Goal: Information Seeking & Learning: Learn about a topic

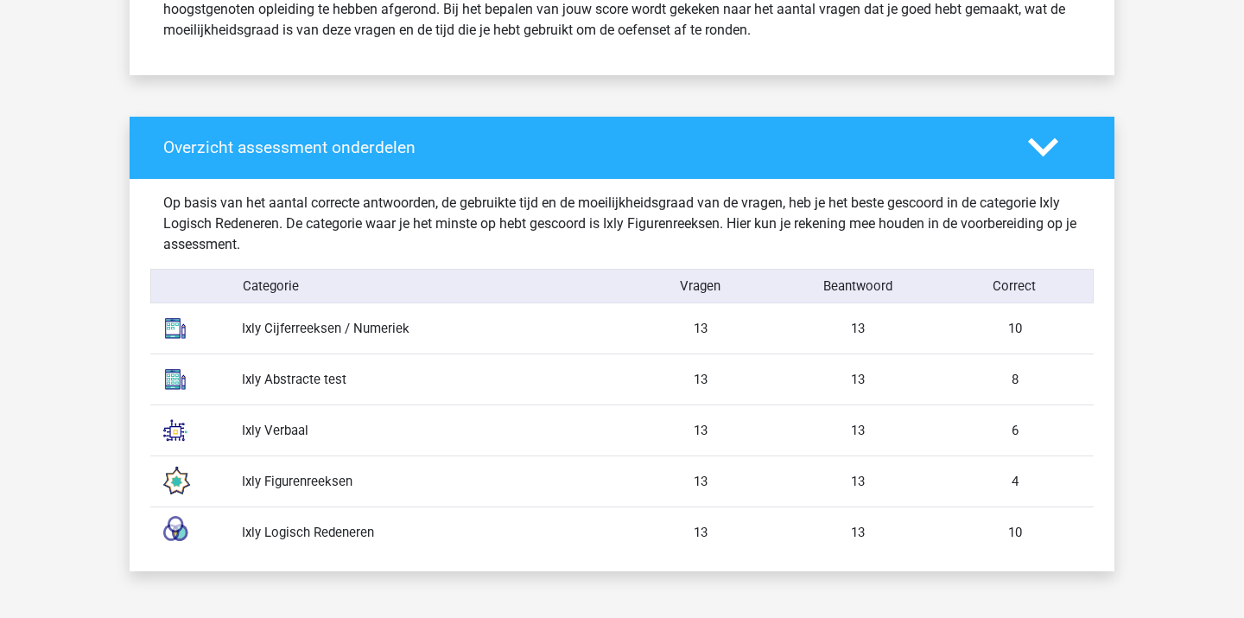
scroll to position [834, 0]
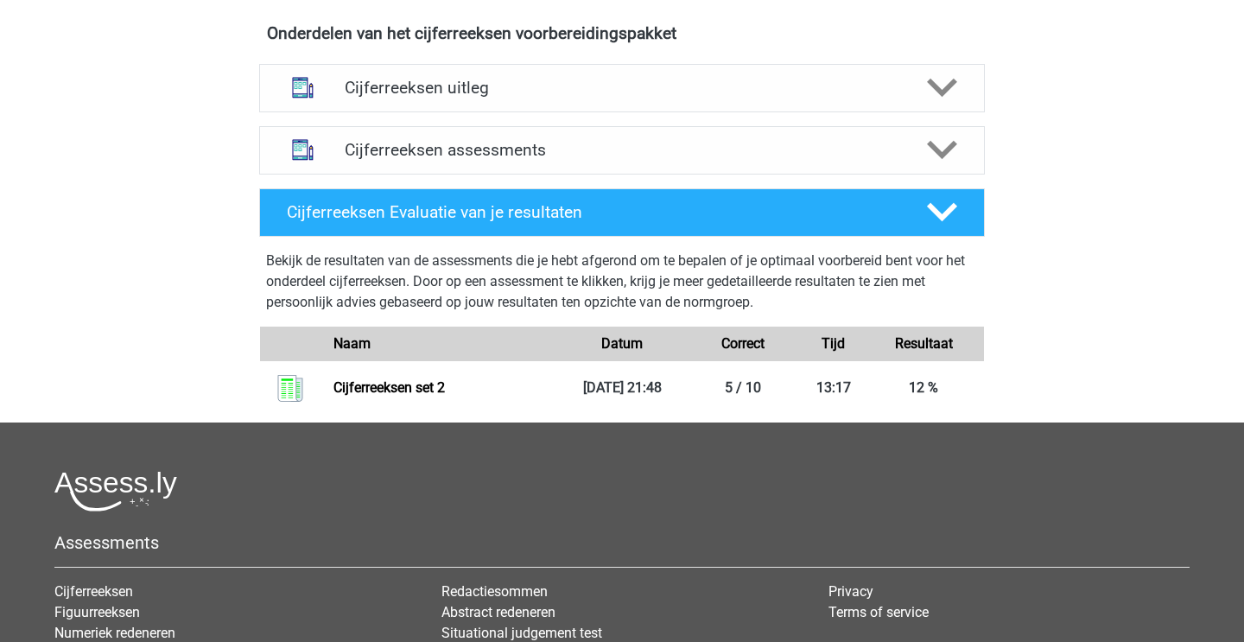
scroll to position [766, 0]
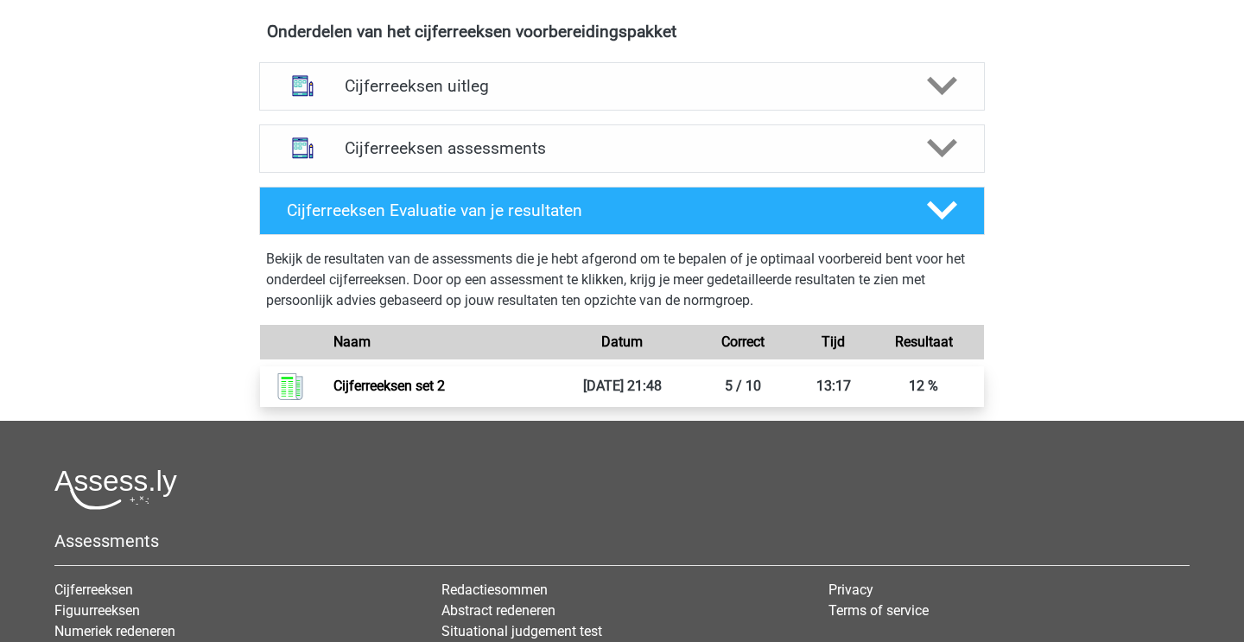
click at [445, 394] on link "Cijferreeksen set 2" at bounding box center [388, 385] width 111 height 16
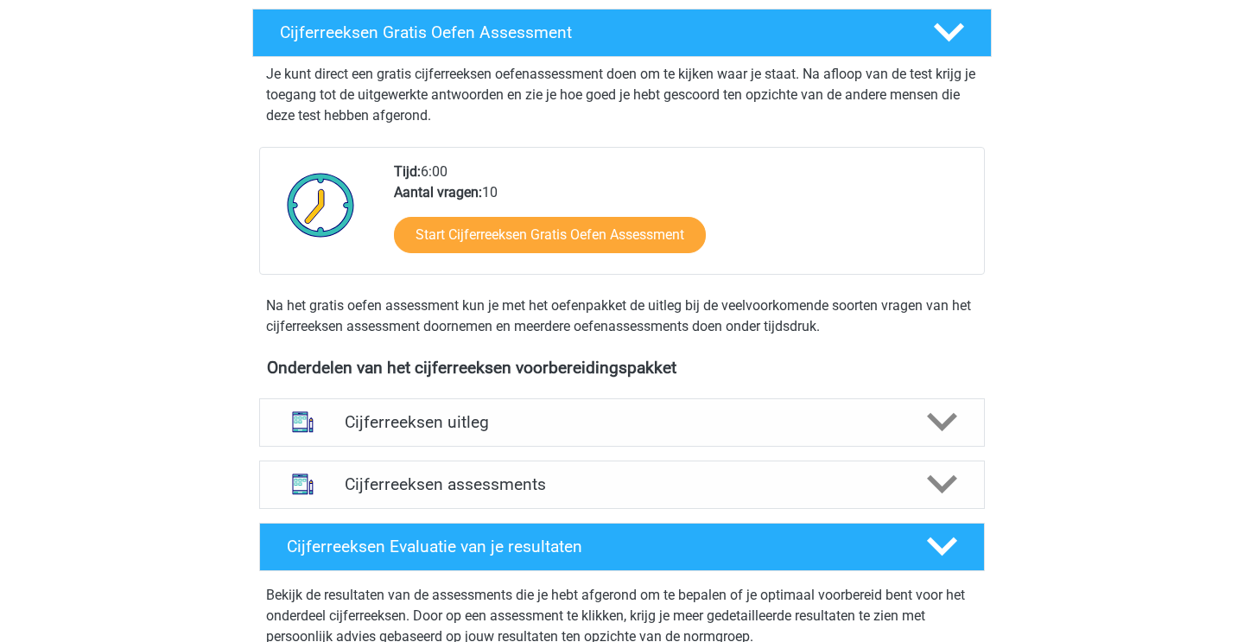
scroll to position [414, 0]
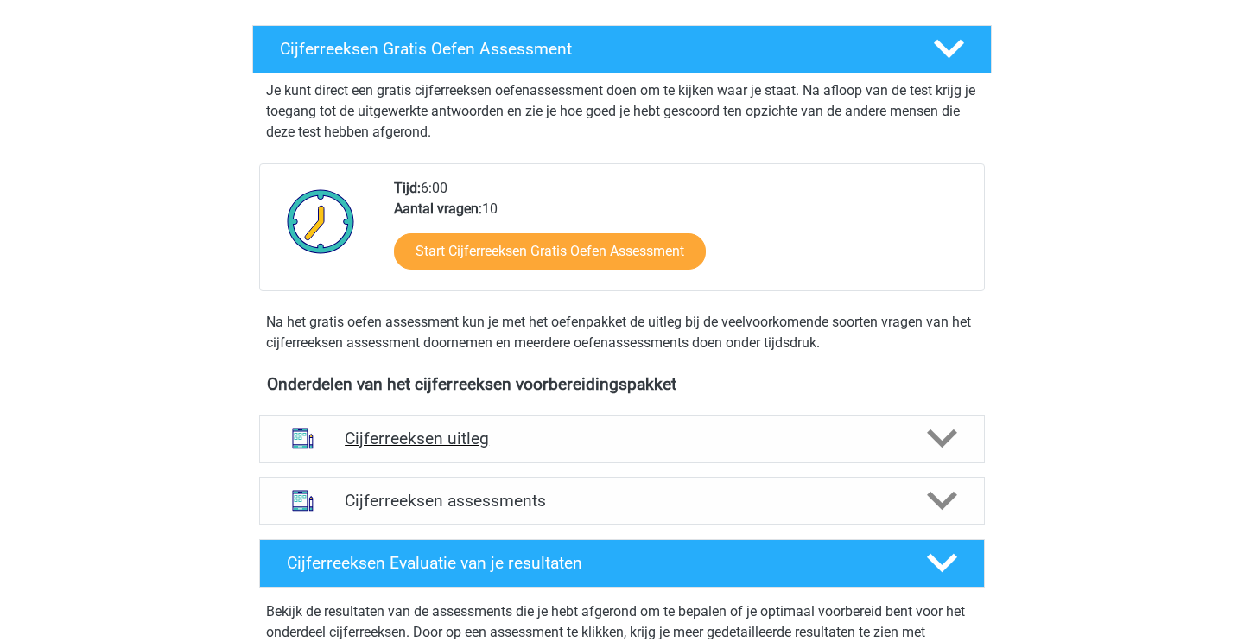
click at [403, 441] on div "Cijferreeksen uitleg" at bounding box center [622, 439] width 726 height 48
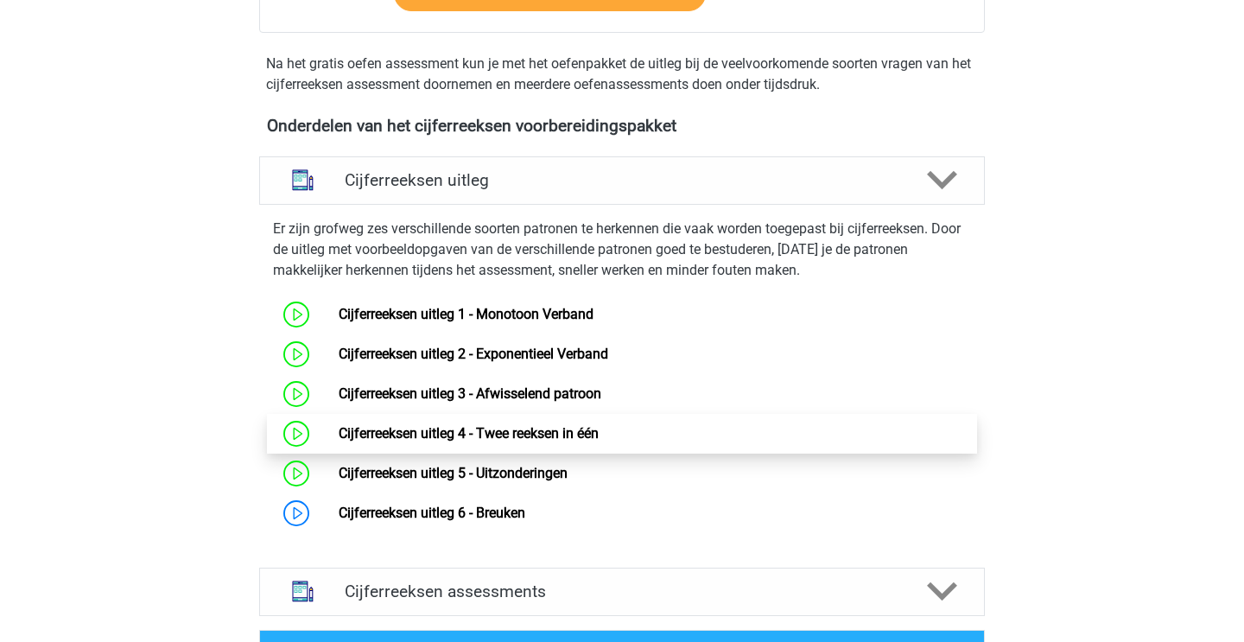
scroll to position [721, 0]
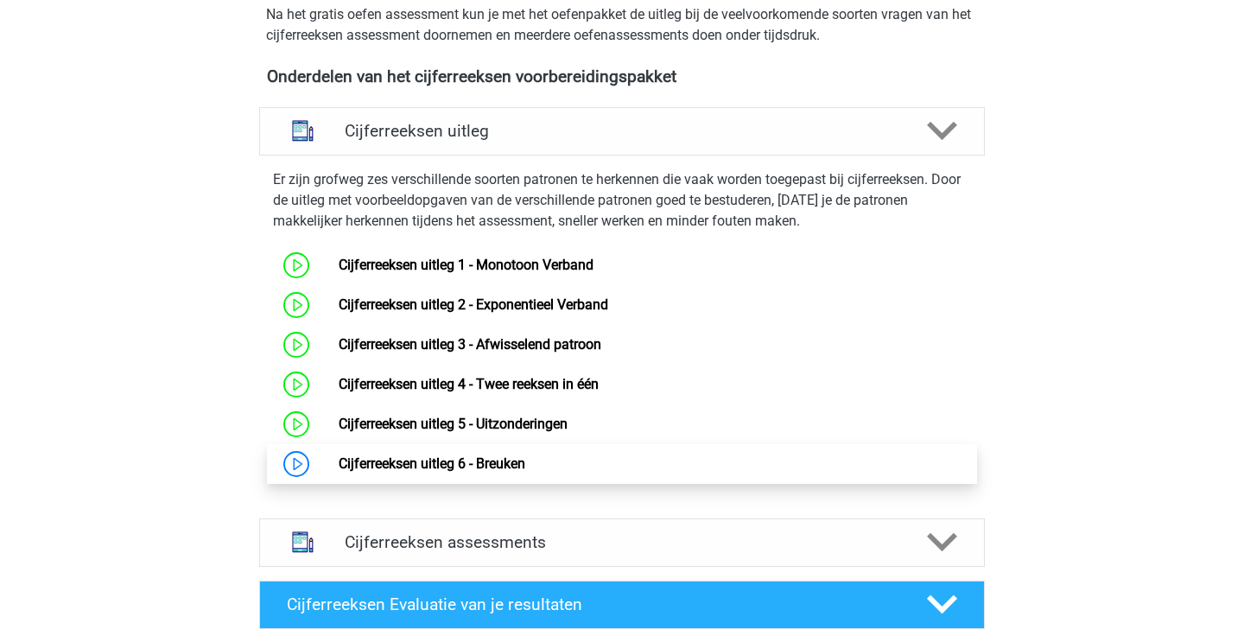
click at [415, 472] on link "Cijferreeksen uitleg 6 - Breuken" at bounding box center [432, 463] width 187 height 16
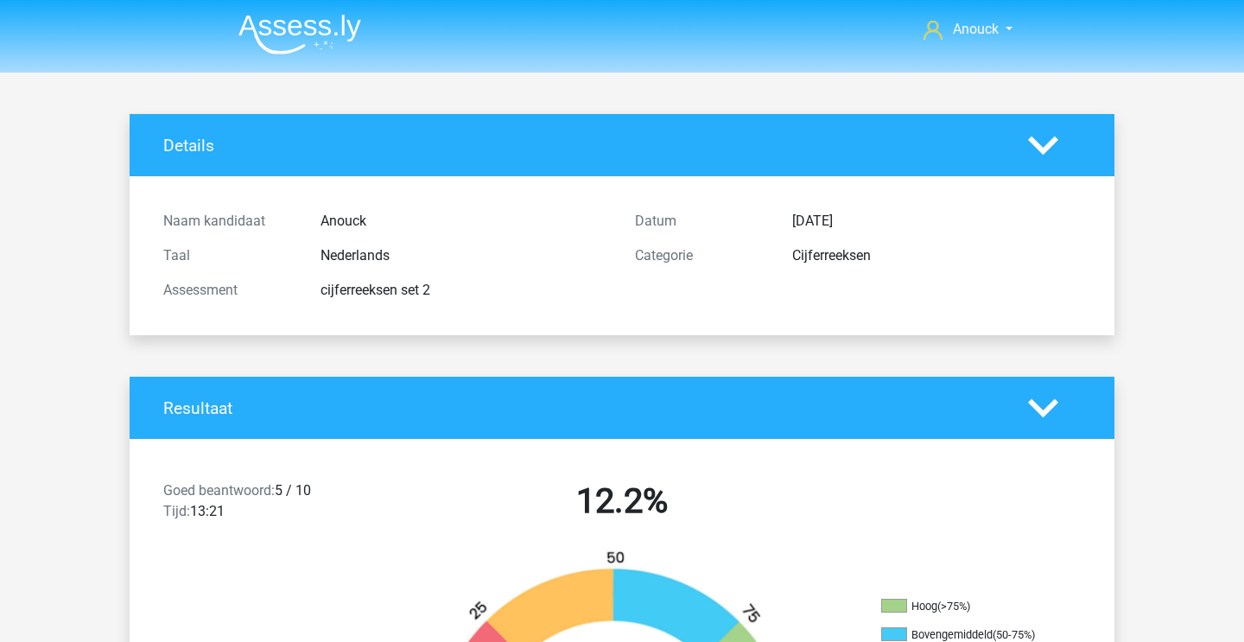
click at [198, 140] on h4 "Details" at bounding box center [582, 146] width 839 height 20
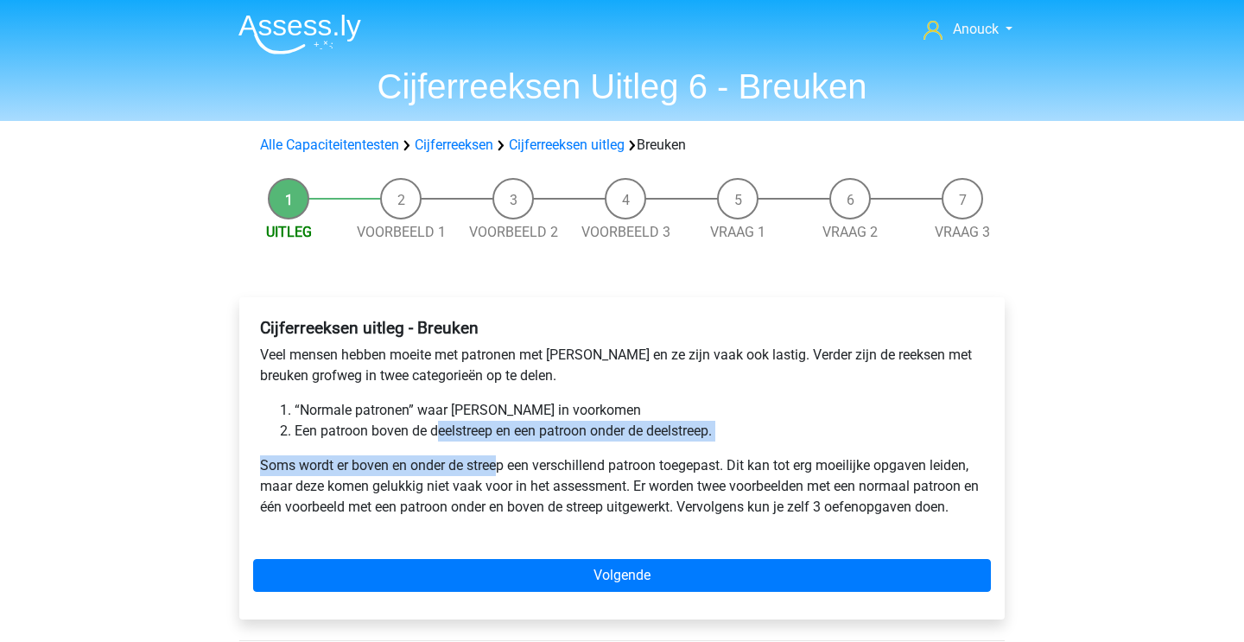
drag, startPoint x: 437, startPoint y: 424, endPoint x: 502, endPoint y: 472, distance: 80.9
click at [501, 472] on div "Cijferreeksen uitleg - Breuken Veel mensen hebben moeite met patronen met breuk…" at bounding box center [622, 424] width 738 height 227
click at [502, 472] on p "Soms wordt er boven en onder de streep een verschillend patroon toegepast. Dit …" at bounding box center [622, 486] width 724 height 62
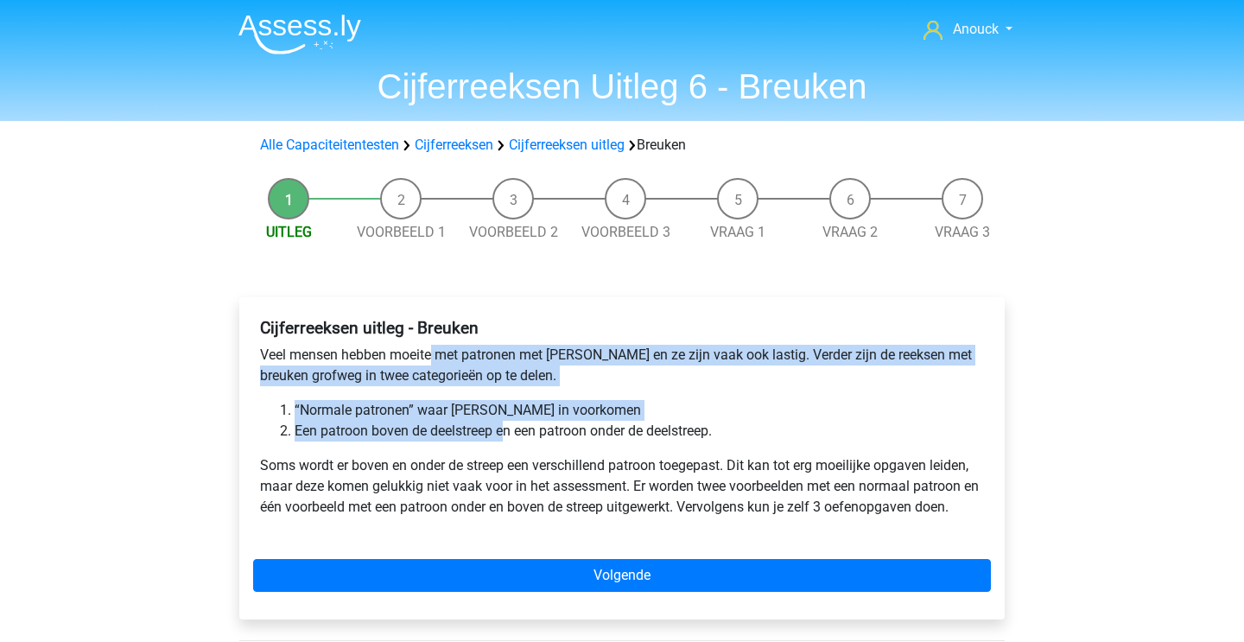
drag, startPoint x: 434, startPoint y: 356, endPoint x: 520, endPoint y: 441, distance: 120.3
click at [520, 441] on div "Cijferreeksen uitleg - Breuken Veel mensen hebben moeite met patronen met breuk…" at bounding box center [622, 424] width 738 height 227
click at [520, 441] on li "Een patroon boven de deelstreep en een patroon onder de deelstreep." at bounding box center [639, 431] width 689 height 21
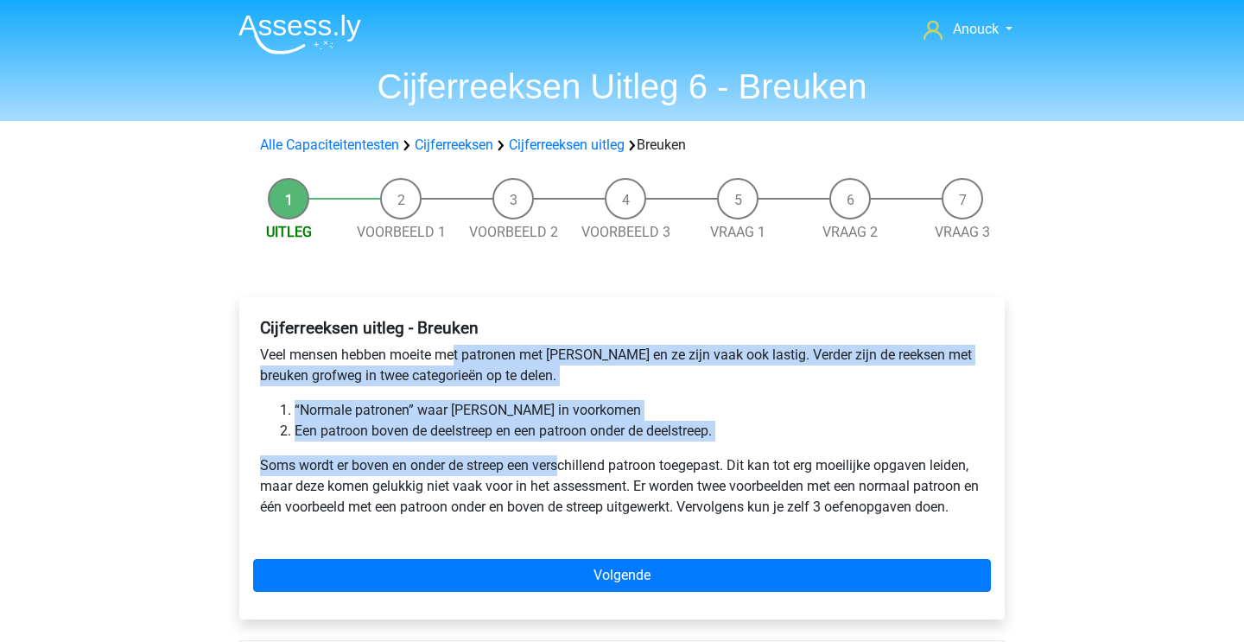
drag, startPoint x: 459, startPoint y: 359, endPoint x: 585, endPoint y: 468, distance: 166.6
click at [583, 468] on div "Cijferreeksen uitleg - Breuken Veel mensen hebben moeite met patronen met breuk…" at bounding box center [622, 424] width 738 height 227
click at [585, 468] on p "Soms wordt er boven en onder de streep een verschillend patroon toegepast. Dit …" at bounding box center [622, 486] width 724 height 62
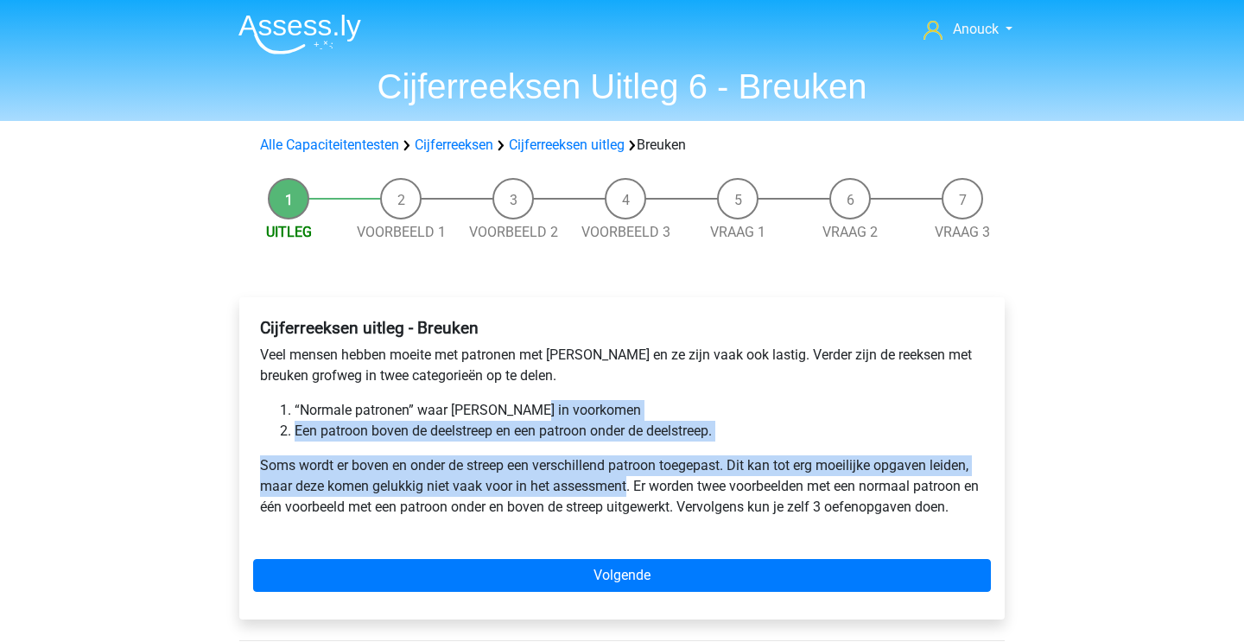
drag, startPoint x: 524, startPoint y: 401, endPoint x: 643, endPoint y: 500, distance: 154.5
click at [643, 500] on div "Cijferreeksen uitleg - Breuken Veel mensen hebben moeite met patronen met breuk…" at bounding box center [622, 424] width 738 height 227
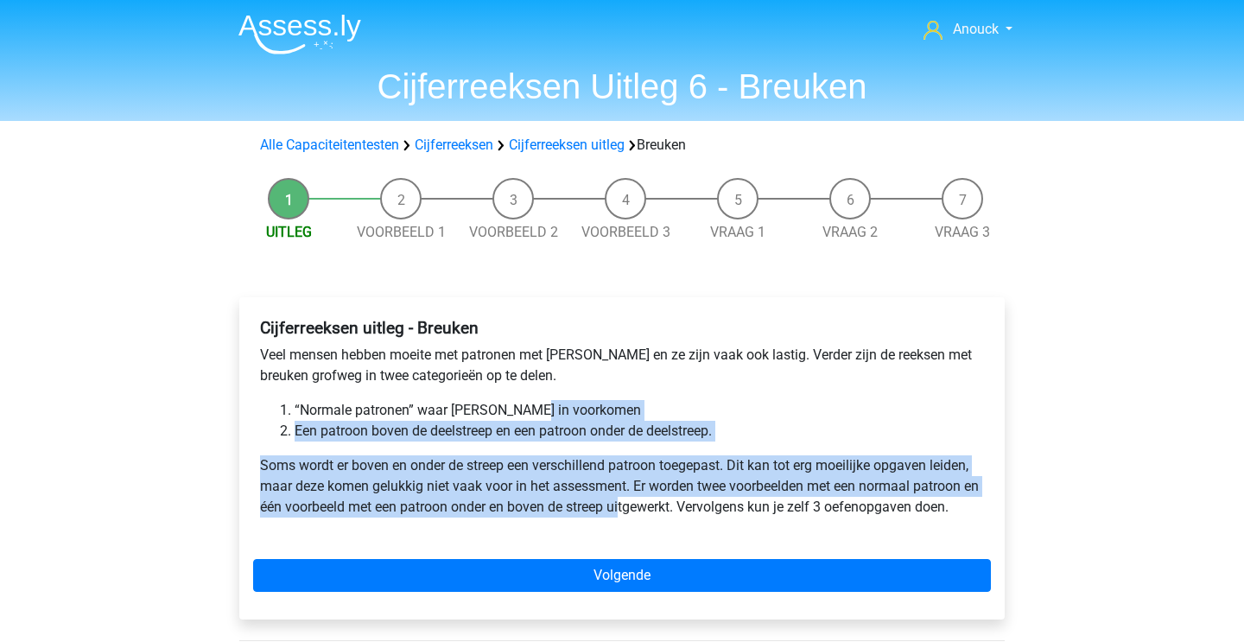
click at [643, 500] on p "Soms wordt er boven en onder de streep een verschillend patroon toegepast. Dit …" at bounding box center [622, 486] width 724 height 62
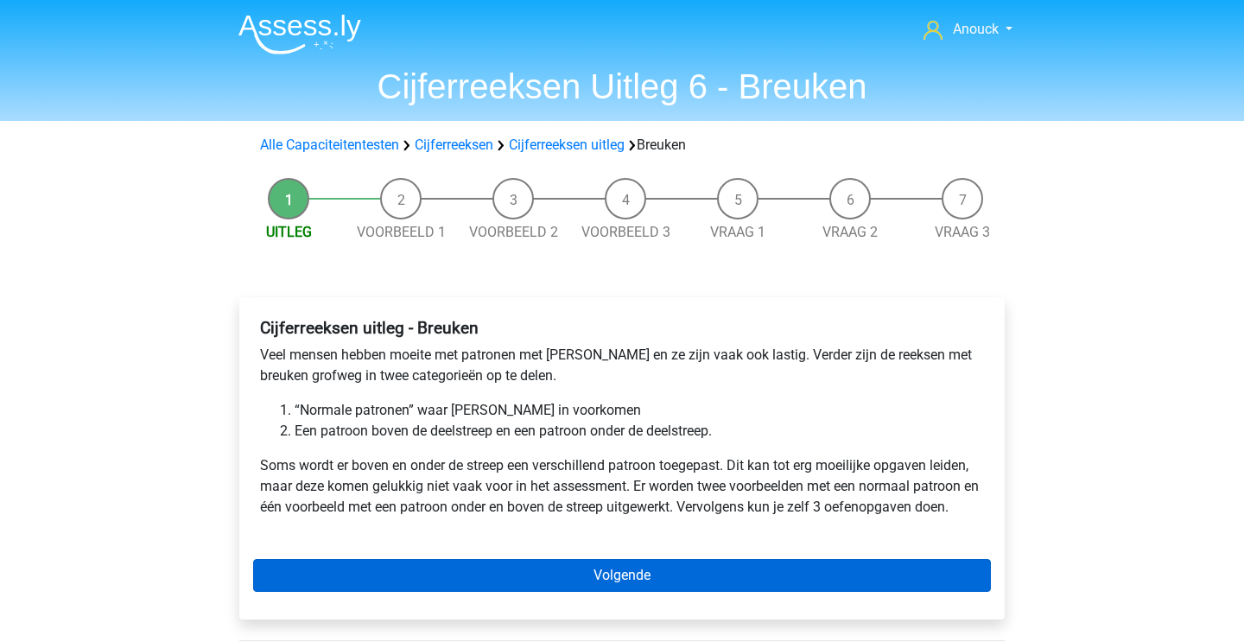
click at [700, 574] on link "Volgende" at bounding box center [622, 575] width 738 height 33
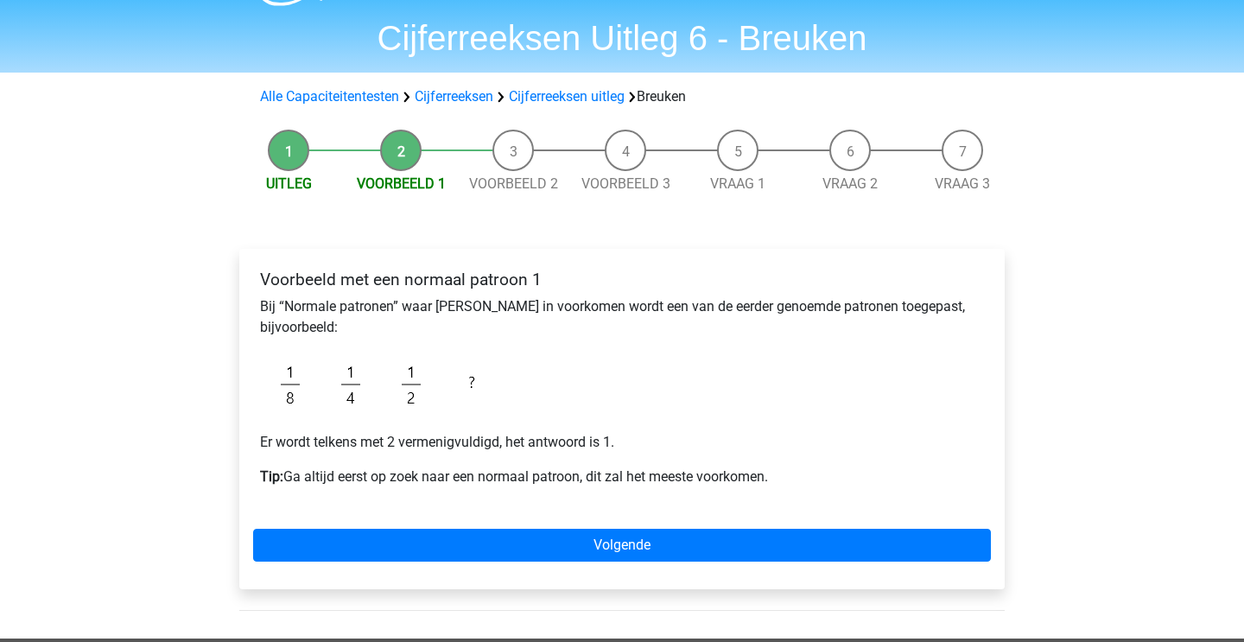
scroll to position [64, 0]
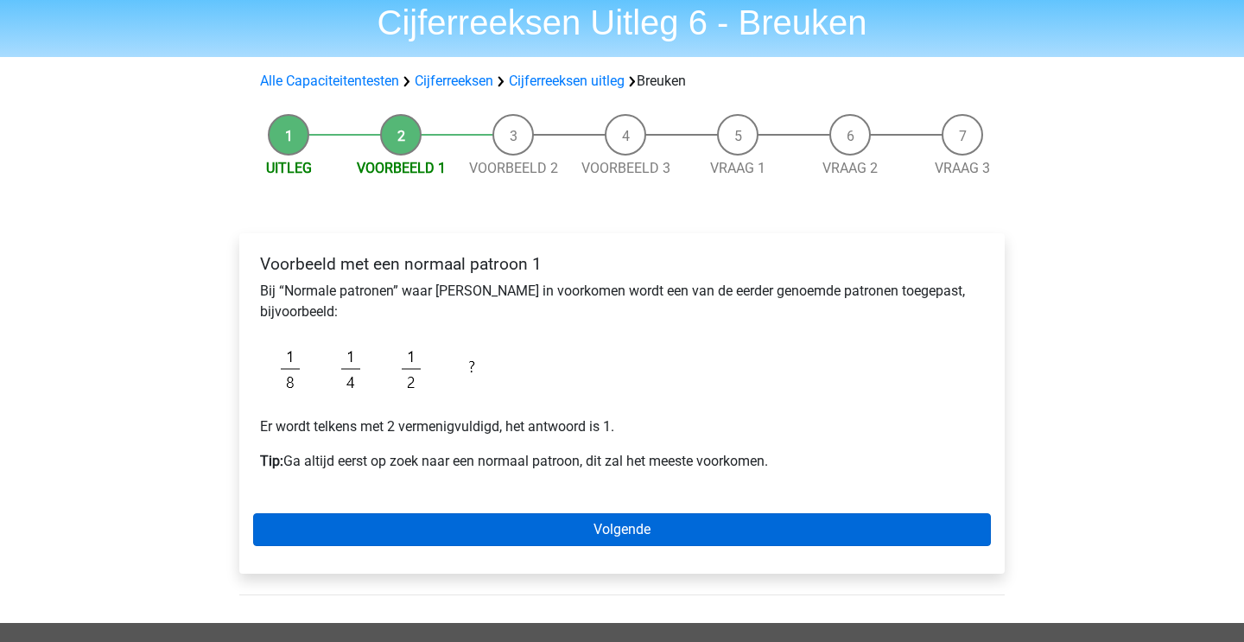
click at [494, 521] on link "Volgende" at bounding box center [622, 529] width 738 height 33
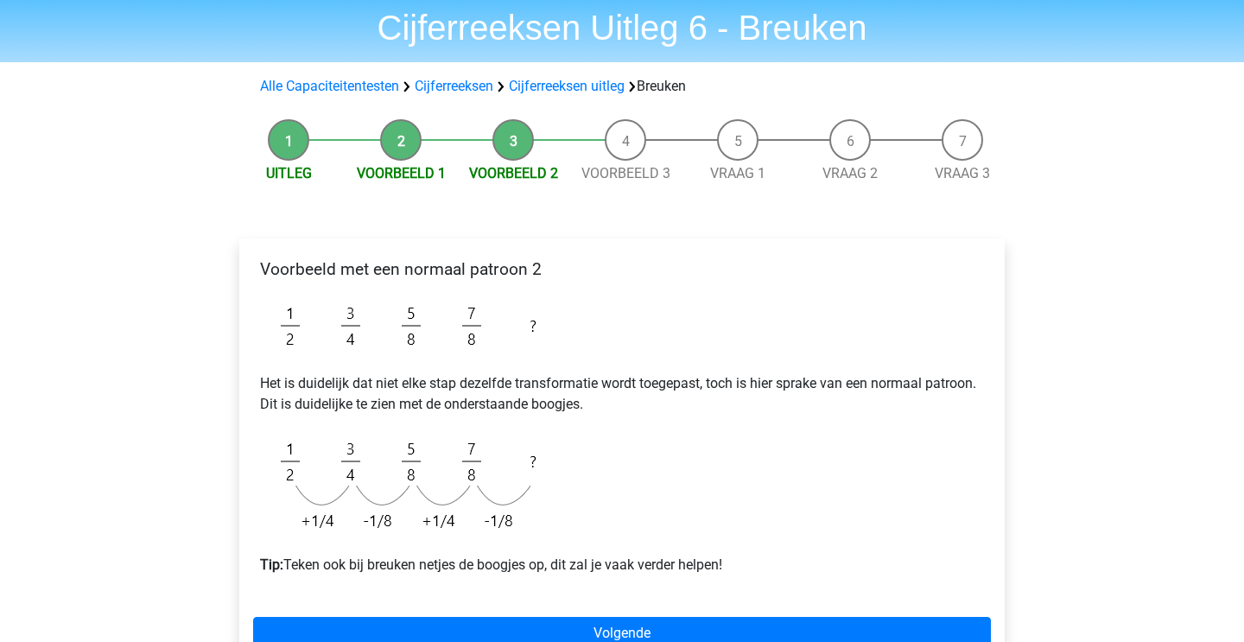
scroll to position [86, 0]
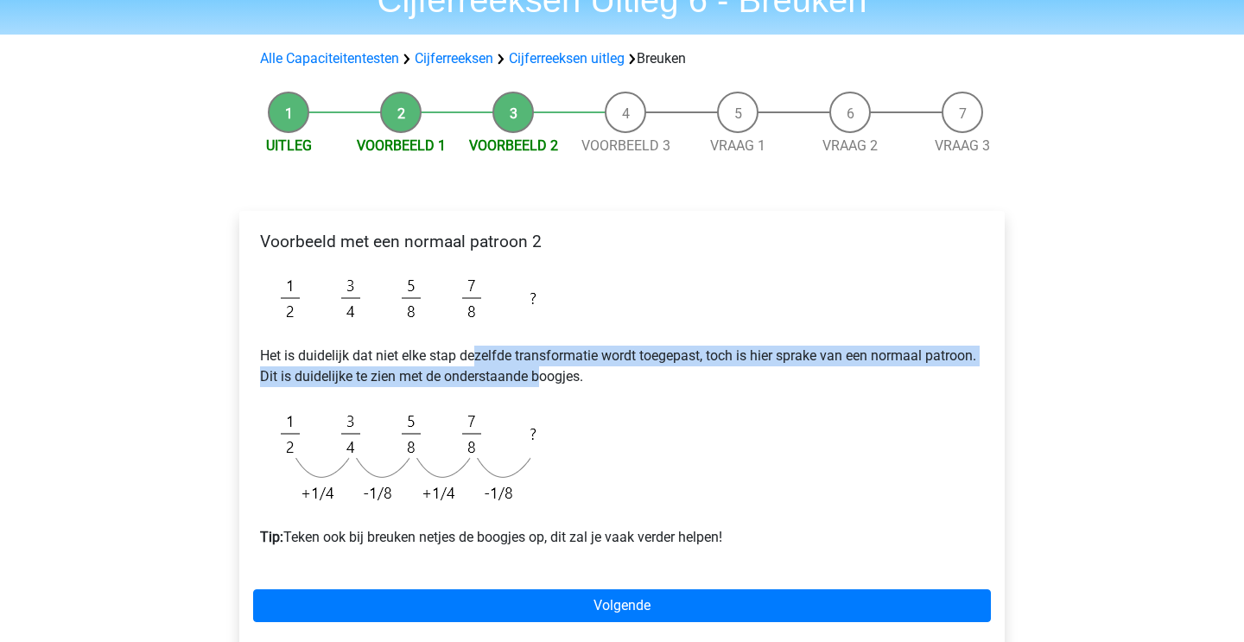
drag, startPoint x: 475, startPoint y: 359, endPoint x: 542, endPoint y: 373, distance: 68.8
click at [542, 374] on p "Het is duidelijk dat niet elke stap dezelfde transformatie wordt toegepast, toc…" at bounding box center [622, 366] width 724 height 41
click at [542, 373] on p "Het is duidelijk dat niet elke stap dezelfde transformatie wordt toegepast, toc…" at bounding box center [622, 366] width 724 height 41
drag, startPoint x: 524, startPoint y: 352, endPoint x: 637, endPoint y: 398, distance: 122.1
click at [637, 398] on div "Voorbeeld met een normaal patroon 2 Het is duidelijk dat niet elke stap dezelfd…" at bounding box center [622, 397] width 738 height 344
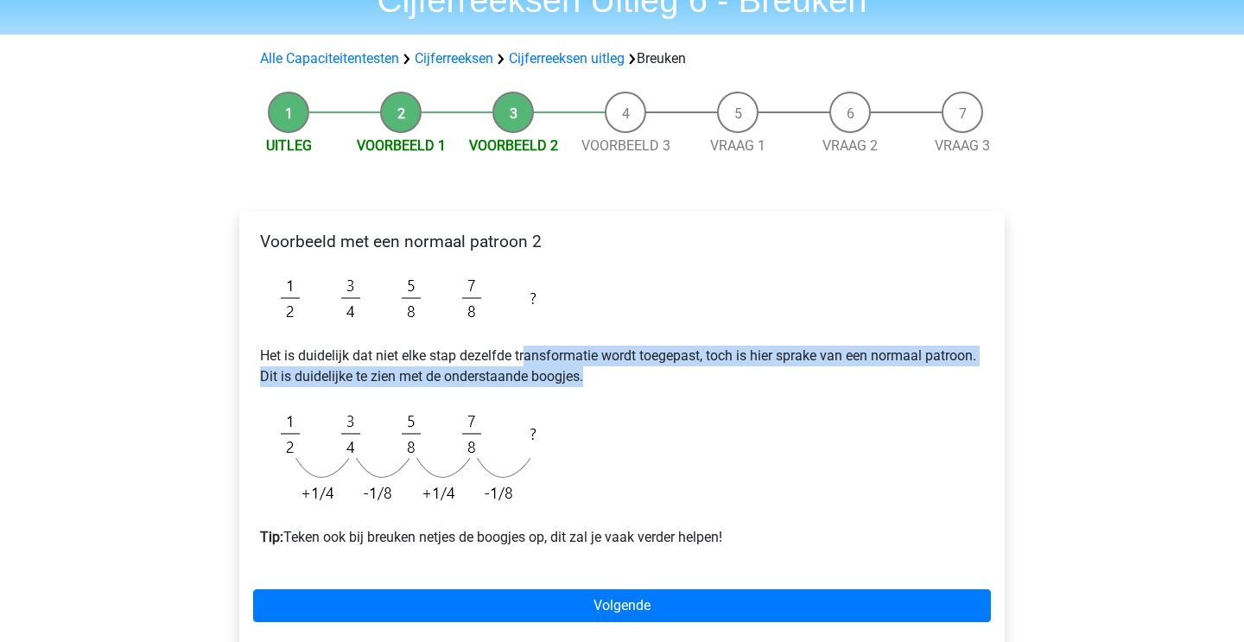
click at [637, 398] on div "Voorbeeld met een normaal patroon 2 Het is duidelijk dat niet elke stap dezelfd…" at bounding box center [622, 397] width 738 height 344
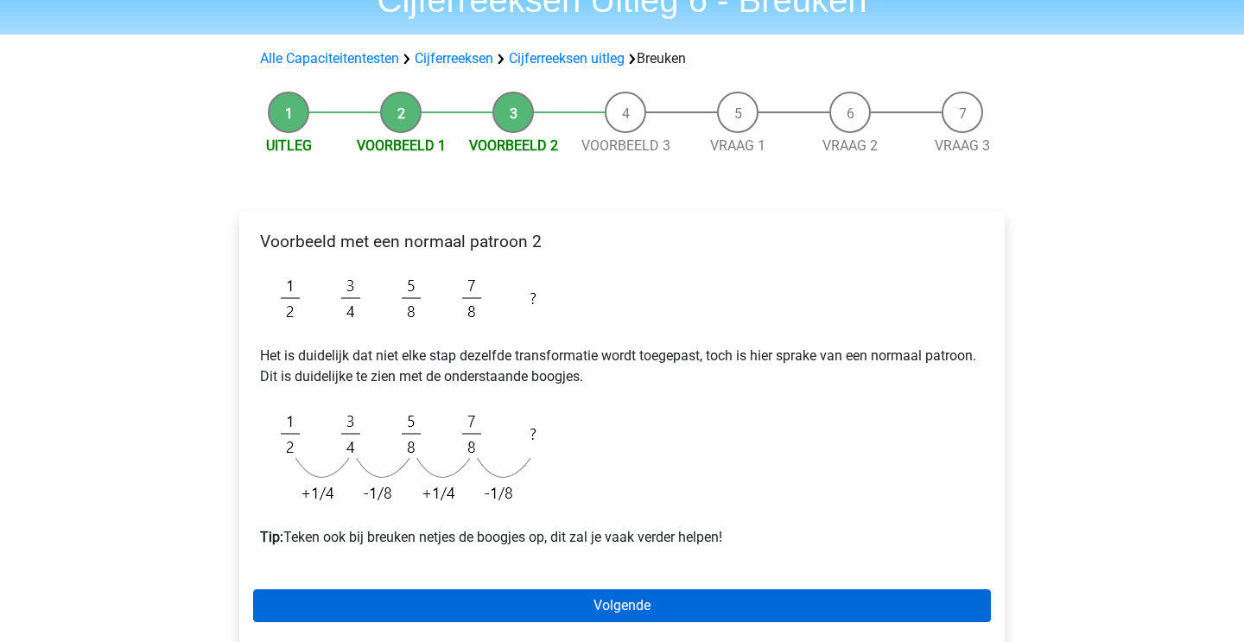
click at [581, 596] on link "Volgende" at bounding box center [622, 605] width 738 height 33
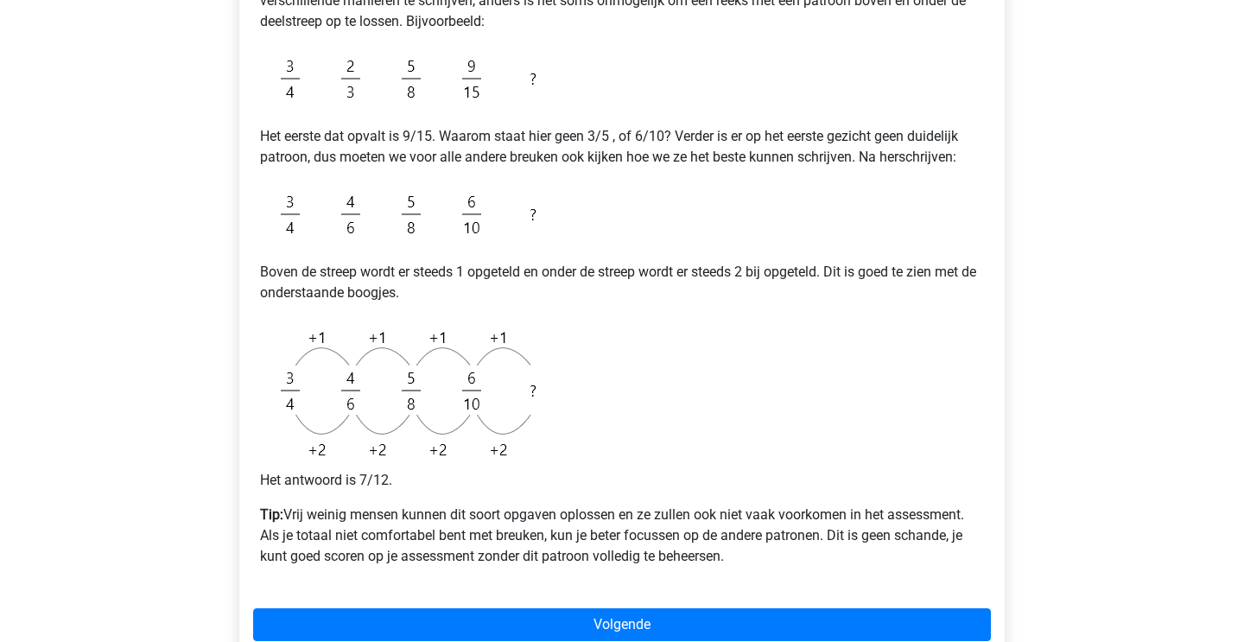
scroll to position [411, 0]
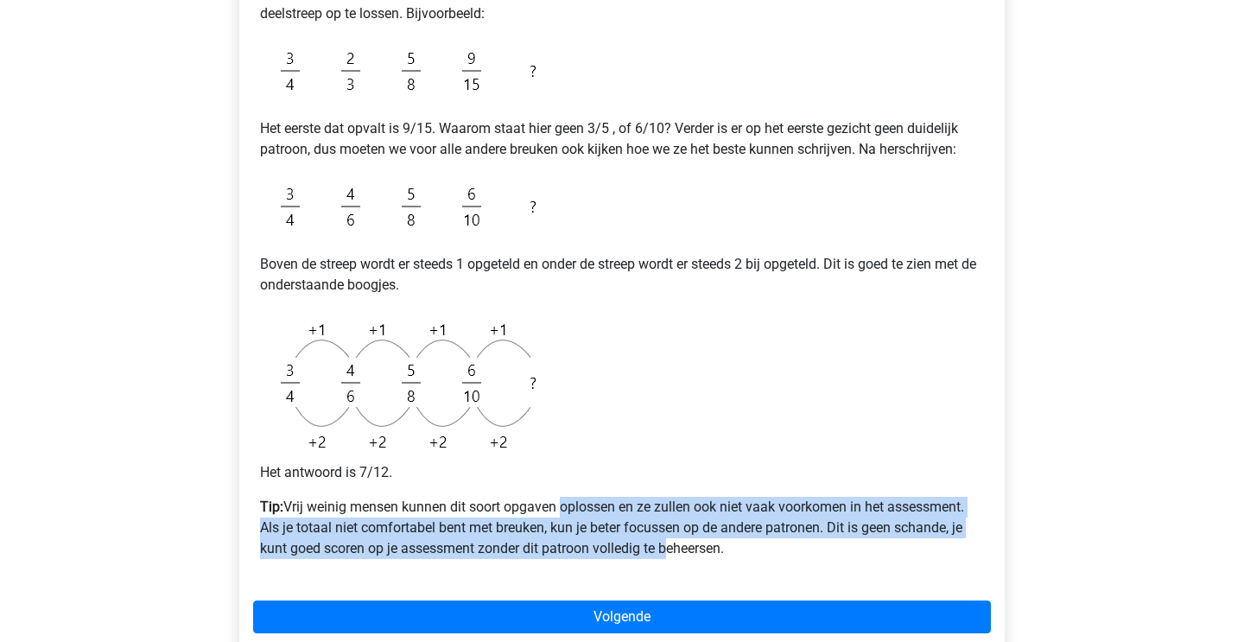
drag, startPoint x: 559, startPoint y: 504, endPoint x: 672, endPoint y: 558, distance: 125.2
click at [672, 558] on p "Tip: Vrij weinig mensen kunnen dit soort opgaven oplossen en ze zullen ook niet…" at bounding box center [622, 528] width 724 height 62
click at [674, 559] on p "Tip: Vrij weinig mensen kunnen dit soort opgaven oplossen en ze zullen ook niet…" at bounding box center [622, 528] width 724 height 62
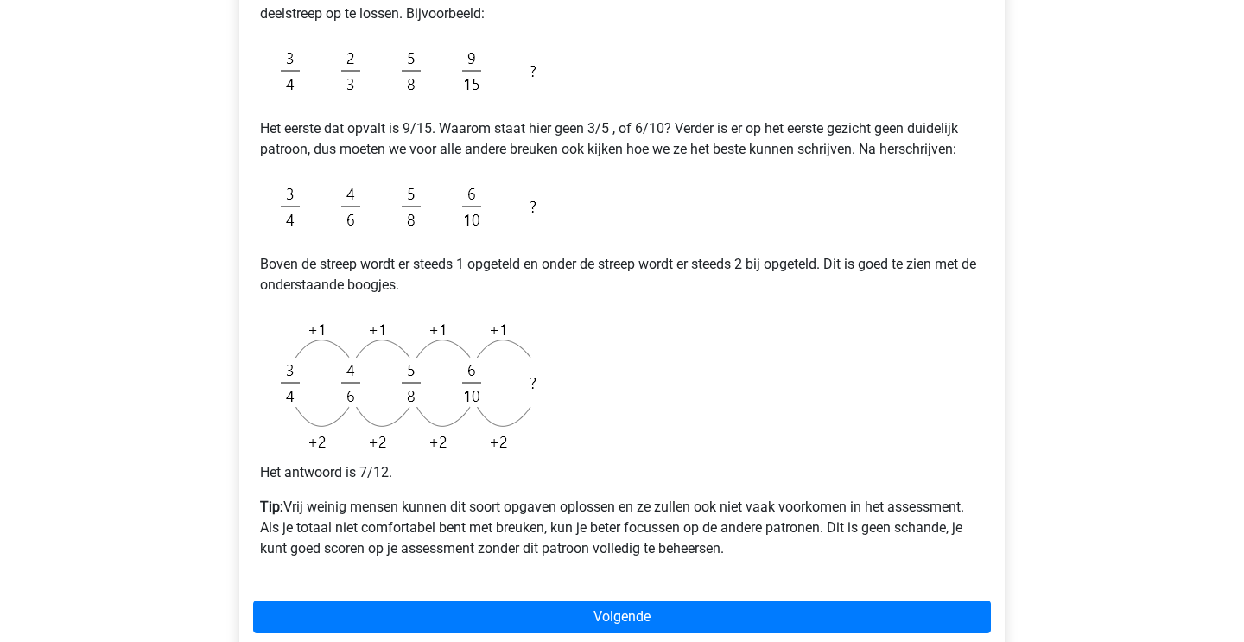
drag, startPoint x: 648, startPoint y: 486, endPoint x: 783, endPoint y: 557, distance: 153.0
click at [783, 557] on div "Voorbeeld met een patroon boven de streep en een patroon onder de streep Scan e…" at bounding box center [622, 240] width 738 height 680
click at [783, 557] on p "Tip: Vrij weinig mensen kunnen dit soort opgaven oplossen en ze zullen ook niet…" at bounding box center [622, 528] width 724 height 62
drag, startPoint x: 703, startPoint y: 472, endPoint x: 814, endPoint y: 559, distance: 140.8
click at [814, 559] on div "Voorbeeld met een patroon boven de streep en een patroon onder de streep Scan e…" at bounding box center [622, 240] width 738 height 680
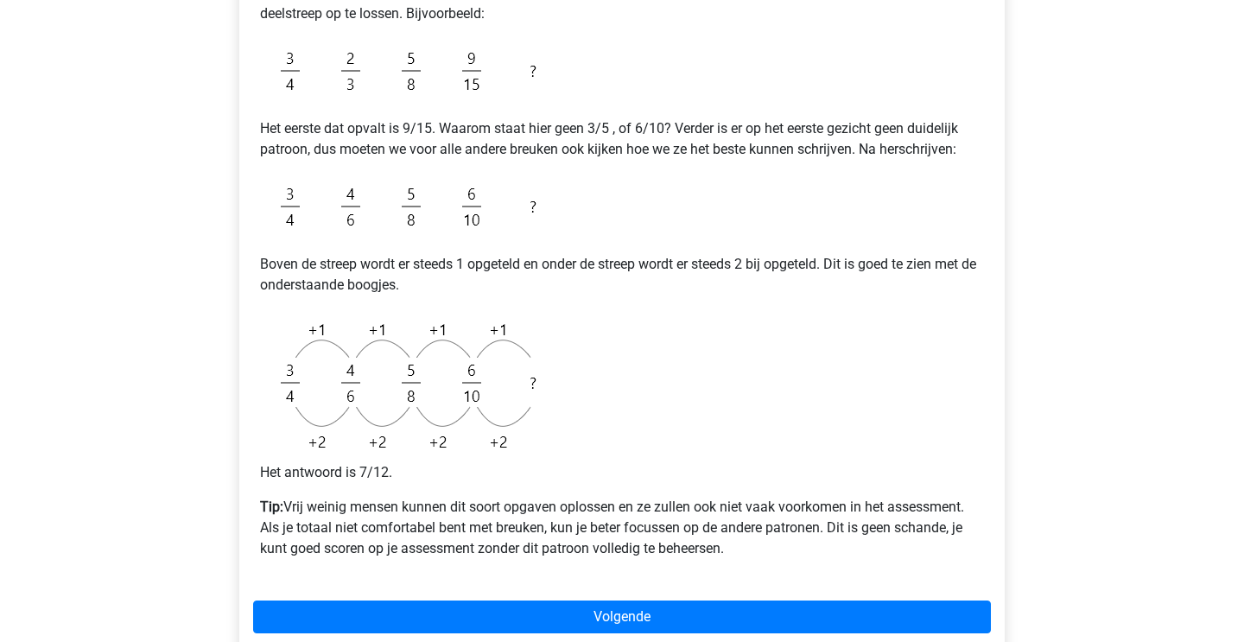
click at [814, 559] on p "Tip: Vrij weinig mensen kunnen dit soort opgaven oplossen en ze zullen ook niet…" at bounding box center [622, 528] width 724 height 62
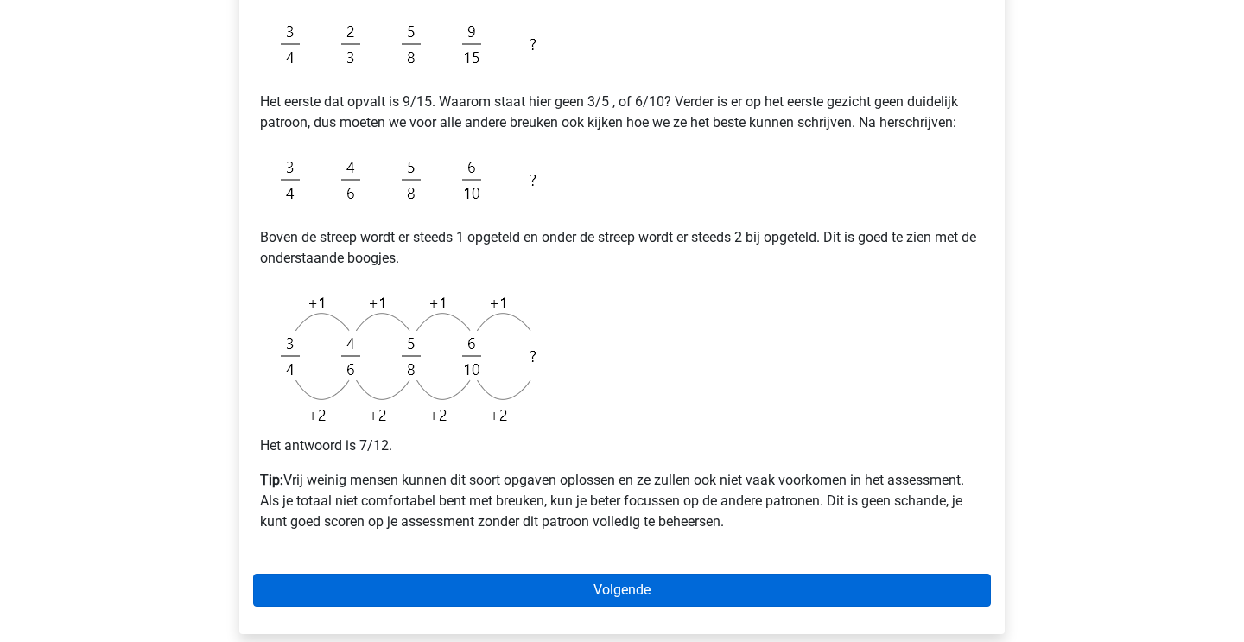
click at [670, 594] on link "Volgende" at bounding box center [622, 590] width 738 height 33
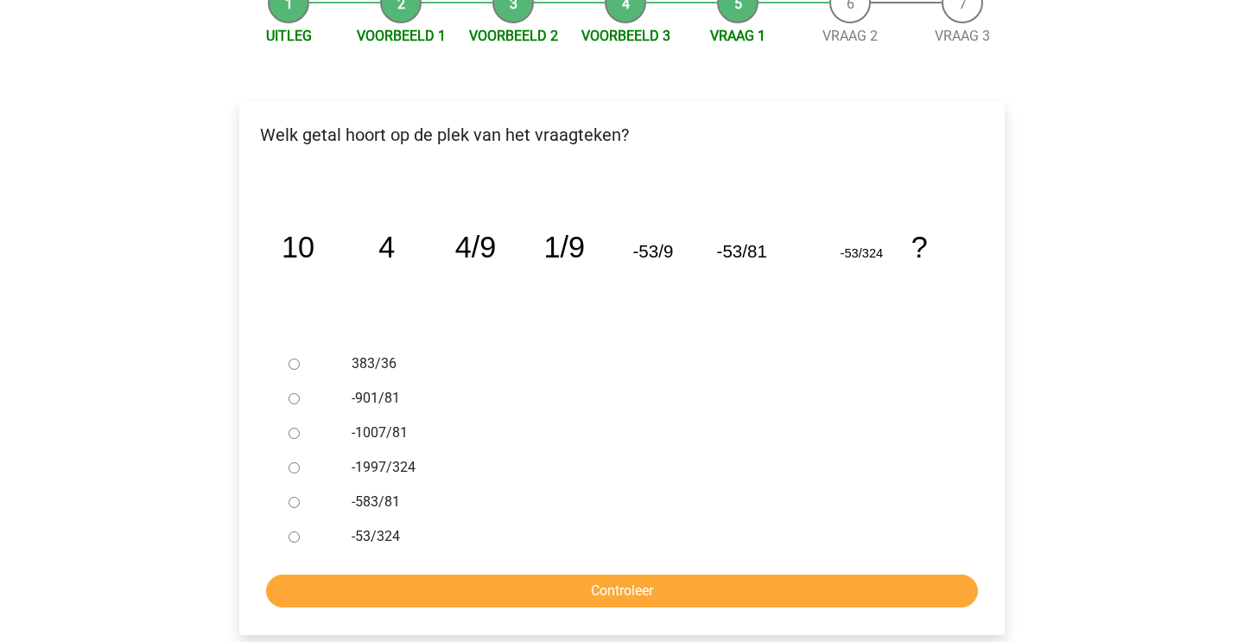
scroll to position [197, 0]
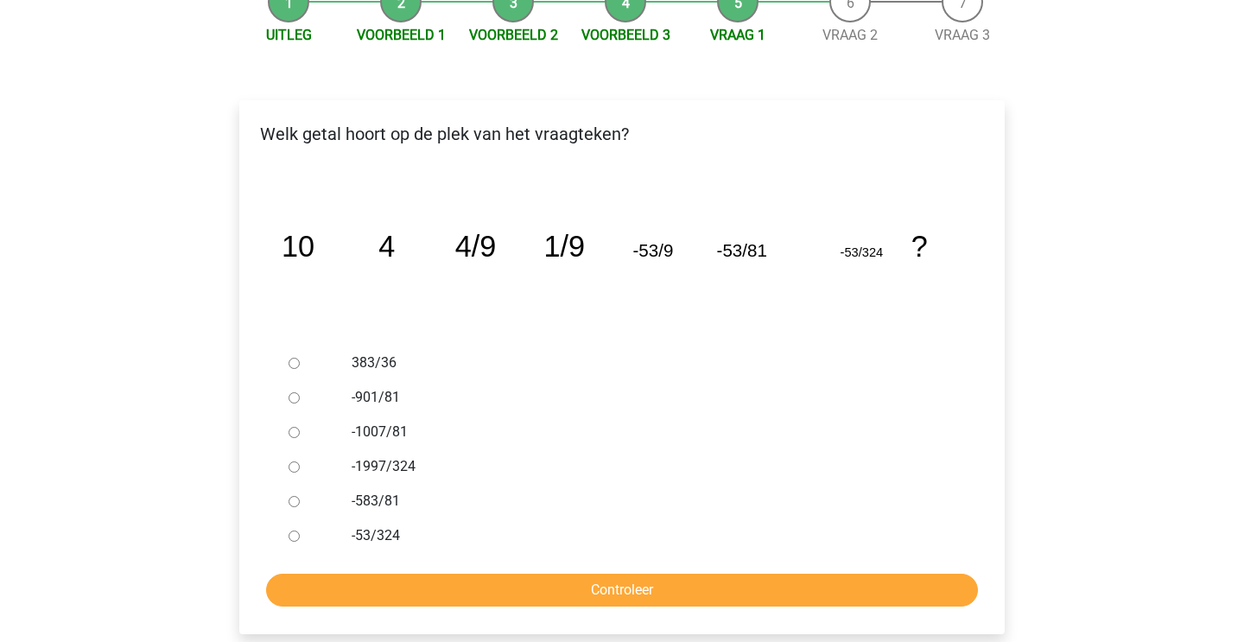
click at [390, 534] on label "-53/324" at bounding box center [651, 535] width 598 height 21
click at [300, 534] on input "-53/324" at bounding box center [294, 535] width 11 height 11
radio input "true"
click at [389, 575] on input "Controleer" at bounding box center [622, 590] width 712 height 33
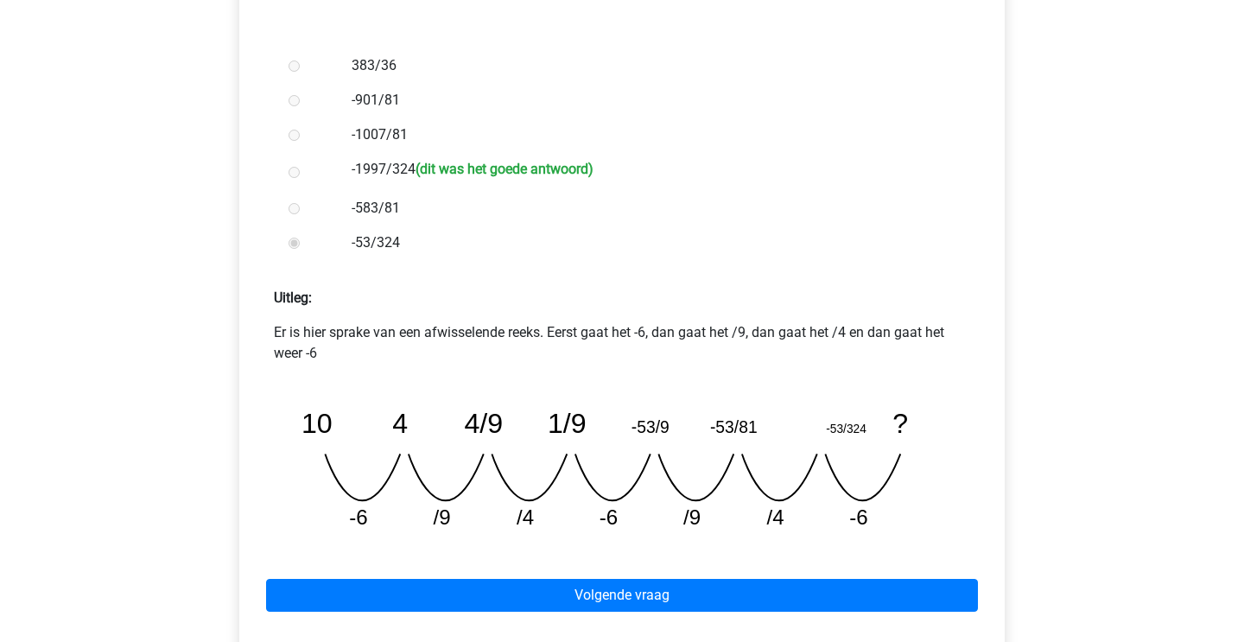
scroll to position [495, 0]
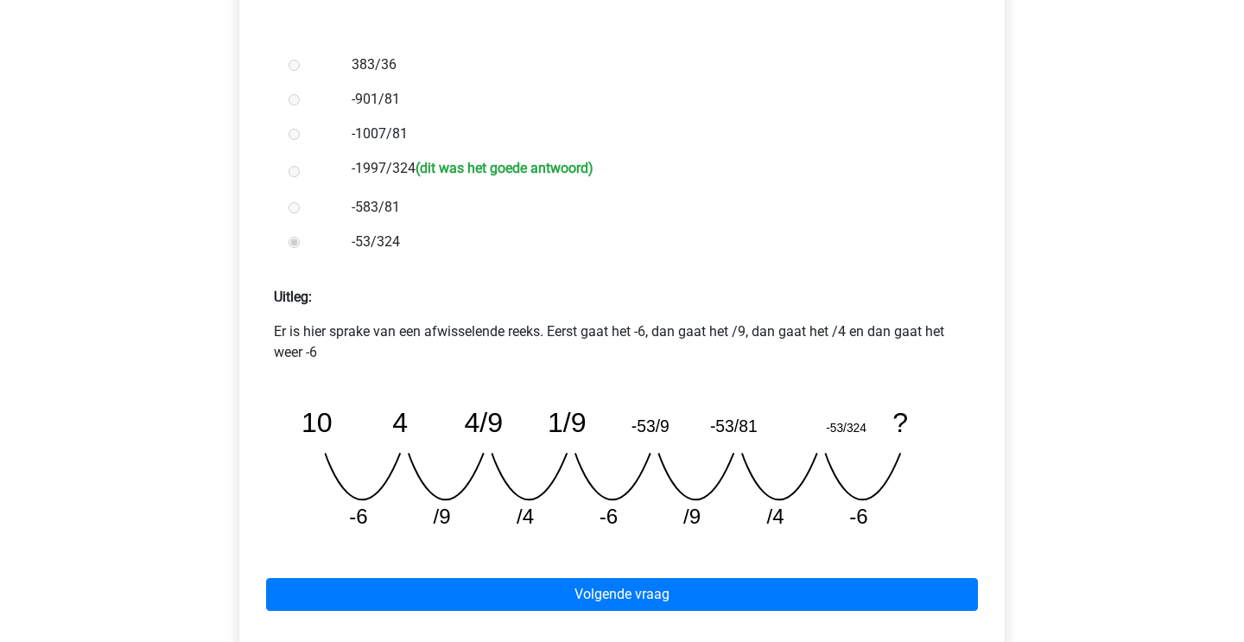
click at [668, 575] on div "Volgende vraag" at bounding box center [622, 590] width 738 height 95
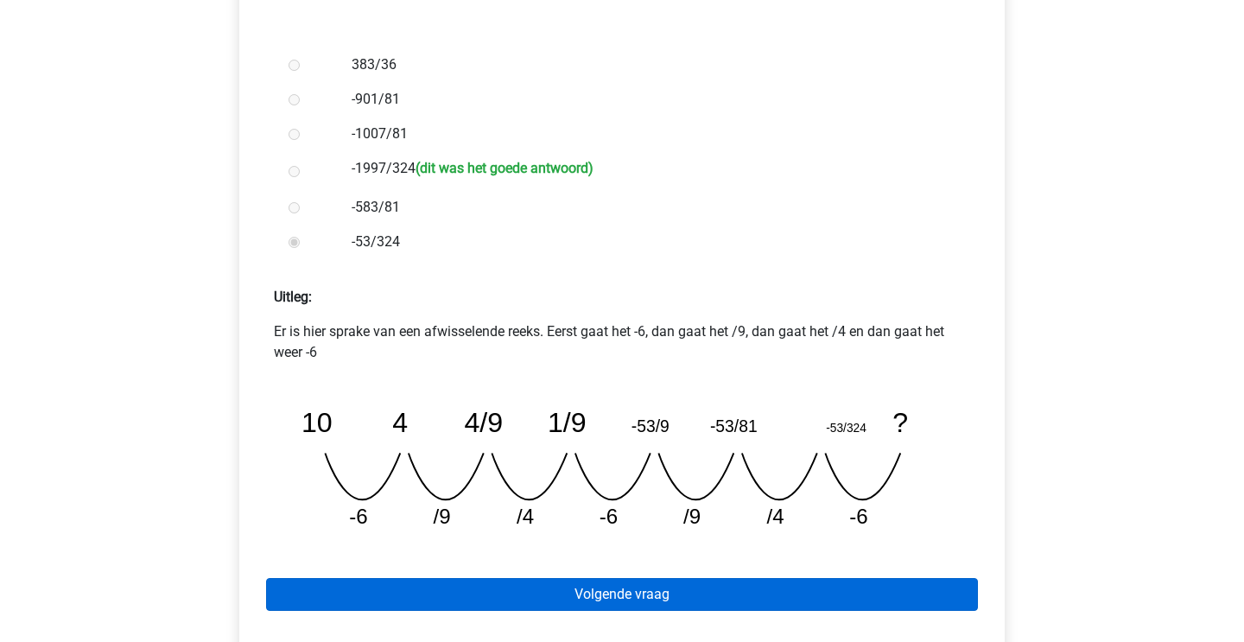
click at [654, 600] on link "Volgende vraag" at bounding box center [622, 594] width 712 height 33
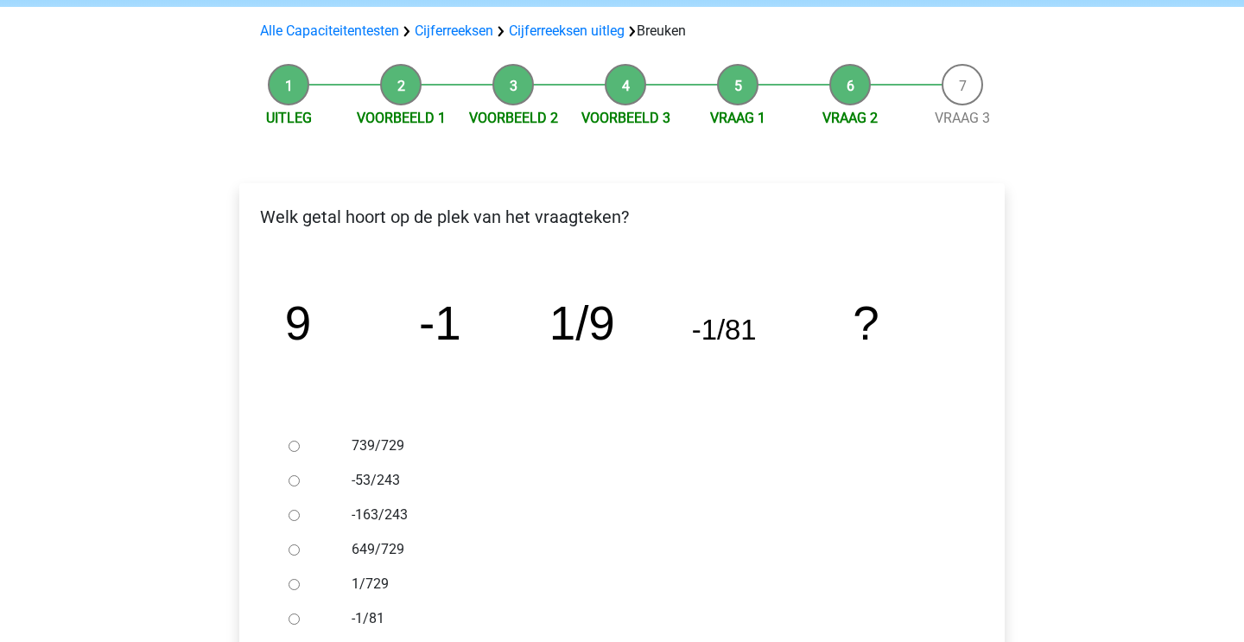
scroll to position [176, 0]
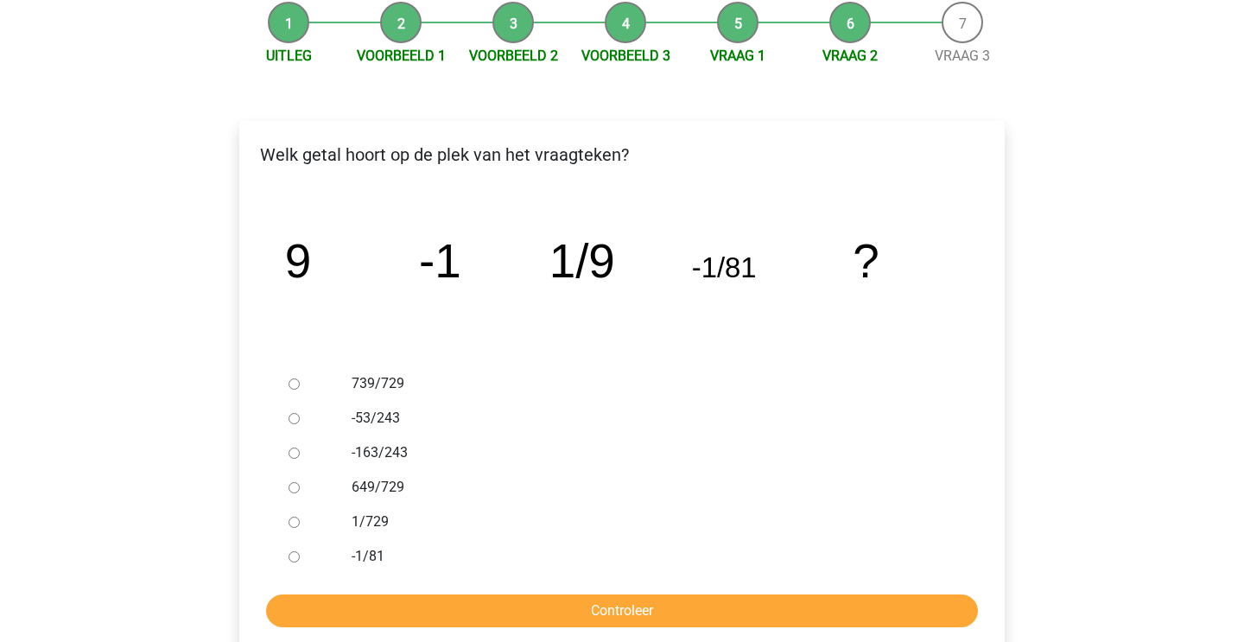
click at [371, 487] on label "649/729" at bounding box center [651, 487] width 598 height 21
click at [300, 487] on input "649/729" at bounding box center [294, 487] width 11 height 11
radio input "true"
click at [378, 612] on input "Controleer" at bounding box center [622, 610] width 712 height 33
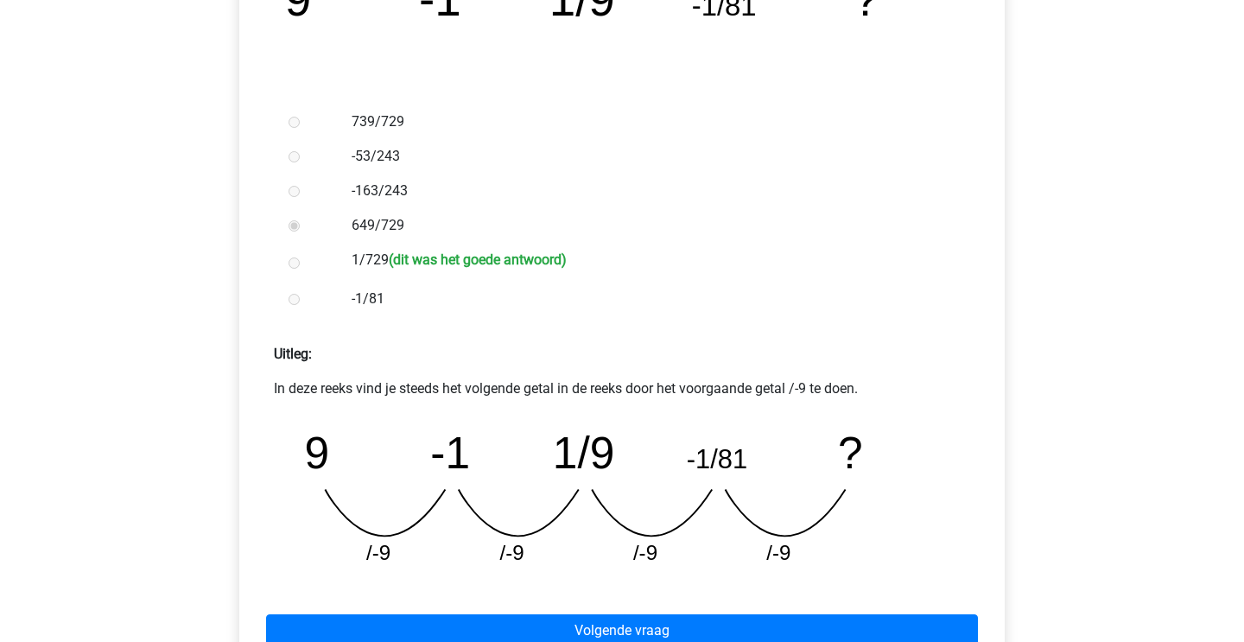
scroll to position [493, 0]
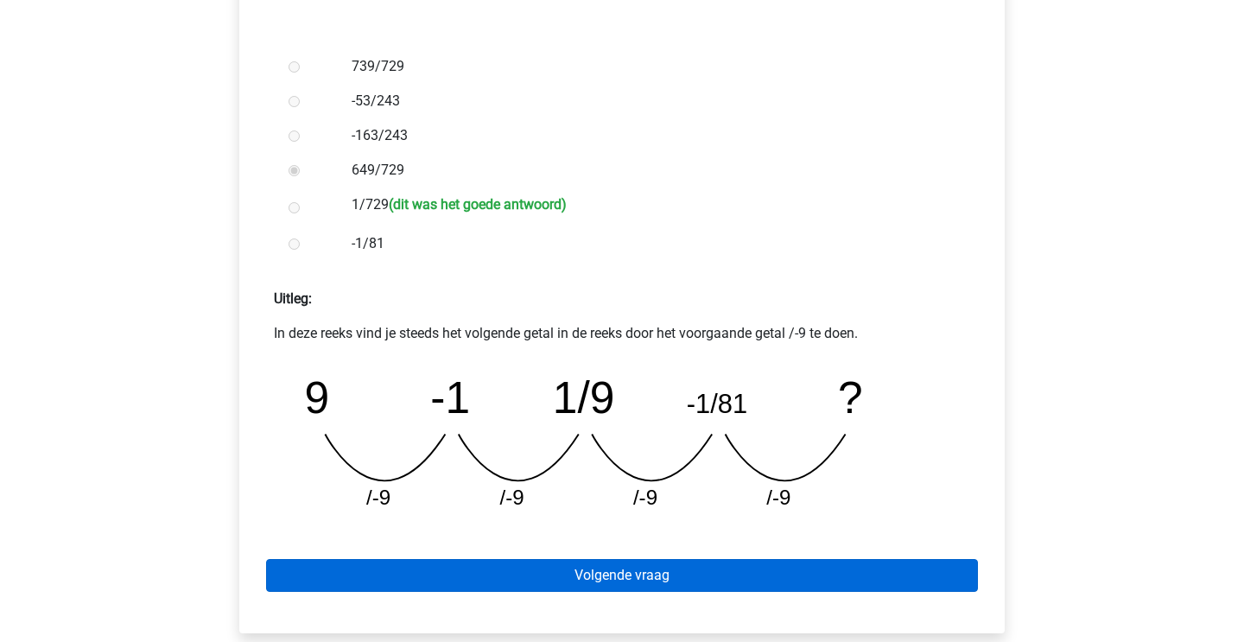
click at [424, 577] on link "Volgende vraag" at bounding box center [622, 575] width 712 height 33
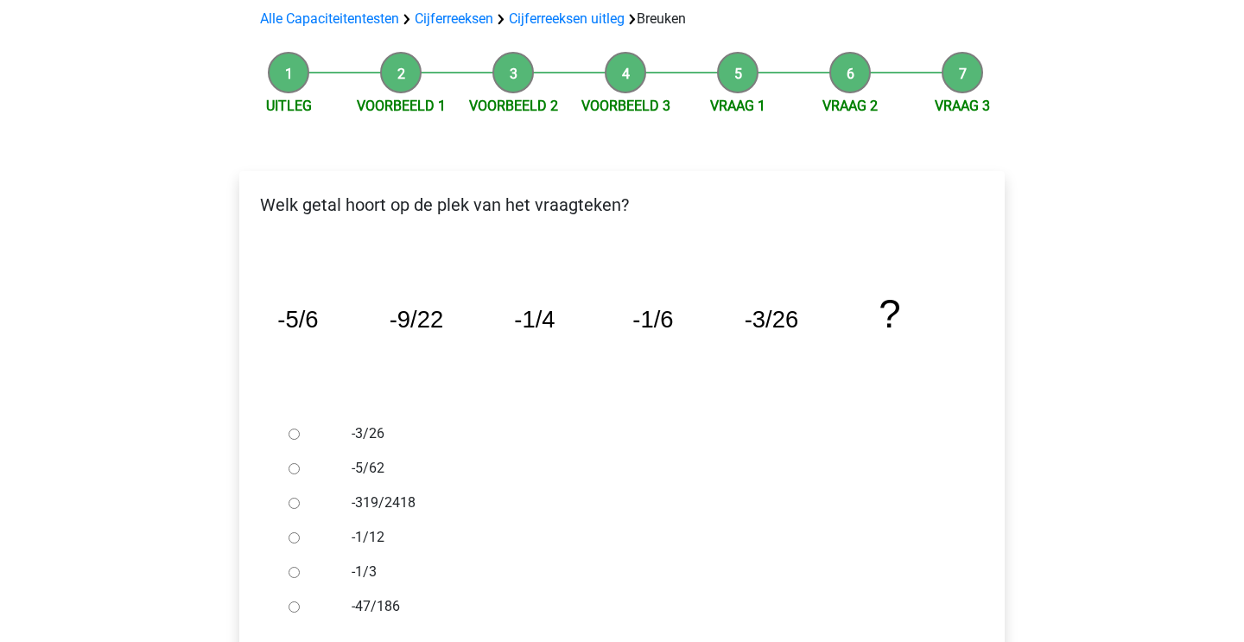
scroll to position [181, 0]
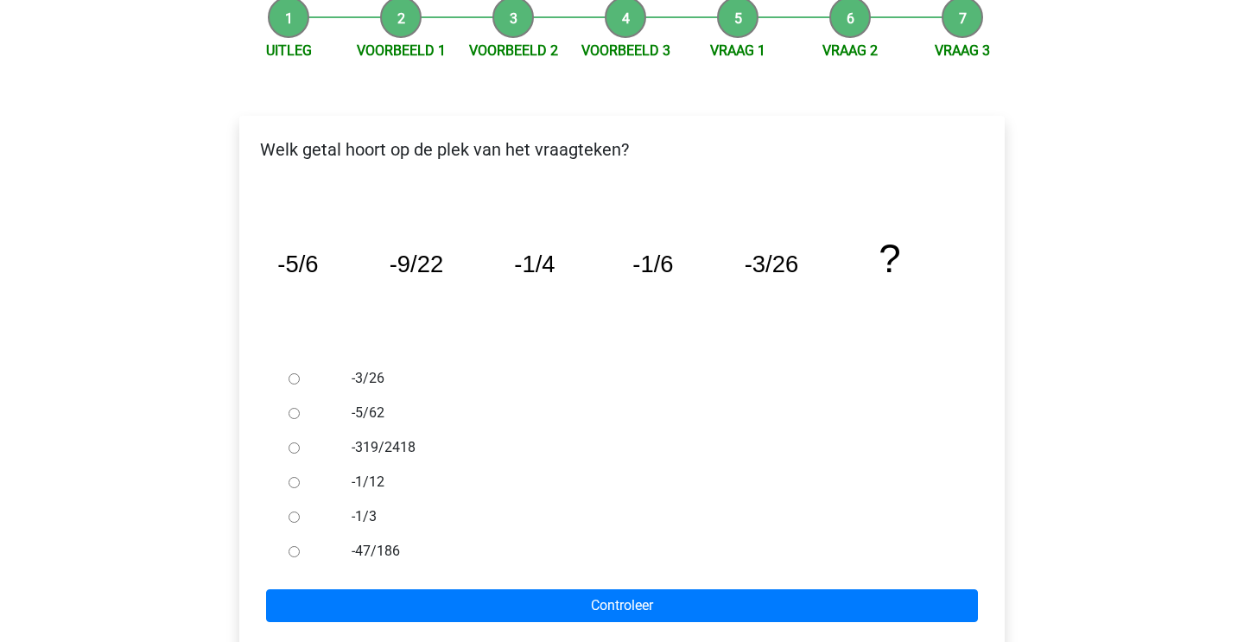
click at [353, 523] on label "-1/3" at bounding box center [651, 516] width 598 height 21
click at [300, 523] on input "-1/3" at bounding box center [294, 516] width 11 height 11
radio input "true"
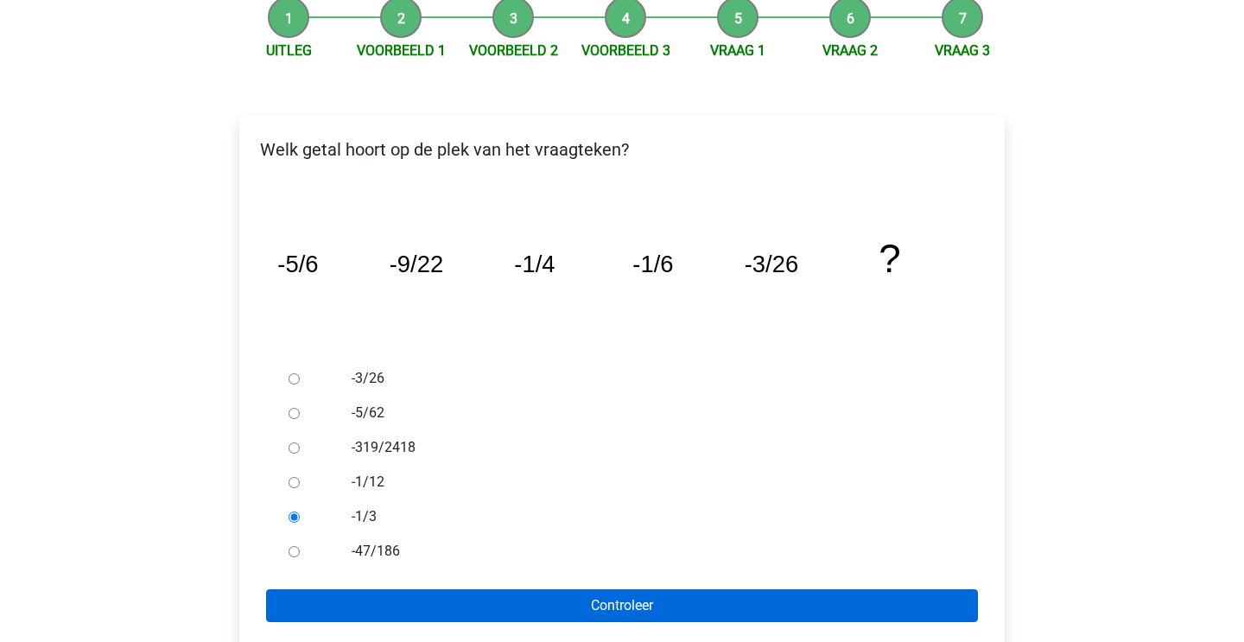
click at [420, 589] on input "Controleer" at bounding box center [622, 605] width 712 height 33
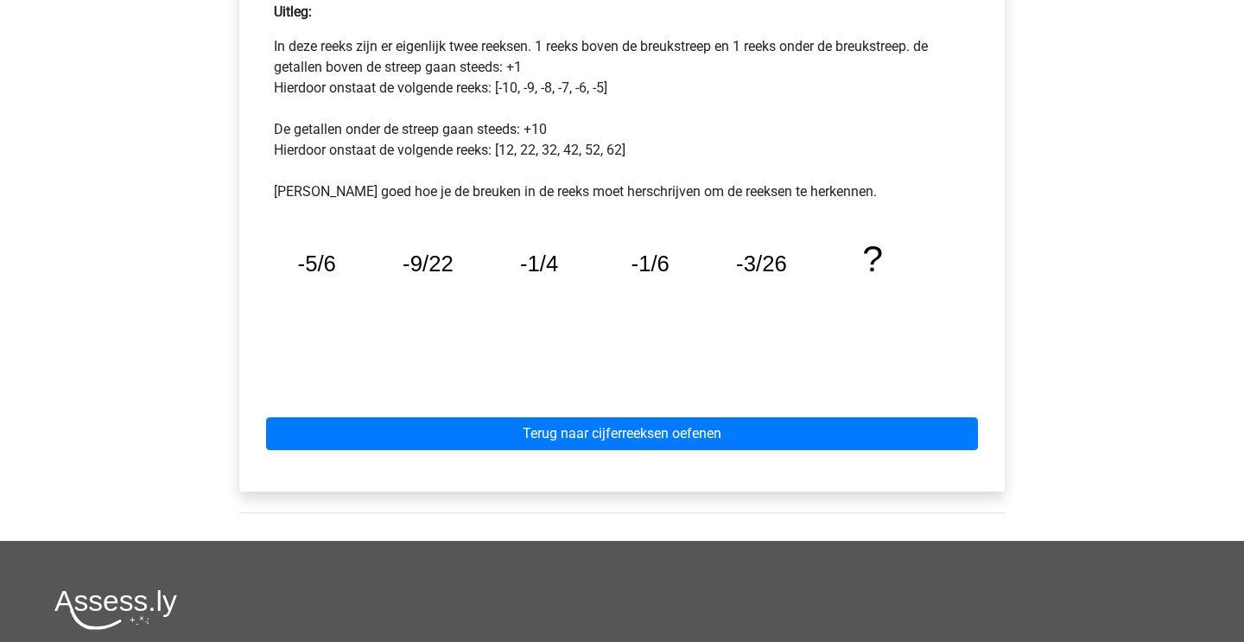
scroll to position [785, 0]
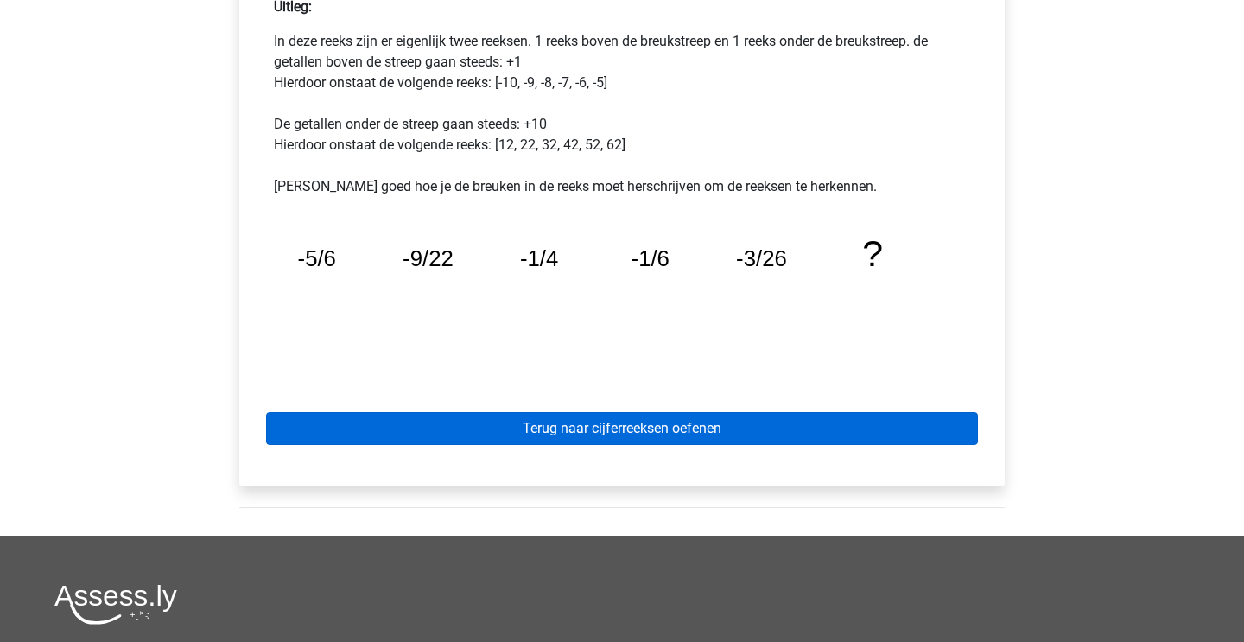
click at [497, 441] on link "Terug naar cijferreeksen oefenen" at bounding box center [622, 428] width 712 height 33
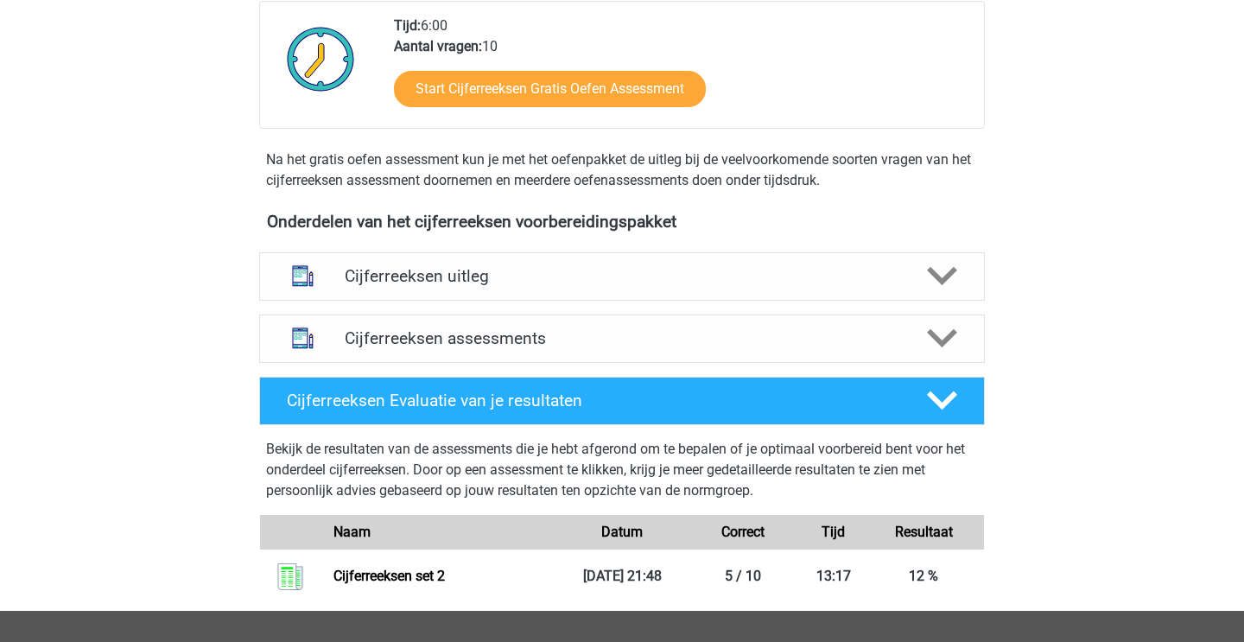
scroll to position [459, 0]
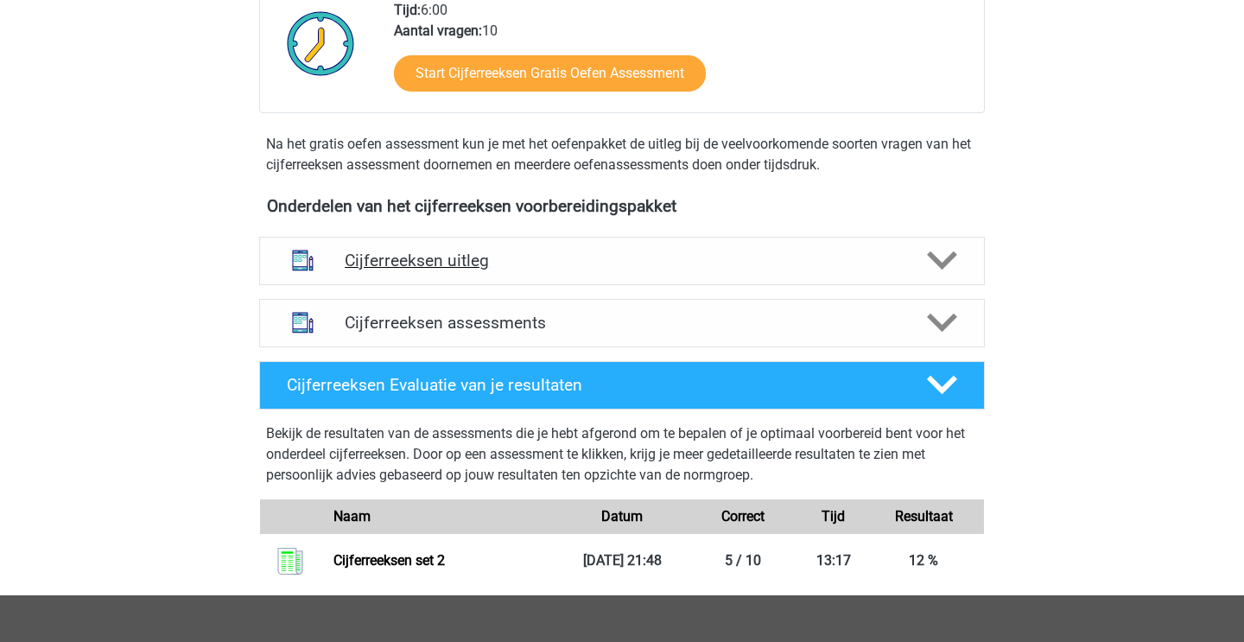
click at [457, 270] on h4 "Cijferreeksen uitleg" at bounding box center [622, 260] width 555 height 20
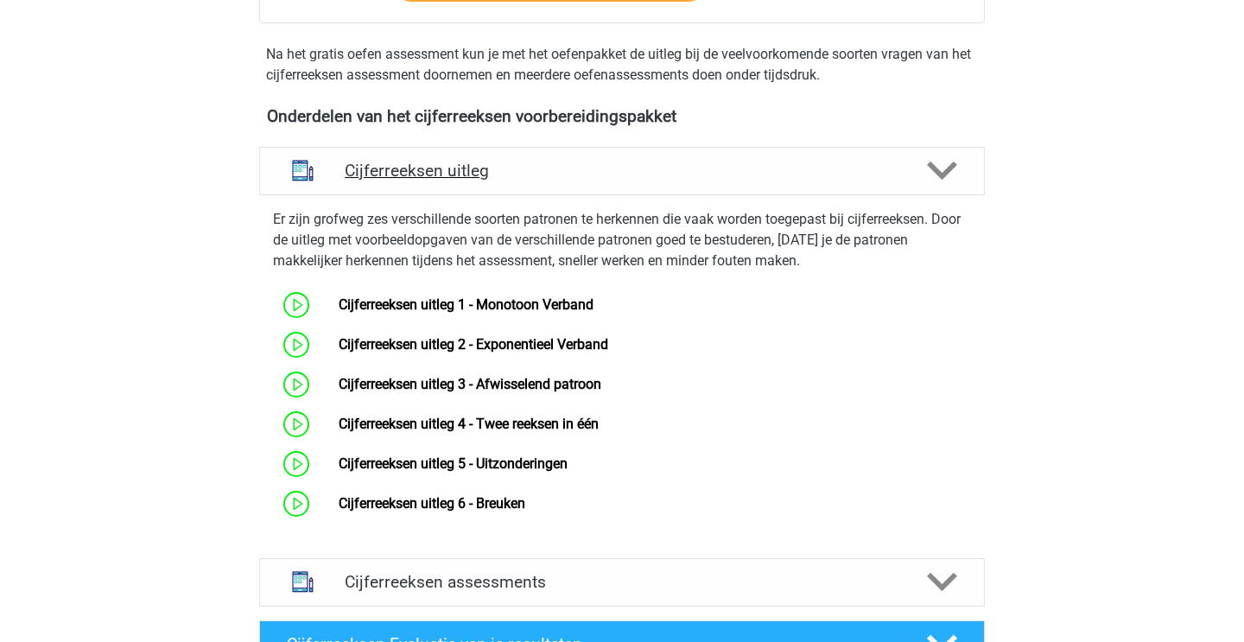
scroll to position [590, 0]
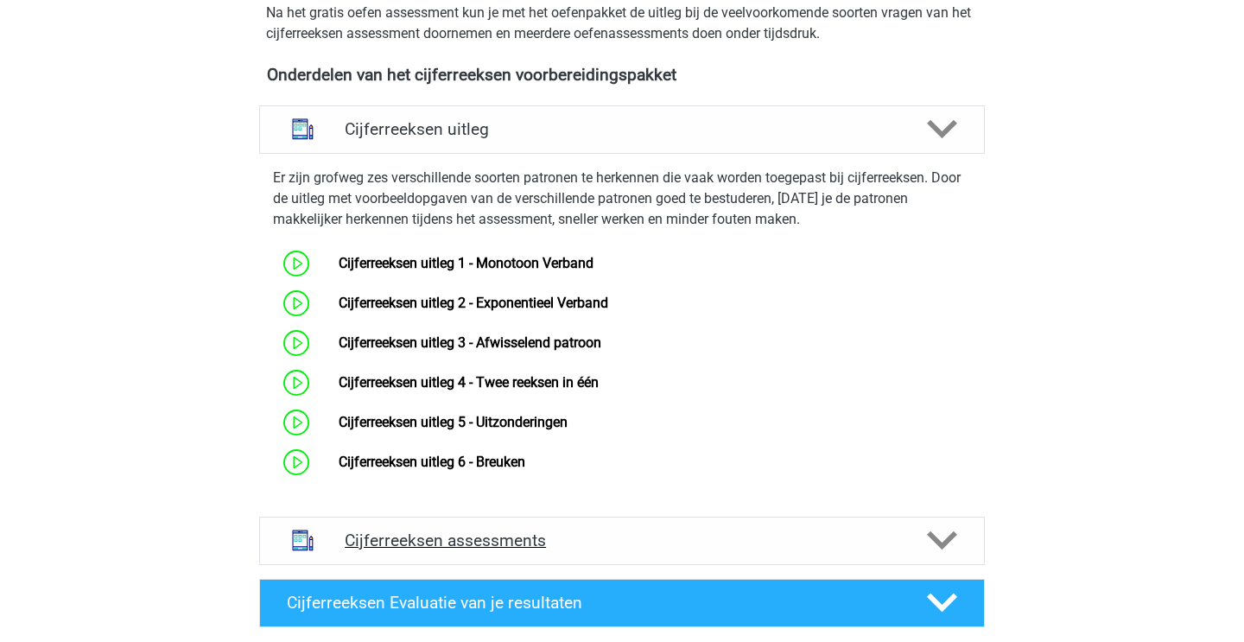
click at [499, 550] on h4 "Cijferreeksen assessments" at bounding box center [622, 540] width 555 height 20
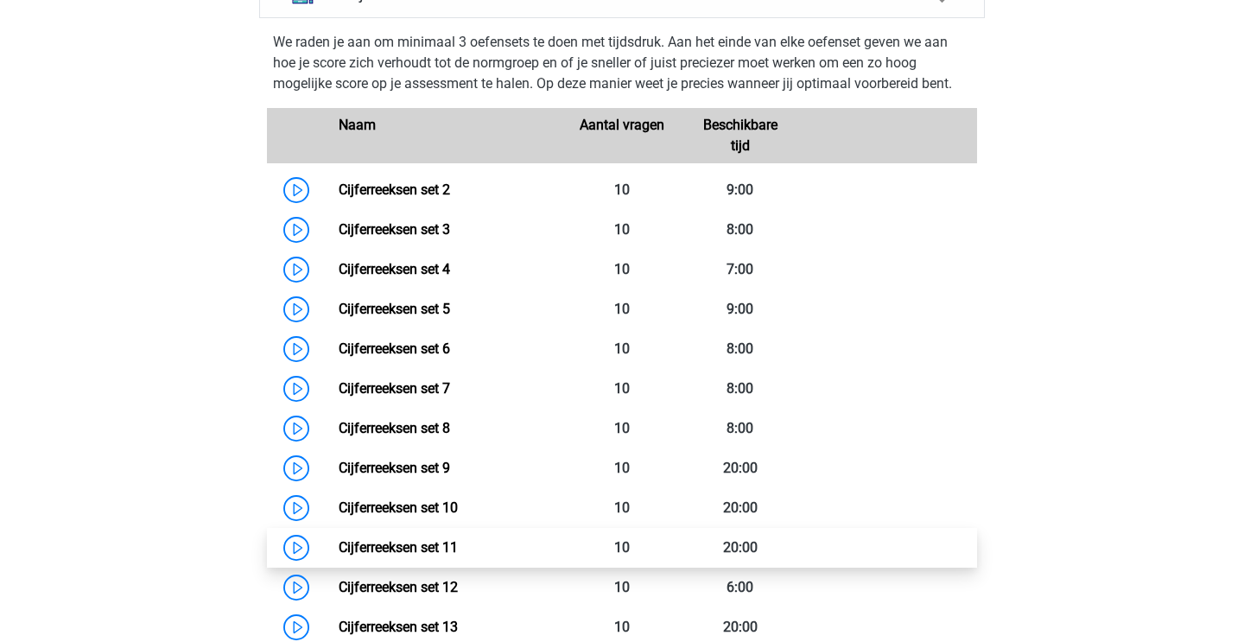
scroll to position [1254, 0]
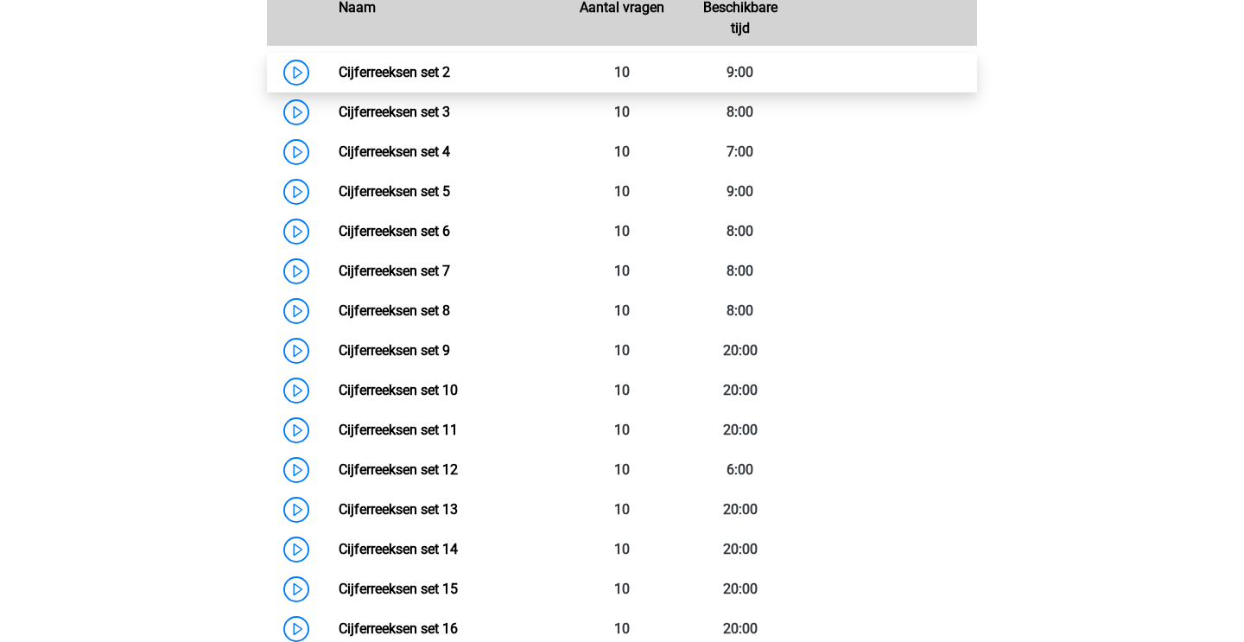
click at [339, 80] on link "Cijferreeksen set 2" at bounding box center [394, 72] width 111 height 16
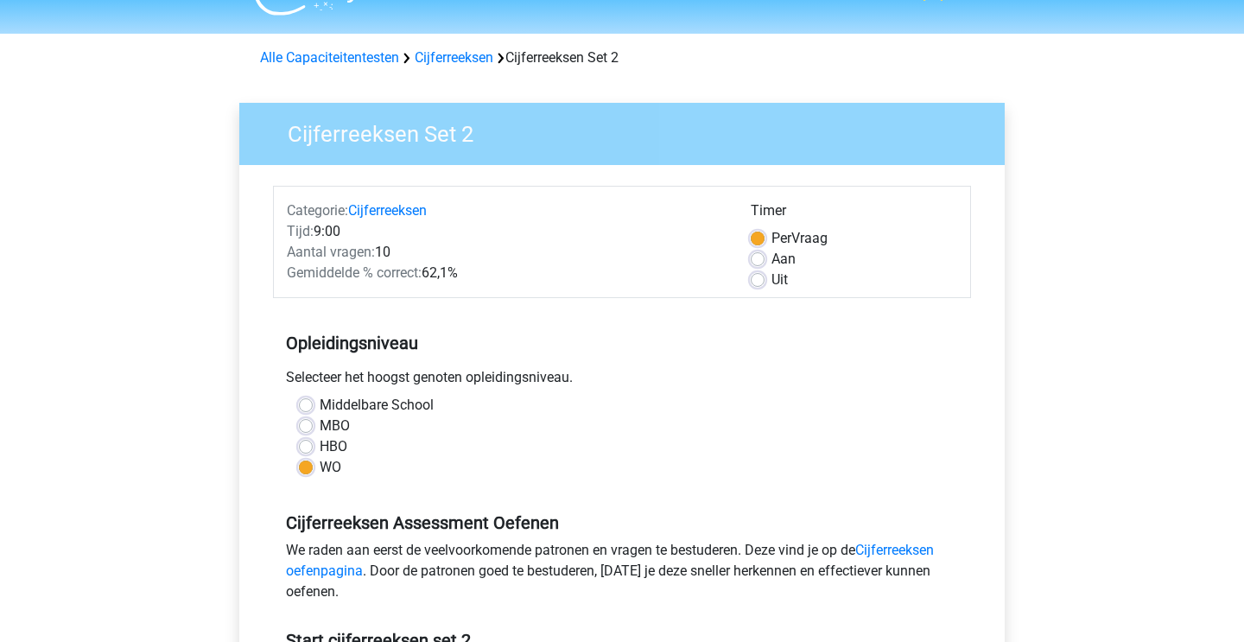
scroll to position [60, 0]
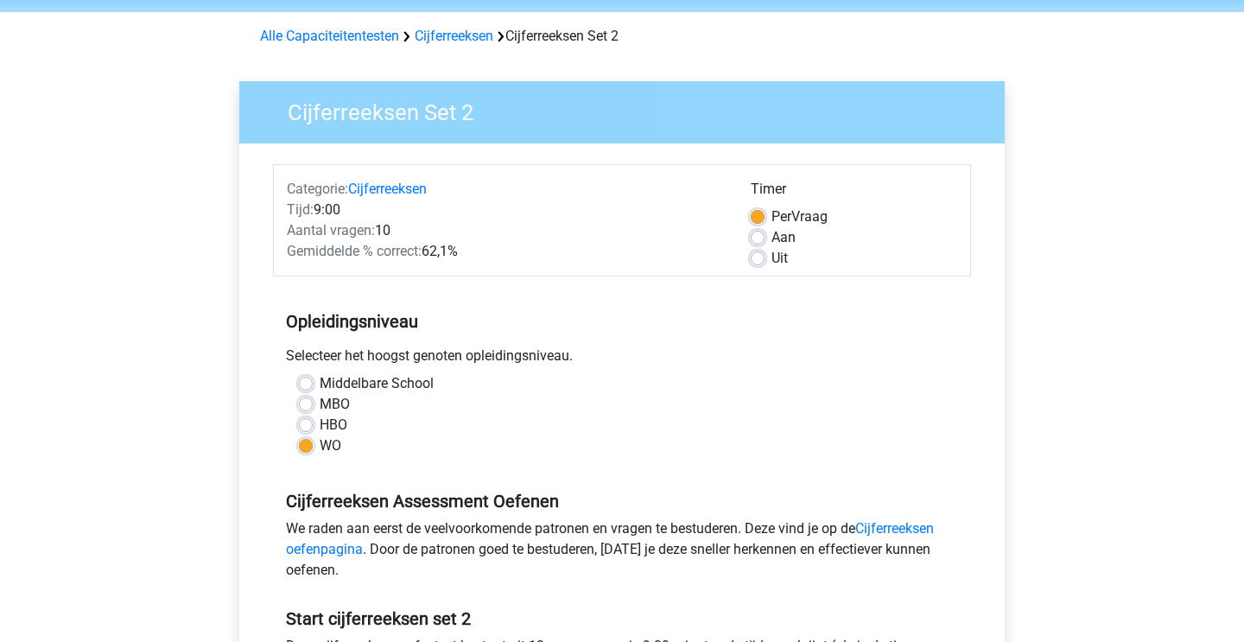
click at [771, 244] on label "Aan" at bounding box center [783, 237] width 24 height 21
click at [754, 244] on input "Aan" at bounding box center [758, 235] width 14 height 17
radio input "true"
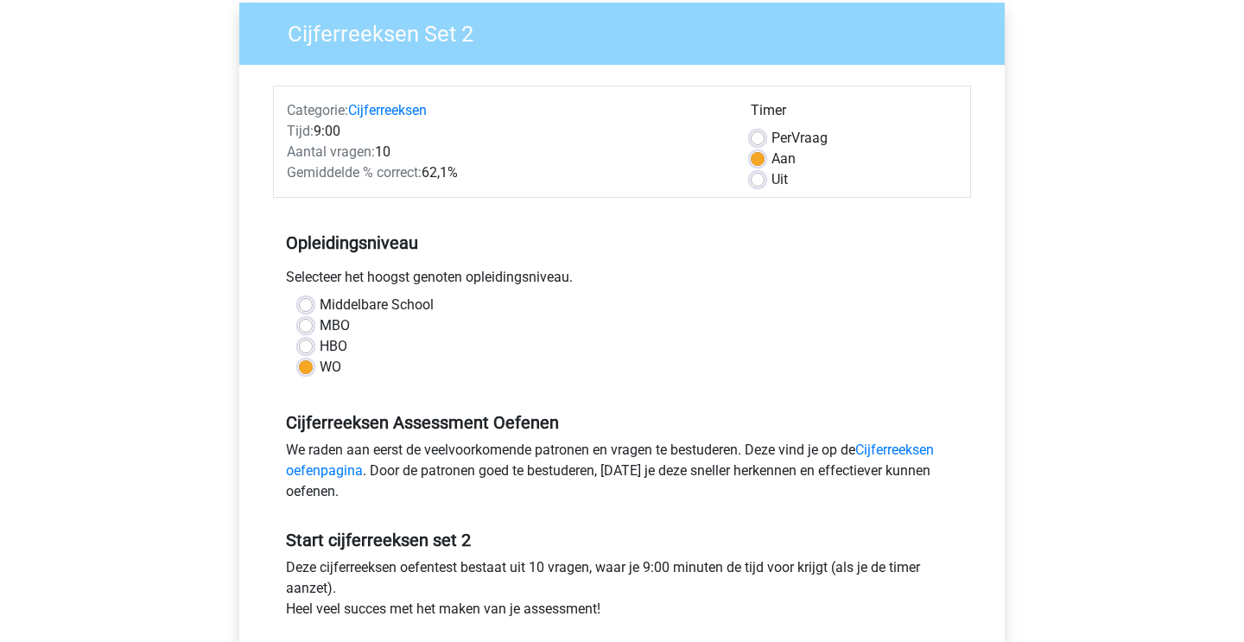
scroll to position [140, 0]
click at [771, 134] on label "Per Vraag" at bounding box center [799, 137] width 56 height 21
click at [763, 134] on input "Per Vraag" at bounding box center [758, 135] width 14 height 17
radio input "true"
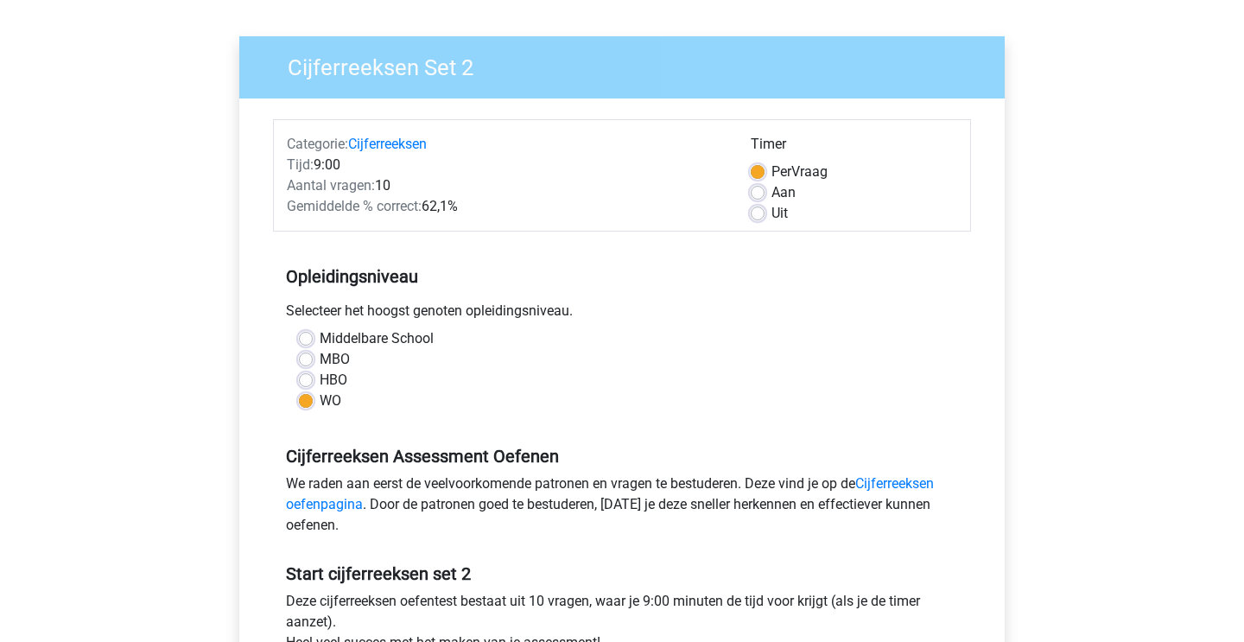
scroll to position [103, 0]
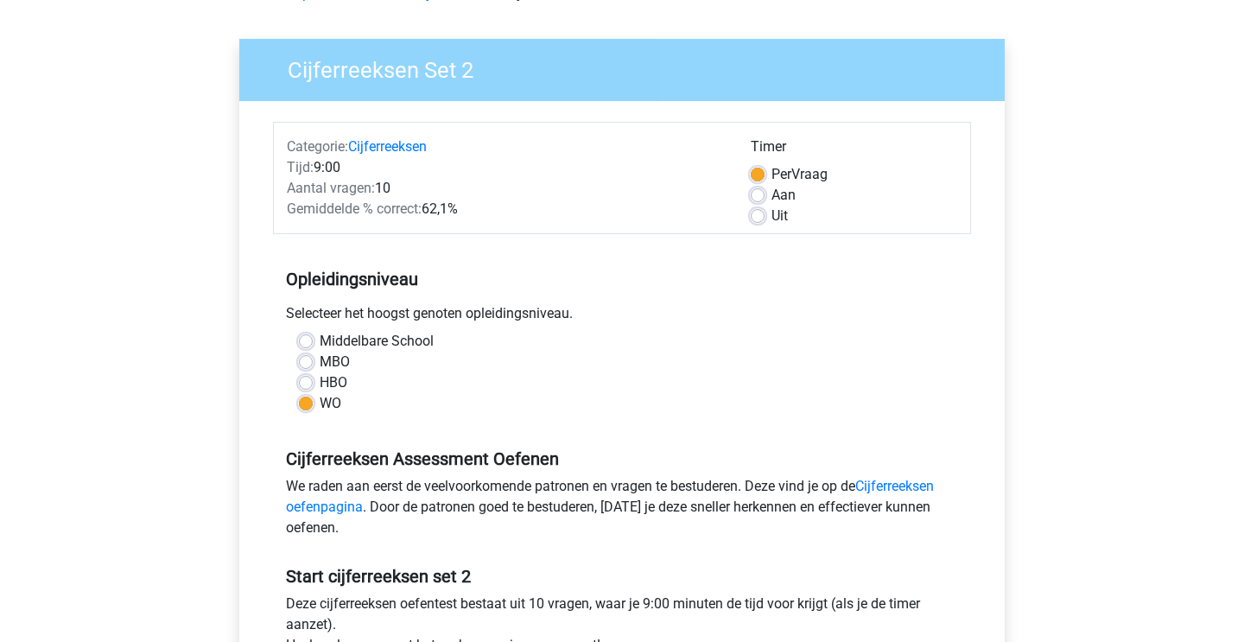
click at [771, 194] on label "Aan" at bounding box center [783, 195] width 24 height 21
click at [755, 194] on input "Aan" at bounding box center [758, 193] width 14 height 17
radio input "true"
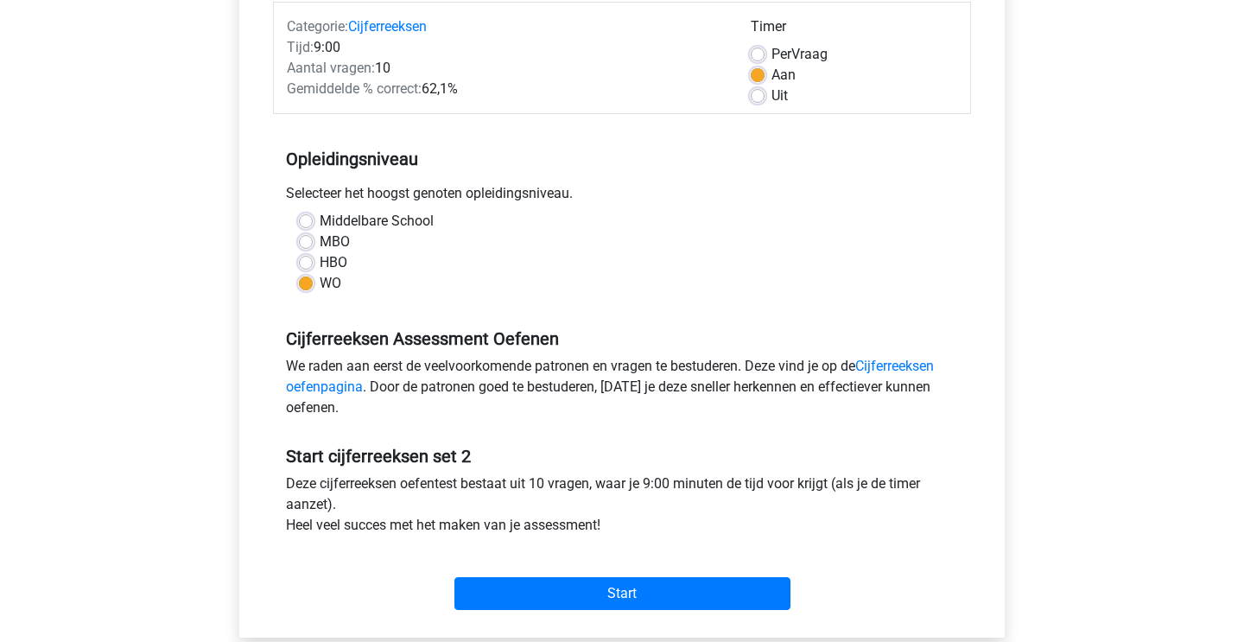
scroll to position [236, 0]
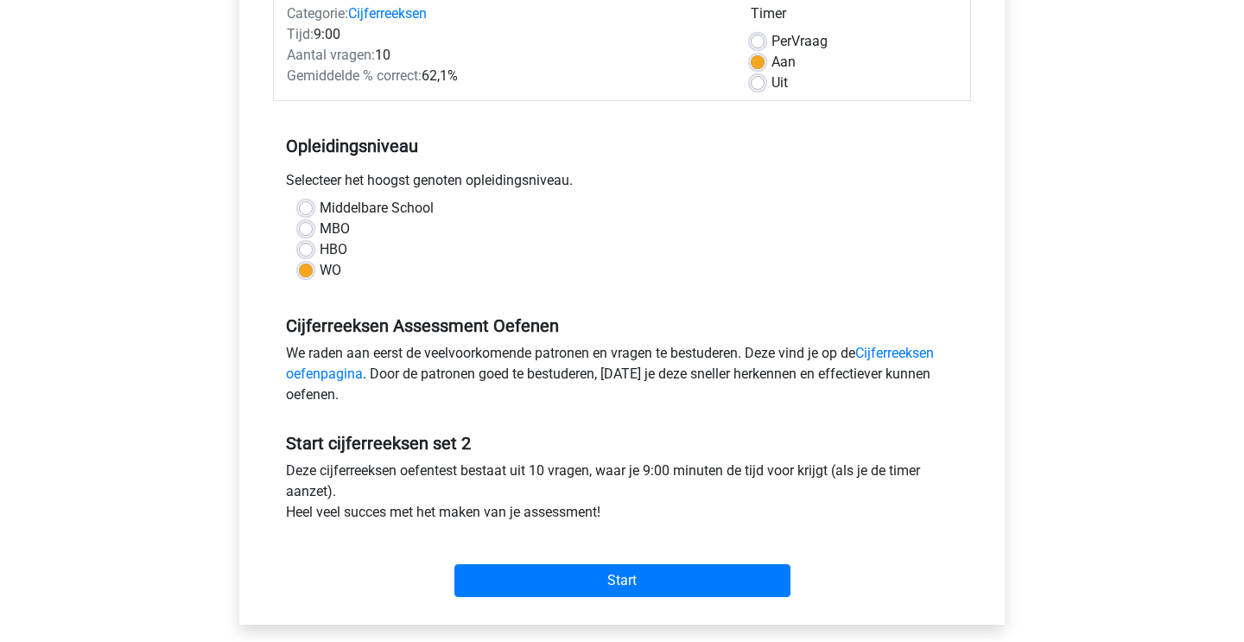
click at [628, 562] on div "Start" at bounding box center [622, 566] width 698 height 60
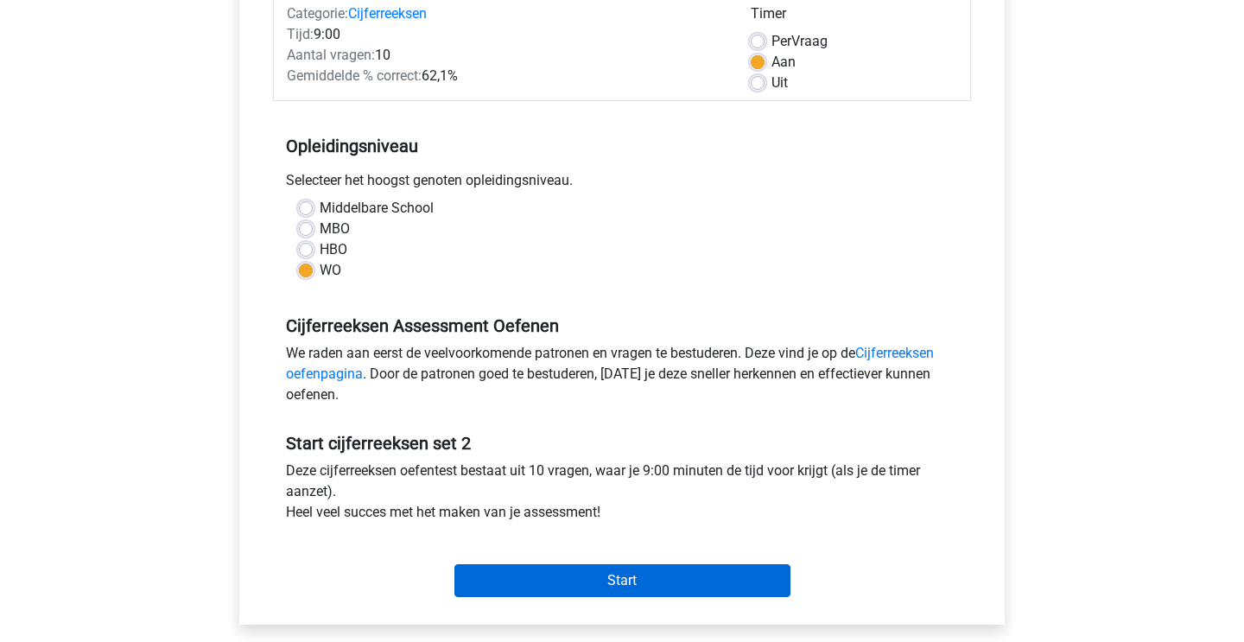
click at [617, 587] on input "Start" at bounding box center [622, 580] width 336 height 33
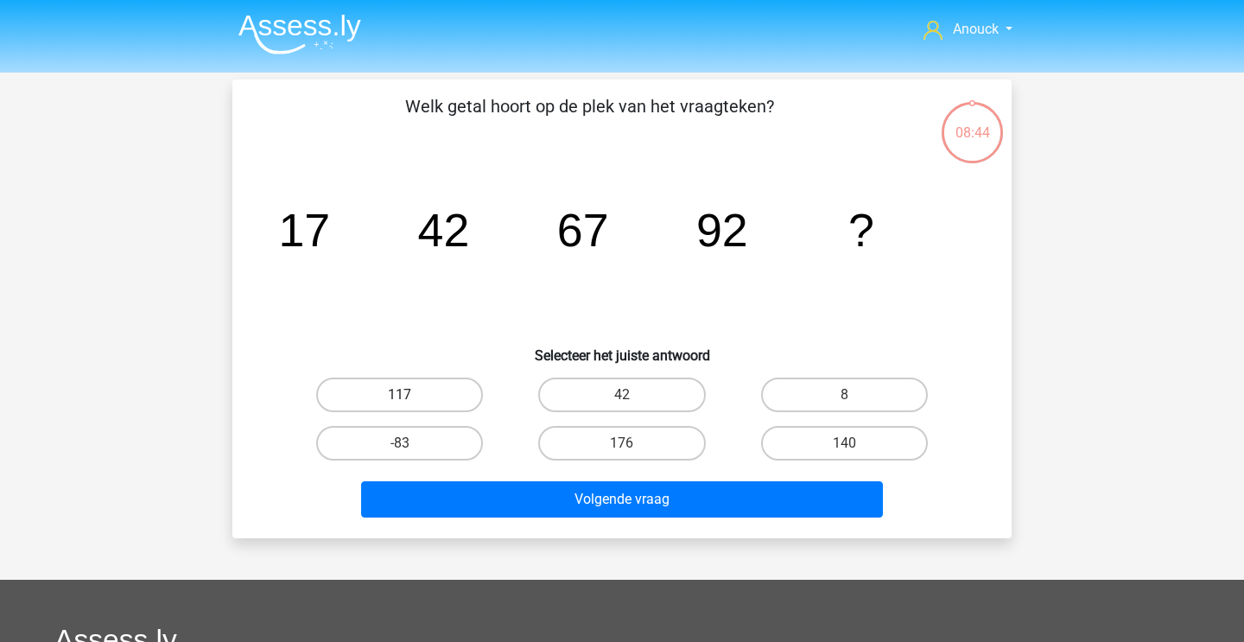
click at [450, 387] on label "117" at bounding box center [399, 394] width 167 height 35
click at [411, 395] on input "117" at bounding box center [405, 400] width 11 height 11
radio input "true"
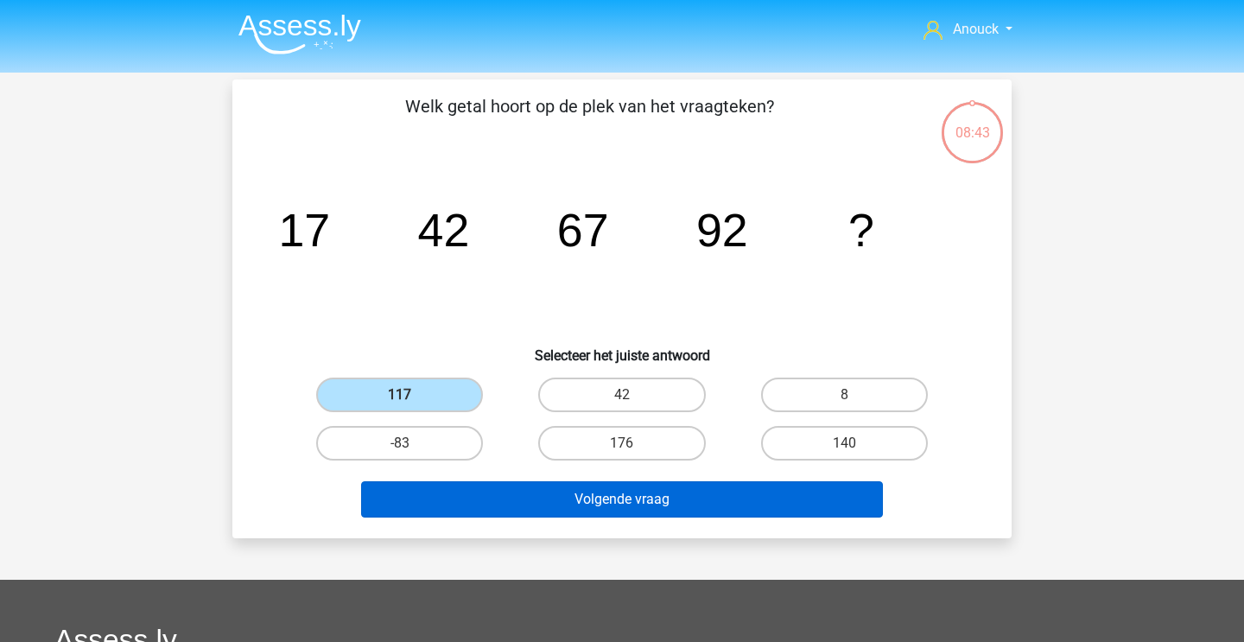
click at [507, 493] on button "Volgende vraag" at bounding box center [622, 499] width 523 height 36
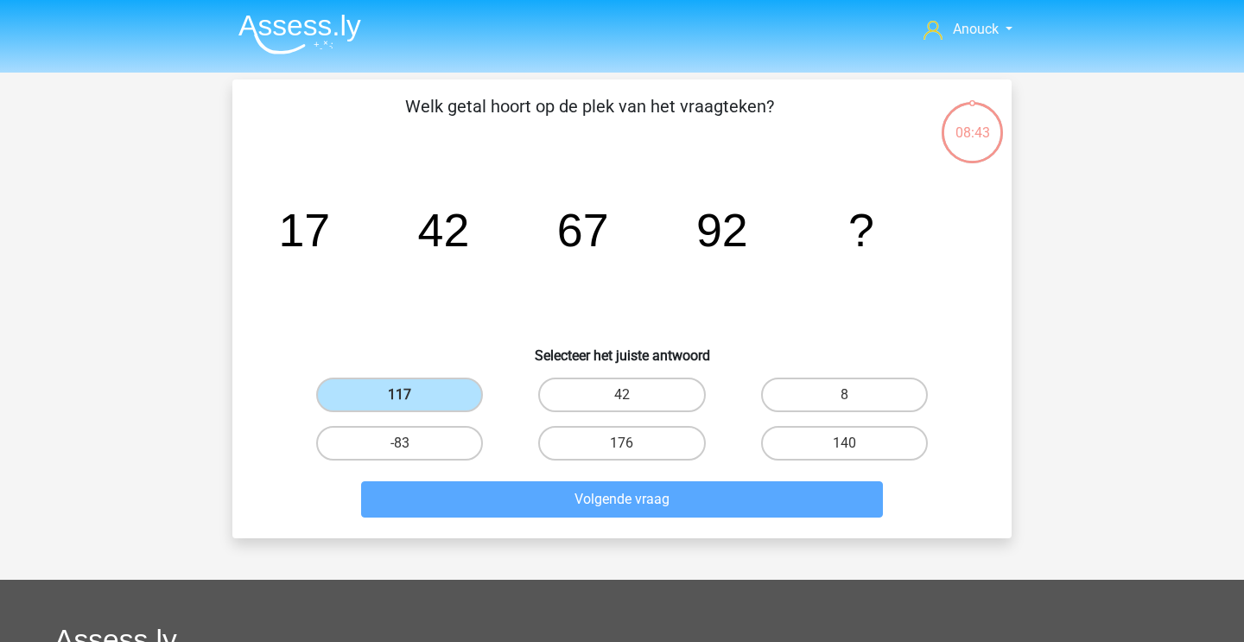
scroll to position [79, 0]
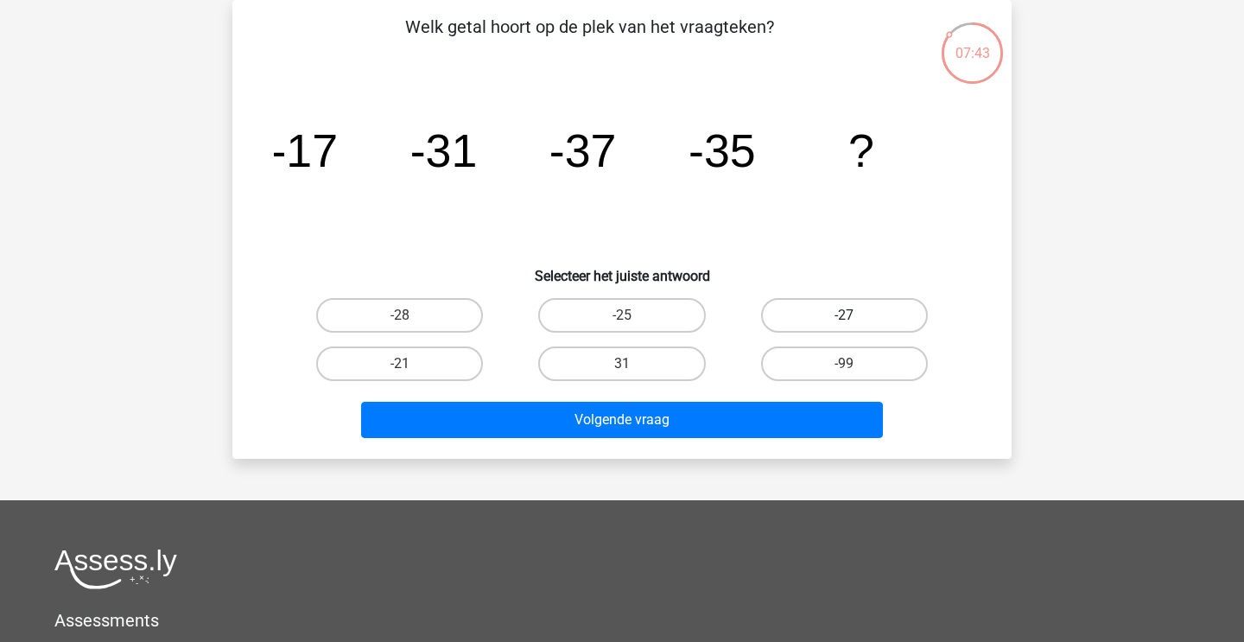
click at [819, 313] on label "-27" at bounding box center [844, 315] width 167 height 35
click at [844, 315] on input "-27" at bounding box center [849, 320] width 11 height 11
radio input "true"
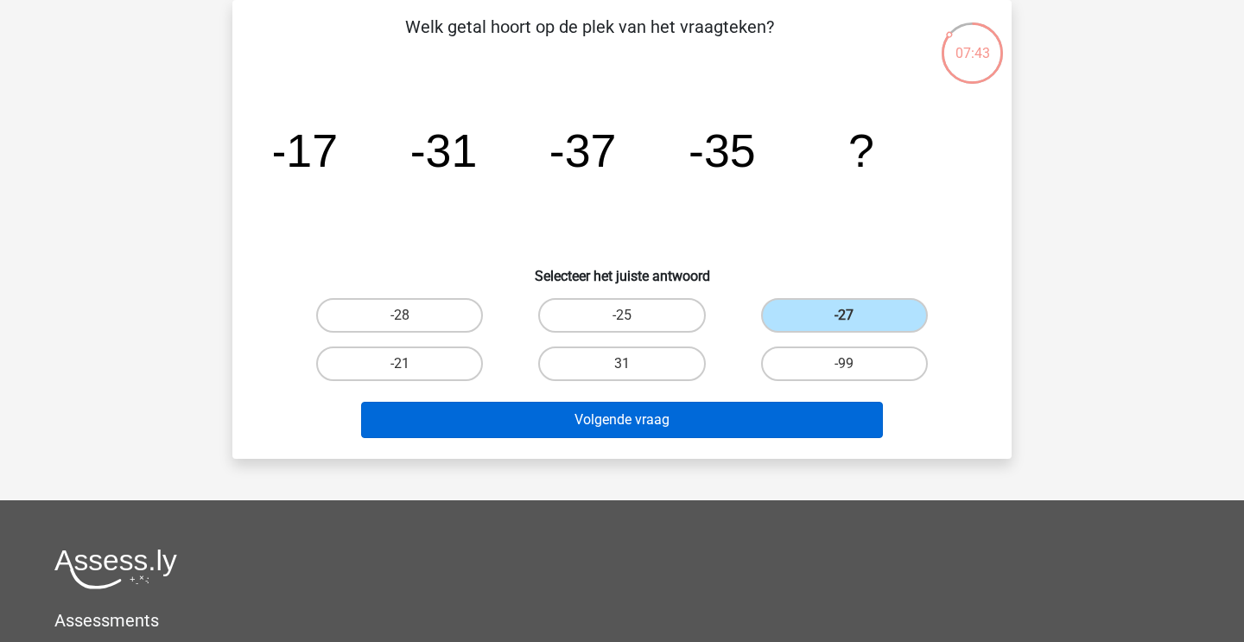
click at [745, 425] on button "Volgende vraag" at bounding box center [622, 420] width 523 height 36
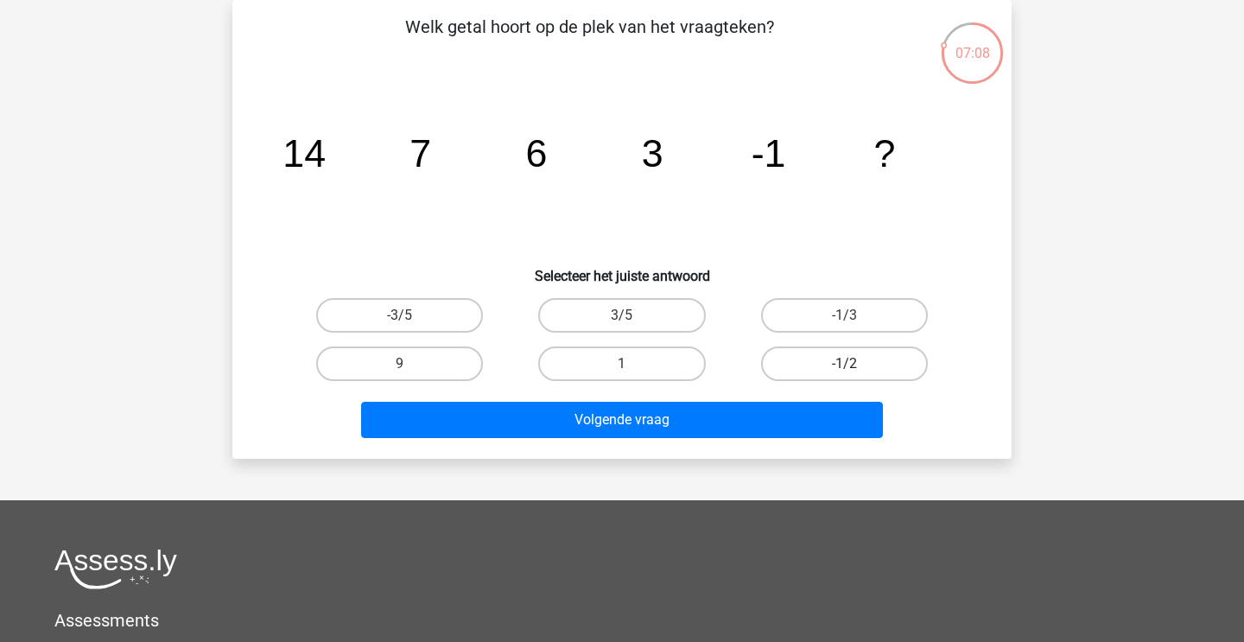
click at [812, 352] on label "-1/2" at bounding box center [844, 363] width 167 height 35
click at [844, 364] on input "-1/2" at bounding box center [849, 369] width 11 height 11
radio input "true"
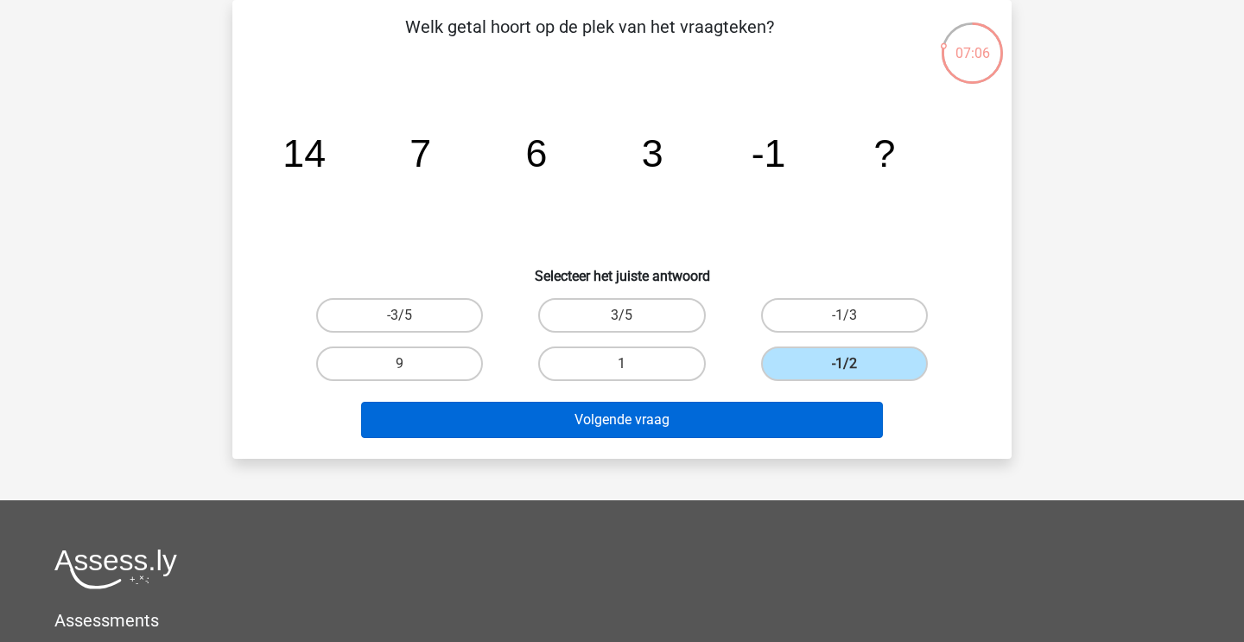
click at [771, 412] on button "Volgende vraag" at bounding box center [622, 420] width 523 height 36
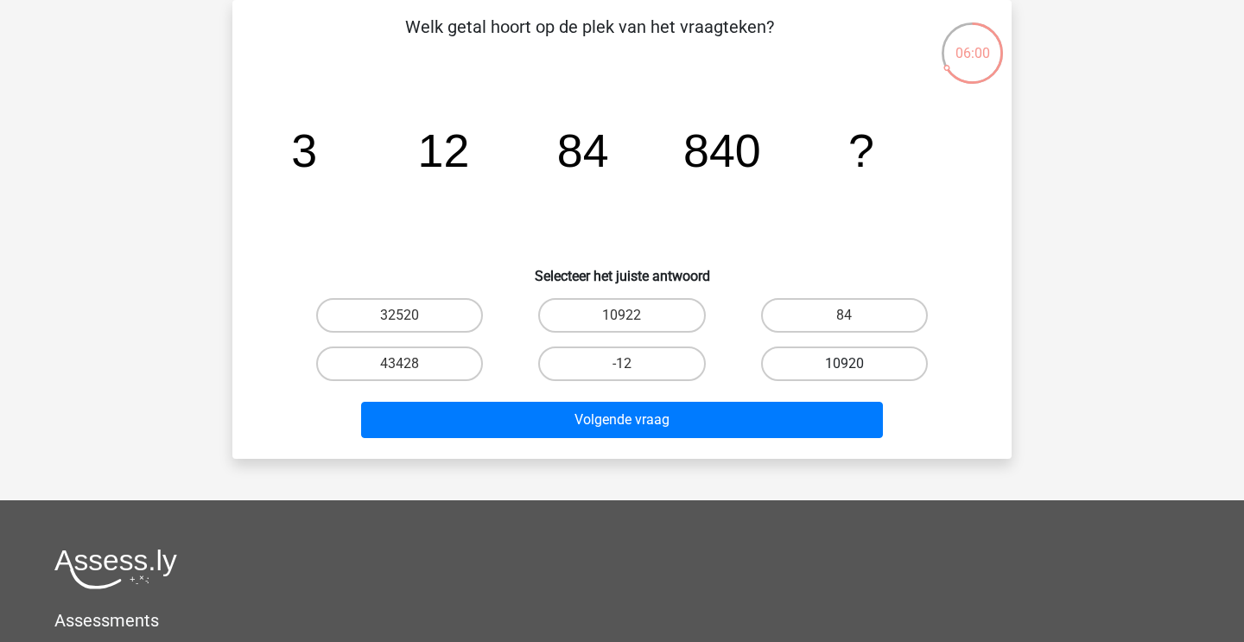
click at [792, 373] on label "10920" at bounding box center [844, 363] width 167 height 35
click at [844, 373] on input "10920" at bounding box center [849, 369] width 11 height 11
radio input "true"
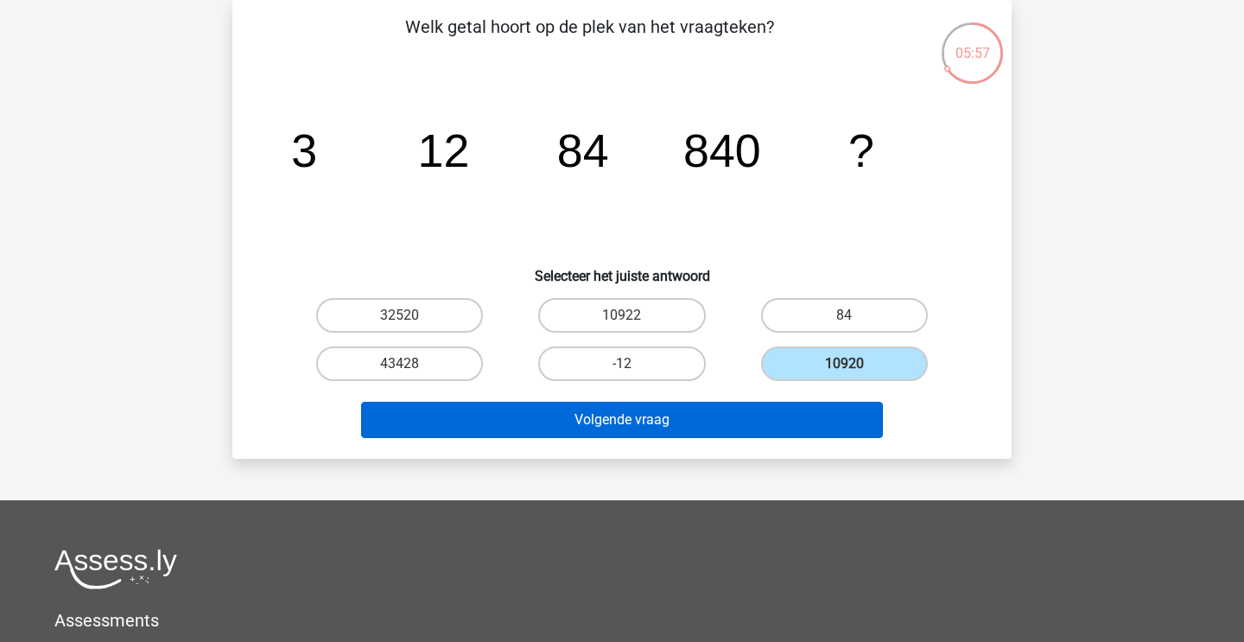
click at [770, 417] on button "Volgende vraag" at bounding box center [622, 420] width 523 height 36
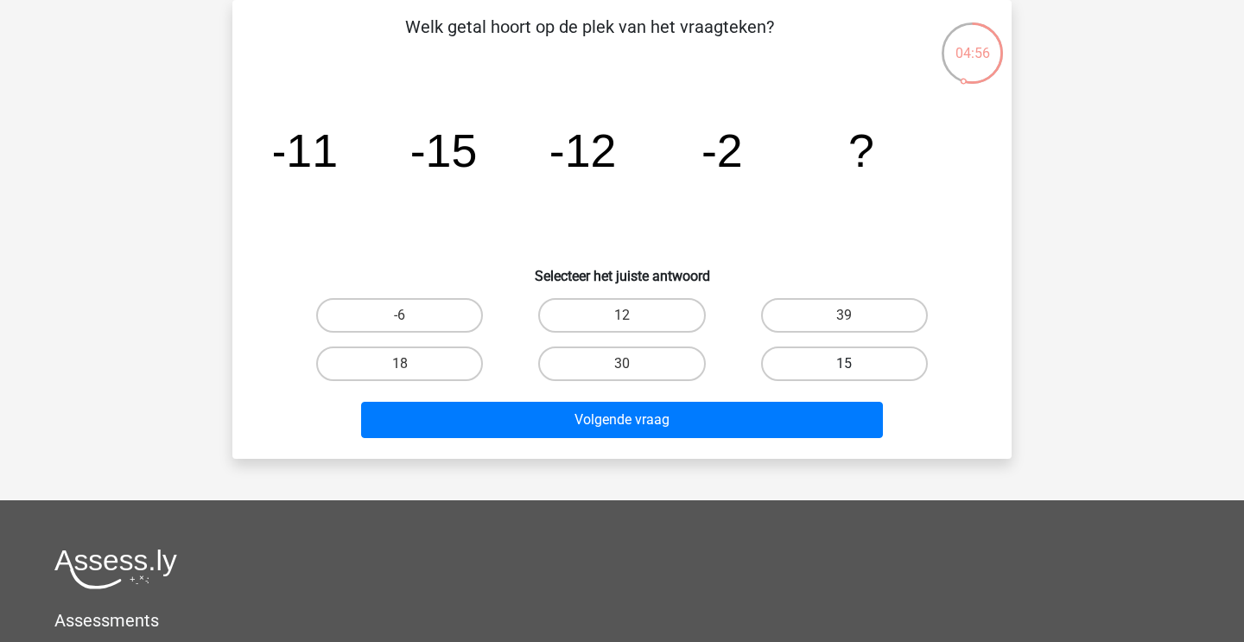
click at [813, 369] on label "15" at bounding box center [844, 363] width 167 height 35
click at [844, 369] on input "15" at bounding box center [849, 369] width 11 height 11
radio input "true"
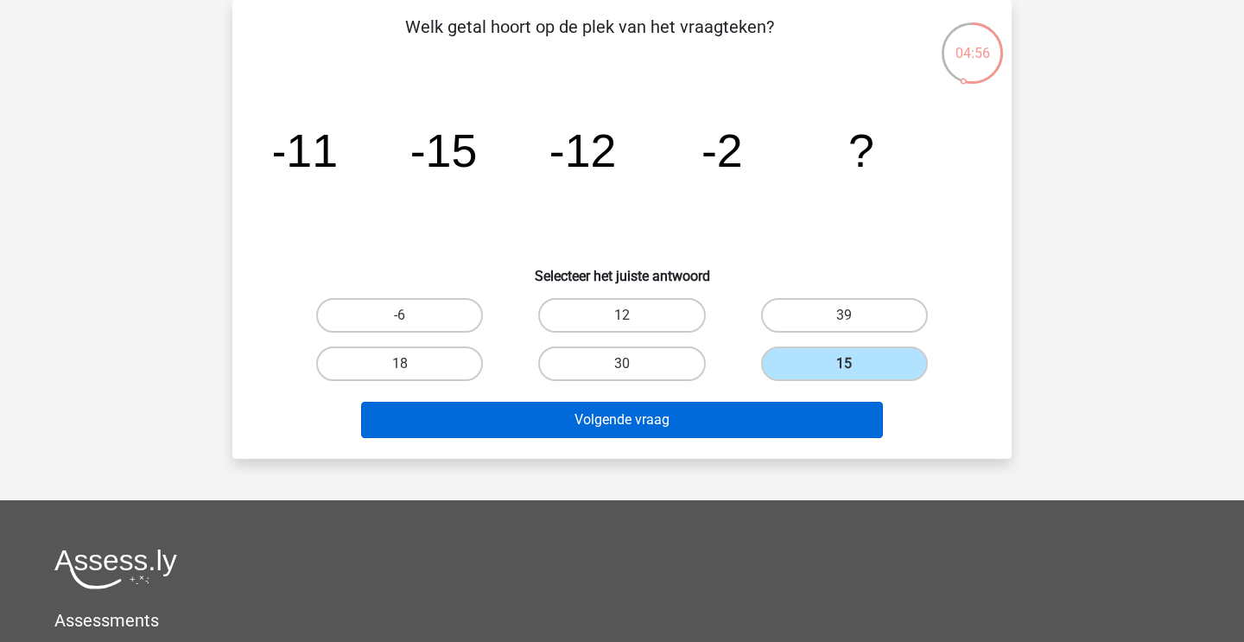
click at [764, 427] on button "Volgende vraag" at bounding box center [622, 420] width 523 height 36
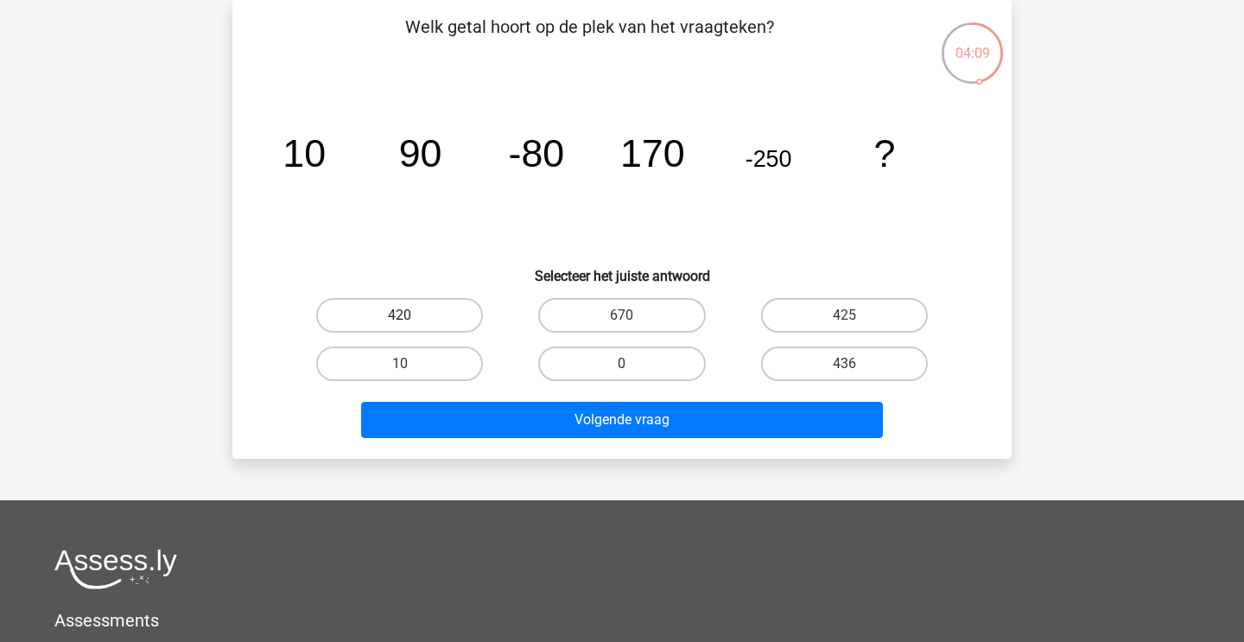
click at [463, 311] on label "420" at bounding box center [399, 315] width 167 height 35
click at [411, 315] on input "420" at bounding box center [405, 320] width 11 height 11
radio input "true"
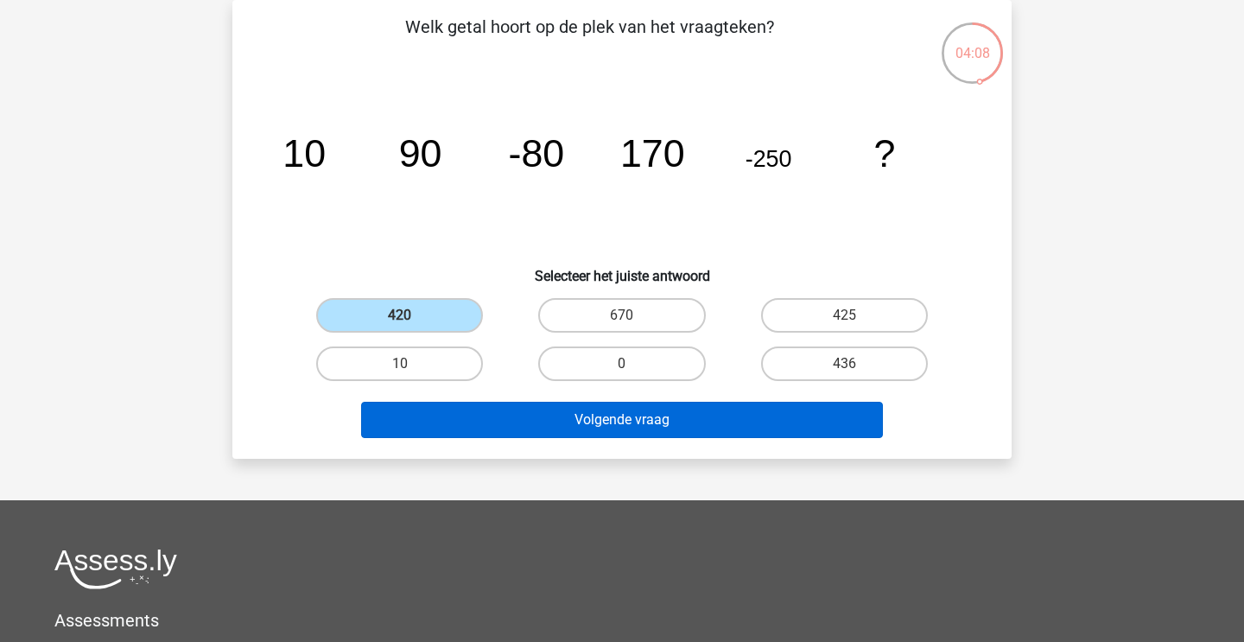
click at [561, 419] on button "Volgende vraag" at bounding box center [622, 420] width 523 height 36
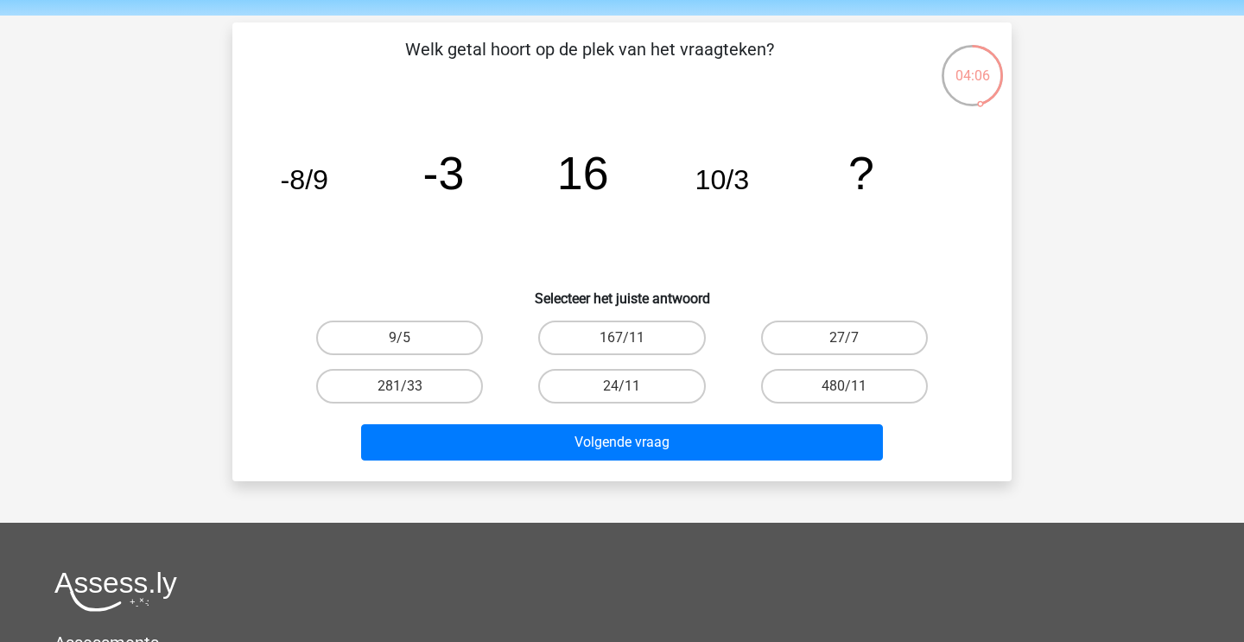
scroll to position [65, 0]
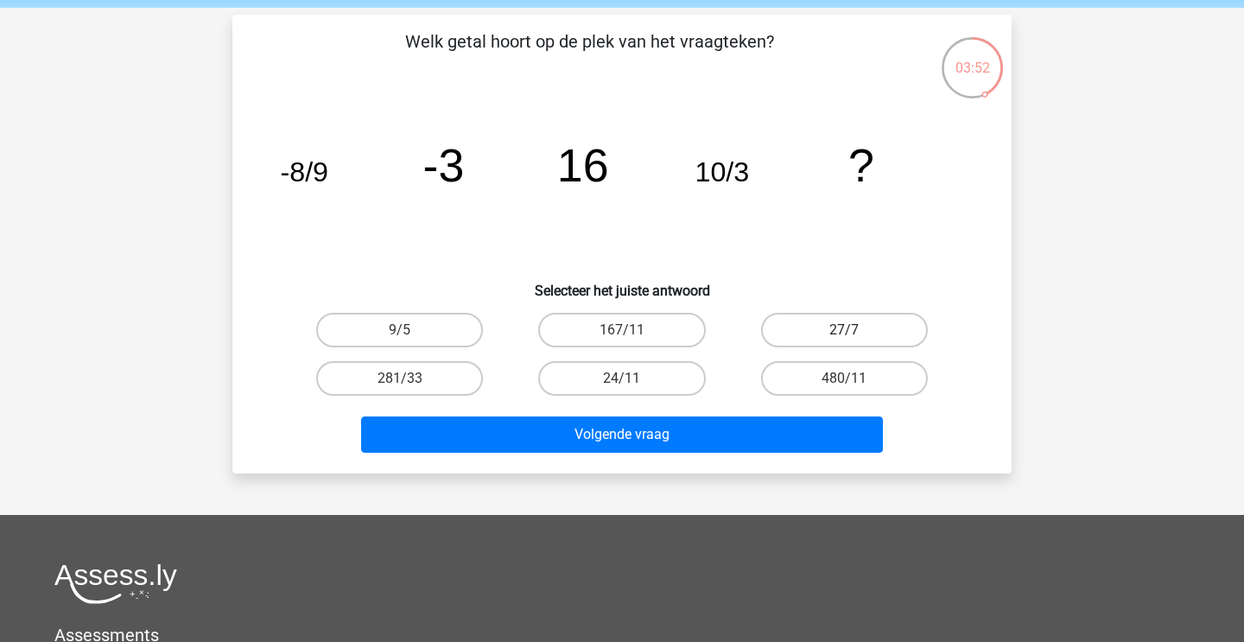
click at [774, 331] on label "27/7" at bounding box center [844, 330] width 167 height 35
click at [844, 331] on input "27/7" at bounding box center [849, 335] width 11 height 11
radio input "true"
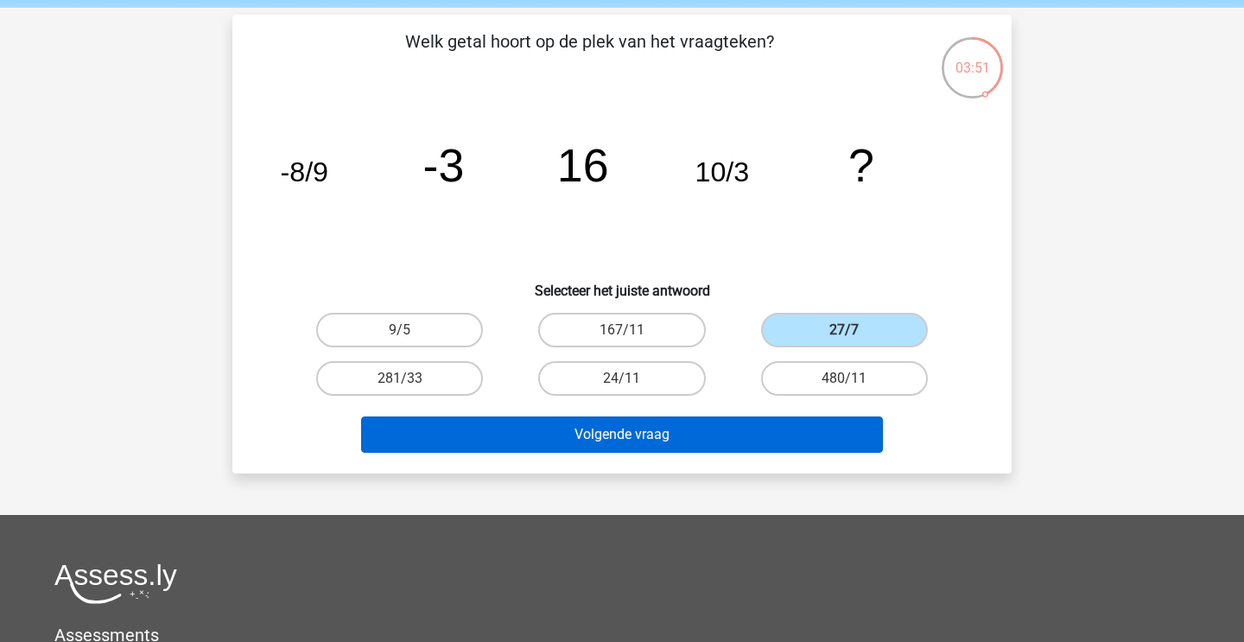
click at [669, 439] on button "Volgende vraag" at bounding box center [622, 434] width 523 height 36
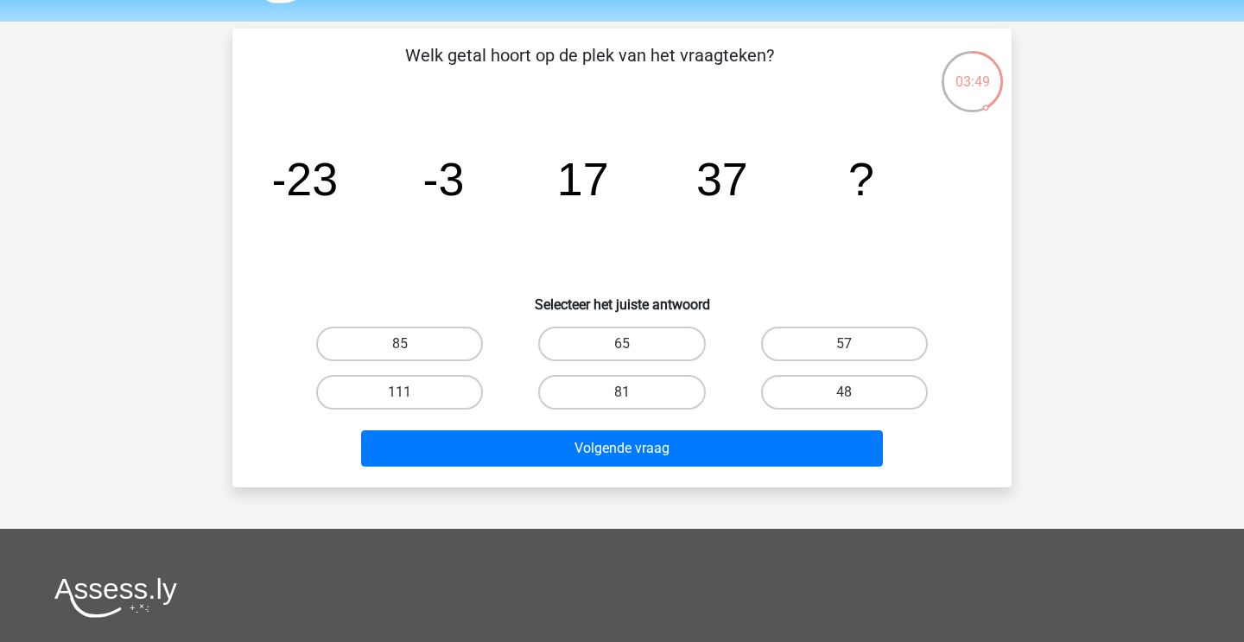
scroll to position [49, 0]
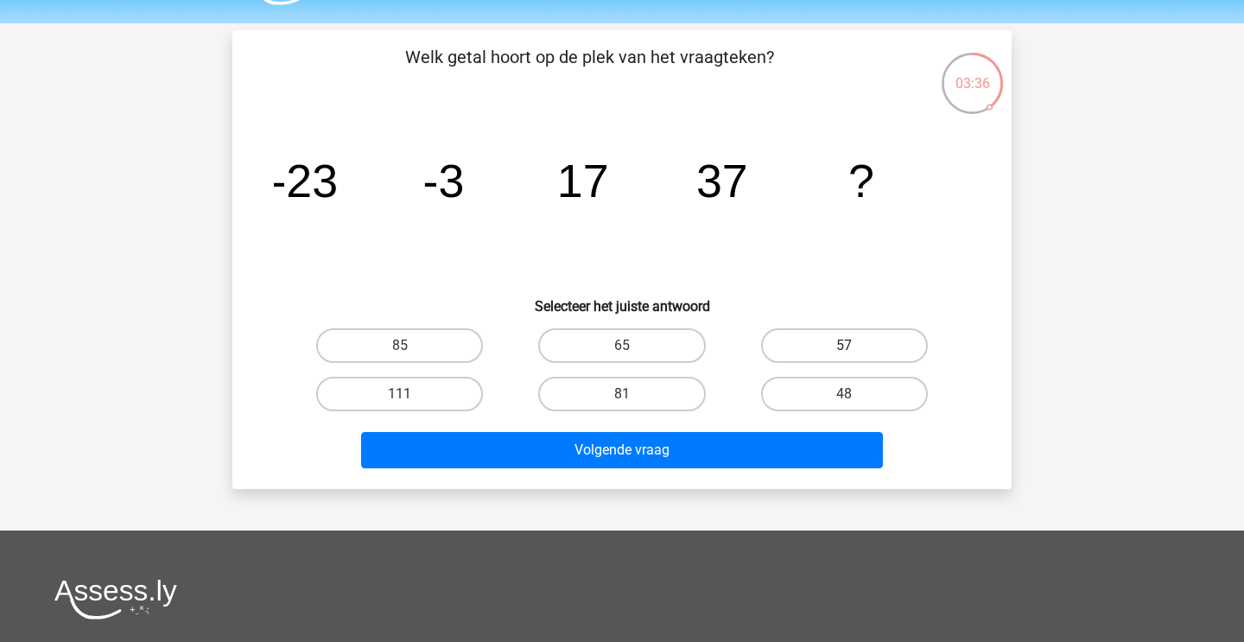
click at [788, 344] on label "57" at bounding box center [844, 345] width 167 height 35
click at [844, 346] on input "57" at bounding box center [849, 351] width 11 height 11
radio input "true"
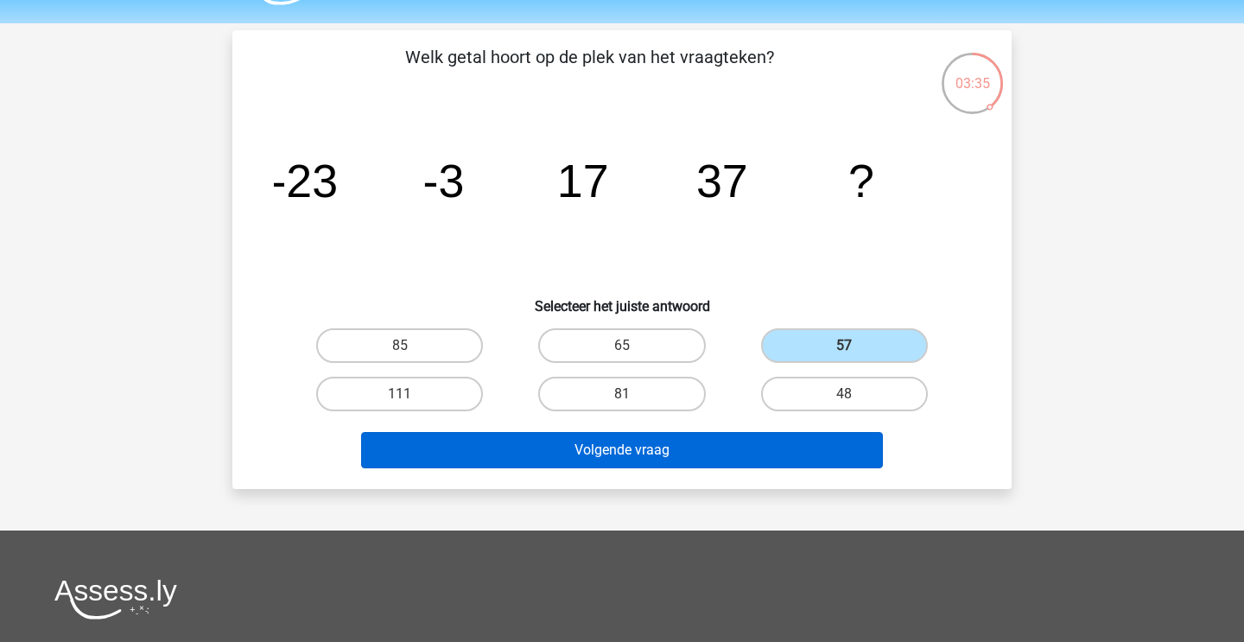
click at [720, 447] on button "Volgende vraag" at bounding box center [622, 450] width 523 height 36
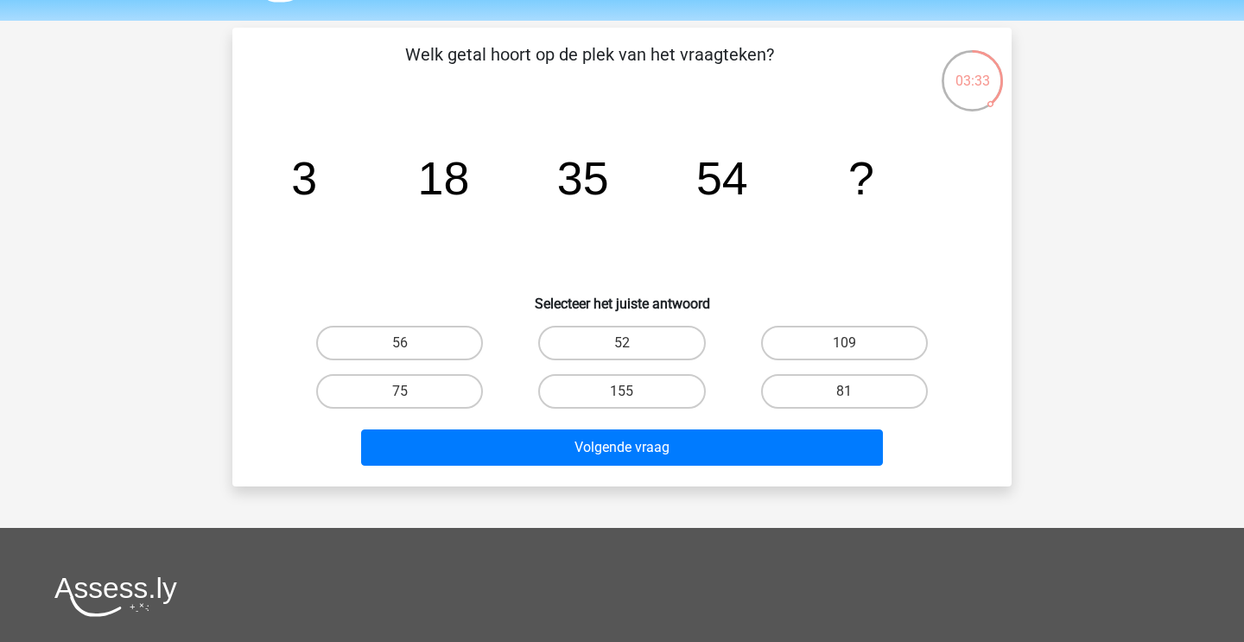
scroll to position [46, 0]
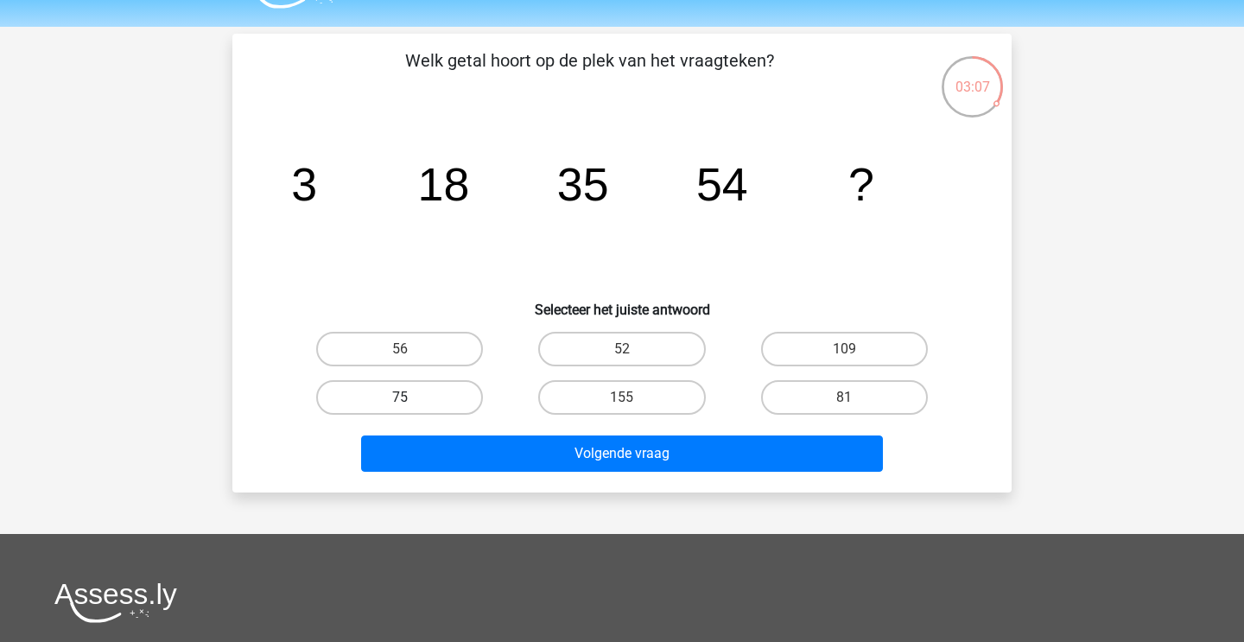
click at [448, 400] on label "75" at bounding box center [399, 397] width 167 height 35
click at [411, 400] on input "75" at bounding box center [405, 402] width 11 height 11
radio input "true"
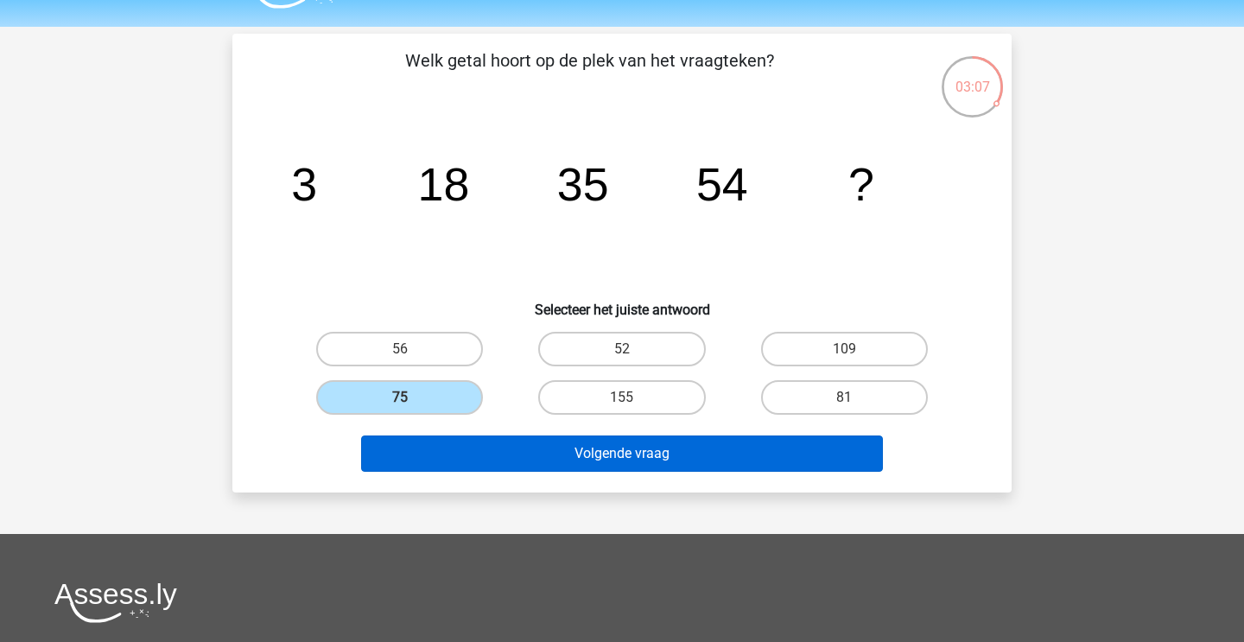
click at [492, 454] on button "Volgende vraag" at bounding box center [622, 453] width 523 height 36
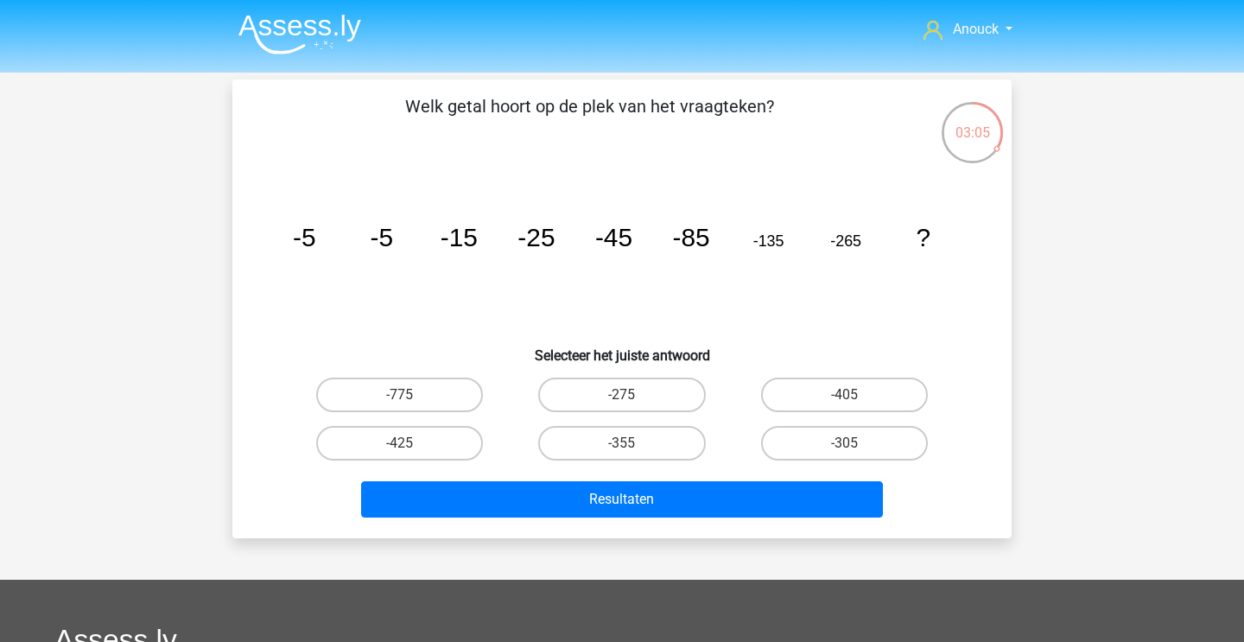
scroll to position [0, 0]
click at [566, 444] on label "-355" at bounding box center [621, 443] width 167 height 35
click at [622, 444] on input "-355" at bounding box center [627, 448] width 11 height 11
radio input "true"
click at [828, 390] on label "-405" at bounding box center [844, 394] width 167 height 35
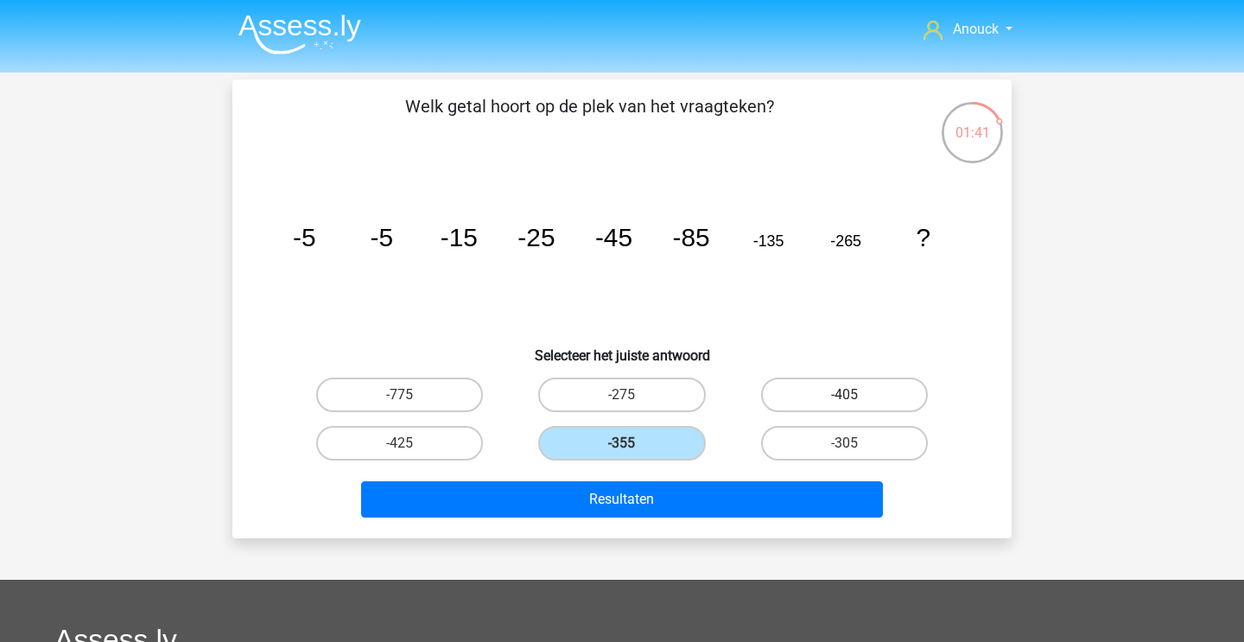
click at [844, 395] on input "-405" at bounding box center [849, 400] width 11 height 11
radio input "true"
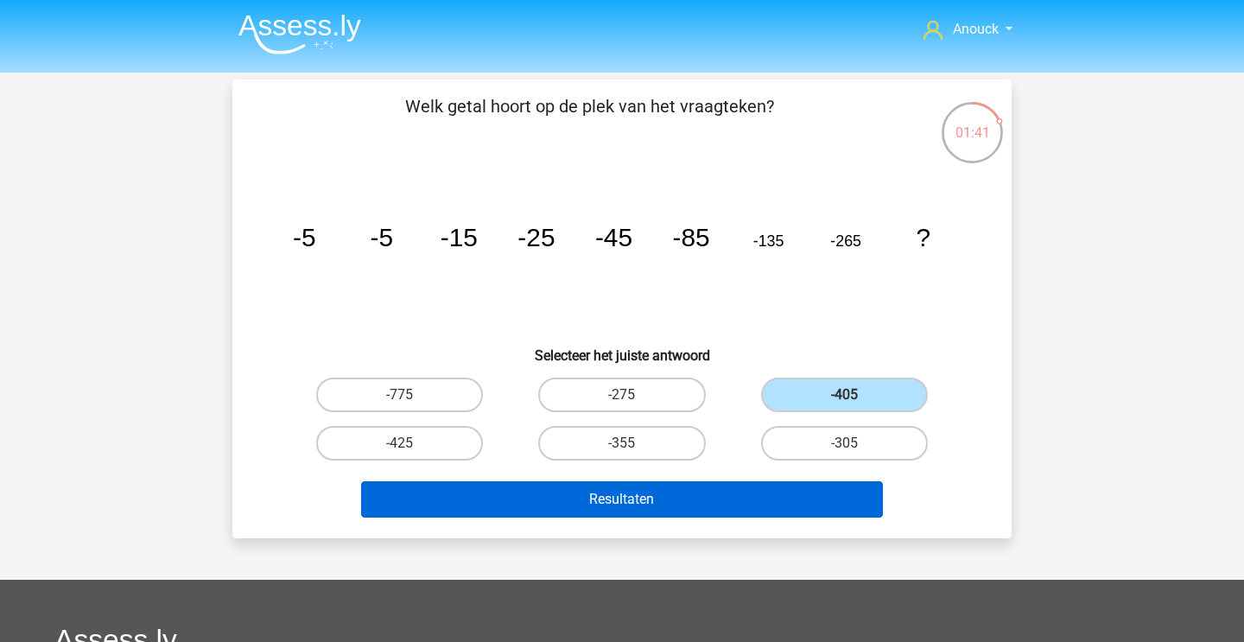
click at [721, 504] on button "Resultaten" at bounding box center [622, 499] width 523 height 36
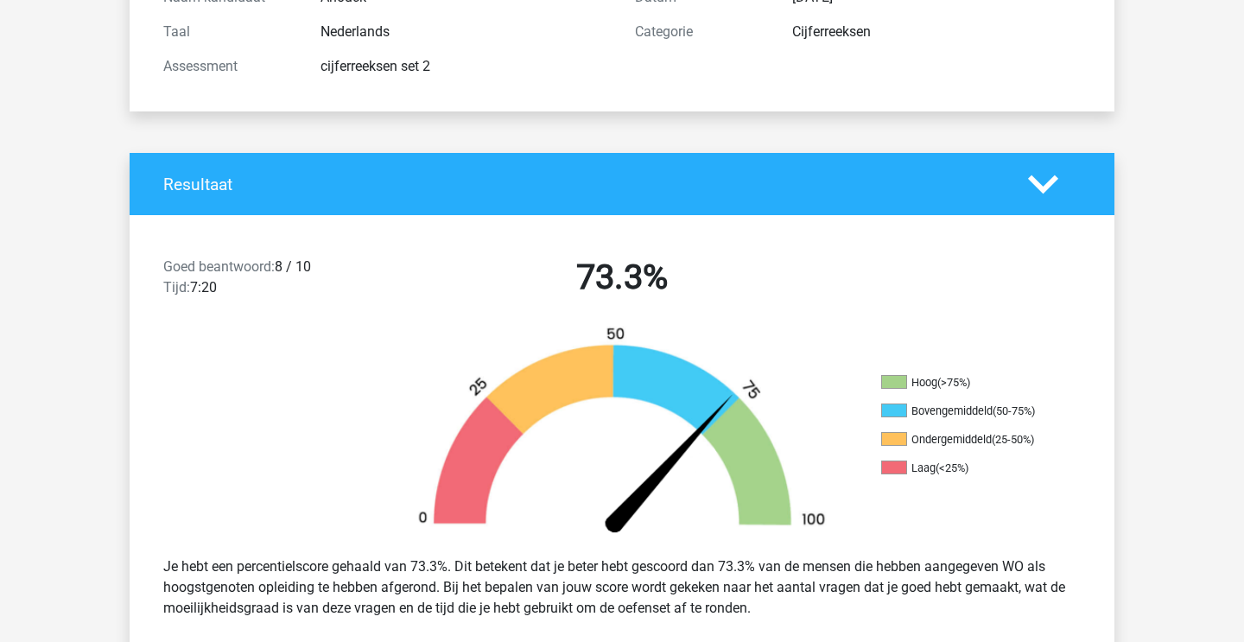
scroll to position [291, 0]
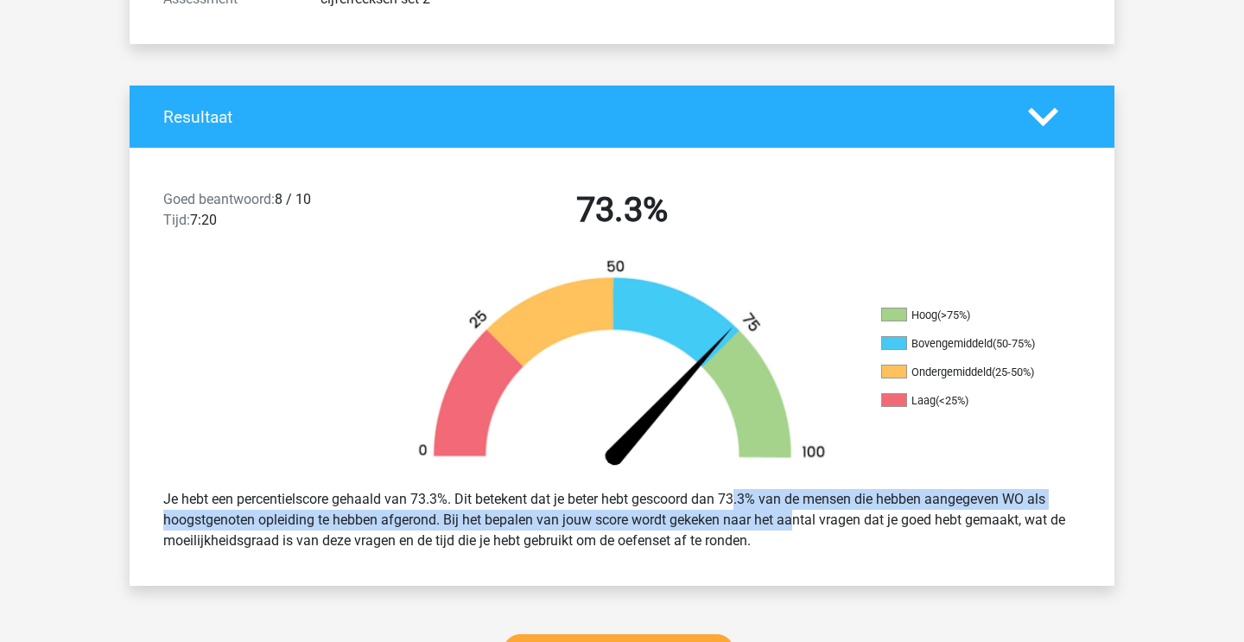
drag, startPoint x: 683, startPoint y: 499, endPoint x: 747, endPoint y: 522, distance: 67.8
click at [745, 522] on div "Je hebt een percentielscore gehaald van 73.3%. Dit betekent dat je beter hebt g…" at bounding box center [621, 520] width 943 height 76
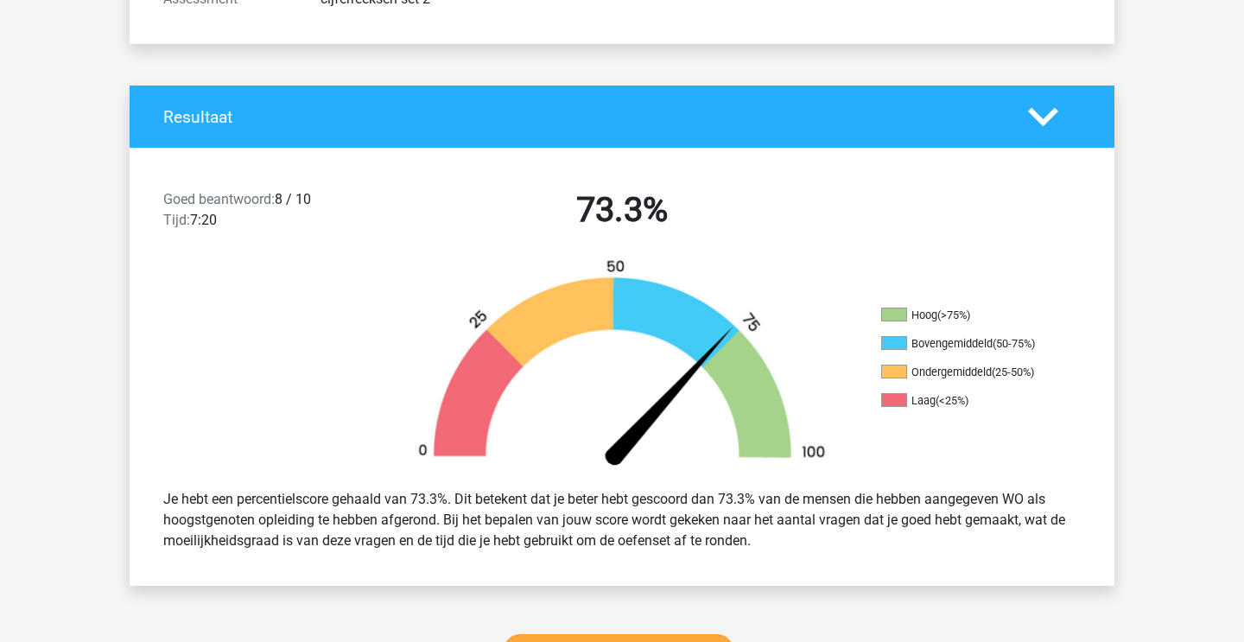
click at [747, 522] on div "Je hebt een percentielscore gehaald van 73.3%. Dit betekent dat je beter hebt g…" at bounding box center [621, 520] width 943 height 76
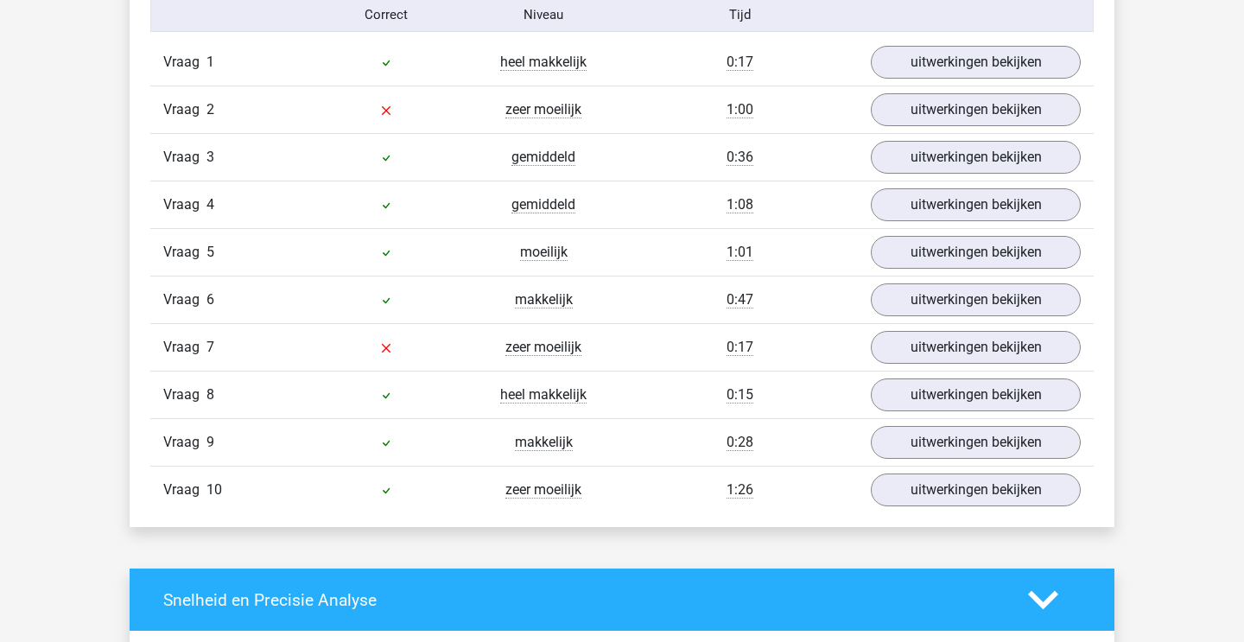
scroll to position [1150, 0]
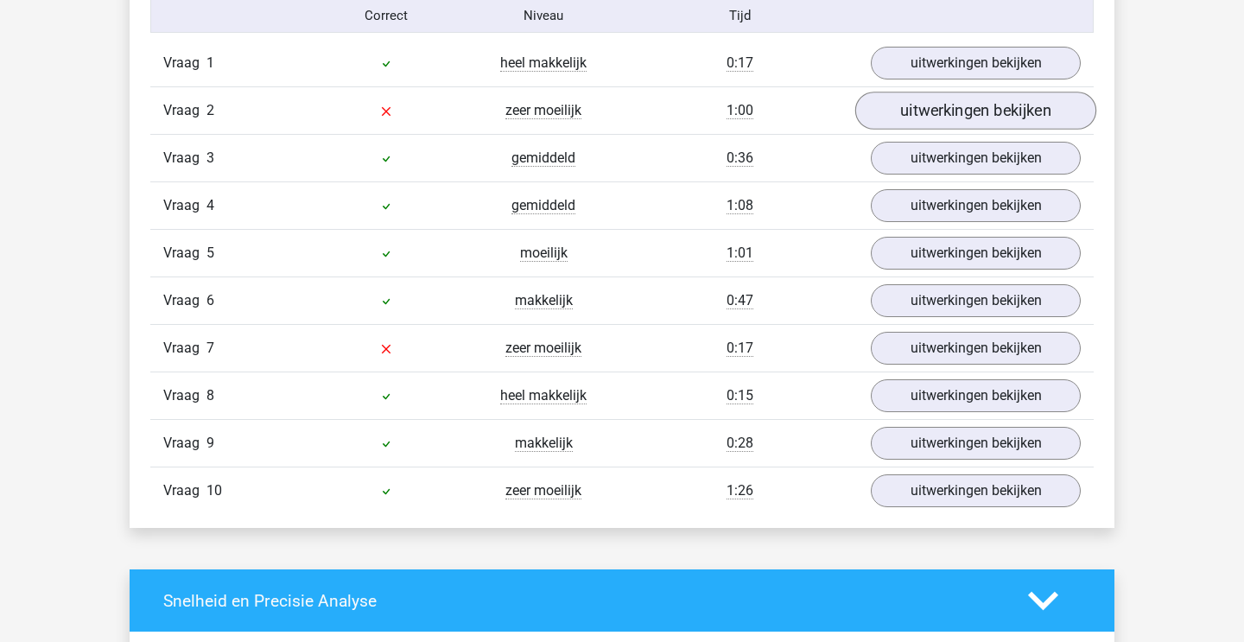
click at [918, 110] on link "uitwerkingen bekijken" at bounding box center [975, 111] width 241 height 38
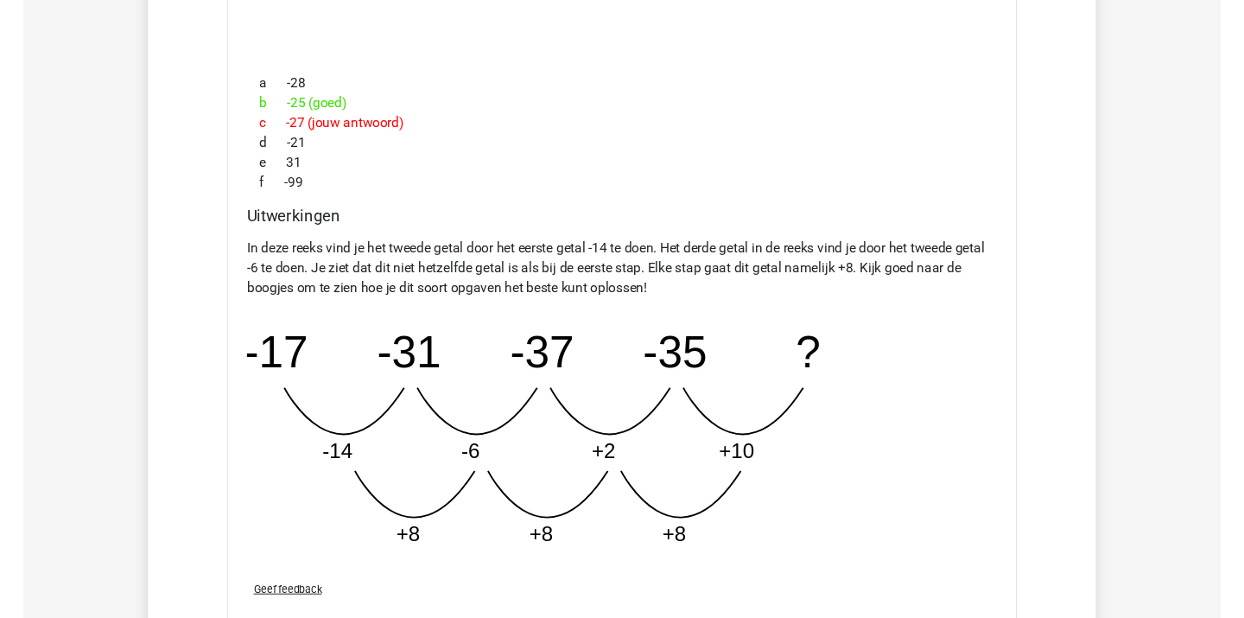
scroll to position [1506, 0]
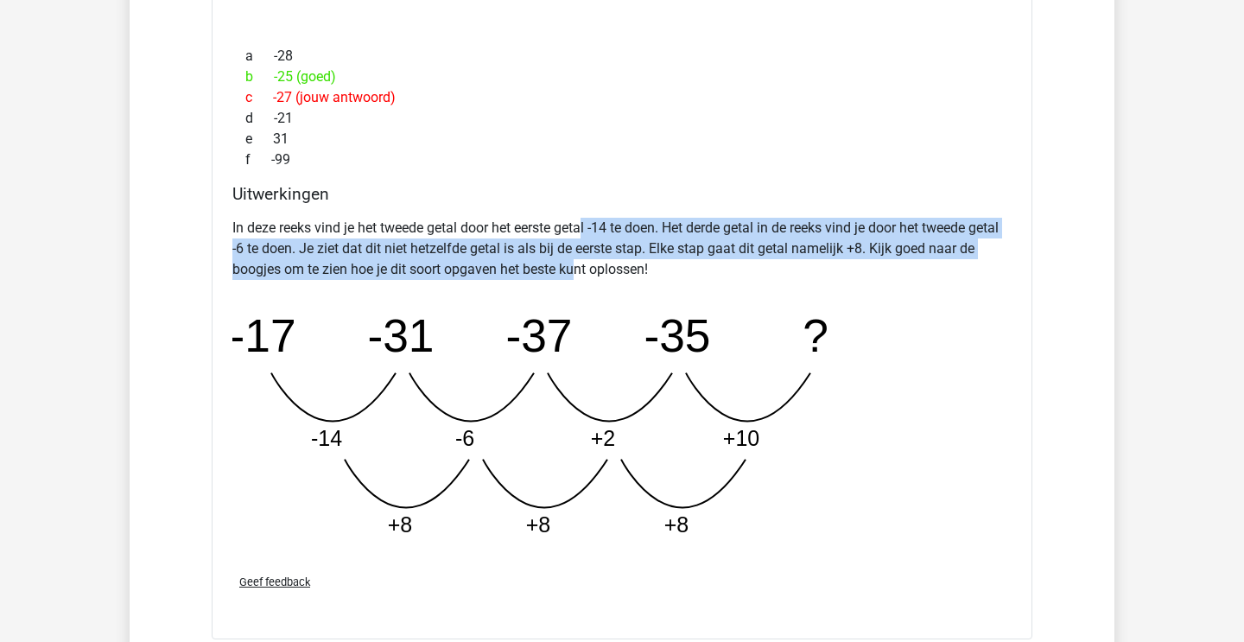
drag, startPoint x: 586, startPoint y: 230, endPoint x: 599, endPoint y: 275, distance: 47.0
click at [599, 275] on p "In deze reeks vind je het tweede getal door het eerste getal -14 te doen. Het d…" at bounding box center [621, 249] width 779 height 62
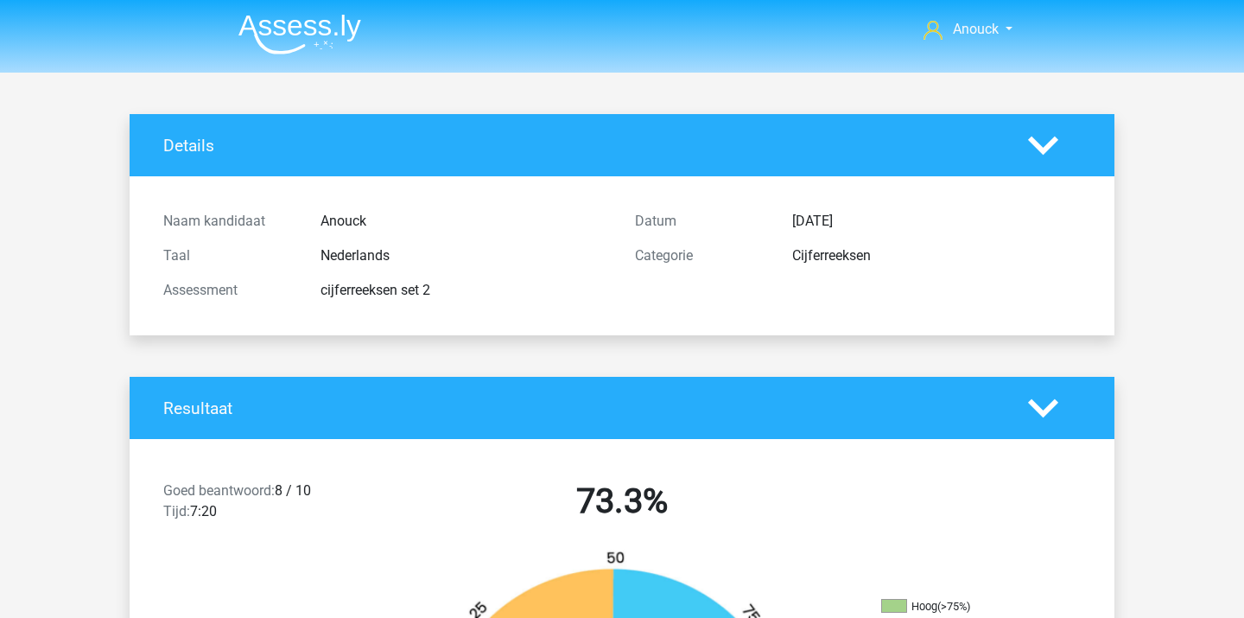
scroll to position [0, 0]
click at [298, 23] on img at bounding box center [299, 34] width 123 height 41
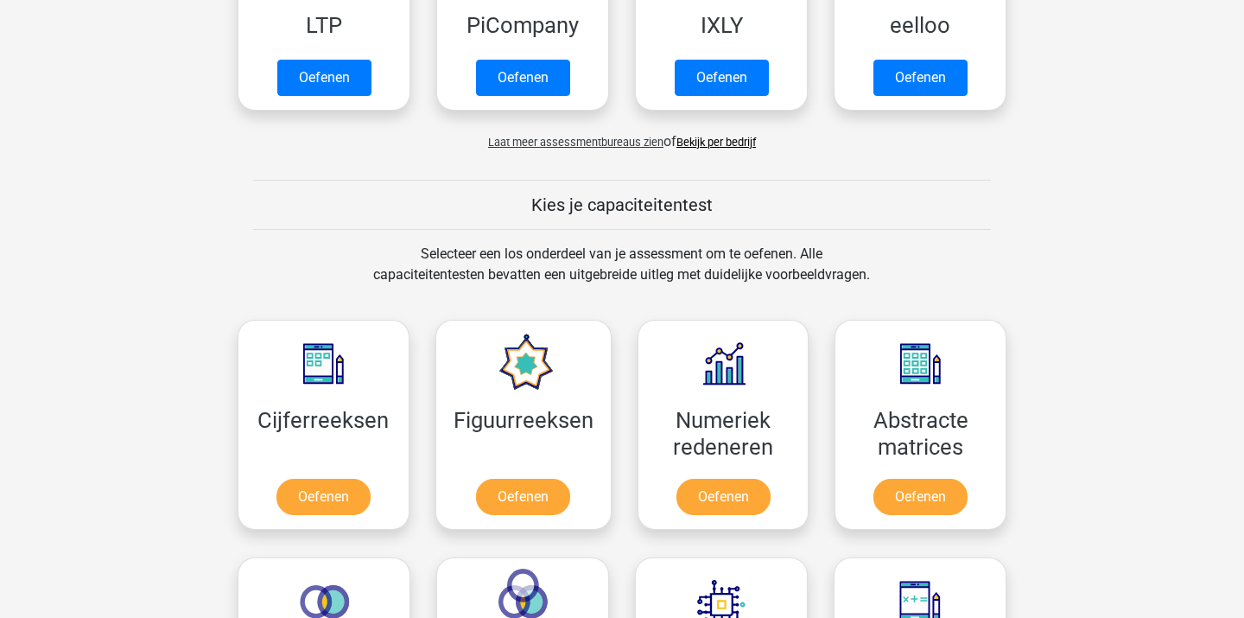
scroll to position [586, 0]
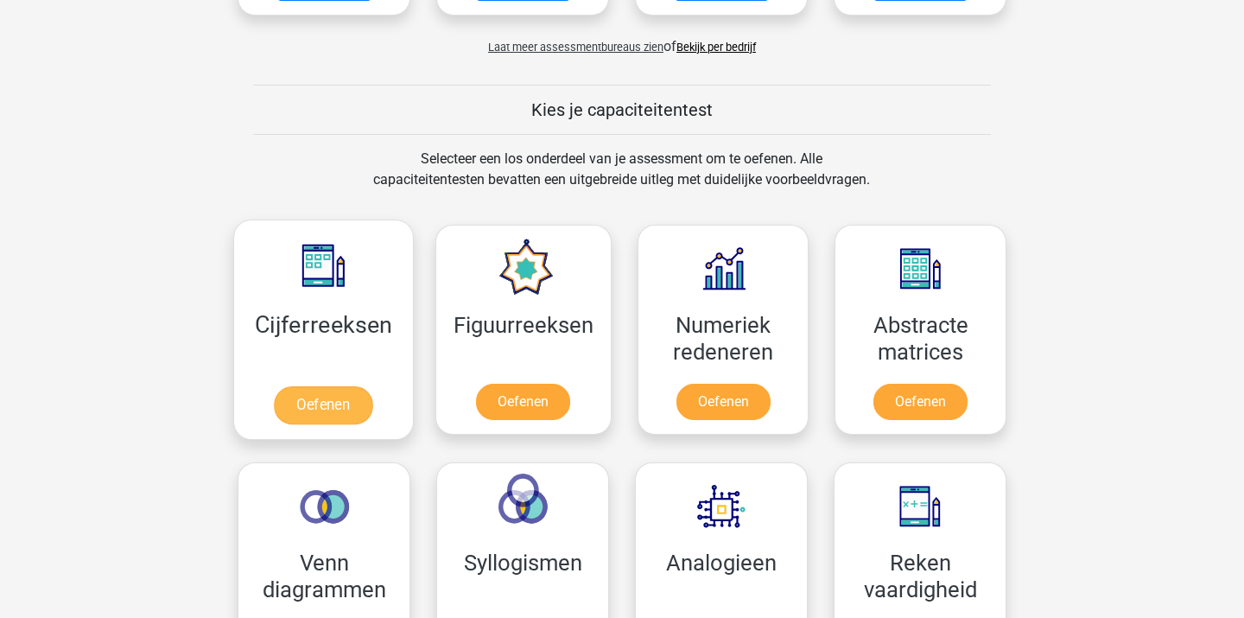
click at [336, 412] on link "Oefenen" at bounding box center [323, 405] width 98 height 38
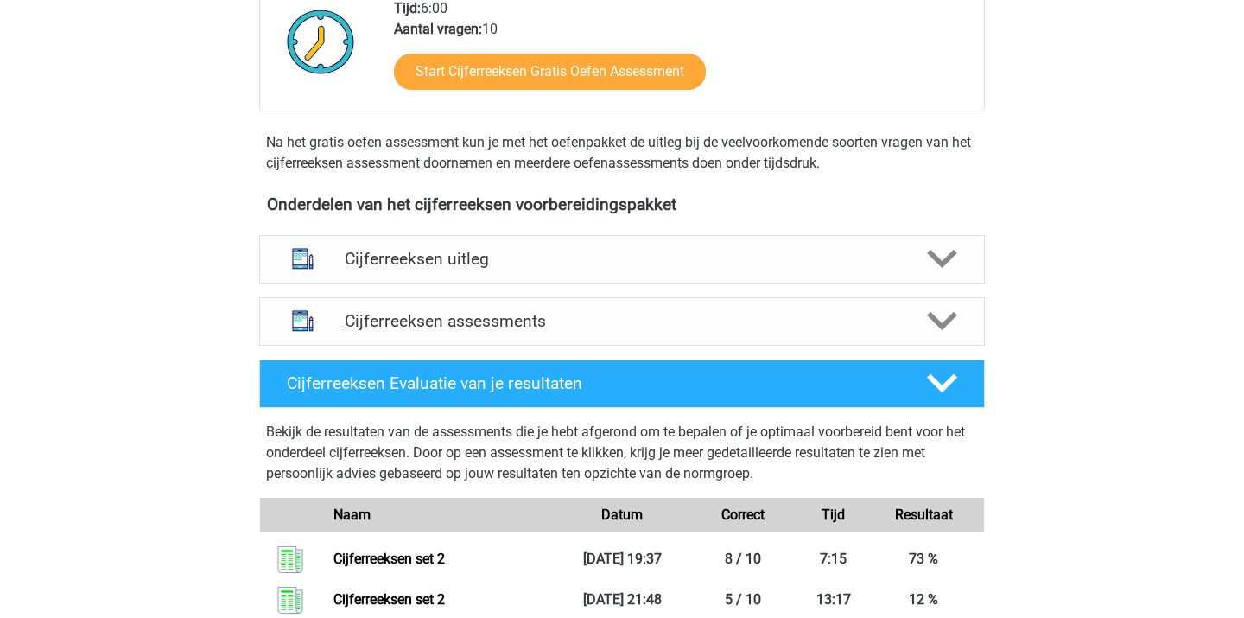
scroll to position [470, 0]
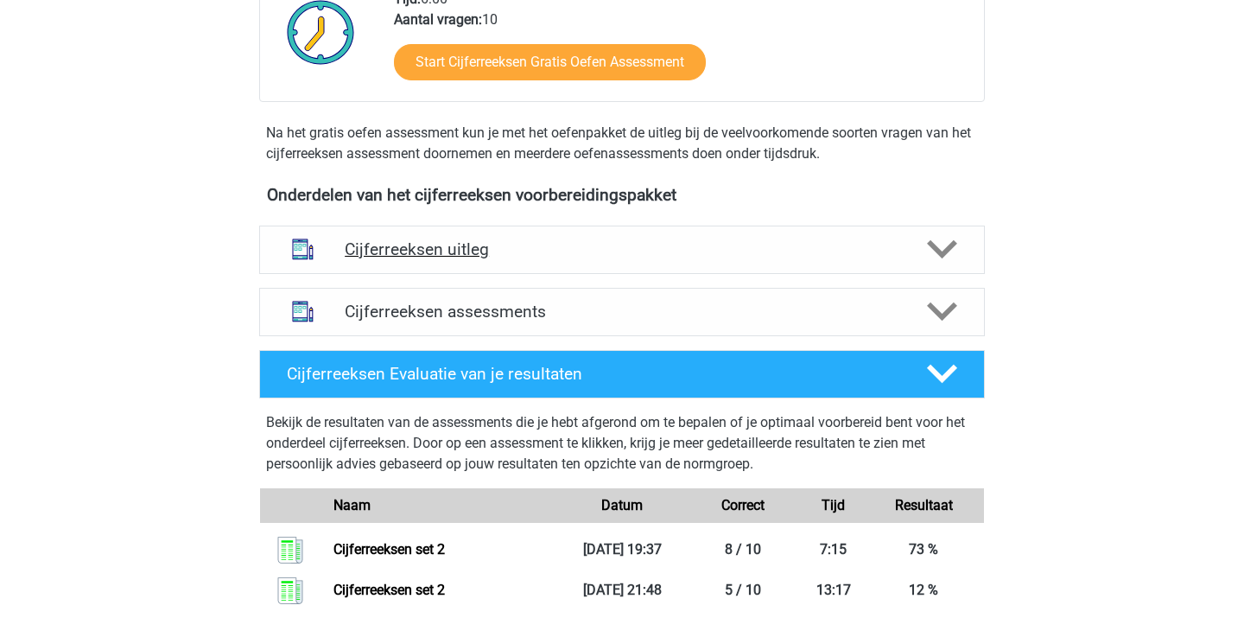
click at [416, 257] on div "Cijferreeksen uitleg" at bounding box center [622, 249] width 726 height 48
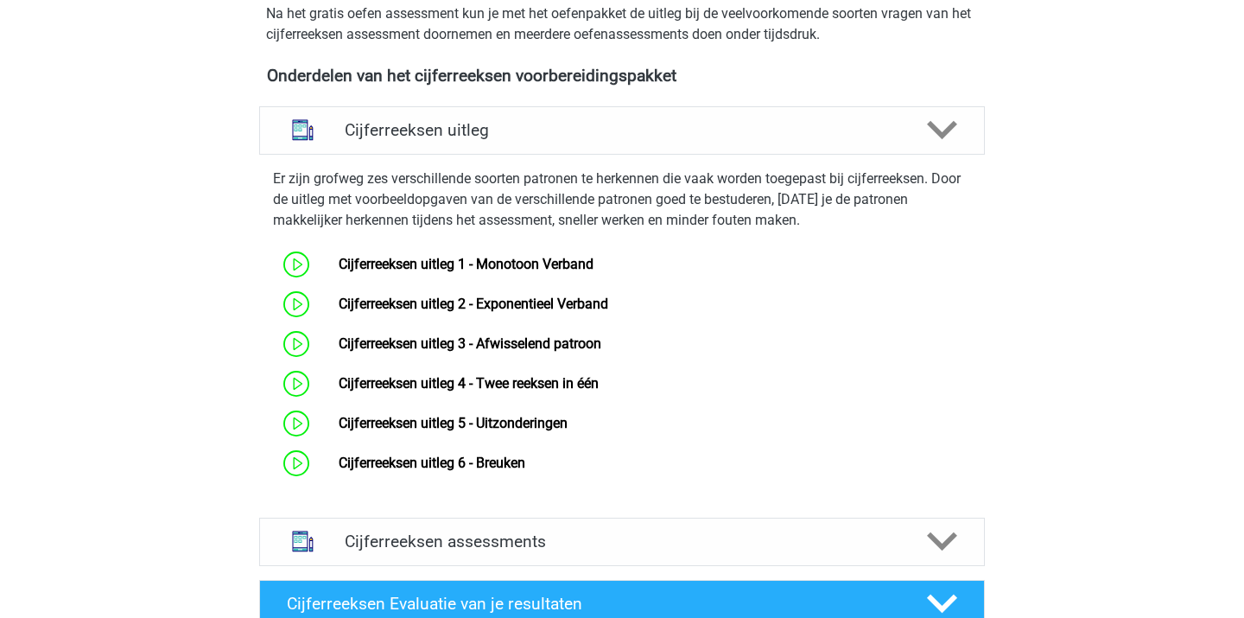
scroll to position [593, 0]
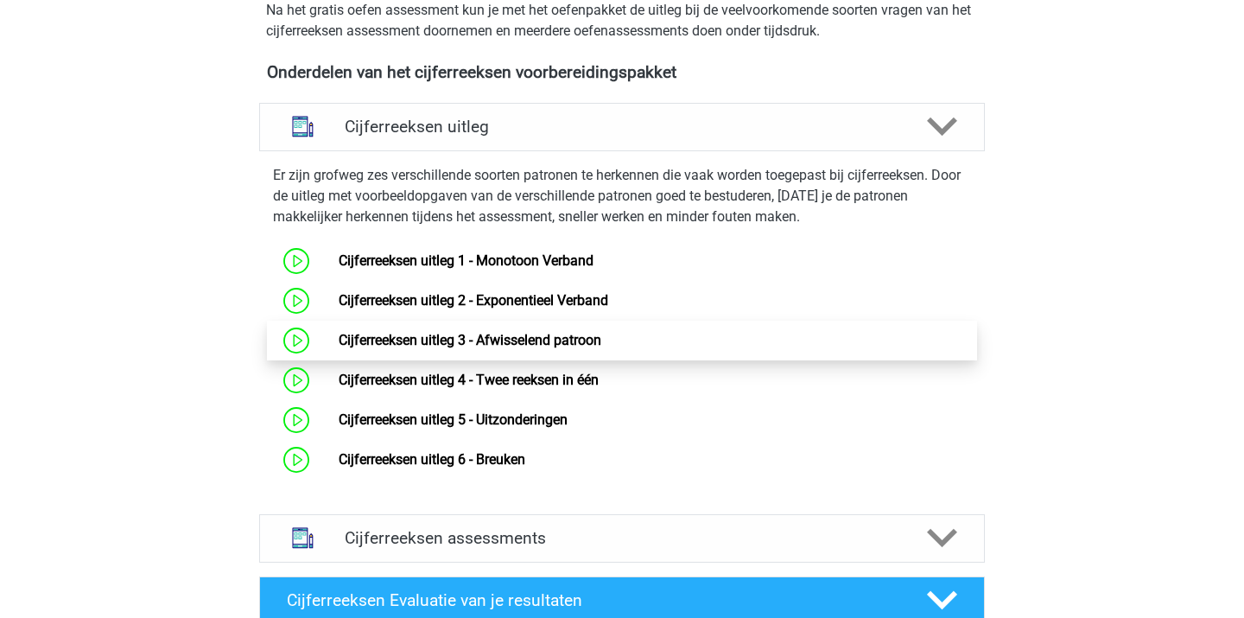
click at [574, 348] on link "Cijferreeksen uitleg 3 - Afwisselend patroon" at bounding box center [470, 340] width 263 height 16
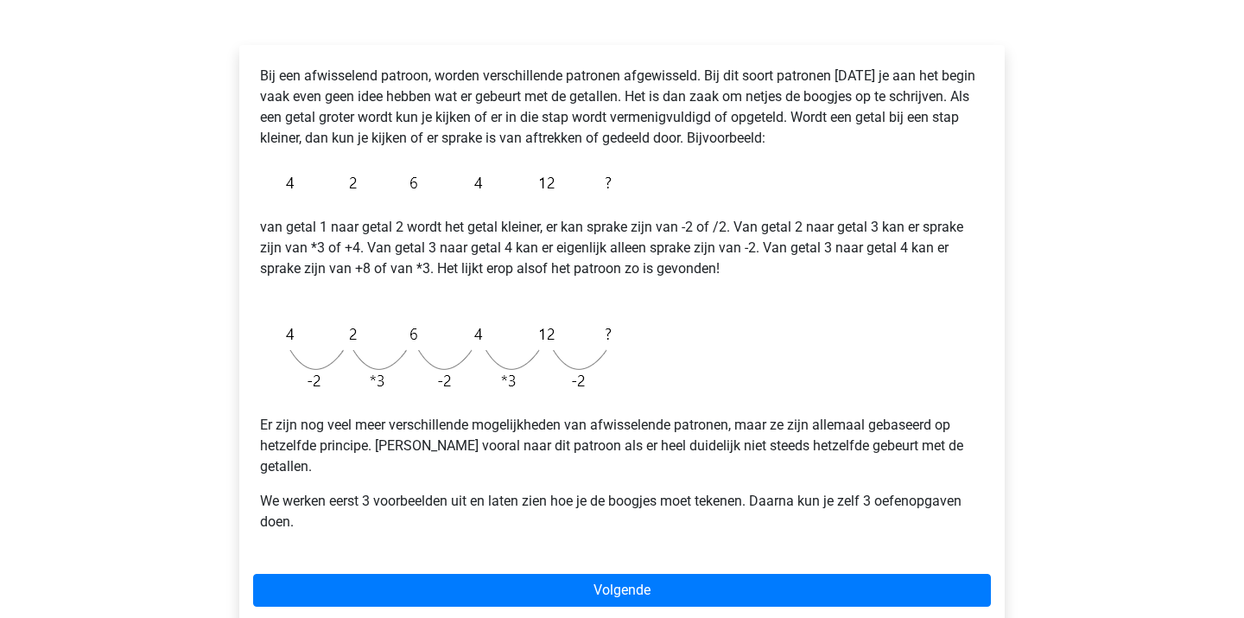
scroll to position [256, 0]
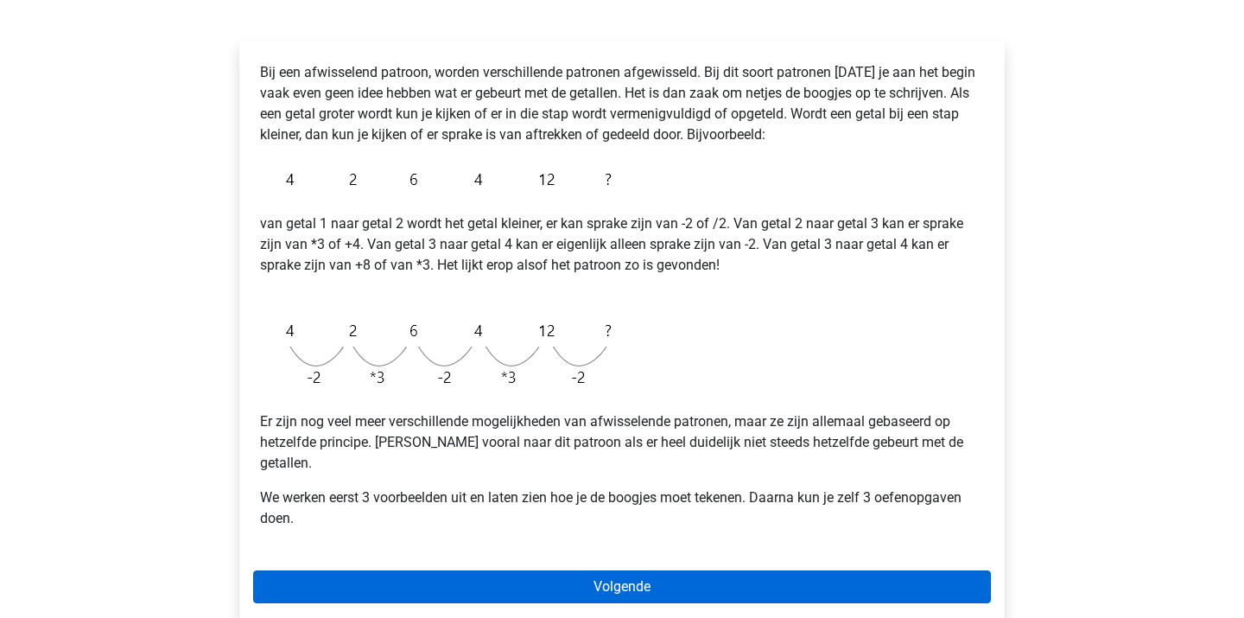
click at [612, 570] on link "Volgende" at bounding box center [622, 586] width 738 height 33
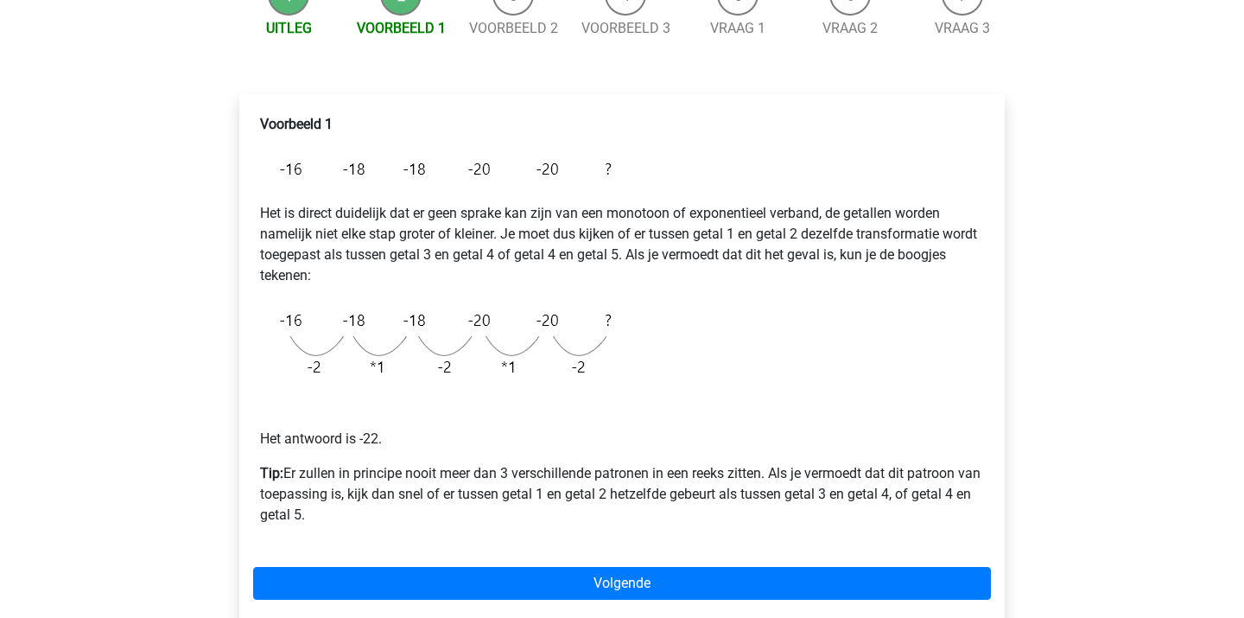
scroll to position [206, 0]
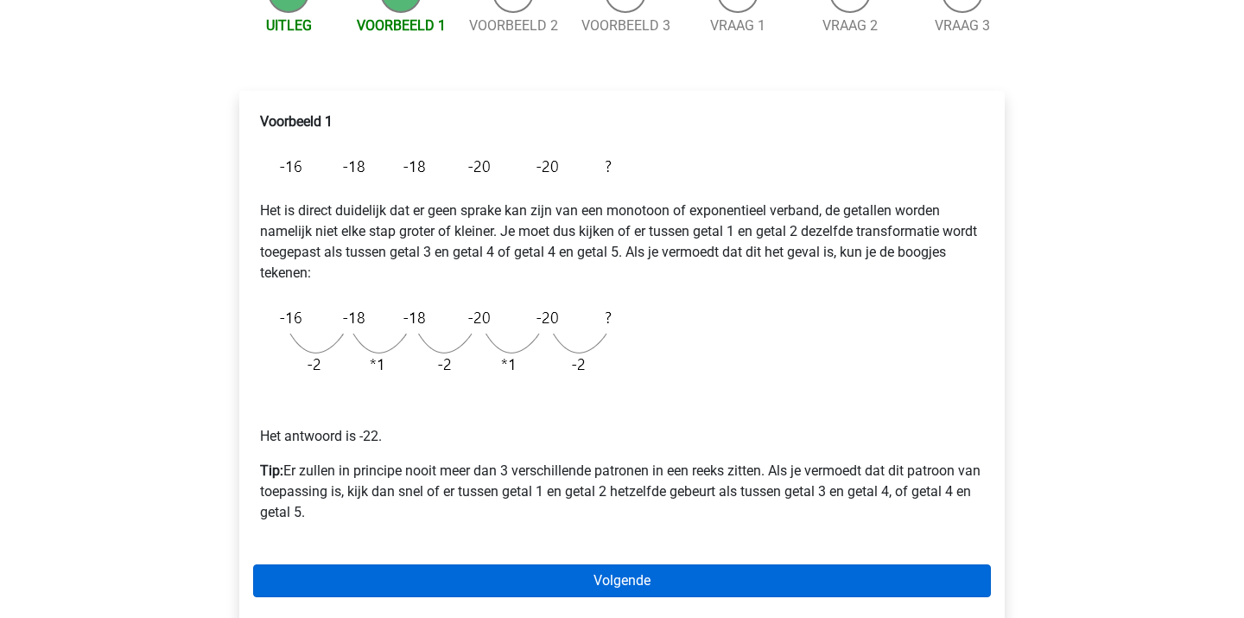
click at [440, 592] on link "Volgende" at bounding box center [622, 580] width 738 height 33
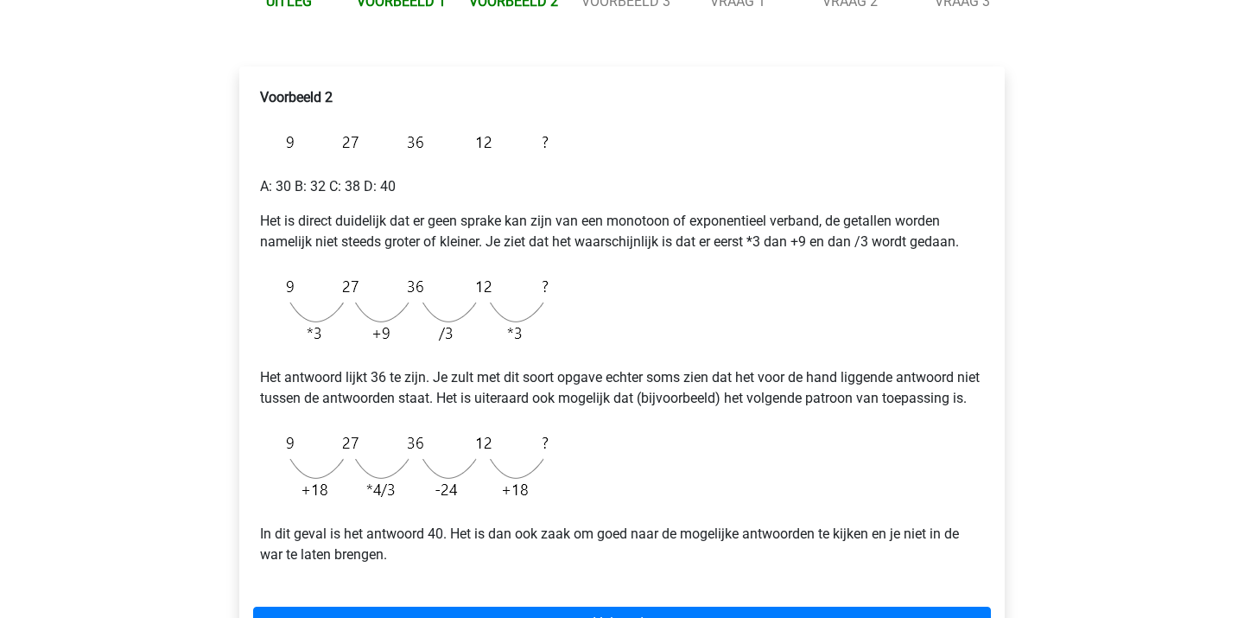
scroll to position [266, 0]
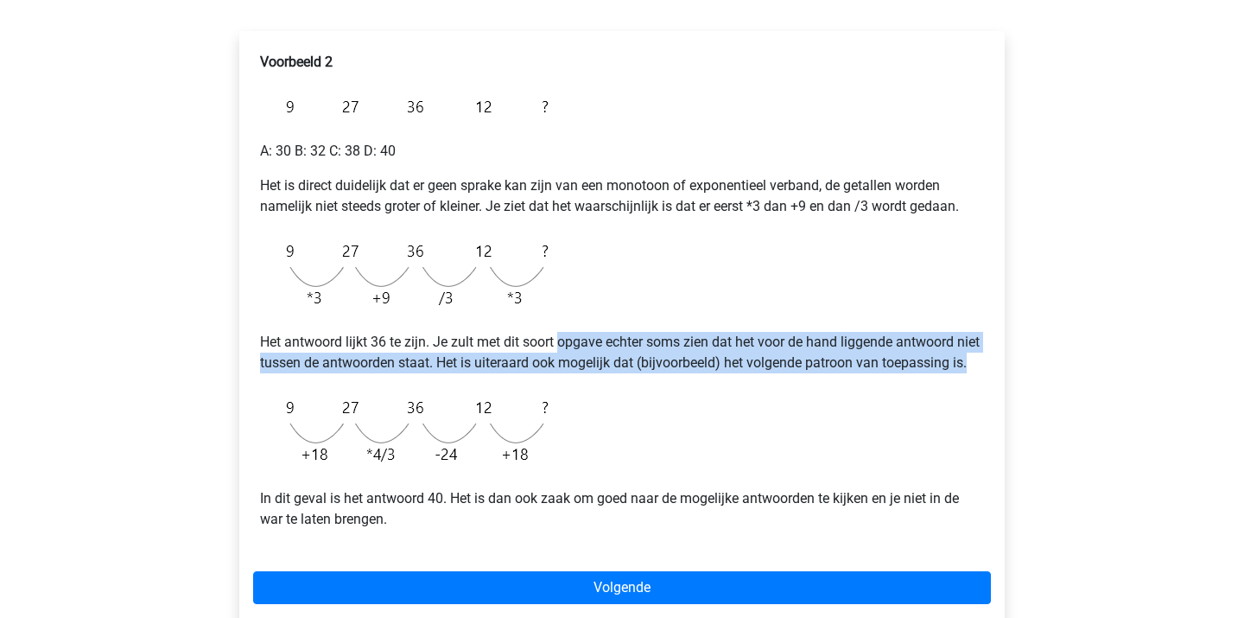
drag, startPoint x: 562, startPoint y: 346, endPoint x: 614, endPoint y: 390, distance: 68.0
click at [612, 373] on p "Het antwoord lijkt 36 te zijn. Je zult met dit soort opgave echter soms zien da…" at bounding box center [622, 352] width 724 height 41
click at [614, 373] on p "Het antwoord lijkt 36 te zijn. Je zult met dit soort opgave echter soms zien da…" at bounding box center [622, 352] width 724 height 41
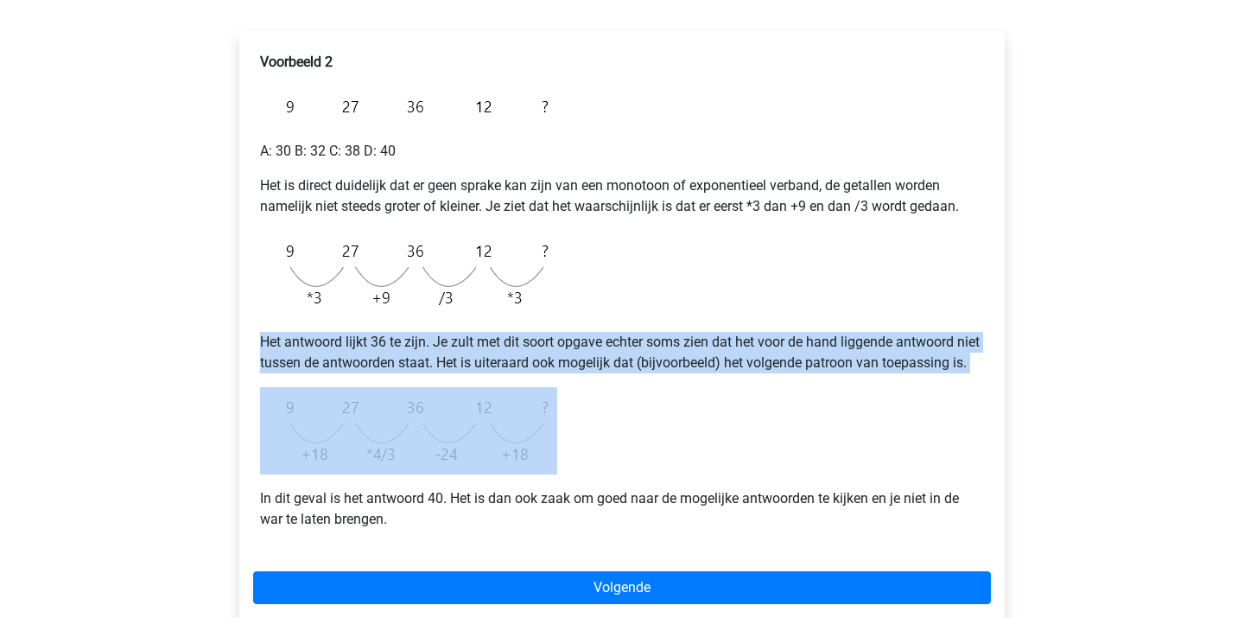
drag, startPoint x: 592, startPoint y: 326, endPoint x: 660, endPoint y: 420, distance: 116.3
click at [660, 419] on div "Voorbeeld 2 A: 30 B: 32 C: 38 D: 40 Het is direct duidelijk dat er geen sprake …" at bounding box center [622, 297] width 738 height 505
click at [660, 420] on div "Voorbeeld 2 A: 30 B: 32 C: 38 D: 40 Het is direct duidelijk dat er geen sprake …" at bounding box center [622, 297] width 738 height 505
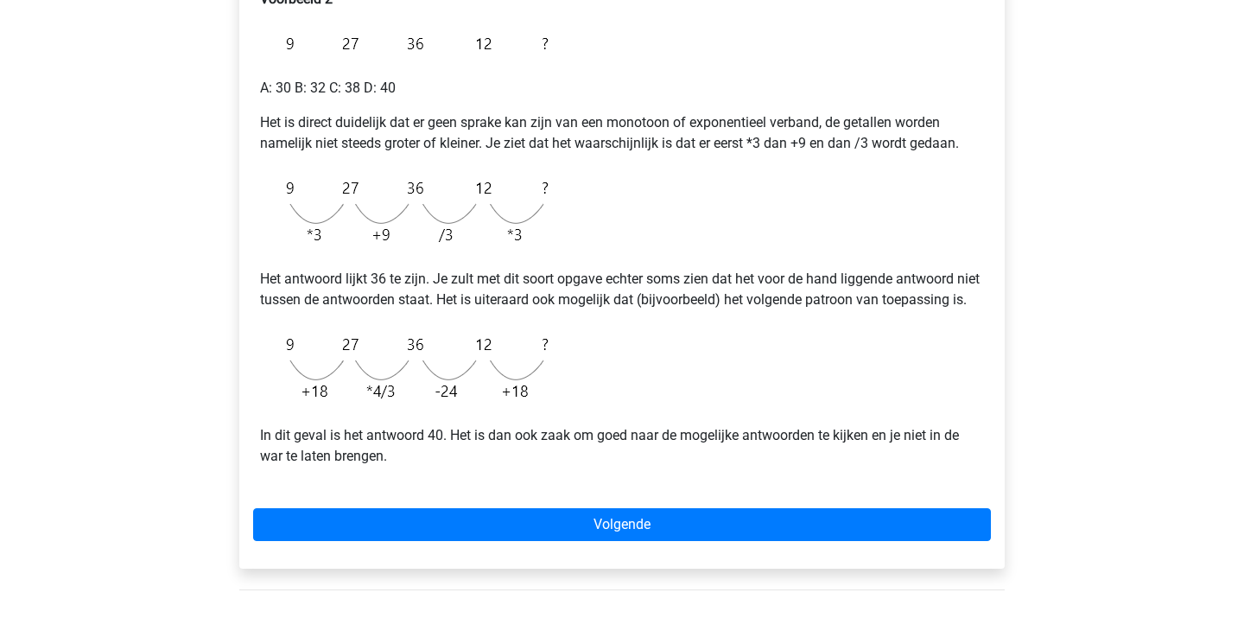
scroll to position [330, 0]
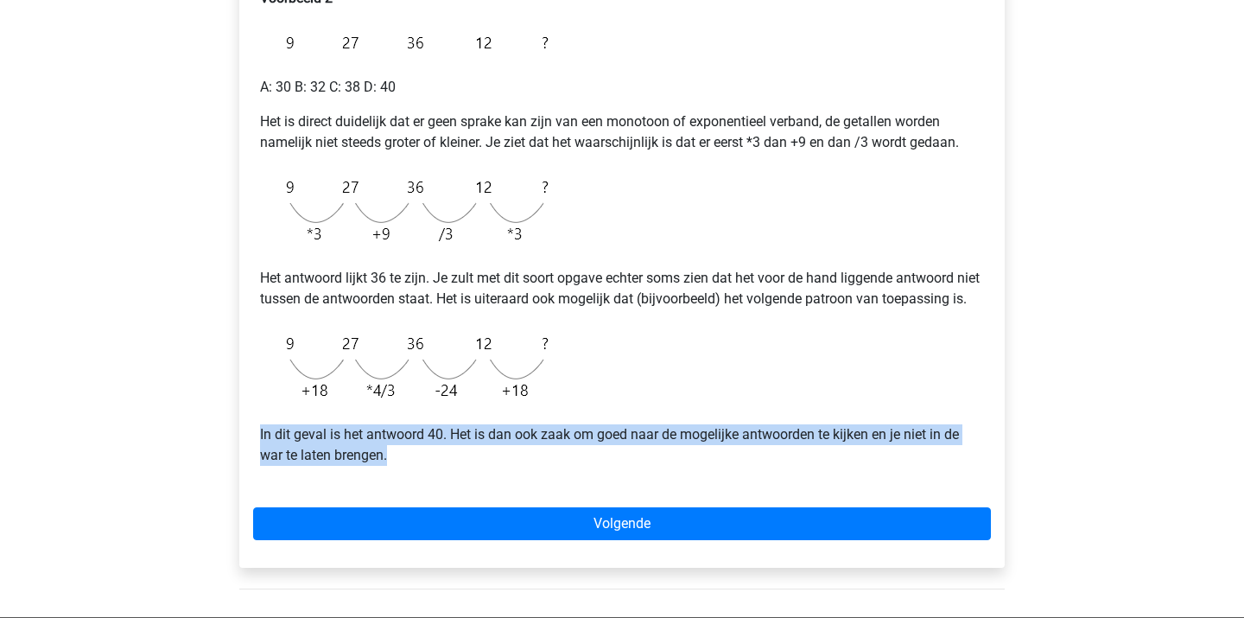
drag, startPoint x: 570, startPoint y: 442, endPoint x: 644, endPoint y: 504, distance: 95.7
click at [642, 486] on div "Voorbeeld 2 A: 30 B: 32 C: 38 D: 40 Het is direct duidelijk dat er geen sprake …" at bounding box center [622, 233] width 738 height 505
click at [644, 486] on div "Voorbeeld 2 A: 30 B: 32 C: 38 D: 40 Het is direct duidelijk dat er geen sprake …" at bounding box center [622, 233] width 738 height 505
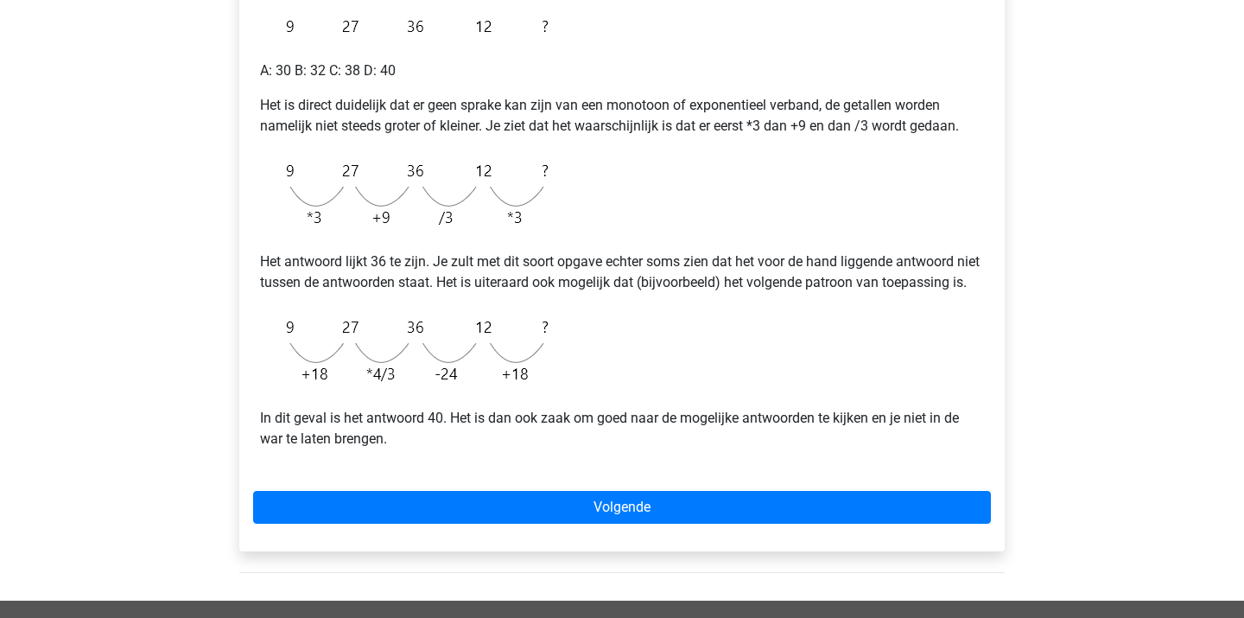
scroll to position [352, 0]
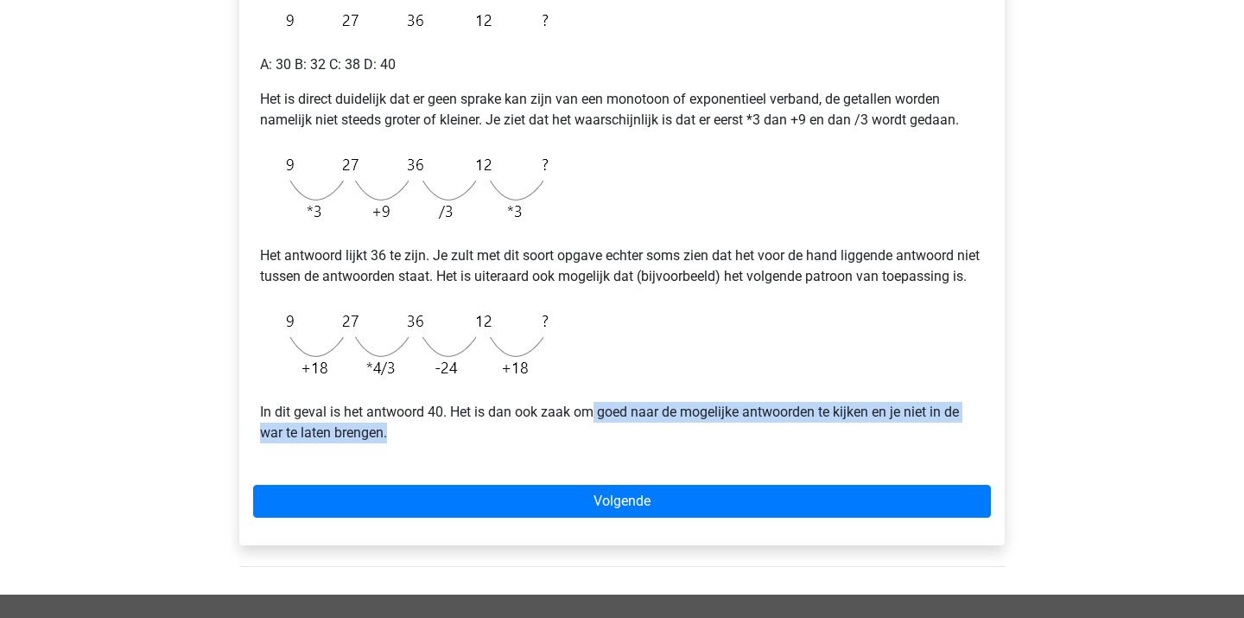
drag, startPoint x: 594, startPoint y: 427, endPoint x: 631, endPoint y: 464, distance: 52.5
click at [631, 443] on p "In dit geval is het antwoord 40. Het is dan ook zaak om goed naar de mogelijke …" at bounding box center [622, 422] width 724 height 41
drag, startPoint x: 507, startPoint y: 425, endPoint x: 549, endPoint y: 468, distance: 60.5
click at [547, 464] on div "Voorbeeld 2 A: 30 B: 32 C: 38 D: 40 Het is direct duidelijk dat er geen sprake …" at bounding box center [622, 211] width 738 height 505
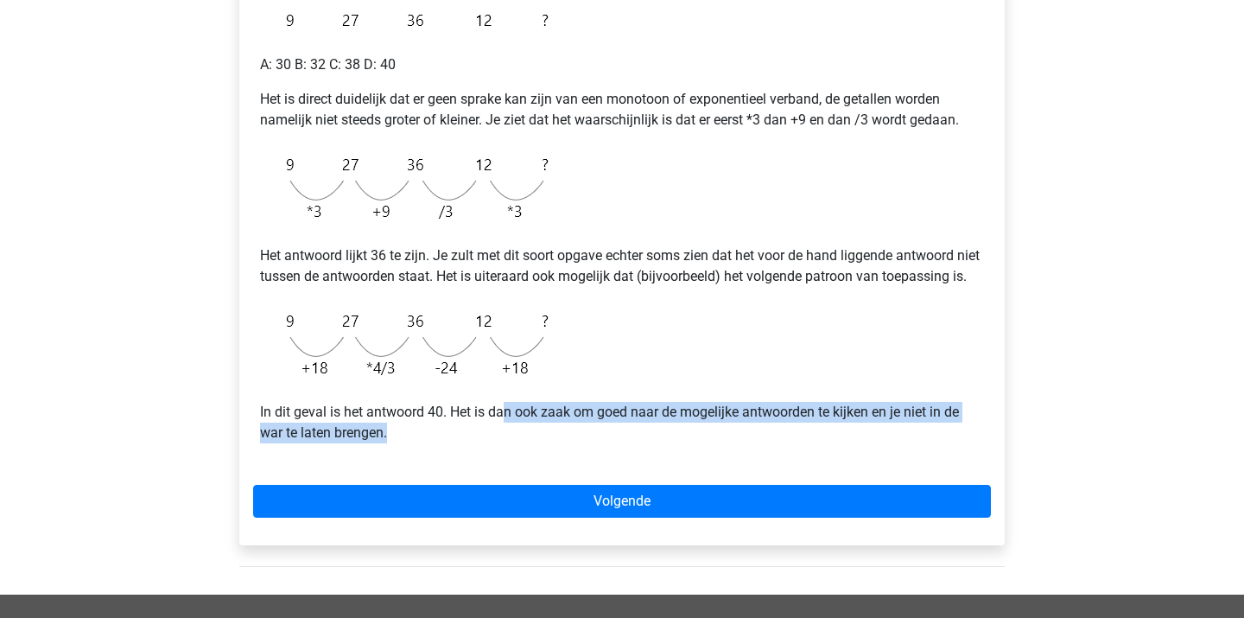
click at [549, 464] on div "Voorbeeld 2 A: 30 B: 32 C: 38 D: 40 Het is direct duidelijk dat er geen sprake …" at bounding box center [622, 211] width 738 height 505
drag, startPoint x: 530, startPoint y: 422, endPoint x: 580, endPoint y: 478, distance: 74.0
click at [581, 464] on div "Voorbeeld 2 A: 30 B: 32 C: 38 D: 40 Het is direct duidelijk dat er geen sprake …" at bounding box center [622, 211] width 738 height 505
click at [580, 464] on div "Voorbeeld 2 A: 30 B: 32 C: 38 D: 40 Het is direct duidelijk dat er geen sprake …" at bounding box center [622, 211] width 738 height 505
drag, startPoint x: 530, startPoint y: 434, endPoint x: 560, endPoint y: 473, distance: 49.4
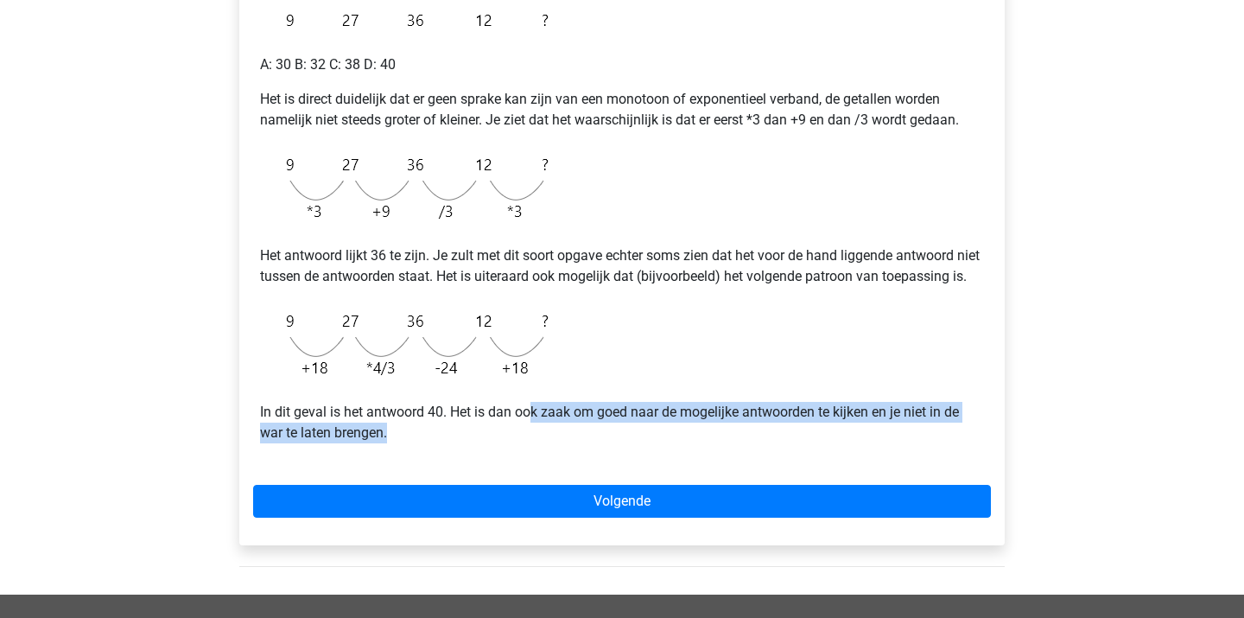
click at [559, 464] on div "Voorbeeld 2 A: 30 B: 32 C: 38 D: 40 Het is direct duidelijk dat er geen sprake …" at bounding box center [622, 211] width 738 height 505
click at [560, 464] on div "Voorbeeld 2 A: 30 B: 32 C: 38 D: 40 Het is direct duidelijk dat er geen sprake …" at bounding box center [622, 211] width 738 height 505
drag, startPoint x: 384, startPoint y: 440, endPoint x: 421, endPoint y: 465, distance: 44.8
click at [417, 443] on p "In dit geval is het antwoord 40. Het is dan ook zaak om goed naar de mogelijke …" at bounding box center [622, 422] width 724 height 41
click at [421, 464] on div "Voorbeeld 2 A: 30 B: 32 C: 38 D: 40 Het is direct duidelijk dat er geen sprake …" at bounding box center [622, 211] width 738 height 505
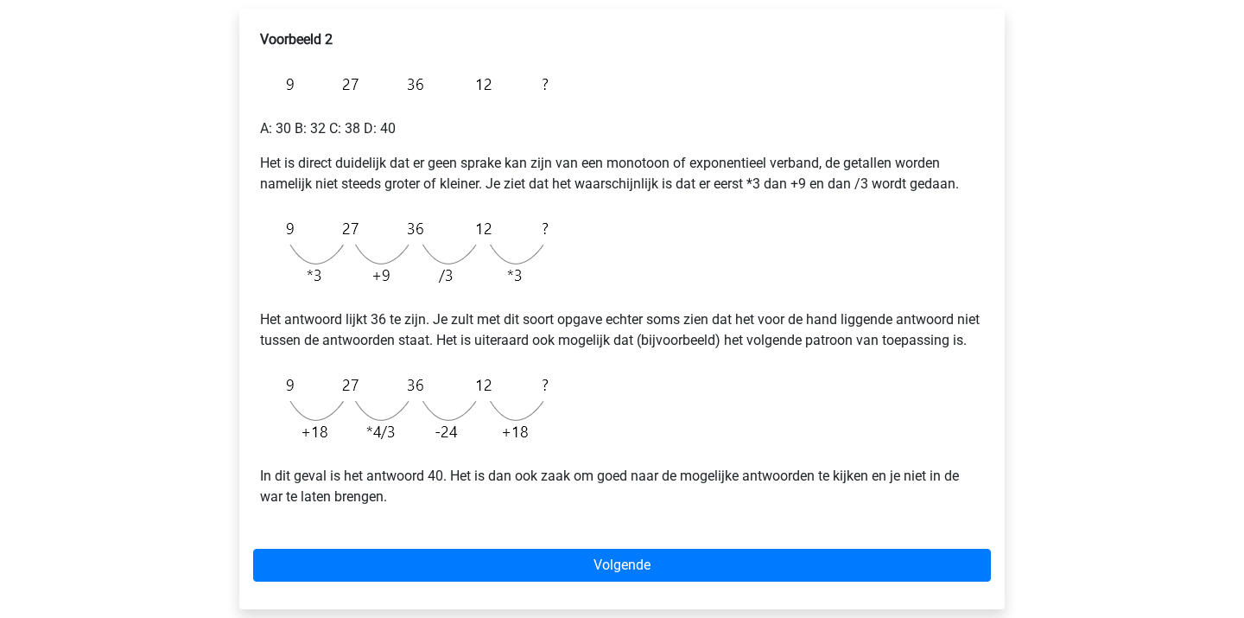
scroll to position [287, 0]
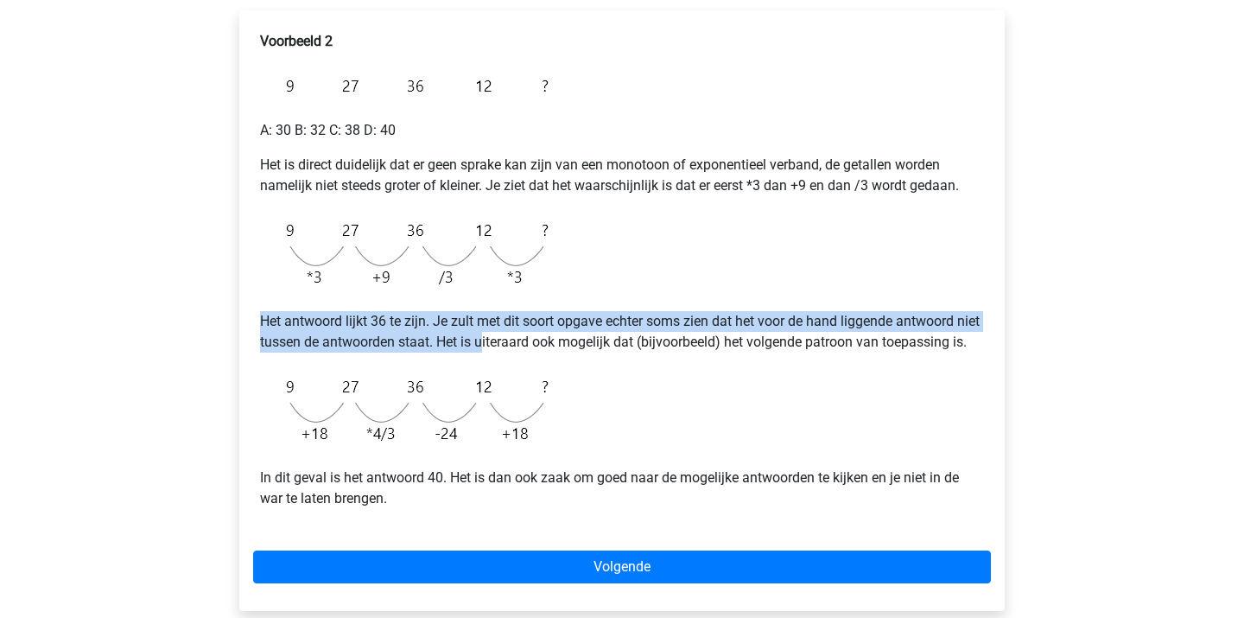
drag, startPoint x: 491, startPoint y: 306, endPoint x: 516, endPoint y: 352, distance: 52.2
click at [515, 349] on div "Voorbeeld 2 A: 30 B: 32 C: 38 D: 40 Het is direct duidelijk dat er geen sprake …" at bounding box center [622, 276] width 738 height 505
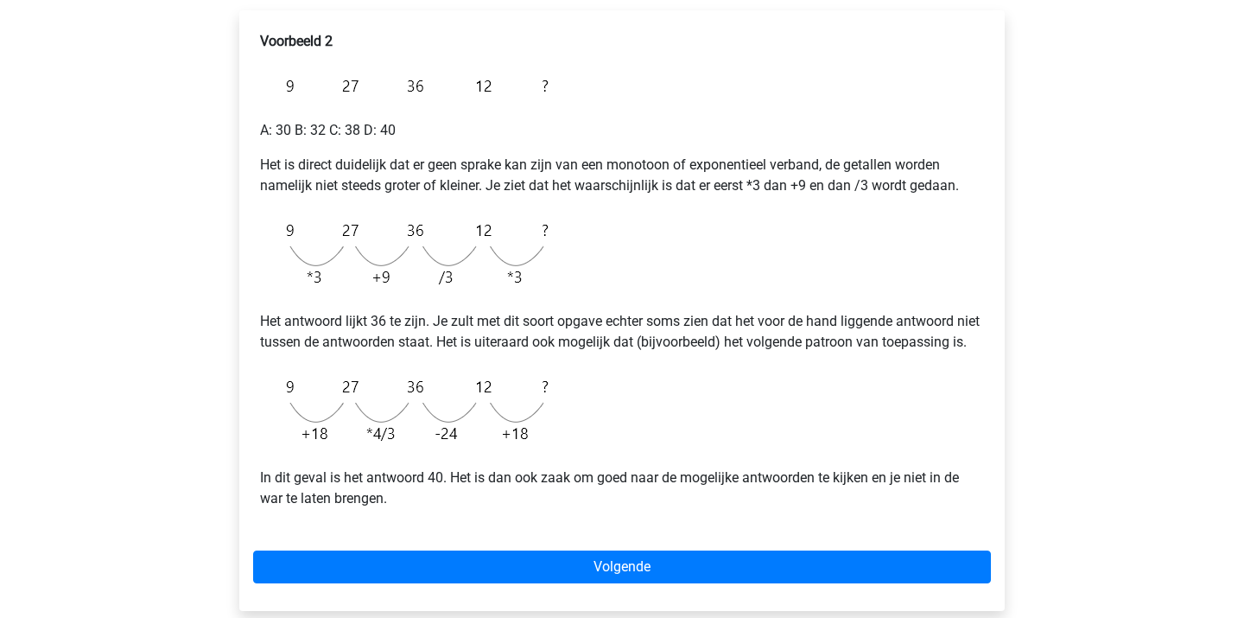
click at [516, 352] on p "Het antwoord lijkt 36 te zijn. Je zult met dit soort opgave echter soms zien da…" at bounding box center [622, 331] width 724 height 41
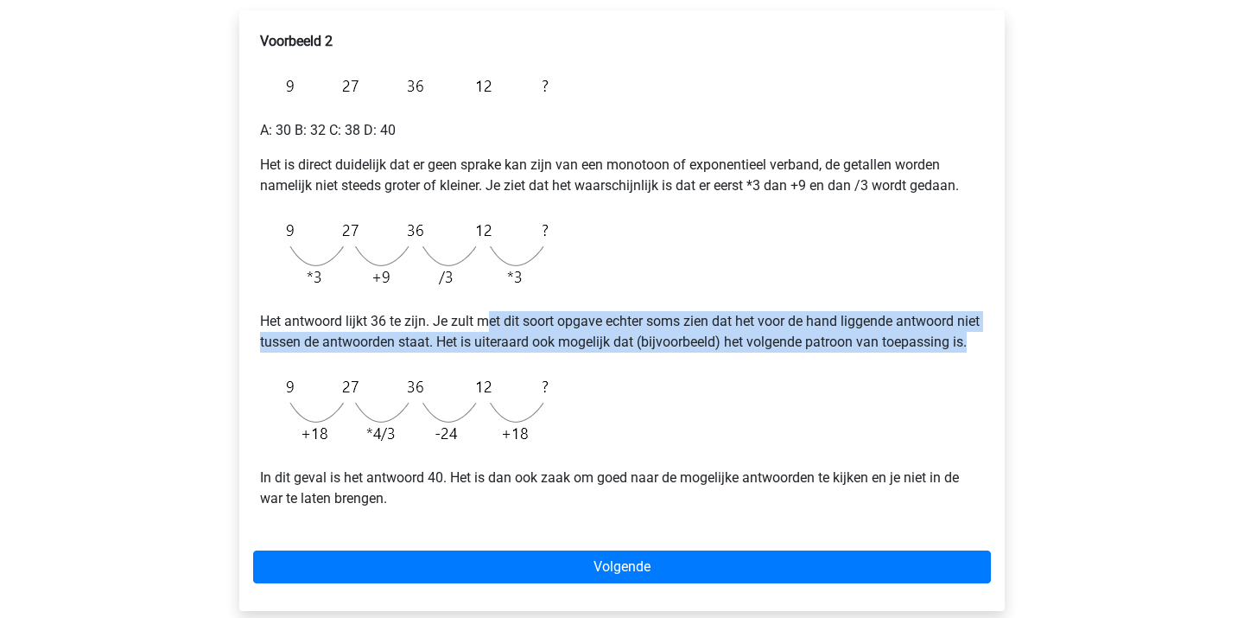
drag, startPoint x: 492, startPoint y: 315, endPoint x: 545, endPoint y: 385, distance: 87.6
click at [543, 382] on div "Voorbeeld 2 A: 30 B: 32 C: 38 D: 40 Het is direct duidelijk dat er geen sprake …" at bounding box center [622, 276] width 738 height 505
click at [545, 385] on div "Voorbeeld 2 A: 30 B: 32 C: 38 D: 40 Het is direct duidelijk dat er geen sprake …" at bounding box center [622, 276] width 738 height 505
drag, startPoint x: 509, startPoint y: 316, endPoint x: 574, endPoint y: 387, distance: 96.0
click at [572, 385] on div "Voorbeeld 2 A: 30 B: 32 C: 38 D: 40 Het is direct duidelijk dat er geen sprake …" at bounding box center [622, 276] width 738 height 505
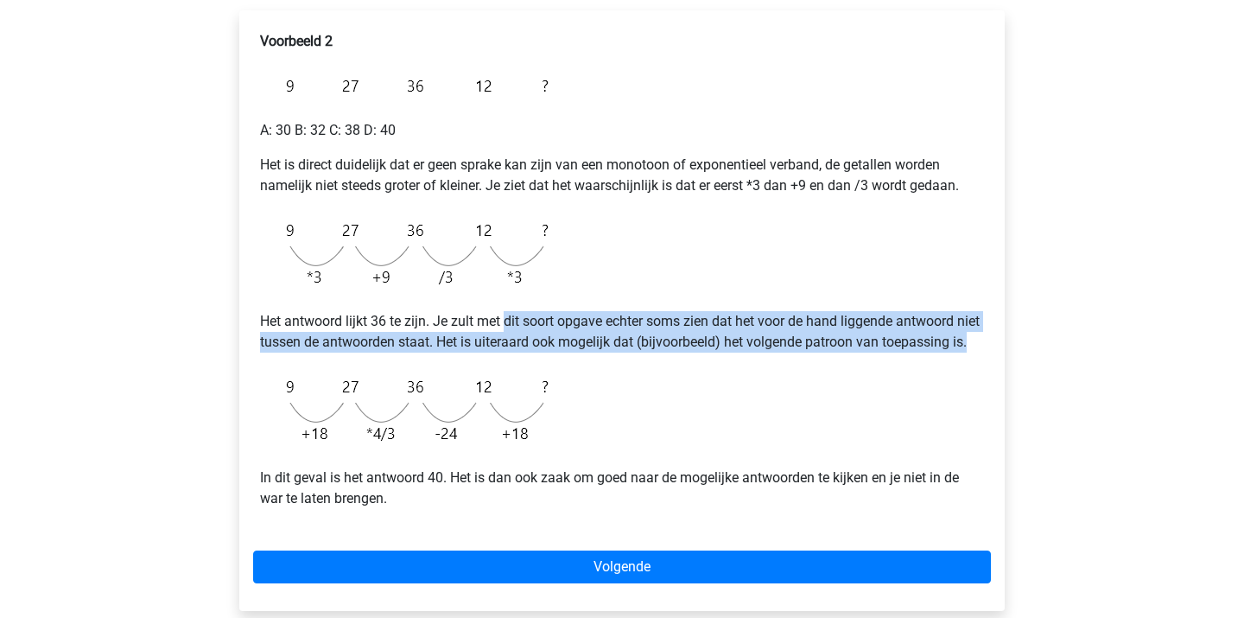
click at [574, 387] on div "Voorbeeld 2 A: 30 B: 32 C: 38 D: 40 Het is direct duidelijk dat er geen sprake …" at bounding box center [622, 276] width 738 height 505
drag, startPoint x: 255, startPoint y: 319, endPoint x: 370, endPoint y: 374, distance: 127.5
click at [370, 374] on div "Voorbeeld 2 A: 30 B: 32 C: 38 D: 40 Het is direct duidelijk dat er geen sprake …" at bounding box center [622, 276] width 738 height 505
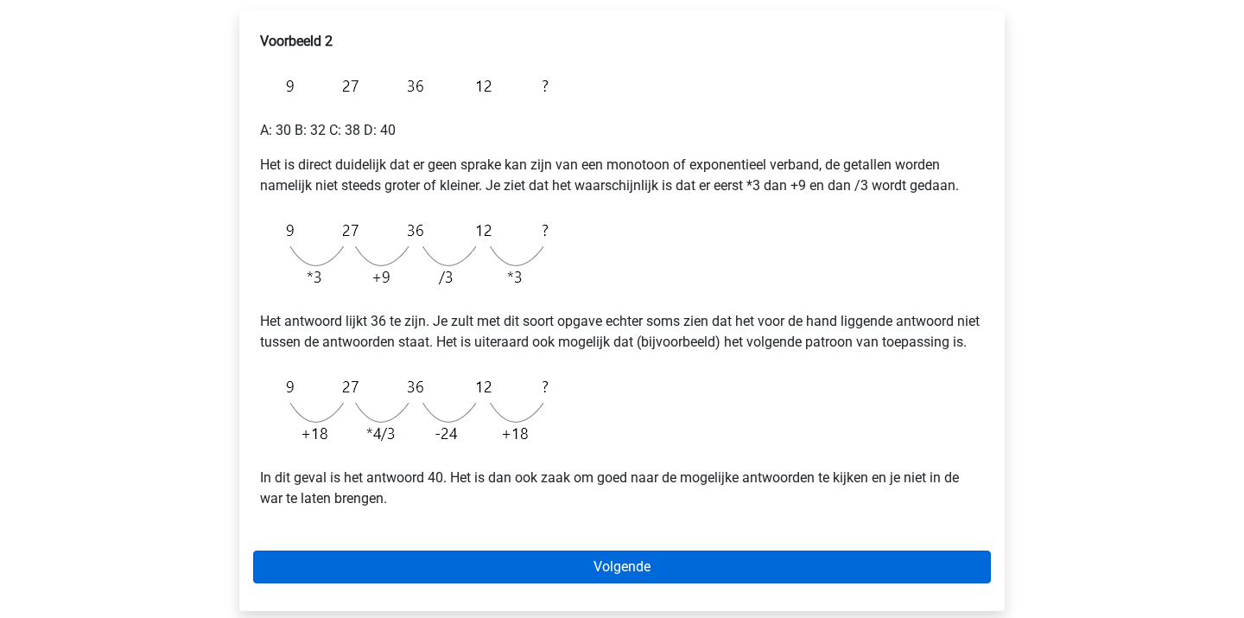
click at [526, 583] on link "Volgende" at bounding box center [622, 566] width 738 height 33
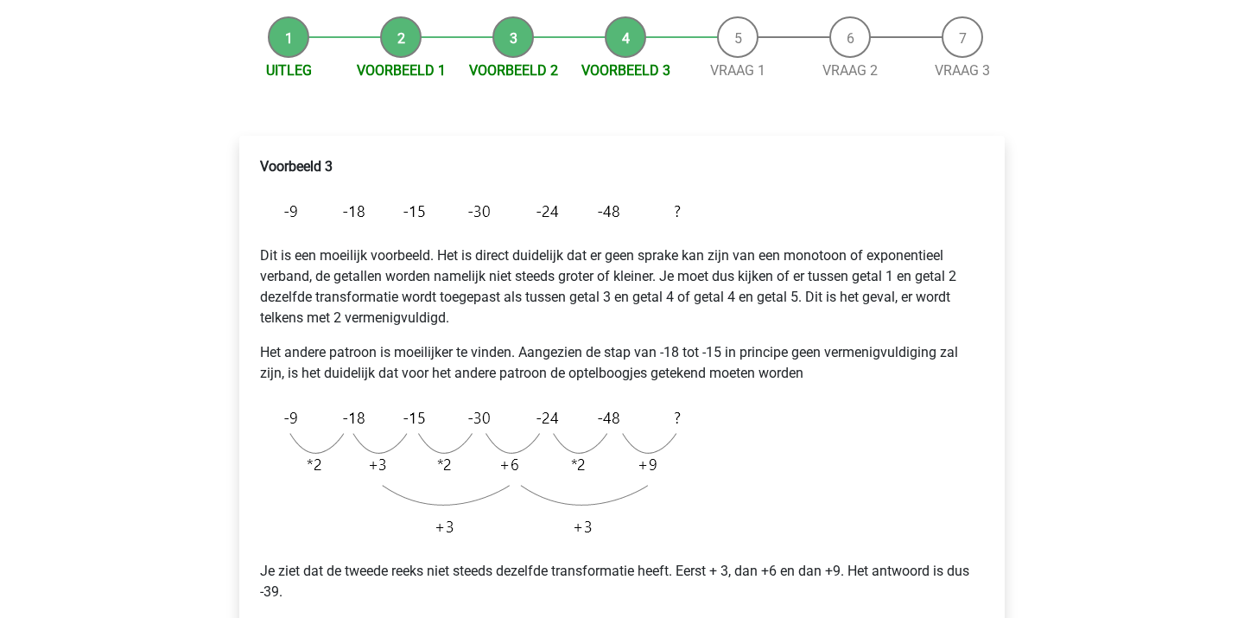
scroll to position [162, 0]
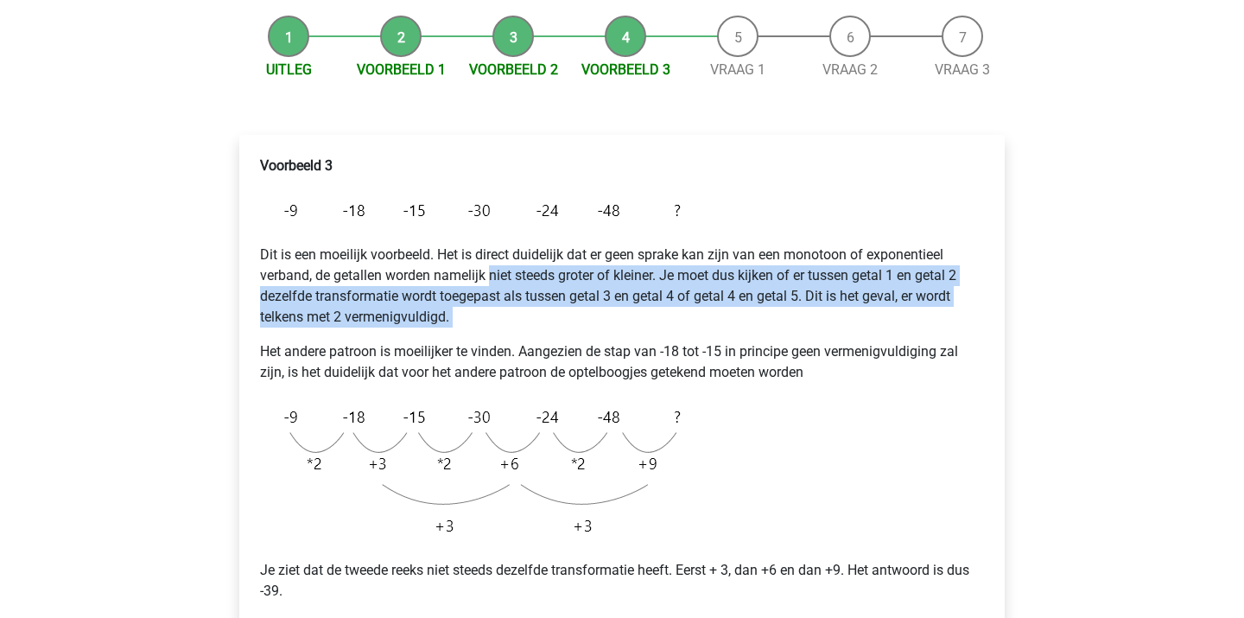
drag, startPoint x: 489, startPoint y: 275, endPoint x: 536, endPoint y: 345, distance: 84.1
click at [534, 344] on div "Voorbeeld 3 Dit is een moeilijk voorbeeld. Het is direct duidelijk dat er geen …" at bounding box center [622, 413] width 738 height 529
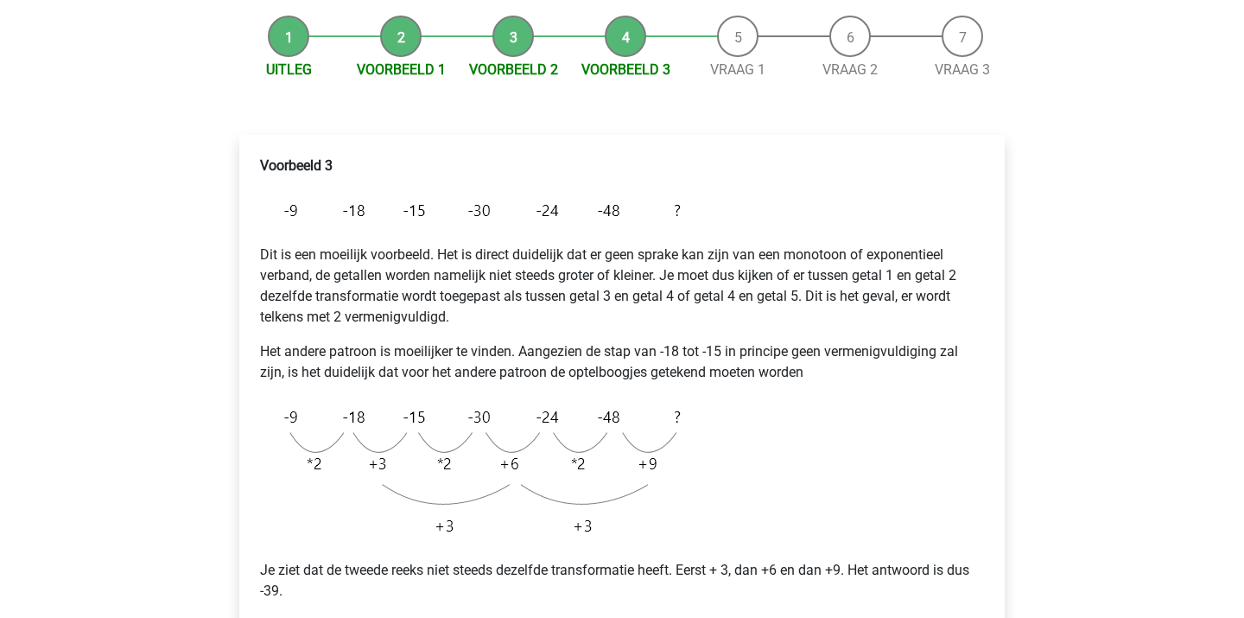
click at [536, 345] on p "Het andere patroon is moeilijker te vinden. Aangezien de stap van -18 tot -15 i…" at bounding box center [622, 361] width 724 height 41
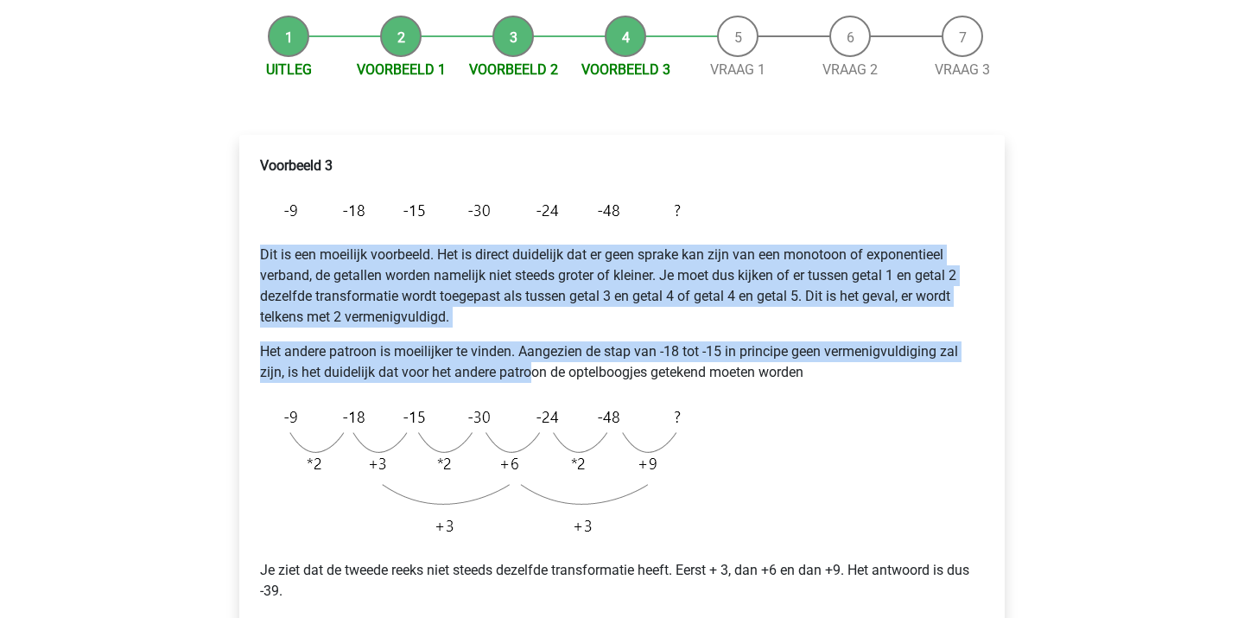
drag, startPoint x: 489, startPoint y: 239, endPoint x: 534, endPoint y: 370, distance: 137.9
click at [534, 370] on div "Voorbeeld 3 Dit is een moeilijk voorbeeld. Het is direct duidelijk dat er geen …" at bounding box center [622, 413] width 738 height 529
click at [534, 370] on p "Het andere patroon is moeilijker te vinden. Aangezien de stap van -18 tot -15 i…" at bounding box center [622, 361] width 724 height 41
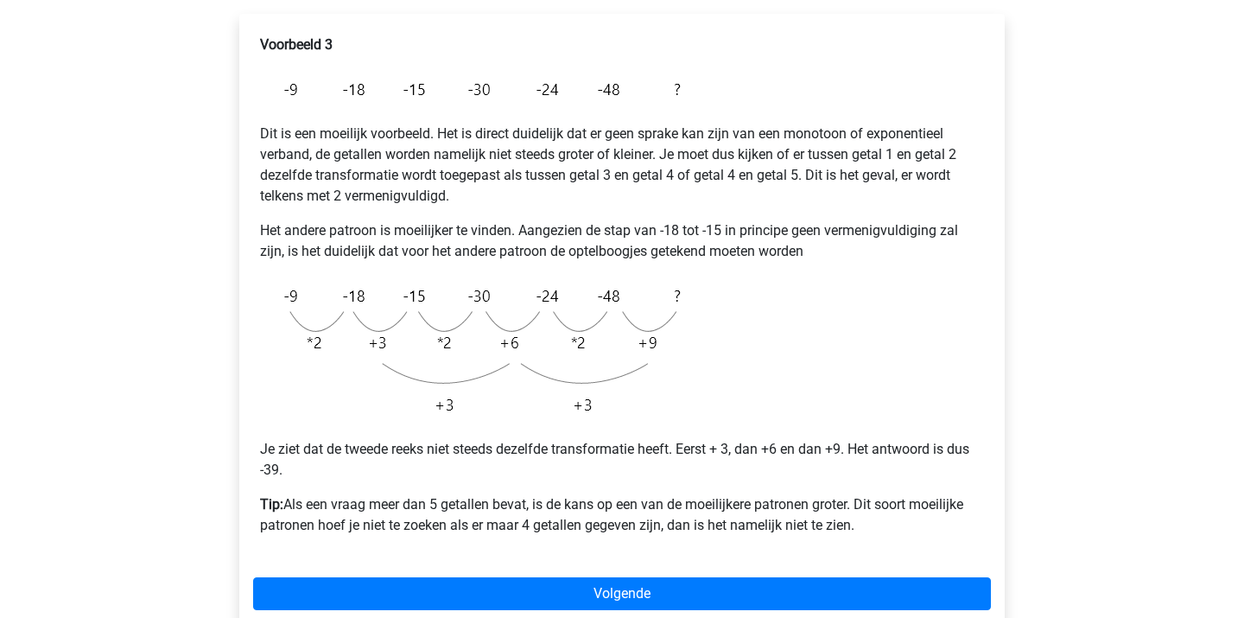
scroll to position [453, 0]
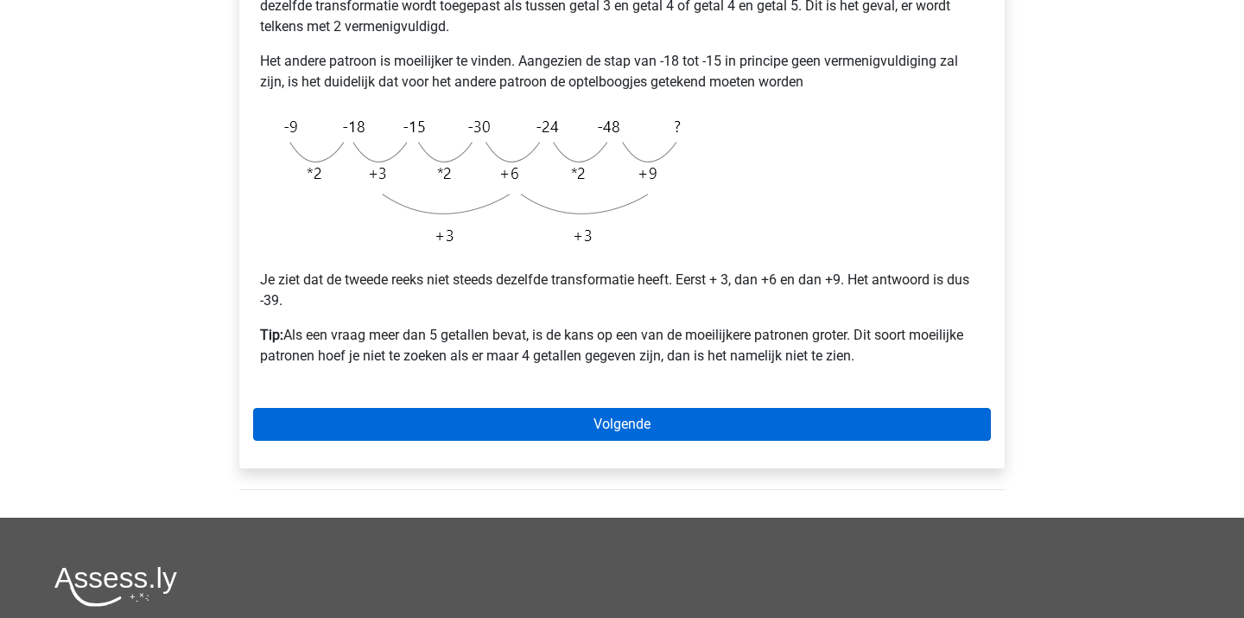
click at [617, 433] on link "Volgende" at bounding box center [622, 424] width 738 height 33
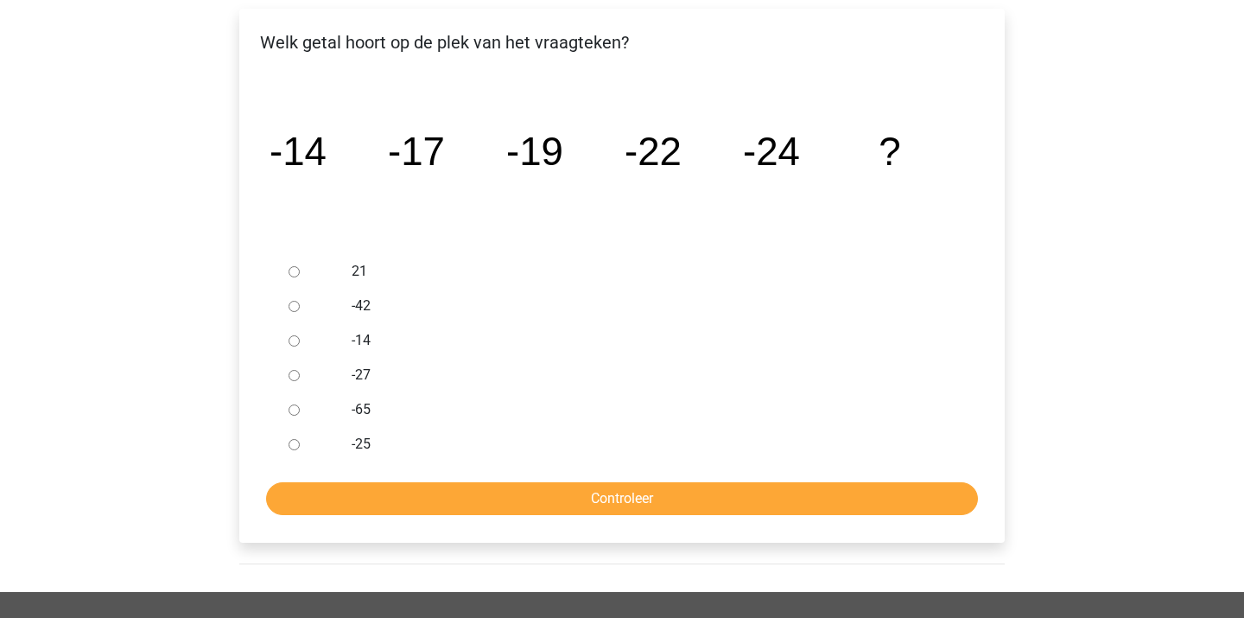
scroll to position [289, 0]
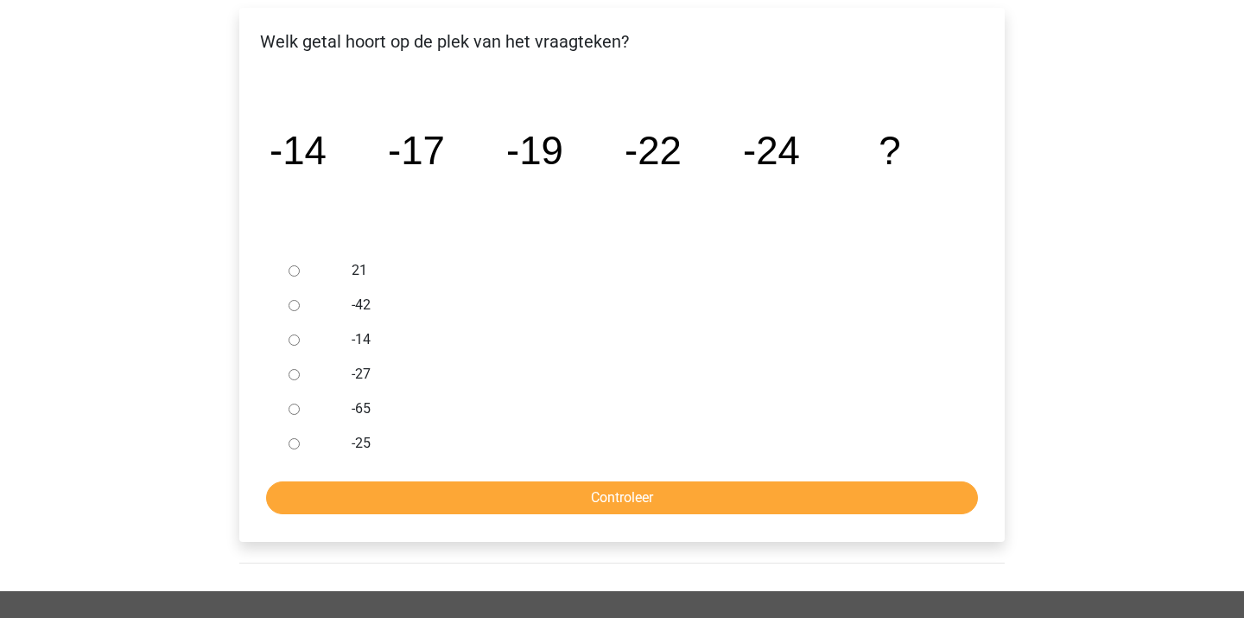
click at [358, 379] on label "-27" at bounding box center [651, 374] width 598 height 21
click at [300, 379] on input "-27" at bounding box center [294, 374] width 11 height 11
radio input "true"
click at [376, 510] on input "Controleer" at bounding box center [622, 497] width 712 height 33
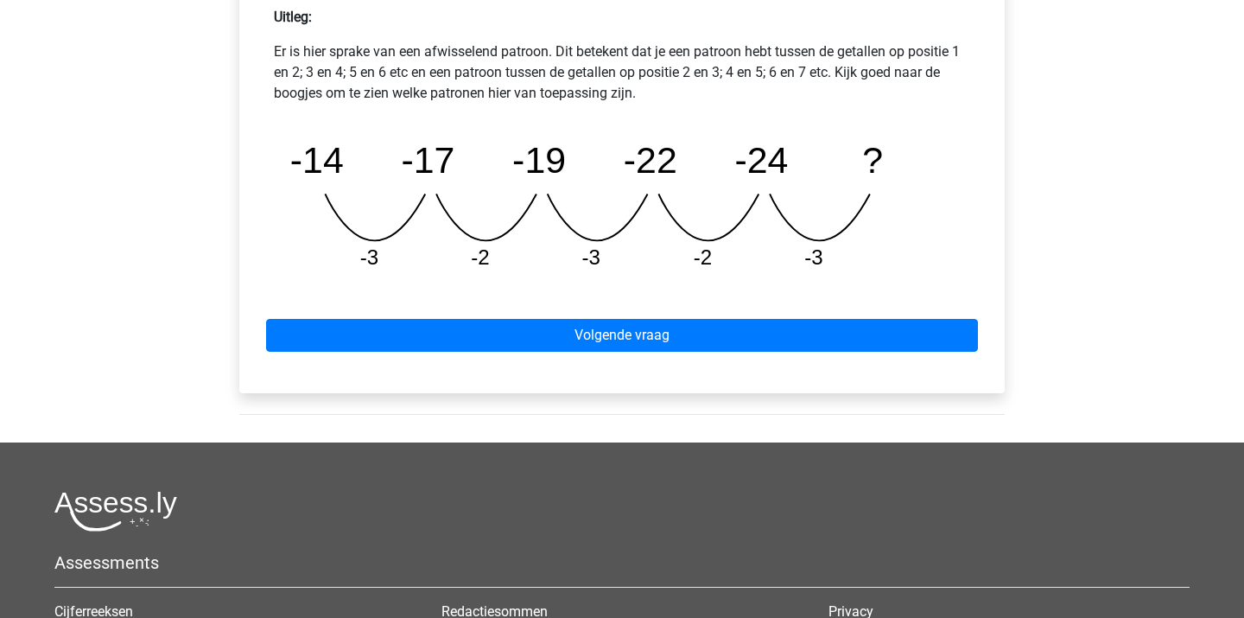
scroll to position [815, 0]
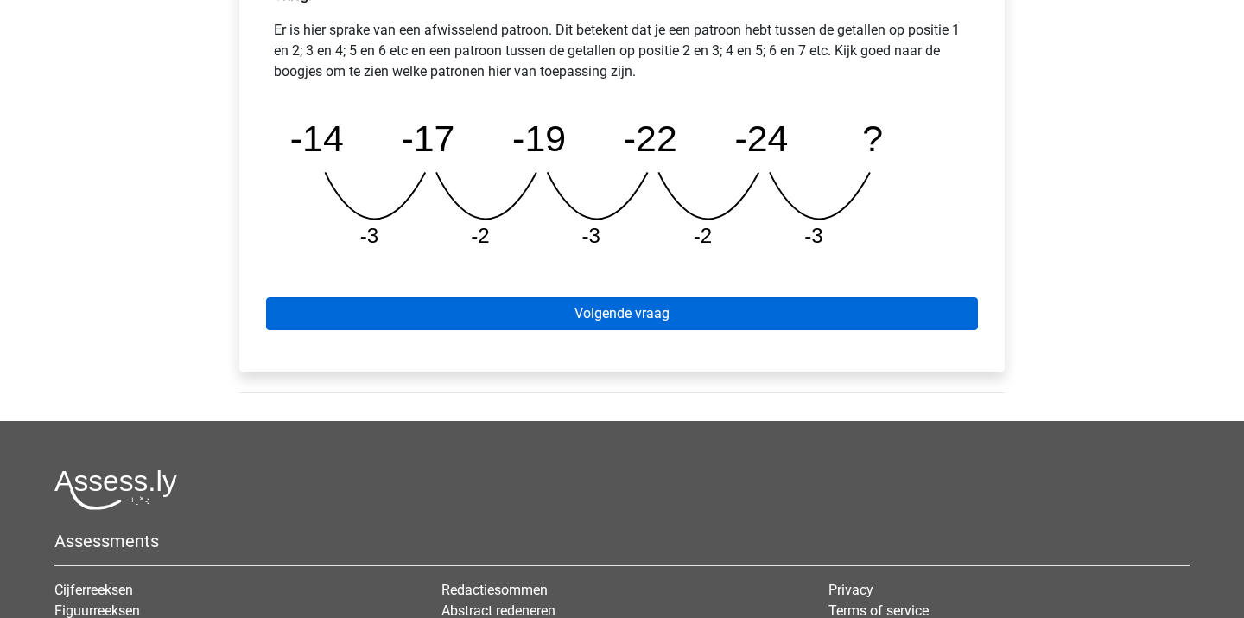
click at [483, 310] on link "Volgende vraag" at bounding box center [622, 313] width 712 height 33
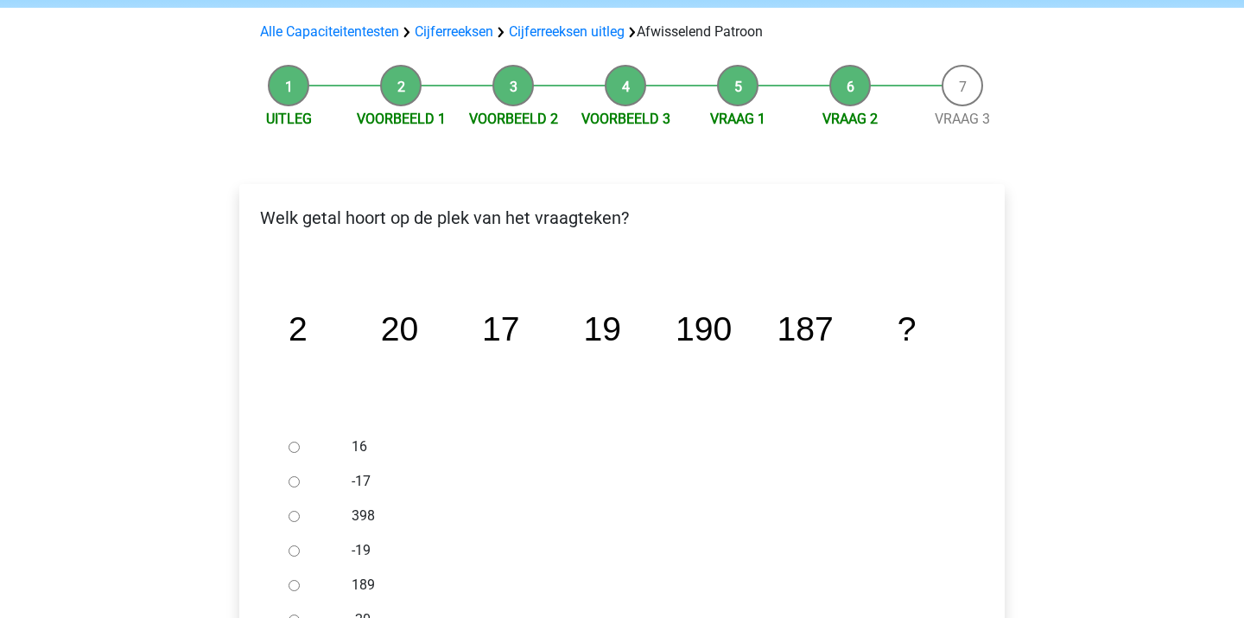
scroll to position [275, 0]
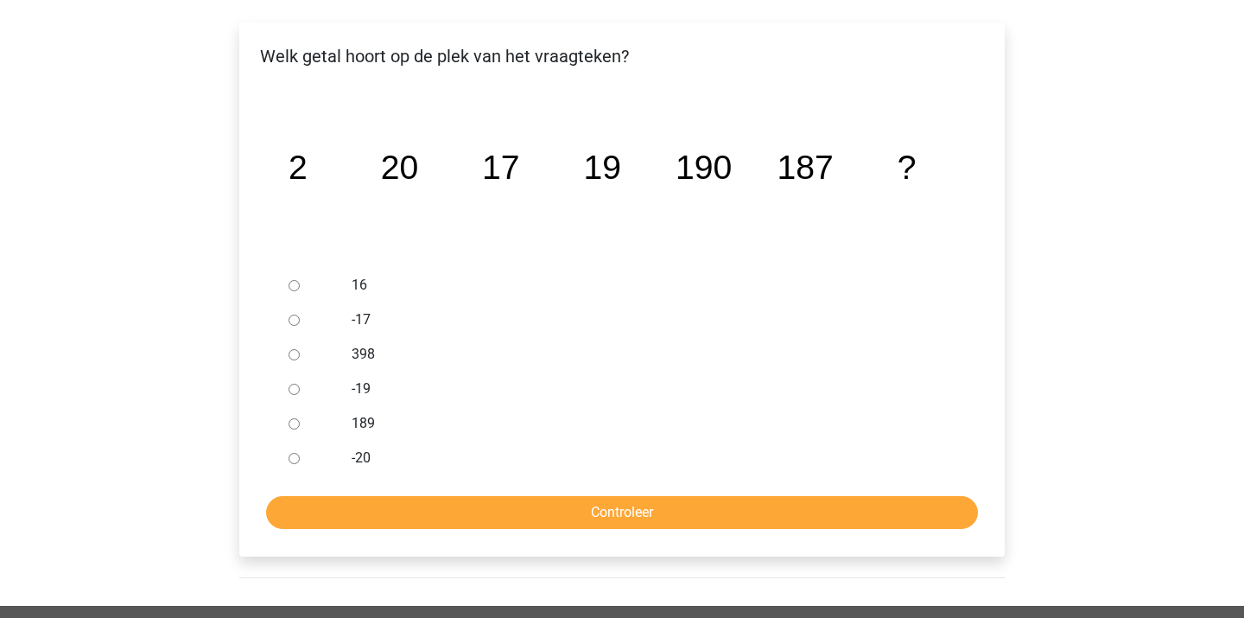
click at [371, 423] on label "189" at bounding box center [651, 423] width 598 height 21
click at [300, 423] on input "189" at bounding box center [294, 423] width 11 height 11
radio input "true"
click at [417, 506] on input "Controleer" at bounding box center [622, 512] width 712 height 33
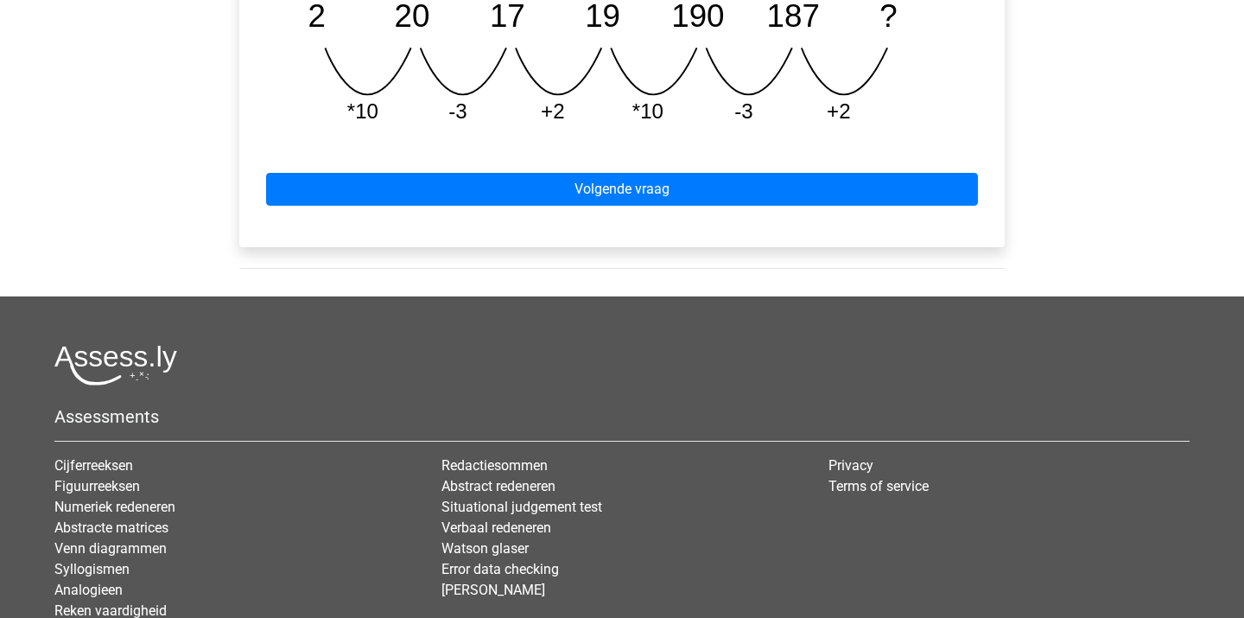
scroll to position [941, 0]
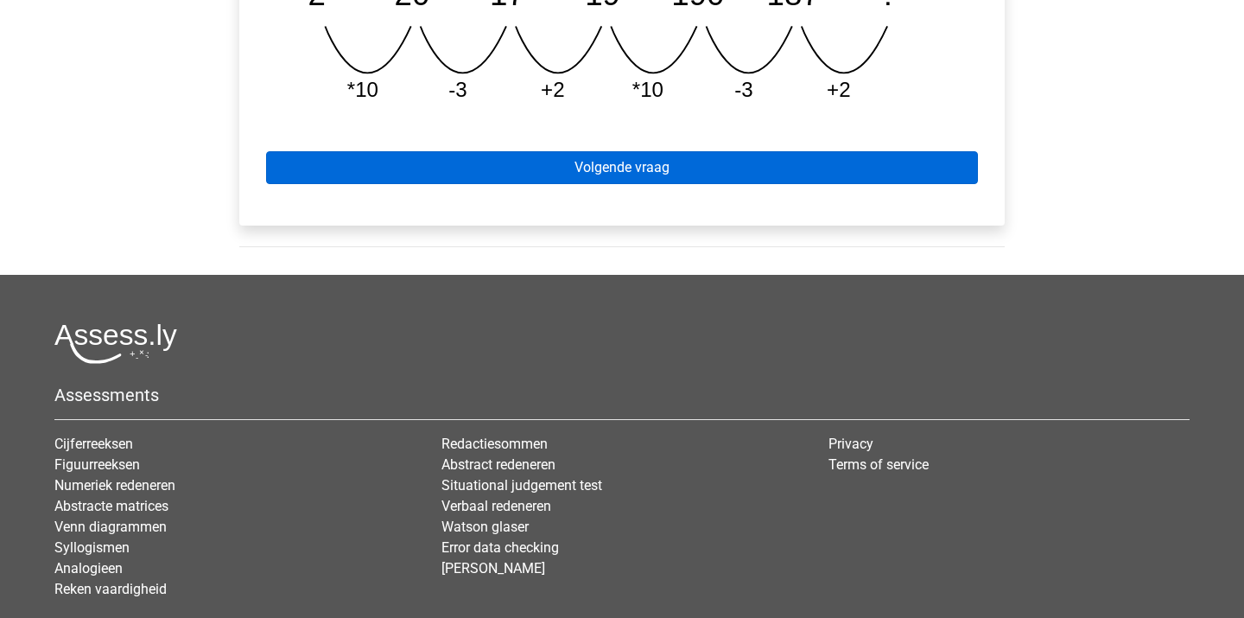
click at [587, 181] on link "Volgende vraag" at bounding box center [622, 167] width 712 height 33
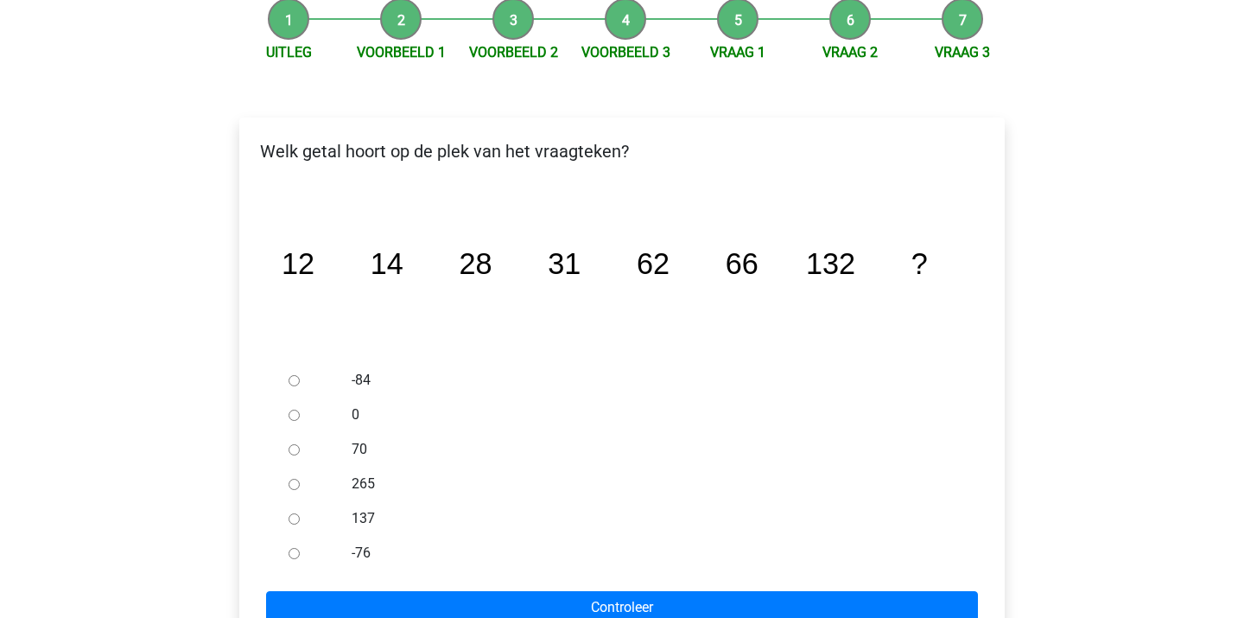
scroll to position [208, 0]
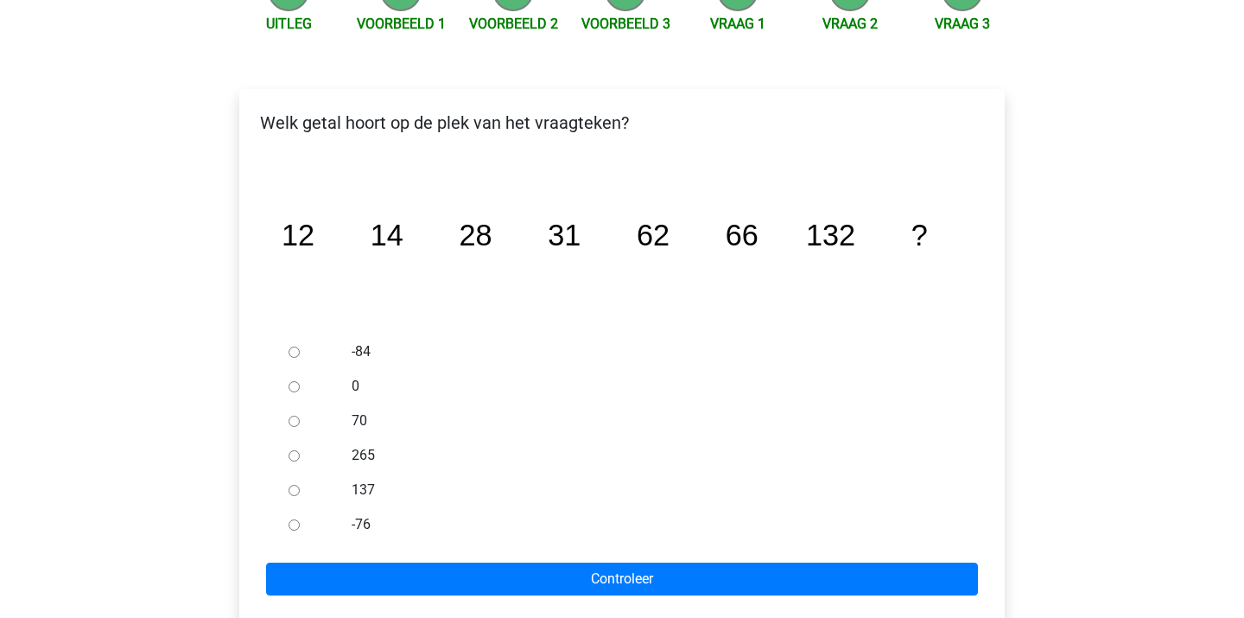
click at [365, 485] on label "137" at bounding box center [651, 489] width 598 height 21
click at [300, 485] on input "137" at bounding box center [294, 490] width 11 height 11
radio input "true"
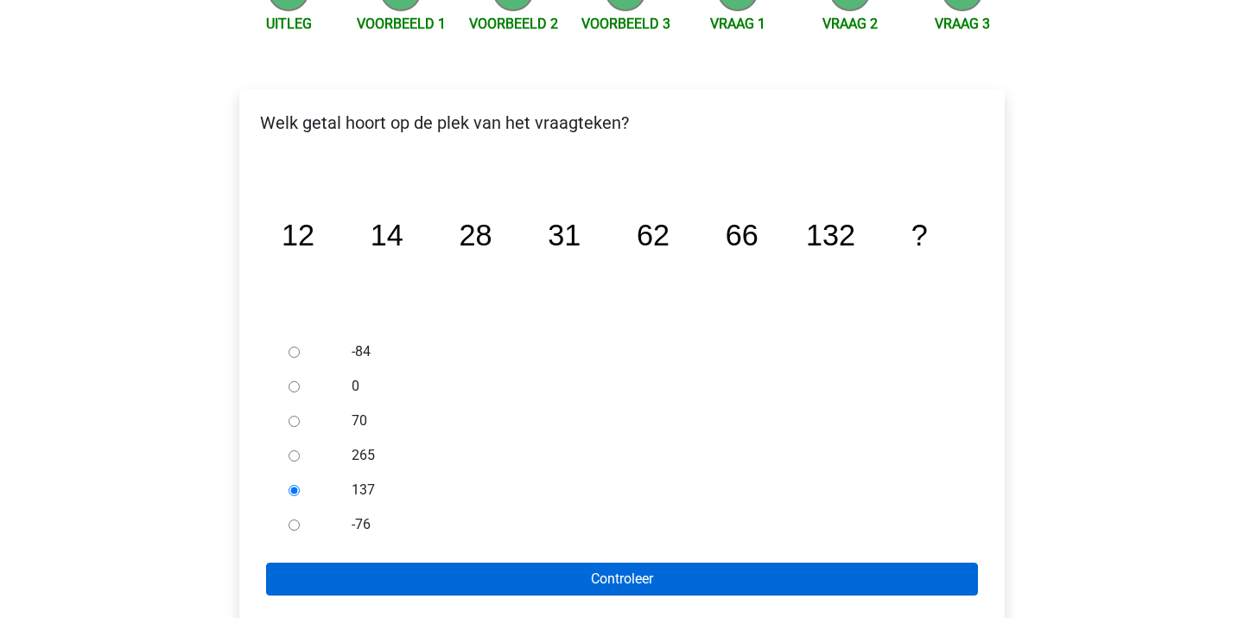
click at [390, 569] on input "Controleer" at bounding box center [622, 578] width 712 height 33
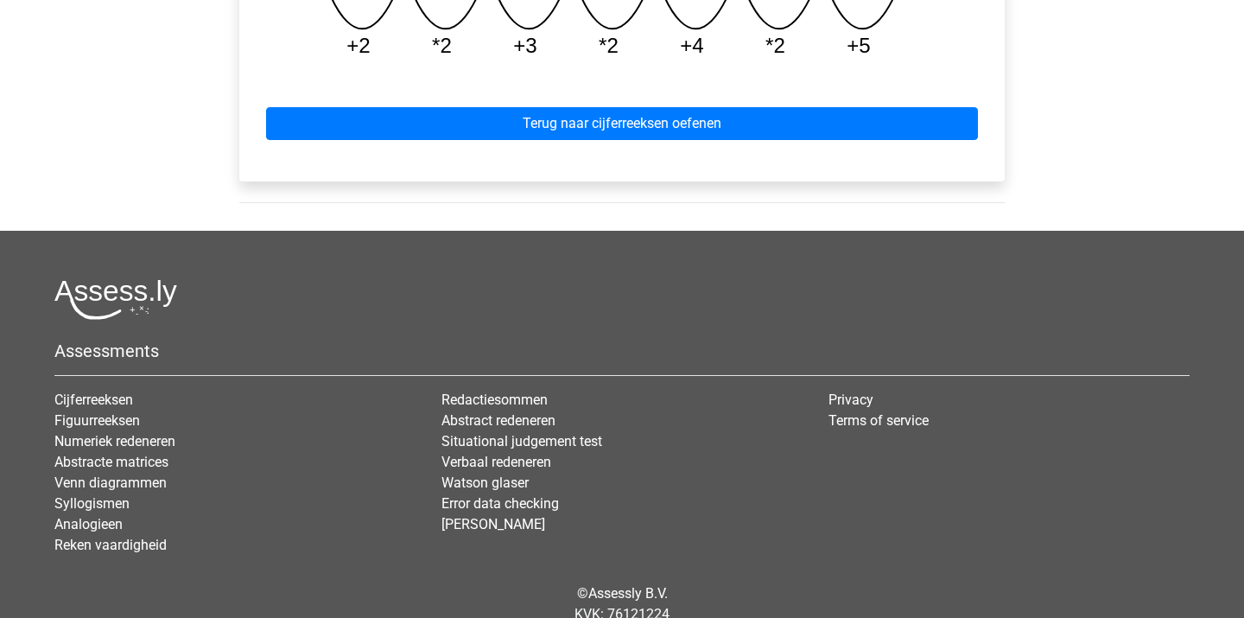
scroll to position [981, 0]
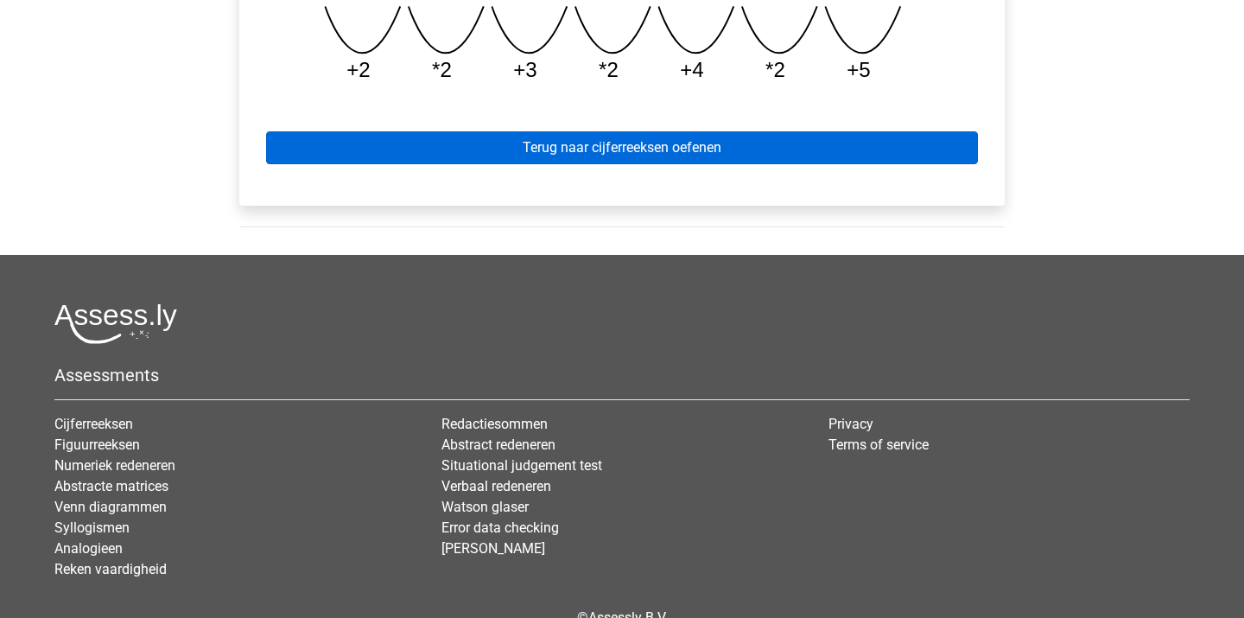
click at [578, 148] on link "Terug naar cijferreeksen oefenen" at bounding box center [622, 147] width 712 height 33
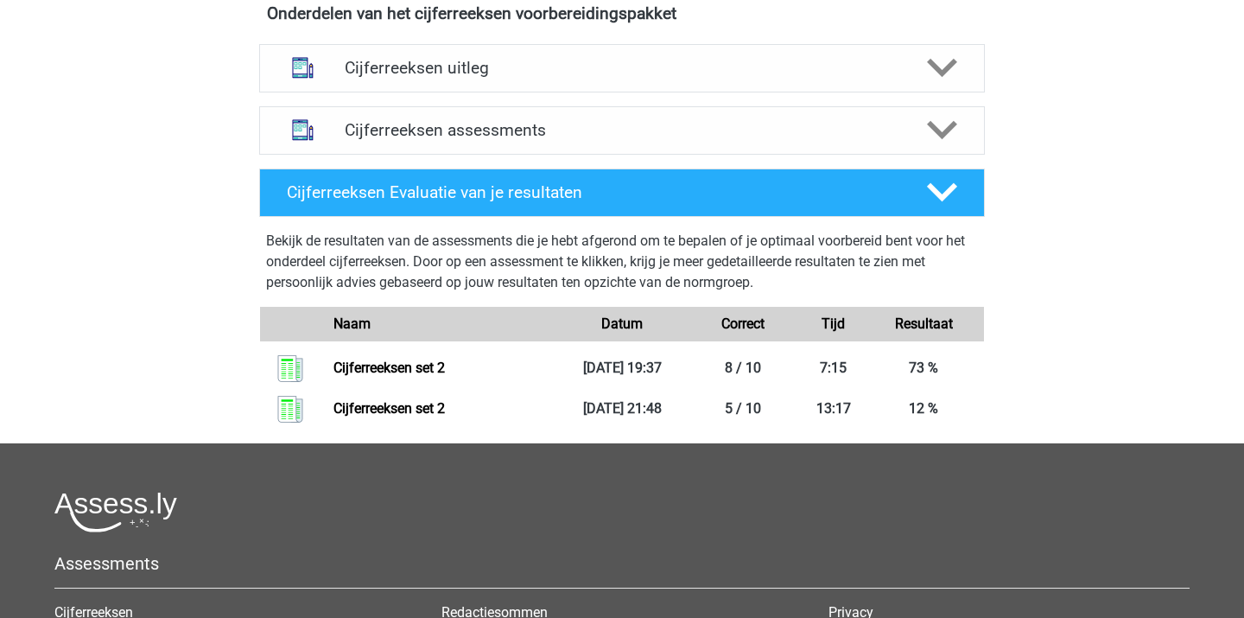
scroll to position [656, 0]
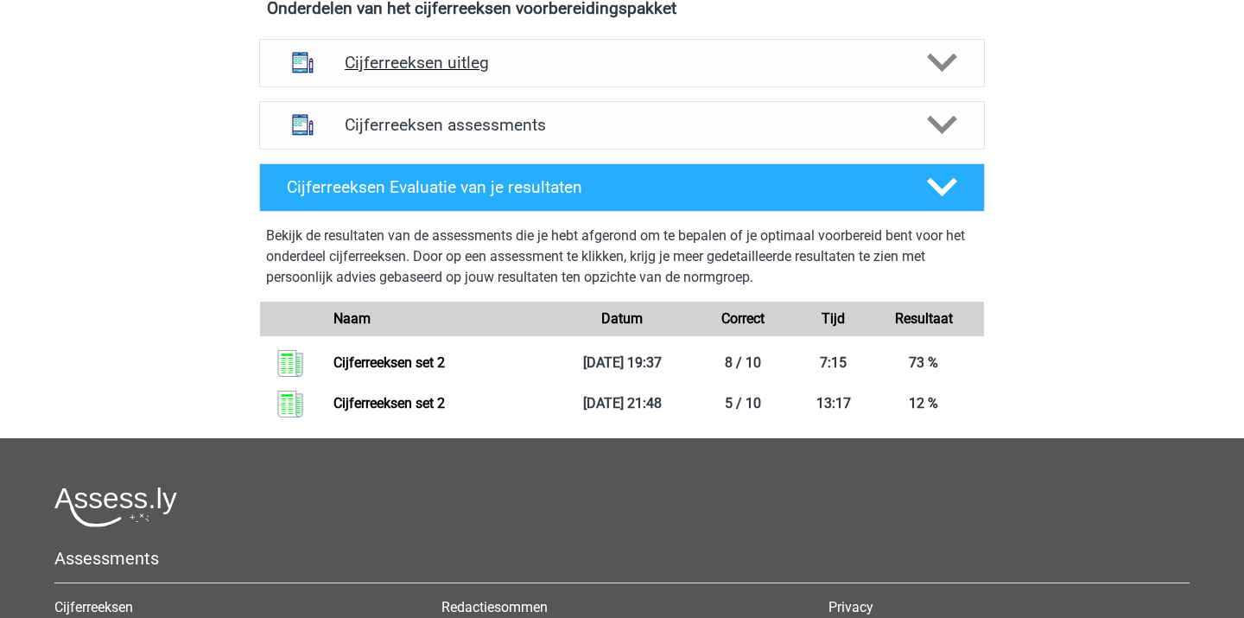
click at [474, 73] on h4 "Cijferreeksen uitleg" at bounding box center [622, 63] width 555 height 20
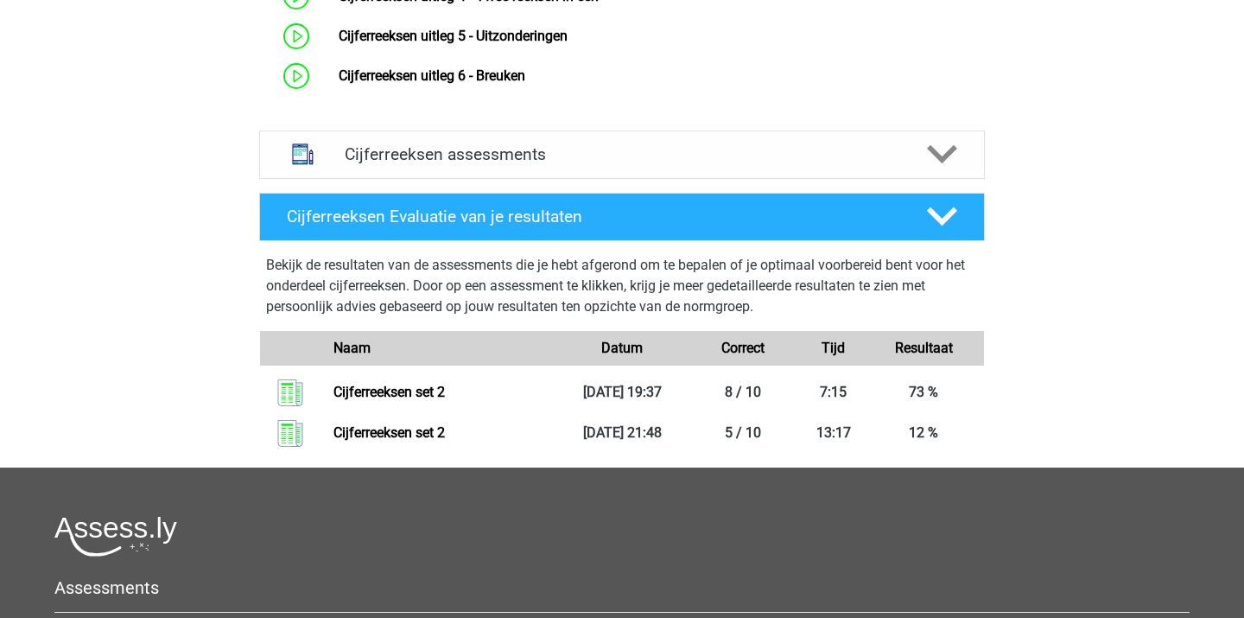
scroll to position [998, 0]
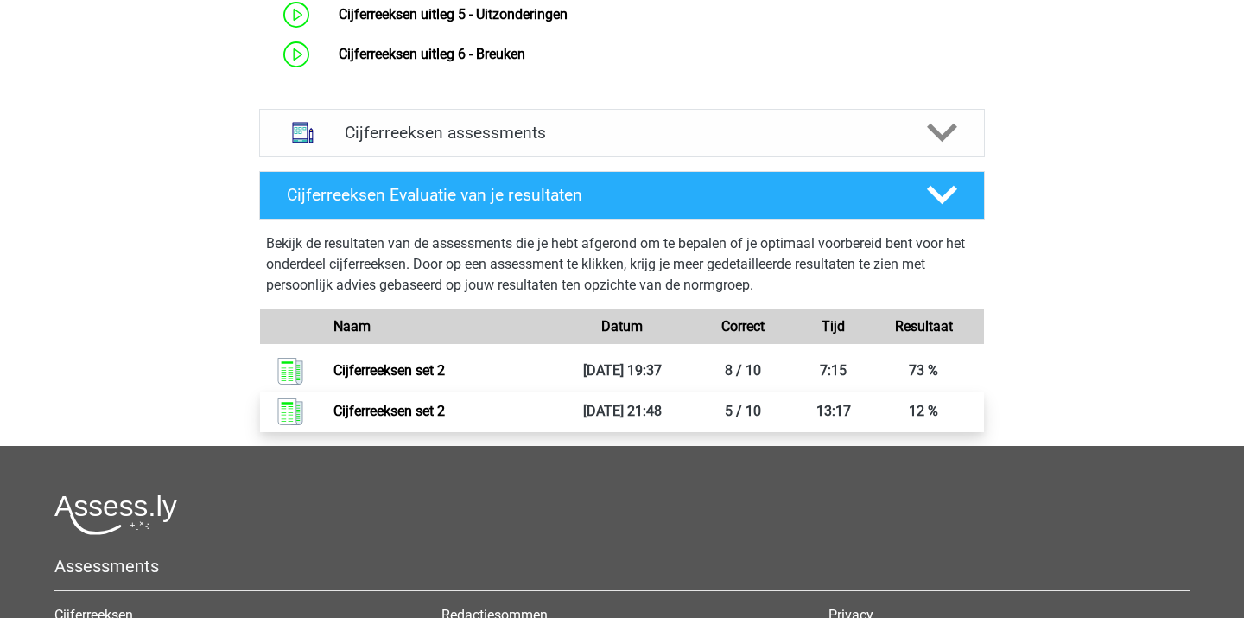
click at [445, 419] on link "Cijferreeksen set 2" at bounding box center [388, 411] width 111 height 16
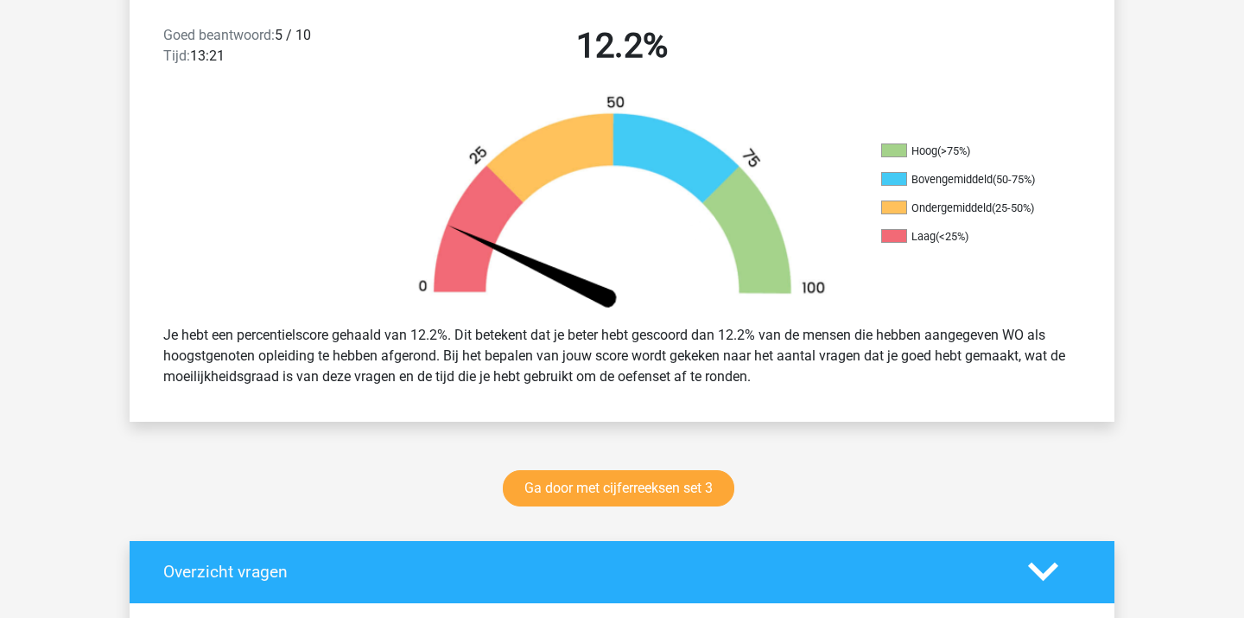
scroll to position [432, 0]
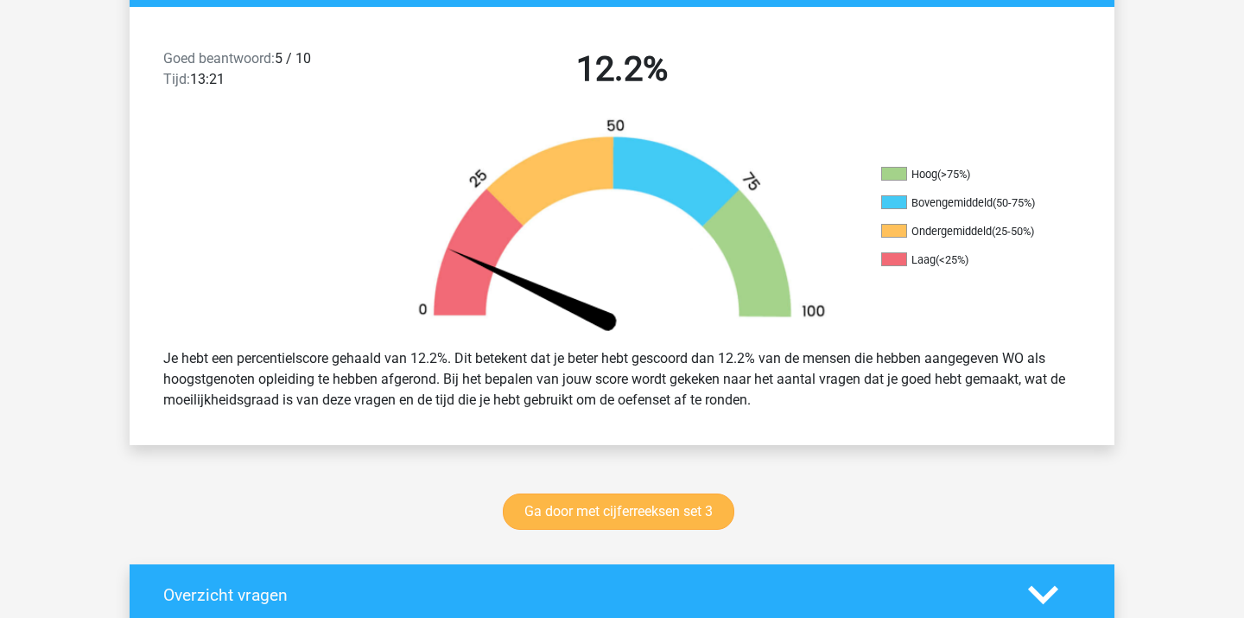
click at [600, 517] on link "Ga door met cijferreeksen set 3" at bounding box center [618, 511] width 231 height 36
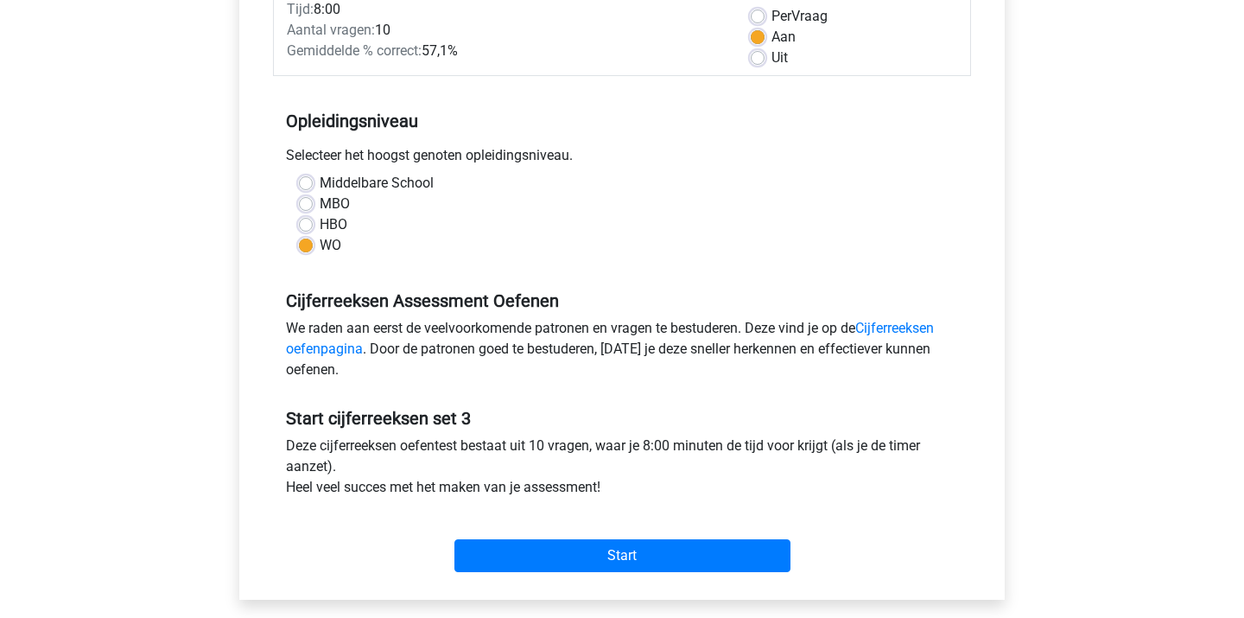
scroll to position [269, 0]
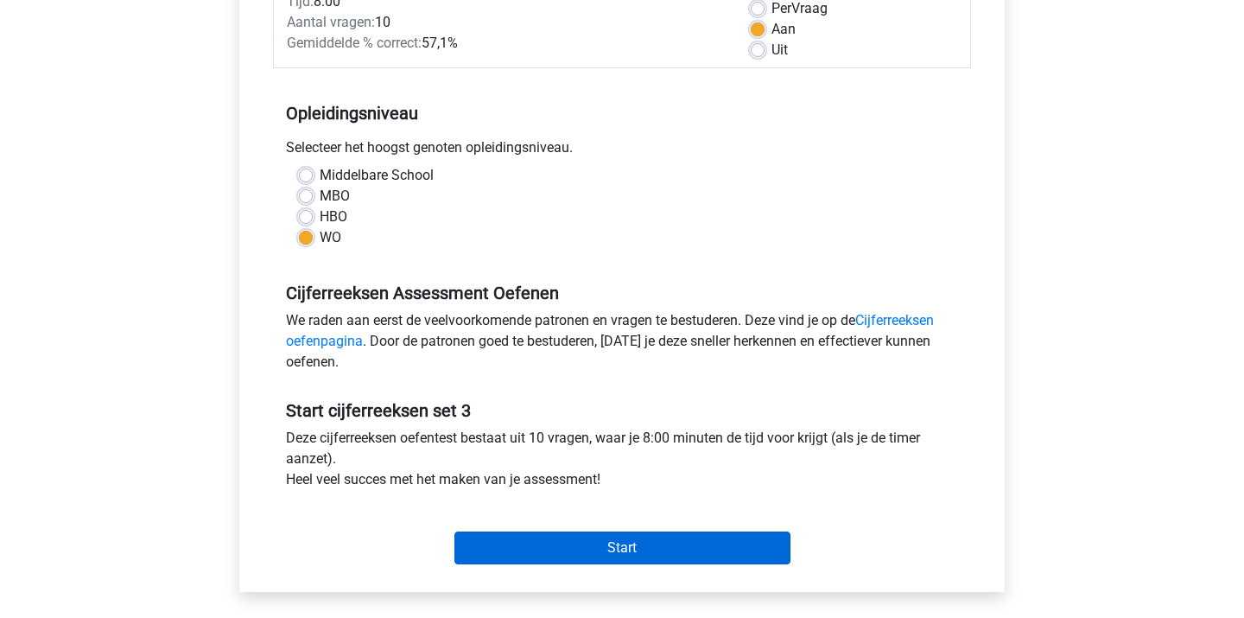
click at [585, 543] on input "Start" at bounding box center [622, 547] width 336 height 33
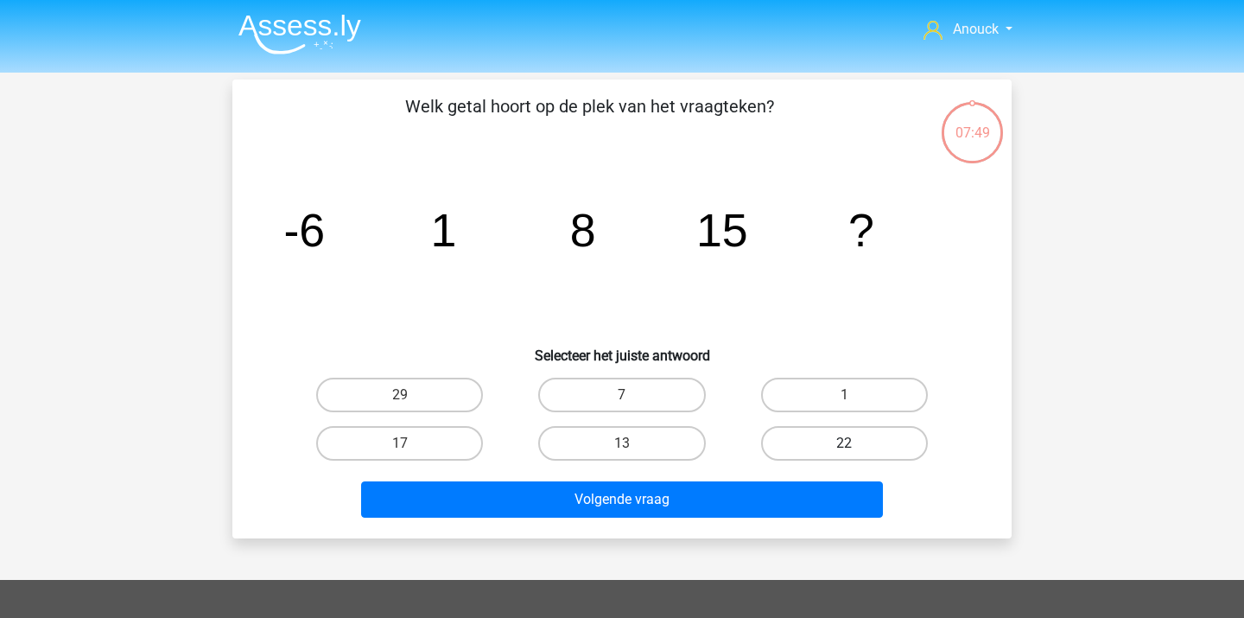
click at [858, 440] on label "22" at bounding box center [844, 443] width 167 height 35
click at [855, 443] on input "22" at bounding box center [849, 448] width 11 height 11
radio input "true"
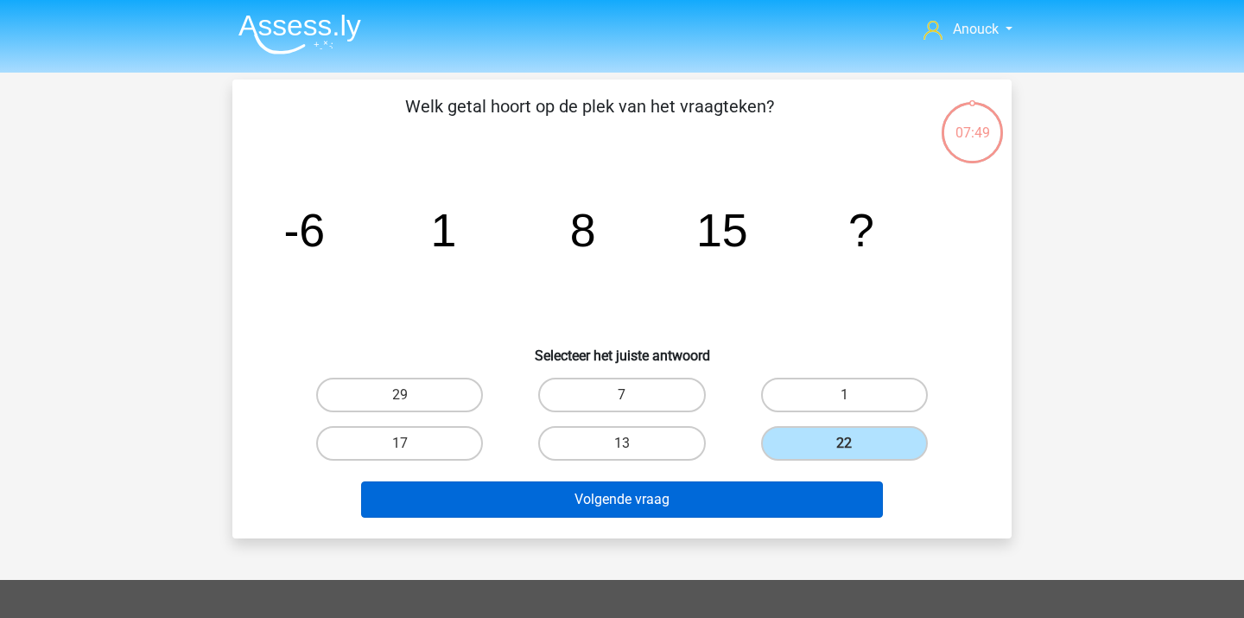
click at [798, 489] on button "Volgende vraag" at bounding box center [622, 499] width 523 height 36
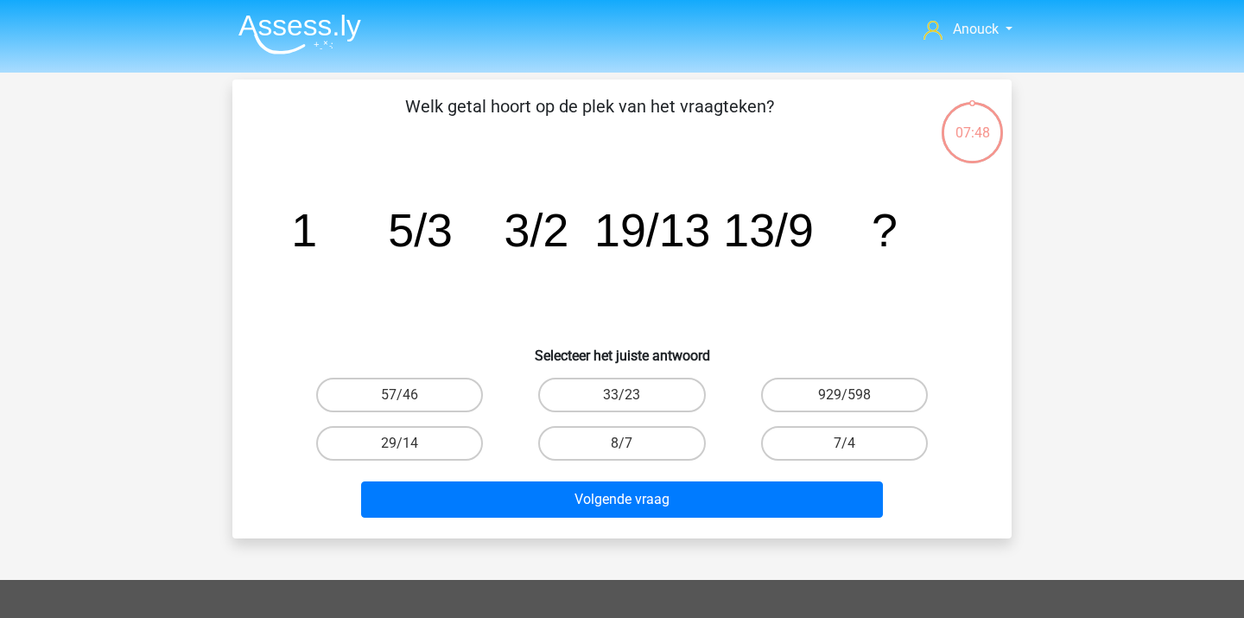
scroll to position [79, 0]
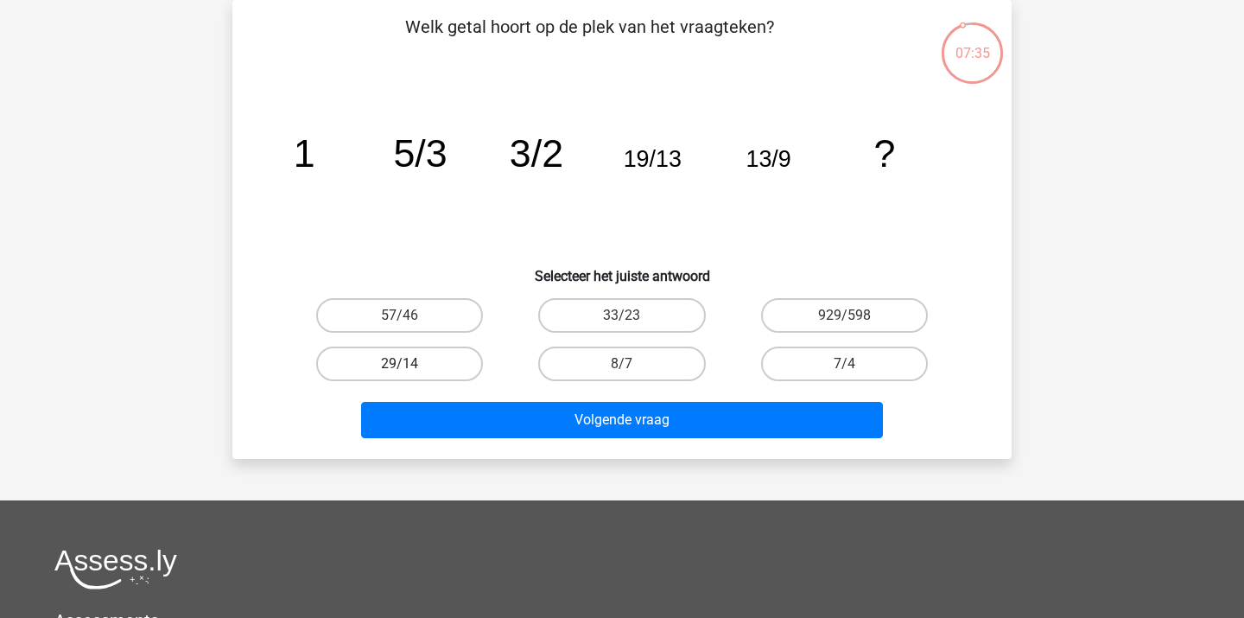
click at [422, 368] on label "29/14" at bounding box center [399, 363] width 167 height 35
click at [411, 368] on input "29/14" at bounding box center [405, 369] width 11 height 11
radio input "true"
click at [447, 439] on div "Volgende vraag" at bounding box center [622, 423] width 667 height 43
click at [428, 287] on div "Welk getal hoort op de plek van het vraagteken? image/svg+xml 1 5/3 3/2 19/13 1…" at bounding box center [621, 229] width 765 height 431
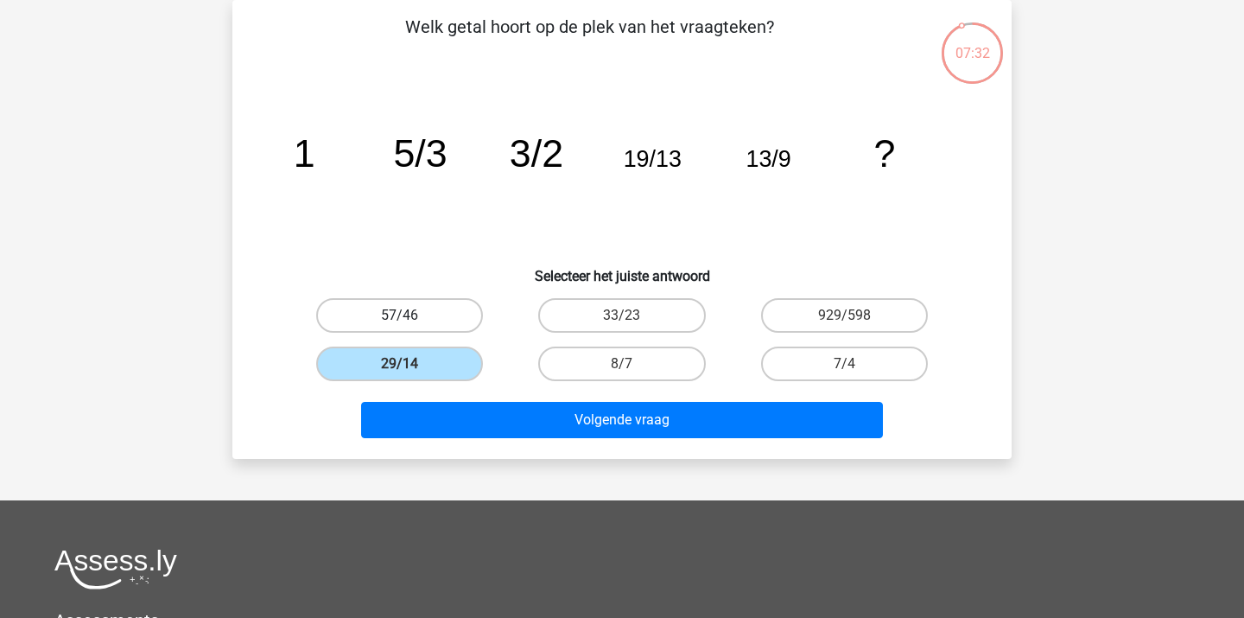
click at [412, 327] on label "57/46" at bounding box center [399, 315] width 167 height 35
click at [411, 327] on input "57/46" at bounding box center [405, 320] width 11 height 11
radio input "true"
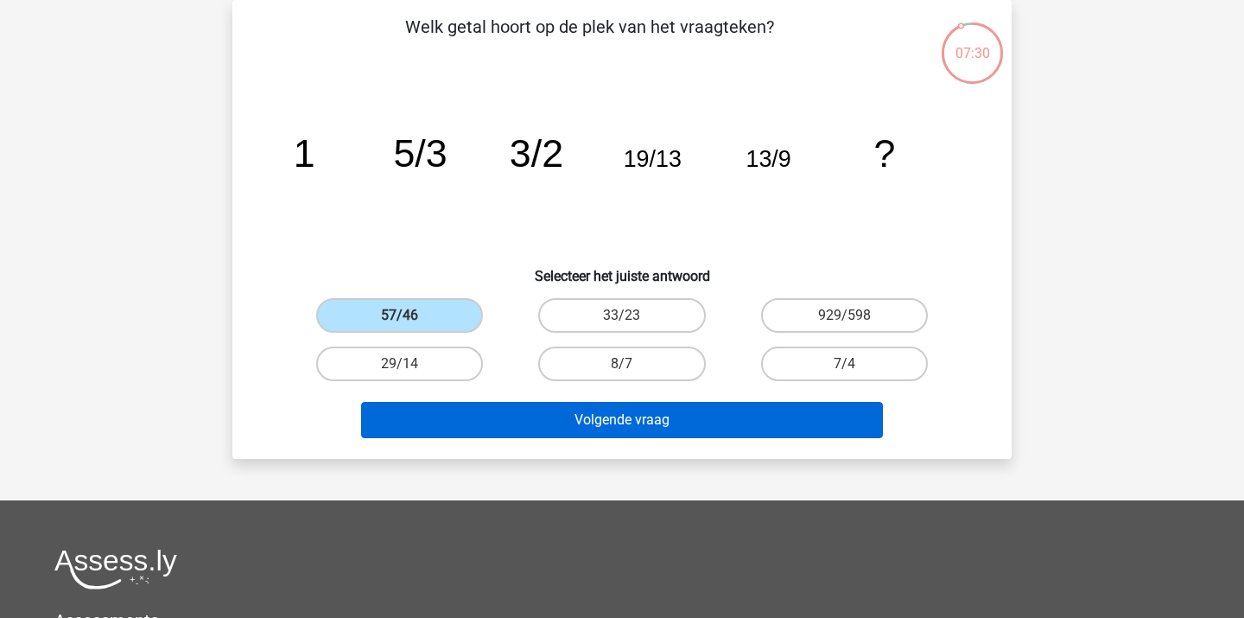
click at [437, 414] on button "Volgende vraag" at bounding box center [622, 420] width 523 height 36
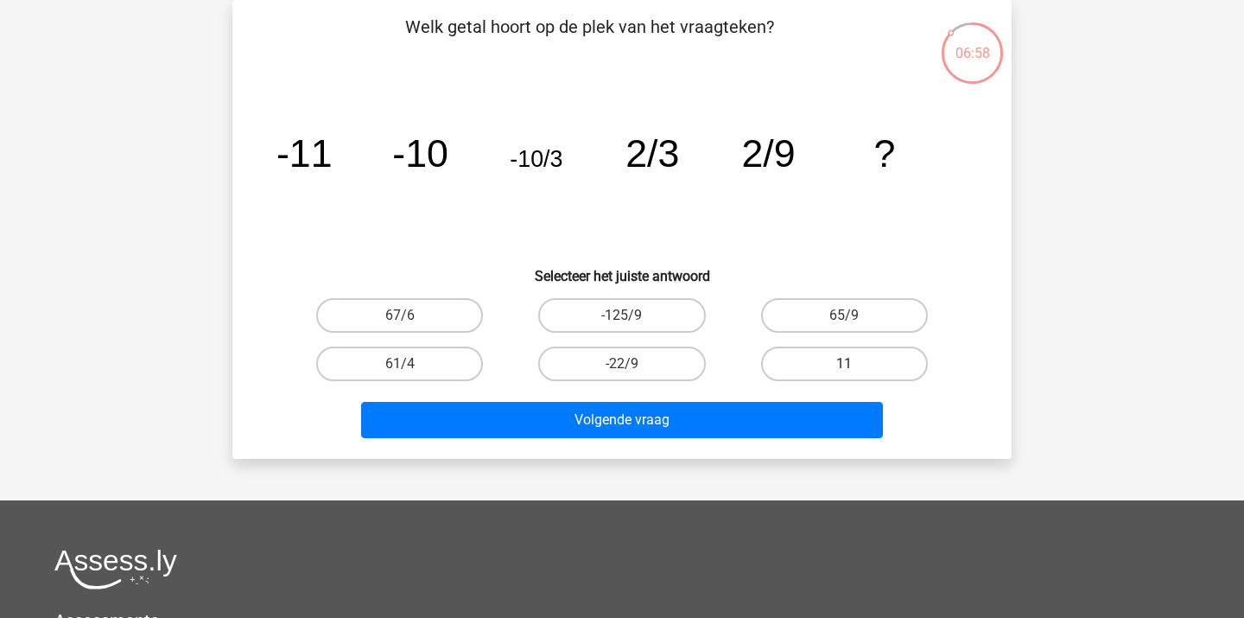
click at [821, 364] on label "11" at bounding box center [844, 363] width 167 height 35
click at [844, 364] on input "11" at bounding box center [849, 369] width 11 height 11
radio input "true"
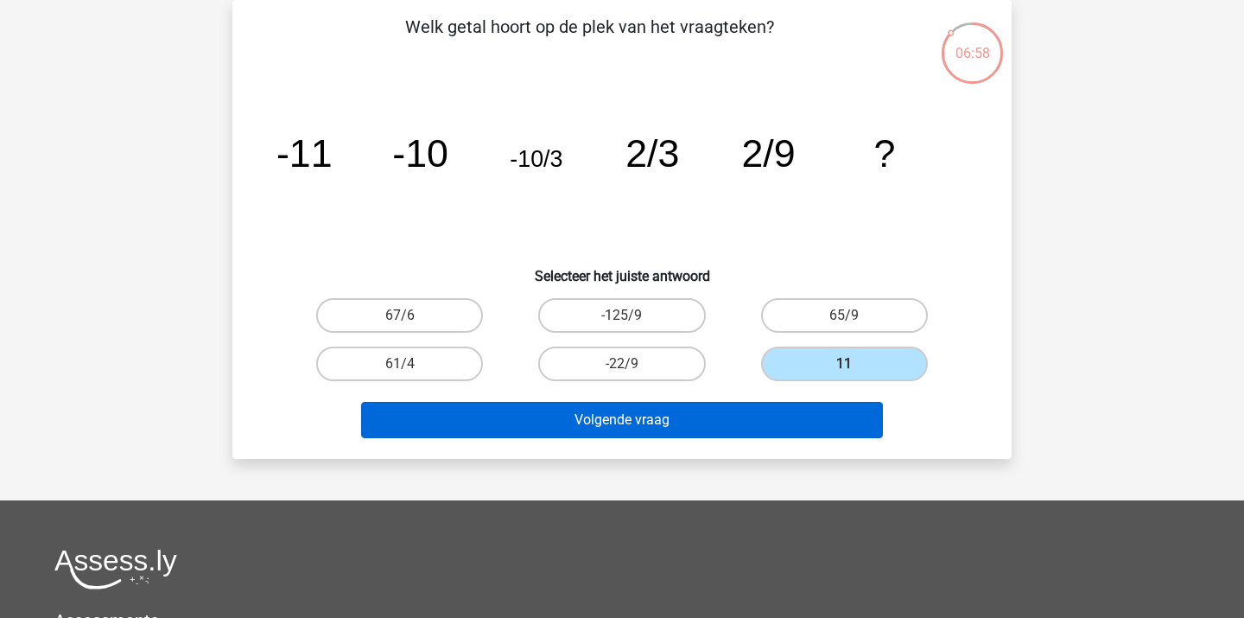
click at [723, 425] on button "Volgende vraag" at bounding box center [622, 420] width 523 height 36
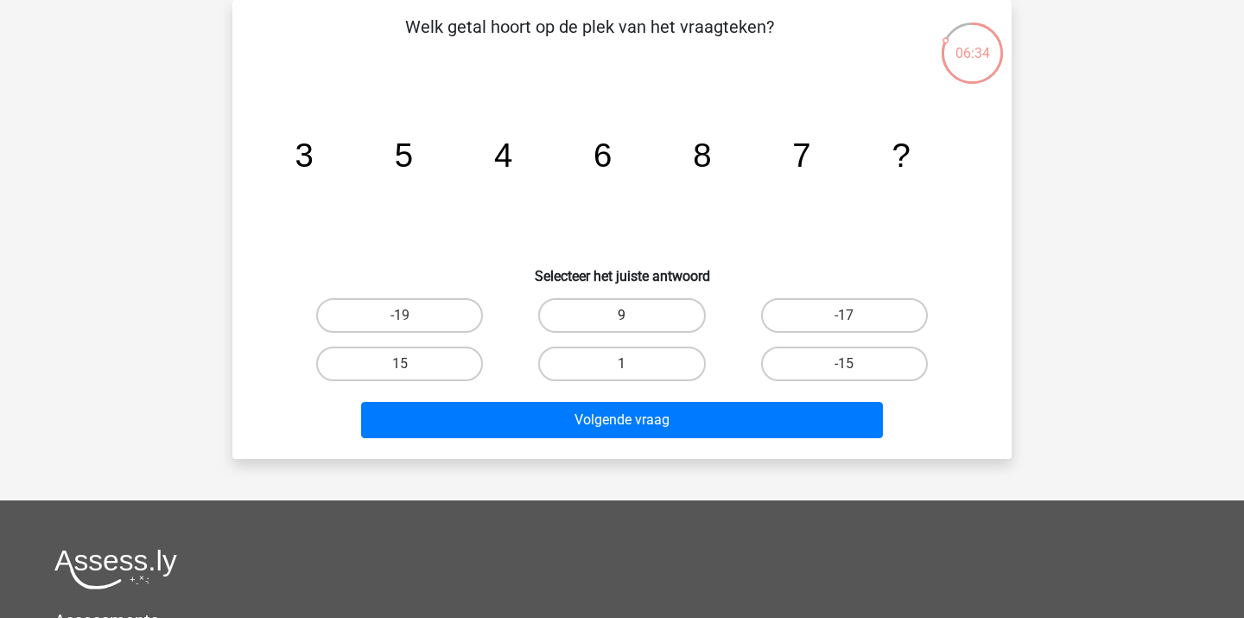
click at [613, 317] on label "9" at bounding box center [621, 315] width 167 height 35
click at [622, 317] on input "9" at bounding box center [627, 320] width 11 height 11
radio input "true"
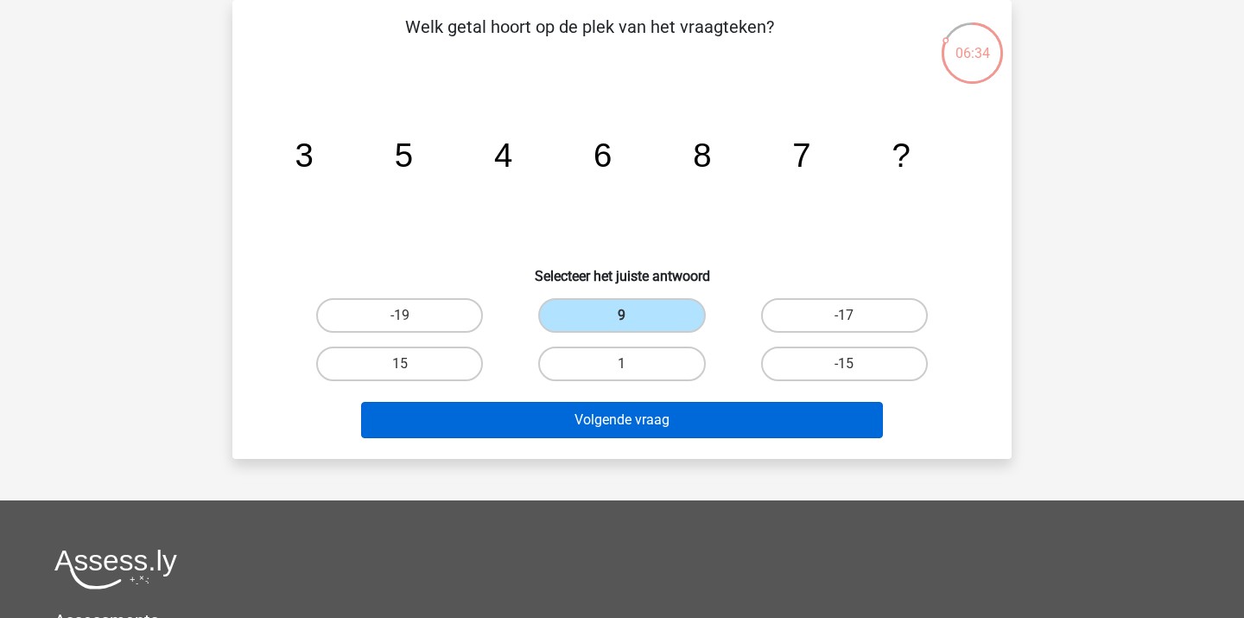
click at [661, 425] on button "Volgende vraag" at bounding box center [622, 420] width 523 height 36
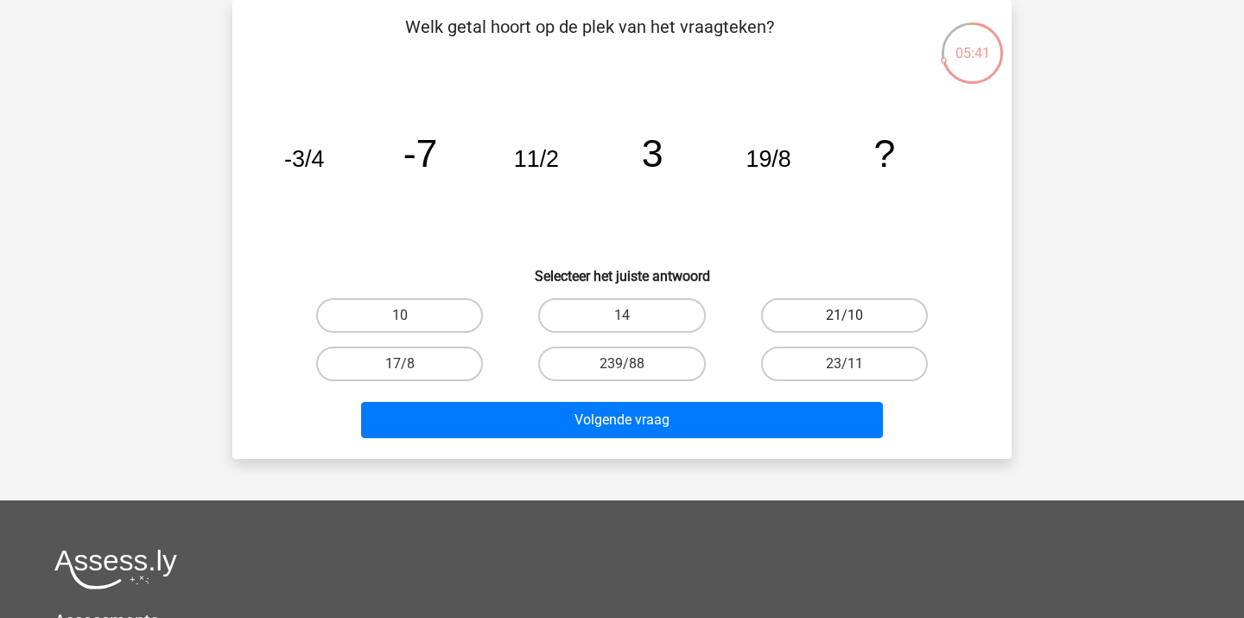
click at [784, 314] on label "21/10" at bounding box center [844, 315] width 167 height 35
click at [844, 315] on input "21/10" at bounding box center [849, 320] width 11 height 11
radio input "true"
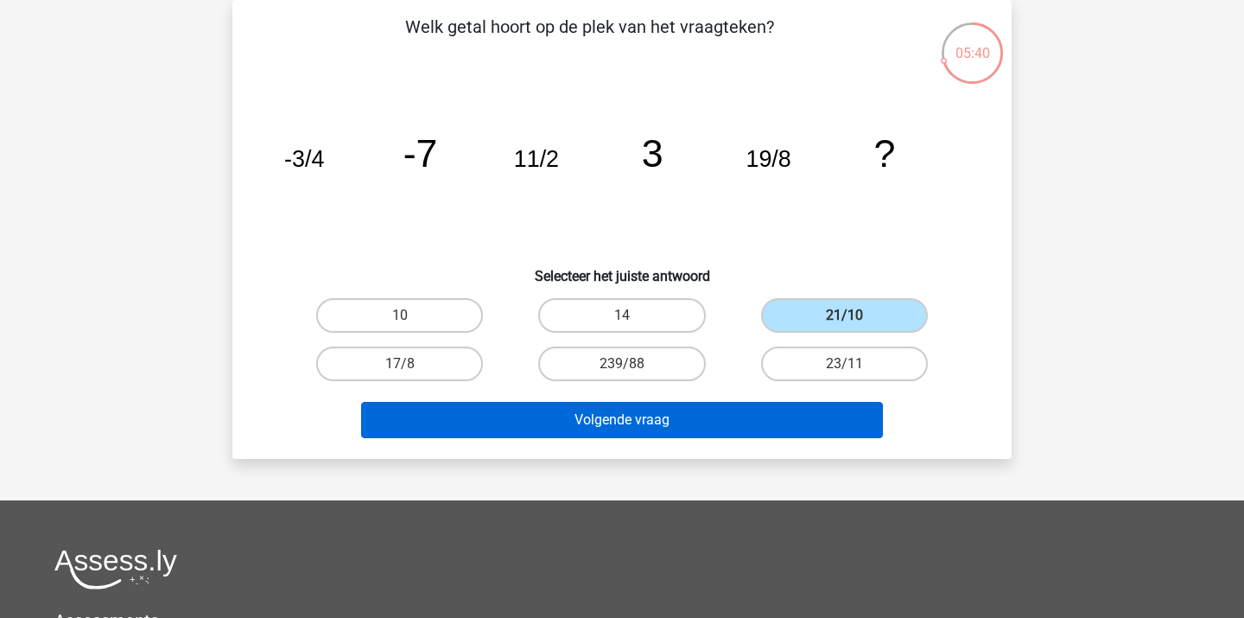
click at [755, 424] on button "Volgende vraag" at bounding box center [622, 420] width 523 height 36
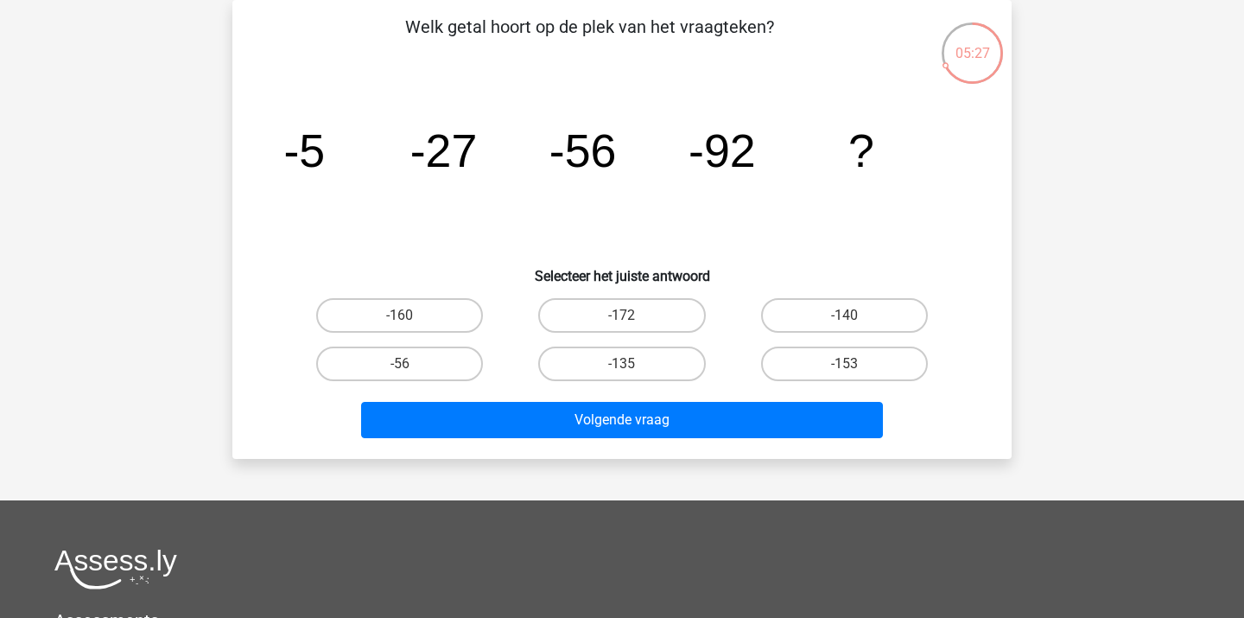
scroll to position [64, 0]
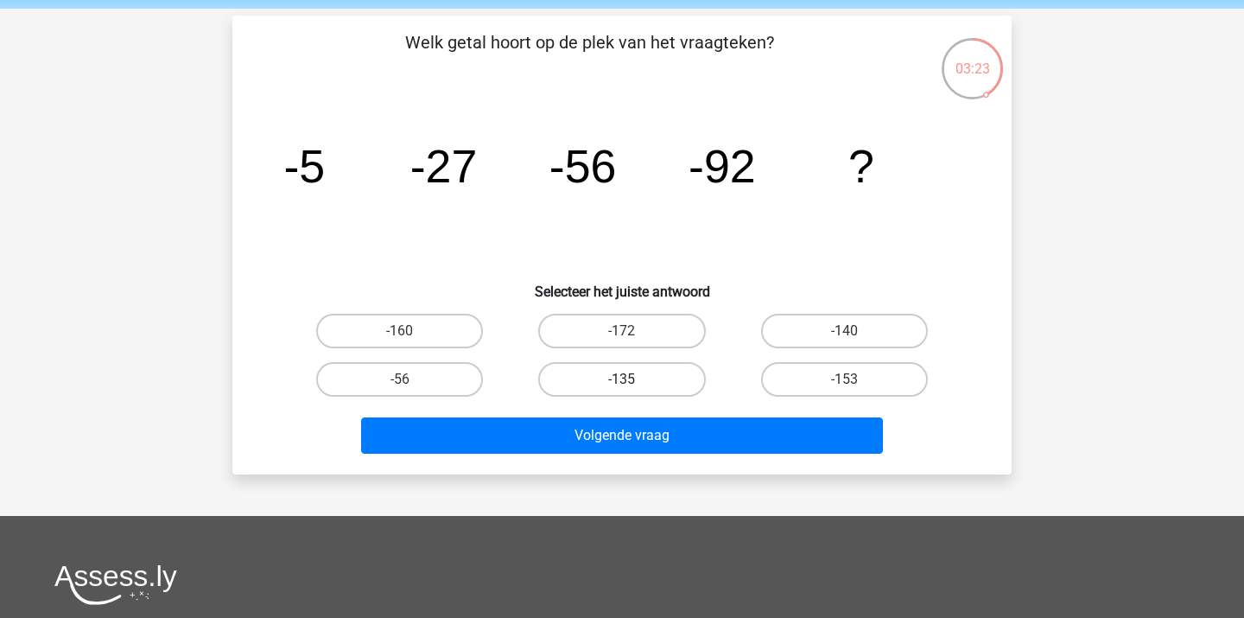
click at [674, 375] on label "-135" at bounding box center [621, 379] width 167 height 35
click at [633, 379] on input "-135" at bounding box center [627, 384] width 11 height 11
radio input "true"
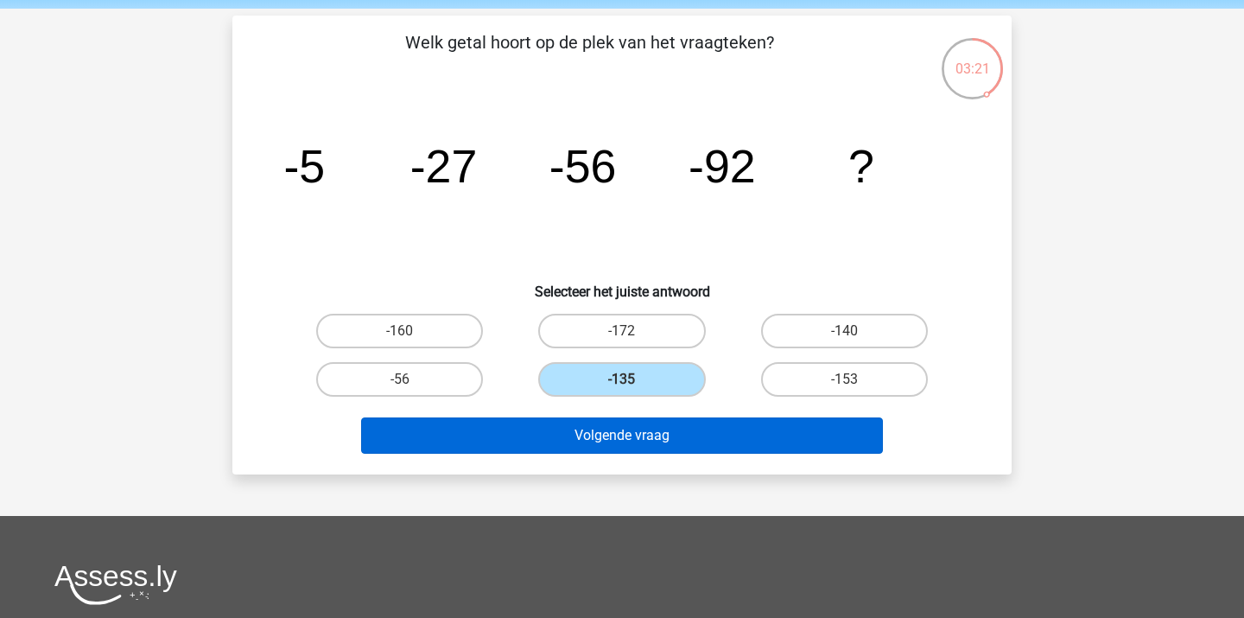
click at [684, 440] on button "Volgende vraag" at bounding box center [622, 435] width 523 height 36
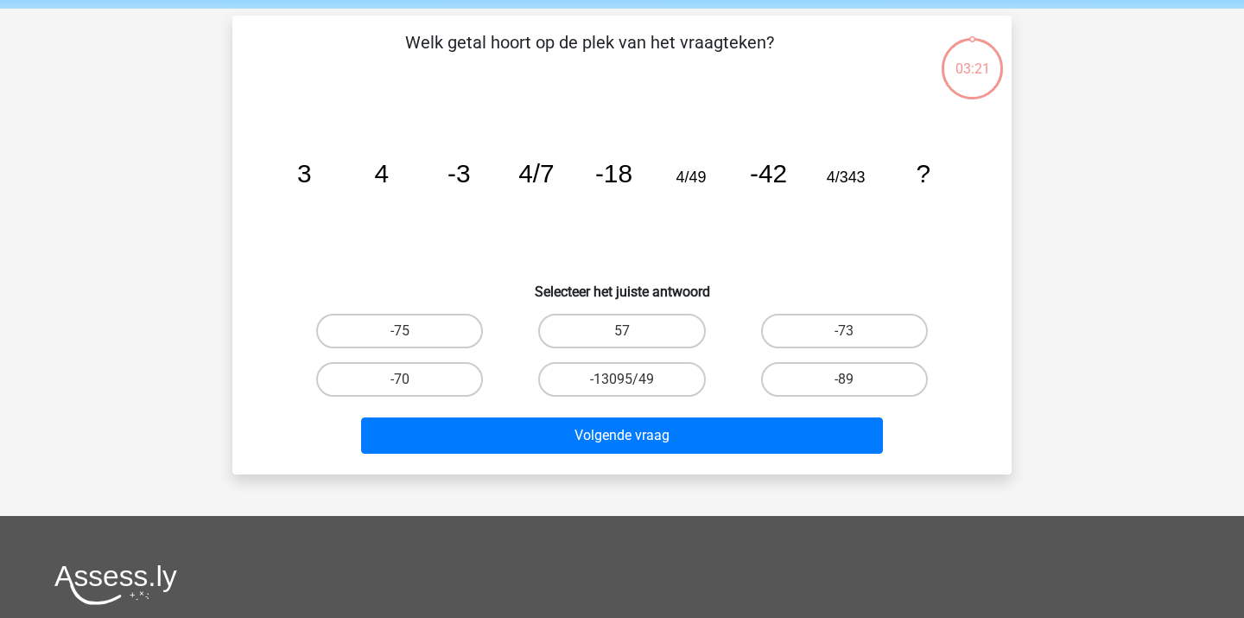
scroll to position [79, 0]
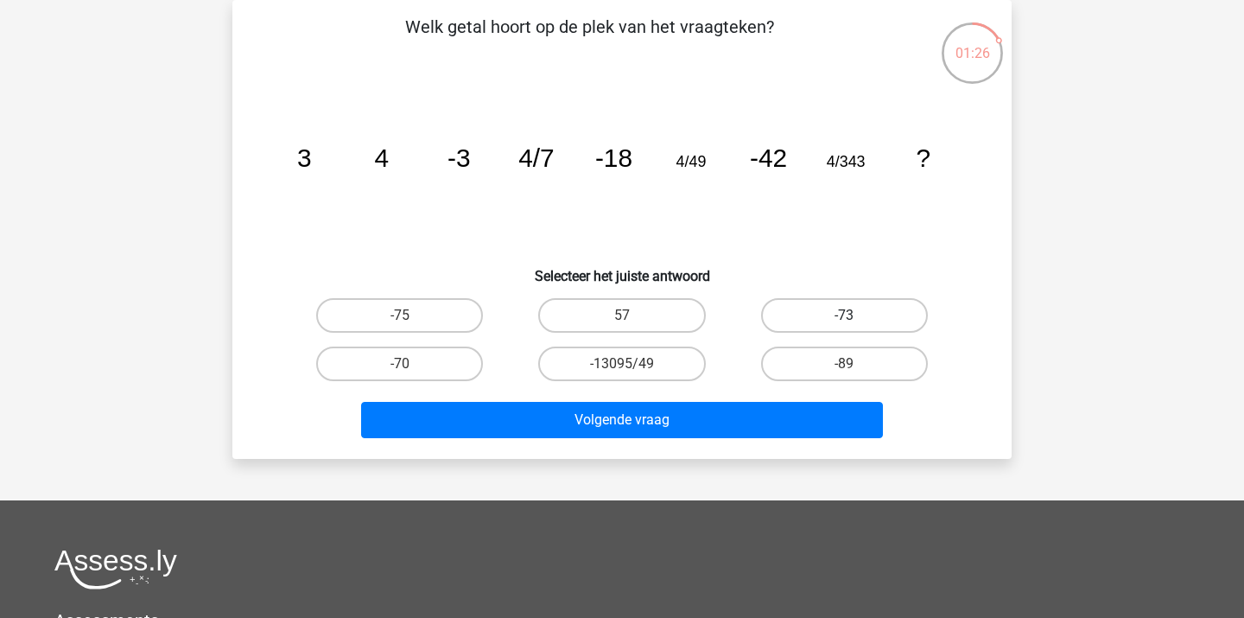
click at [778, 314] on label "-73" at bounding box center [844, 315] width 167 height 35
click at [844, 315] on input "-73" at bounding box center [849, 320] width 11 height 11
radio input "true"
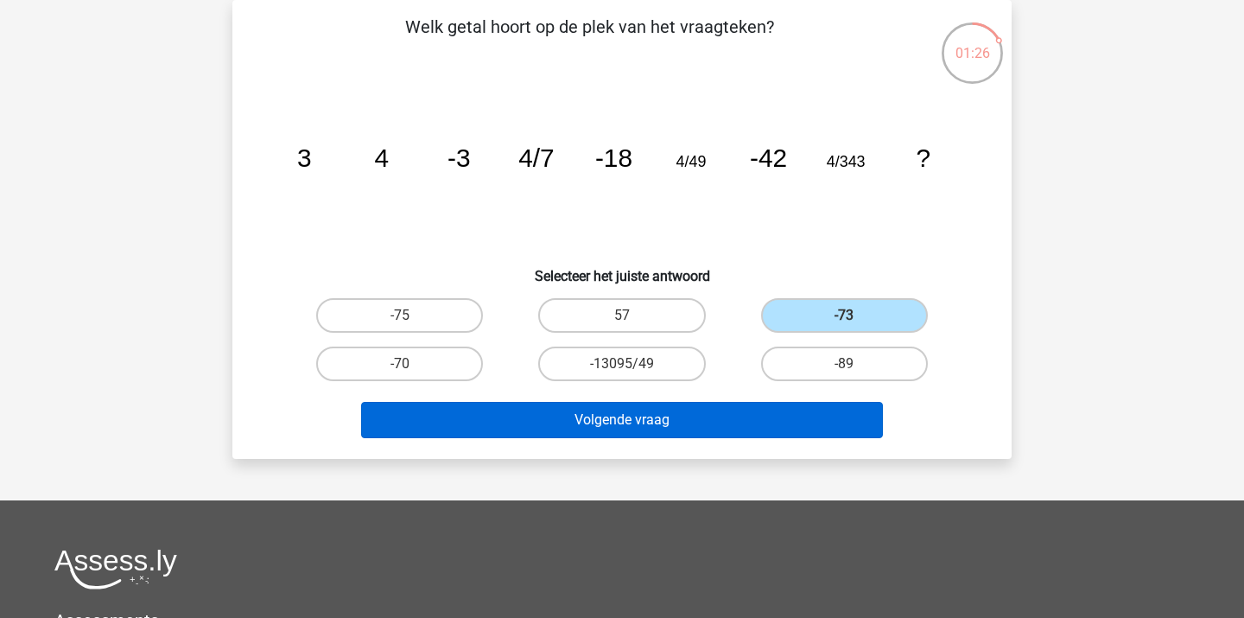
click at [727, 410] on button "Volgende vraag" at bounding box center [622, 420] width 523 height 36
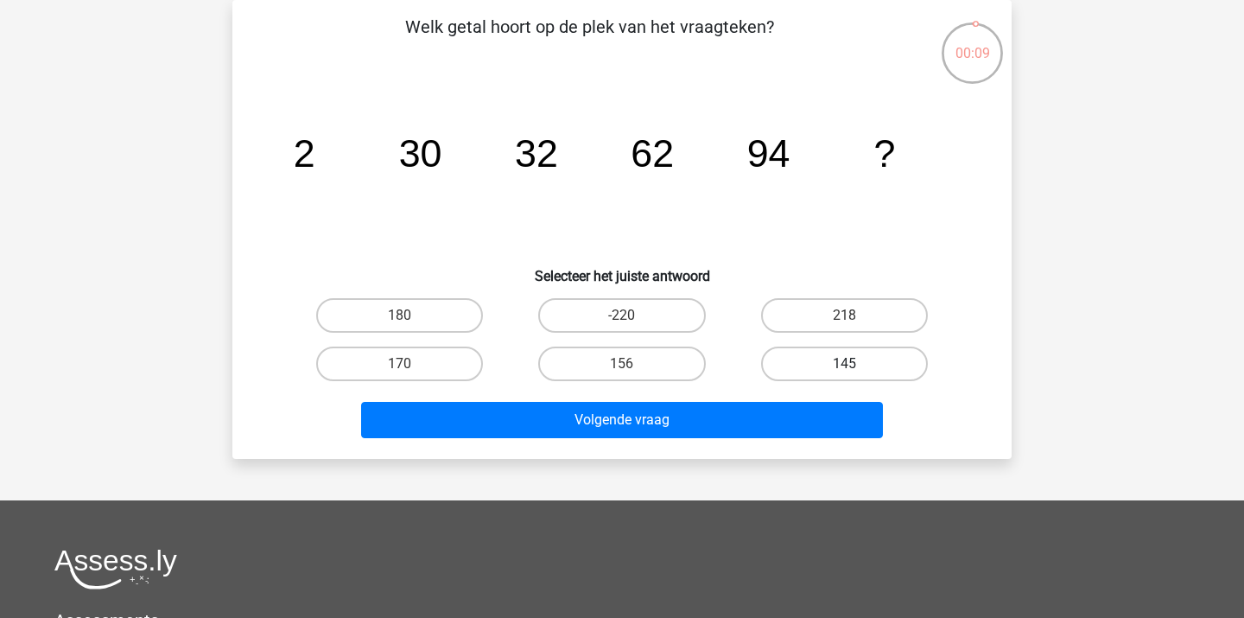
click at [823, 358] on label "145" at bounding box center [844, 363] width 167 height 35
click at [844, 364] on input "145" at bounding box center [849, 369] width 11 height 11
radio input "true"
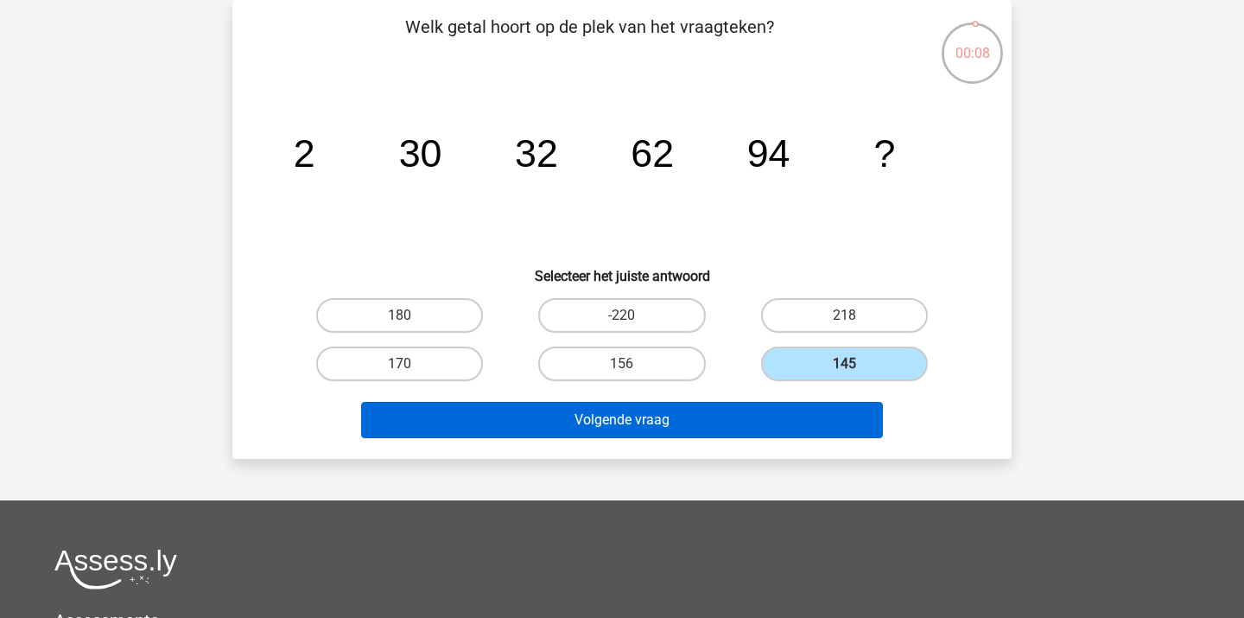
click at [777, 410] on button "Volgende vraag" at bounding box center [622, 420] width 523 height 36
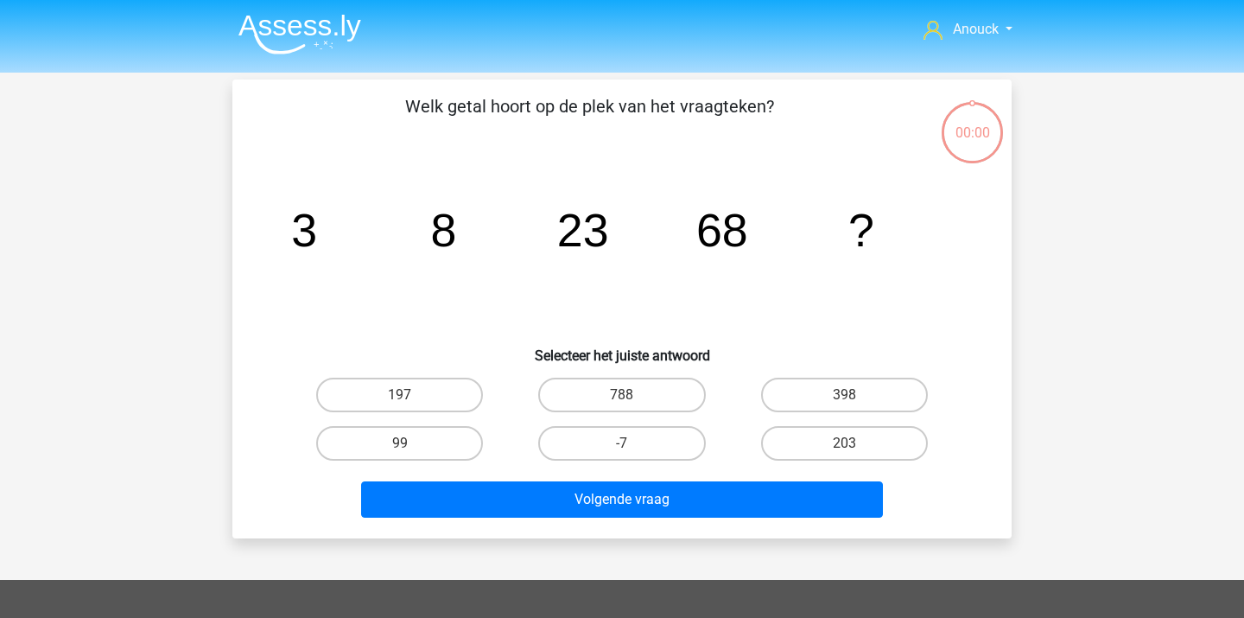
scroll to position [79, 0]
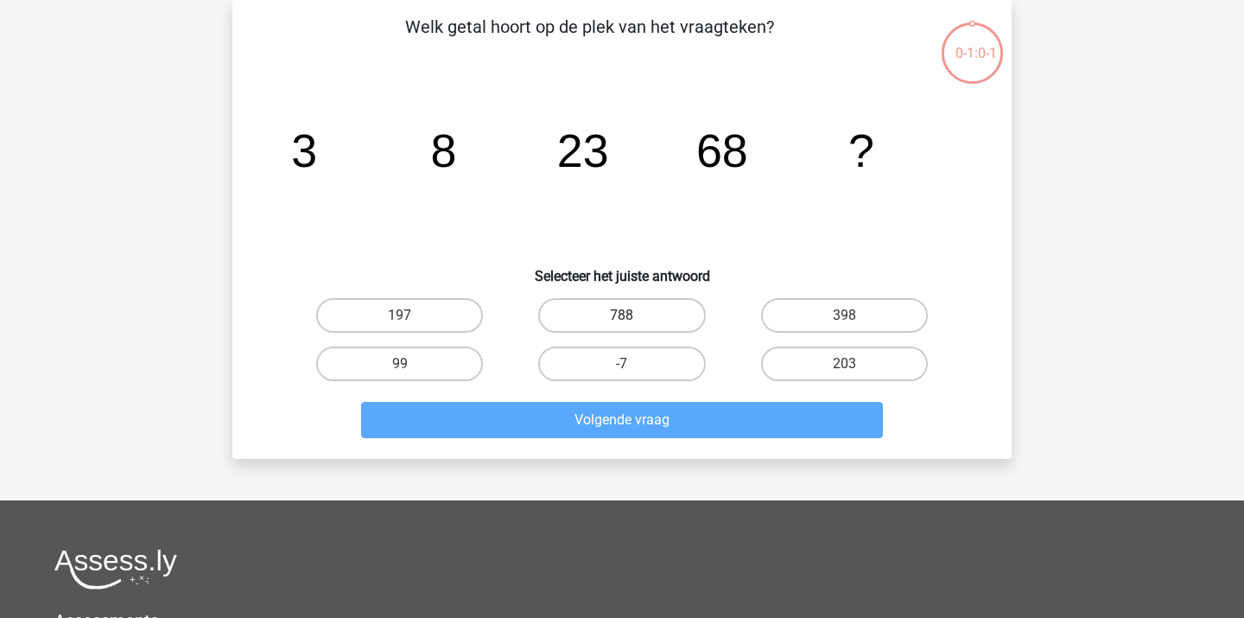
click at [642, 304] on label "788" at bounding box center [621, 315] width 167 height 35
click at [633, 315] on input "788" at bounding box center [627, 320] width 11 height 11
radio input "true"
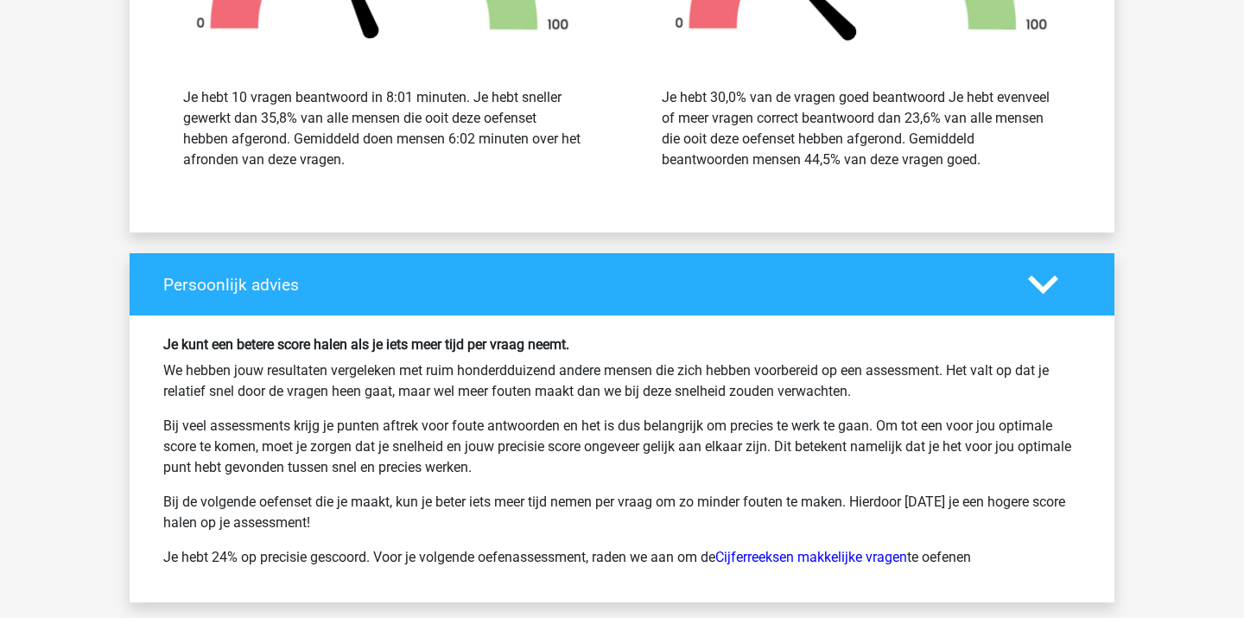
scroll to position [2016, 0]
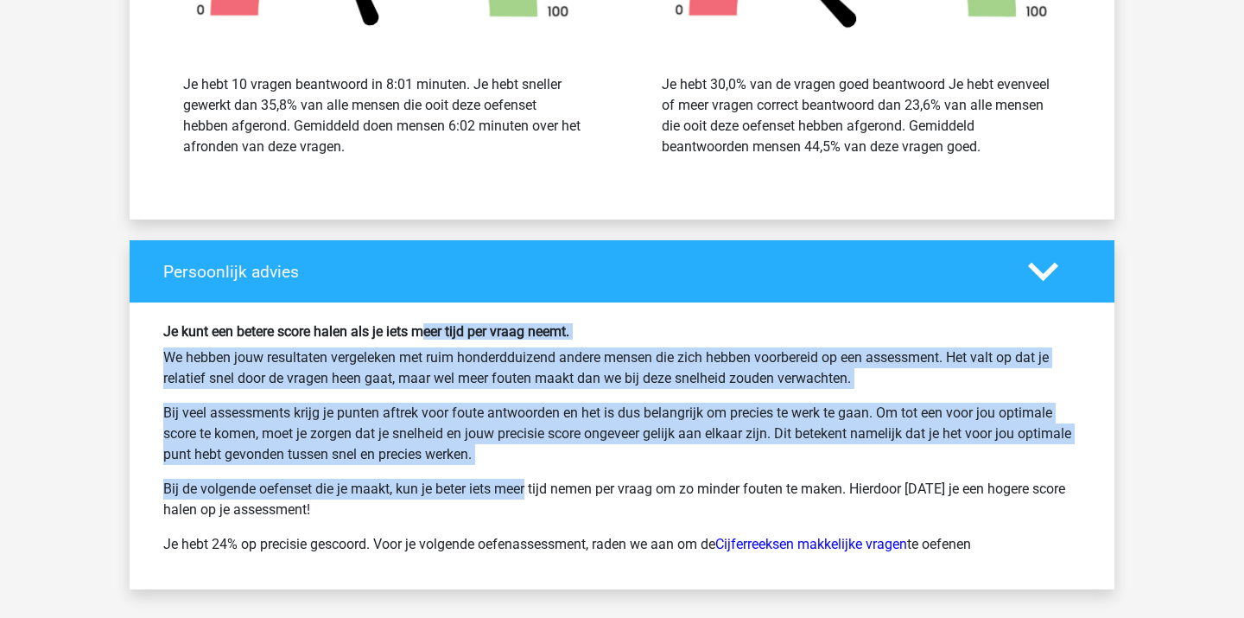
drag, startPoint x: 441, startPoint y: 329, endPoint x: 469, endPoint y: 487, distance: 160.6
click at [467, 486] on div "Je kunt een betere score halen als je iets meer tijd per vraag neemt. We hebben…" at bounding box center [621, 445] width 943 height 244
click at [469, 487] on p "Bij de volgende oefenset die je maakt, kun je beter iets meer tijd nemen per vr…" at bounding box center [621, 499] width 917 height 41
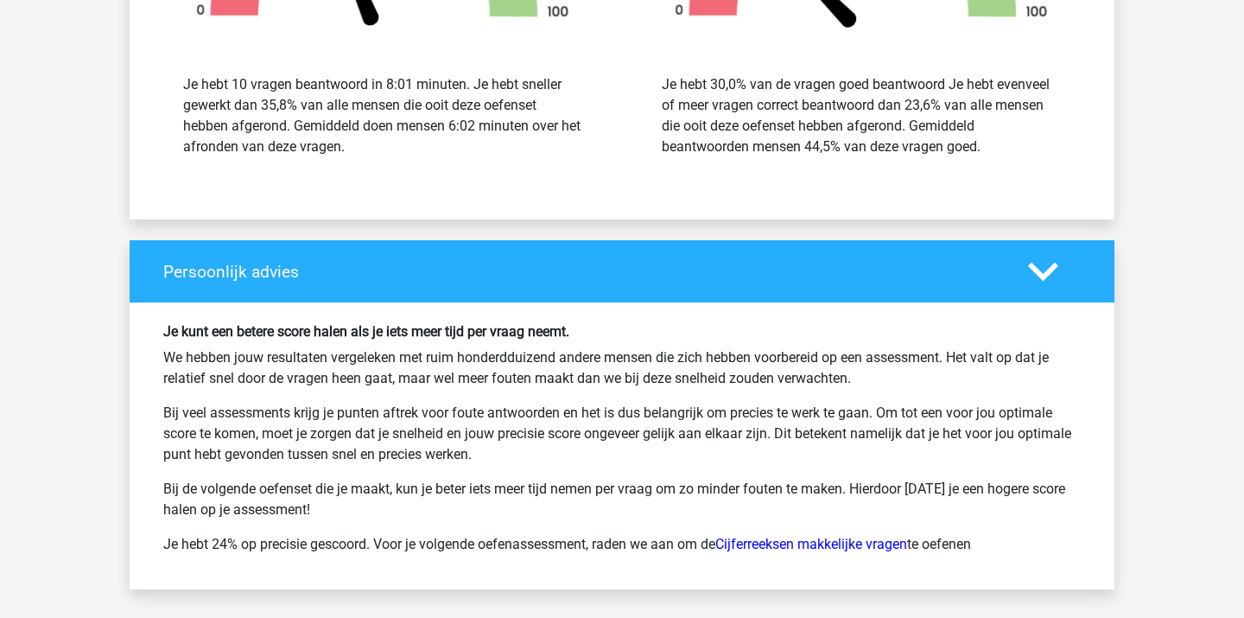
drag, startPoint x: 392, startPoint y: 347, endPoint x: 477, endPoint y: 513, distance: 186.2
click at [475, 511] on div "Je kunt een betere score halen als je iets meer tijd per vraag neemt. We hebben…" at bounding box center [621, 445] width 943 height 244
click at [477, 513] on p "Bij de volgende oefenset die je maakt, kun je beter iets meer tijd nemen per vr…" at bounding box center [621, 499] width 917 height 41
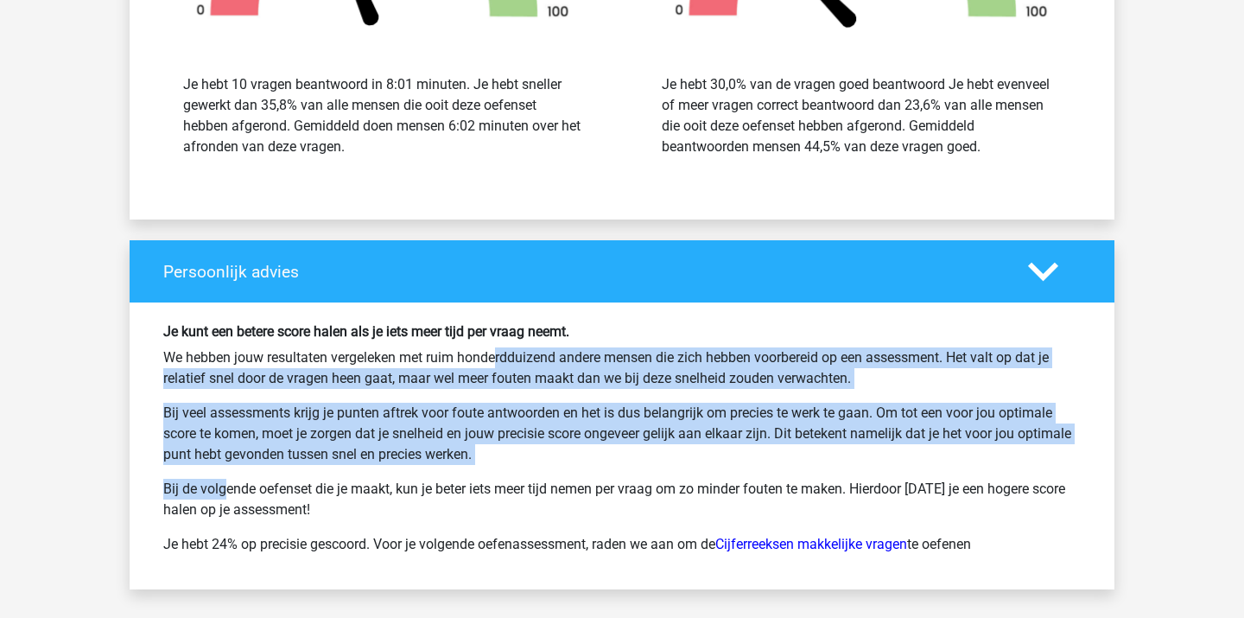
drag, startPoint x: 424, startPoint y: 346, endPoint x: 491, endPoint y: 503, distance: 170.2
click at [491, 498] on div "Je kunt een betere score halen als je iets meer tijd per vraag neemt. We hebben…" at bounding box center [621, 445] width 943 height 244
click at [491, 503] on p "Bij de volgende oefenset die je maakt, kun je beter iets meer tijd nemen per vr…" at bounding box center [621, 499] width 917 height 41
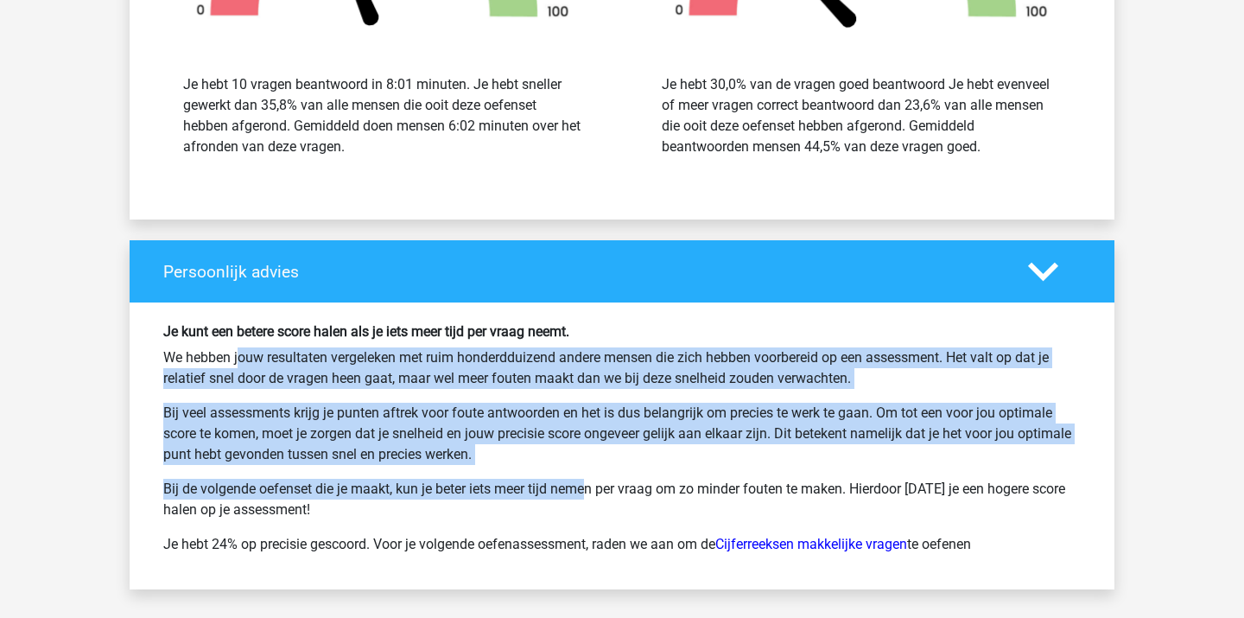
drag, startPoint x: 452, startPoint y: 345, endPoint x: 527, endPoint y: 490, distance: 163.4
click at [527, 489] on div "Je kunt een betere score halen als je iets meer tijd per vraag neemt. We hebben…" at bounding box center [621, 445] width 943 height 244
click at [527, 490] on p "Bij de volgende oefenset die je maakt, kun je beter iets meer tijd nemen per vr…" at bounding box center [621, 499] width 917 height 41
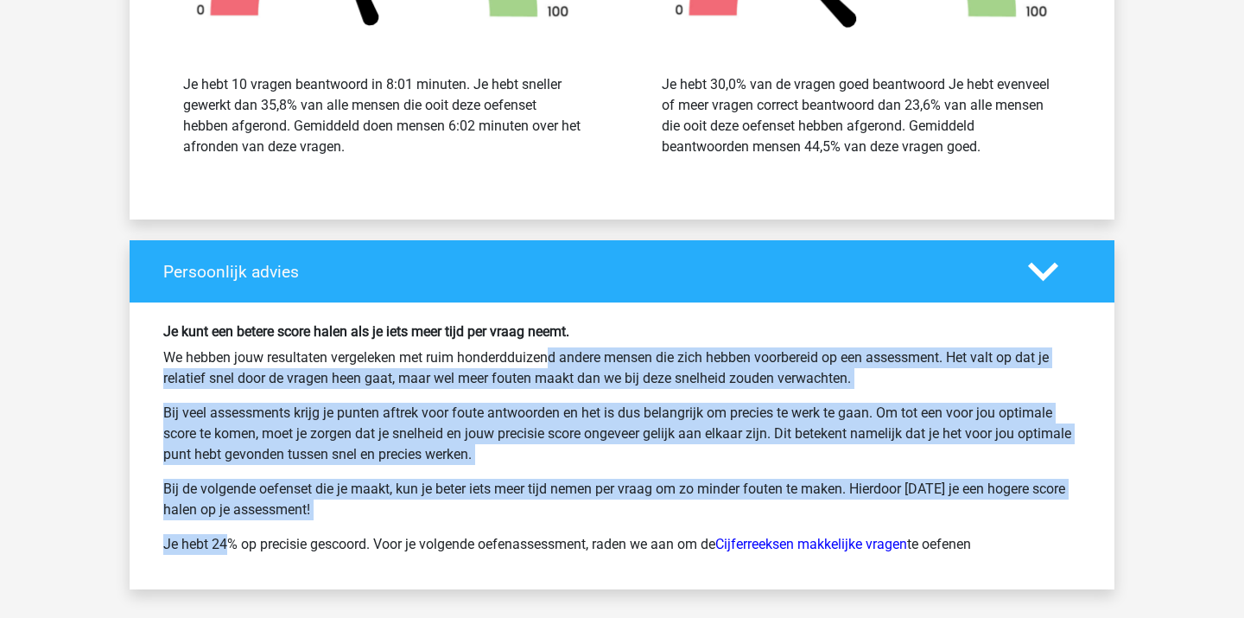
drag, startPoint x: 475, startPoint y: 357, endPoint x: 544, endPoint y: 536, distance: 192.5
click at [543, 534] on div "Je kunt een betere score halen als je iets meer tijd per vraag neemt. We hebben…" at bounding box center [621, 445] width 943 height 244
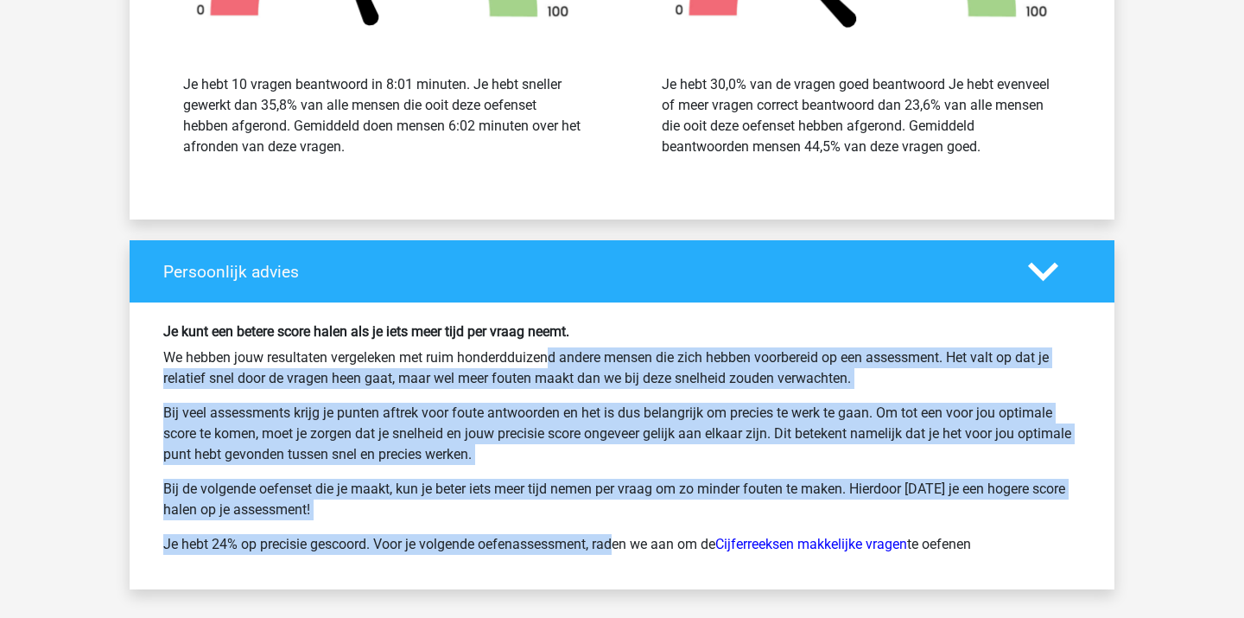
click at [544, 536] on p "Je hebt 24% op precisie gescoord. Voor je volgende oefenassessment, raden we aa…" at bounding box center [621, 544] width 917 height 21
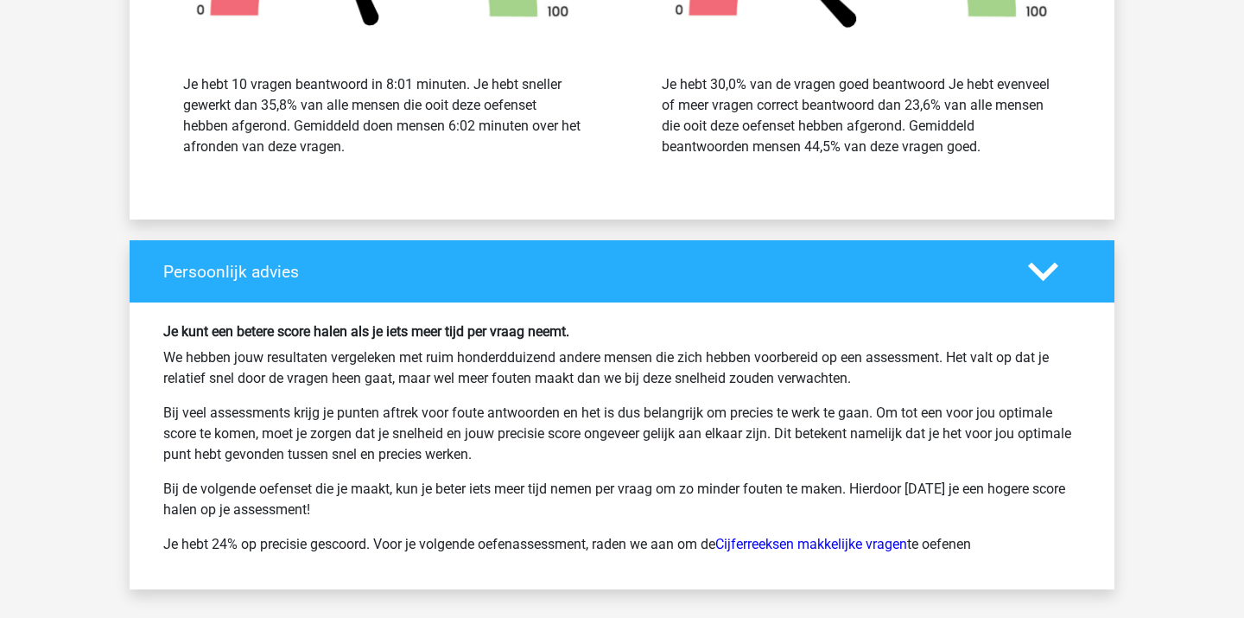
click at [580, 289] on div "Persoonlijk advies" at bounding box center [622, 271] width 985 height 62
click at [536, 300] on div "Persoonlijk advies" at bounding box center [622, 271] width 985 height 62
click at [523, 288] on div "Persoonlijk advies" at bounding box center [622, 271] width 985 height 62
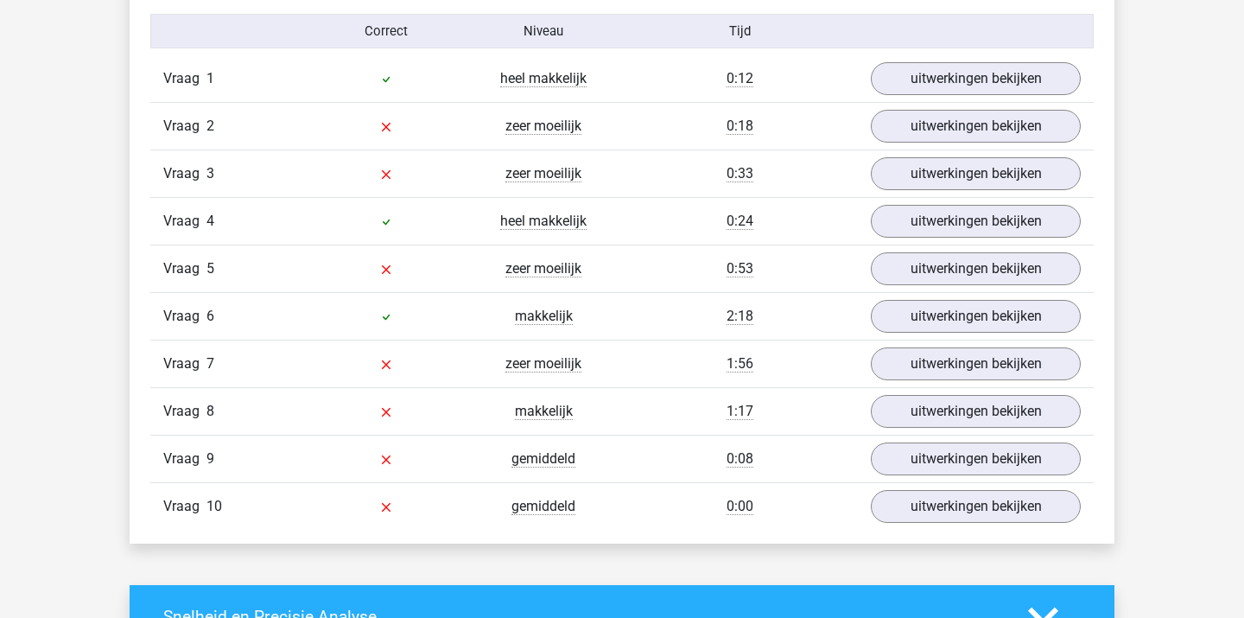
scroll to position [1033, 0]
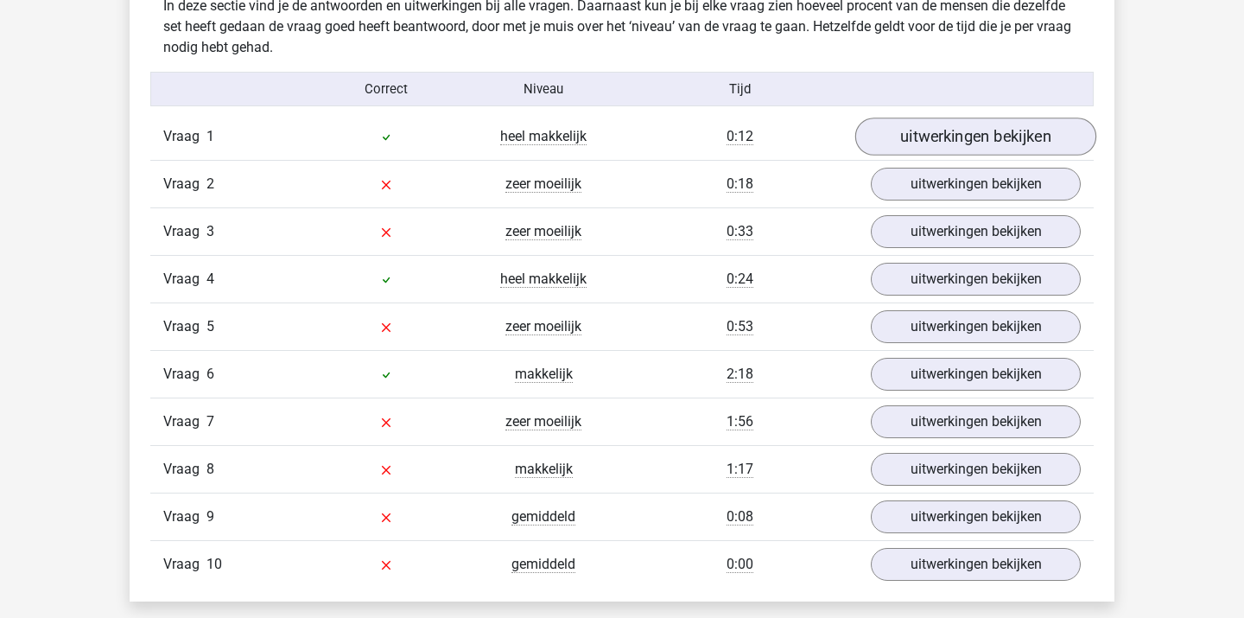
click at [936, 143] on link "uitwerkingen bekijken" at bounding box center [975, 136] width 241 height 38
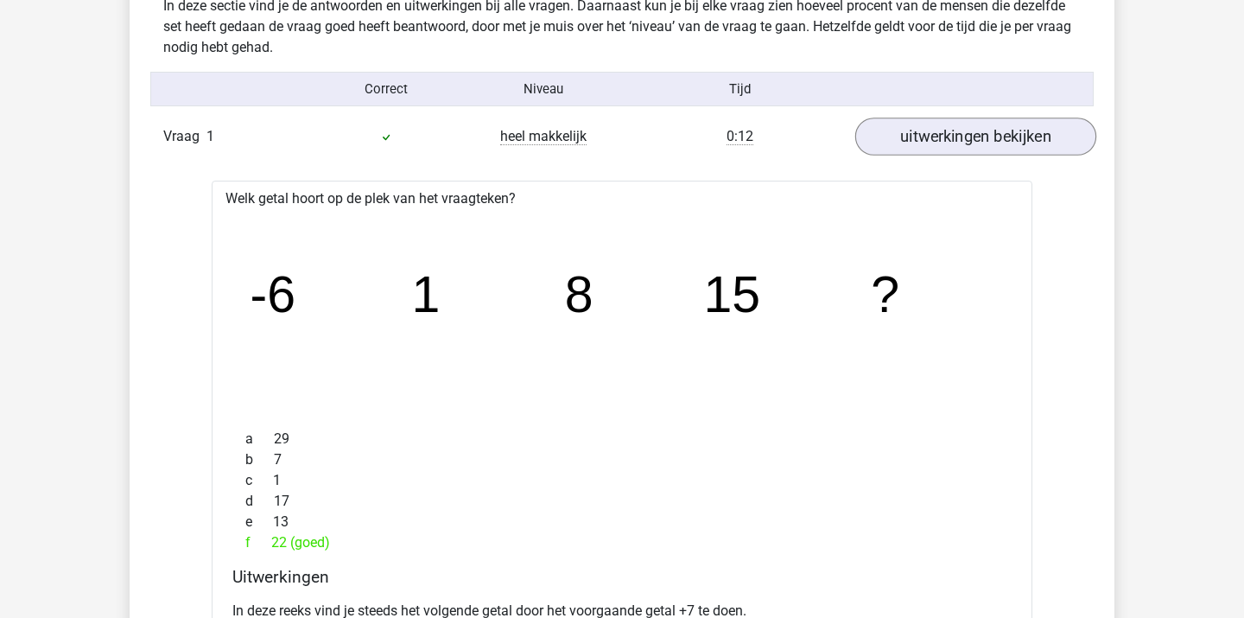
click at [941, 134] on link "uitwerkingen bekijken" at bounding box center [975, 136] width 241 height 38
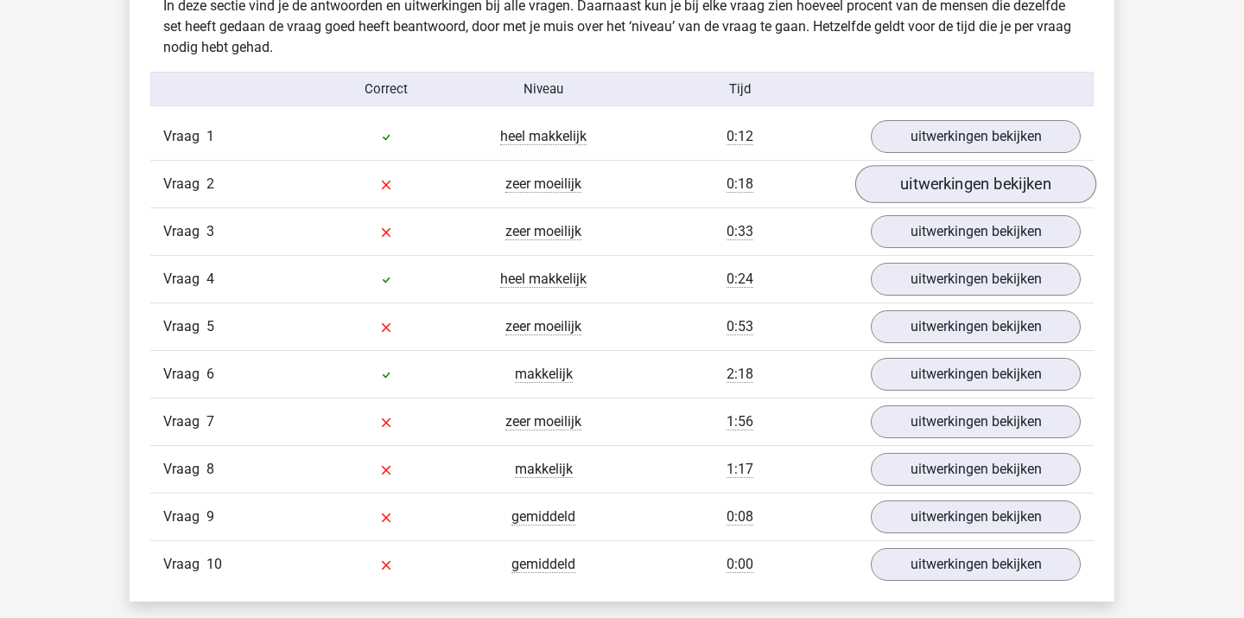
click at [931, 179] on link "uitwerkingen bekijken" at bounding box center [975, 184] width 241 height 38
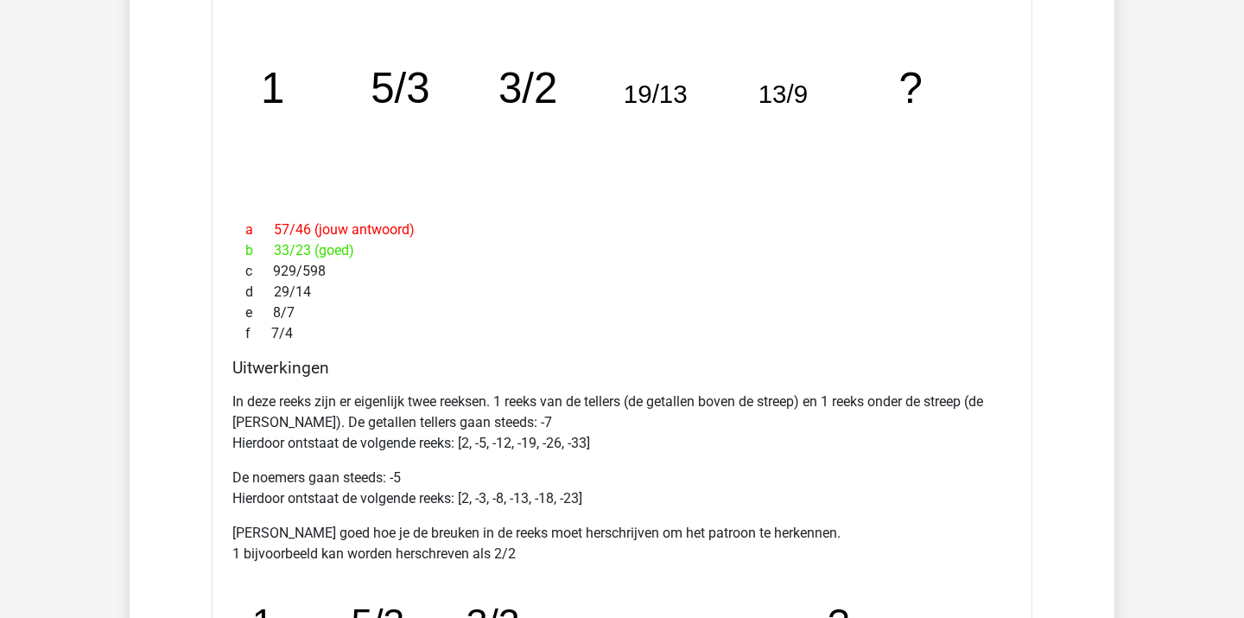
scroll to position [1316, 0]
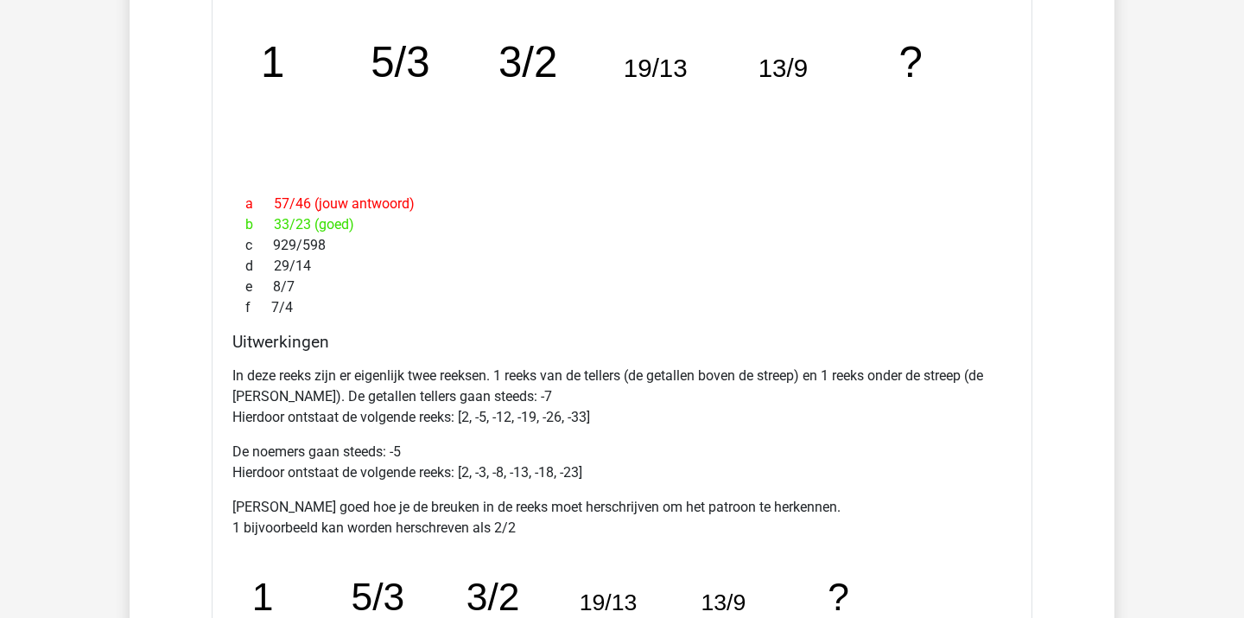
drag, startPoint x: 606, startPoint y: 386, endPoint x: 625, endPoint y: 431, distance: 48.8
click at [623, 429] on div "In deze reeks zijn er eigenlijk twee reeksen. 1 reeks van de tellers (de getall…" at bounding box center [621, 609] width 779 height 503
click at [625, 431] on div "In deze reeks zijn er eigenlijk twee reeksen. 1 reeks van de tellers (de getall…" at bounding box center [621, 609] width 779 height 503
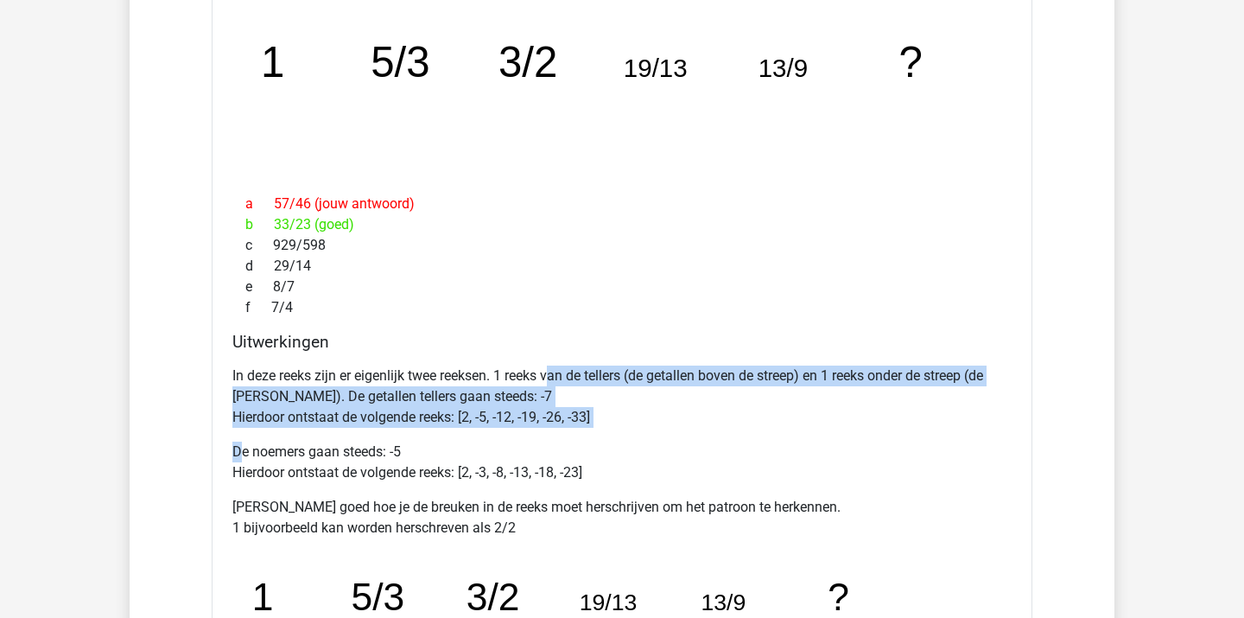
drag, startPoint x: 555, startPoint y: 372, endPoint x: 609, endPoint y: 448, distance: 93.0
click at [606, 446] on div "In deze reeks zijn er eigenlijk twee reeksen. 1 reeks van de tellers (de getall…" at bounding box center [621, 609] width 779 height 503
click at [609, 448] on p "De noemers gaan steeds: -5 Hierdoor ontstaat de volgende reeks: [2, -3, -8, -13…" at bounding box center [621, 461] width 779 height 41
drag, startPoint x: 412, startPoint y: 377, endPoint x: 486, endPoint y: 464, distance: 113.9
click at [481, 460] on div "In deze reeks zijn er eigenlijk twee reeksen. 1 reeks van de tellers (de getall…" at bounding box center [621, 609] width 779 height 503
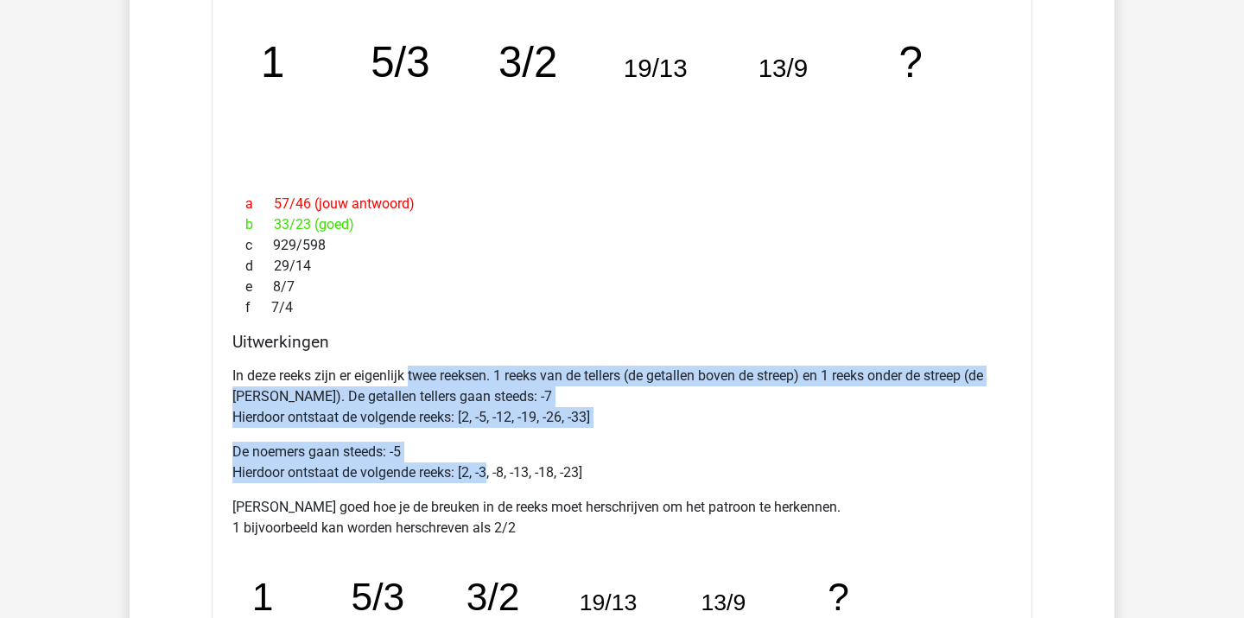
click at [486, 464] on p "De noemers gaan steeds: -5 Hierdoor ontstaat de volgende reeks: [2, -3, -8, -13…" at bounding box center [621, 461] width 779 height 41
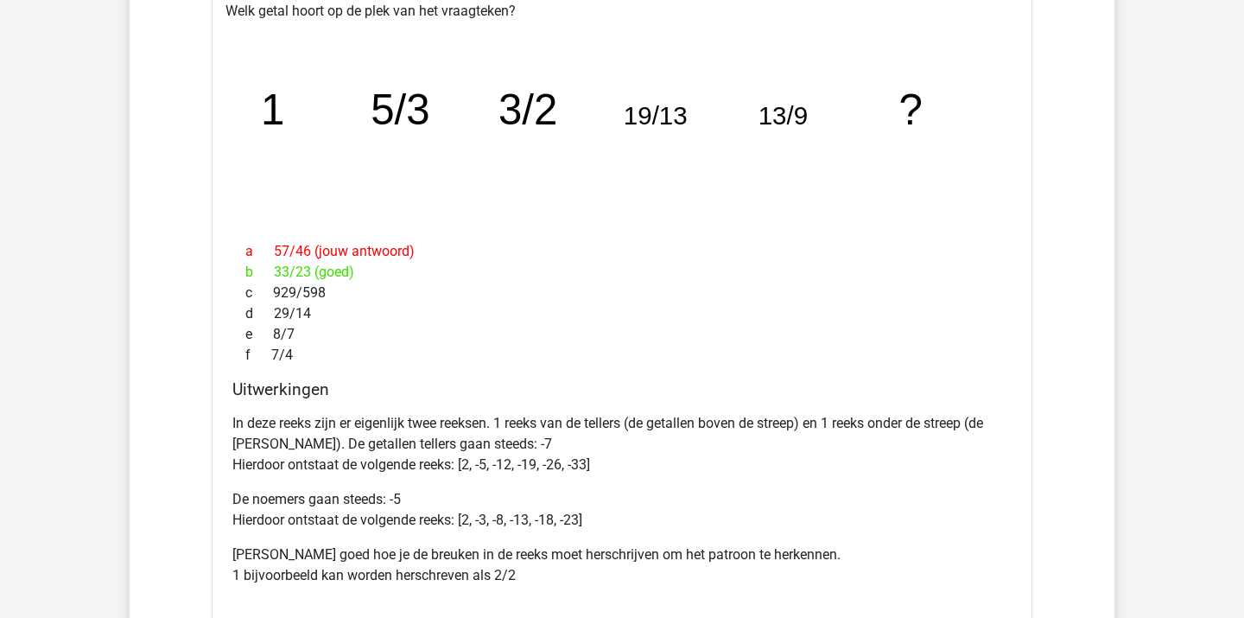
scroll to position [1267, 0]
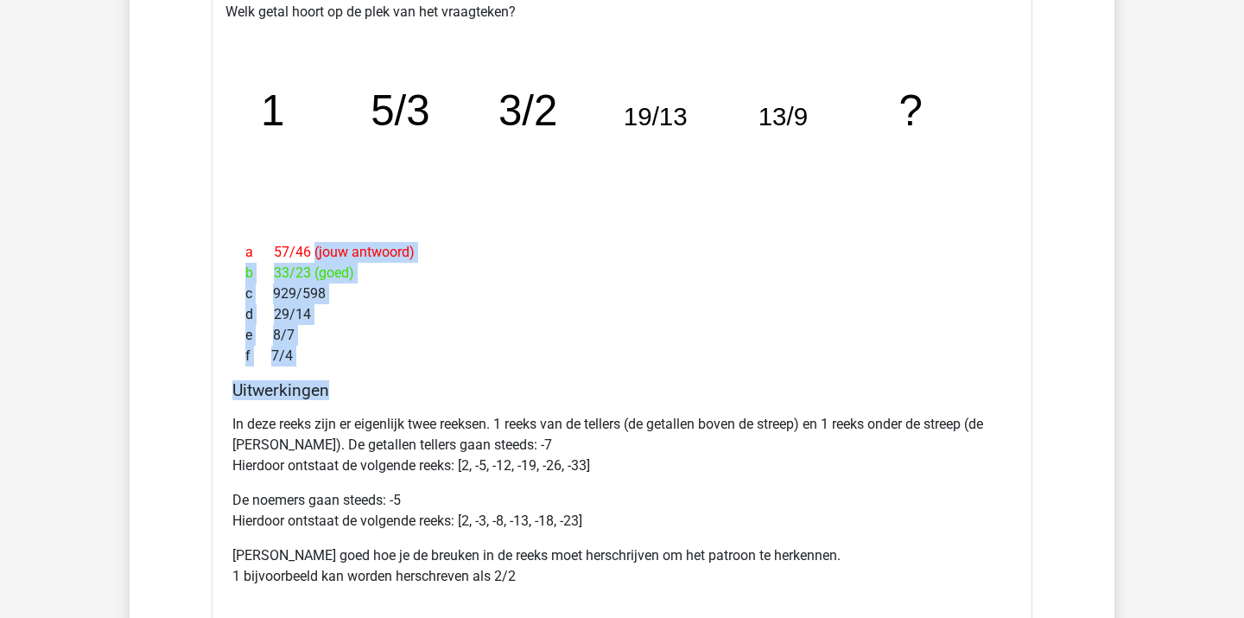
drag, startPoint x: 233, startPoint y: 242, endPoint x: 346, endPoint y: 401, distance: 195.1
click at [346, 399] on div "Welk getal hoort op de plek van het vraagteken? image/svg+xml 1 5/3 3/2 19/13 1…" at bounding box center [622, 491] width 821 height 995
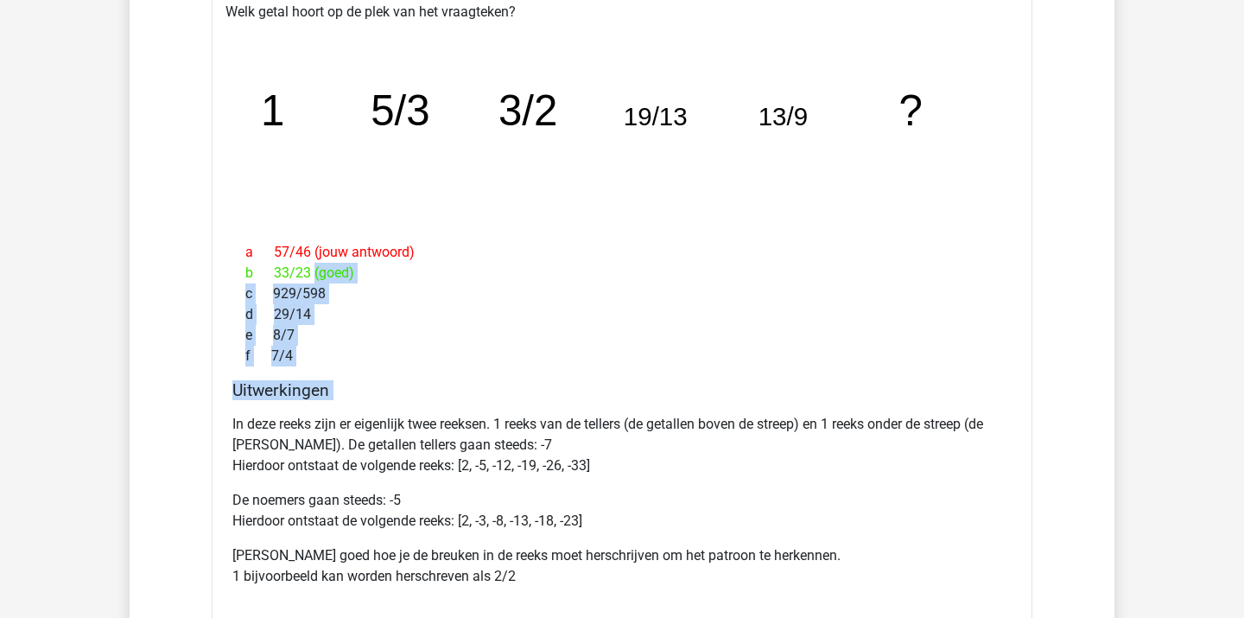
drag, startPoint x: 303, startPoint y: 280, endPoint x: 364, endPoint y: 422, distance: 154.8
click at [364, 422] on div "Welk getal hoort op de plek van het vraagteken? image/svg+xml 1 5/3 3/2 19/13 1…" at bounding box center [622, 491] width 821 height 995
click at [364, 422] on p "In deze reeks zijn er eigenlijk twee reeksen. 1 reeks van de tellers (de getall…" at bounding box center [621, 445] width 779 height 62
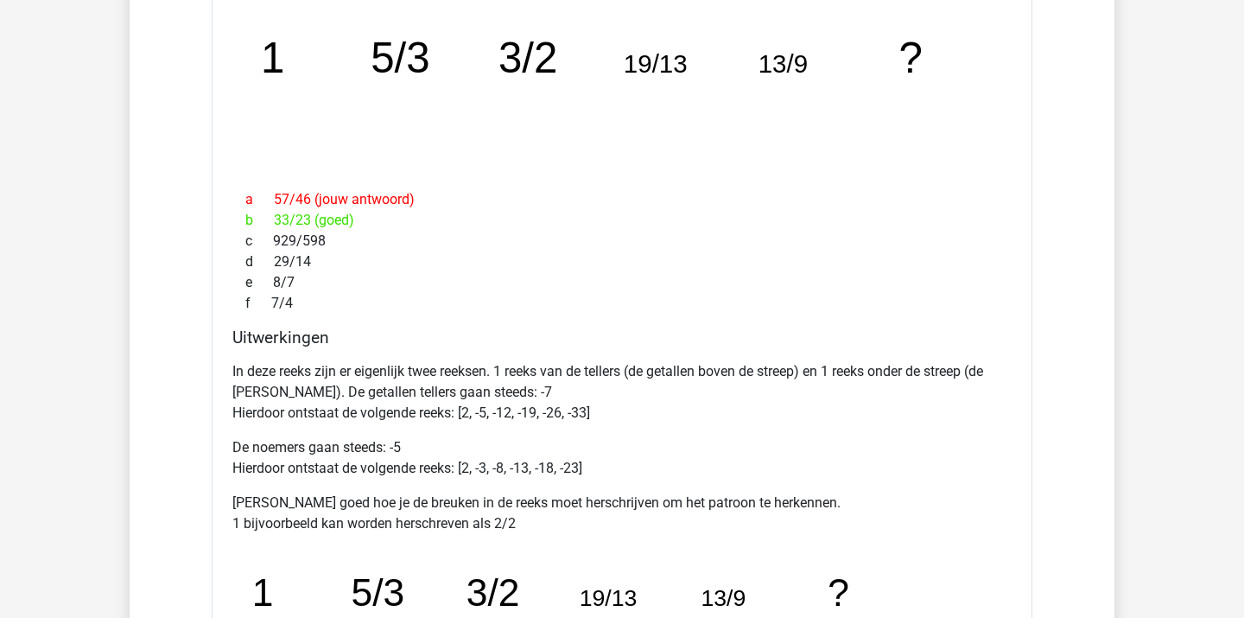
scroll to position [1322, 0]
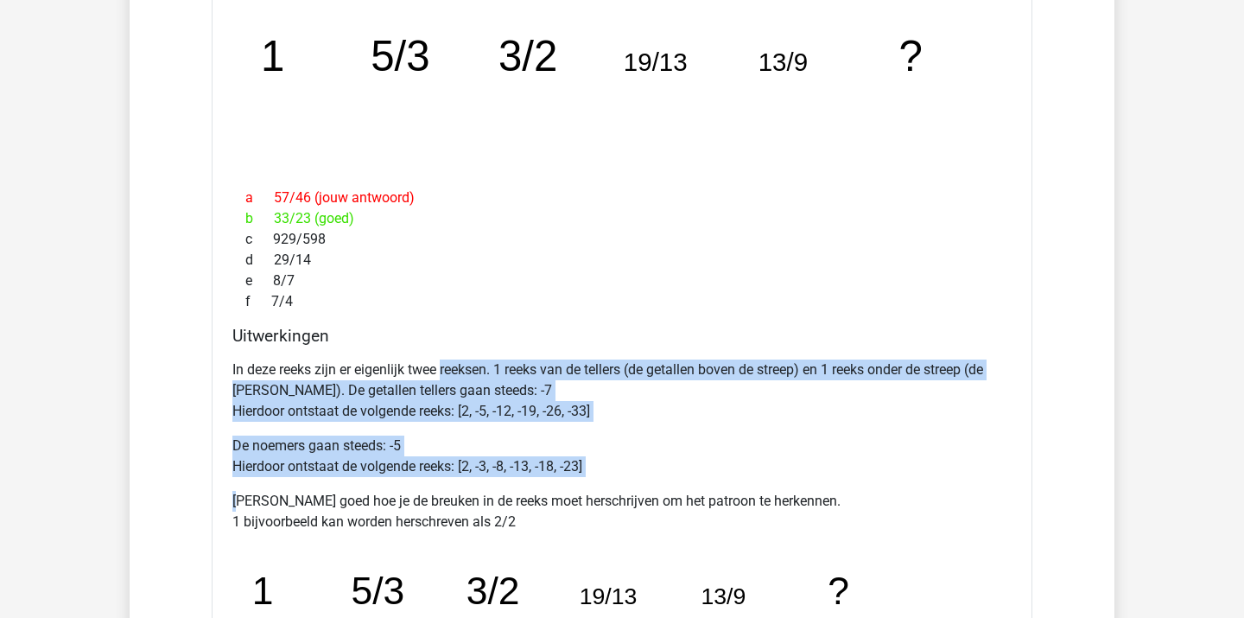
drag, startPoint x: 445, startPoint y: 369, endPoint x: 553, endPoint y: 498, distance: 168.7
click at [550, 495] on div "In deze reeks zijn er eigenlijk twee reeksen. 1 reeks van de tellers (de getall…" at bounding box center [621, 603] width 779 height 503
click at [553, 498] on p "[PERSON_NAME] goed hoe je de breuken in de reeks moet herschrijven om het patro…" at bounding box center [621, 511] width 779 height 41
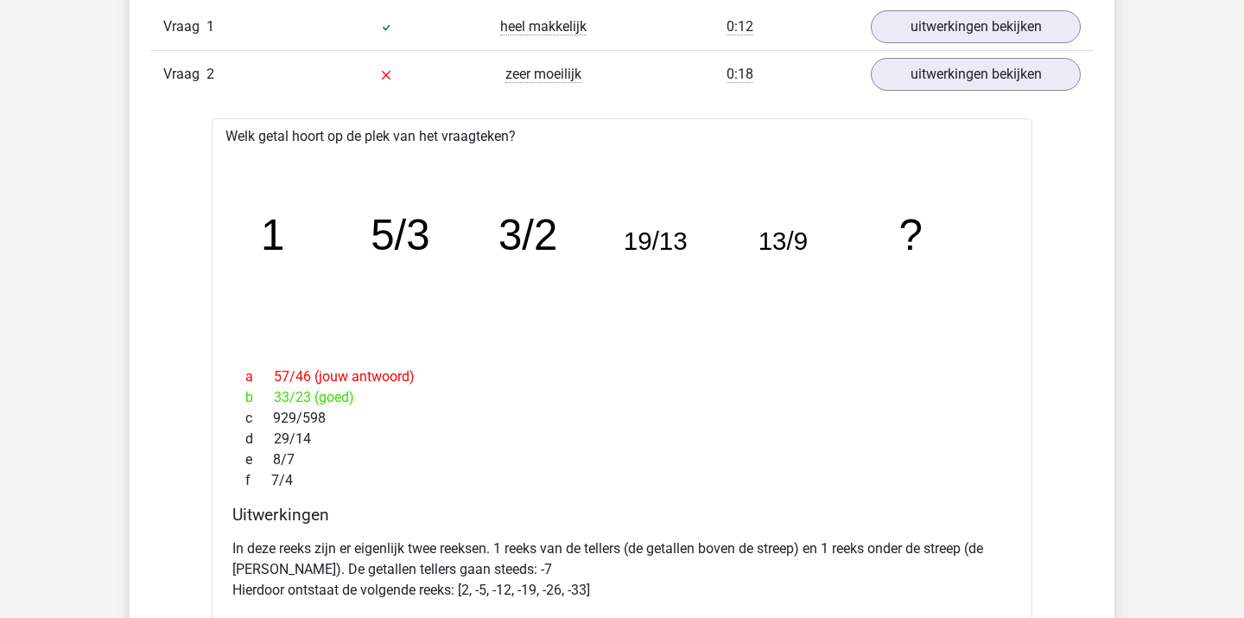
scroll to position [1122, 0]
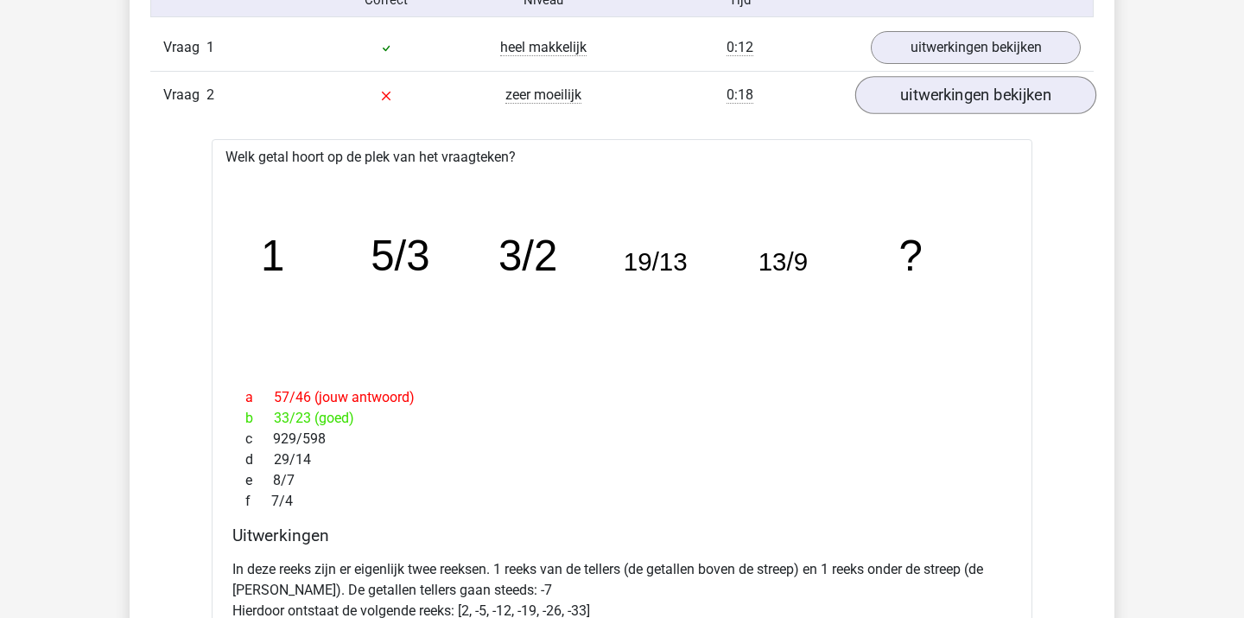
click at [891, 110] on link "uitwerkingen bekijken" at bounding box center [975, 95] width 241 height 38
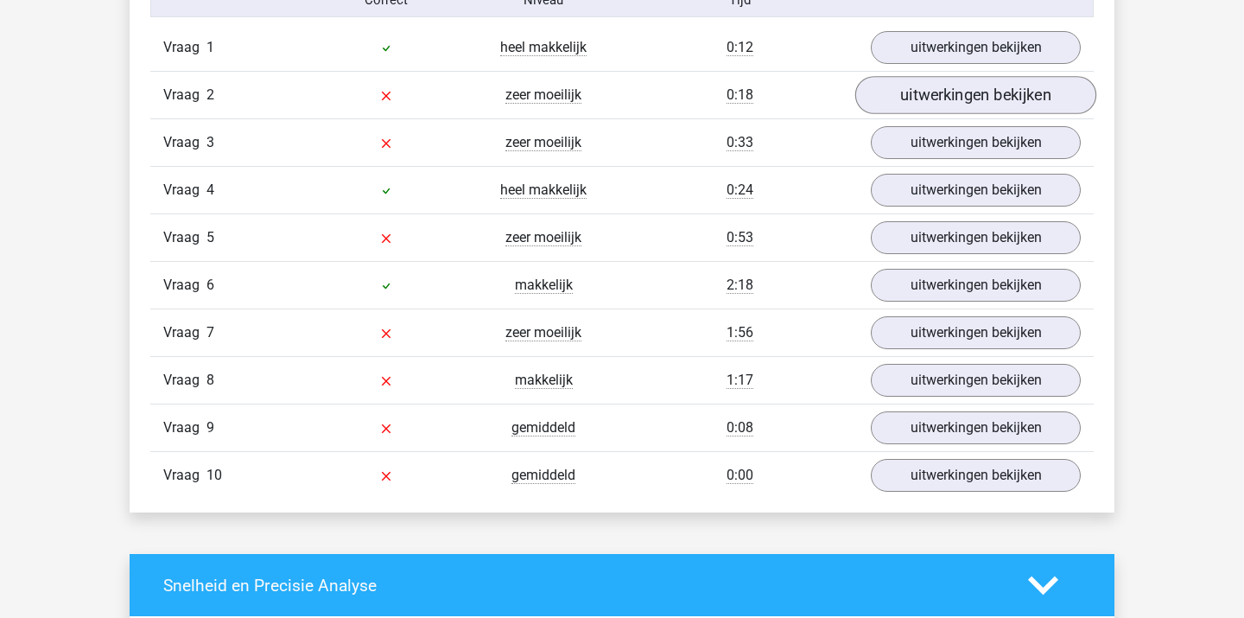
click at [908, 92] on link "uitwerkingen bekijken" at bounding box center [975, 95] width 241 height 38
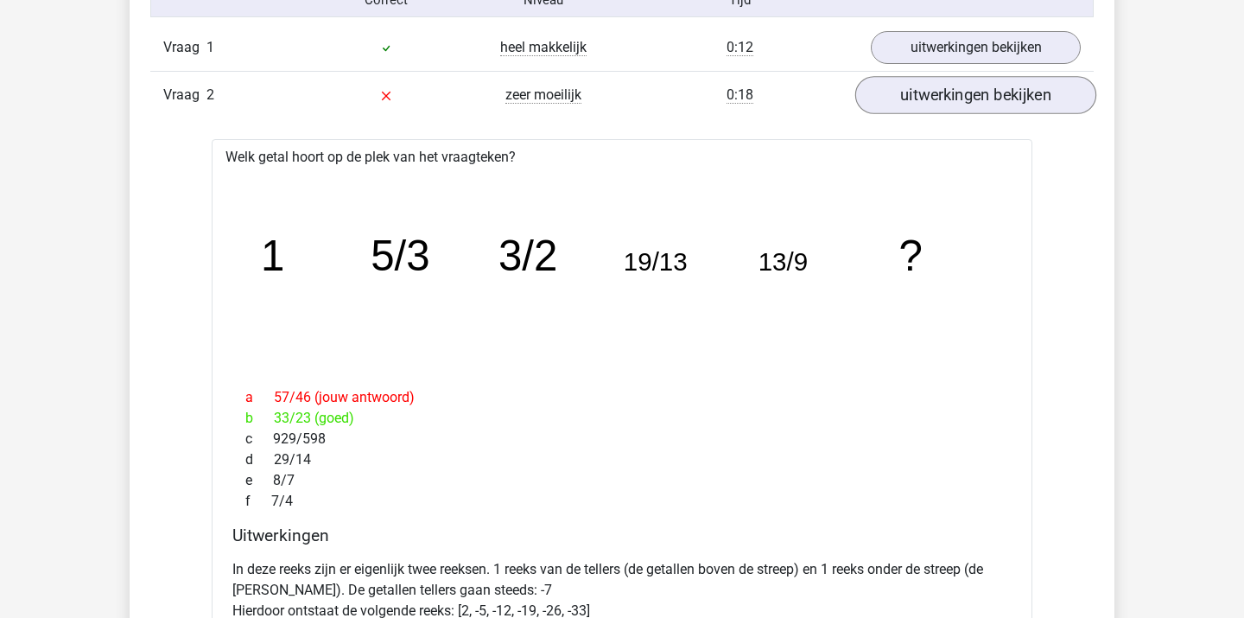
click at [908, 92] on link "uitwerkingen bekijken" at bounding box center [975, 95] width 241 height 38
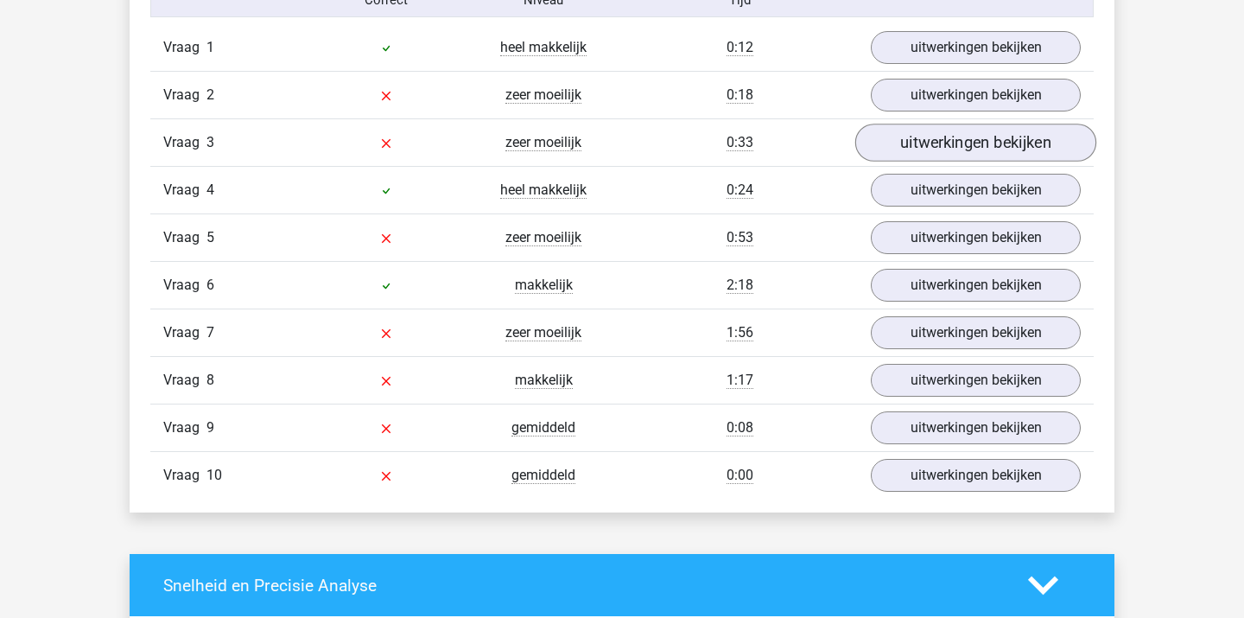
click at [911, 143] on link "uitwerkingen bekijken" at bounding box center [975, 143] width 241 height 38
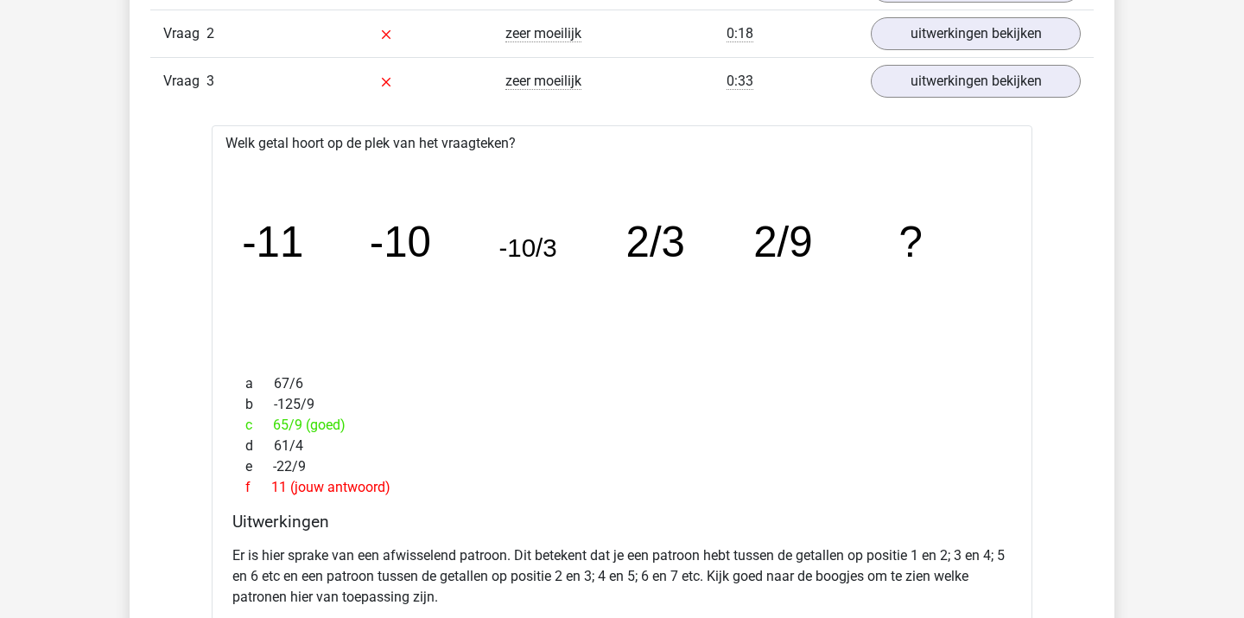
scroll to position [1182, 0]
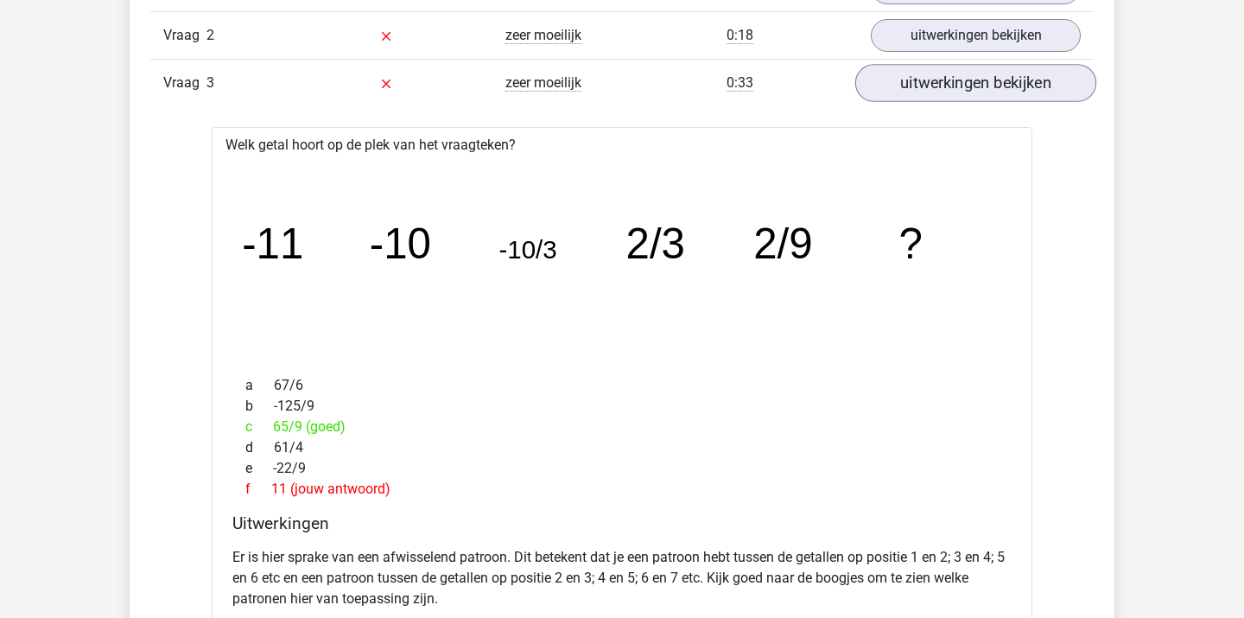
click at [939, 84] on link "uitwerkingen bekijken" at bounding box center [975, 83] width 241 height 38
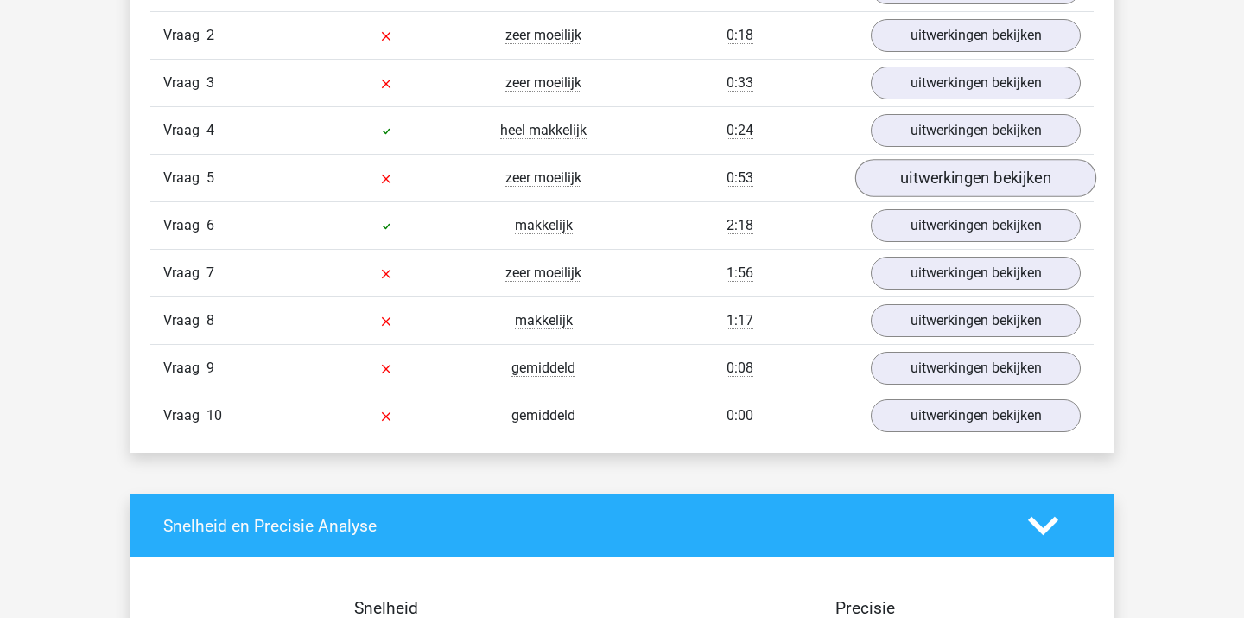
click at [912, 179] on link "uitwerkingen bekijken" at bounding box center [975, 178] width 241 height 38
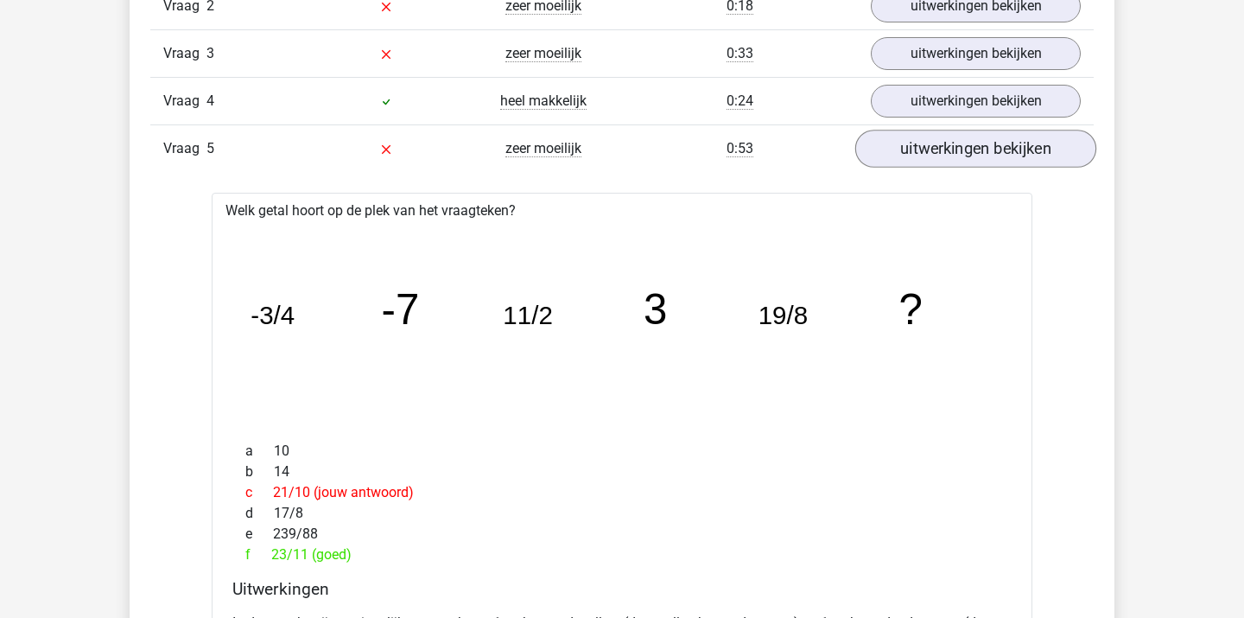
scroll to position [1199, 0]
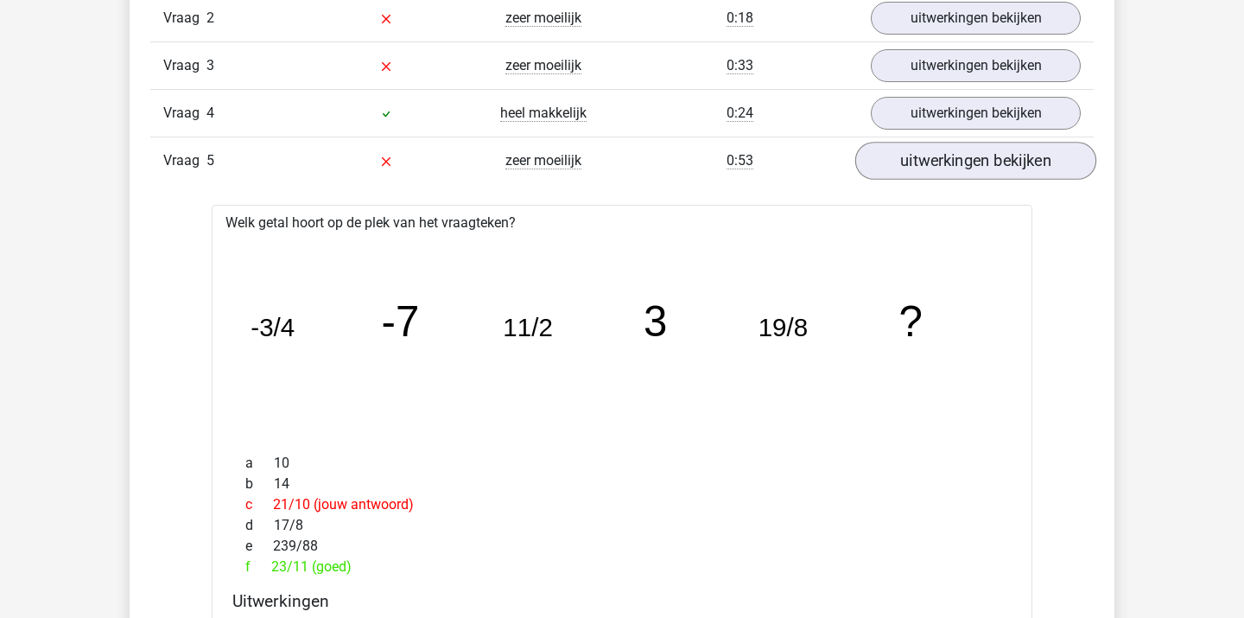
click at [916, 153] on link "uitwerkingen bekijken" at bounding box center [975, 161] width 241 height 38
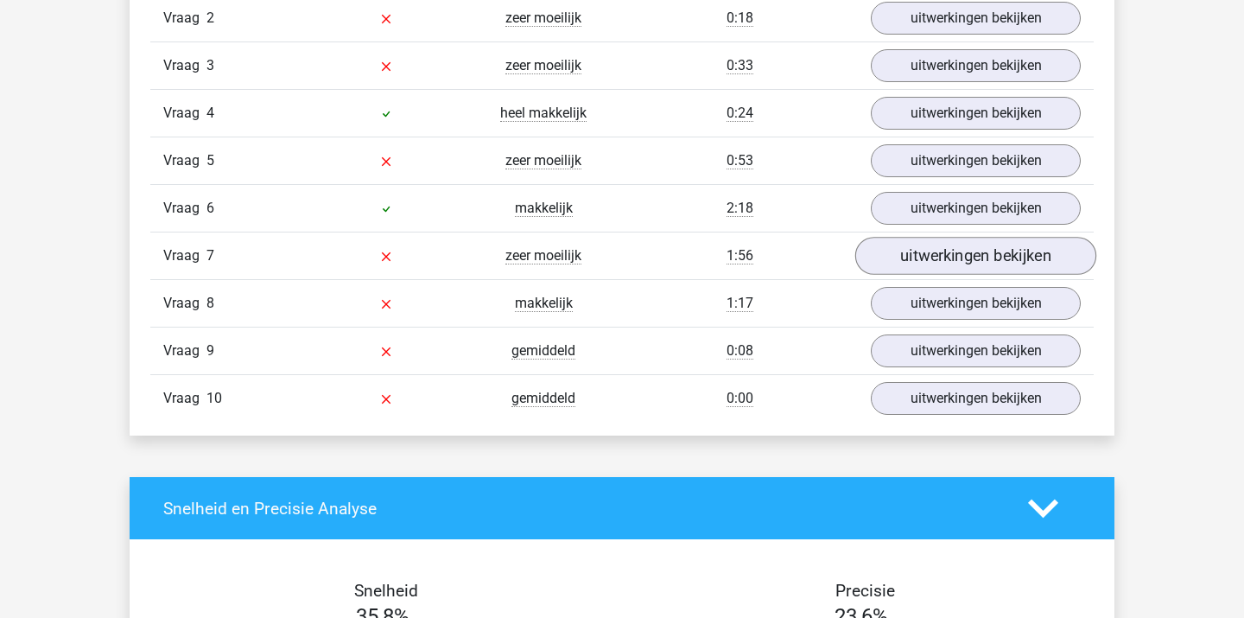
click at [909, 257] on link "uitwerkingen bekijken" at bounding box center [975, 256] width 241 height 38
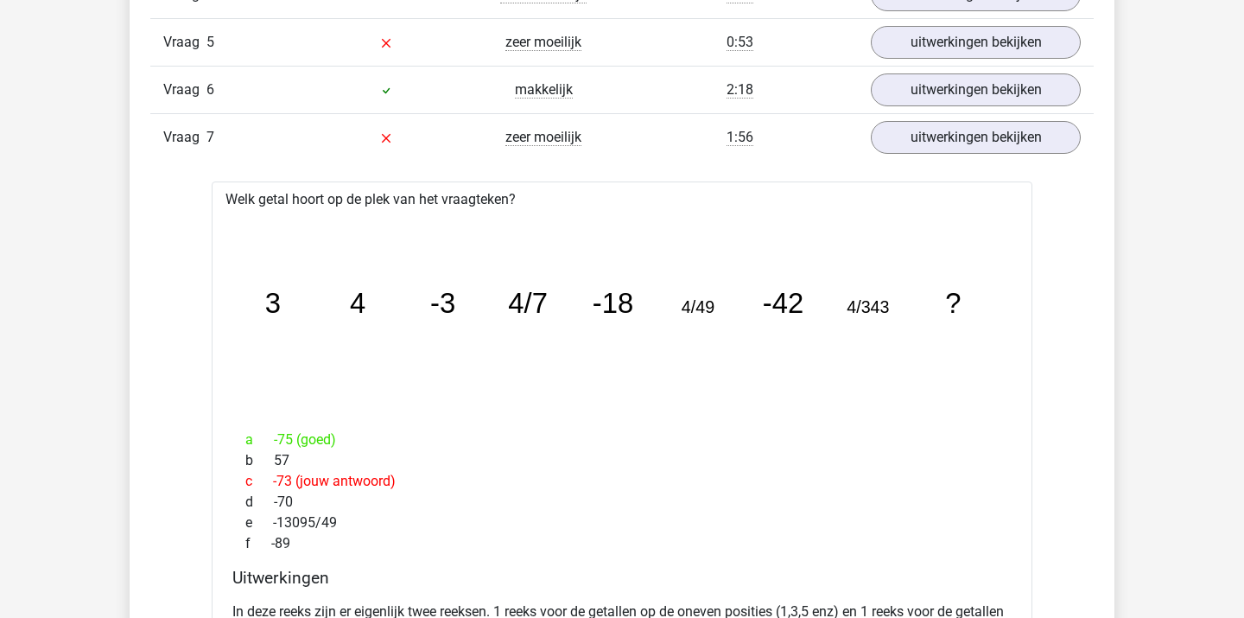
scroll to position [1333, 0]
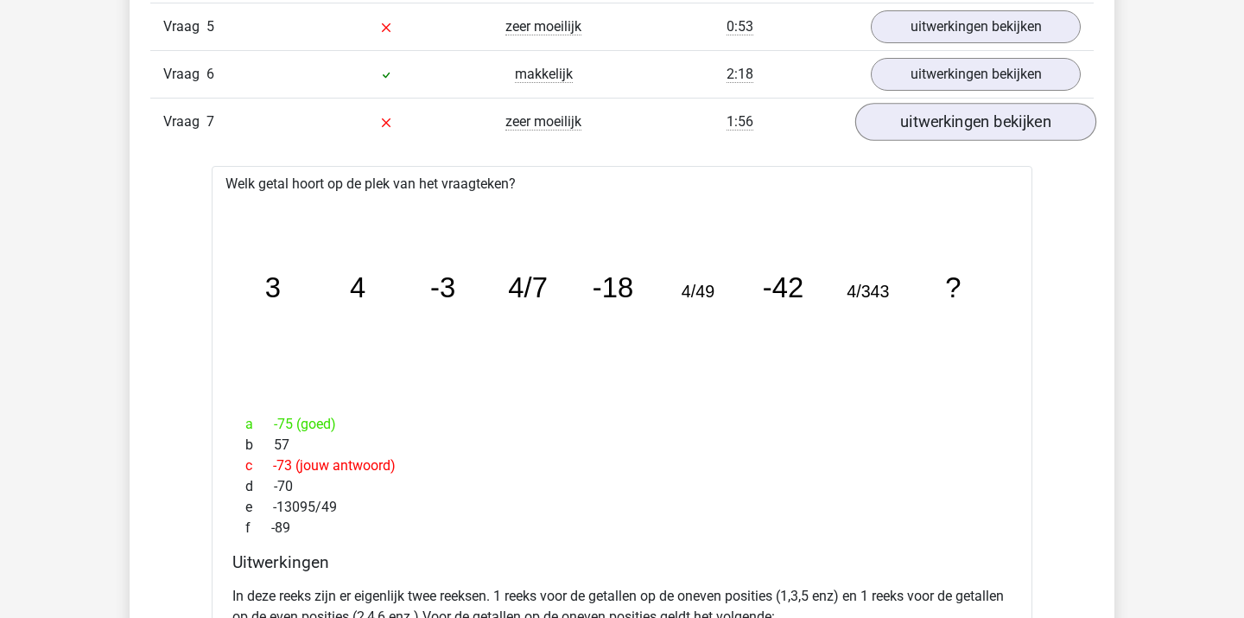
click at [916, 114] on link "uitwerkingen bekijken" at bounding box center [975, 122] width 241 height 38
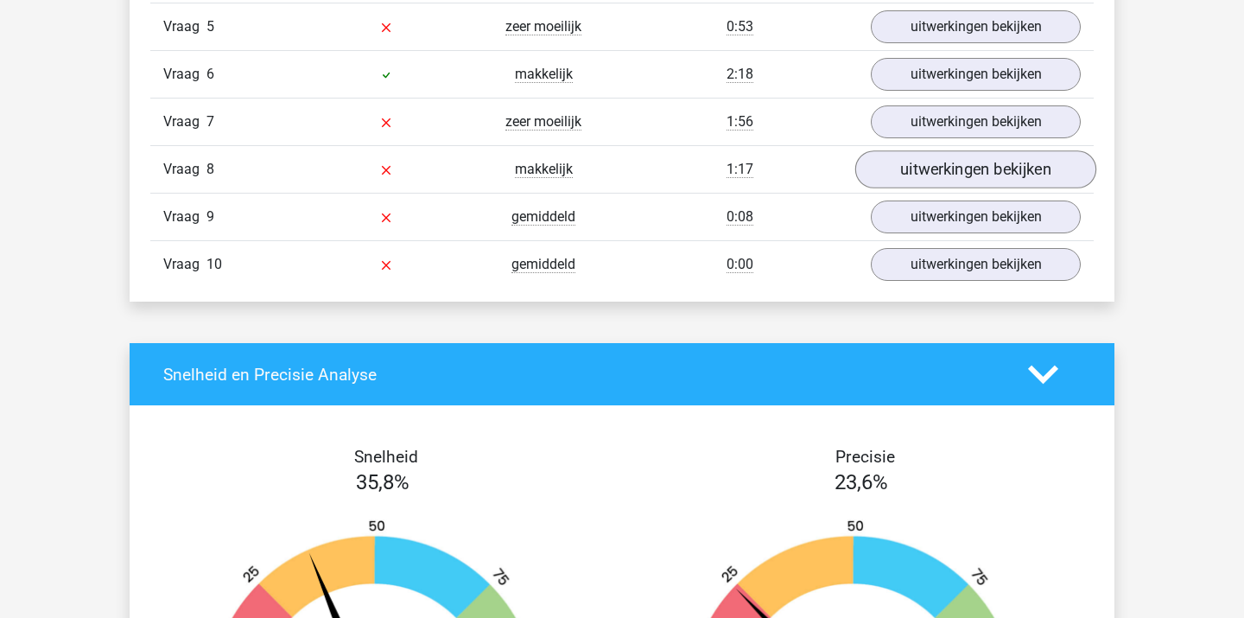
click at [910, 178] on link "uitwerkingen bekijken" at bounding box center [975, 169] width 241 height 38
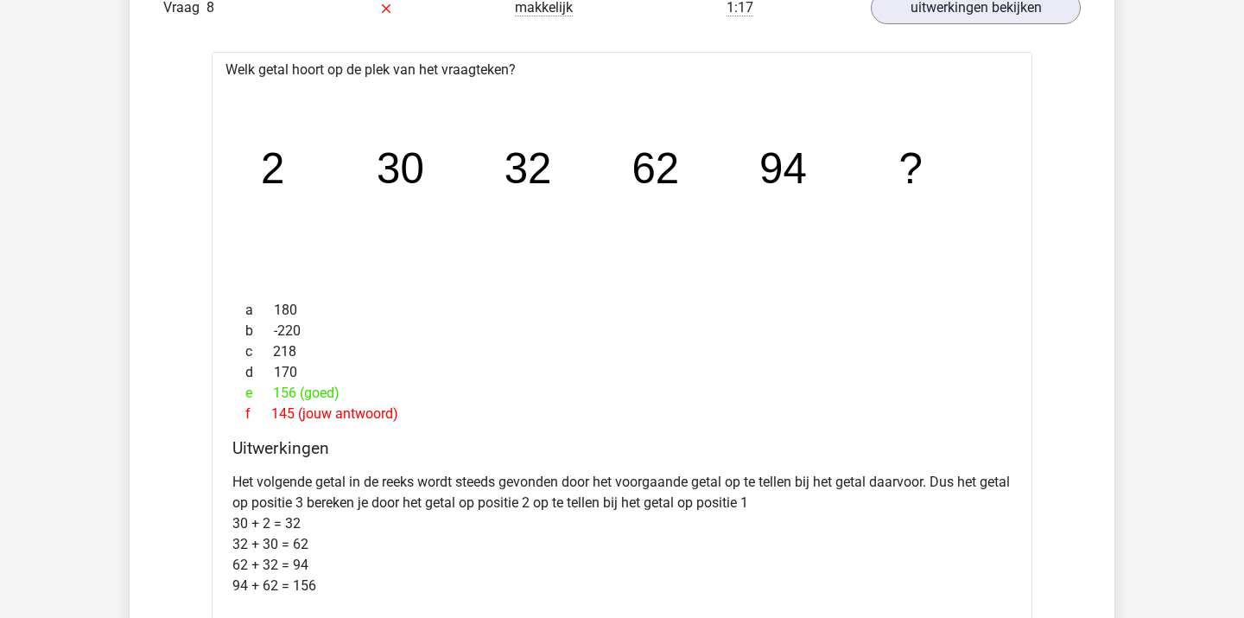
scroll to position [1520, 0]
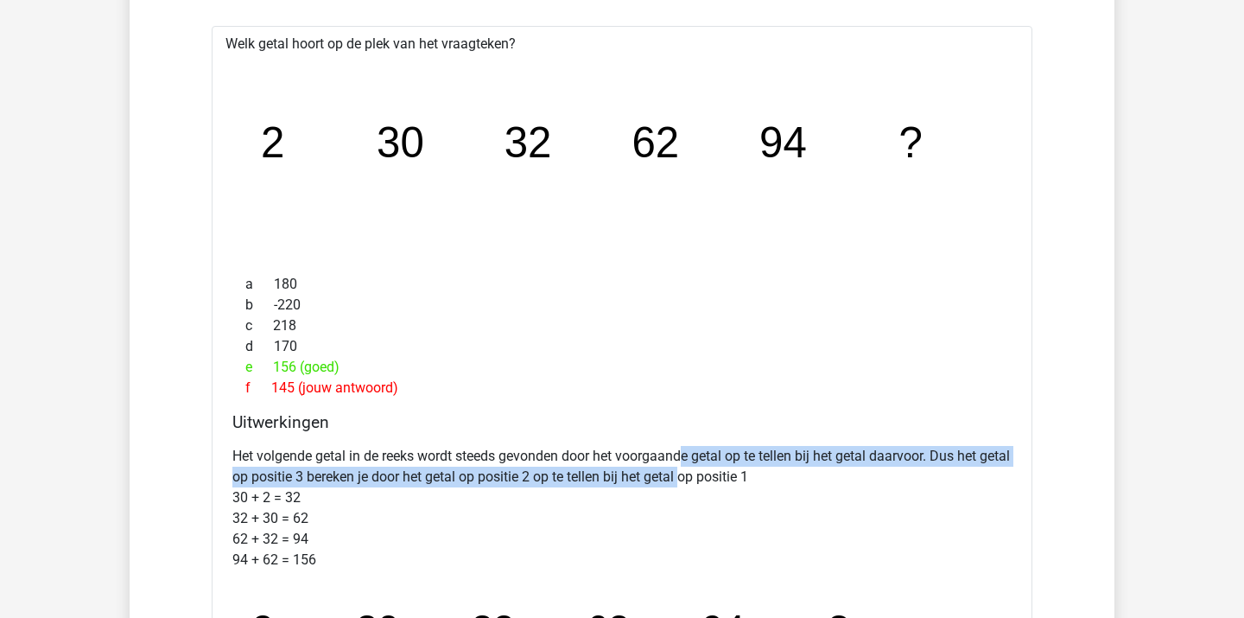
drag, startPoint x: 686, startPoint y: 458, endPoint x: 720, endPoint y: 485, distance: 43.0
click at [719, 484] on p "Het volgende getal in de reeks wordt steeds gevonden door het voorgaande getal …" at bounding box center [621, 508] width 779 height 124
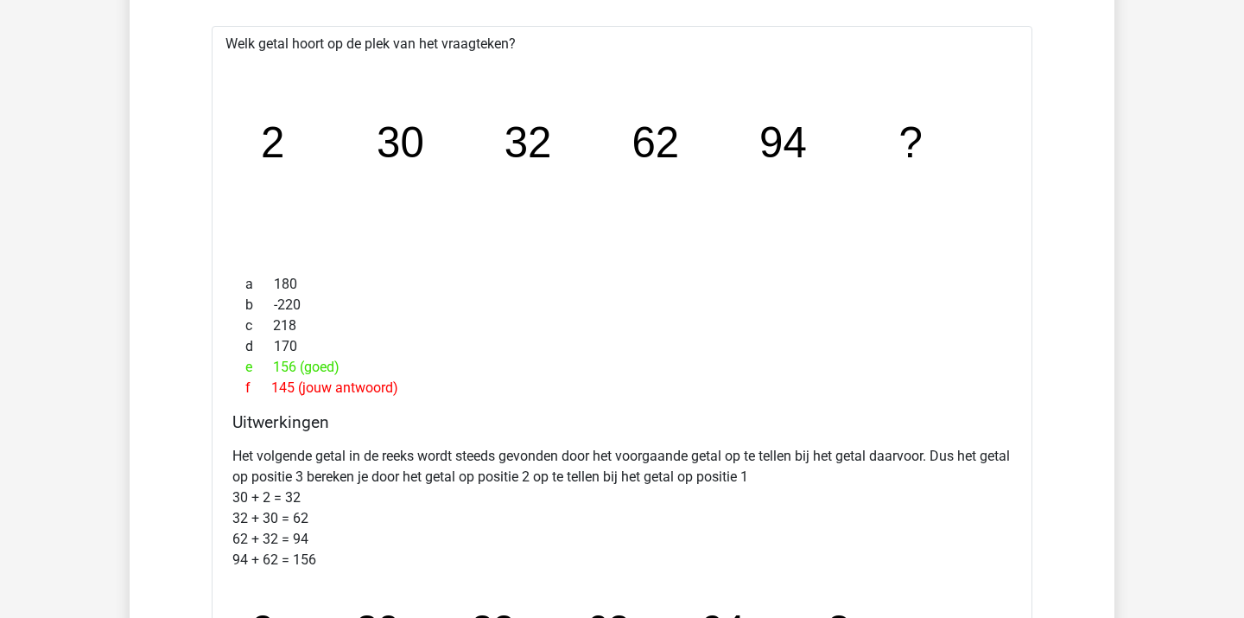
click at [720, 485] on p "Het volgende getal in de reeks wordt steeds gevonden door het voorgaande getal …" at bounding box center [621, 508] width 779 height 124
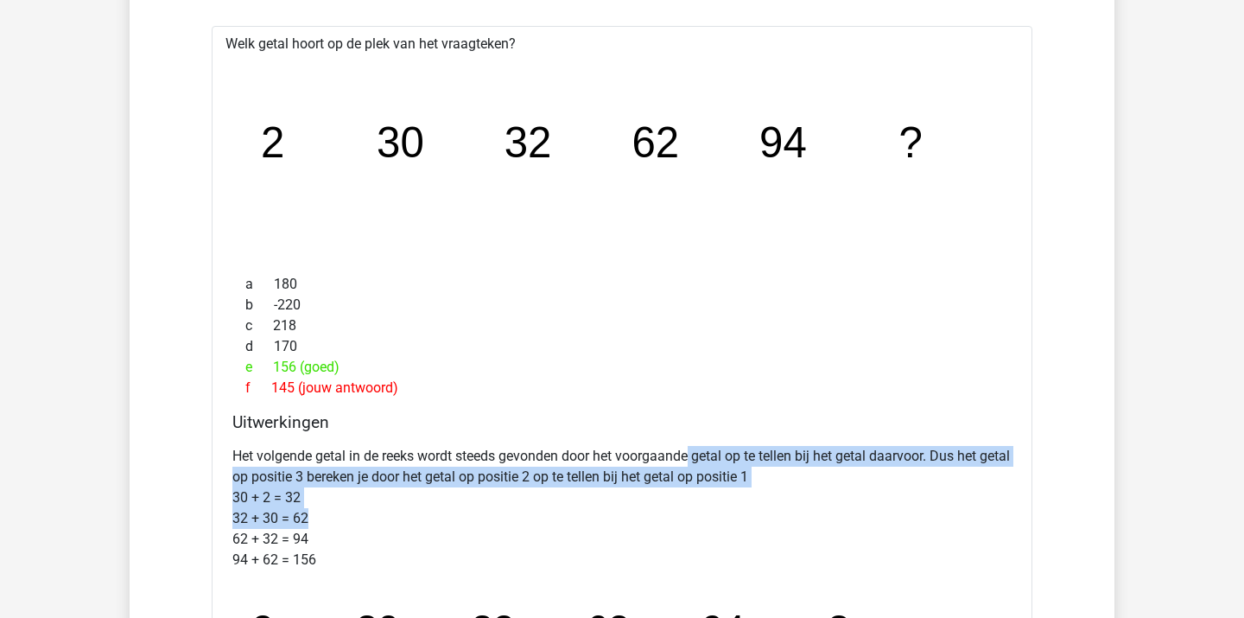
drag, startPoint x: 691, startPoint y: 446, endPoint x: 754, endPoint y: 515, distance: 93.5
click at [753, 512] on p "Het volgende getal in de reeks wordt steeds gevonden door het voorgaande getal …" at bounding box center [621, 508] width 779 height 124
click at [754, 515] on p "Het volgende getal in de reeks wordt steeds gevonden door het voorgaande getal …" at bounding box center [621, 508] width 779 height 124
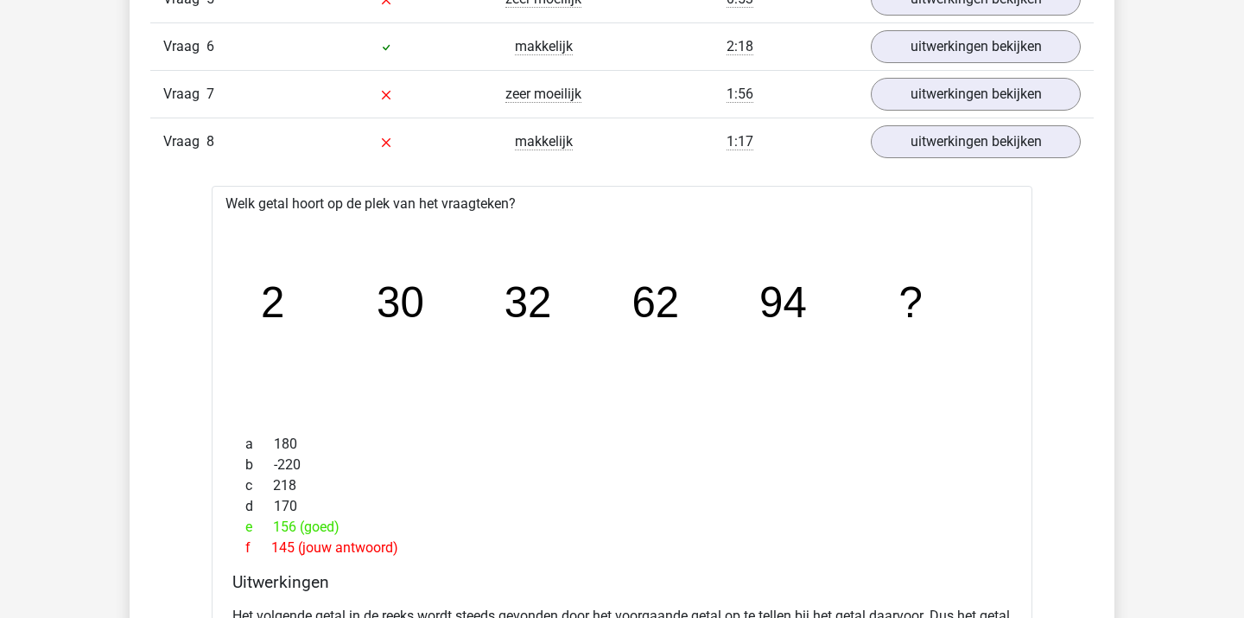
scroll to position [1355, 0]
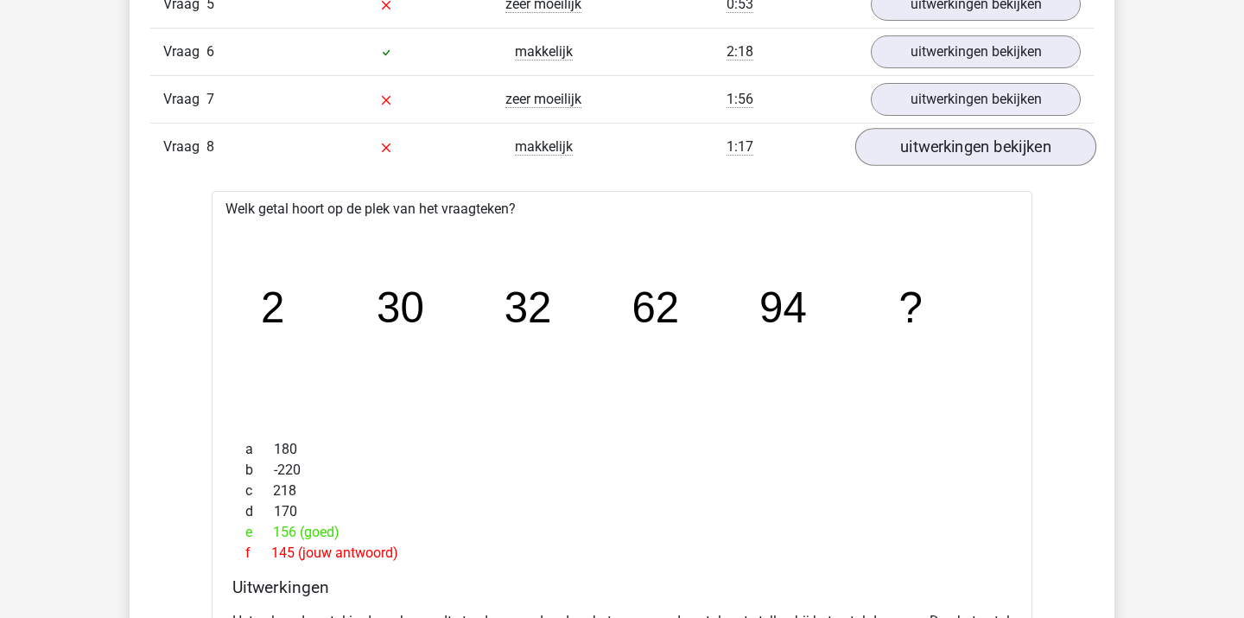
click at [889, 139] on link "uitwerkingen bekijken" at bounding box center [975, 147] width 241 height 38
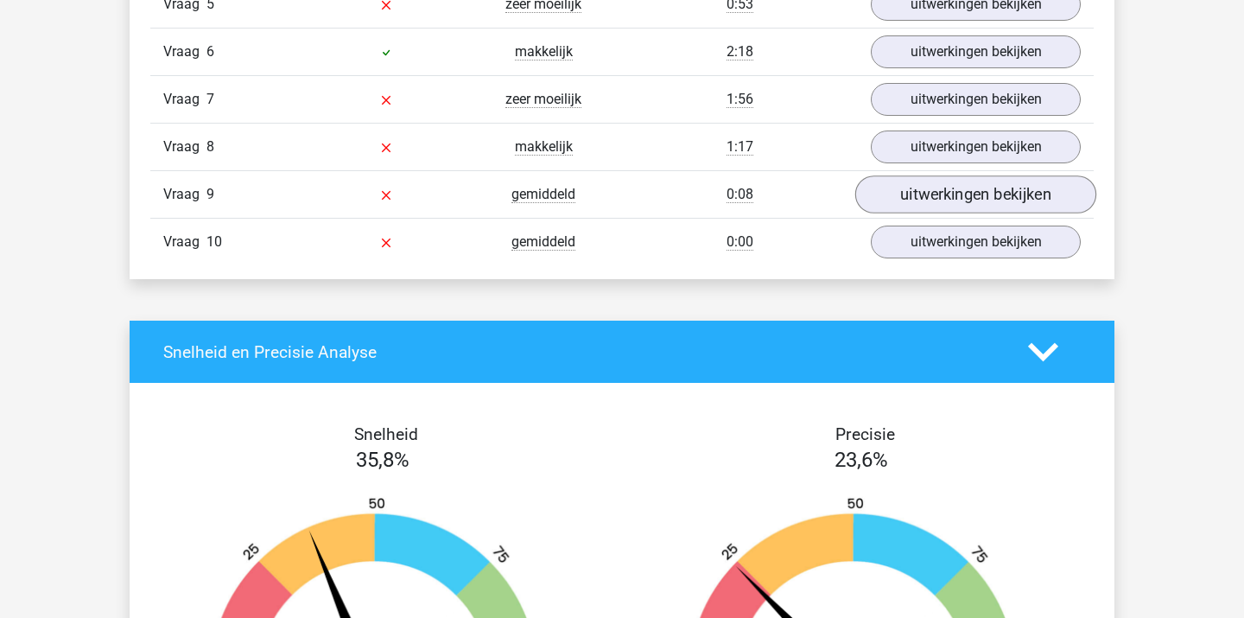
click at [891, 194] on link "uitwerkingen bekijken" at bounding box center [975, 194] width 241 height 38
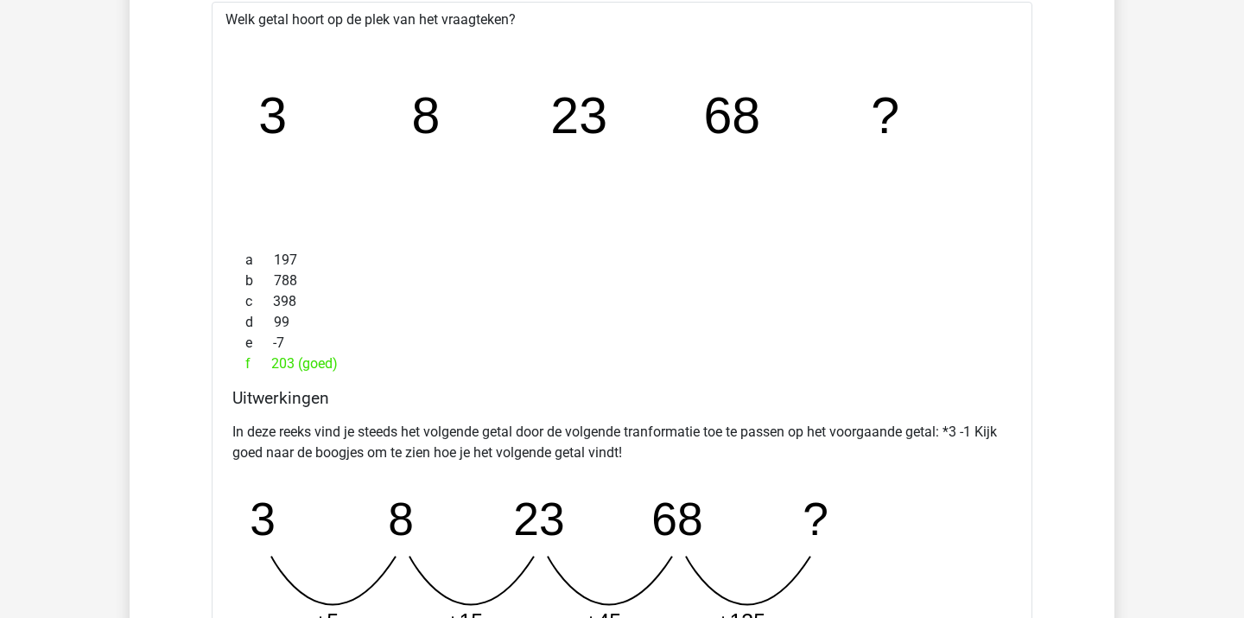
scroll to position [1593, 0]
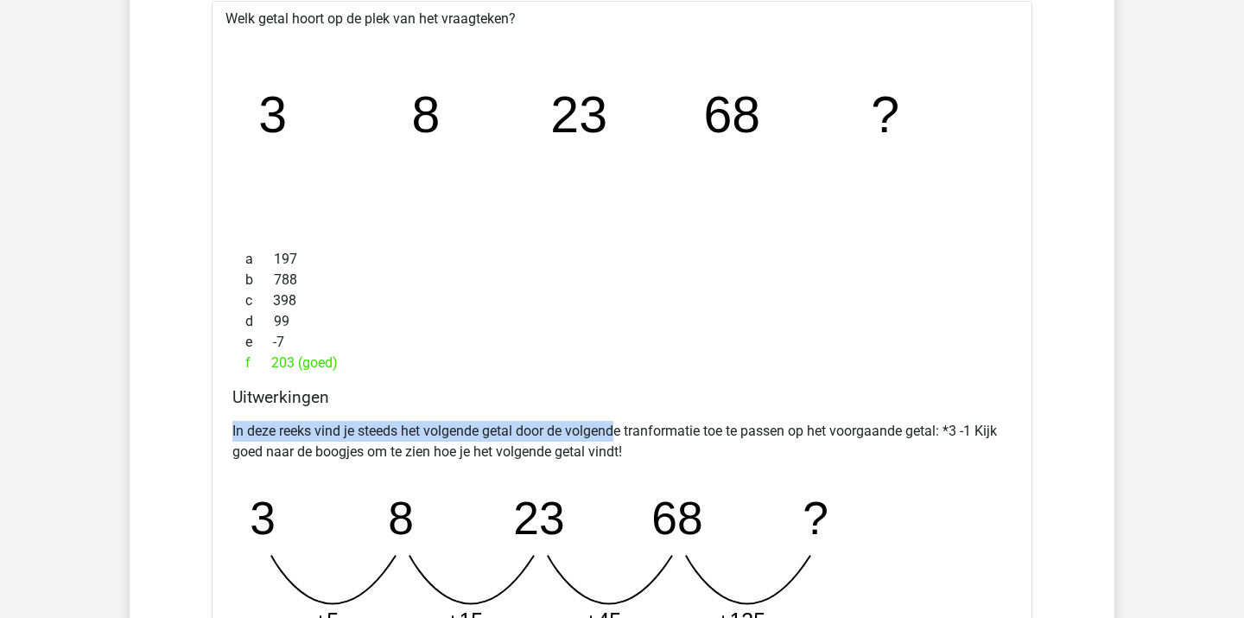
drag, startPoint x: 560, startPoint y: 404, endPoint x: 622, endPoint y: 438, distance: 70.7
click at [618, 438] on div "Uitwerkingen In deze reeks vind je steeds het volgende getal door de volgende t…" at bounding box center [621, 564] width 793 height 355
click at [622, 438] on p "In deze reeks vind je steeds het volgende getal door de volgende tranformatie t…" at bounding box center [621, 441] width 779 height 41
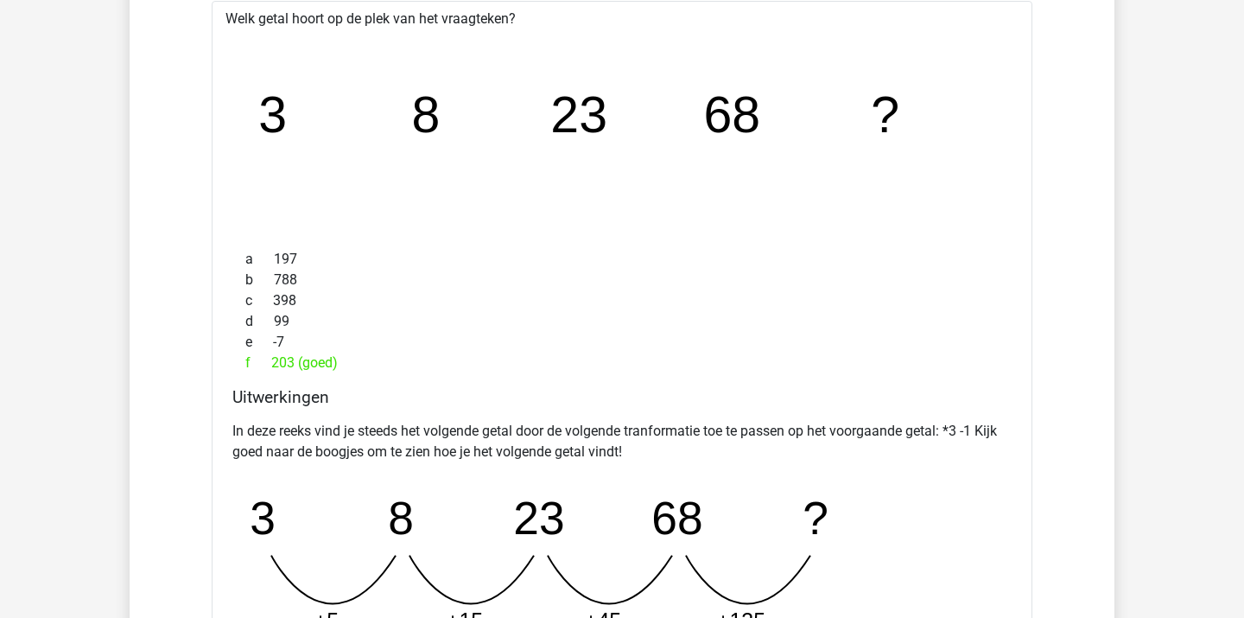
scroll to position [1606, 0]
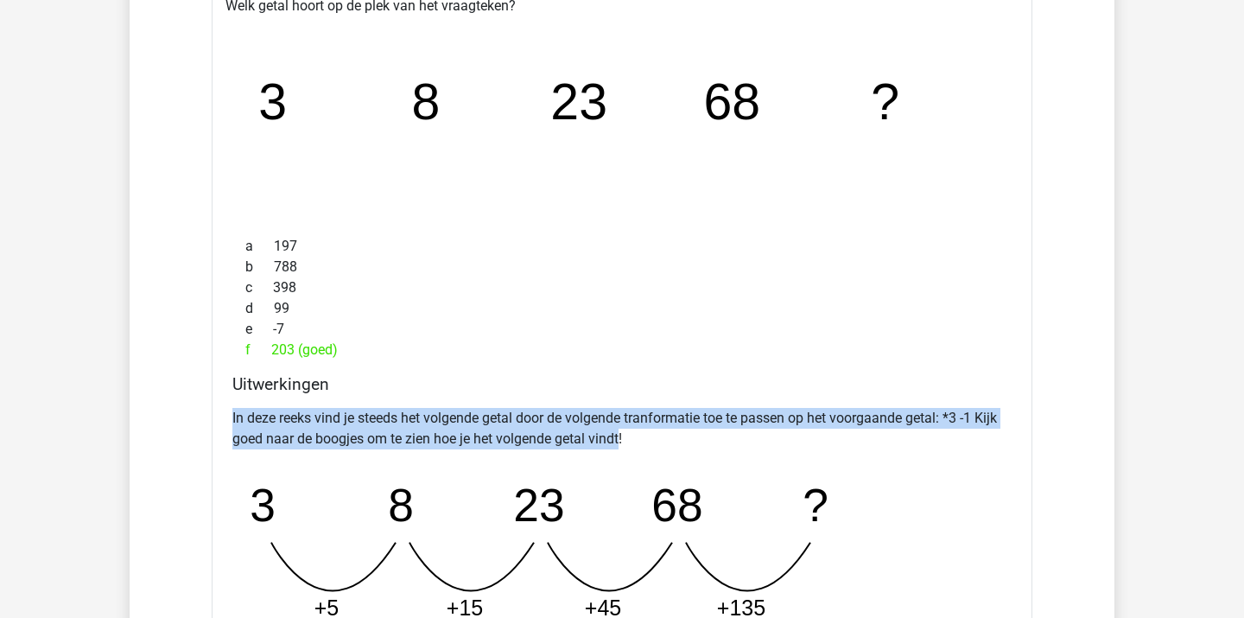
drag, startPoint x: 574, startPoint y: 403, endPoint x: 626, endPoint y: 441, distance: 63.8
click at [624, 440] on div "In deze reeks vind je steeds het volgende getal door de volgende tranformatie t…" at bounding box center [621, 565] width 779 height 328
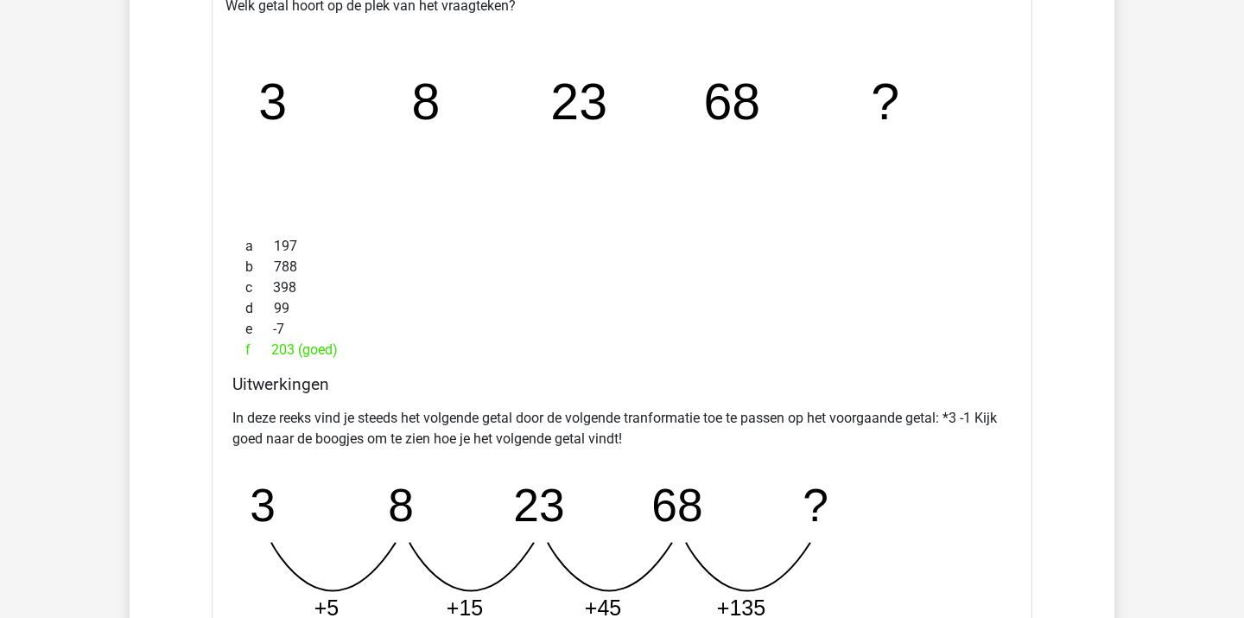
click at [626, 441] on p "In deze reeks vind je steeds het volgende getal door de volgende tranformatie t…" at bounding box center [621, 428] width 779 height 41
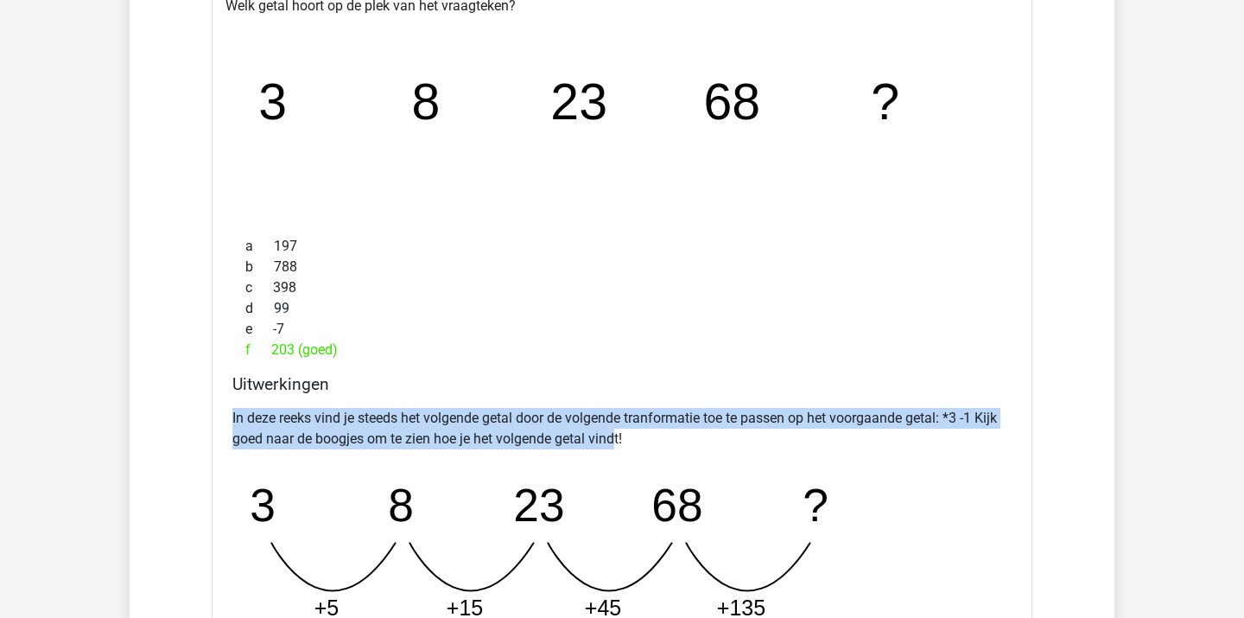
drag, startPoint x: 583, startPoint y: 389, endPoint x: 622, endPoint y: 448, distance: 71.2
click at [622, 448] on div "Uitwerkingen In deze reeks vind je steeds het volgende getal door de volgende t…" at bounding box center [621, 551] width 793 height 355
click at [622, 448] on p "In deze reeks vind je steeds het volgende getal door de volgende tranformatie t…" at bounding box center [621, 428] width 779 height 41
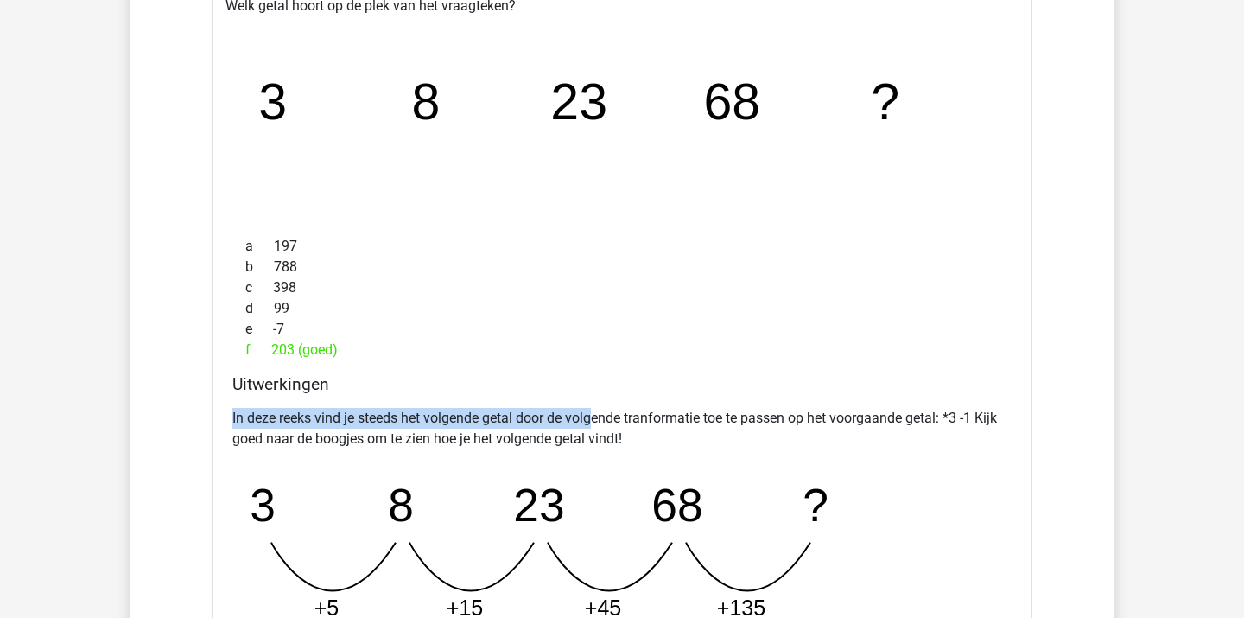
drag, startPoint x: 592, startPoint y: 399, endPoint x: 599, endPoint y: 430, distance: 31.9
click at [599, 430] on div "Uitwerkingen In deze reeks vind je steeds het volgende getal door de volgende t…" at bounding box center [621, 551] width 793 height 355
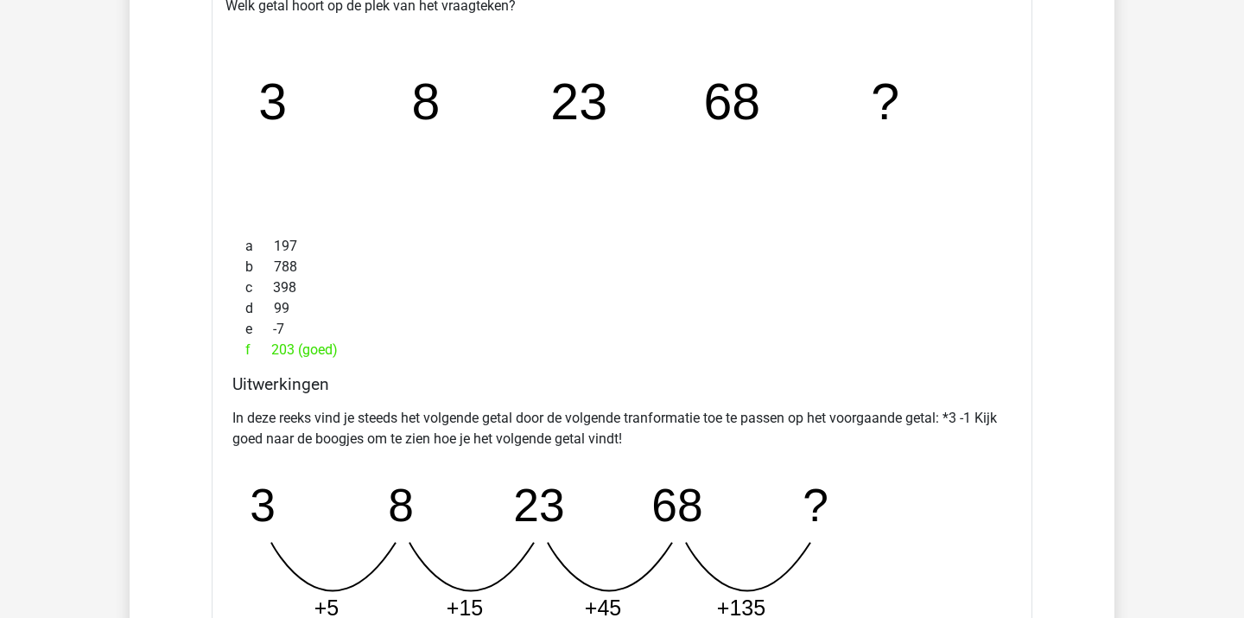
click at [601, 434] on p "In deze reeks vind je steeds het volgende getal door de volgende tranformatie t…" at bounding box center [621, 428] width 779 height 41
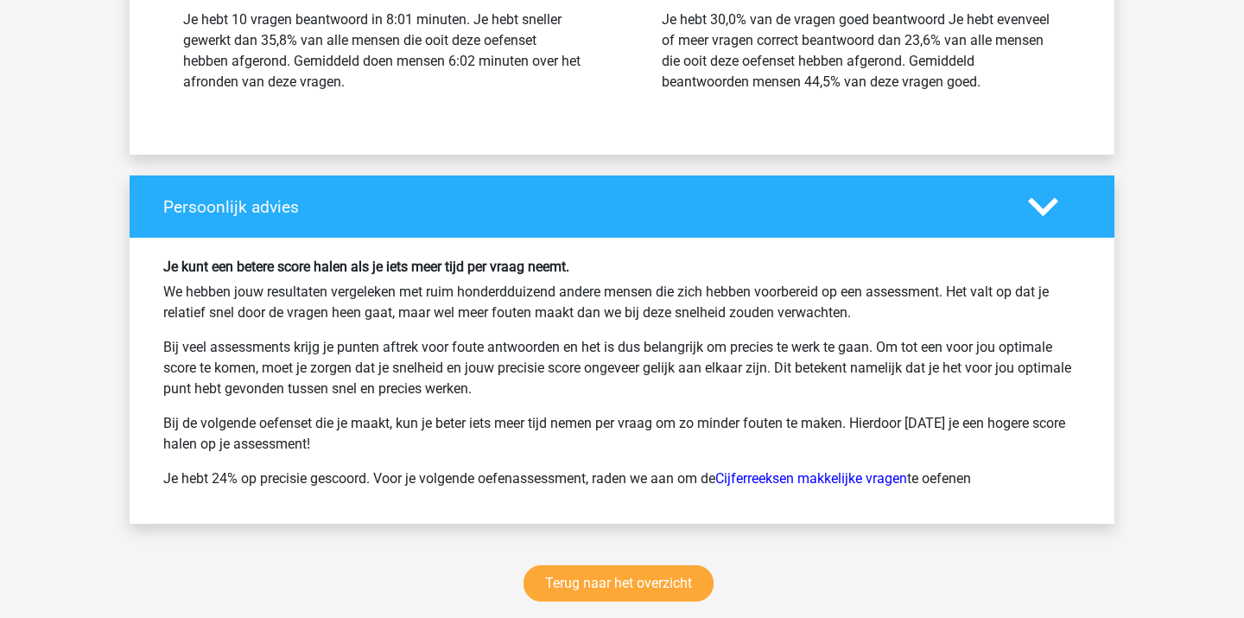
scroll to position [2963, 0]
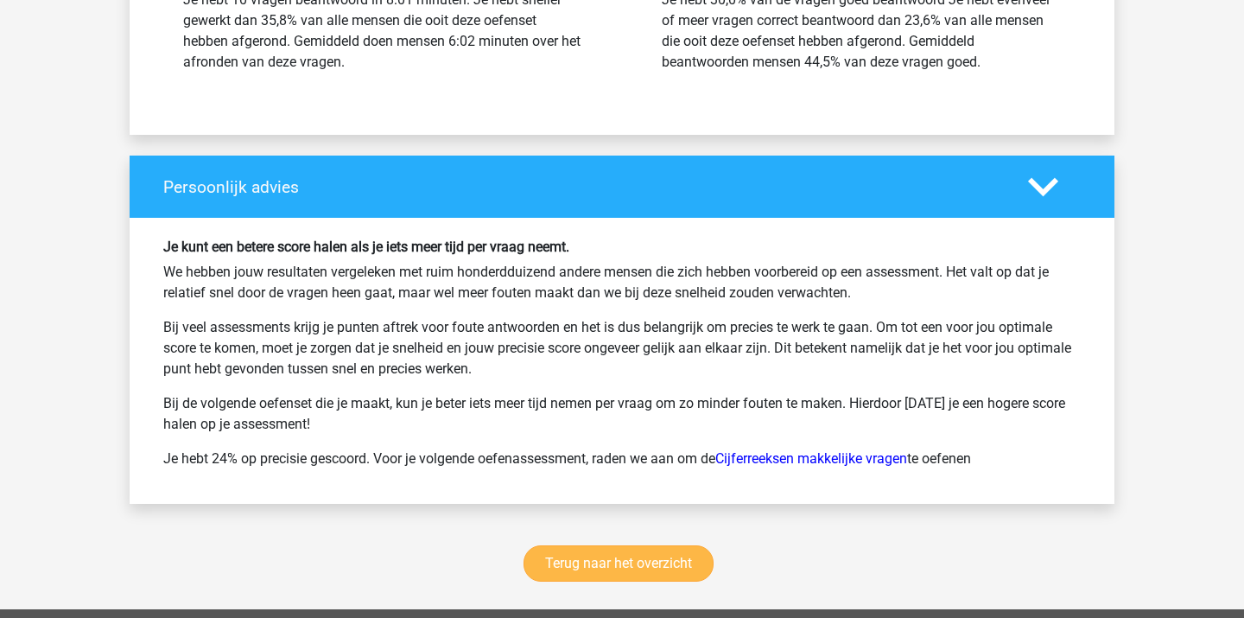
click at [652, 572] on link "Terug naar het overzicht" at bounding box center [618, 563] width 190 height 36
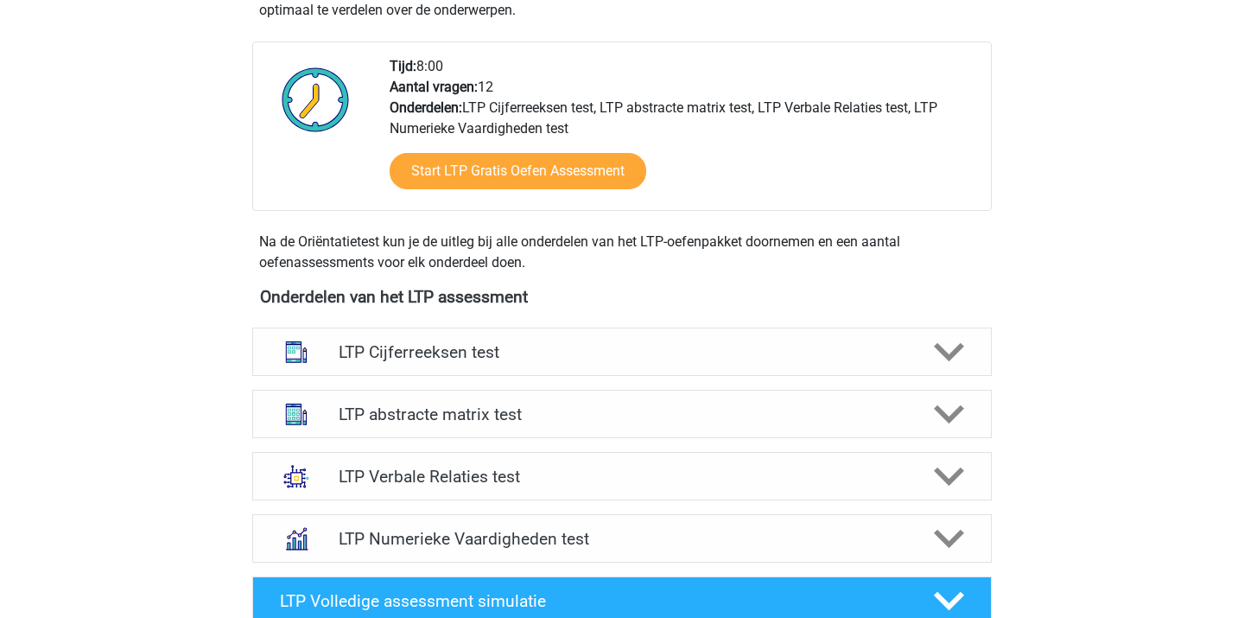
scroll to position [441, 0]
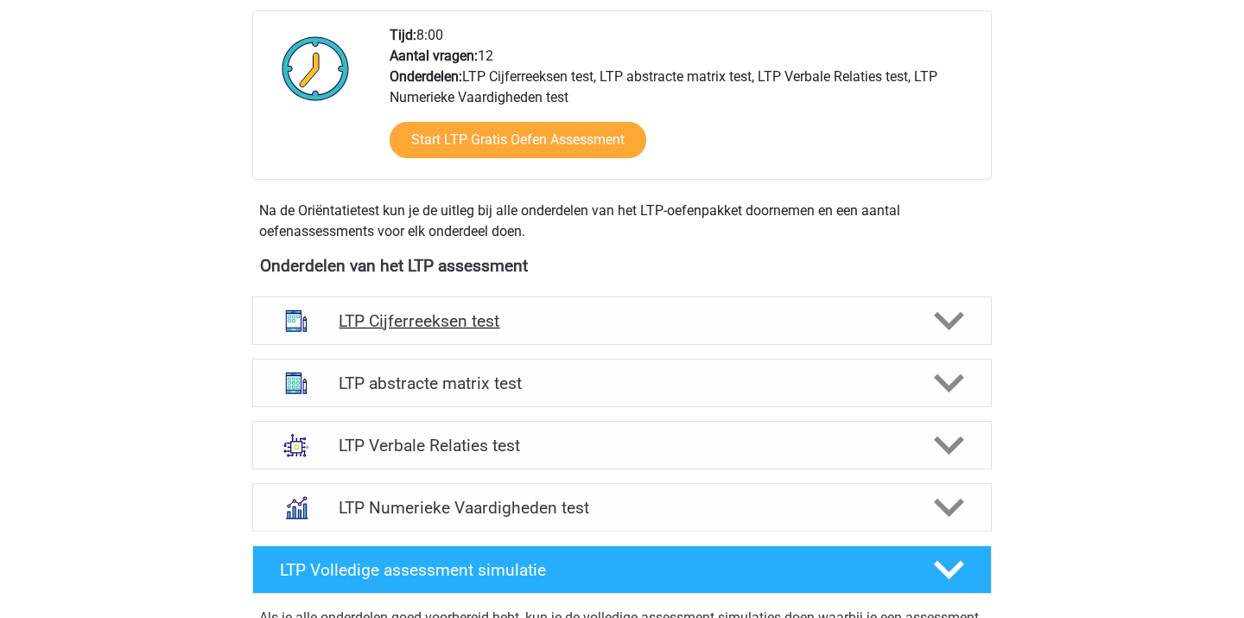
click at [485, 340] on div "LTP Cijferreeksen test" at bounding box center [621, 320] width 739 height 48
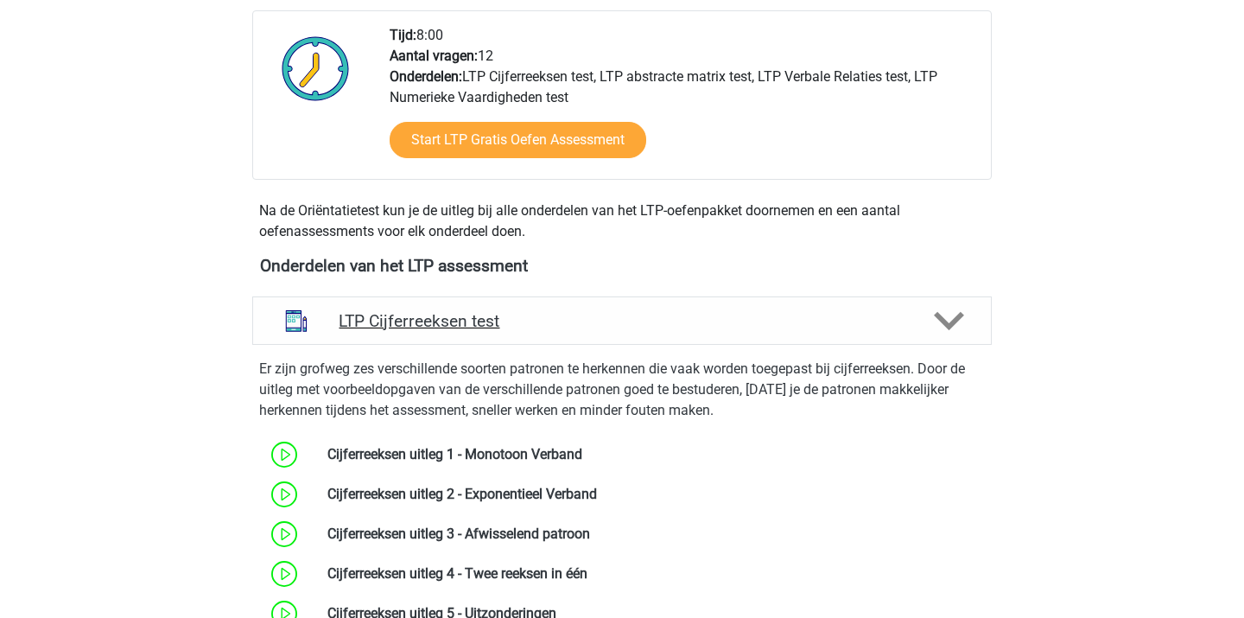
click at [484, 339] on div "LTP Cijferreeksen test" at bounding box center [621, 320] width 739 height 48
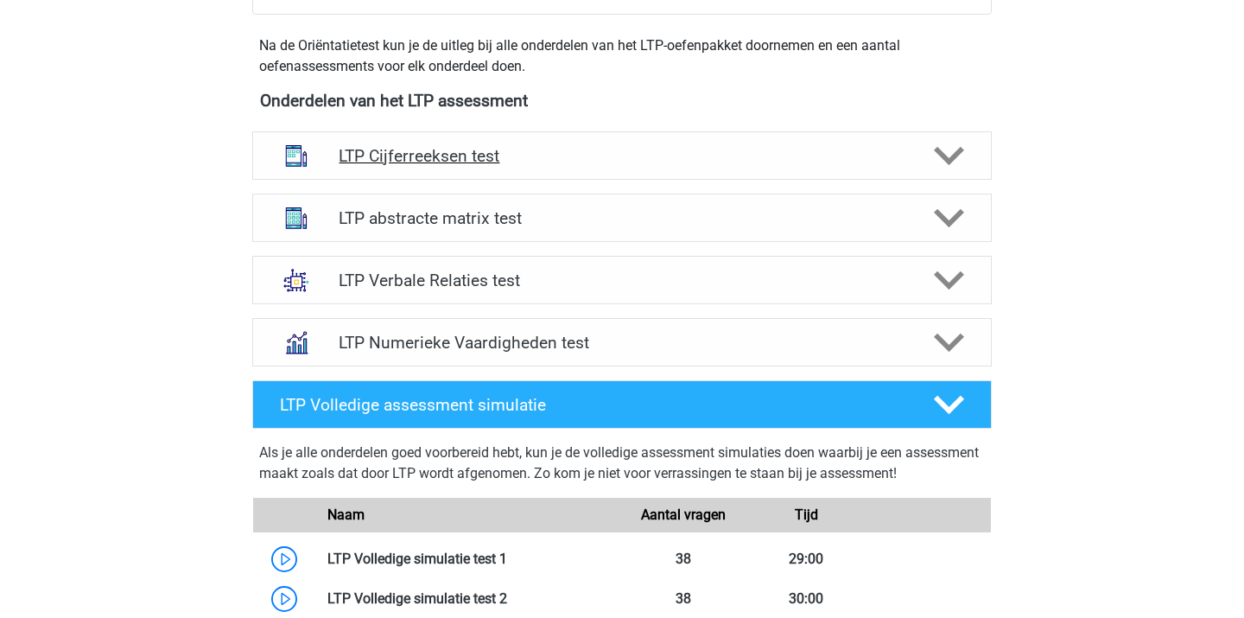
scroll to position [596, 0]
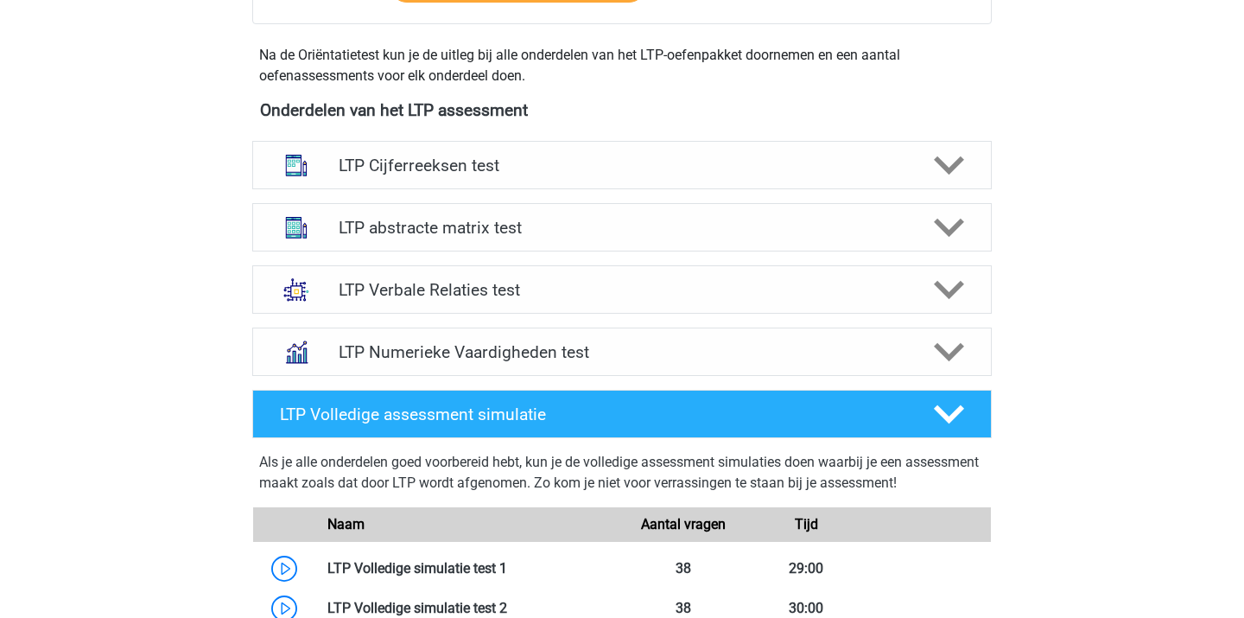
click at [490, 140] on div "LTP Cijferreeksen test Er zijn grofweg zes verschillende soorten patronen te he…" at bounding box center [622, 165] width 807 height 62
click at [477, 158] on h4 "LTP Cijferreeksen test" at bounding box center [622, 165] width 566 height 20
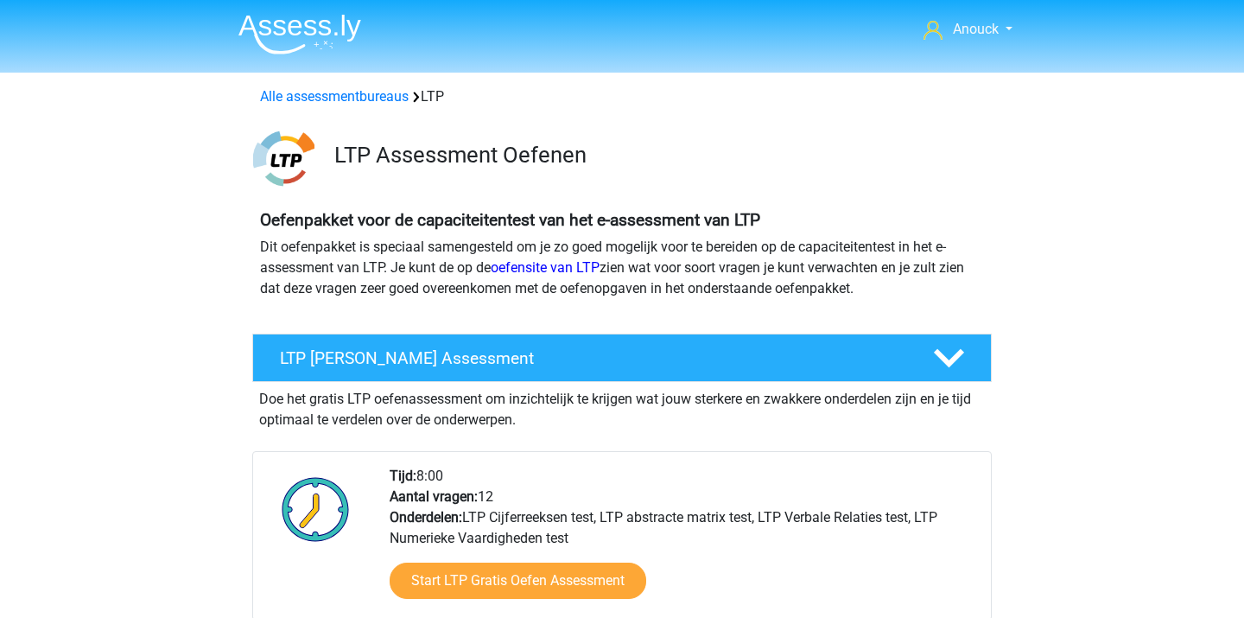
scroll to position [0, 0]
click at [371, 93] on link "Alle assessmentbureaus" at bounding box center [334, 96] width 149 height 16
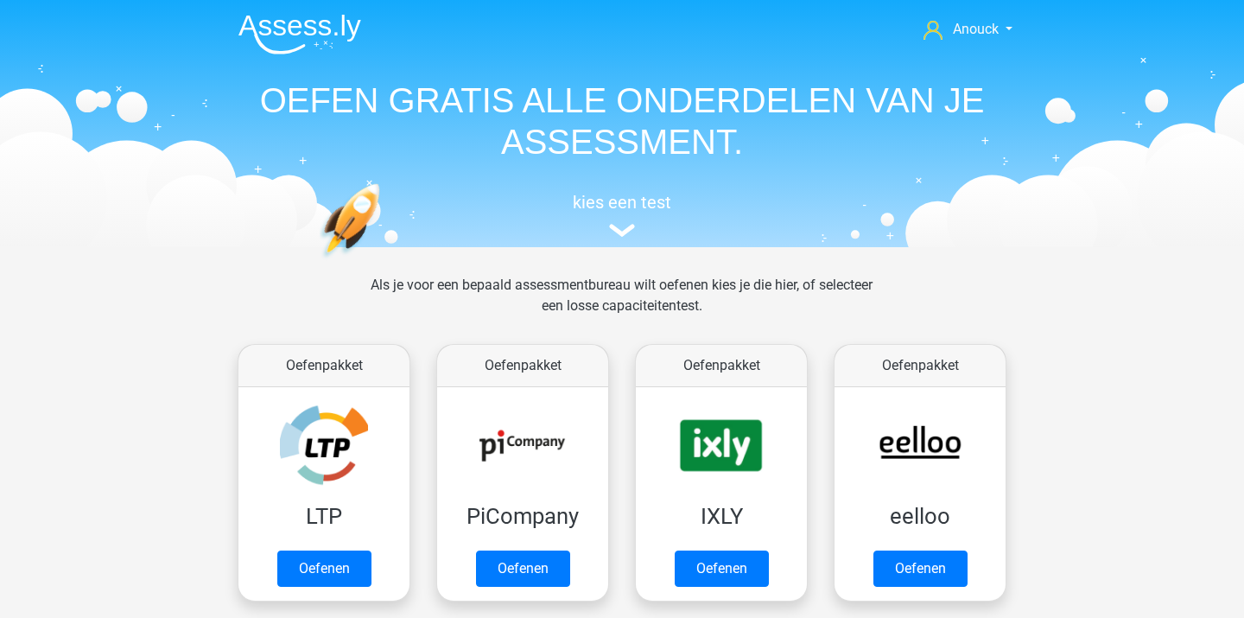
scroll to position [275, 0]
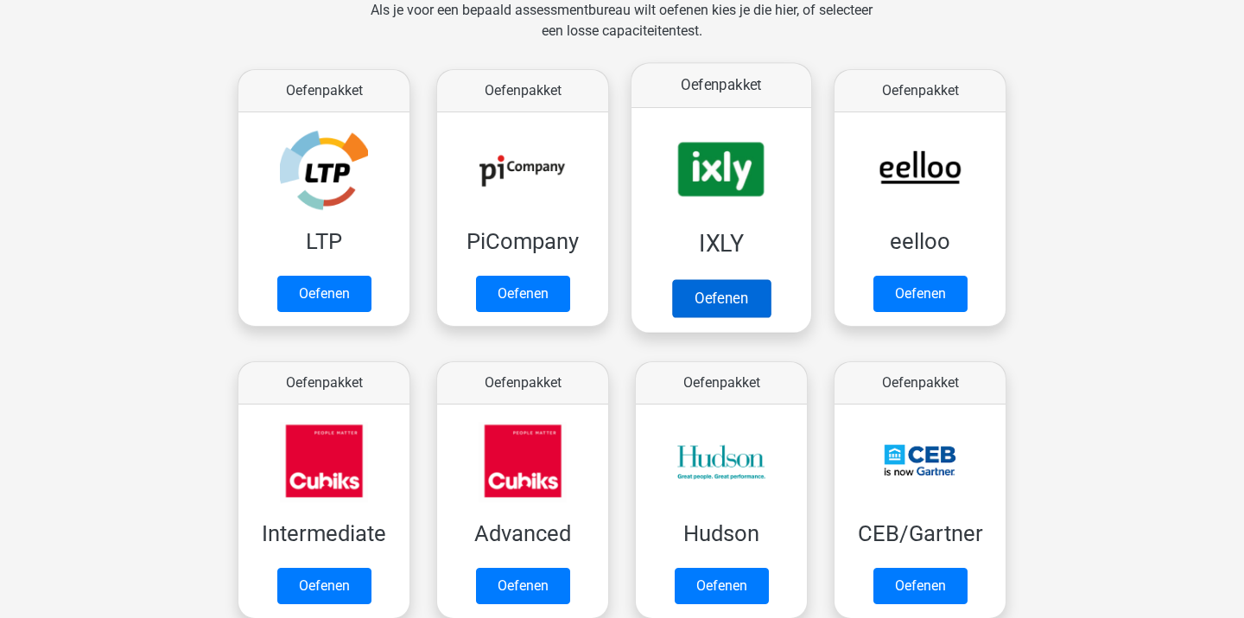
click at [713, 293] on link "Oefenen" at bounding box center [721, 298] width 98 height 38
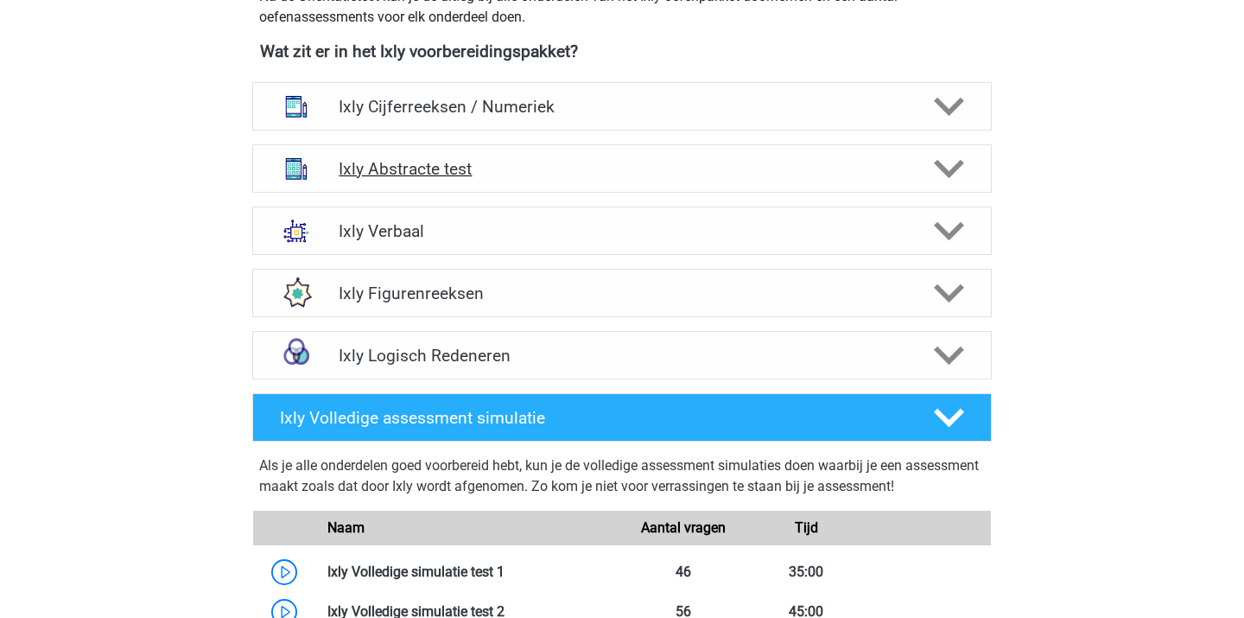
scroll to position [668, 0]
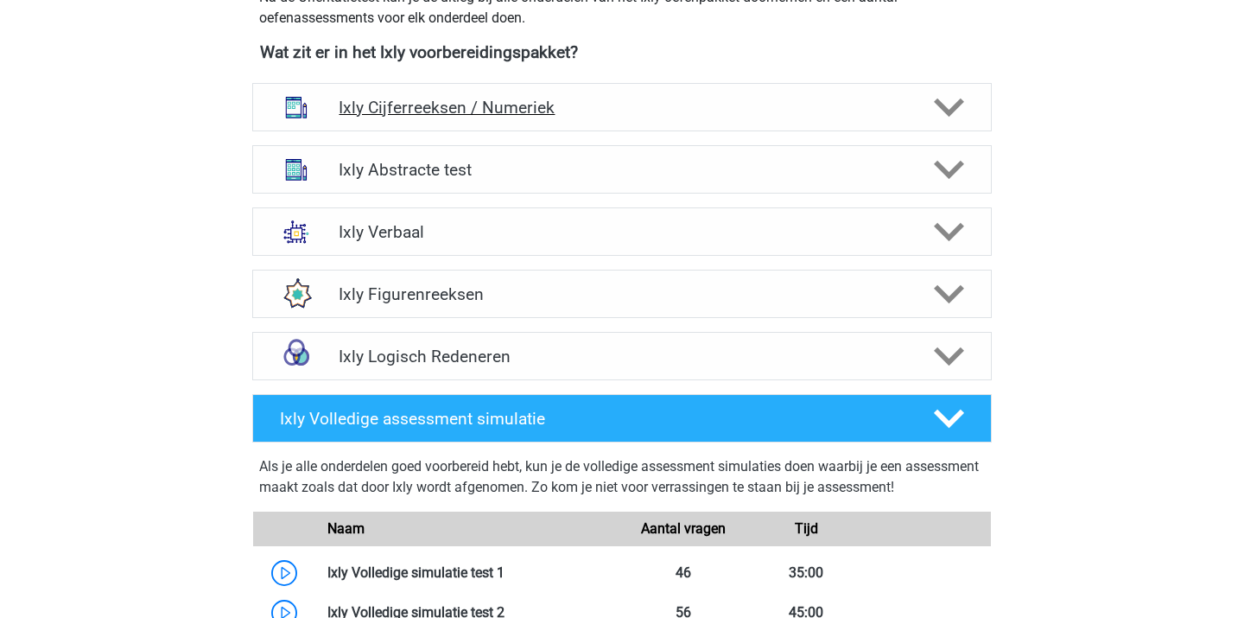
click at [500, 105] on h4 "Ixly Cijferreeksen / Numeriek" at bounding box center [622, 108] width 566 height 20
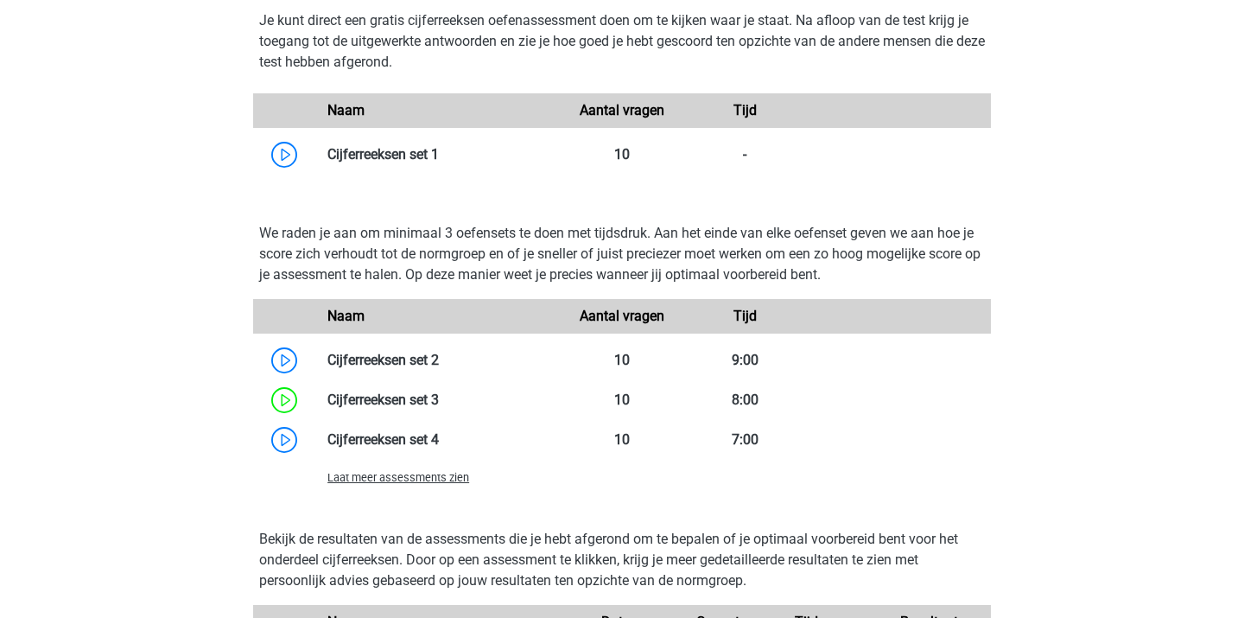
scroll to position [1168, 0]
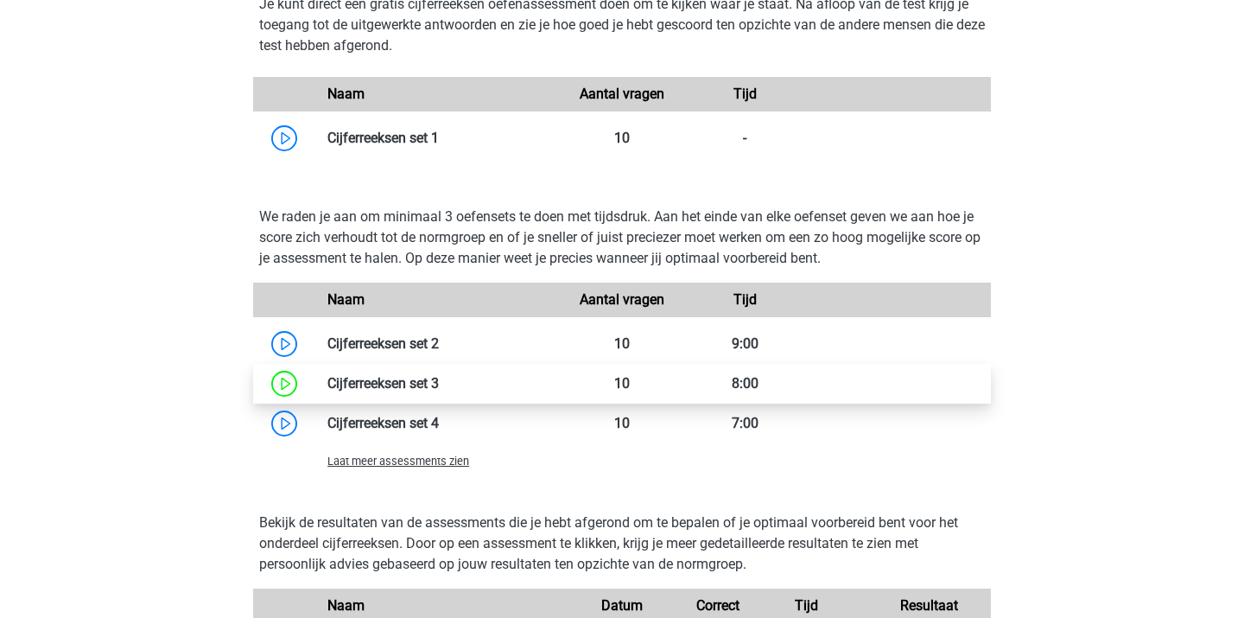
click at [439, 381] on link at bounding box center [439, 383] width 0 height 16
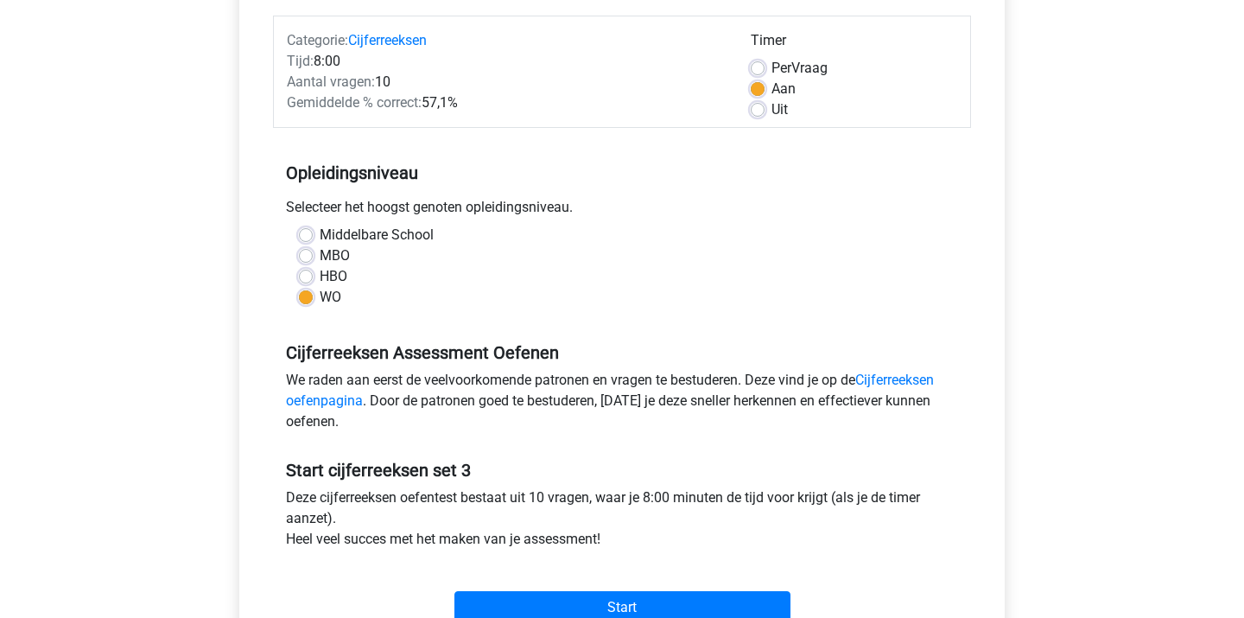
scroll to position [314, 0]
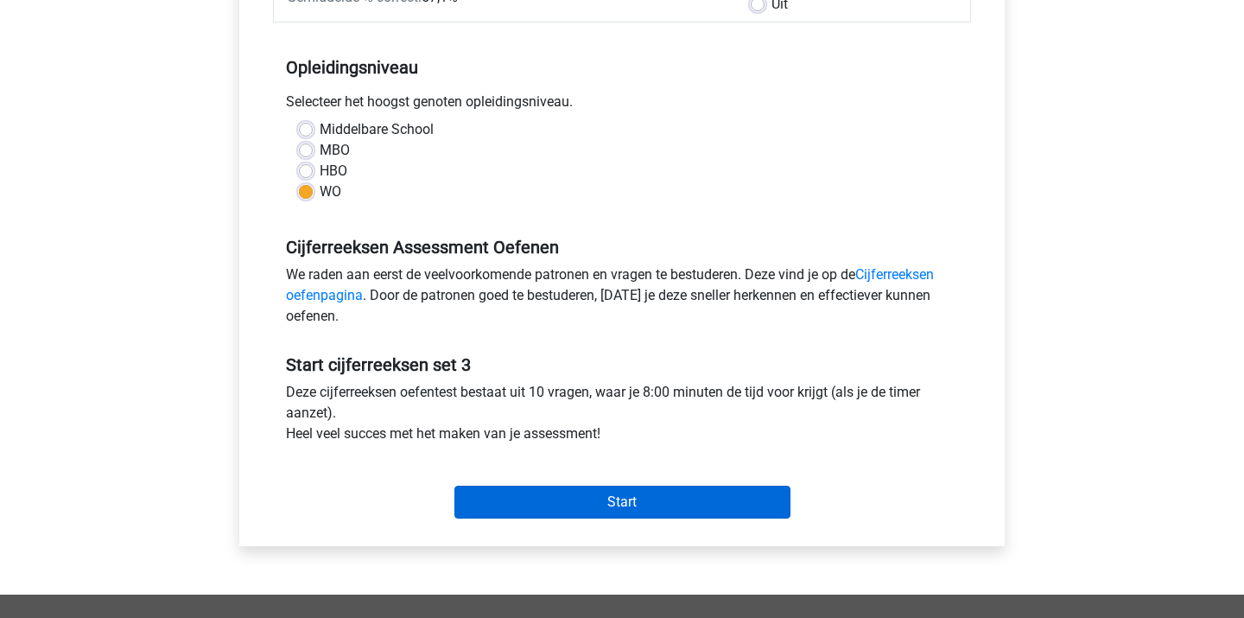
click at [519, 498] on input "Start" at bounding box center [622, 501] width 336 height 33
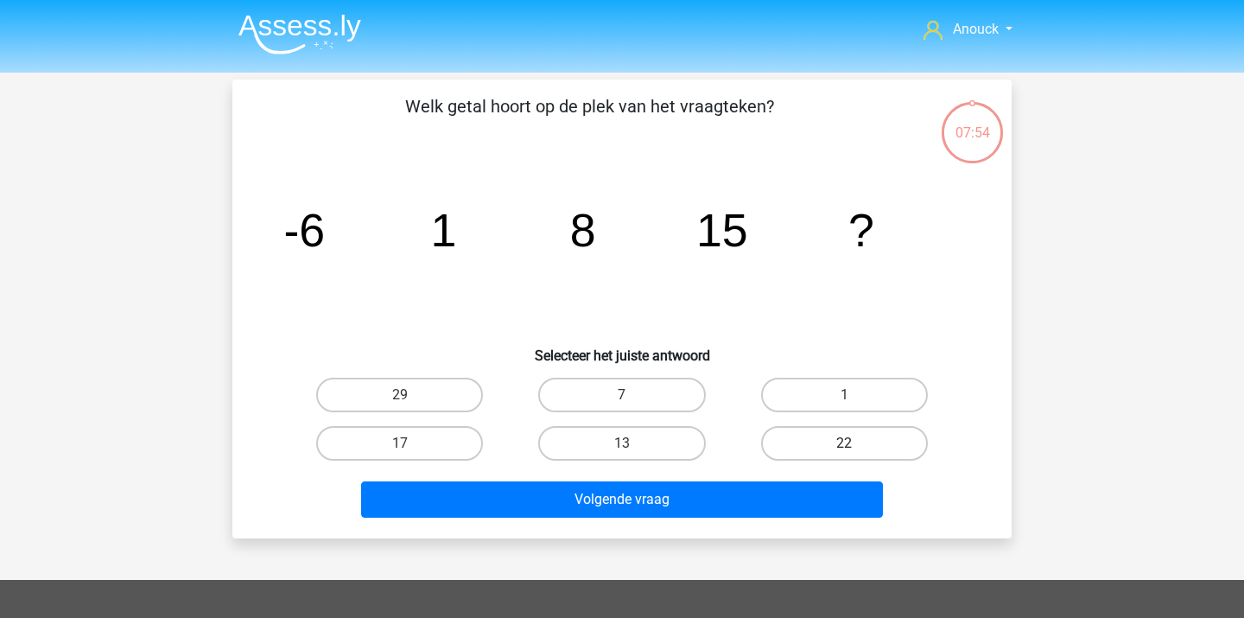
click at [833, 441] on label "22" at bounding box center [844, 443] width 167 height 35
click at [844, 443] on input "22" at bounding box center [849, 448] width 11 height 11
radio input "true"
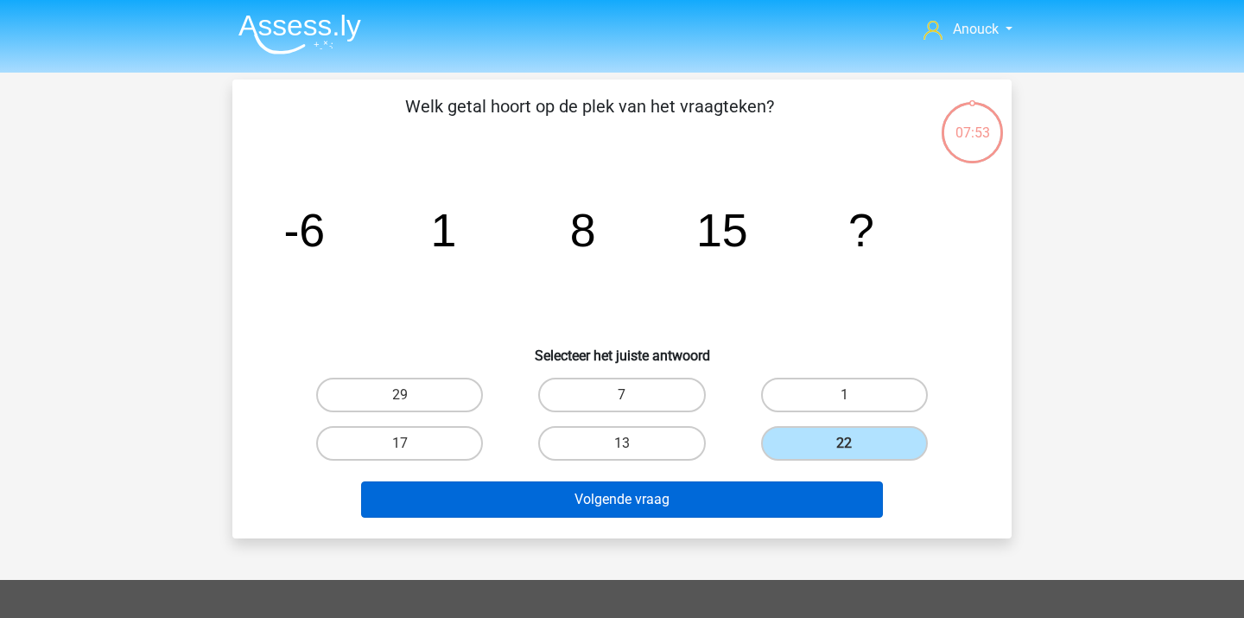
click at [740, 506] on button "Volgende vraag" at bounding box center [622, 499] width 523 height 36
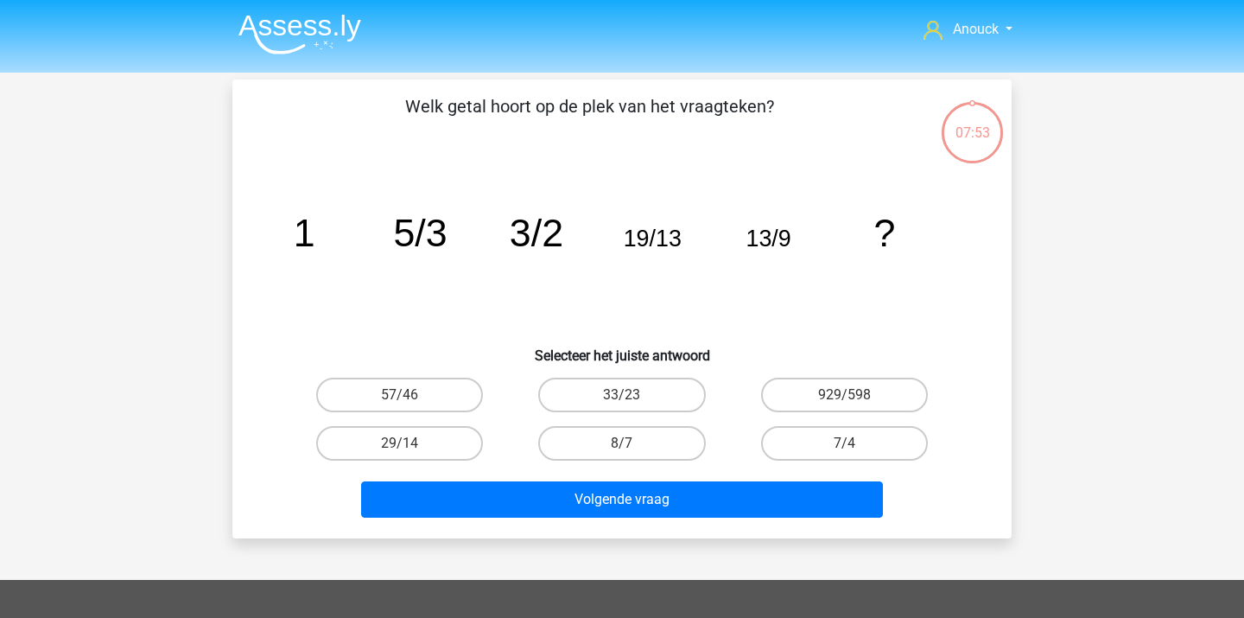
scroll to position [79, 0]
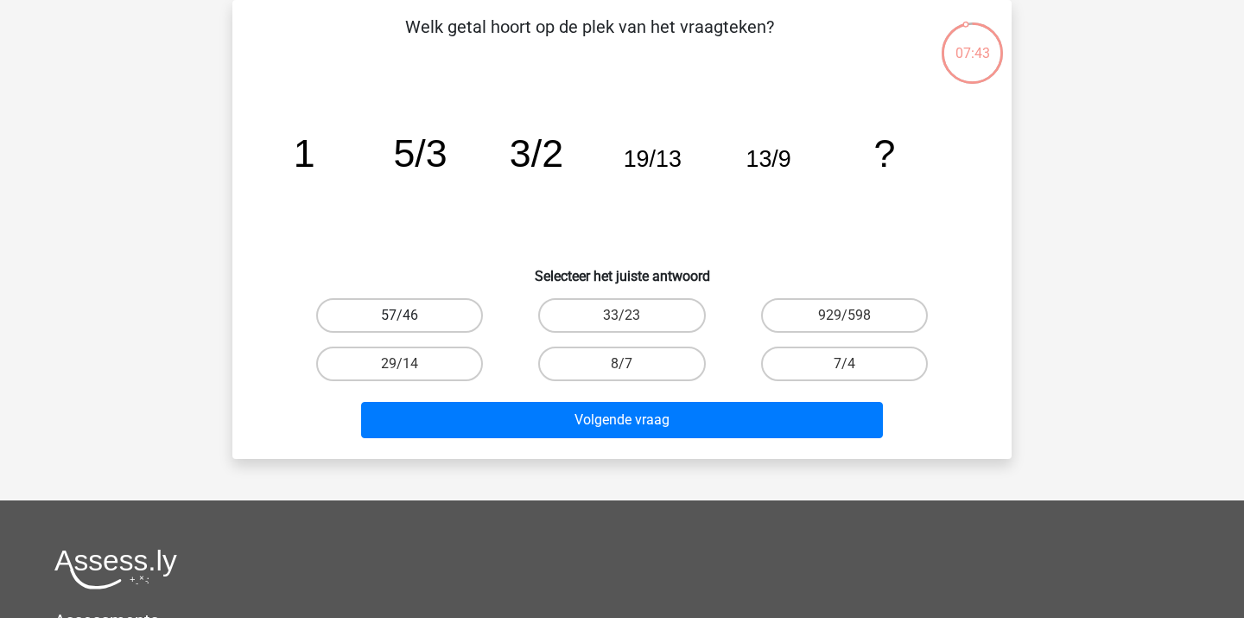
click at [466, 307] on label "57/46" at bounding box center [399, 315] width 167 height 35
click at [411, 315] on input "57/46" at bounding box center [405, 320] width 11 height 11
radio input "true"
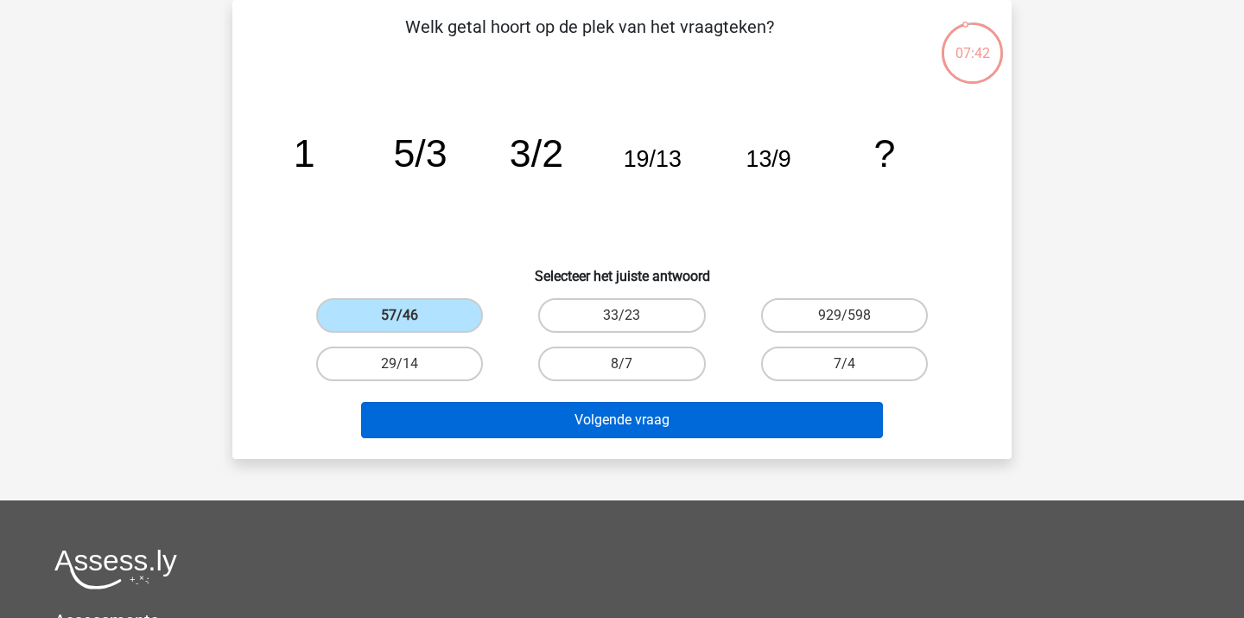
click at [522, 415] on button "Volgende vraag" at bounding box center [622, 420] width 523 height 36
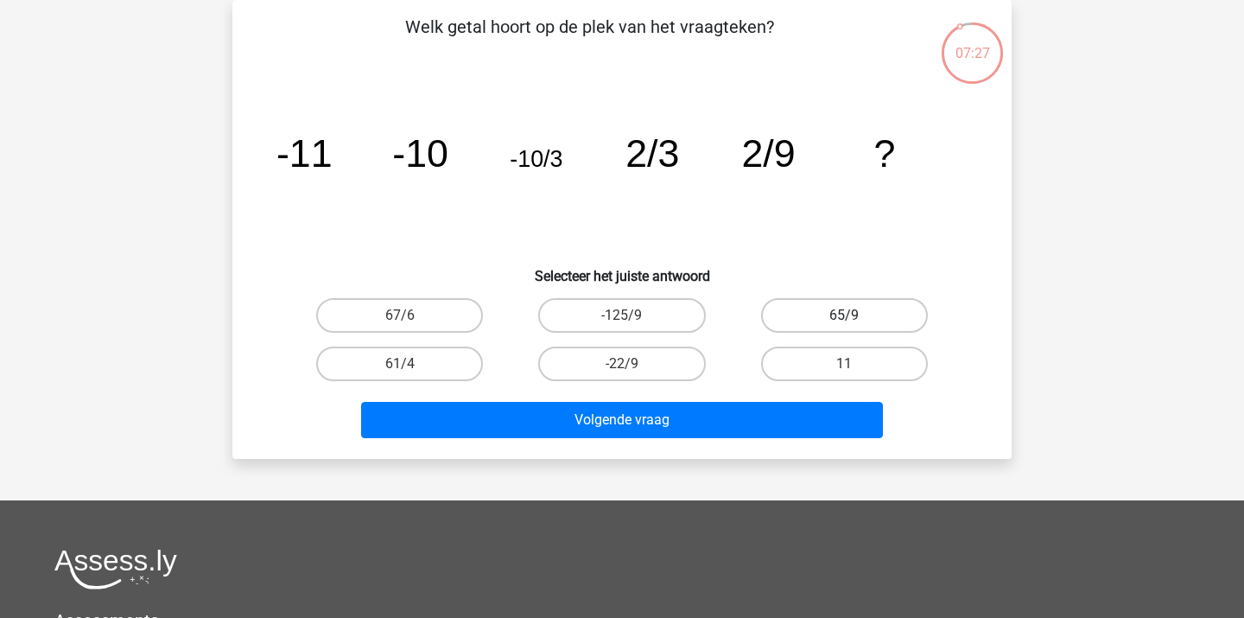
click at [816, 327] on label "65/9" at bounding box center [844, 315] width 167 height 35
click at [844, 327] on input "65/9" at bounding box center [849, 320] width 11 height 11
radio input "true"
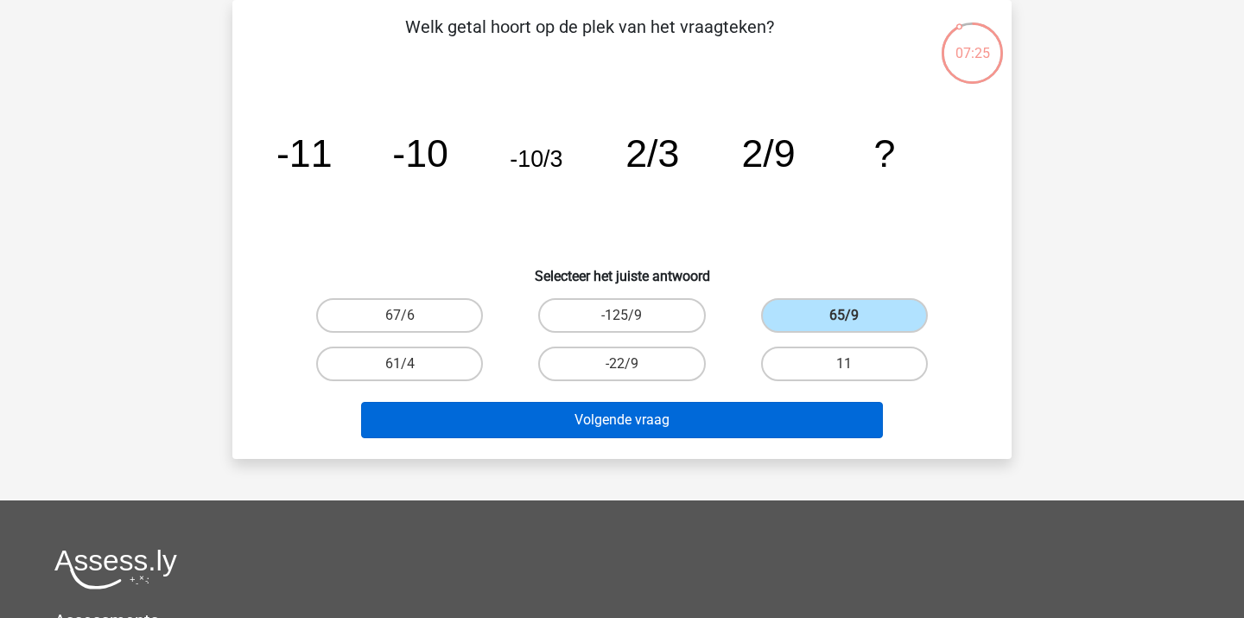
click at [773, 420] on button "Volgende vraag" at bounding box center [622, 420] width 523 height 36
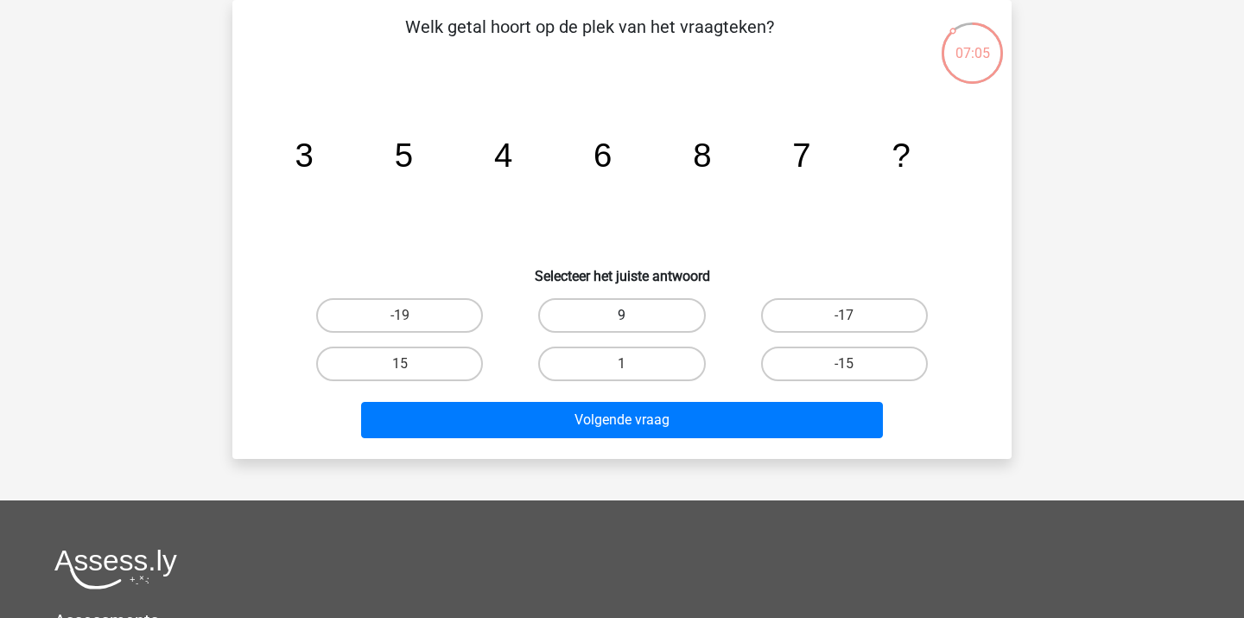
click at [606, 318] on label "9" at bounding box center [621, 315] width 167 height 35
click at [622, 318] on input "9" at bounding box center [627, 320] width 11 height 11
radio input "true"
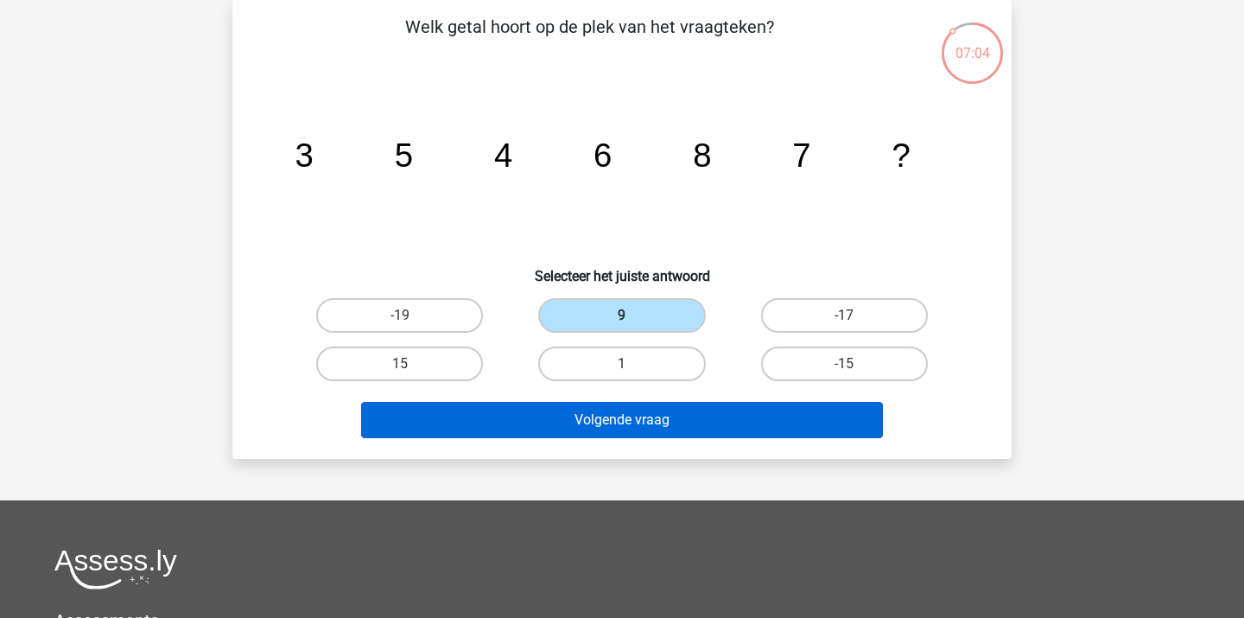
click at [601, 422] on button "Volgende vraag" at bounding box center [622, 420] width 523 height 36
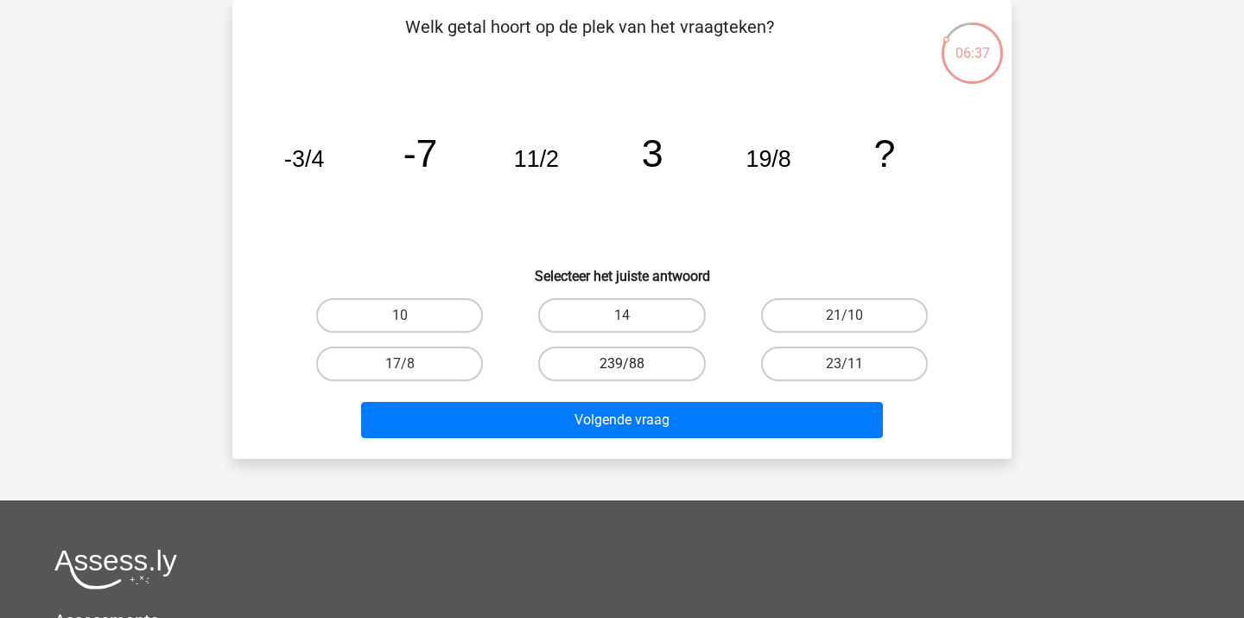
click at [597, 373] on label "239/88" at bounding box center [621, 363] width 167 height 35
click at [622, 373] on input "239/88" at bounding box center [627, 369] width 11 height 11
radio input "true"
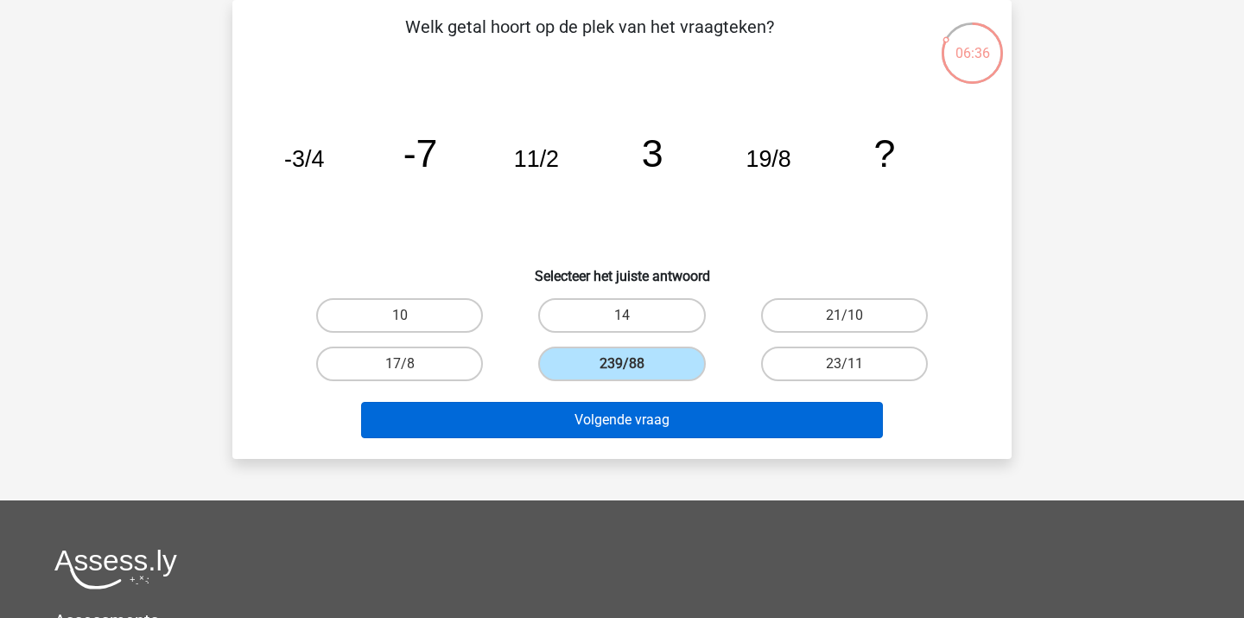
click at [618, 430] on button "Volgende vraag" at bounding box center [622, 420] width 523 height 36
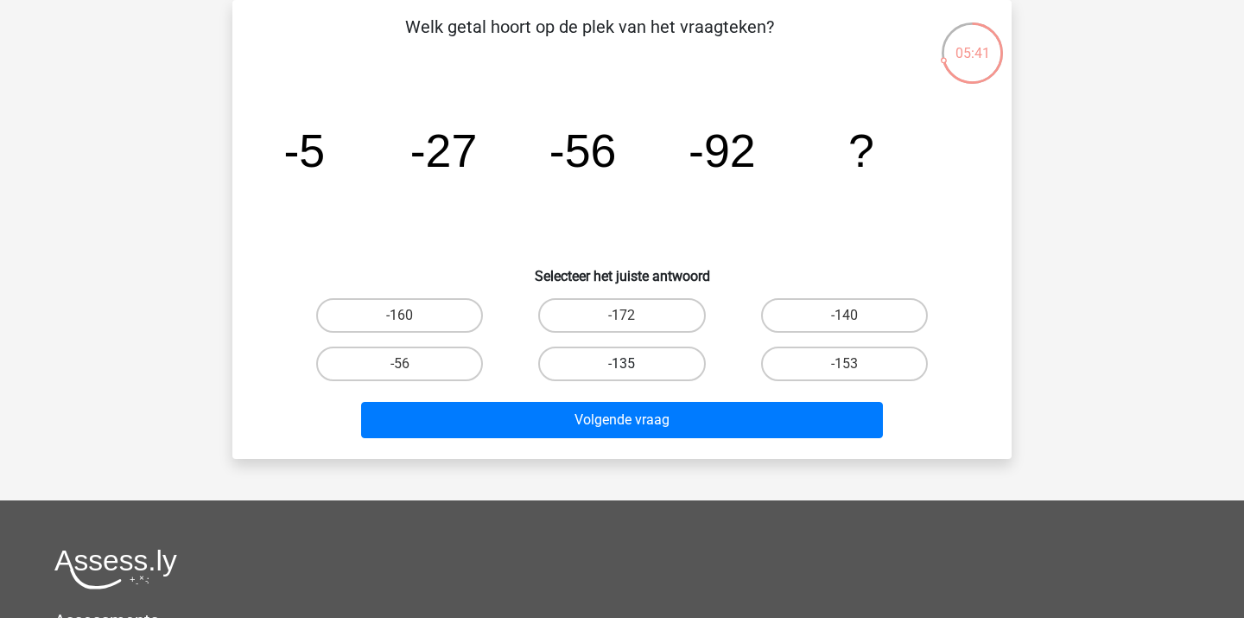
click at [687, 366] on label "-135" at bounding box center [621, 363] width 167 height 35
click at [633, 366] on input "-135" at bounding box center [627, 369] width 11 height 11
radio input "true"
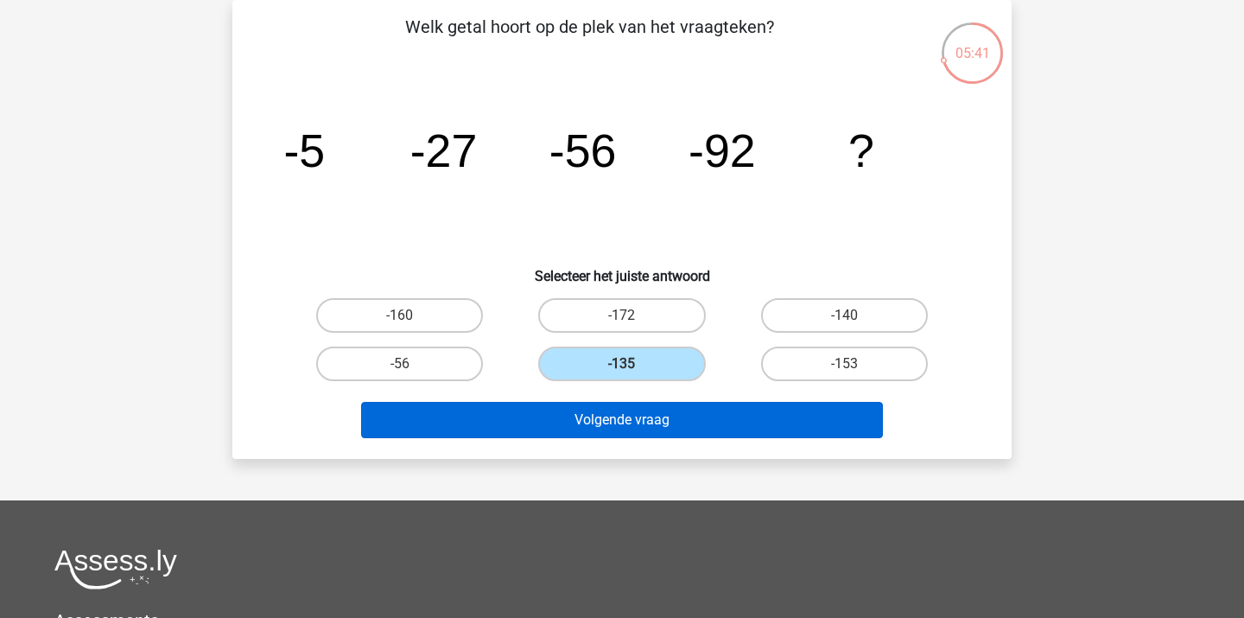
click at [677, 425] on button "Volgende vraag" at bounding box center [622, 420] width 523 height 36
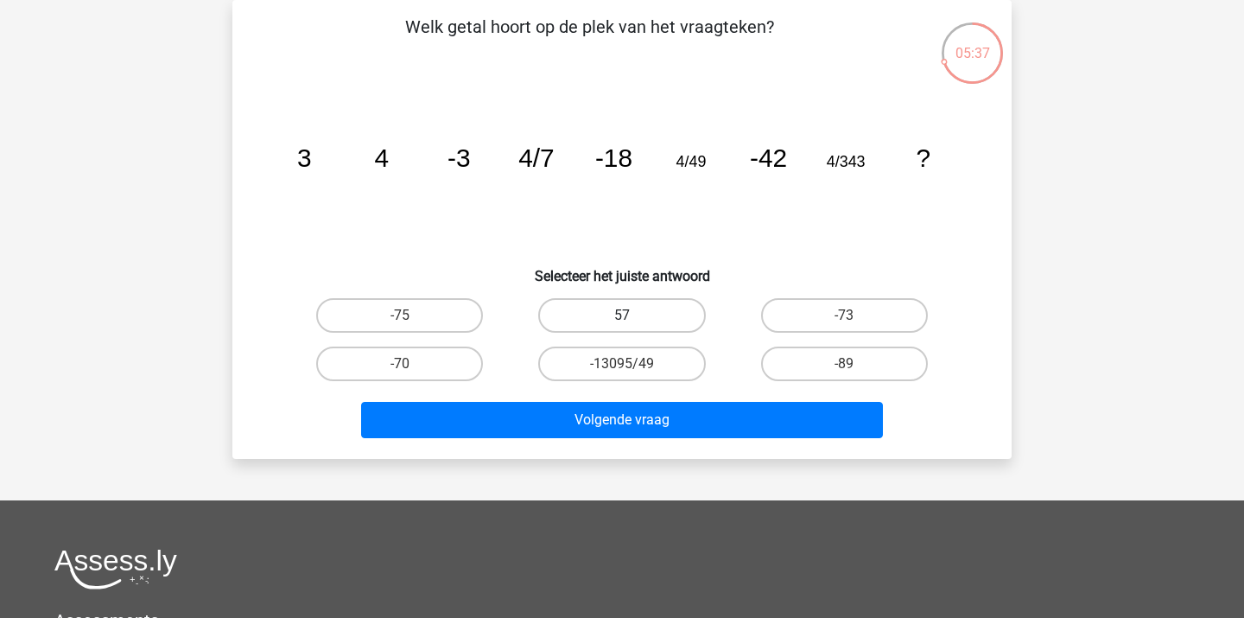
click at [613, 327] on label "57" at bounding box center [621, 315] width 167 height 35
click at [622, 327] on input "57" at bounding box center [627, 320] width 11 height 11
radio input "true"
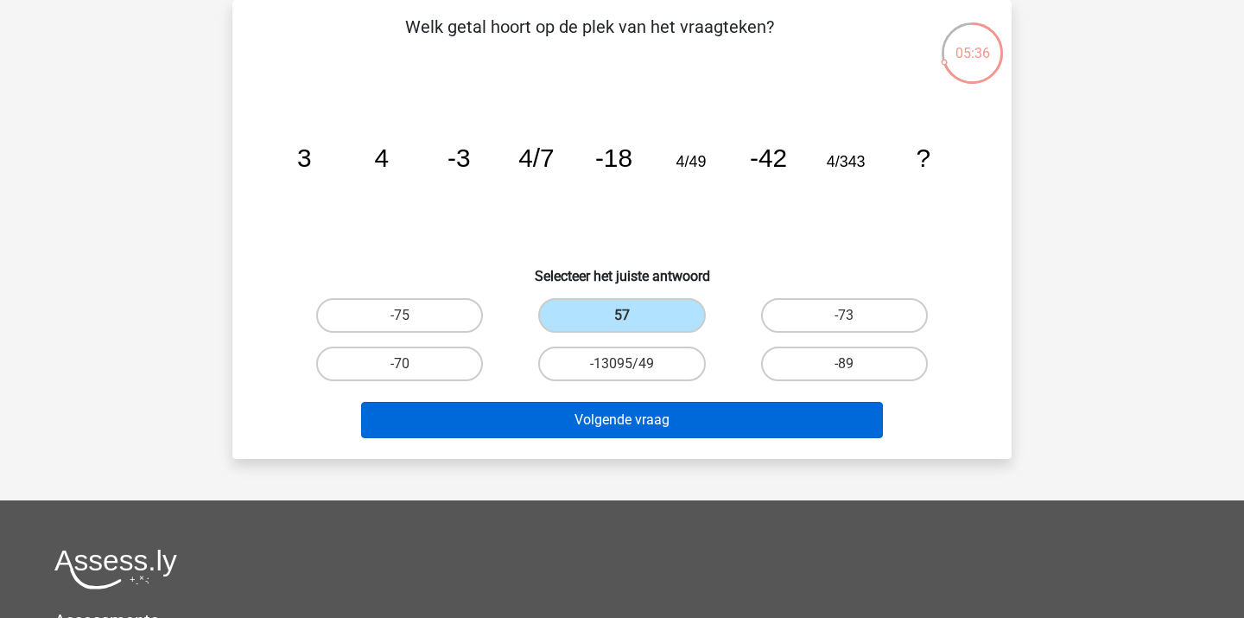
click at [629, 407] on button "Volgende vraag" at bounding box center [622, 420] width 523 height 36
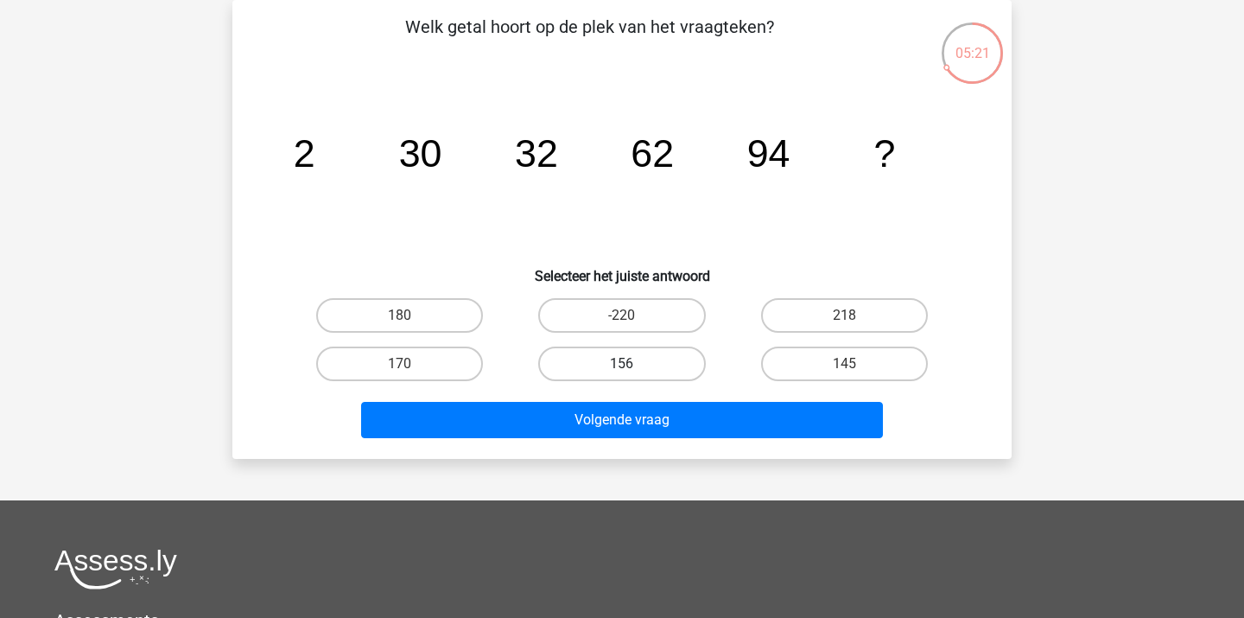
click at [658, 365] on label "156" at bounding box center [621, 363] width 167 height 35
click at [633, 365] on input "156" at bounding box center [627, 369] width 11 height 11
radio input "true"
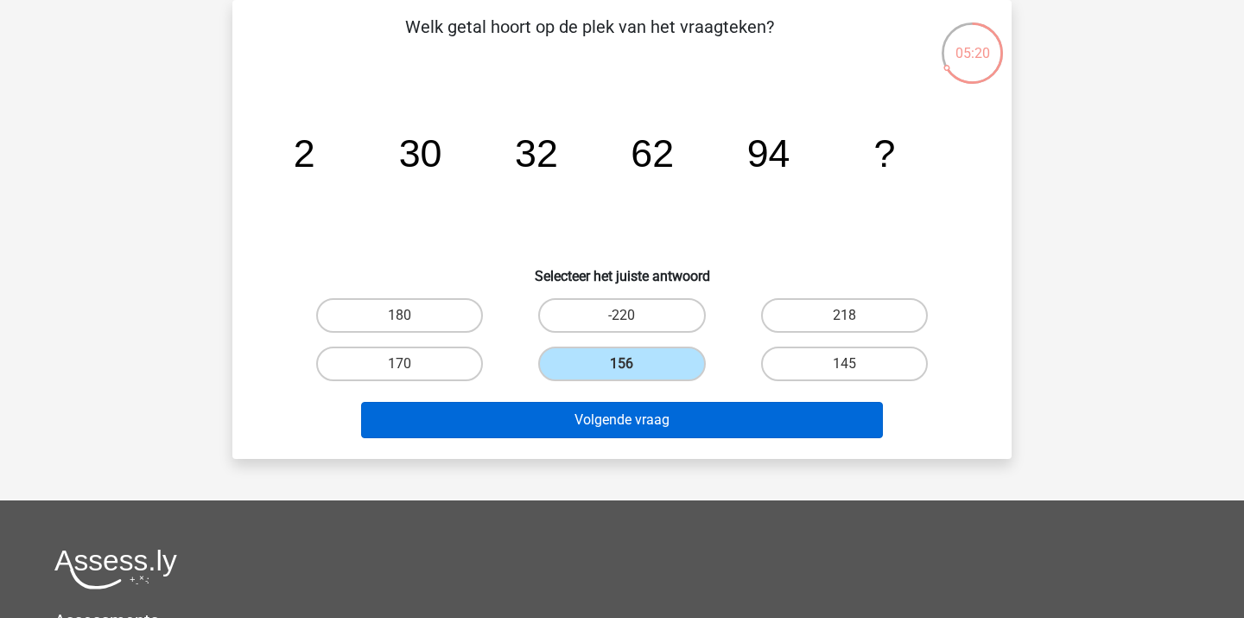
click at [663, 422] on button "Volgende vraag" at bounding box center [622, 420] width 523 height 36
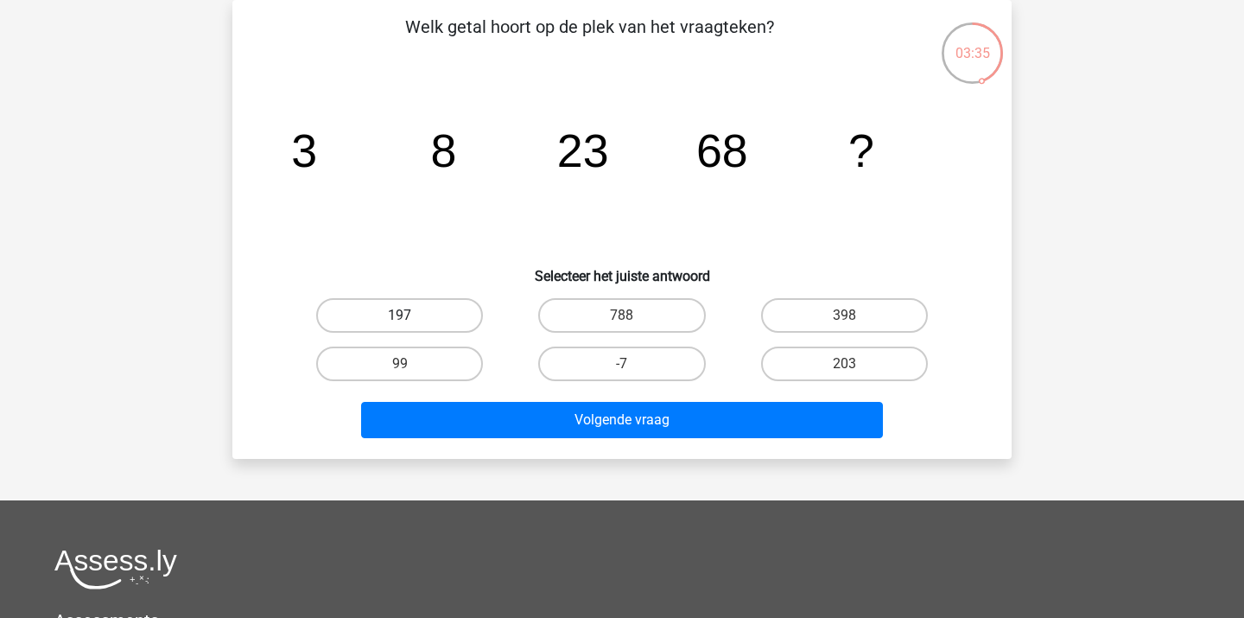
click at [466, 308] on label "197" at bounding box center [399, 315] width 167 height 35
click at [411, 315] on input "197" at bounding box center [405, 320] width 11 height 11
radio input "true"
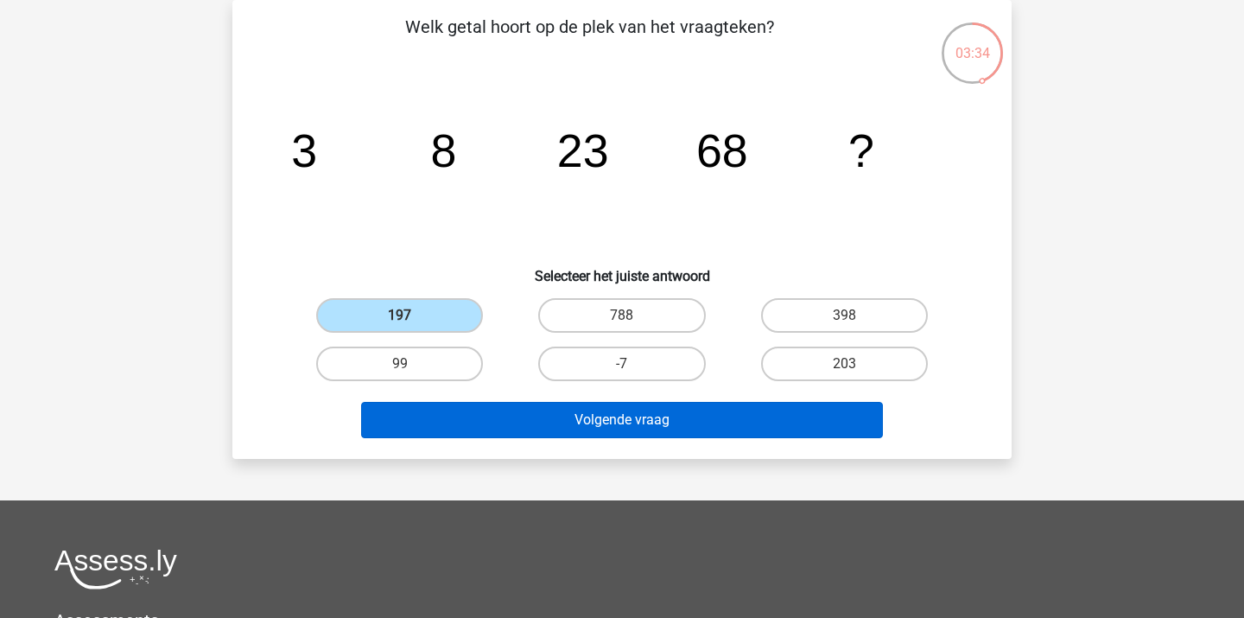
click at [533, 415] on button "Volgende vraag" at bounding box center [622, 420] width 523 height 36
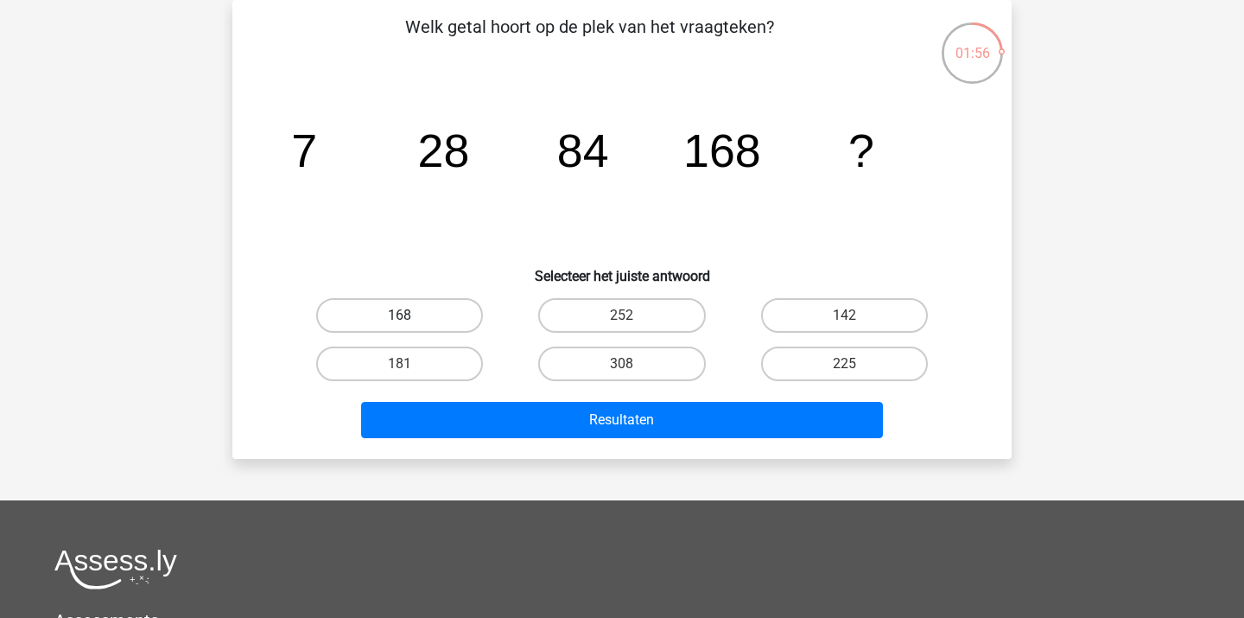
click at [423, 304] on label "168" at bounding box center [399, 315] width 167 height 35
click at [411, 315] on input "168" at bounding box center [405, 320] width 11 height 11
radio input "true"
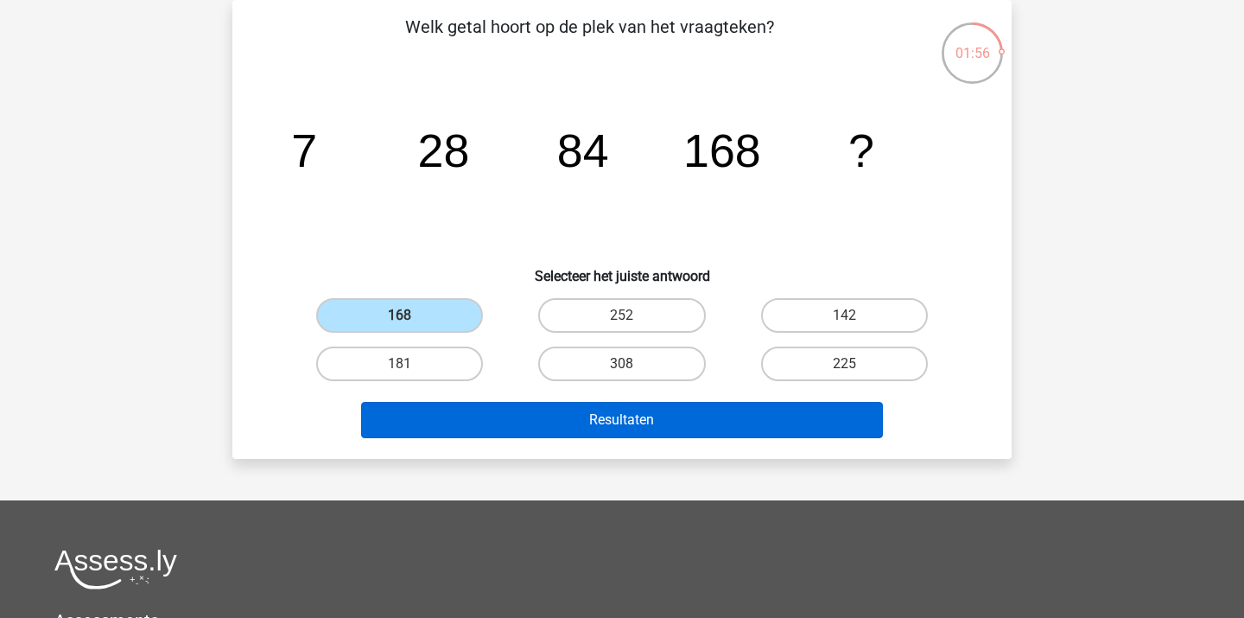
click at [473, 428] on button "Resultaten" at bounding box center [622, 420] width 523 height 36
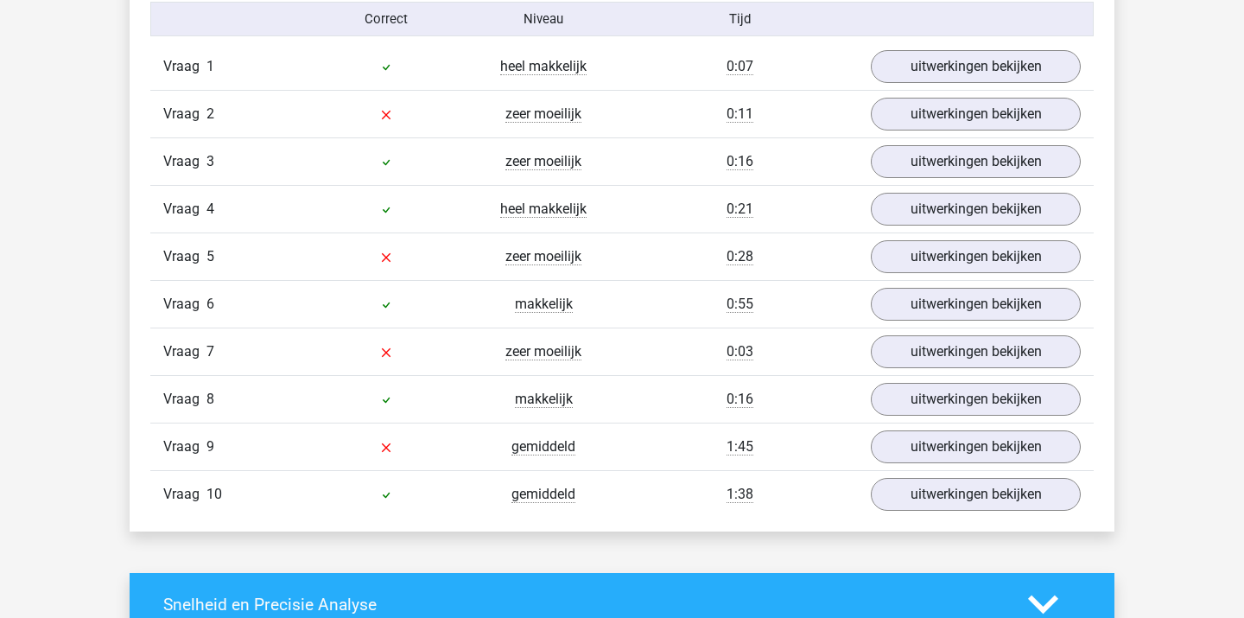
scroll to position [1106, 0]
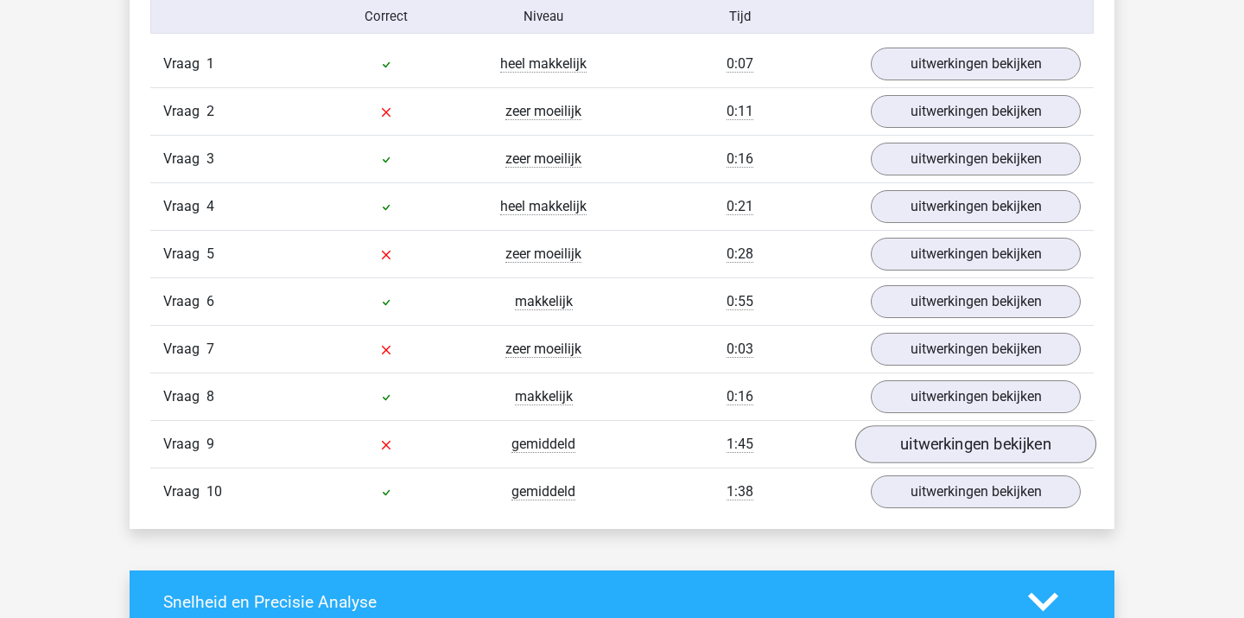
click at [928, 450] on link "uitwerkingen bekijken" at bounding box center [975, 444] width 241 height 38
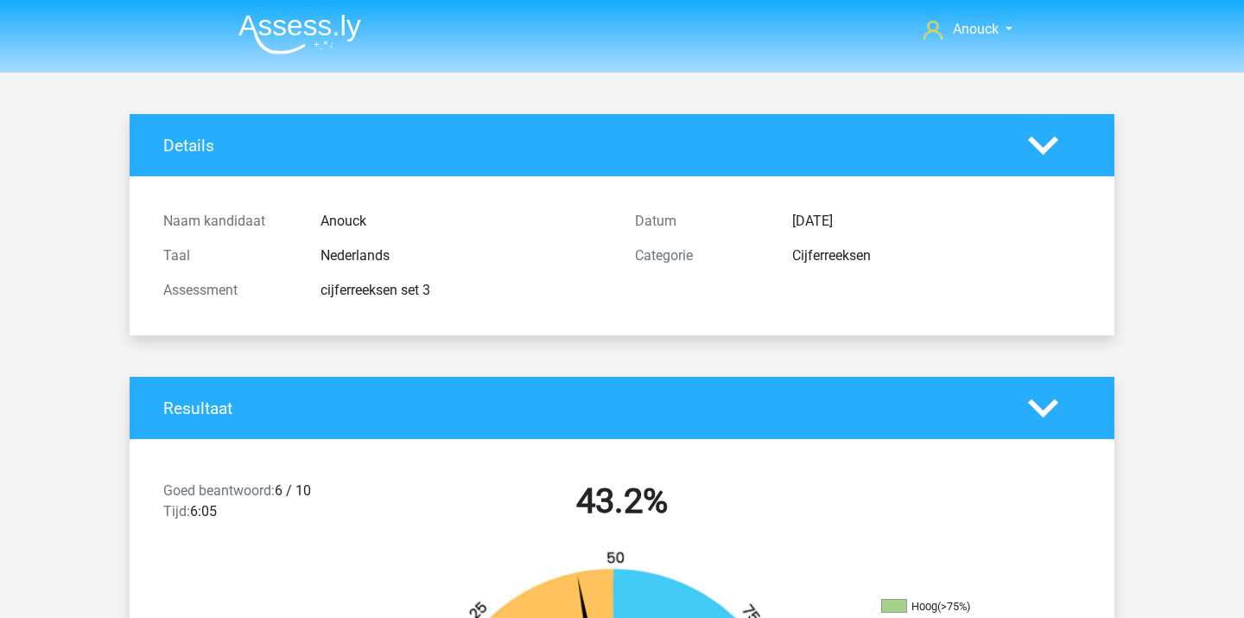
scroll to position [0, 0]
click at [318, 29] on img at bounding box center [299, 34] width 123 height 41
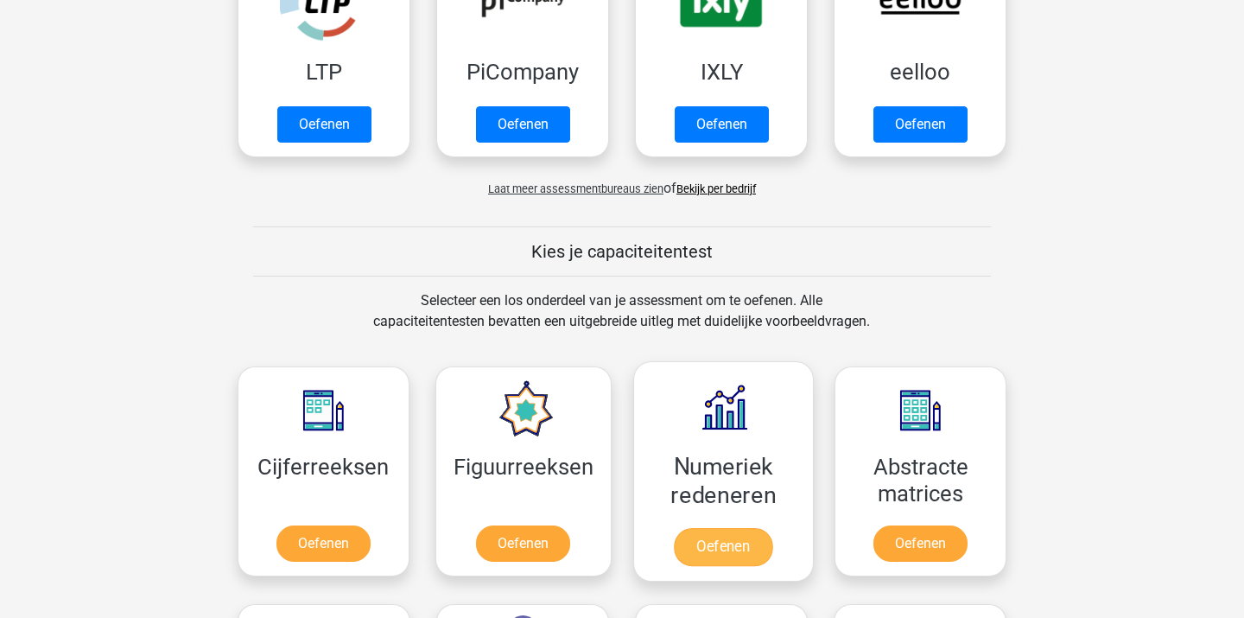
scroll to position [446, 0]
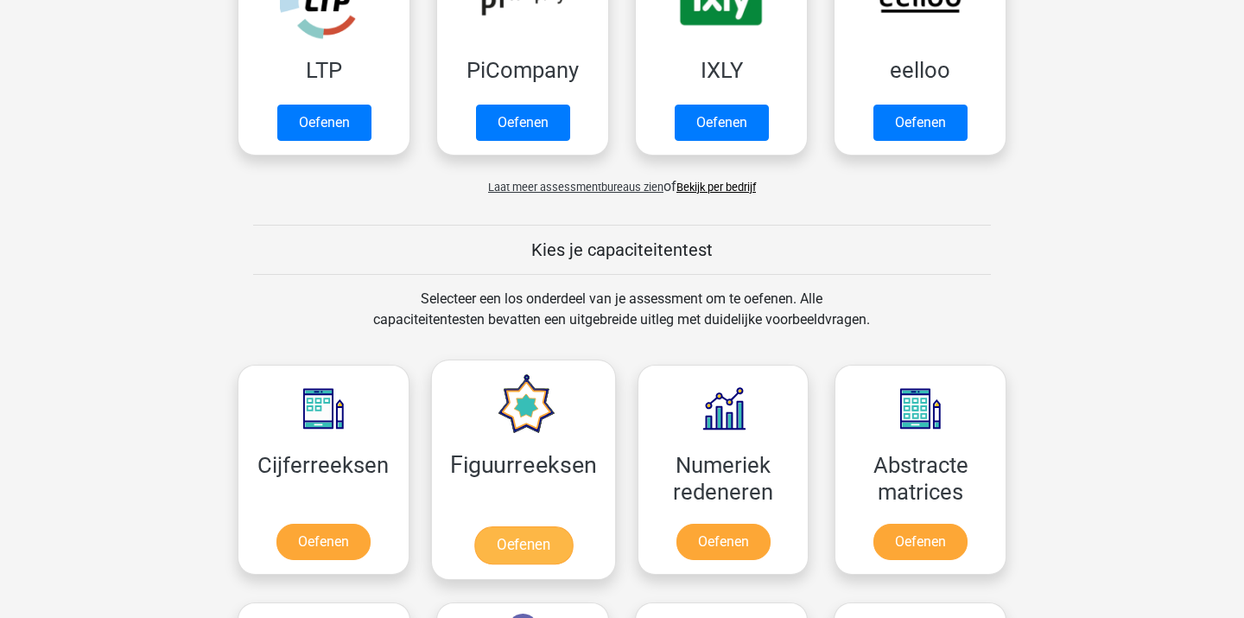
click at [513, 555] on link "Oefenen" at bounding box center [522, 545] width 98 height 38
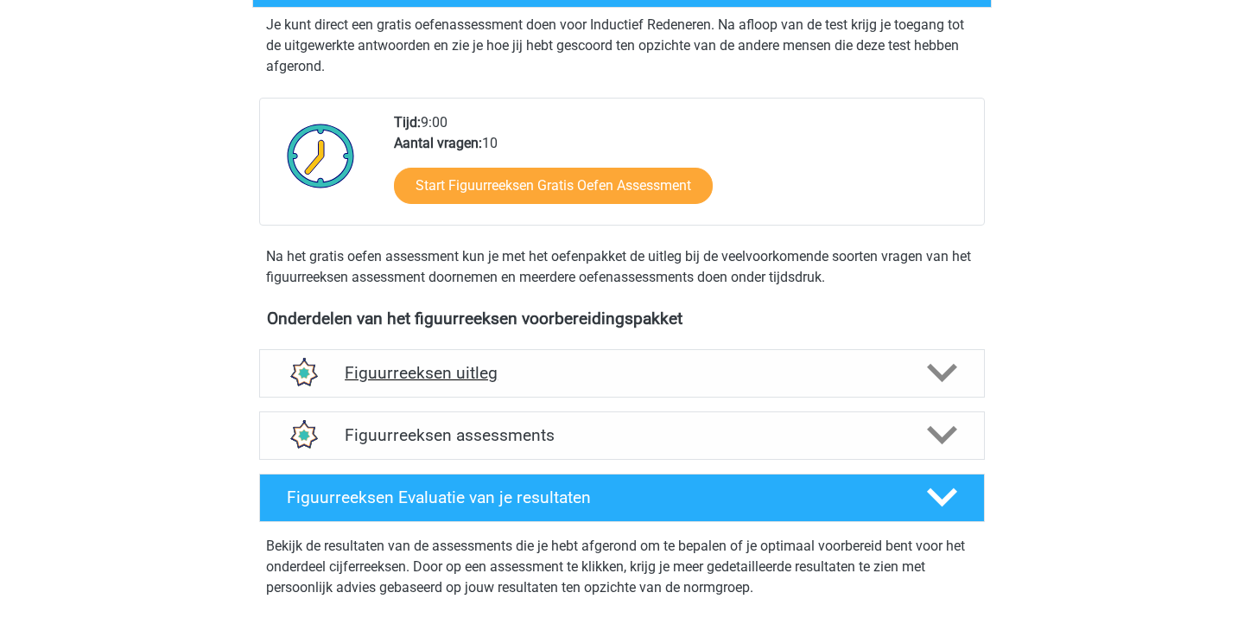
click at [499, 387] on div "Figuurreeksen uitleg" at bounding box center [622, 373] width 726 height 48
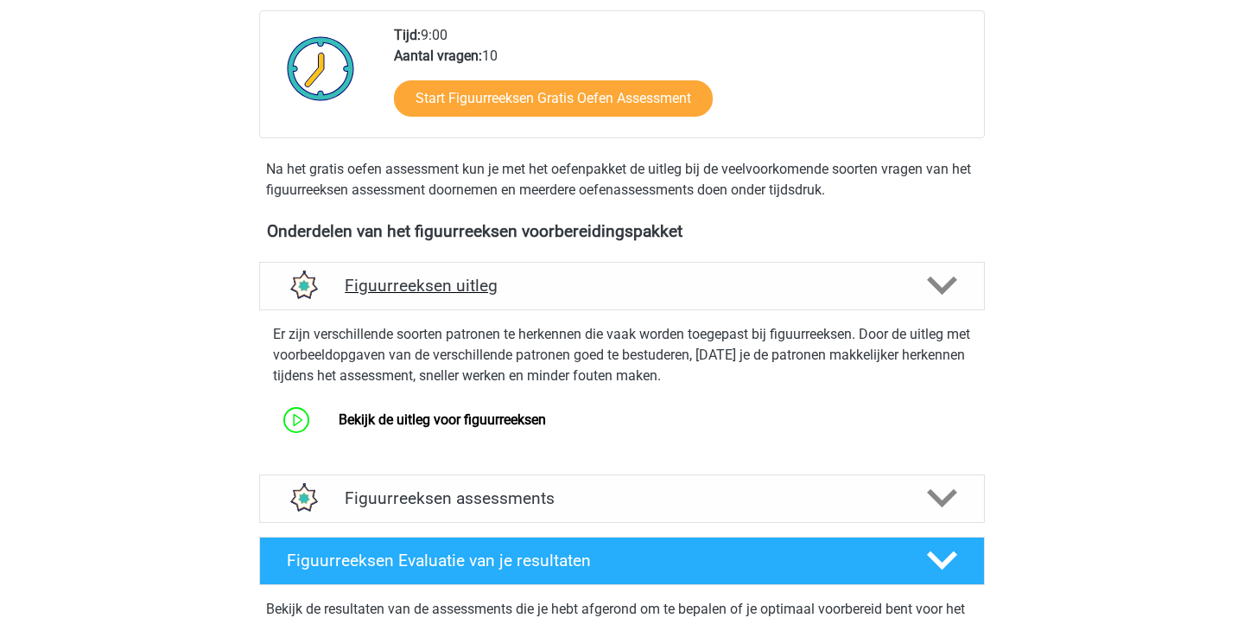
scroll to position [441, 0]
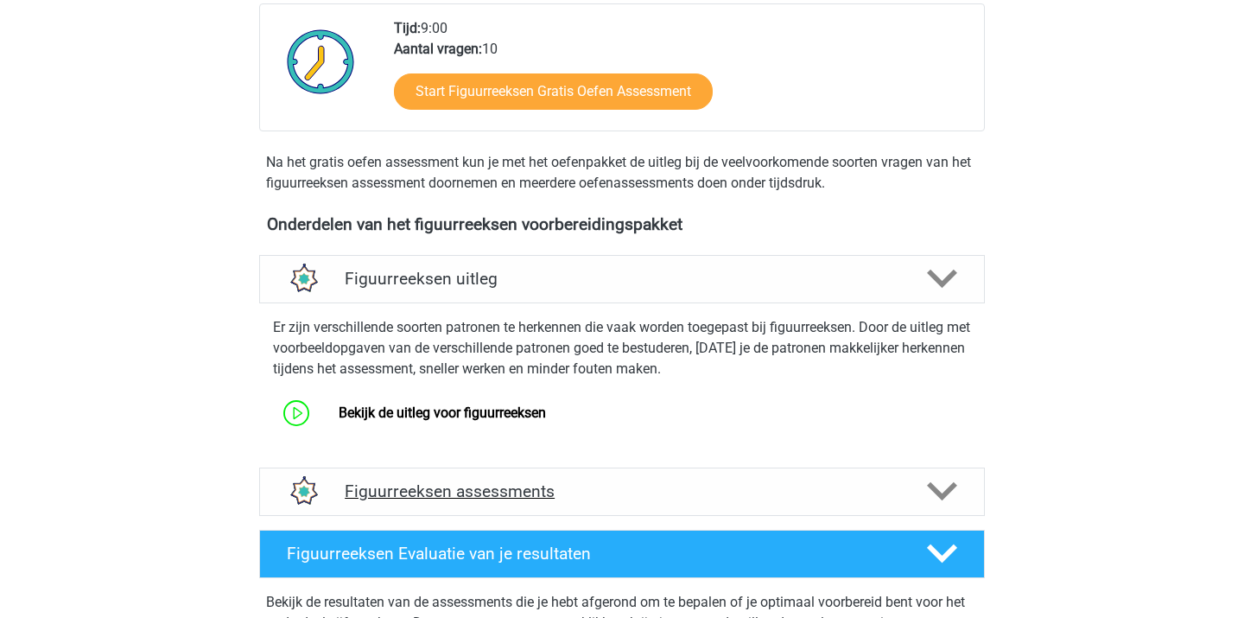
click at [476, 494] on h4 "Figuurreeksen assessments" at bounding box center [622, 491] width 555 height 20
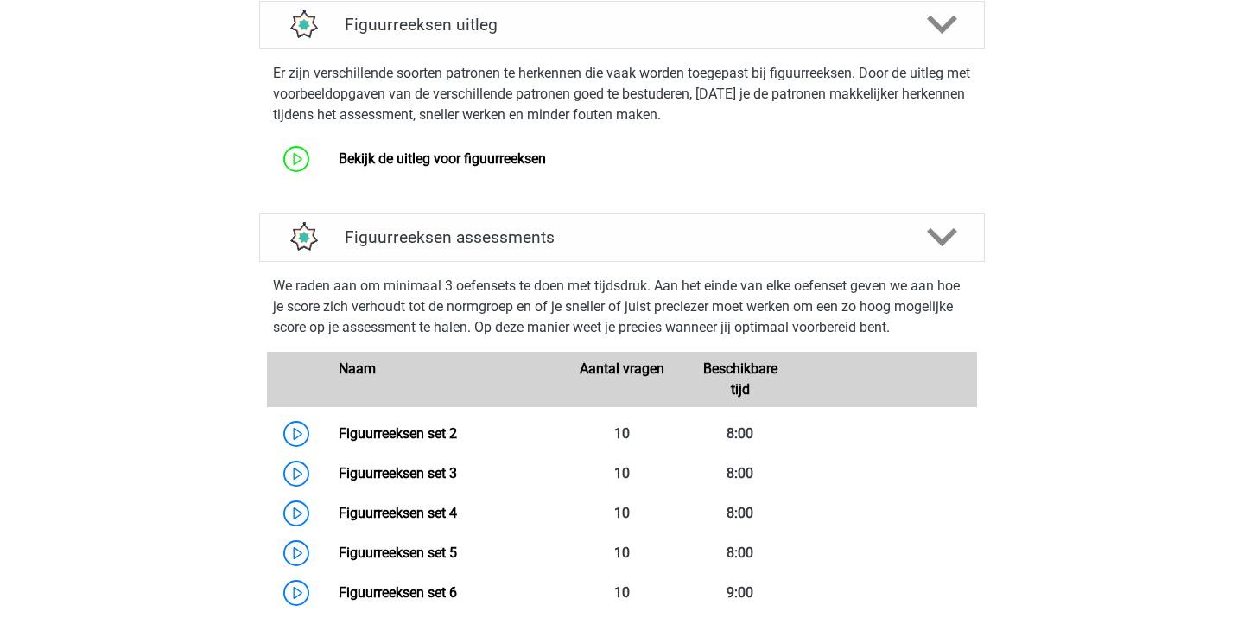
scroll to position [689, 0]
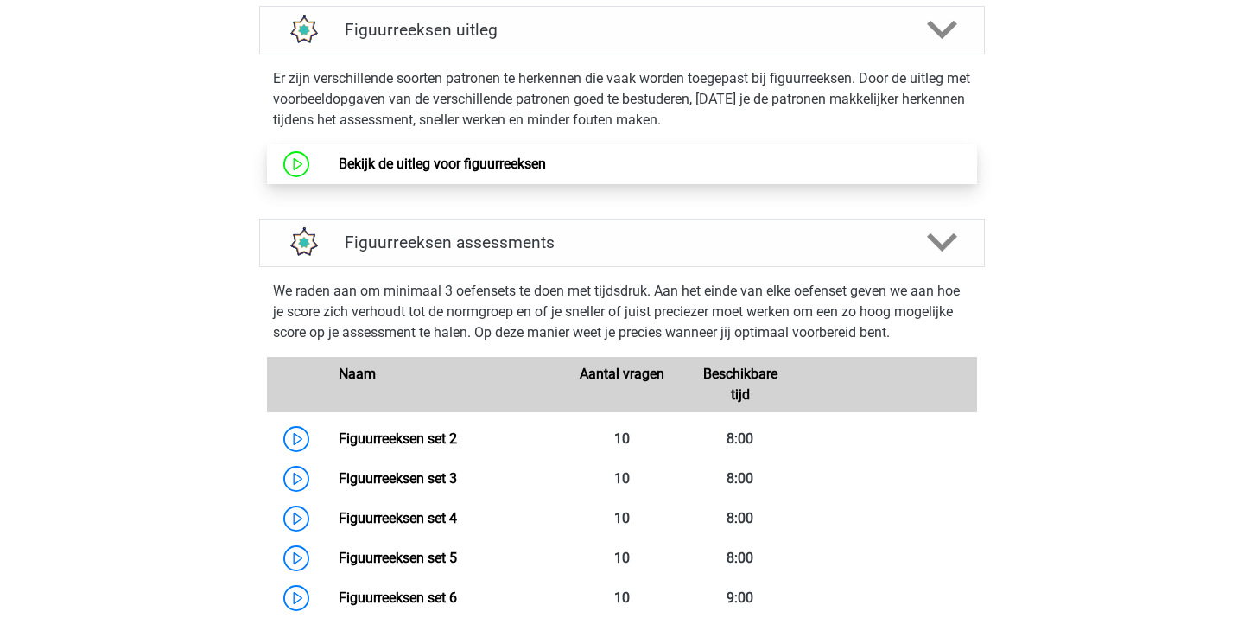
click at [485, 167] on link "Bekijk de uitleg voor figuurreeksen" at bounding box center [442, 163] width 207 height 16
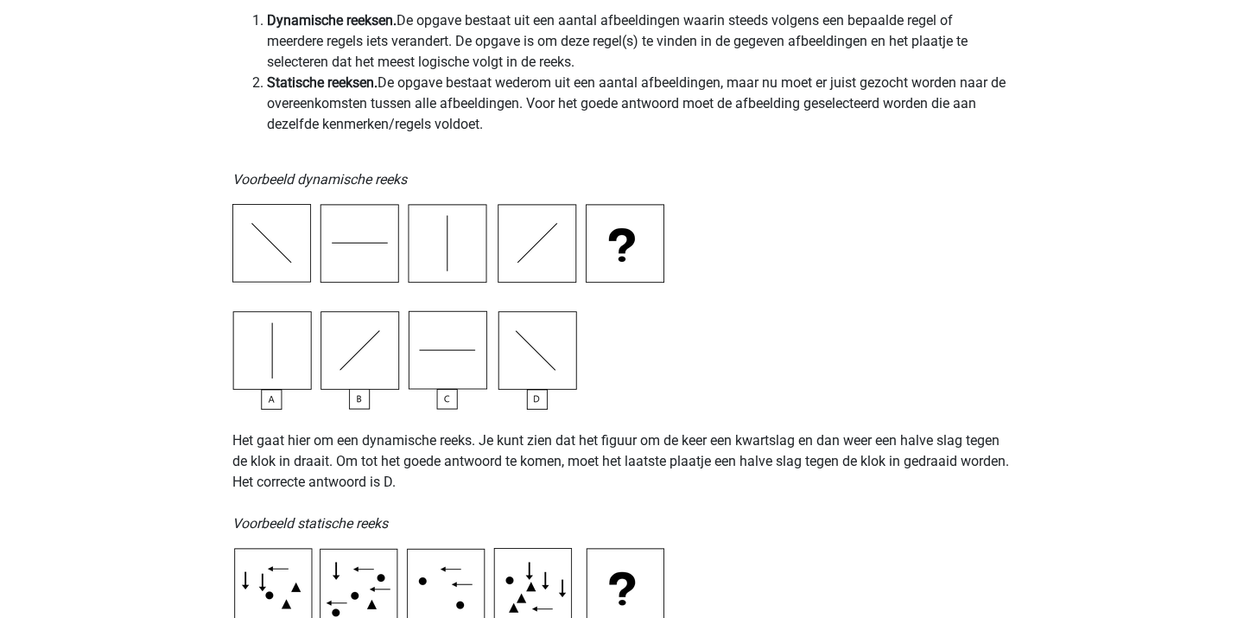
scroll to position [447, 0]
drag, startPoint x: 565, startPoint y: 38, endPoint x: 641, endPoint y: 120, distance: 111.9
click at [641, 120] on ol "Dynamische reeksen. De opgave bestaat uit een aantal afbeeldingen waarin steeds…" at bounding box center [621, 73] width 779 height 124
click at [641, 120] on li "Statische reeksen. De opgave bestaat wederom uit een aantal afbeeldingen, maar …" at bounding box center [639, 104] width 745 height 62
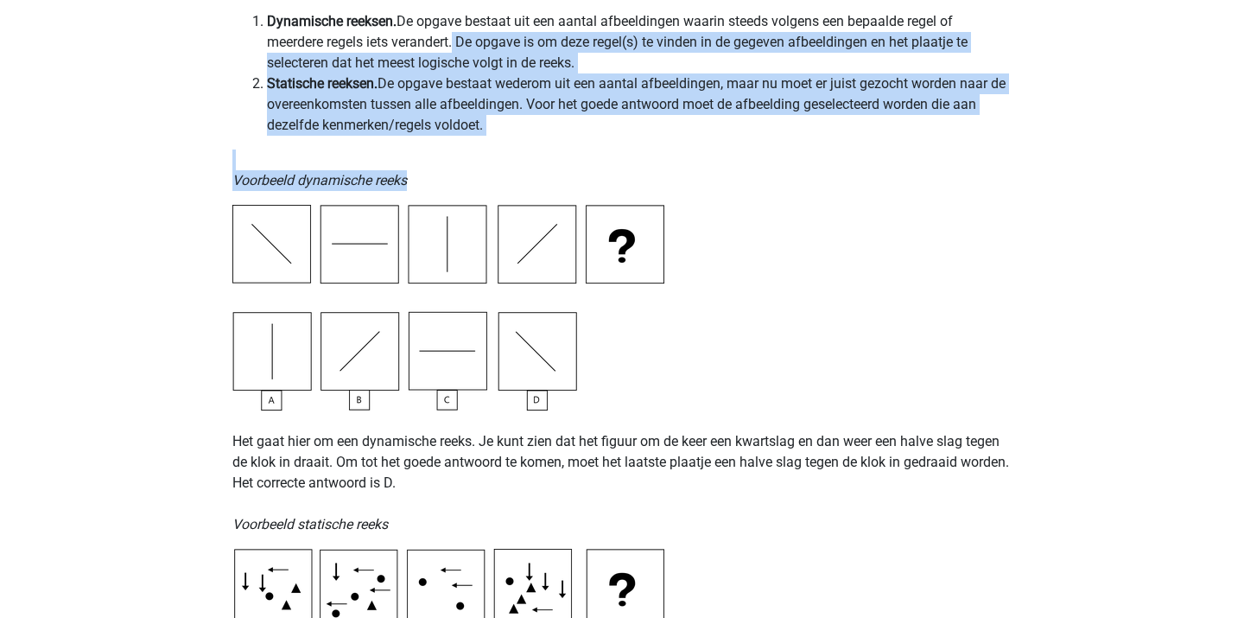
drag, startPoint x: 453, startPoint y: 41, endPoint x: 633, endPoint y: 178, distance: 225.6
click at [633, 178] on p "Voorbeeld dynamische reeks" at bounding box center [621, 169] width 779 height 41
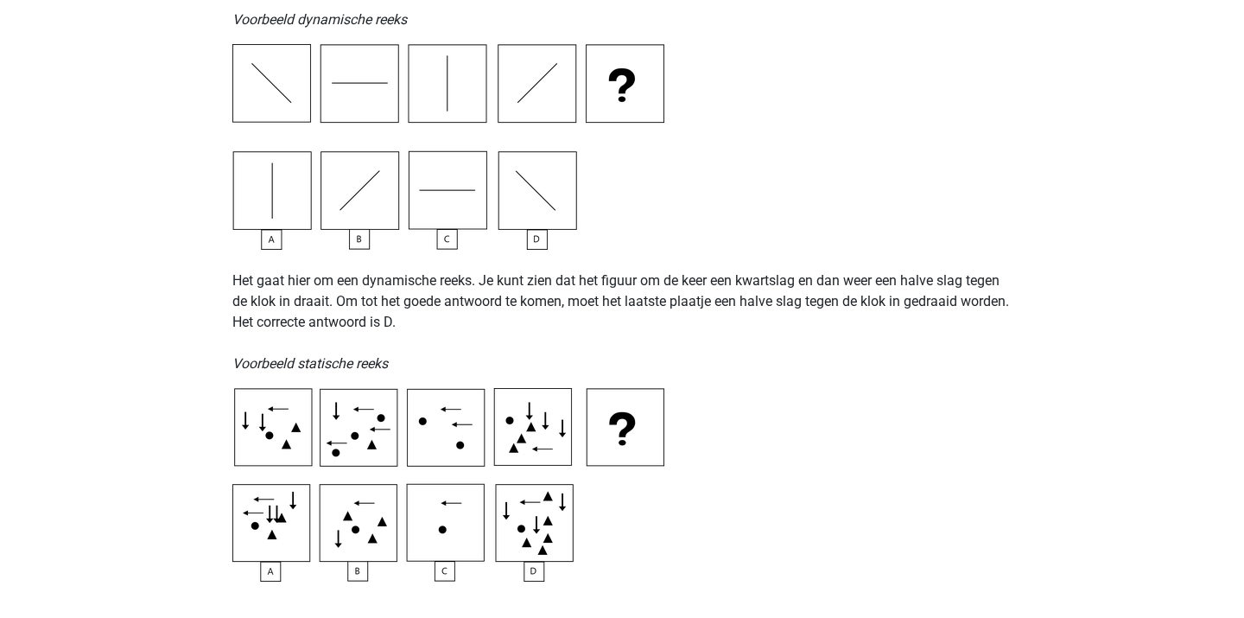
scroll to position [602, 0]
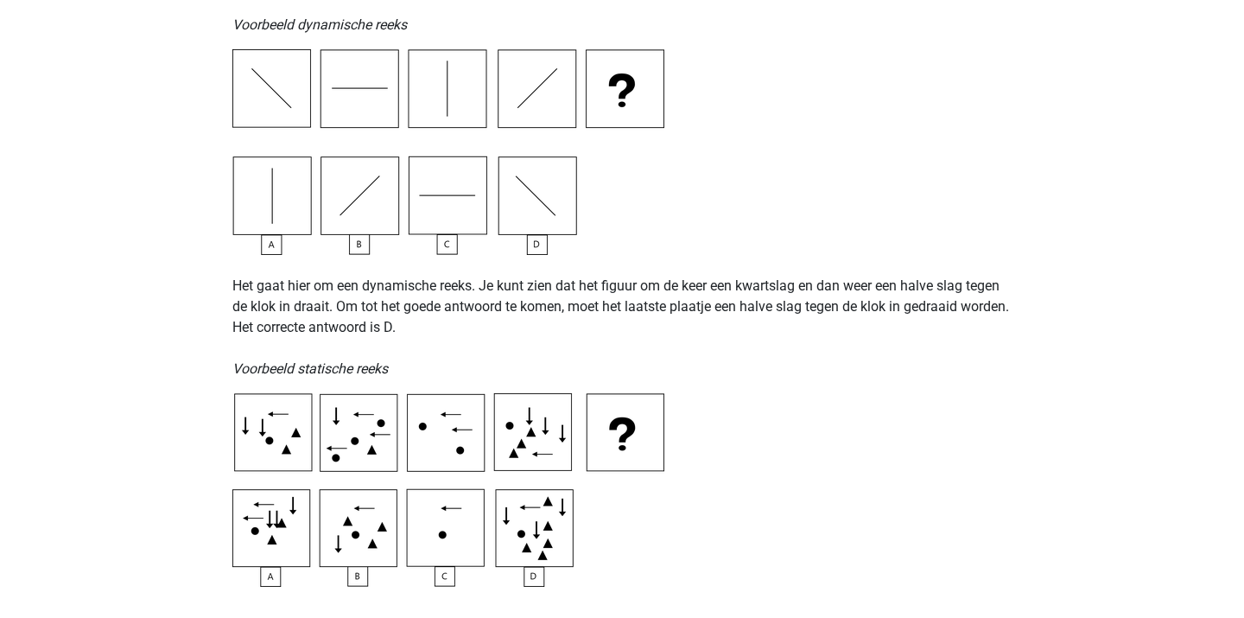
click at [450, 517] on img at bounding box center [448, 489] width 432 height 193
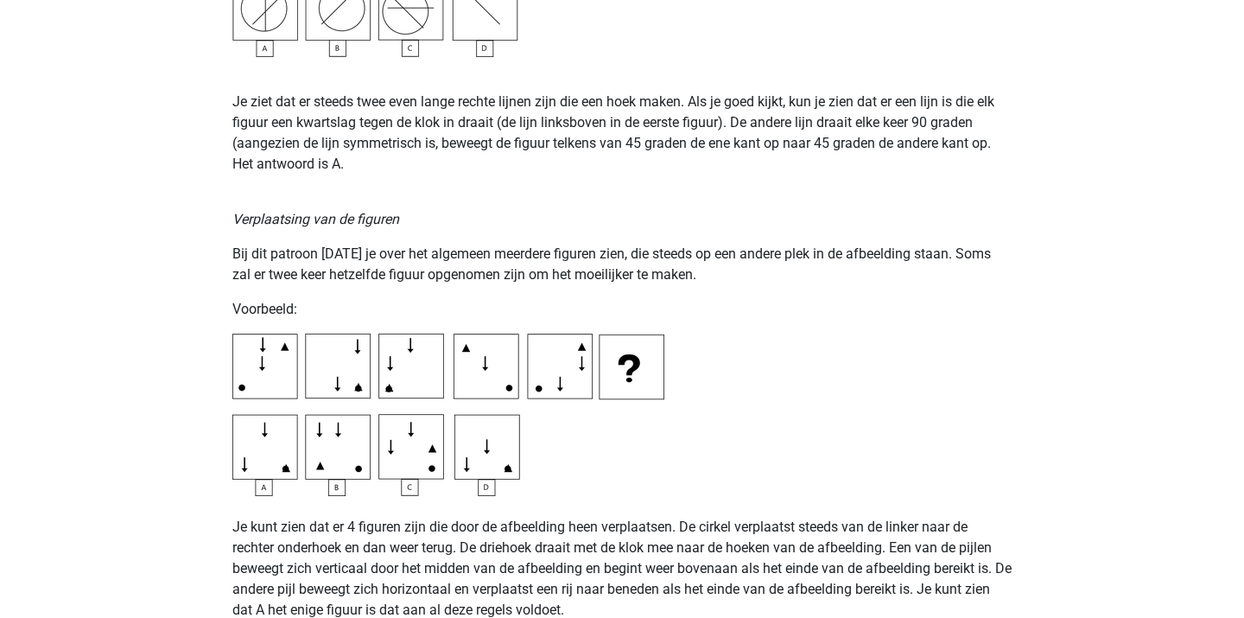
scroll to position [2466, 0]
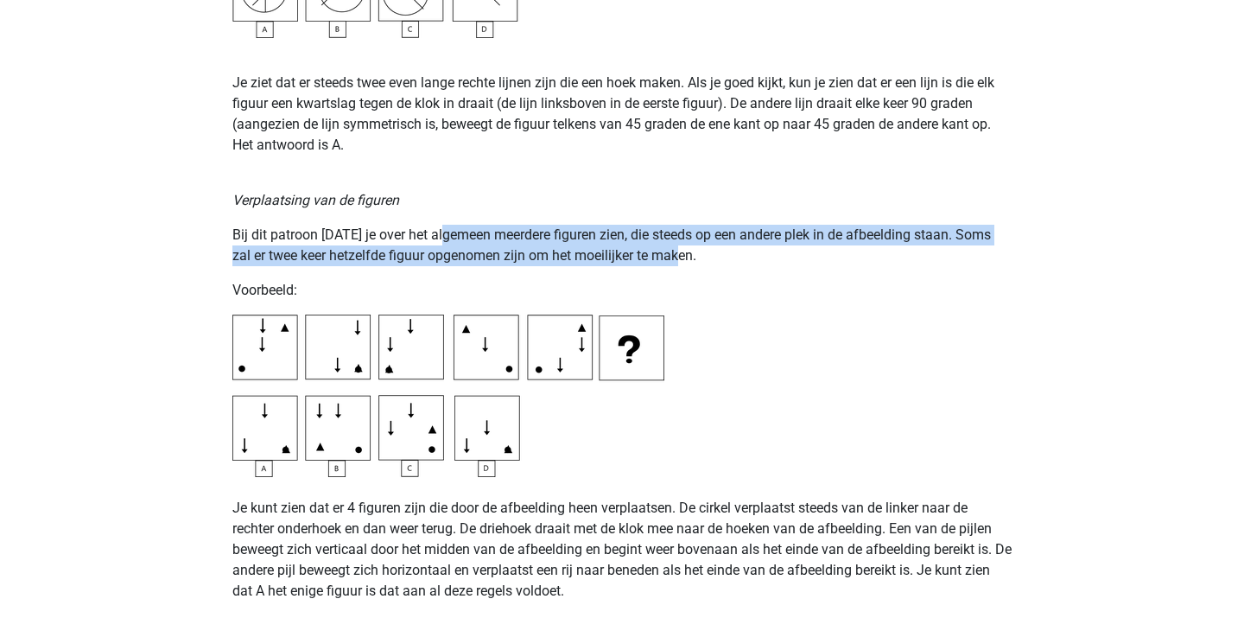
drag, startPoint x: 448, startPoint y: 237, endPoint x: 568, endPoint y: 271, distance: 124.9
click at [568, 270] on div "Op deze pagina behandelen we de meest voorkomende patronen voor figuurreeksen .…" at bounding box center [622, 430] width 821 height 5550
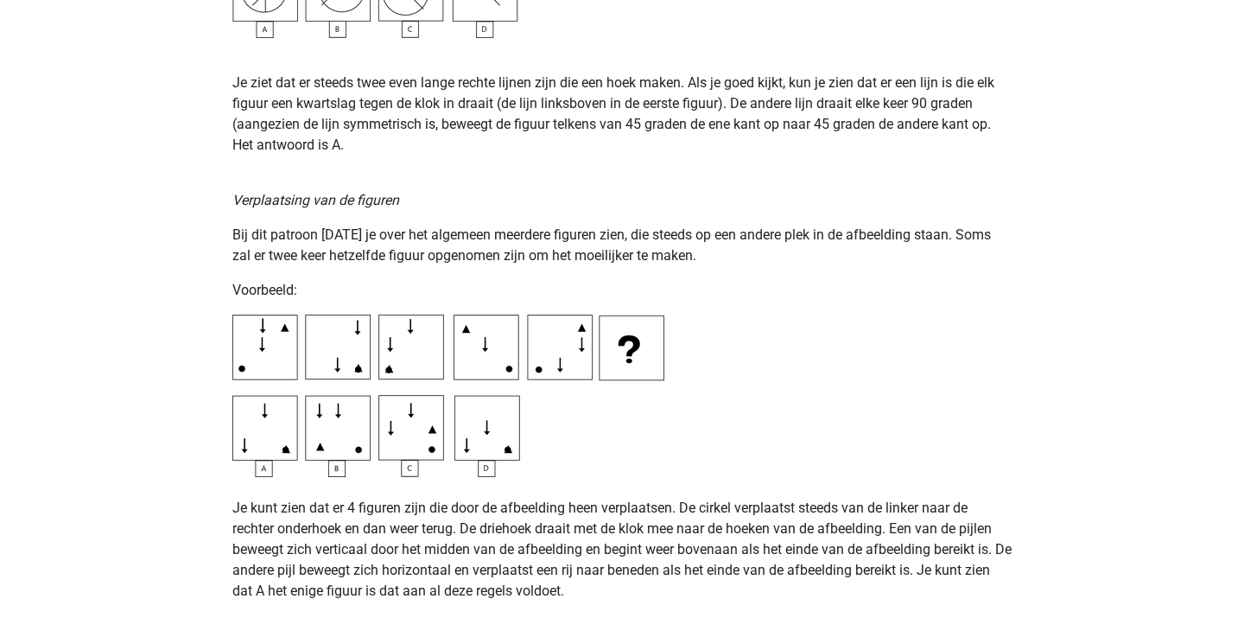
click at [568, 271] on div "Op deze pagina behandelen we de meest voorkomende patronen voor figuurreeksen .…" at bounding box center [622, 430] width 821 height 5550
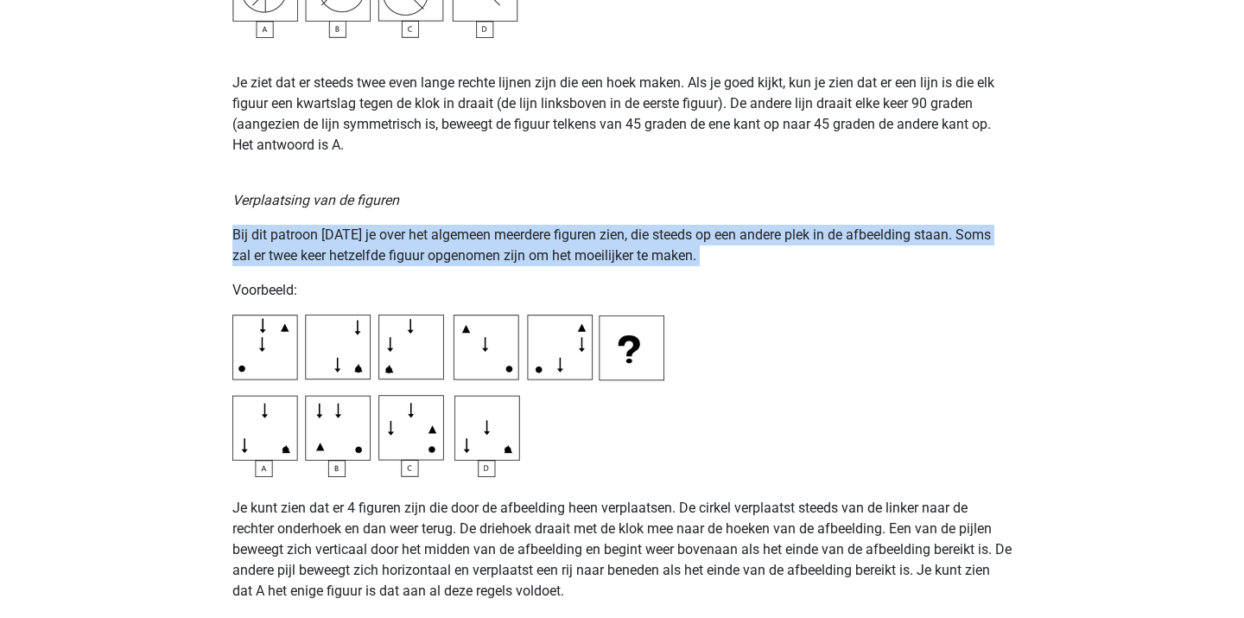
drag, startPoint x: 514, startPoint y: 198, endPoint x: 630, endPoint y: 286, distance: 145.5
click at [630, 284] on div "Op deze pagina behandelen we de meest voorkomende patronen voor figuurreeksen .…" at bounding box center [622, 430] width 821 height 5550
click at [630, 286] on p "Voorbeeld:" at bounding box center [621, 290] width 779 height 21
drag, startPoint x: 577, startPoint y: 201, endPoint x: 704, endPoint y: 295, distance: 157.6
click at [705, 295] on div "Op deze pagina behandelen we de meest voorkomende patronen voor figuurreeksen .…" at bounding box center [622, 430] width 821 height 5550
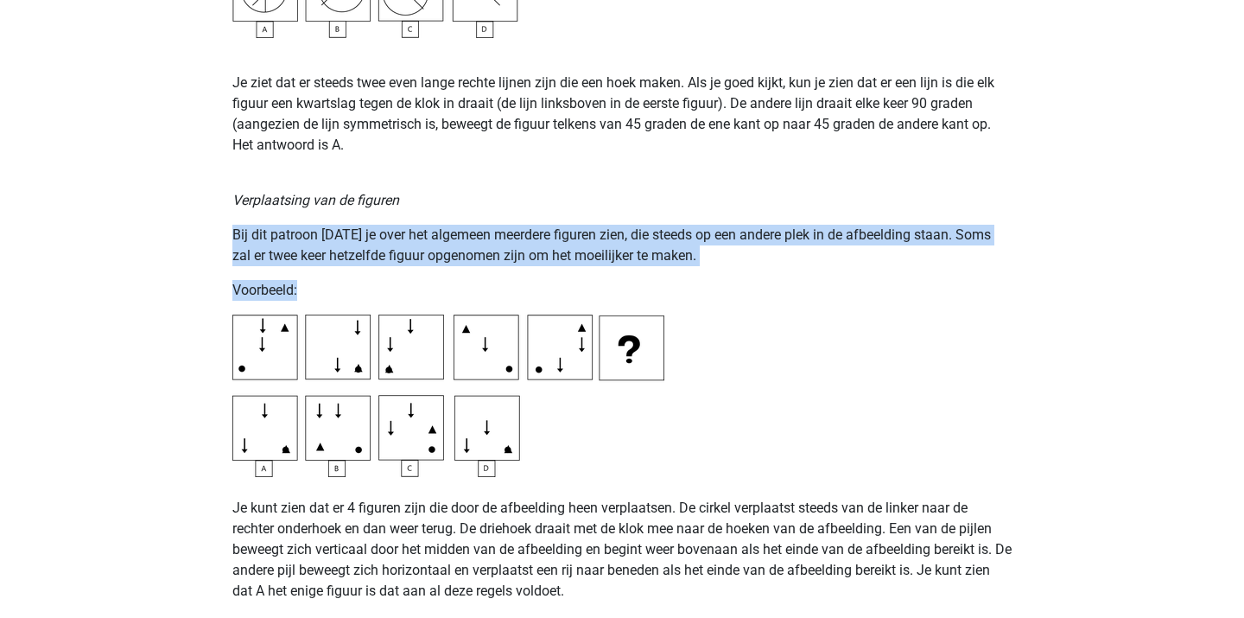
click at [704, 295] on p "Voorbeeld:" at bounding box center [621, 290] width 779 height 21
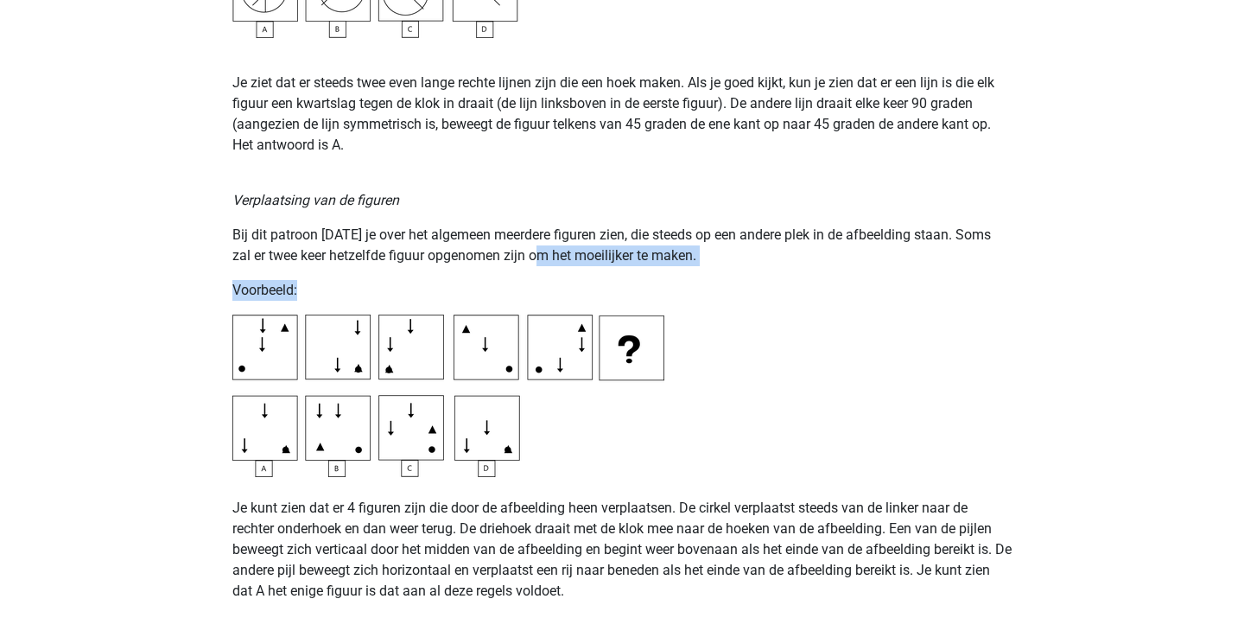
drag, startPoint x: 541, startPoint y: 246, endPoint x: 656, endPoint y: 289, distance: 123.2
click at [656, 288] on div "Op deze pagina behandelen we de meest voorkomende patronen voor figuurreeksen .…" at bounding box center [622, 430] width 821 height 5550
click at [656, 289] on p "Voorbeeld:" at bounding box center [621, 290] width 779 height 21
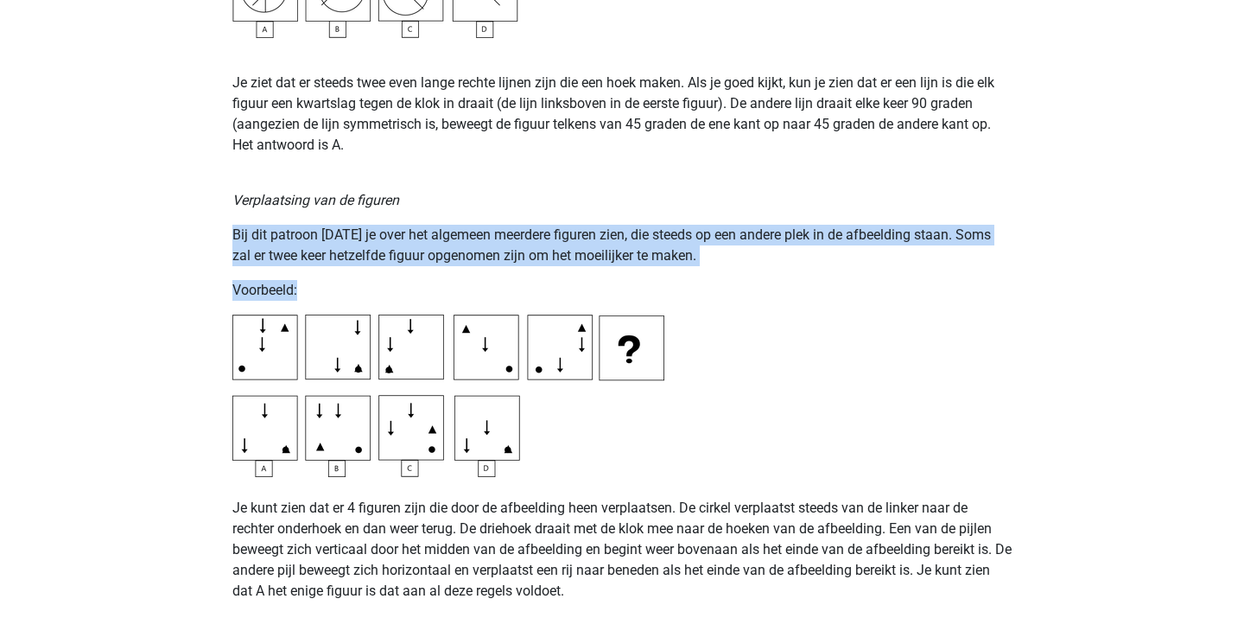
drag, startPoint x: 544, startPoint y: 212, endPoint x: 653, endPoint y: 295, distance: 136.3
click at [652, 294] on div "Op deze pagina behandelen we de meest voorkomende patronen voor figuurreeksen .…" at bounding box center [622, 430] width 821 height 5550
click at [653, 295] on p "Voorbeeld:" at bounding box center [621, 290] width 779 height 21
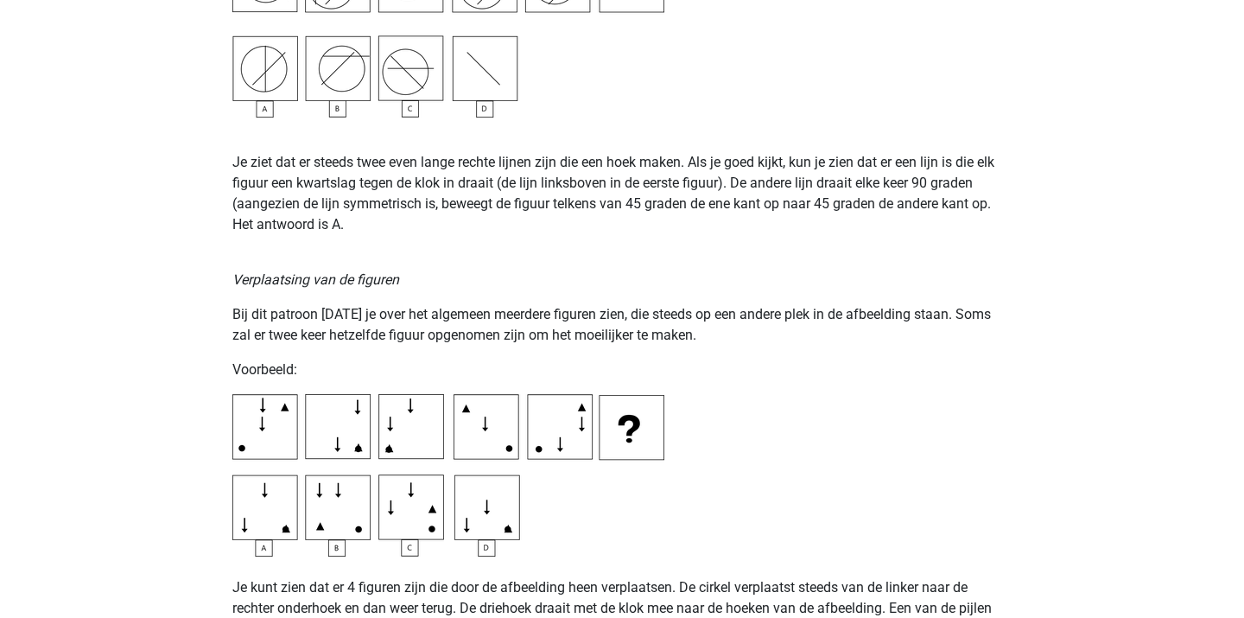
scroll to position [2439, 0]
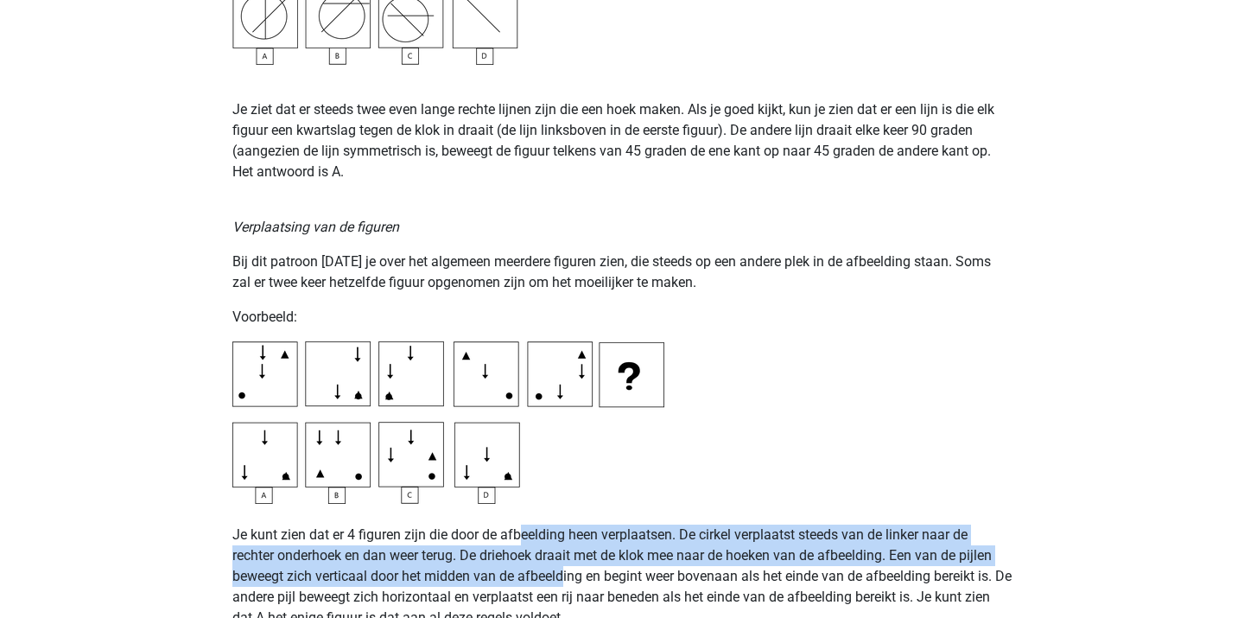
drag, startPoint x: 524, startPoint y: 542, endPoint x: 569, endPoint y: 570, distance: 53.2
click at [568, 568] on p "Je kunt zien dat er 4 figuren zijn die door de afbeelding heen verplaatsen. De …" at bounding box center [621, 566] width 779 height 124
click at [569, 570] on p "Je kunt zien dat er 4 figuren zijn die door de afbeelding heen verplaatsen. De …" at bounding box center [621, 566] width 779 height 124
drag, startPoint x: 551, startPoint y: 534, endPoint x: 612, endPoint y: 574, distance: 72.8
click at [612, 573] on p "Je kunt zien dat er 4 figuren zijn die door de afbeelding heen verplaatsen. De …" at bounding box center [621, 566] width 779 height 124
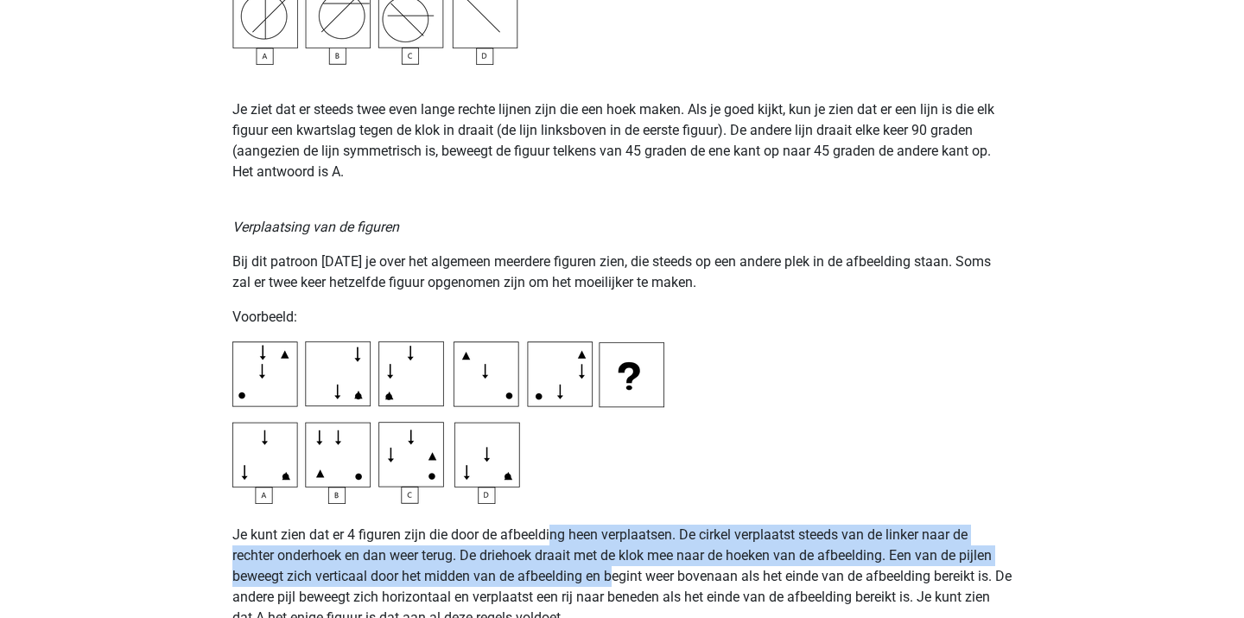
click at [612, 574] on p "Je kunt zien dat er 4 figuren zijn die door de afbeelding heen verplaatsen. De …" at bounding box center [621, 566] width 779 height 124
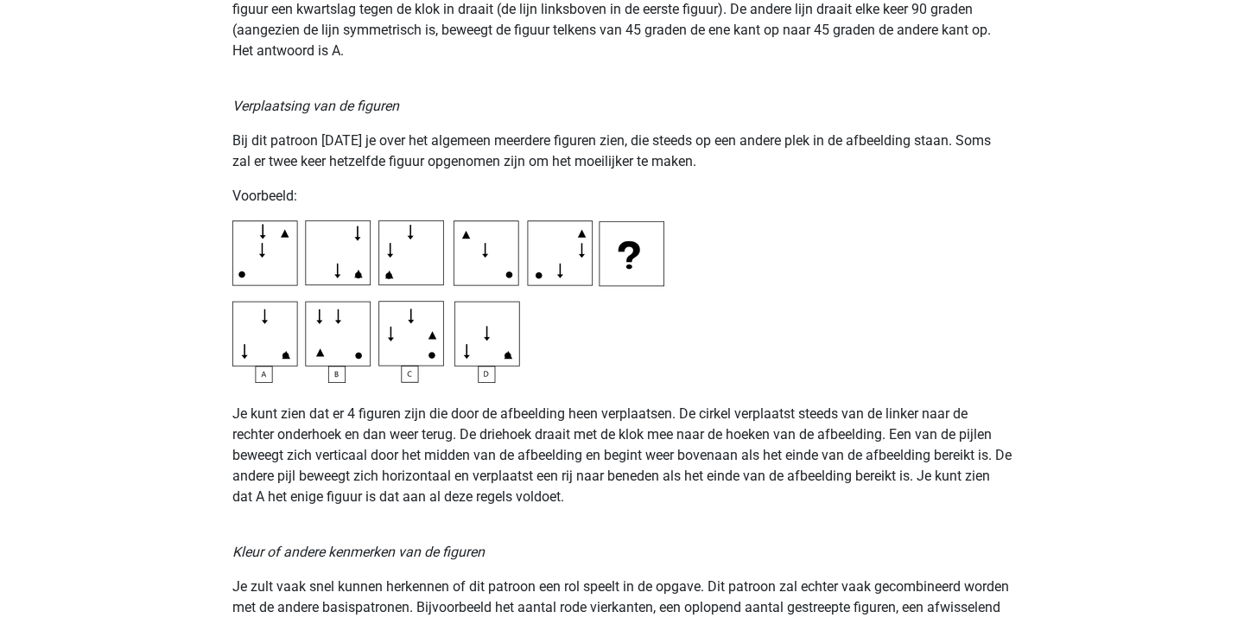
scroll to position [2563, 0]
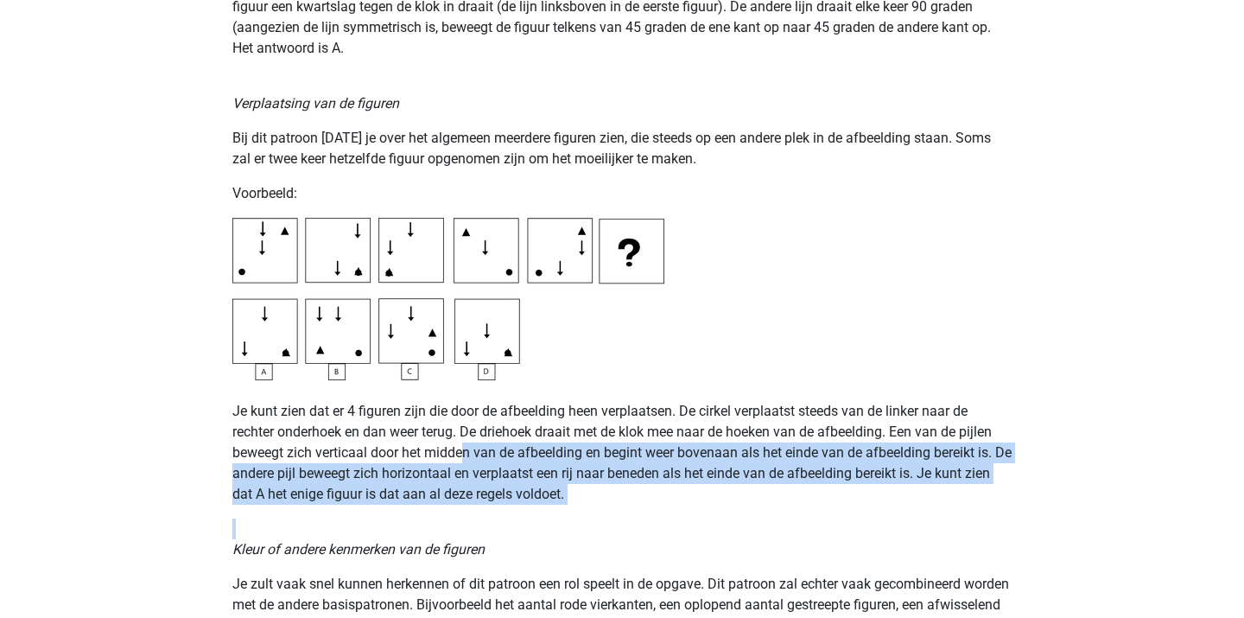
drag, startPoint x: 467, startPoint y: 442, endPoint x: 536, endPoint y: 522, distance: 104.7
click at [535, 519] on div "Op deze pagina behandelen we de meest voorkomende patronen voor figuurreeksen .…" at bounding box center [622, 333] width 821 height 5550
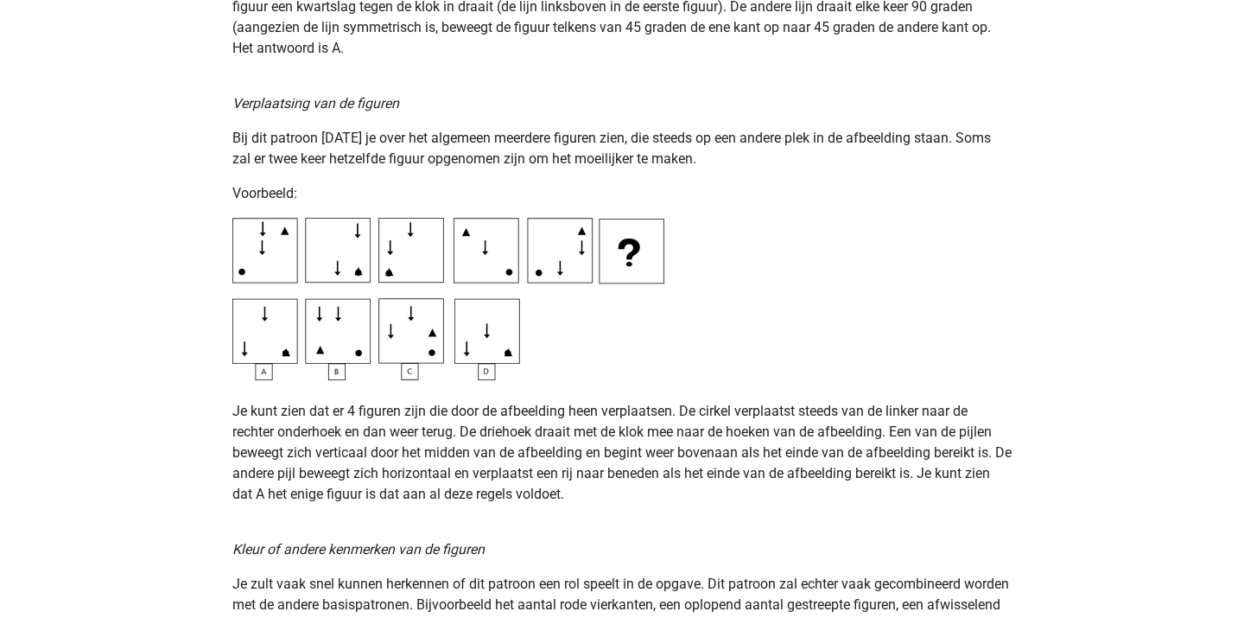
click at [536, 522] on p "Kleur of andere kenmerken van de figuren" at bounding box center [621, 538] width 779 height 41
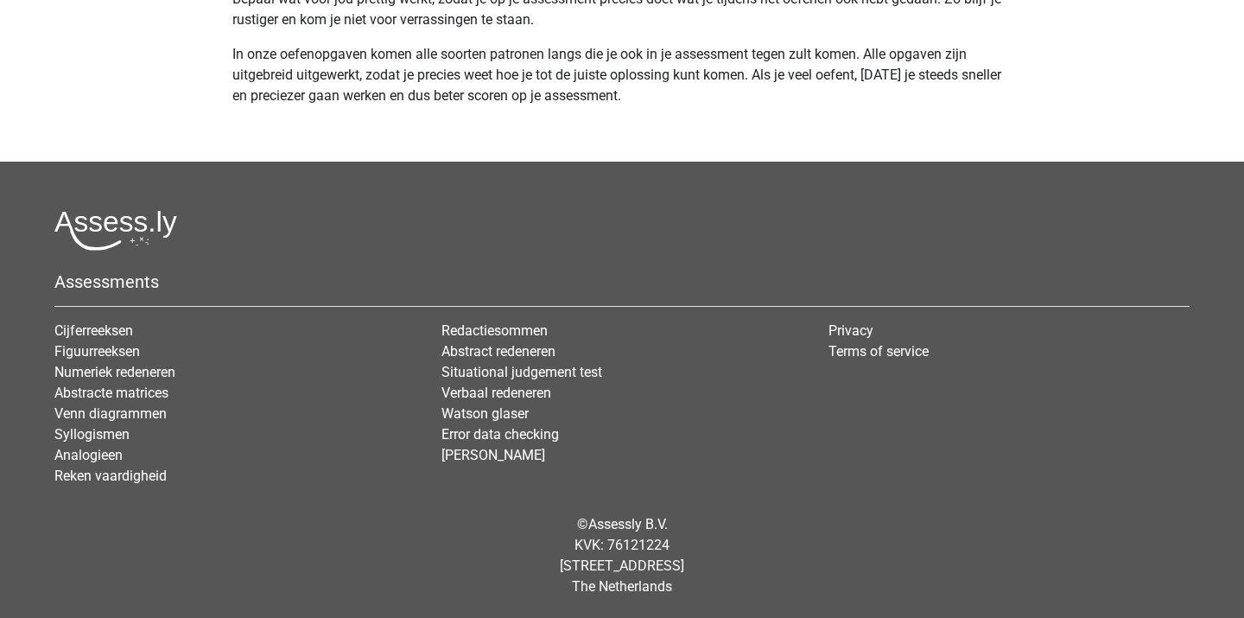
scroll to position [5509, 0]
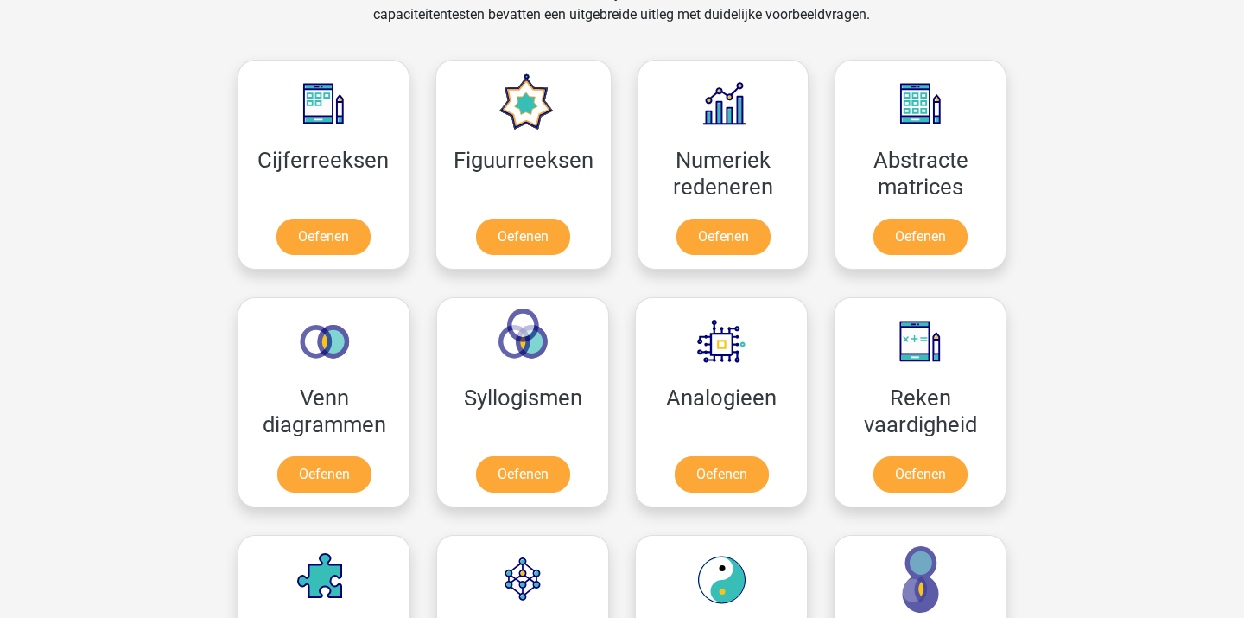
scroll to position [736, 0]
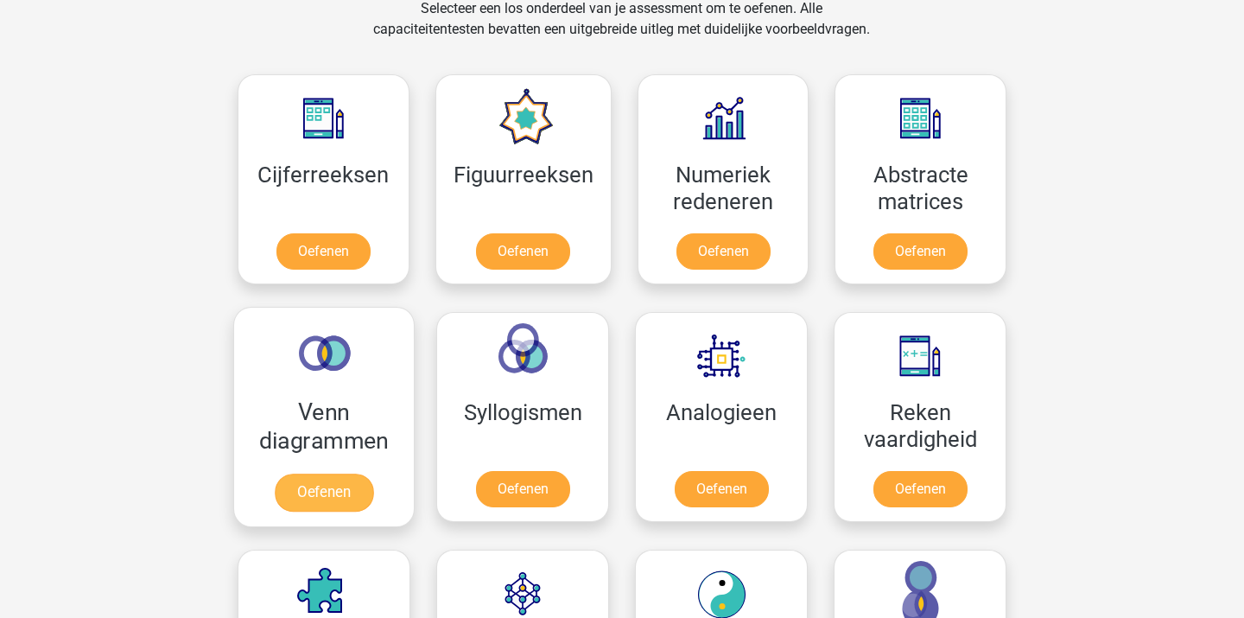
click at [366, 491] on link "Oefenen" at bounding box center [324, 492] width 98 height 38
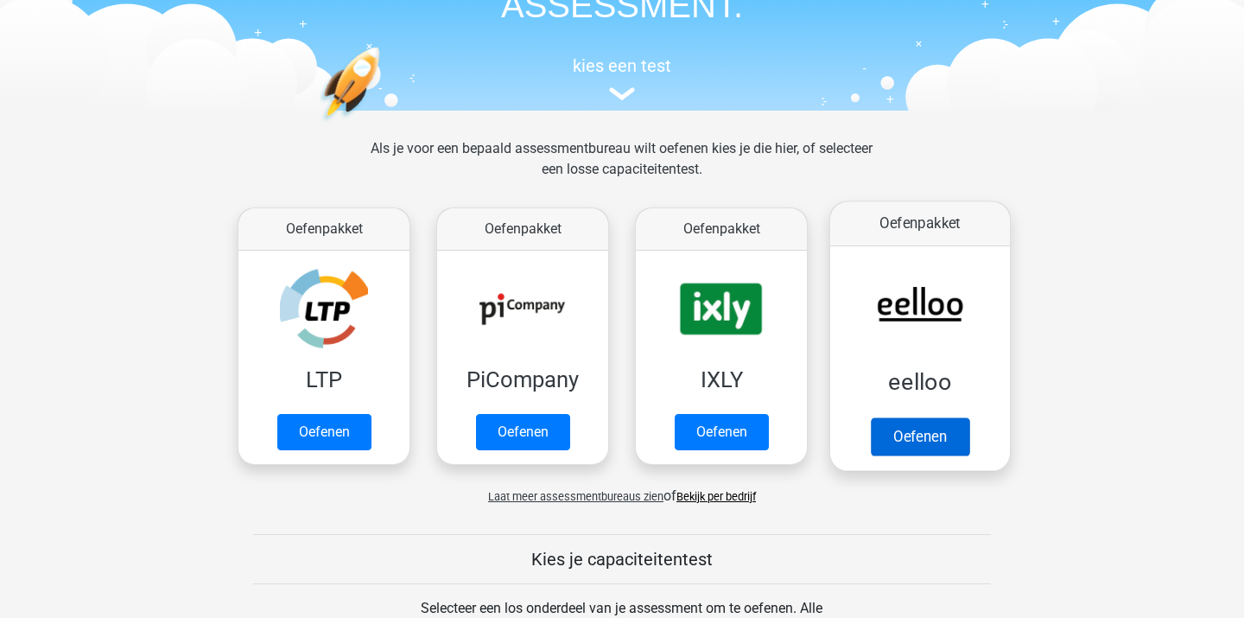
scroll to position [122, 0]
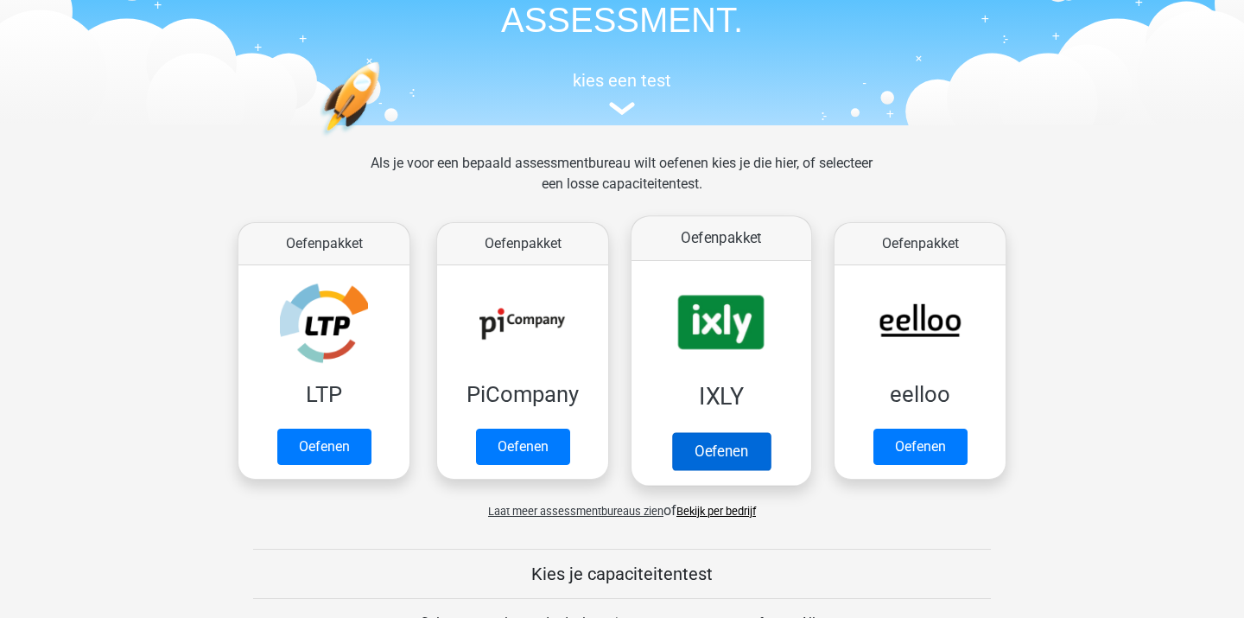
click at [719, 464] on link "Oefenen" at bounding box center [721, 451] width 98 height 38
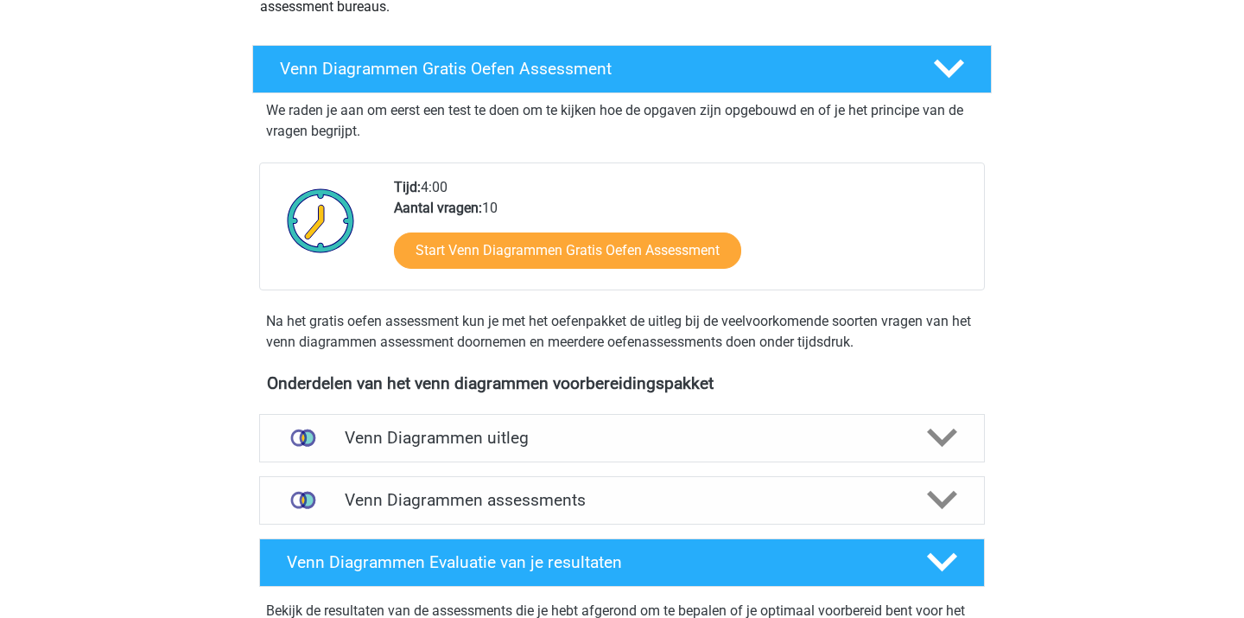
scroll to position [272, 0]
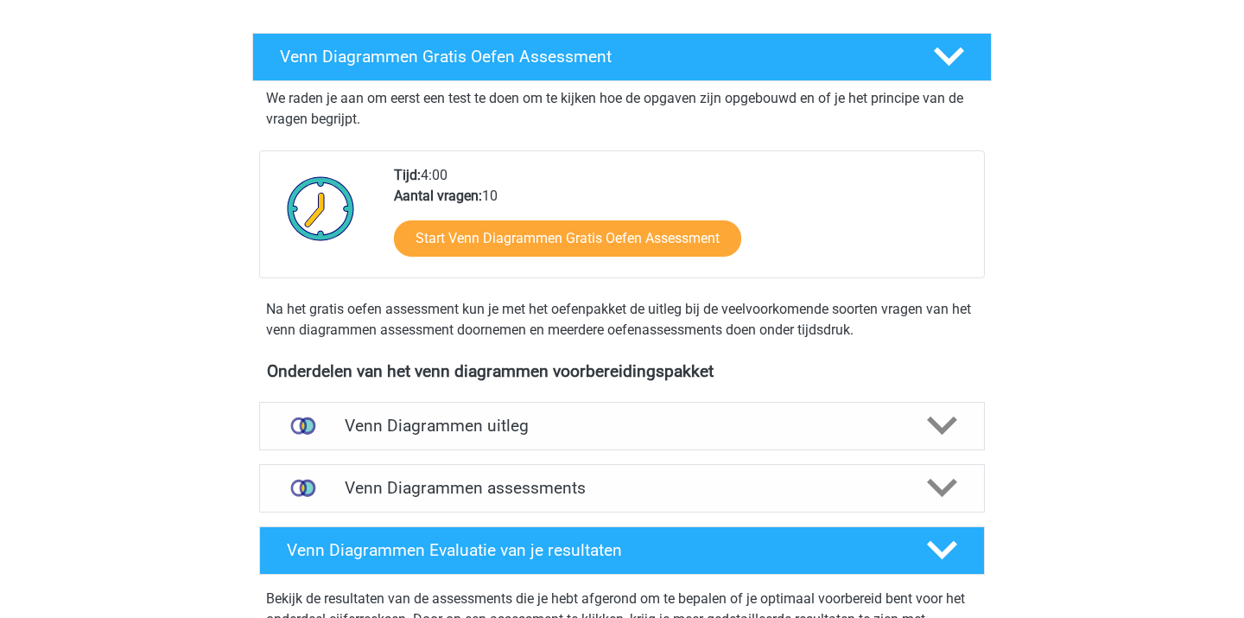
click at [360, 453] on div "Venn Diagrammen uitleg Er zijn verschillende soorten patronen te herkennen die …" at bounding box center [621, 426] width 793 height 62
click at [359, 428] on h4 "Venn Diagrammen uitleg" at bounding box center [622, 425] width 555 height 20
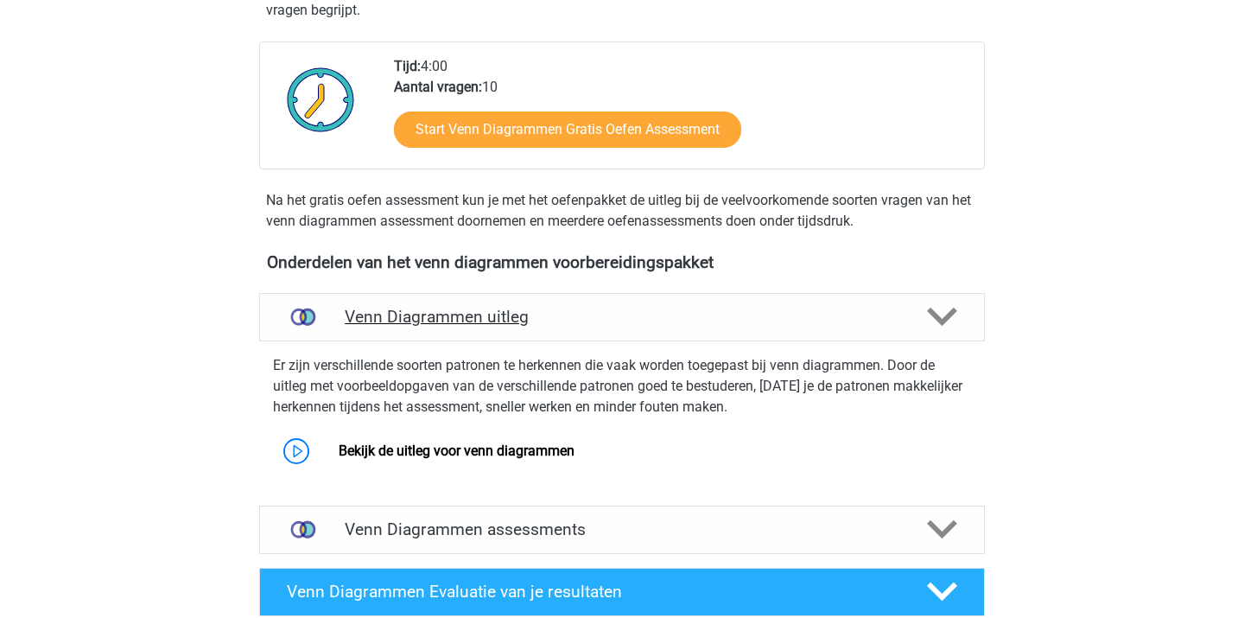
scroll to position [391, 0]
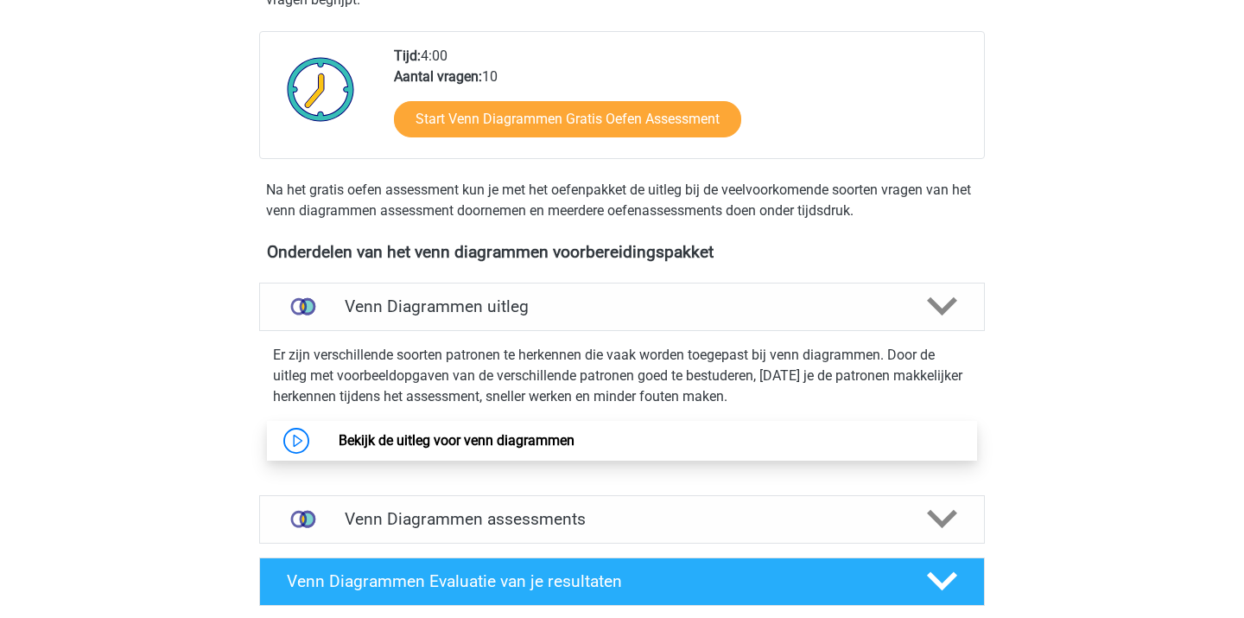
click at [381, 432] on link "Bekijk de uitleg voor venn diagrammen" at bounding box center [457, 440] width 236 height 16
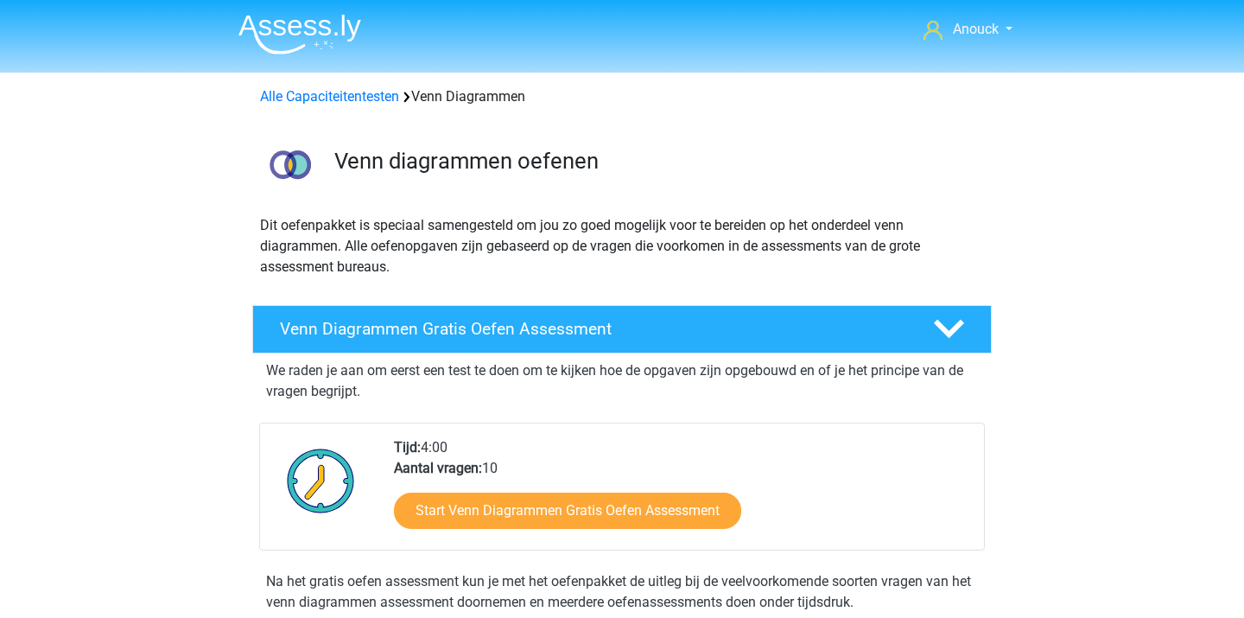
scroll to position [0, 0]
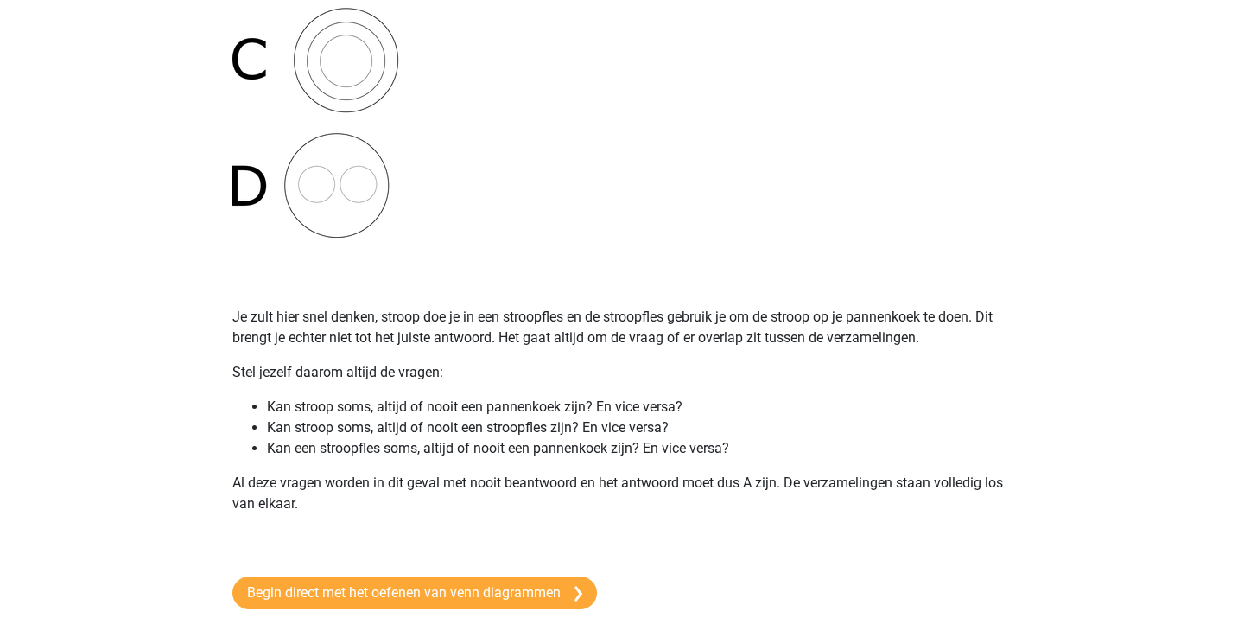
scroll to position [691, 0]
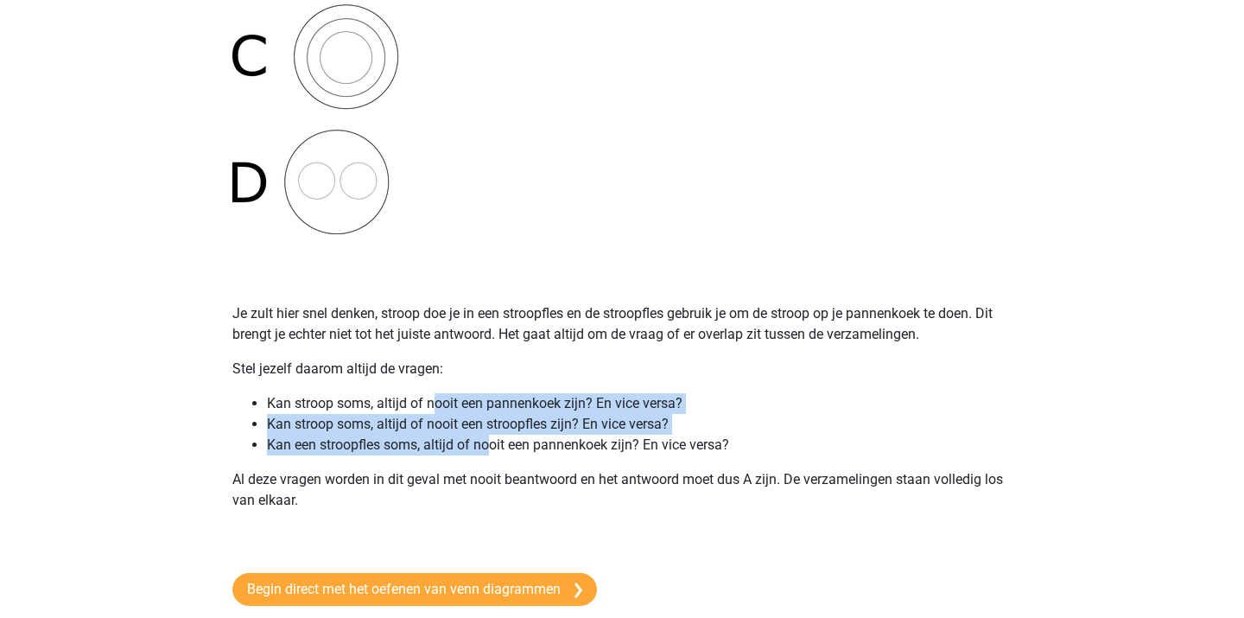
drag, startPoint x: 434, startPoint y: 399, endPoint x: 499, endPoint y: 441, distance: 78.1
click at [499, 441] on ul "Kan stroop soms, altijd of nooit een pannenkoek zijn? En vice versa? Kan stroop…" at bounding box center [621, 424] width 779 height 62
click at [499, 441] on li "Kan een stroopfles soms, altijd of nooit een pannenkoek zijn? En vice versa?" at bounding box center [639, 444] width 745 height 21
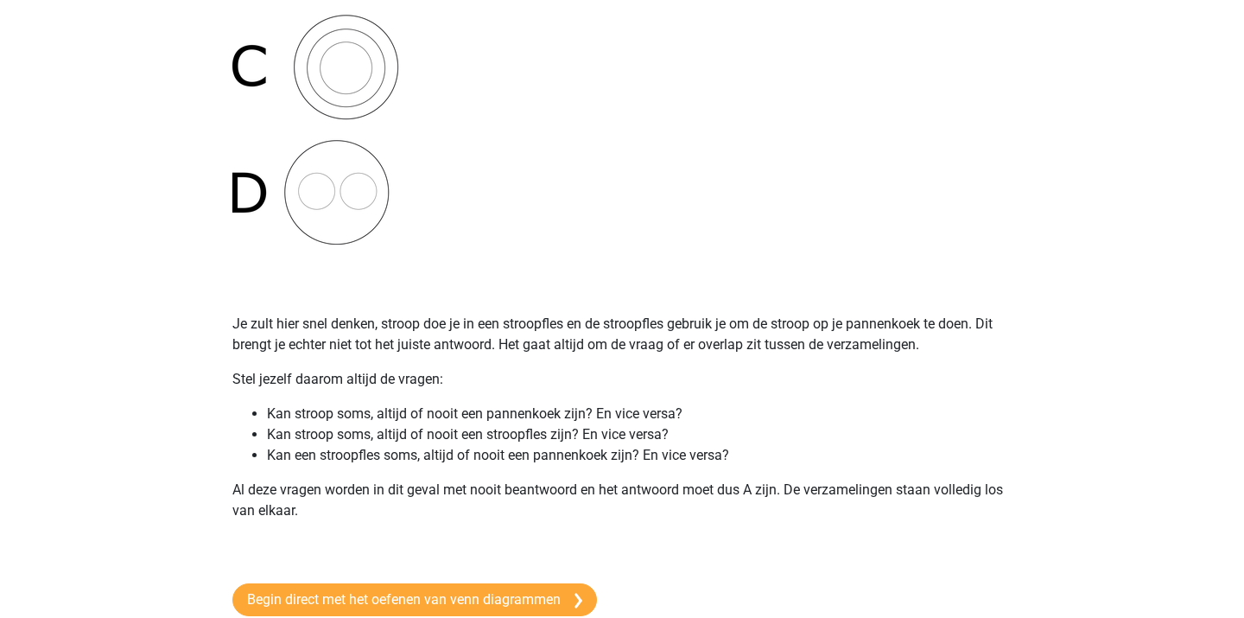
scroll to position [688, 0]
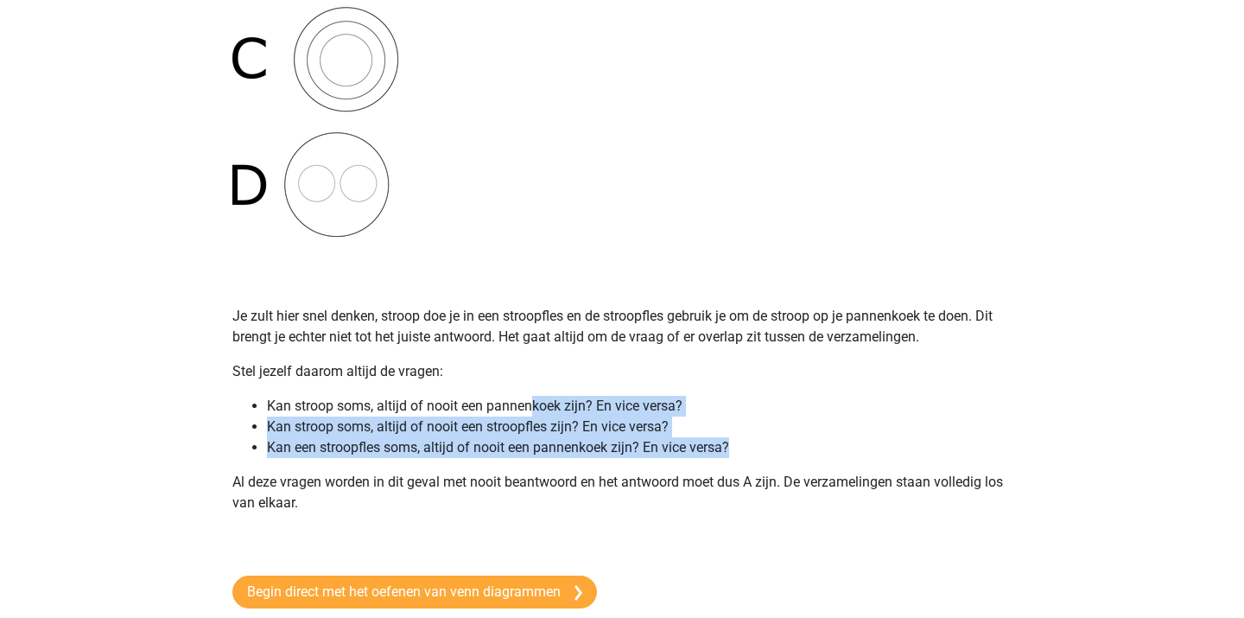
drag, startPoint x: 530, startPoint y: 398, endPoint x: 609, endPoint y: 459, distance: 99.2
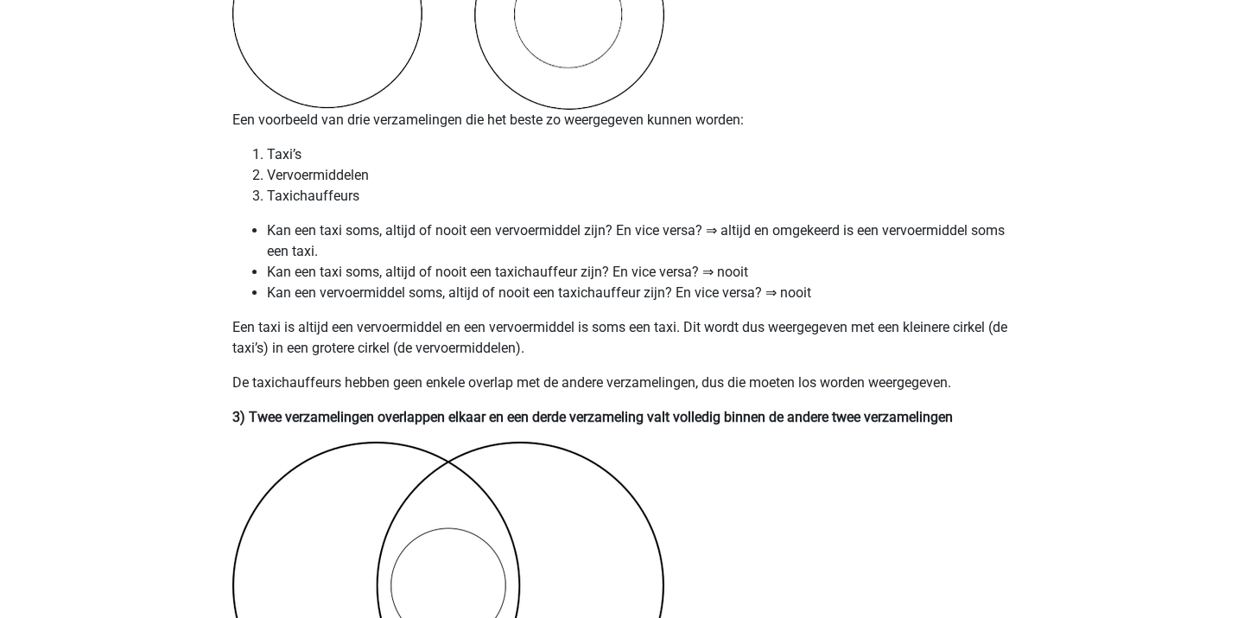
scroll to position [1871, 0]
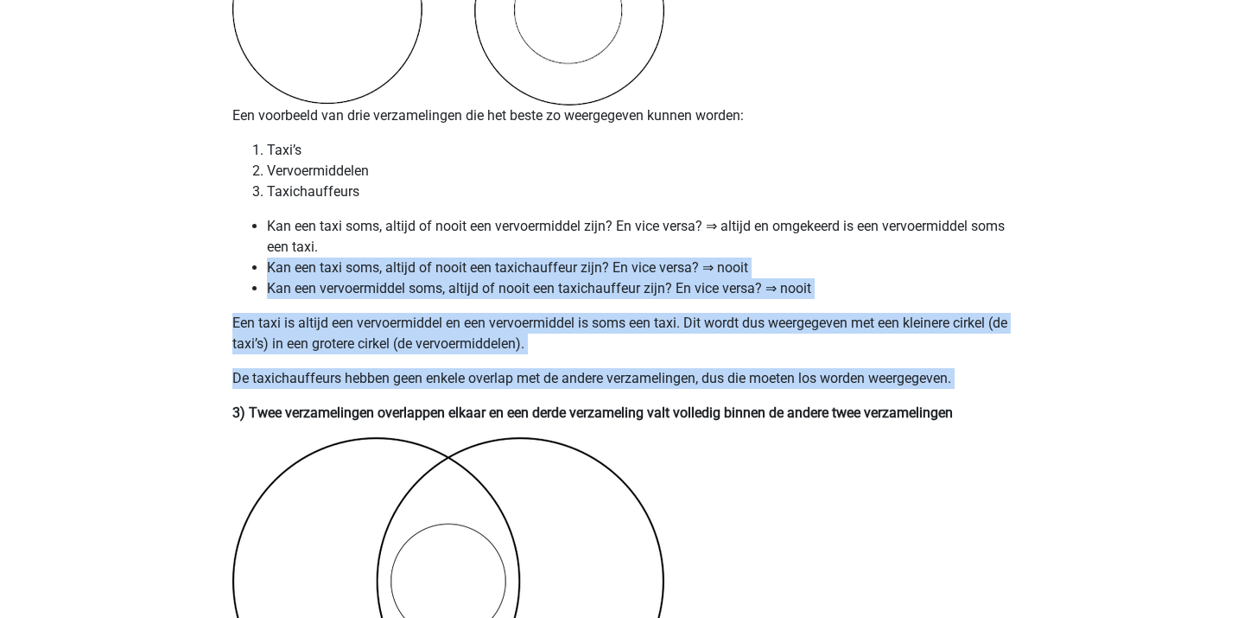
drag, startPoint x: 563, startPoint y: 257, endPoint x: 682, endPoint y: 406, distance: 191.2
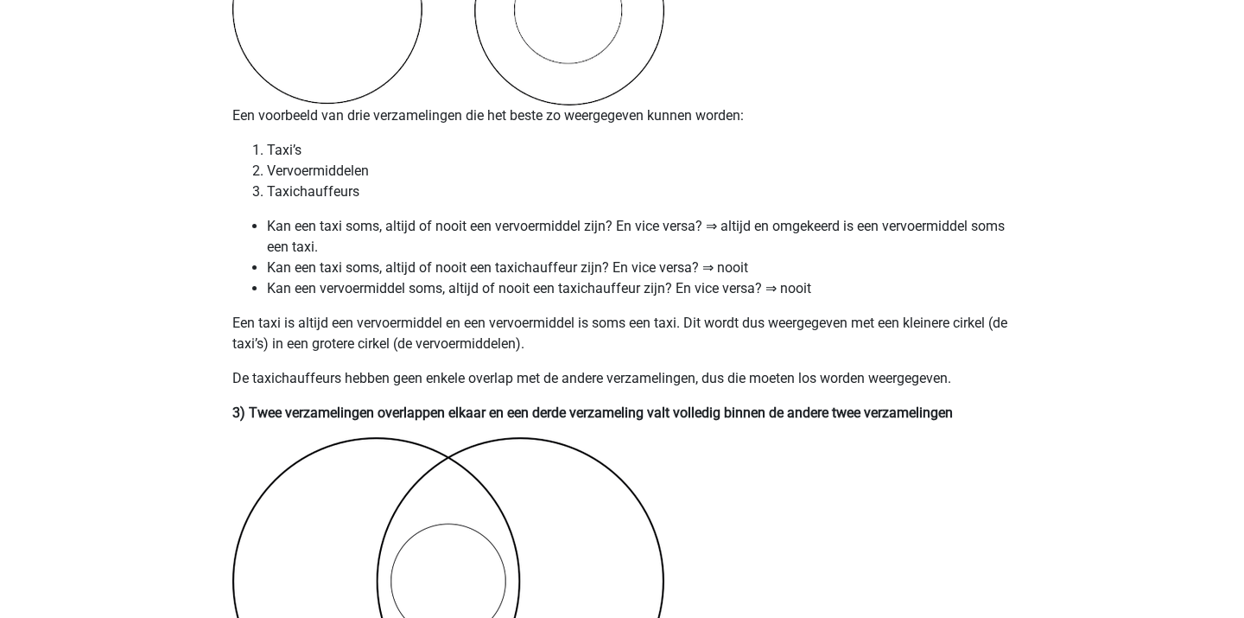
click at [682, 406] on b "3) Twee verzamelingen overlappen elkaar en een derde verzameling valt volledig …" at bounding box center [592, 412] width 720 height 16
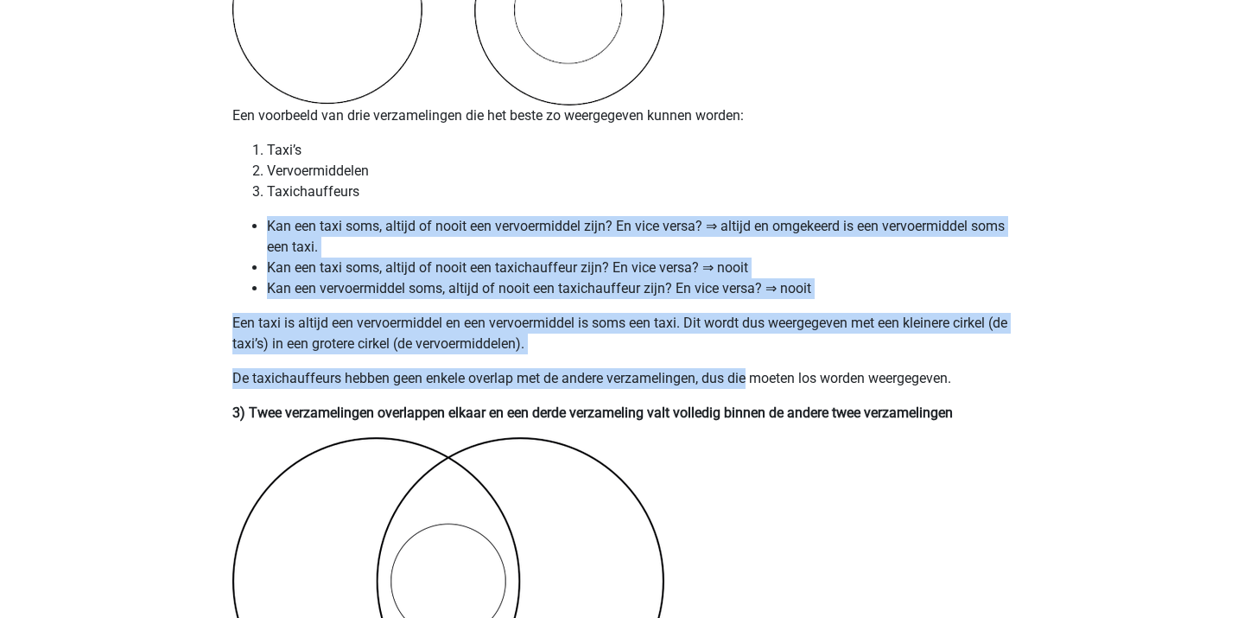
drag, startPoint x: 557, startPoint y: 212, endPoint x: 748, endPoint y: 382, distance: 255.2
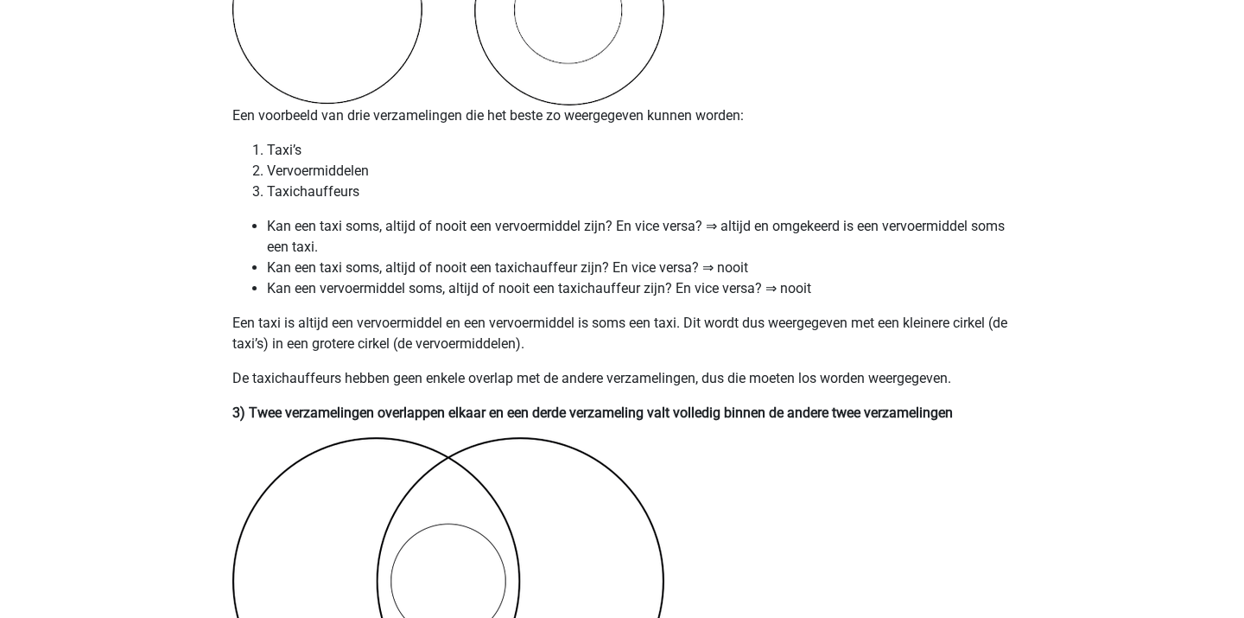
click at [750, 389] on p "De taxichauffeurs hebben geen enkele overlap met de andere verzamelingen, dus d…" at bounding box center [621, 378] width 779 height 21
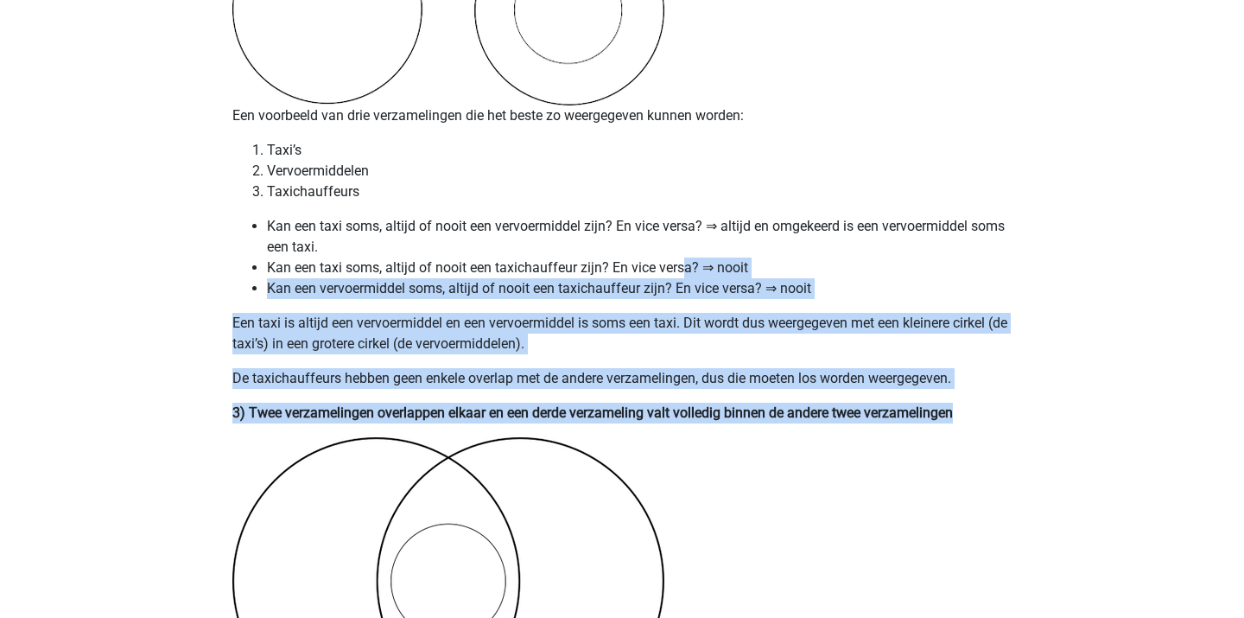
drag, startPoint x: 688, startPoint y: 271, endPoint x: 970, endPoint y: 450, distance: 334.3
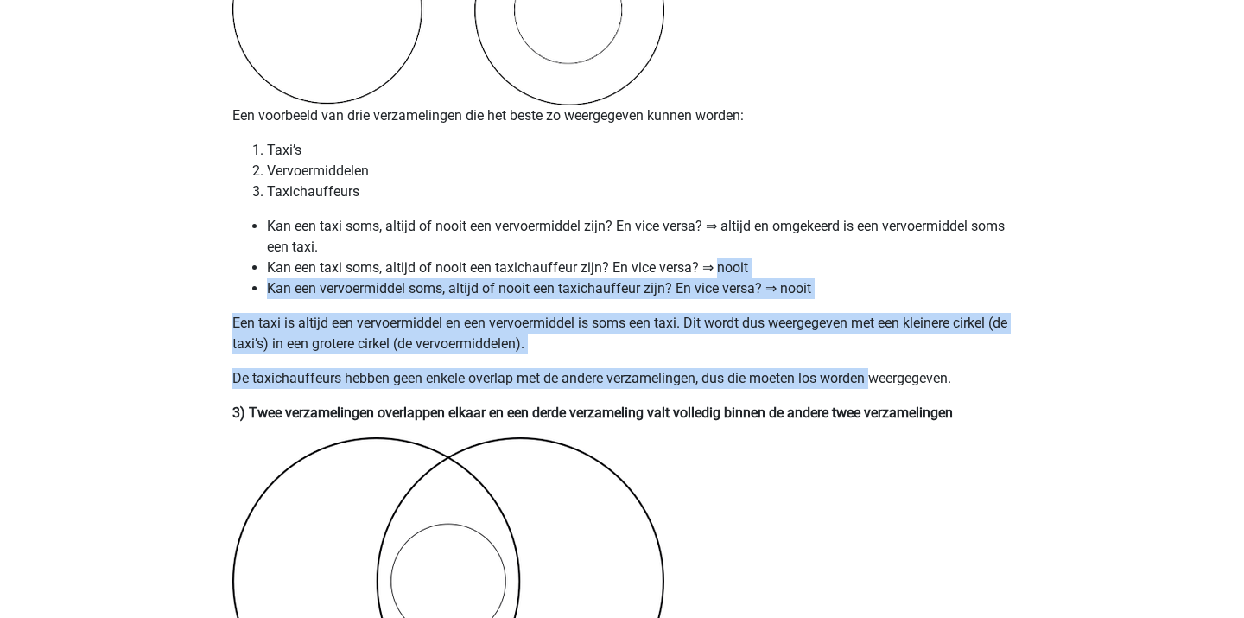
drag, startPoint x: 721, startPoint y: 260, endPoint x: 888, endPoint y: 393, distance: 213.3
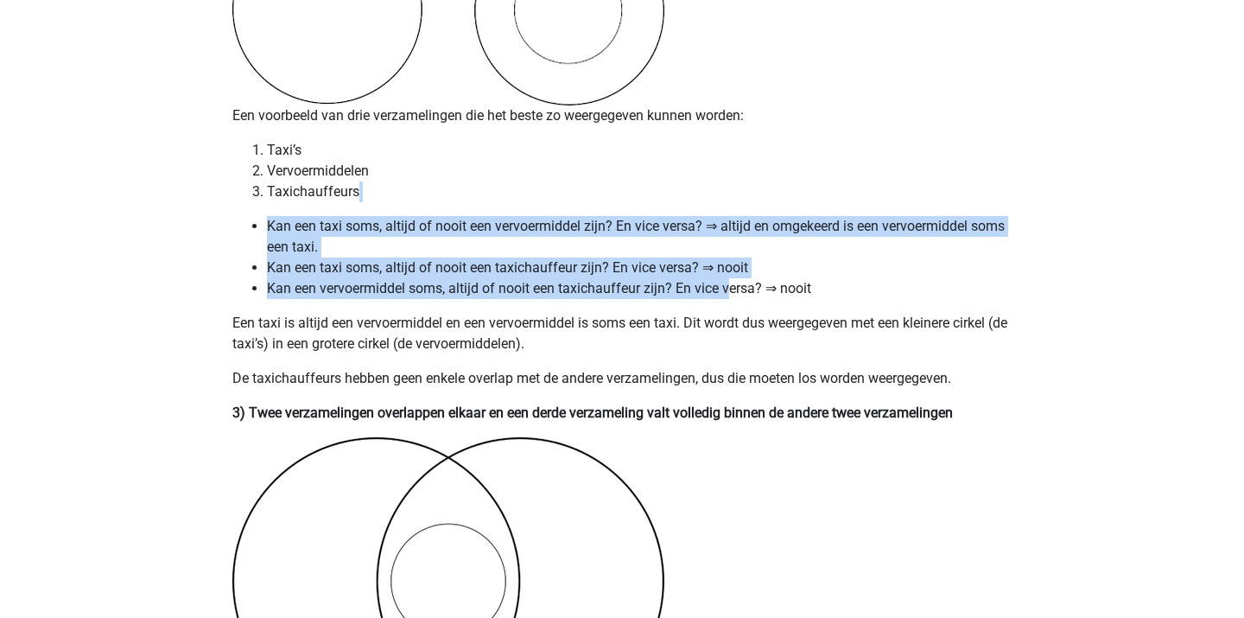
drag, startPoint x: 644, startPoint y: 200, endPoint x: 739, endPoint y: 291, distance: 132.0
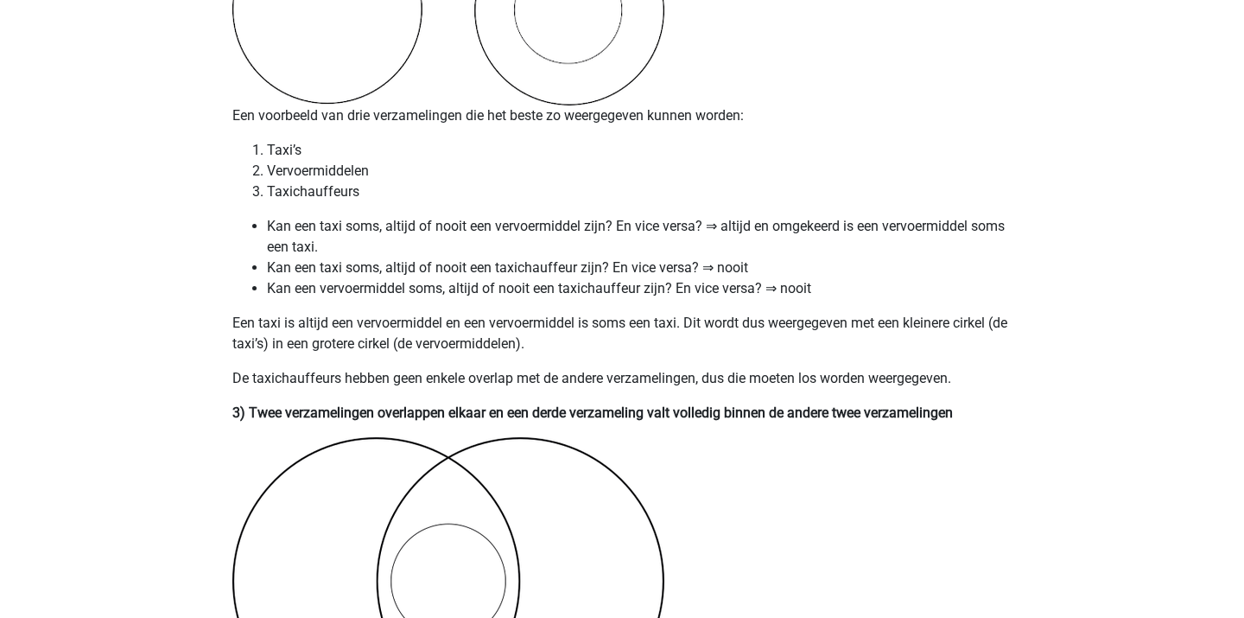
click at [739, 291] on li "Kan een vervoermiddel soms, altijd of nooit een taxichauffeur zijn? En vice ver…" at bounding box center [639, 288] width 745 height 21
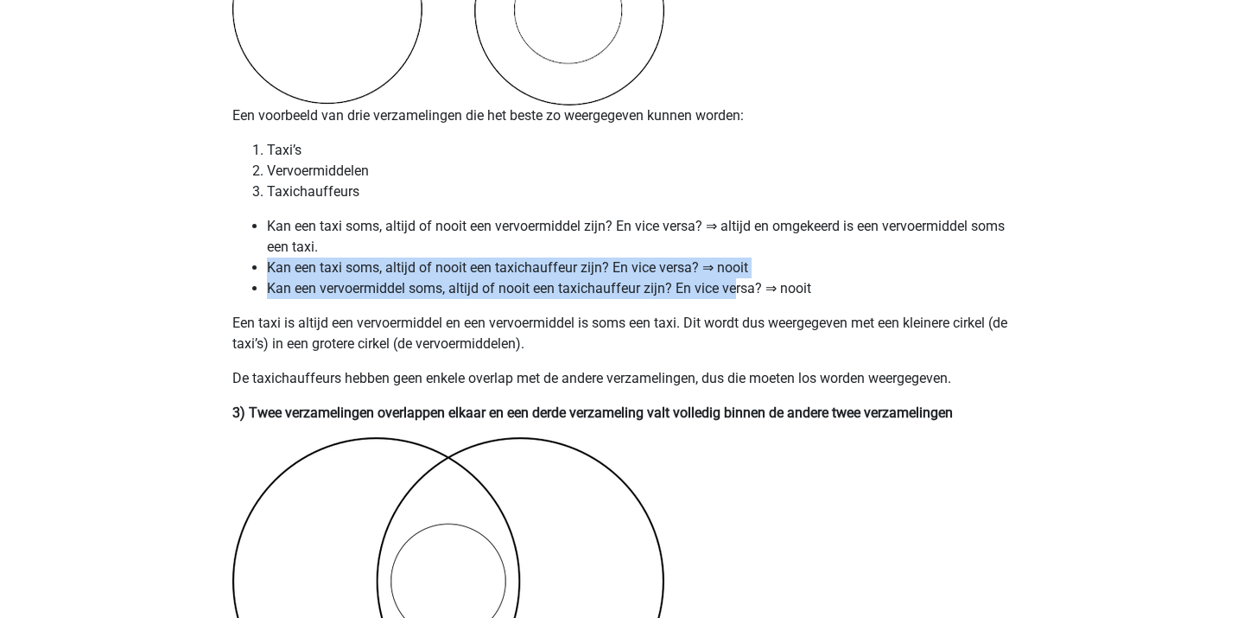
drag, startPoint x: 689, startPoint y: 238, endPoint x: 758, endPoint y: 312, distance: 100.8
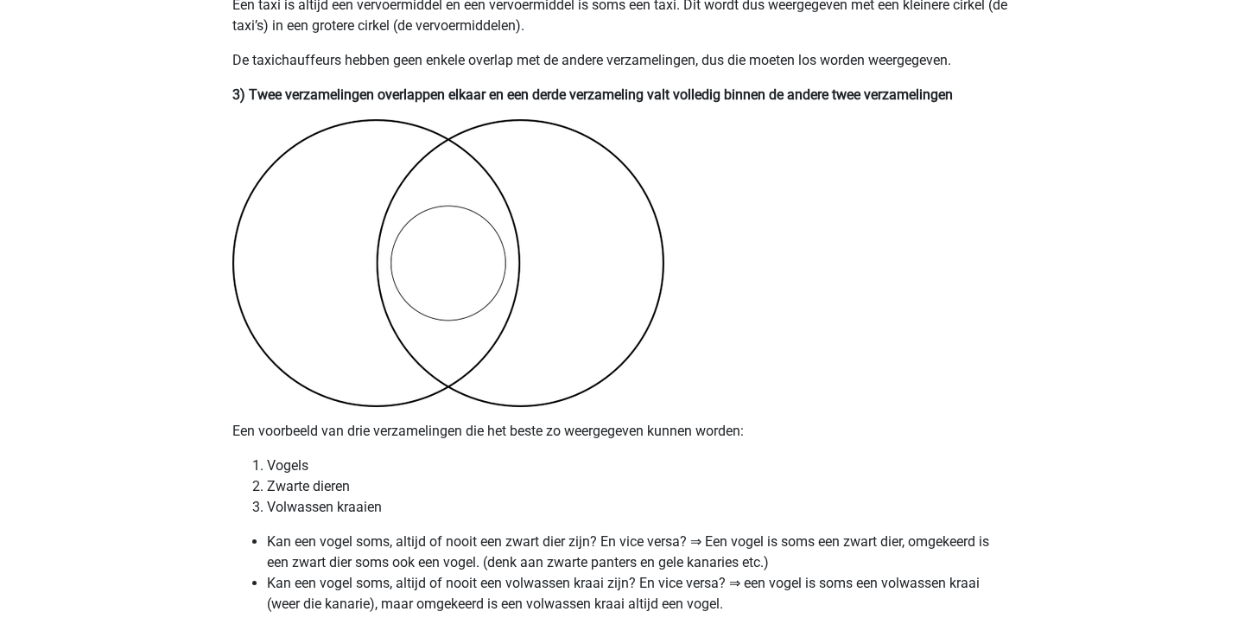
scroll to position [2200, 0]
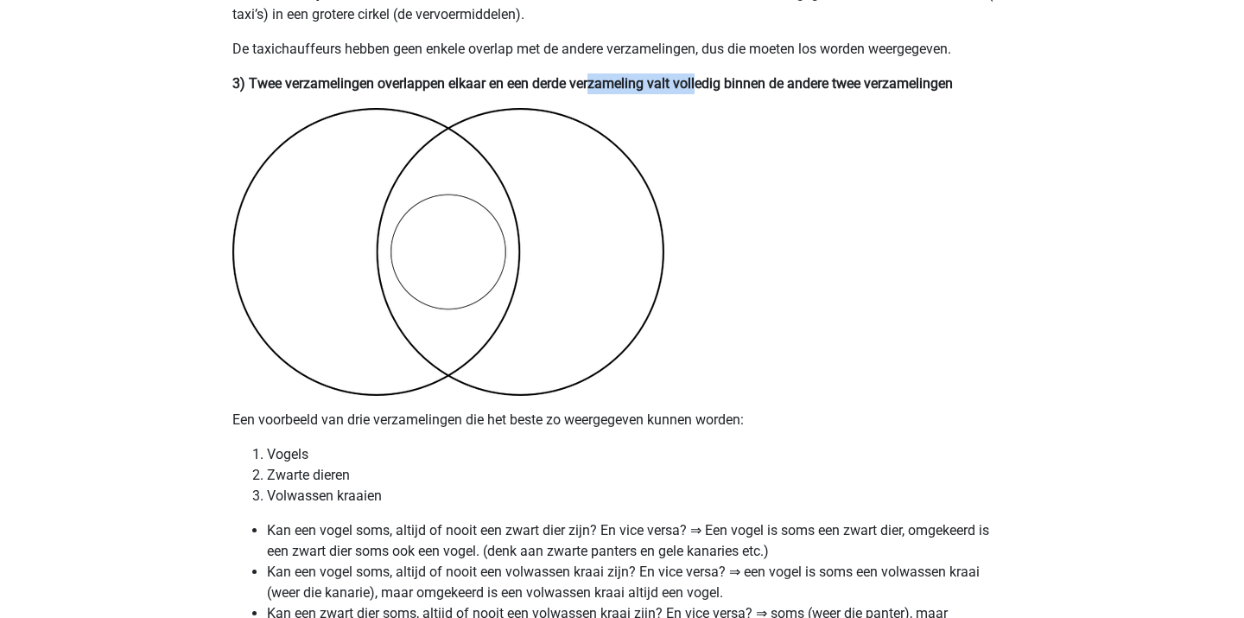
drag, startPoint x: 610, startPoint y: 86, endPoint x: 739, endPoint y: 92, distance: 128.9
click at [739, 92] on b "3) Twee verzamelingen overlappen elkaar en een derde verzameling valt volledig …" at bounding box center [592, 83] width 720 height 16
click at [739, 92] on p "3) Twee verzamelingen overlappen elkaar en een derde verzameling valt volledig …" at bounding box center [621, 83] width 779 height 21
drag, startPoint x: 727, startPoint y: 74, endPoint x: 877, endPoint y: 81, distance: 149.6
click at [877, 80] on p "3) Twee verzamelingen overlappen elkaar en een derde verzameling valt volledig …" at bounding box center [621, 83] width 779 height 21
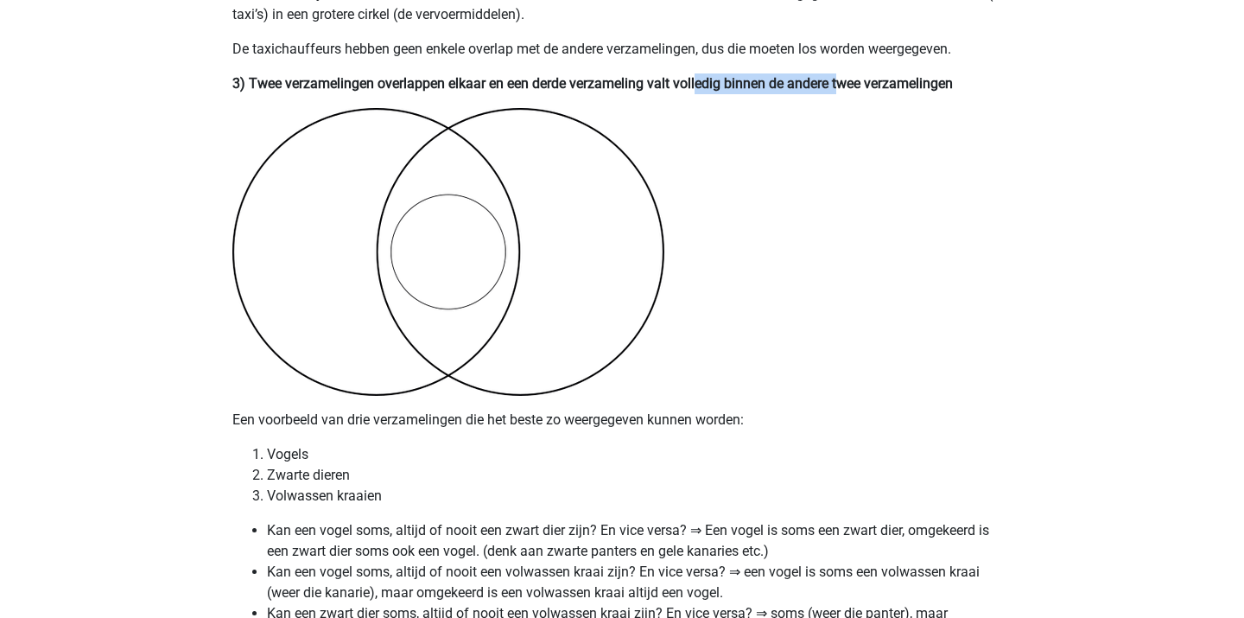
click at [877, 81] on b "3) Twee verzamelingen overlappen elkaar en een derde verzameling valt volledig …" at bounding box center [592, 83] width 720 height 16
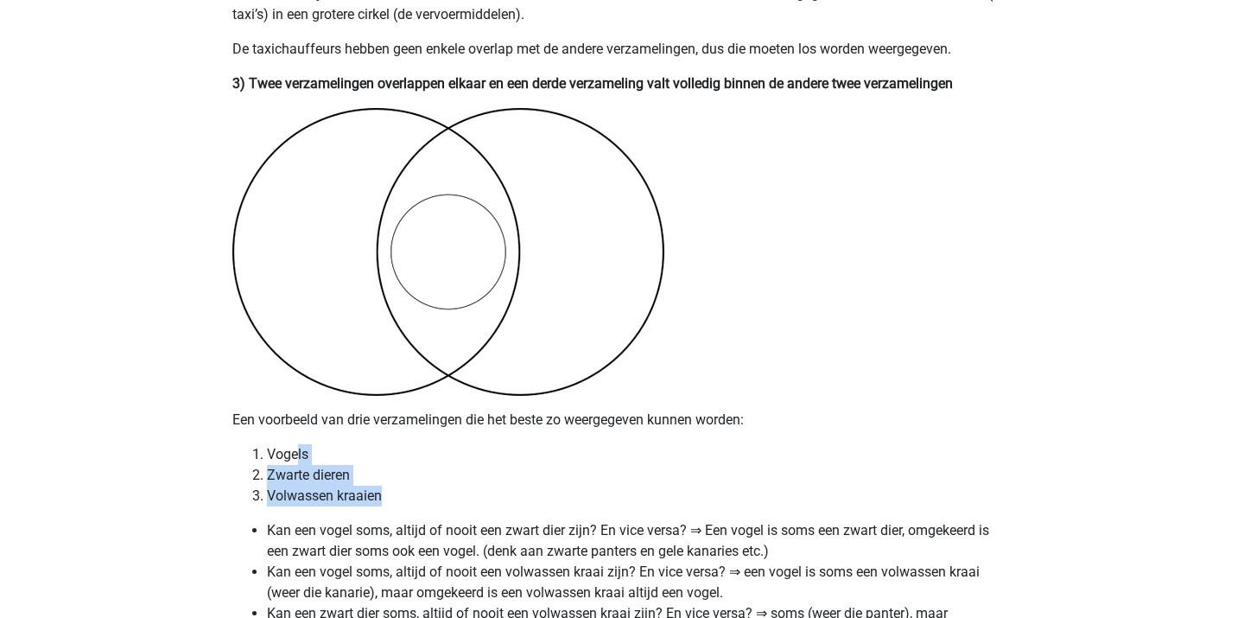
drag, startPoint x: 295, startPoint y: 446, endPoint x: 388, endPoint y: 496, distance: 105.1
click at [386, 495] on ol "Vogels Zwarte dieren Volwassen kraaien" at bounding box center [621, 475] width 779 height 62
click at [388, 496] on li "Volwassen kraaien" at bounding box center [639, 495] width 745 height 21
drag, startPoint x: 301, startPoint y: 452, endPoint x: 420, endPoint y: 508, distance: 131.0
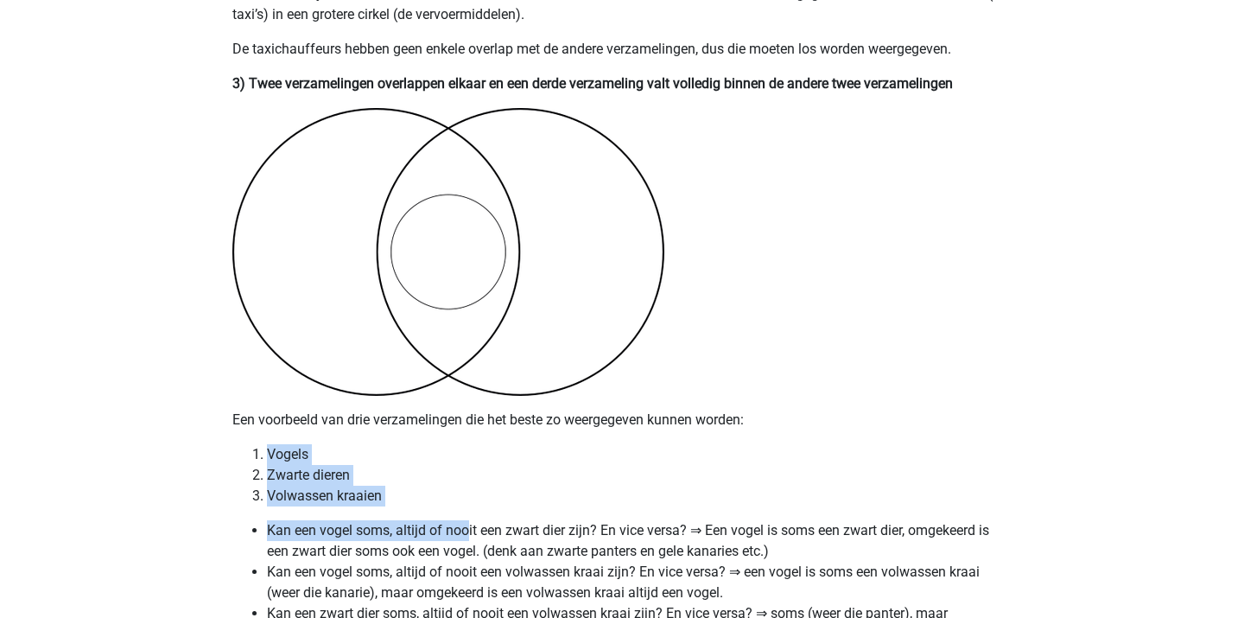
drag, startPoint x: 304, startPoint y: 436, endPoint x: 466, endPoint y: 530, distance: 187.7
click at [466, 530] on li "Kan een vogel soms, altijd of nooit een zwart dier zijn? En vice versa? ⇒ Een v…" at bounding box center [639, 540] width 745 height 41
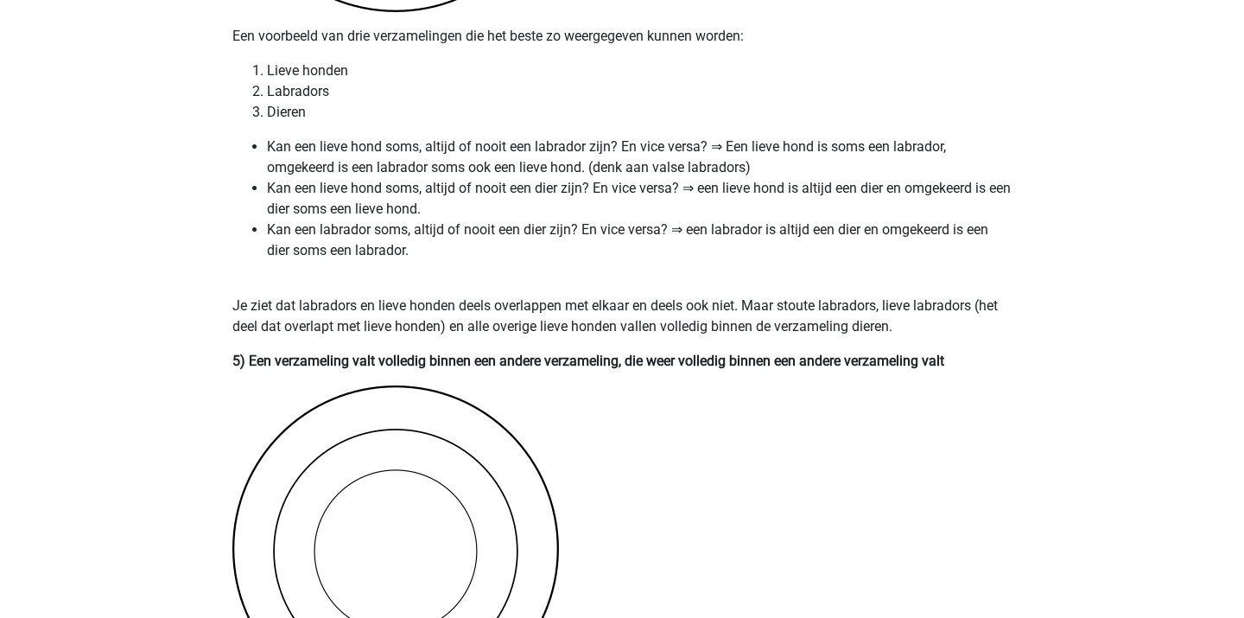
scroll to position [3278, 0]
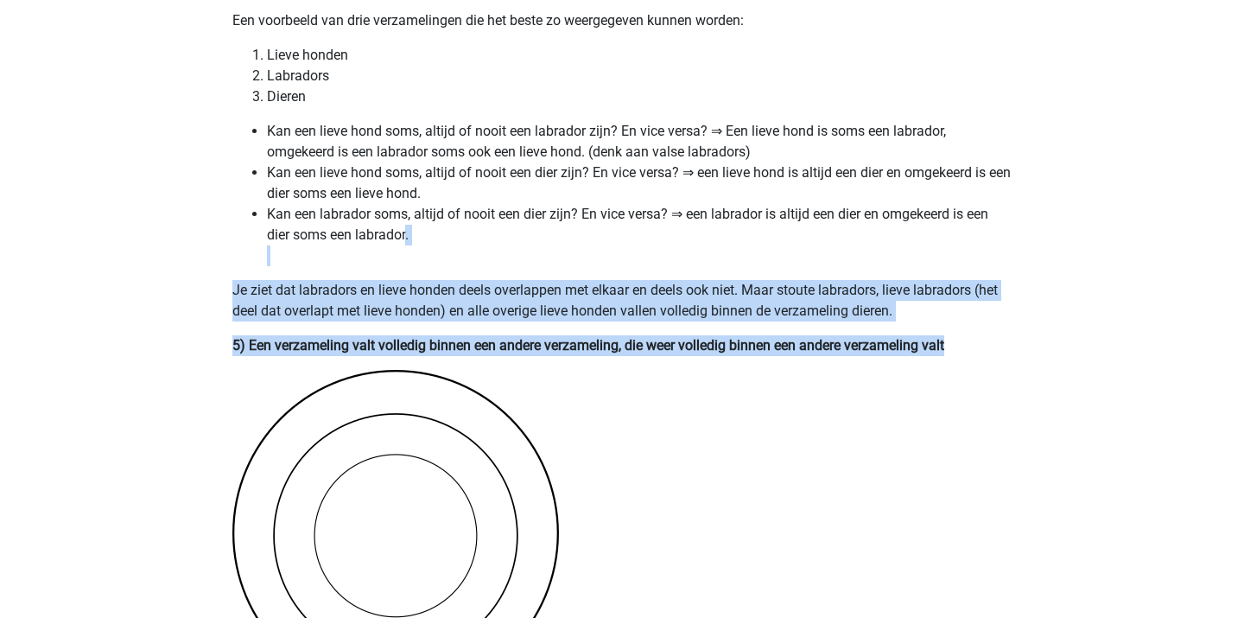
drag, startPoint x: 409, startPoint y: 223, endPoint x: 675, endPoint y: 405, distance: 323.2
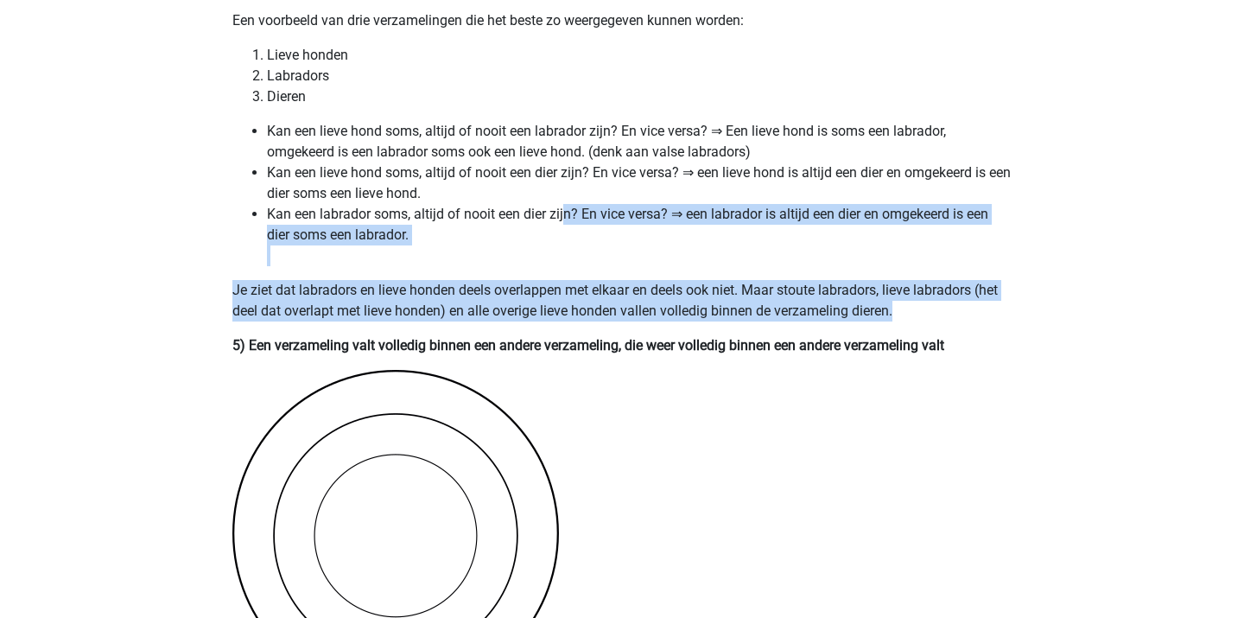
drag, startPoint x: 568, startPoint y: 212, endPoint x: 947, endPoint y: 344, distance: 401.6
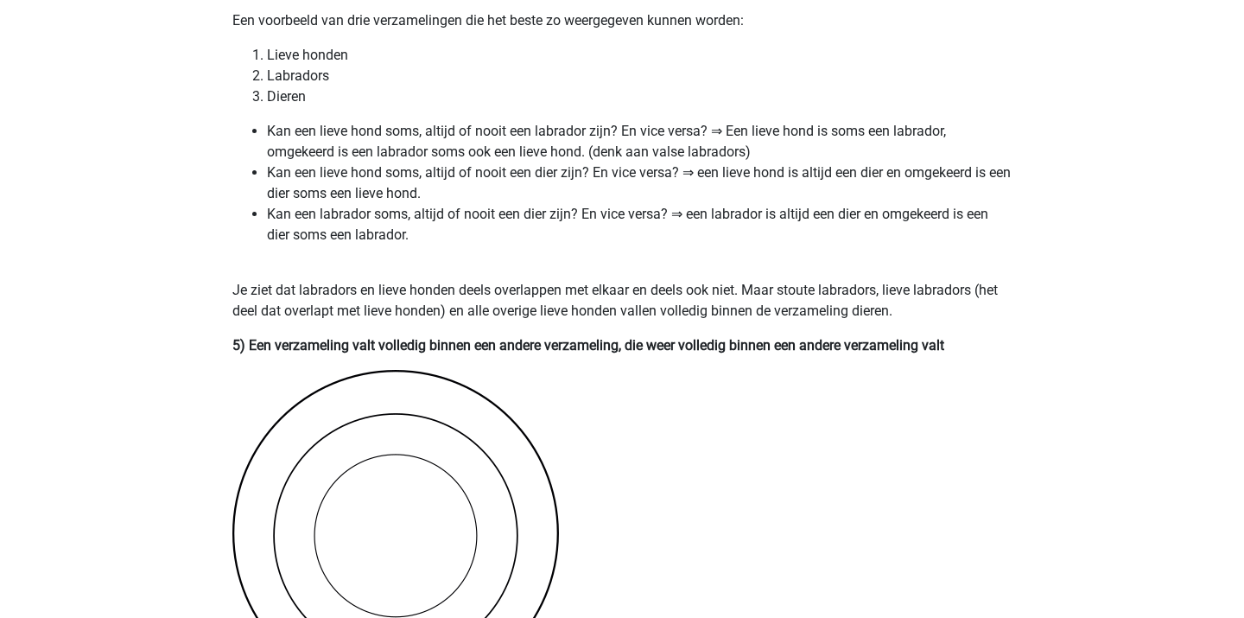
click at [944, 344] on b "5) Een verzameling valt volledig binnen een andere verzameling, die weer volled…" at bounding box center [588, 345] width 712 height 16
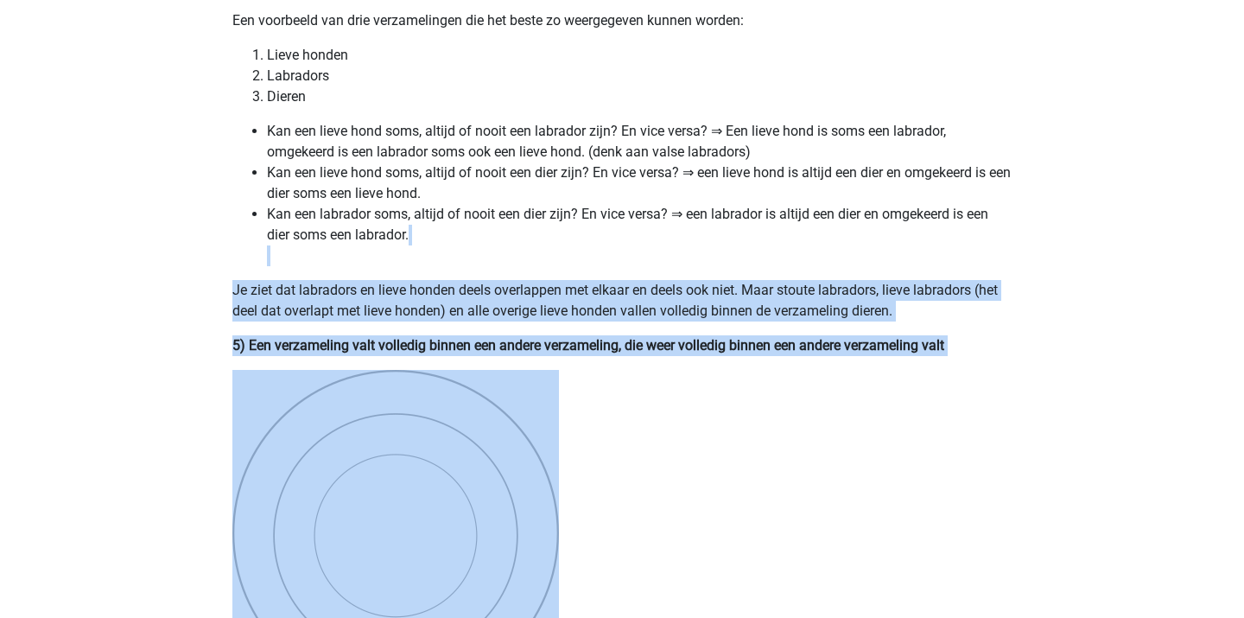
drag, startPoint x: 911, startPoint y: 273, endPoint x: 1140, endPoint y: 420, distance: 272.0
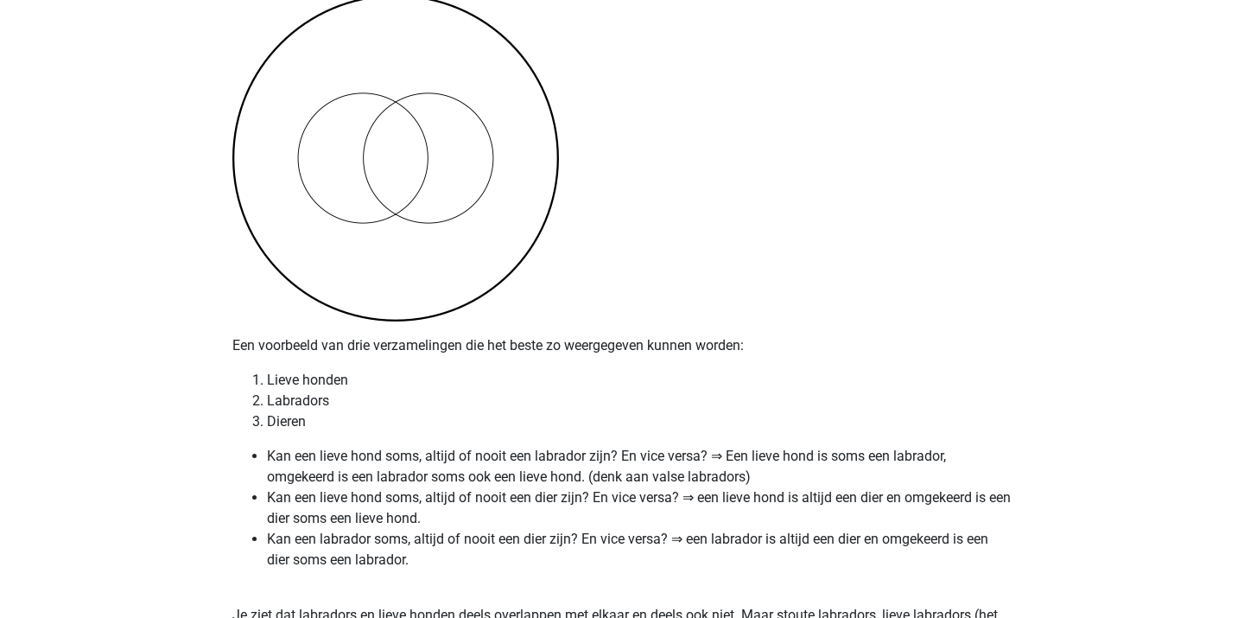
scroll to position [2952, 0]
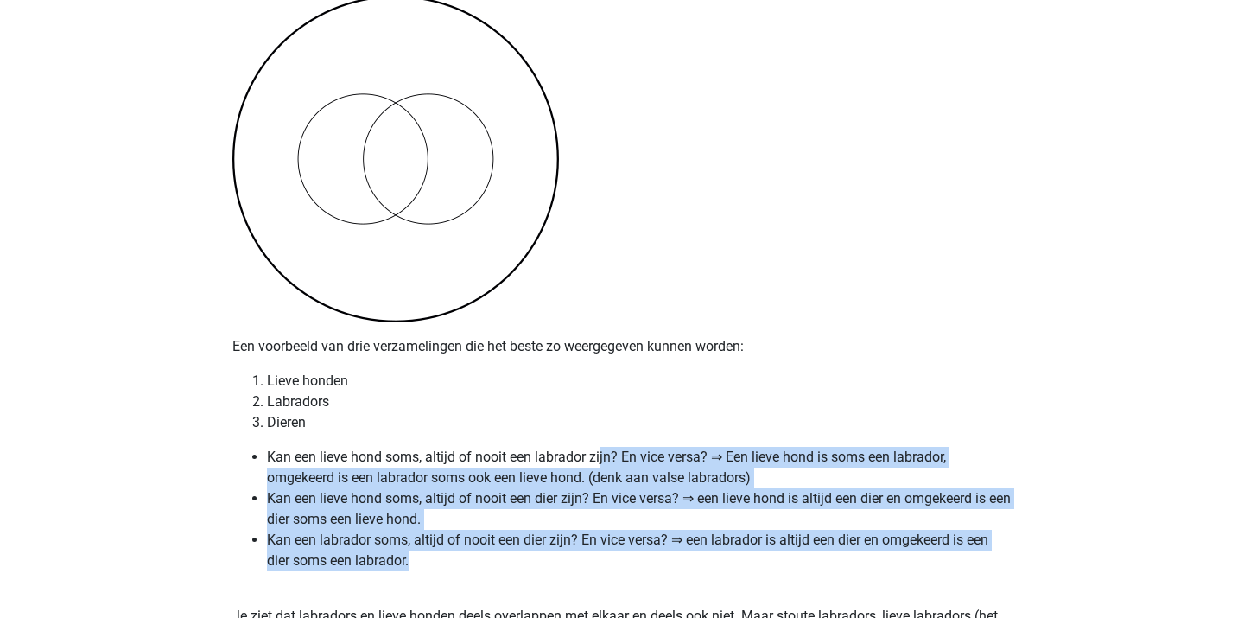
drag, startPoint x: 600, startPoint y: 459, endPoint x: 720, endPoint y: 561, distance: 157.5
click at [719, 560] on ul "Kan een lieve hond soms, altijd of nooit een labrador zijn? En vice versa? ⇒ Ee…" at bounding box center [621, 519] width 779 height 145
click at [720, 561] on li "Kan een labrador soms, altijd of nooit een dier zijn? En vice versa? ⇒ een labr…" at bounding box center [639, 561] width 745 height 62
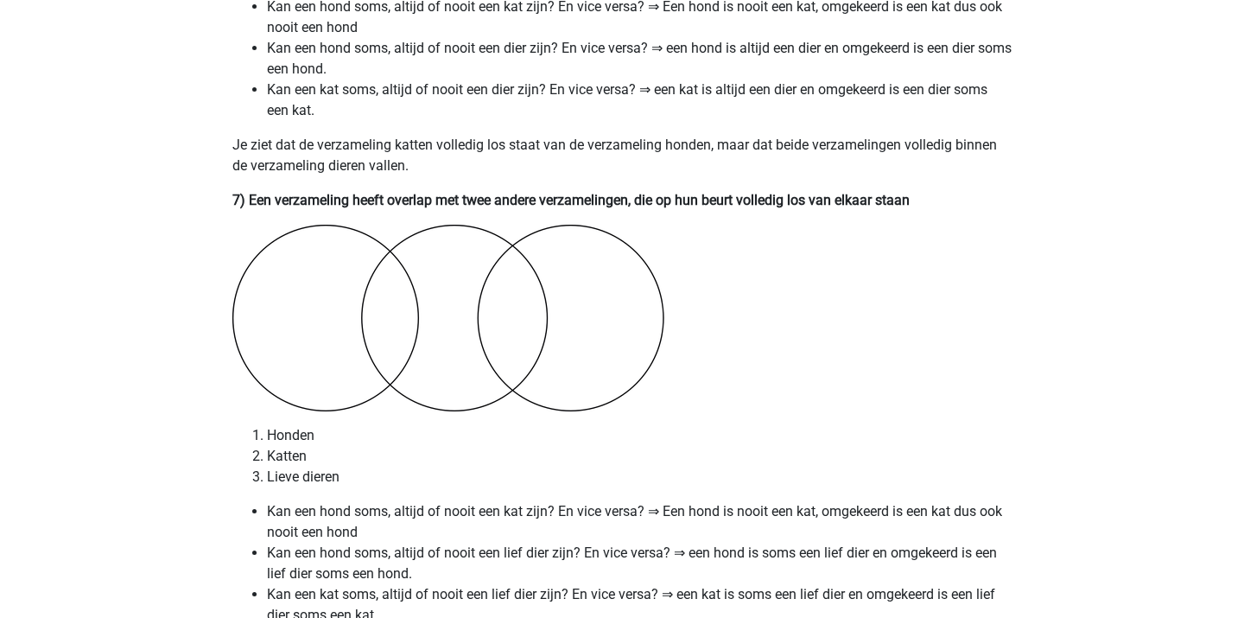
scroll to position [4753, 0]
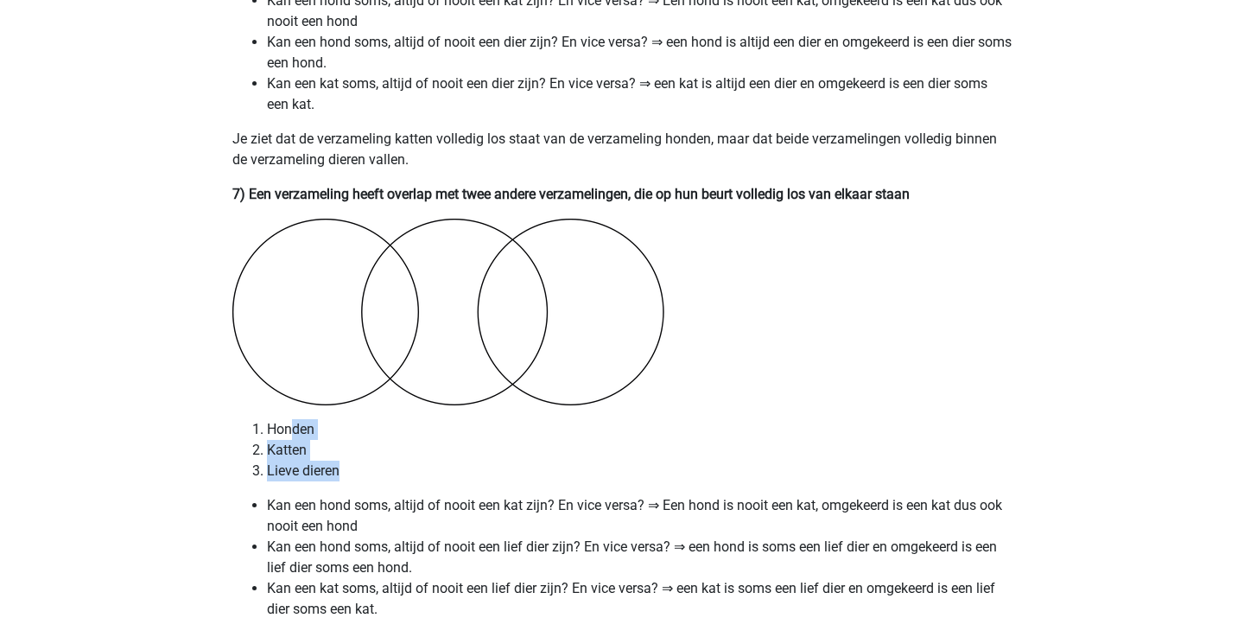
drag, startPoint x: 289, startPoint y: 425, endPoint x: 341, endPoint y: 475, distance: 72.1
click at [340, 475] on ol "Honden Katten Lieve dieren" at bounding box center [621, 450] width 779 height 62
click at [341, 475] on li "Lieve dieren" at bounding box center [639, 470] width 745 height 21
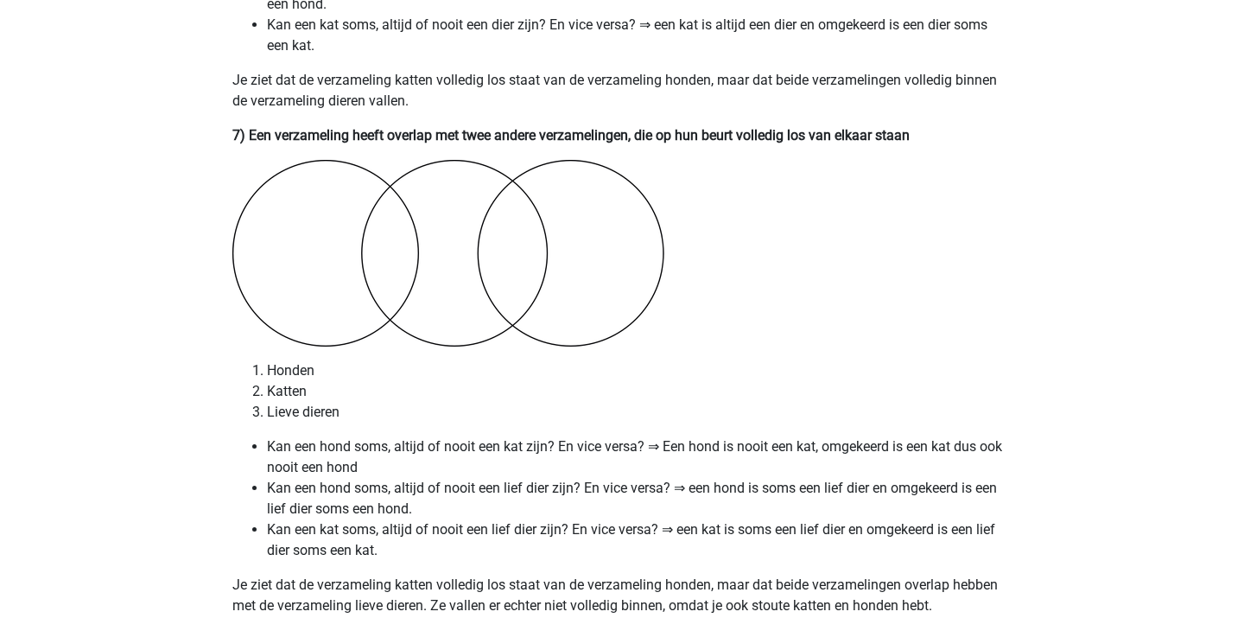
scroll to position [4820, 0]
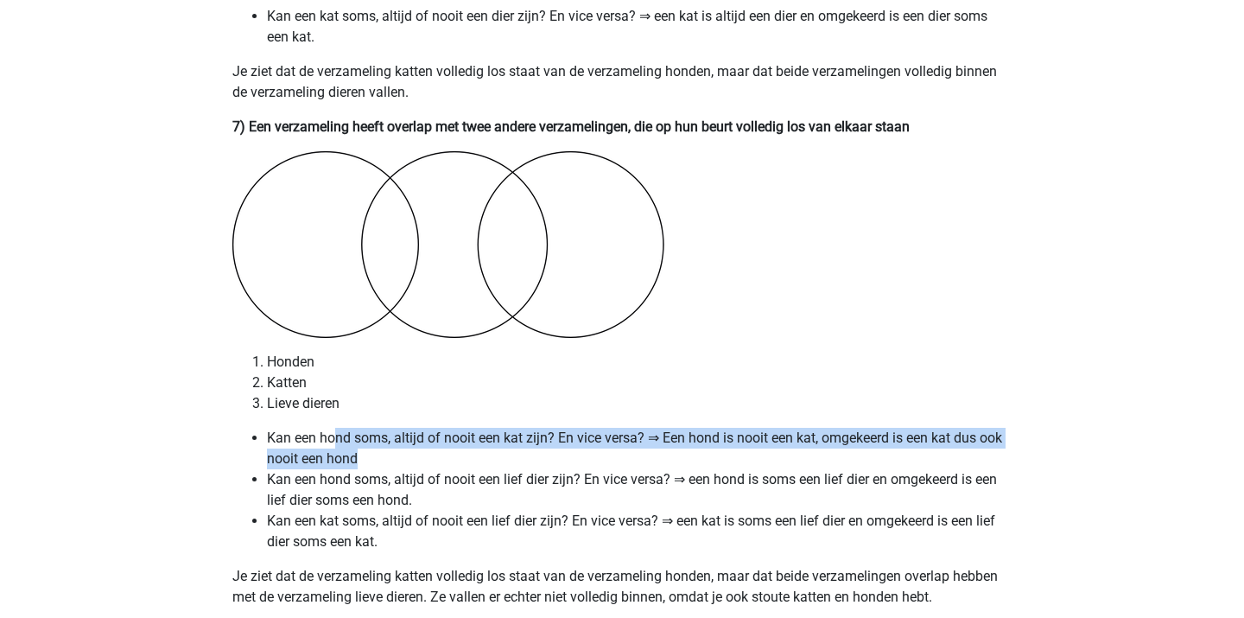
drag, startPoint x: 333, startPoint y: 428, endPoint x: 383, endPoint y: 464, distance: 61.4
click at [382, 460] on li "Kan een hond soms, altijd of nooit een kat zijn? En vice versa? ⇒ Een hond is n…" at bounding box center [639, 448] width 745 height 41
click at [383, 464] on li "Kan een hond soms, altijd of nooit een kat zijn? En vice versa? ⇒ Een hond is n…" at bounding box center [639, 448] width 745 height 41
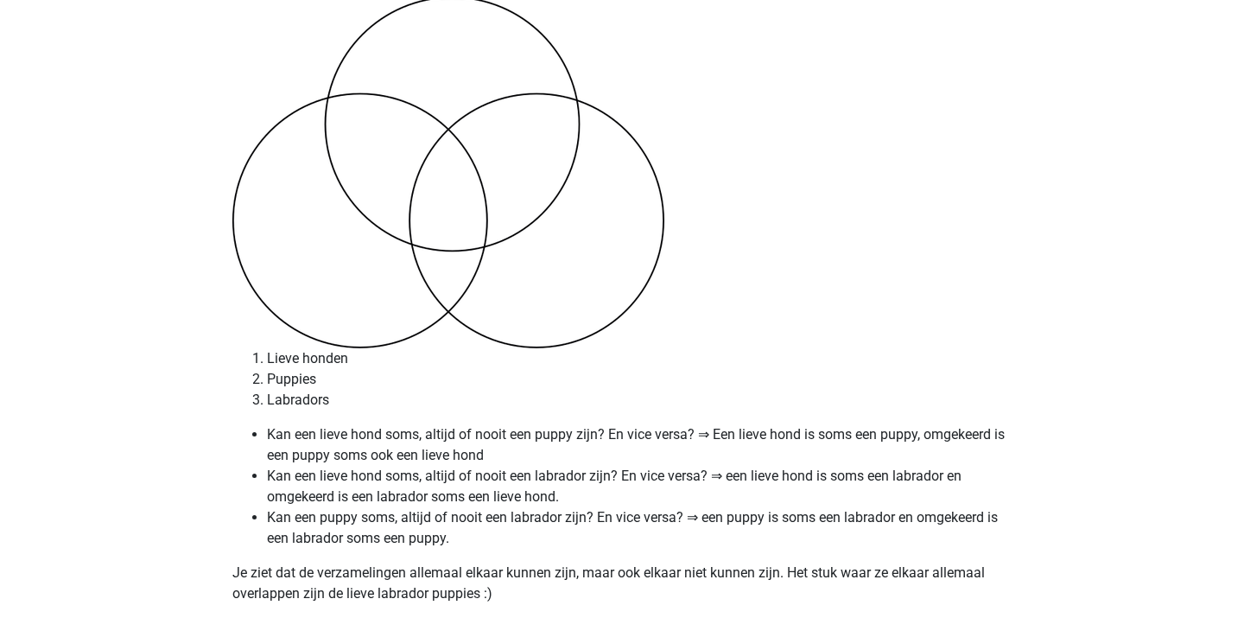
scroll to position [6067, 0]
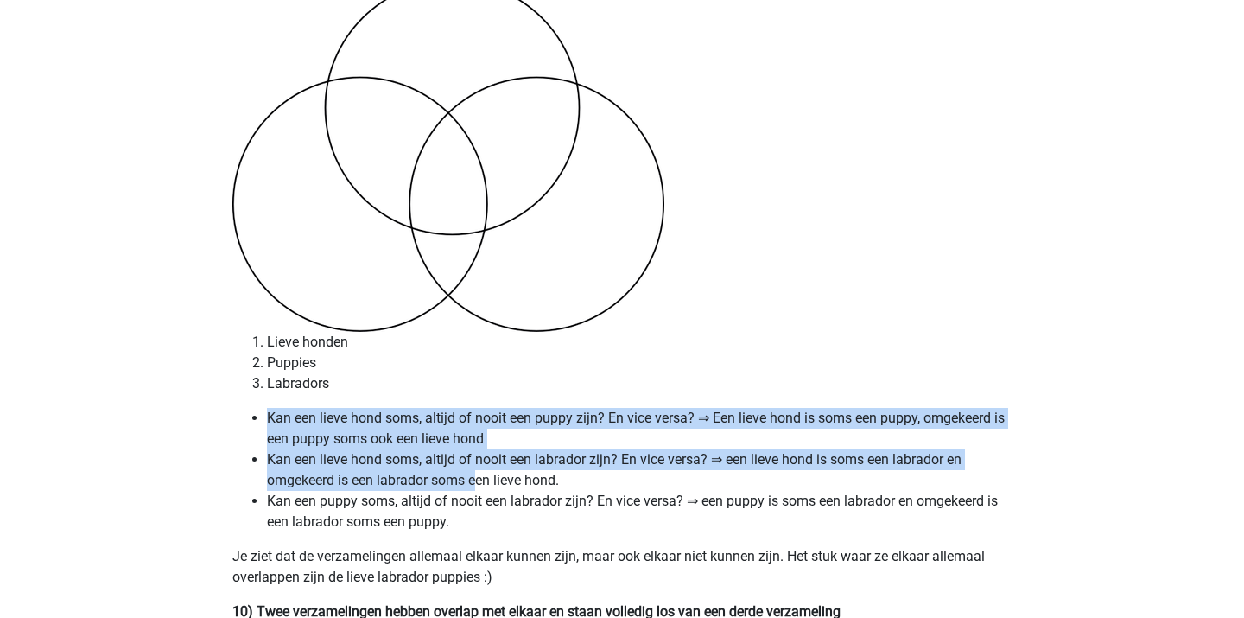
drag, startPoint x: 352, startPoint y: 390, endPoint x: 479, endPoint y: 478, distance: 154.6
click at [479, 478] on li "Kan een lieve hond soms, altijd of nooit een labrador zijn? En vice versa? ⇒ ee…" at bounding box center [639, 469] width 745 height 41
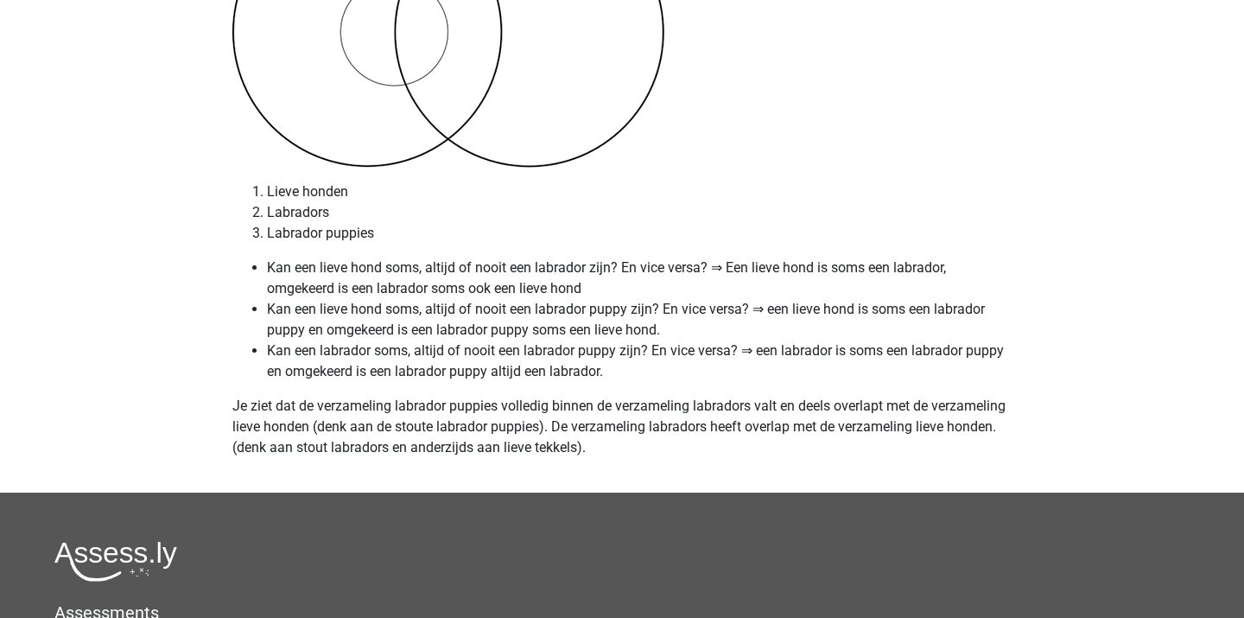
scroll to position [7254, 0]
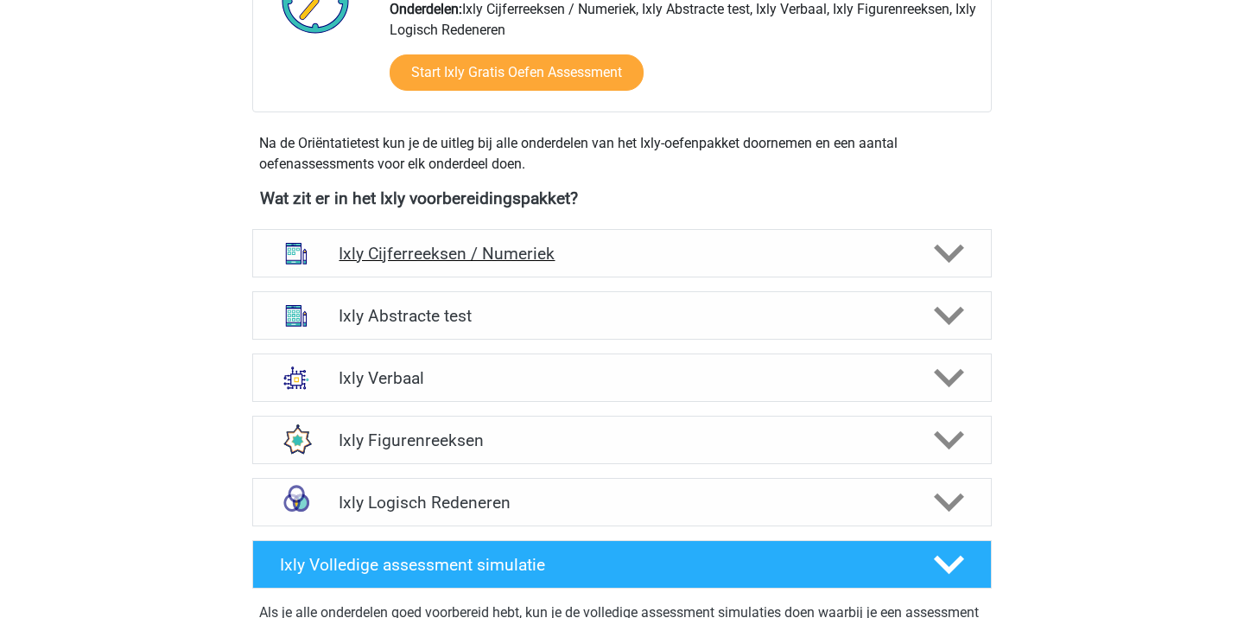
scroll to position [524, 0]
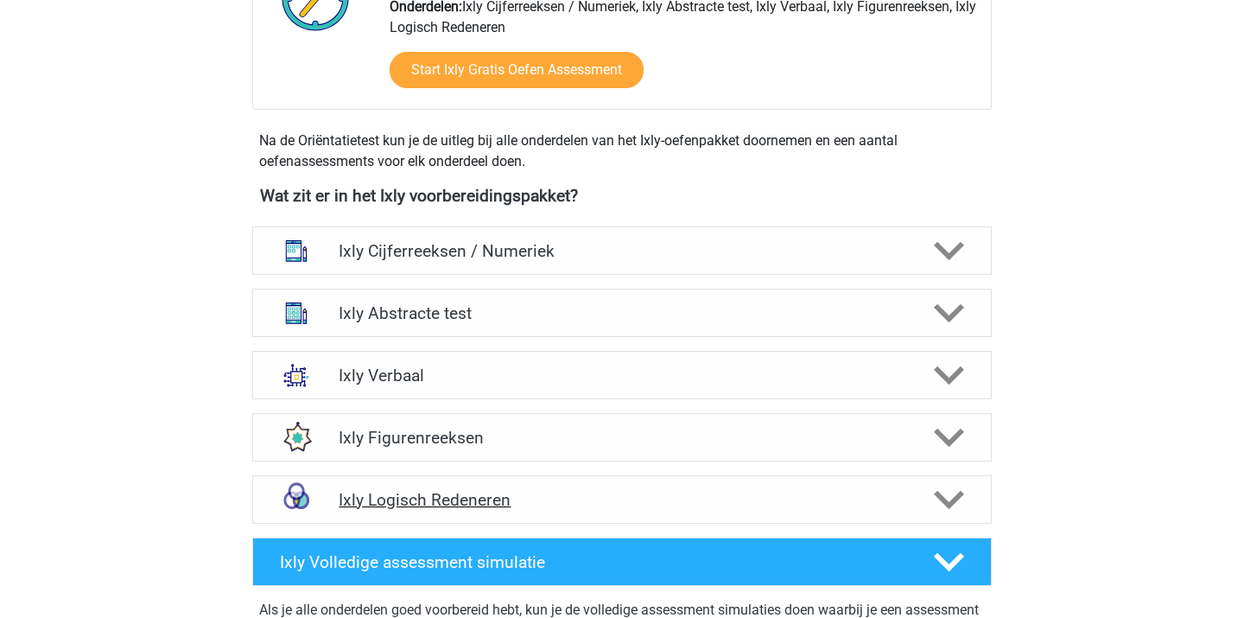
click at [504, 498] on h4 "Ixly Logisch Redeneren" at bounding box center [622, 500] width 566 height 20
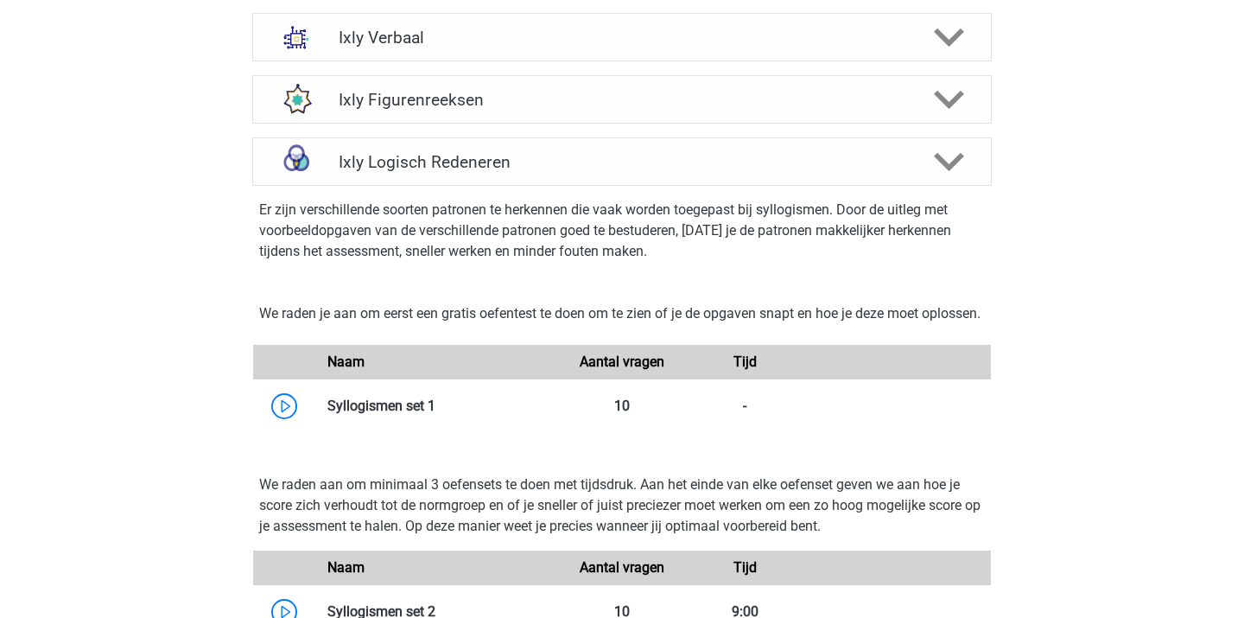
scroll to position [865, 0]
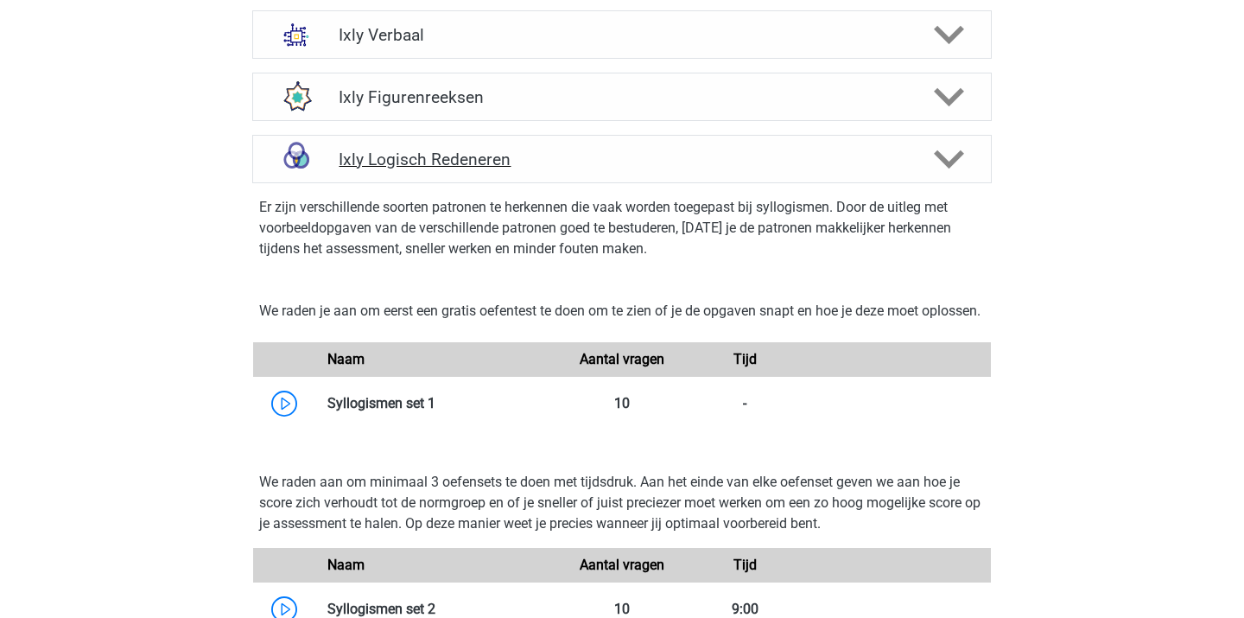
click at [485, 148] on div "Ixly Logisch Redeneren" at bounding box center [621, 159] width 739 height 48
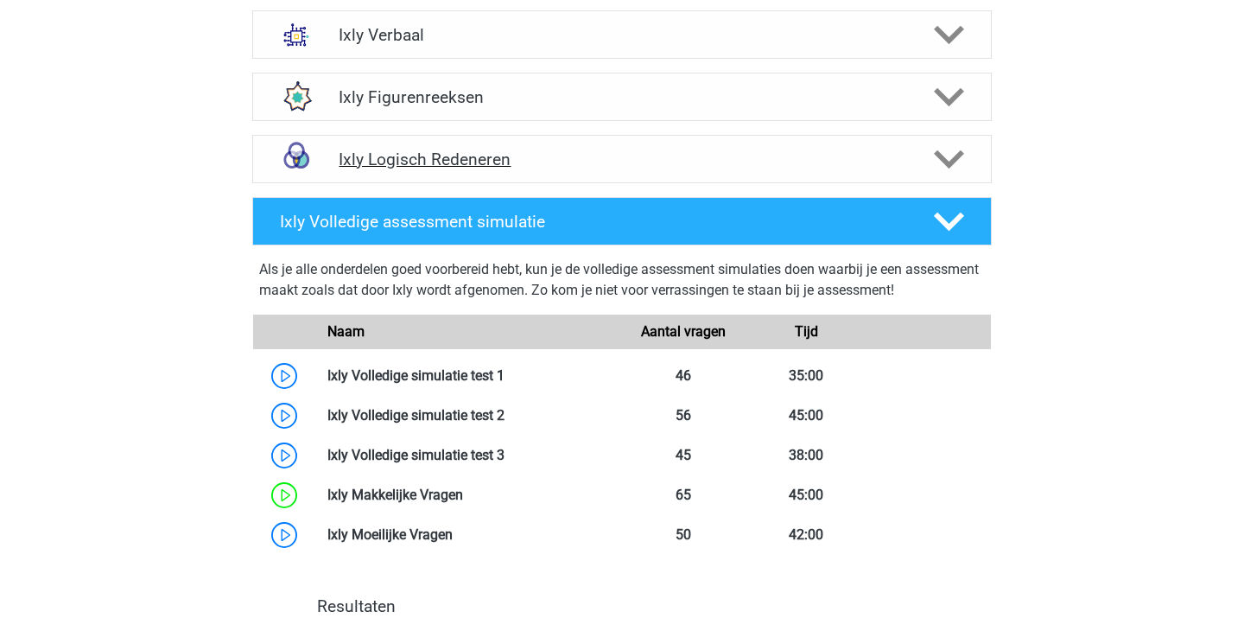
click at [485, 148] on div "Ixly Logisch Redeneren" at bounding box center [621, 159] width 739 height 48
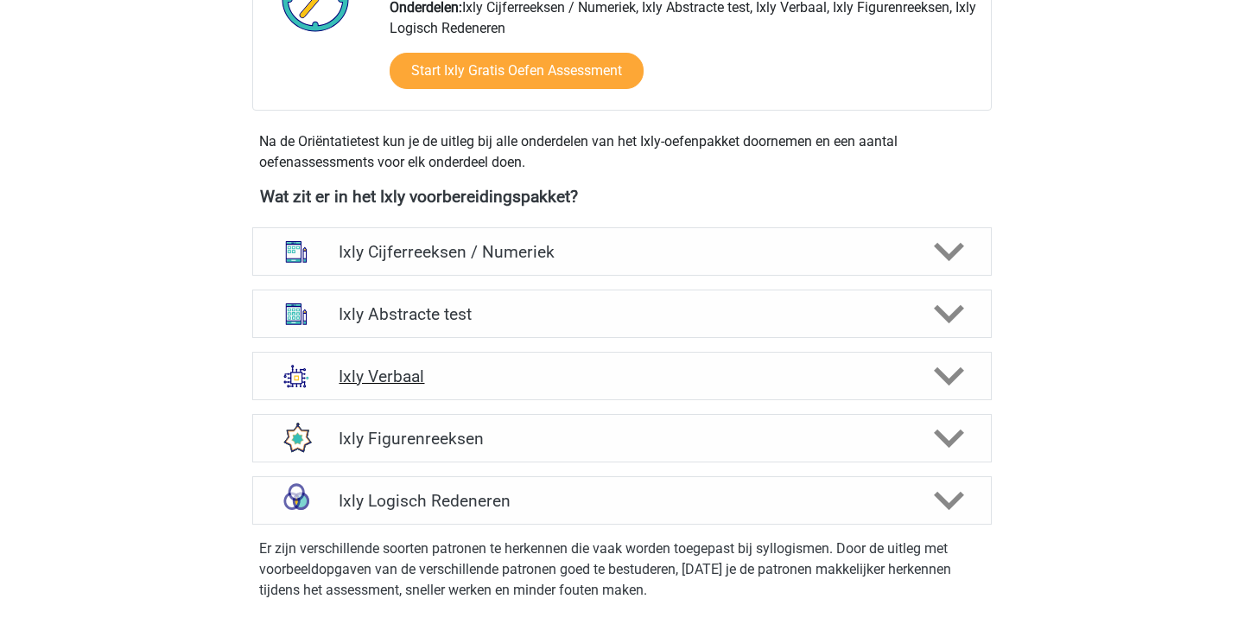
scroll to position [522, 0]
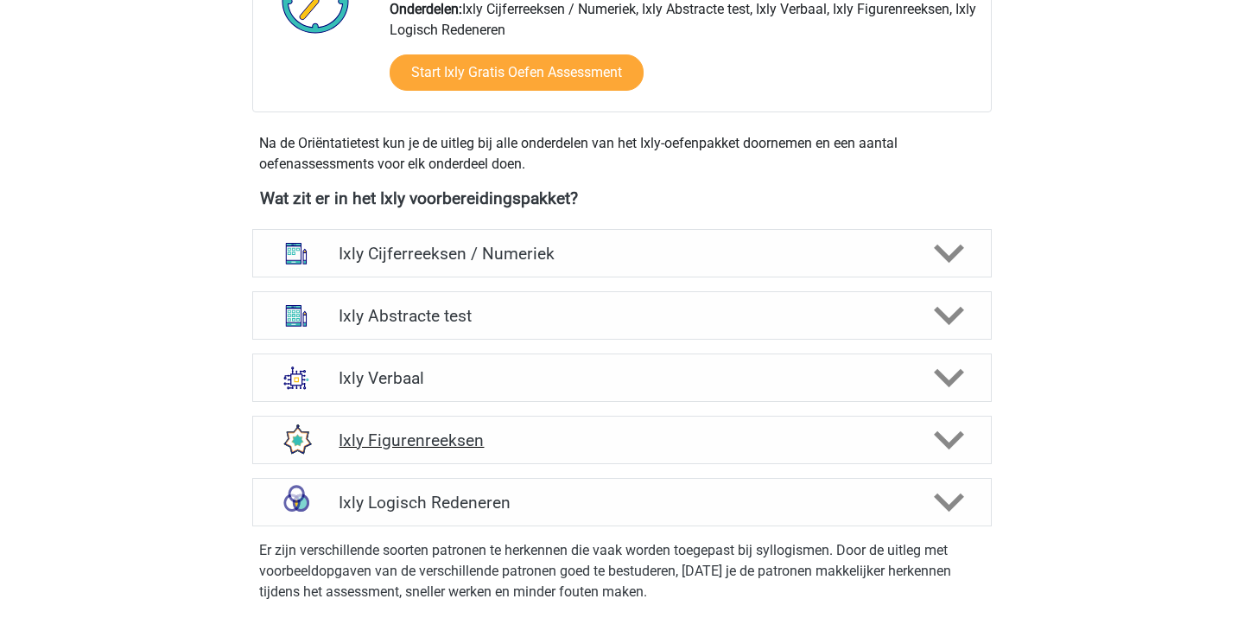
click at [494, 458] on div "Ixly Figurenreeksen" at bounding box center [621, 439] width 739 height 48
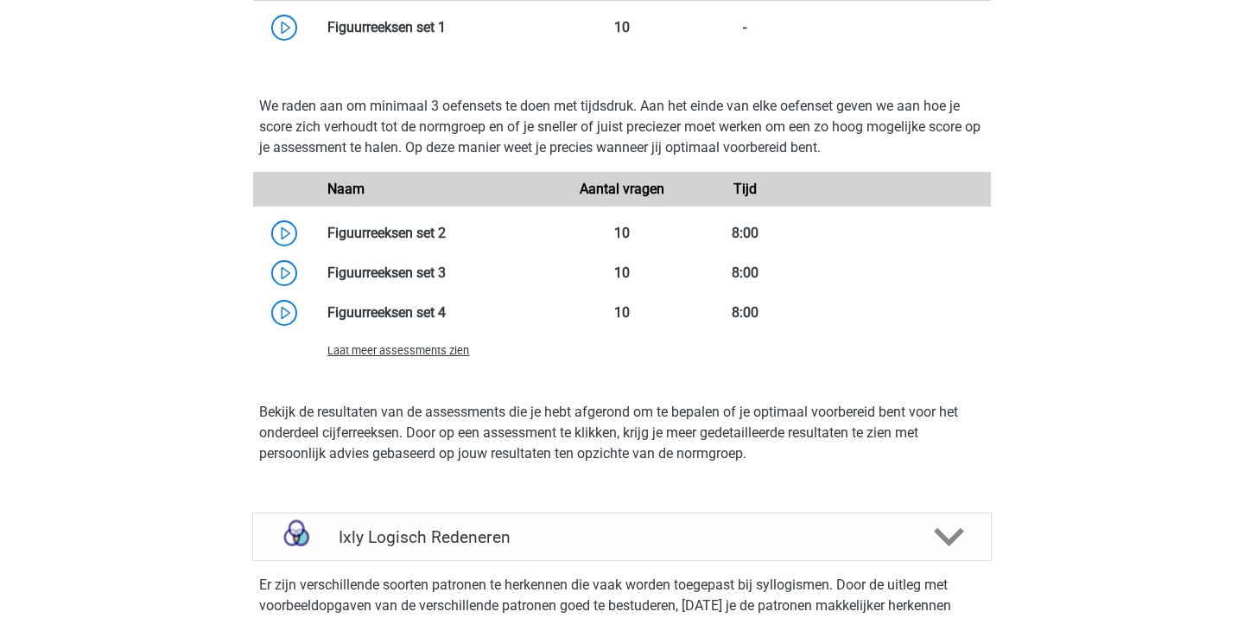
scroll to position [1263, 0]
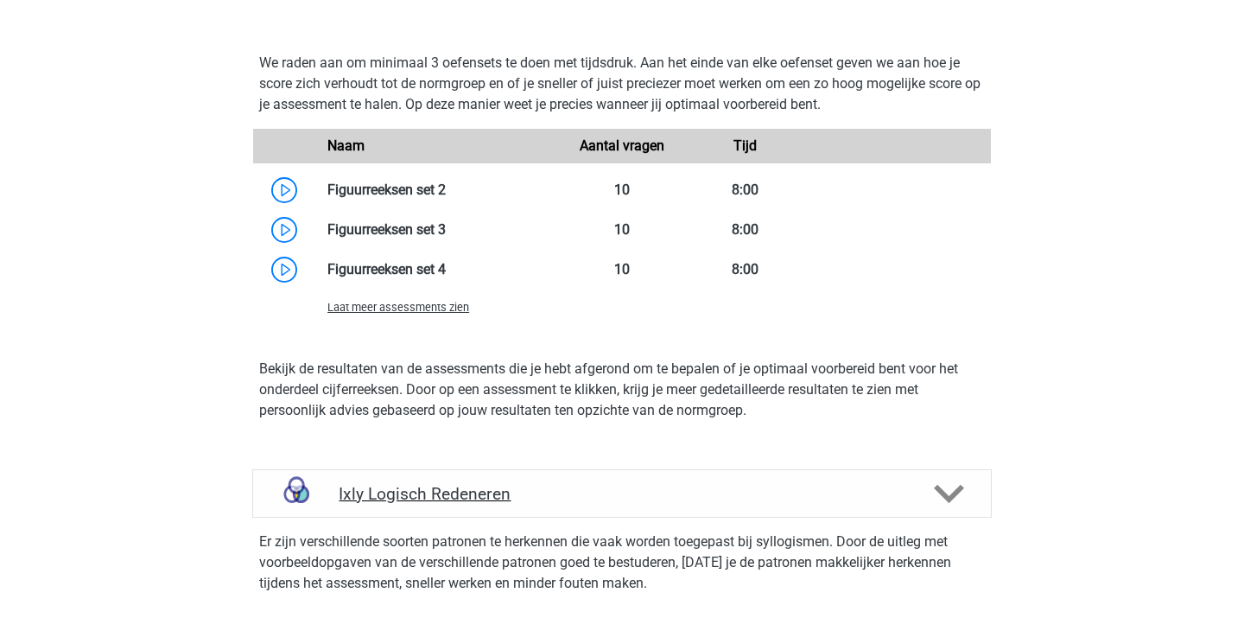
click at [640, 487] on h4 "Ixly Logisch Redeneren" at bounding box center [622, 494] width 566 height 20
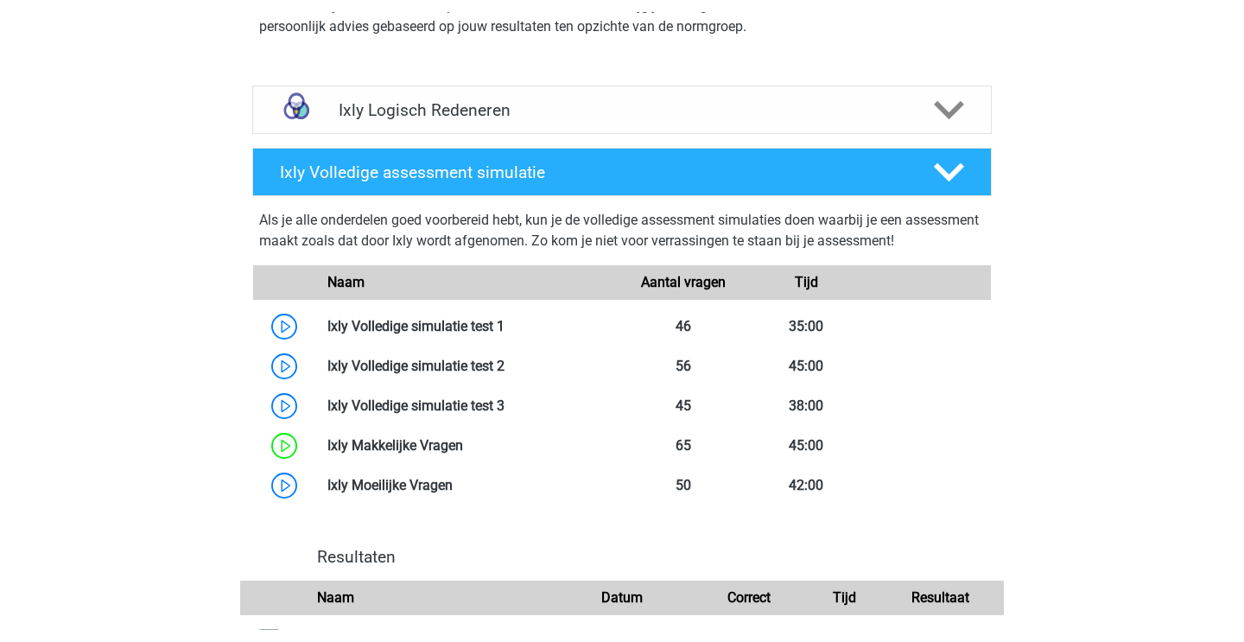
scroll to position [1652, 0]
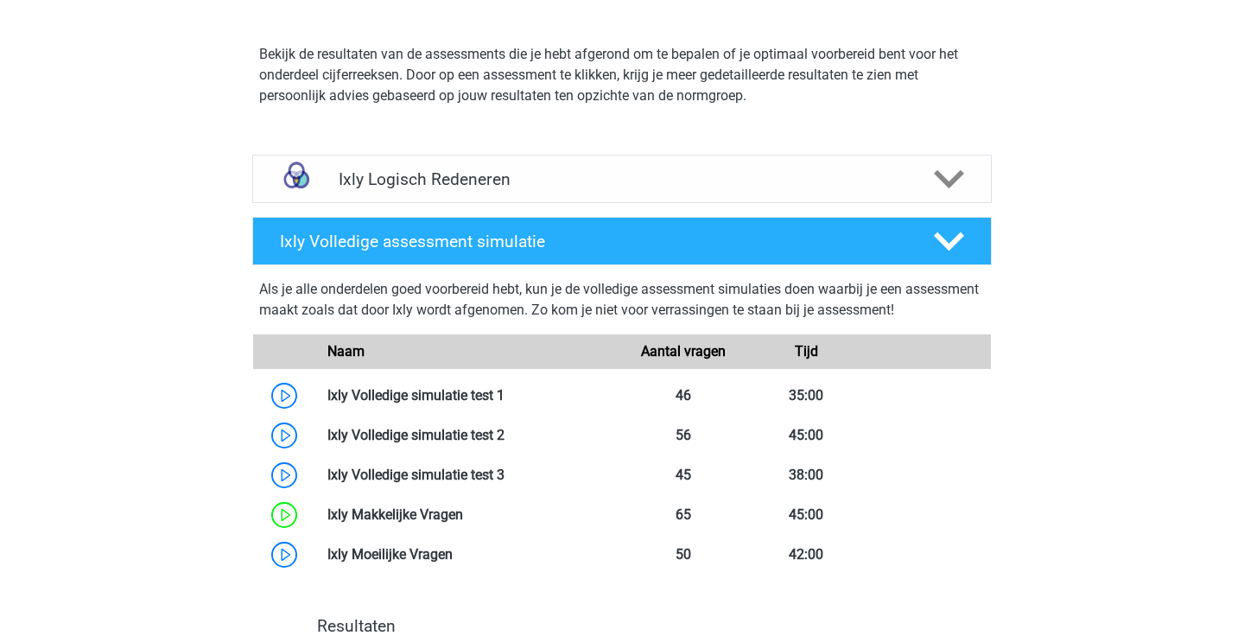
scroll to position [1573, 0]
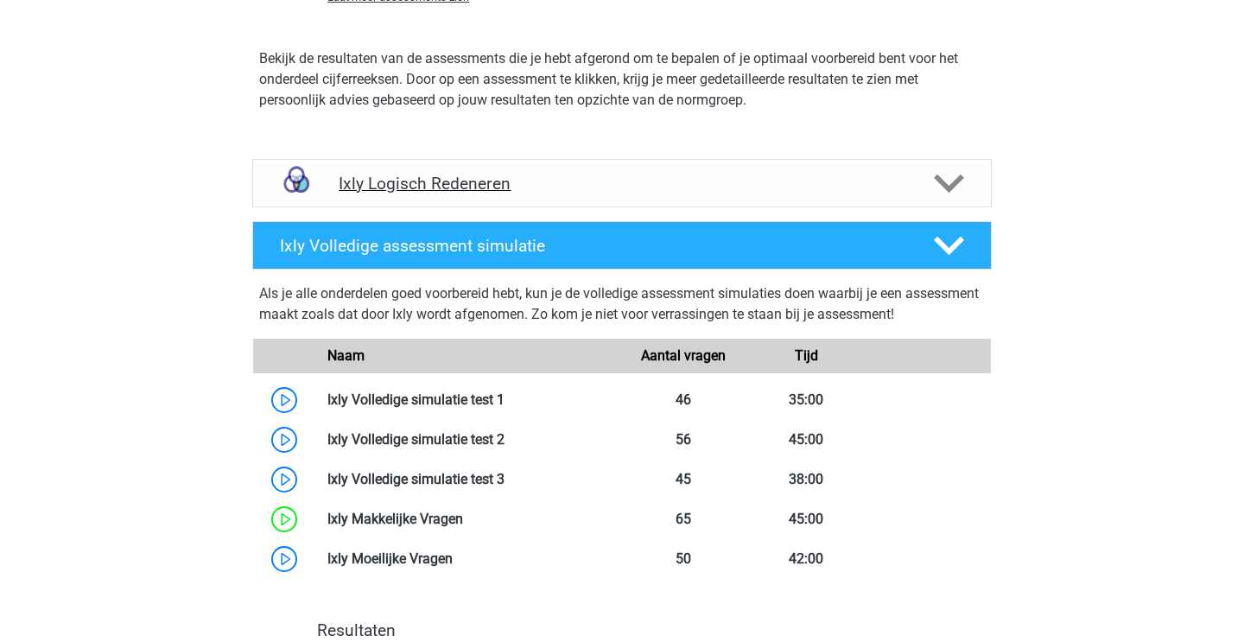
click at [373, 178] on h4 "Ixly Logisch Redeneren" at bounding box center [622, 184] width 566 height 20
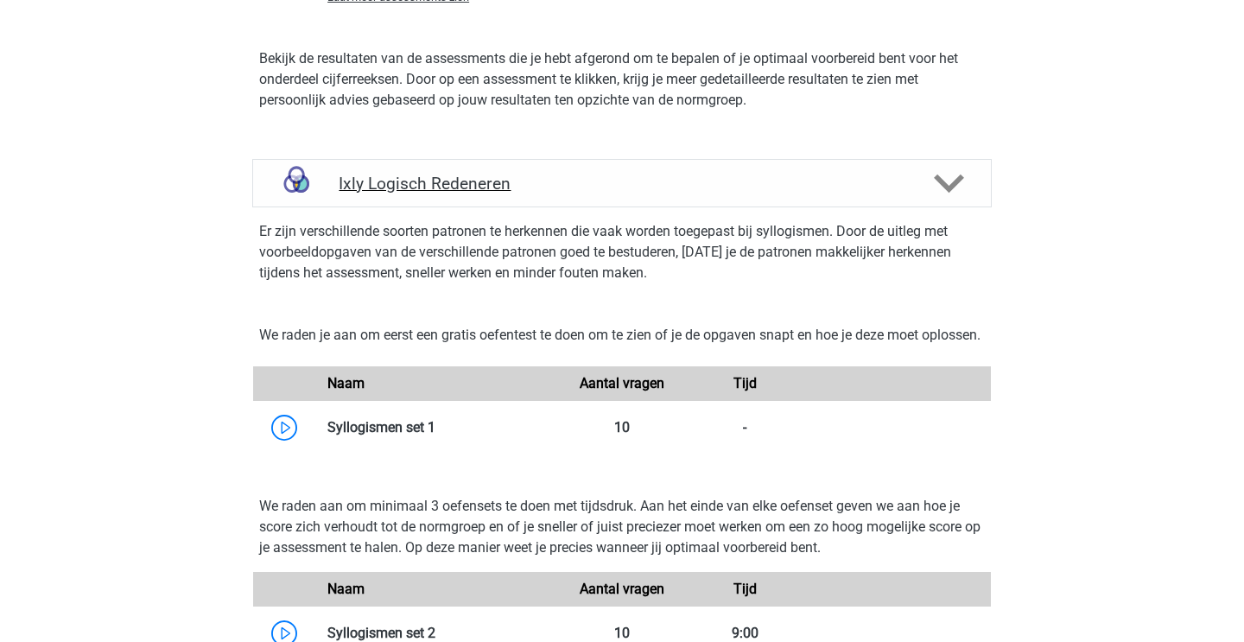
click at [373, 178] on h4 "Ixly Logisch Redeneren" at bounding box center [622, 184] width 566 height 20
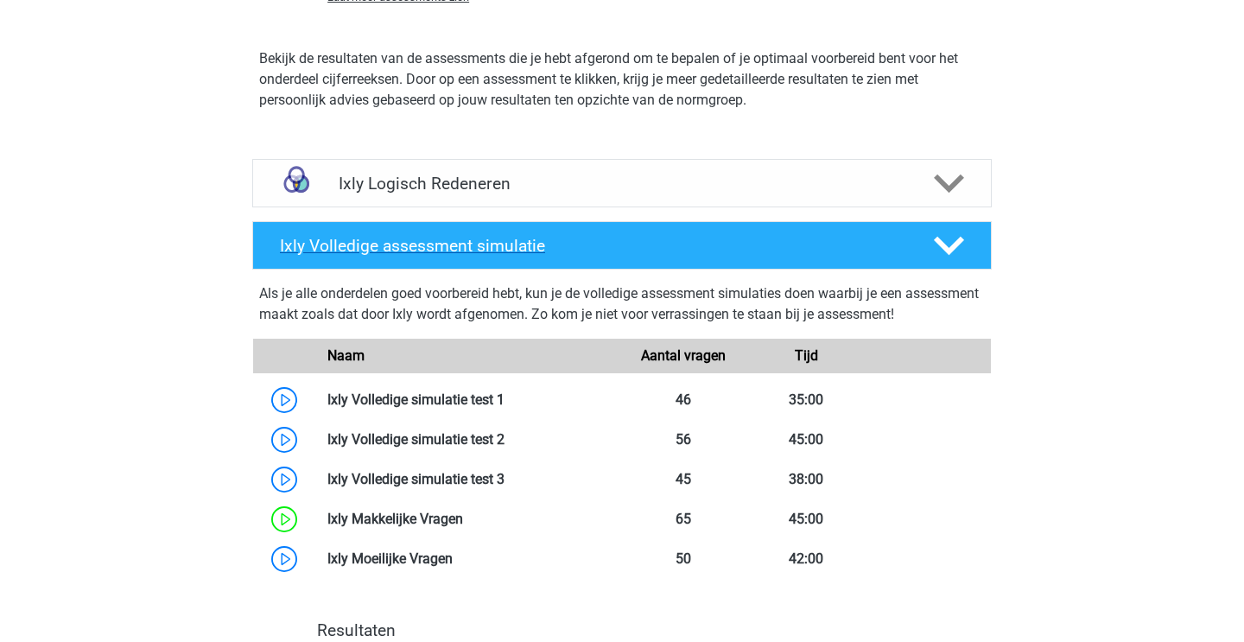
click at [384, 258] on div "Ixly Volledige assessment simulatie" at bounding box center [621, 245] width 739 height 48
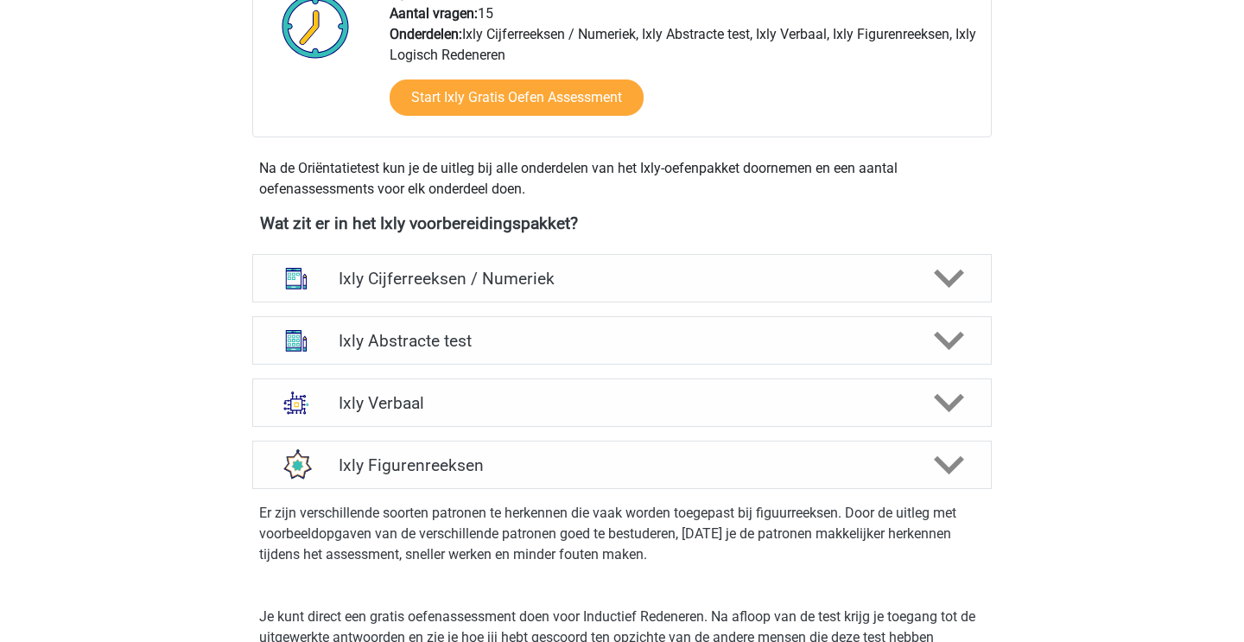
scroll to position [493, 0]
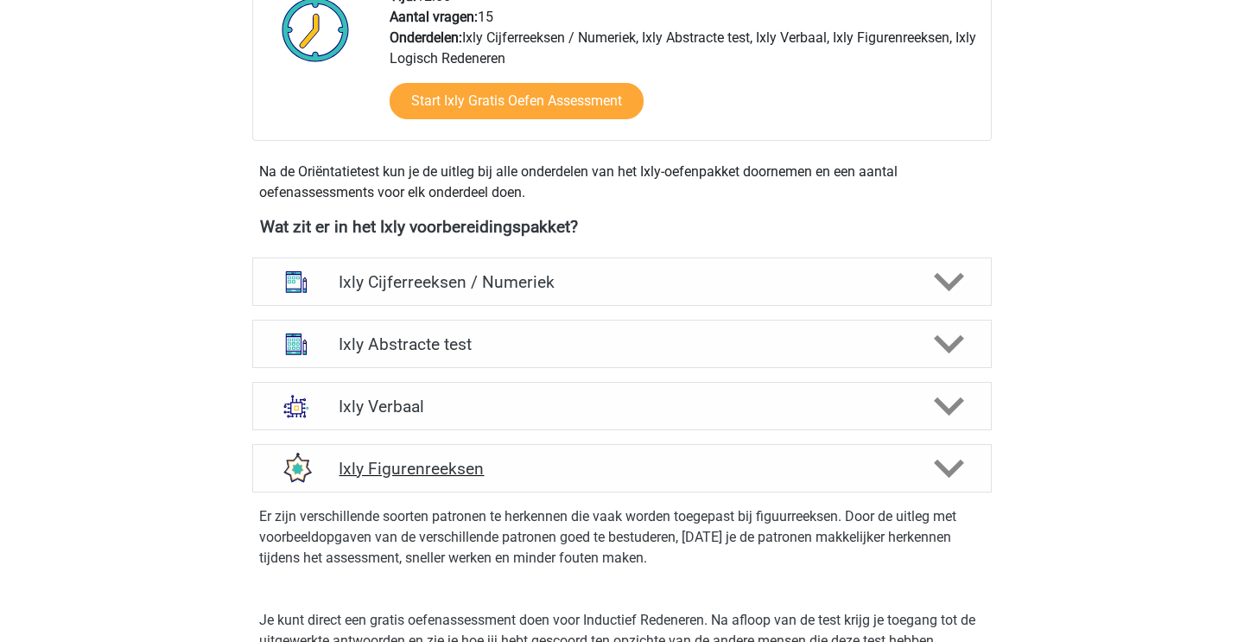
click at [361, 465] on h4 "Ixly Figurenreeksen" at bounding box center [622, 469] width 566 height 20
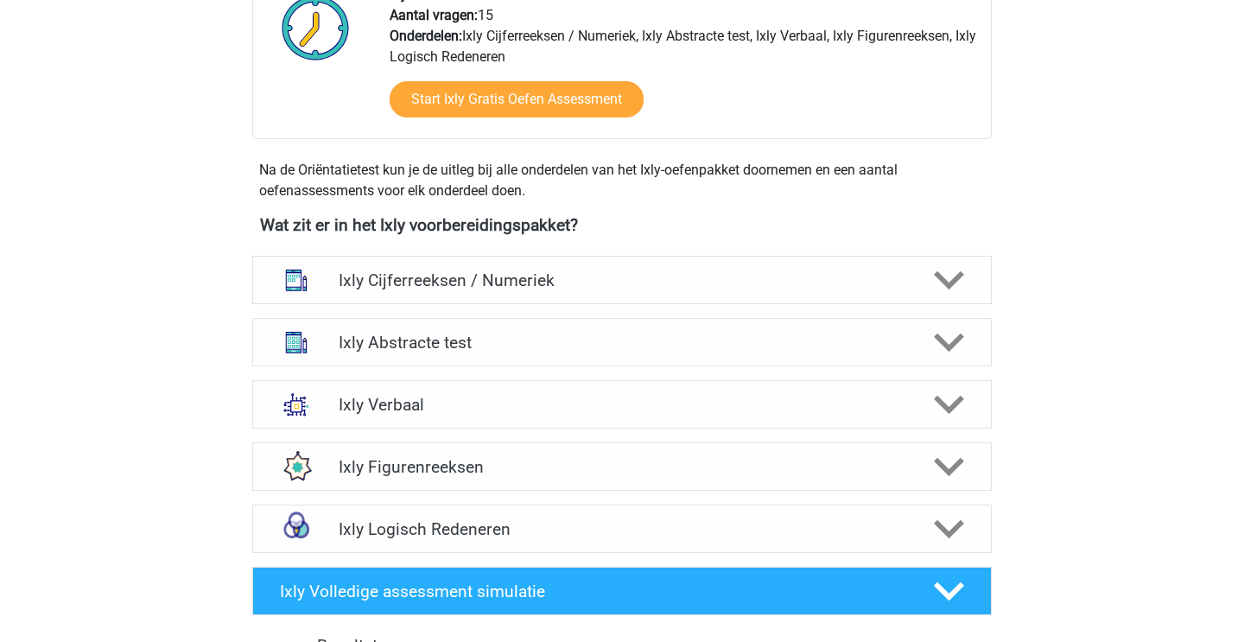
scroll to position [502, 0]
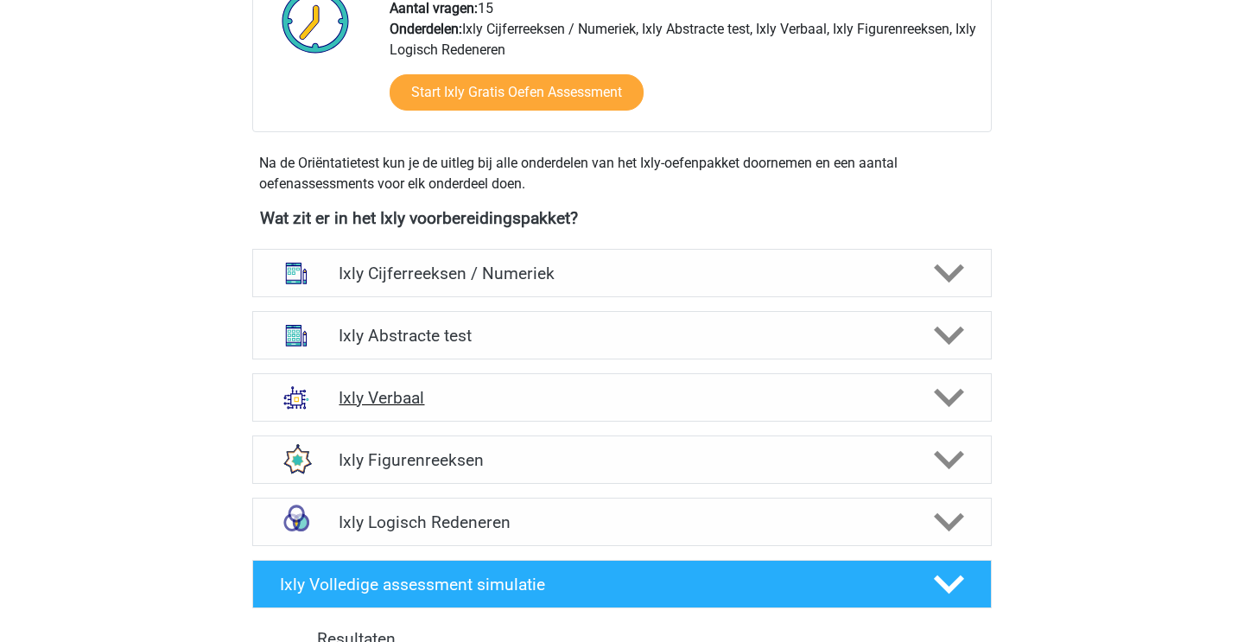
click at [325, 407] on div at bounding box center [296, 397] width 59 height 45
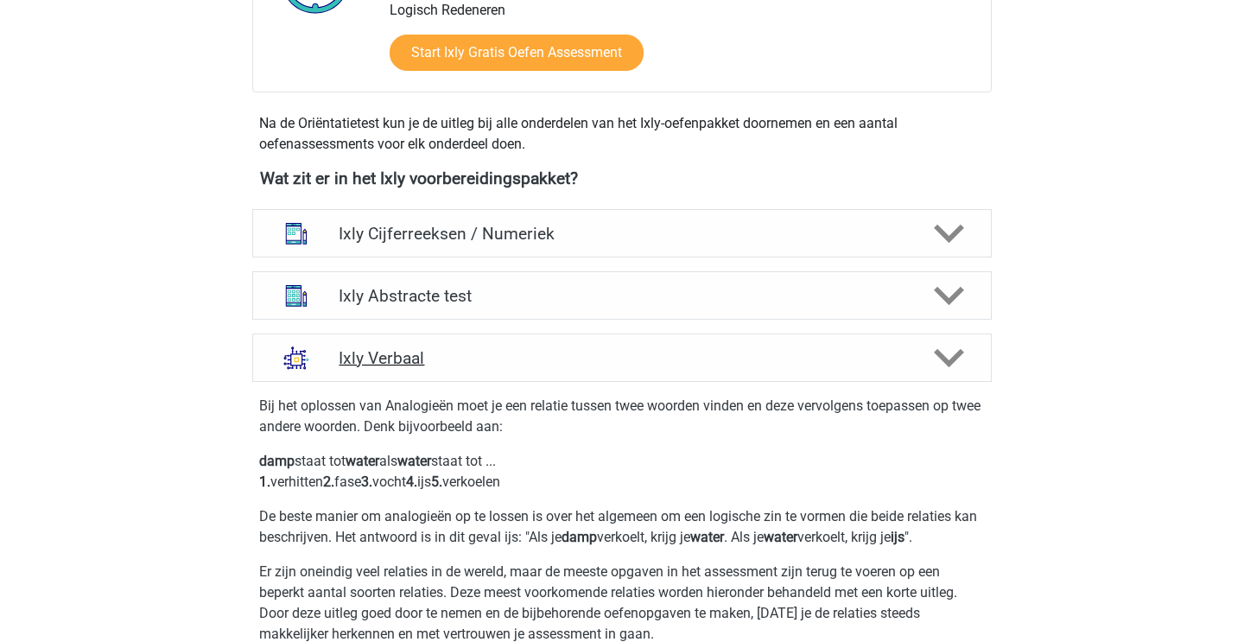
scroll to position [543, 0]
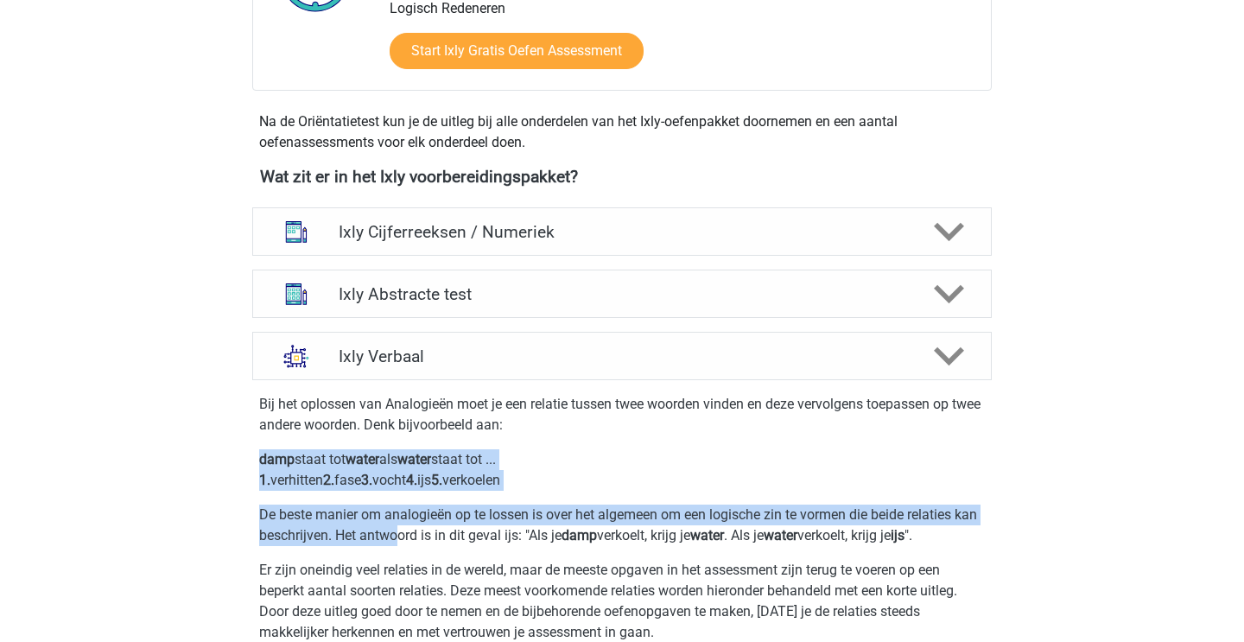
drag, startPoint x: 346, startPoint y: 436, endPoint x: 430, endPoint y: 541, distance: 134.5
click at [430, 537] on div "Bij het oplossen van Analogieën moet je een relatie tussen twee woorden vinden …" at bounding box center [621, 641] width 753 height 508
click at [430, 541] on p "De beste manier om analogieën op te lossen is over het algemeen om een logische…" at bounding box center [622, 524] width 726 height 41
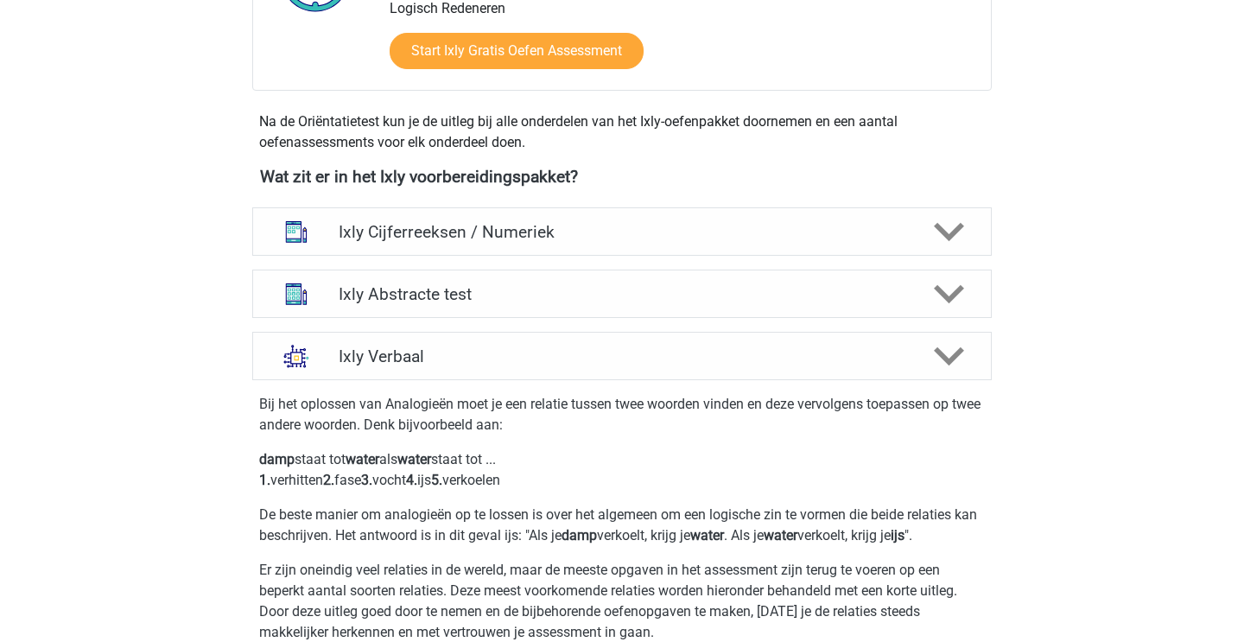
drag, startPoint x: 421, startPoint y: 453, endPoint x: 481, endPoint y: 544, distance: 109.0
click at [480, 542] on div "Bij het oplossen van Analogieën moet je een relatie tussen twee woorden vinden …" at bounding box center [621, 641] width 753 height 508
click at [481, 544] on p "De beste manier om analogieën op te lossen is over het algemeen om een logische…" at bounding box center [622, 524] width 726 height 41
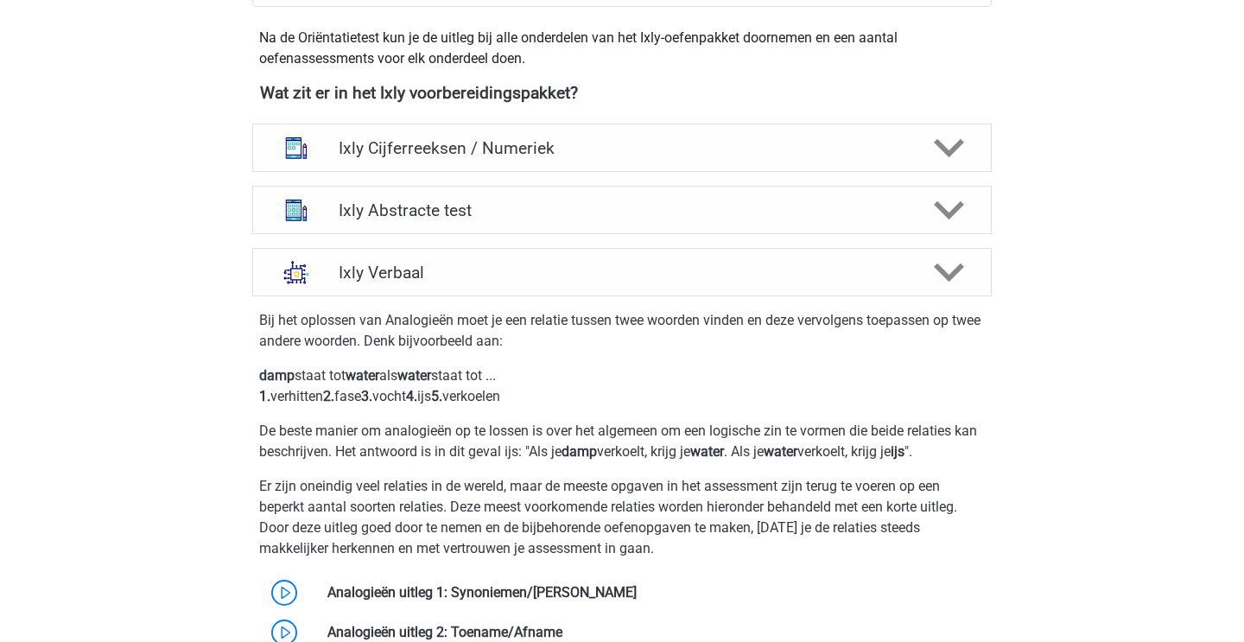
scroll to position [645, 0]
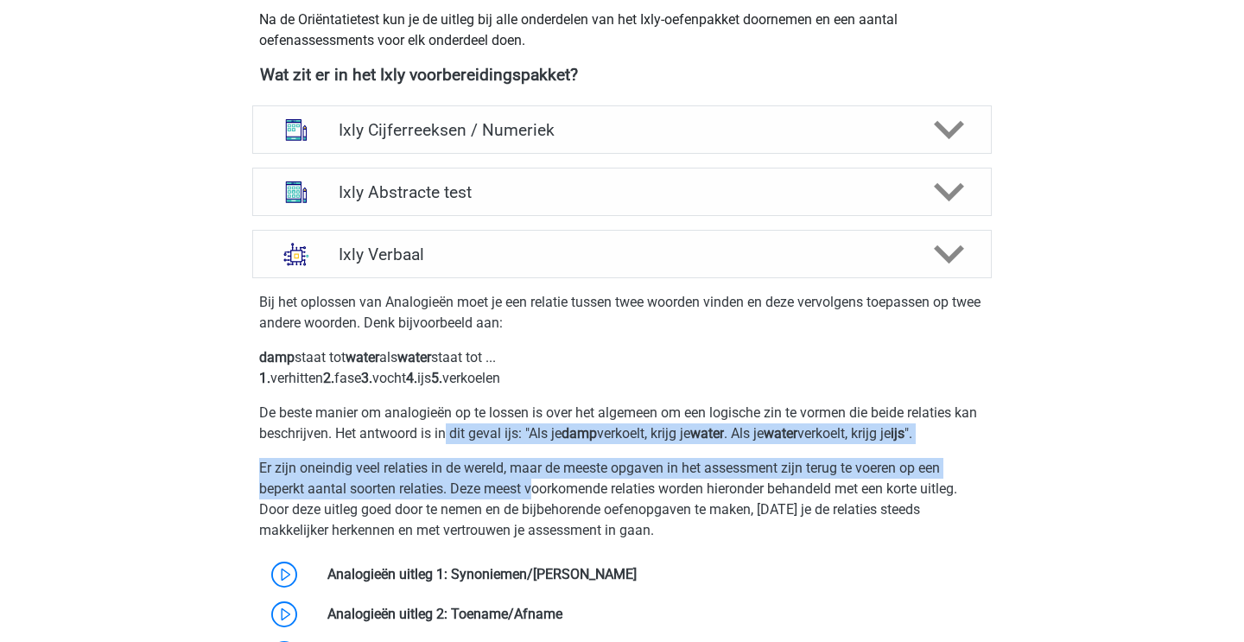
drag, startPoint x: 477, startPoint y: 435, endPoint x: 535, endPoint y: 494, distance: 82.5
click at [534, 492] on div "Bij het oplossen van Analogieën moet je een relatie tussen twee woorden vinden …" at bounding box center [621, 539] width 753 height 508
click at [535, 494] on p "Er zijn oneindig veel relaties in de wereld, maar de meeste opgaven in het asse…" at bounding box center [622, 499] width 726 height 83
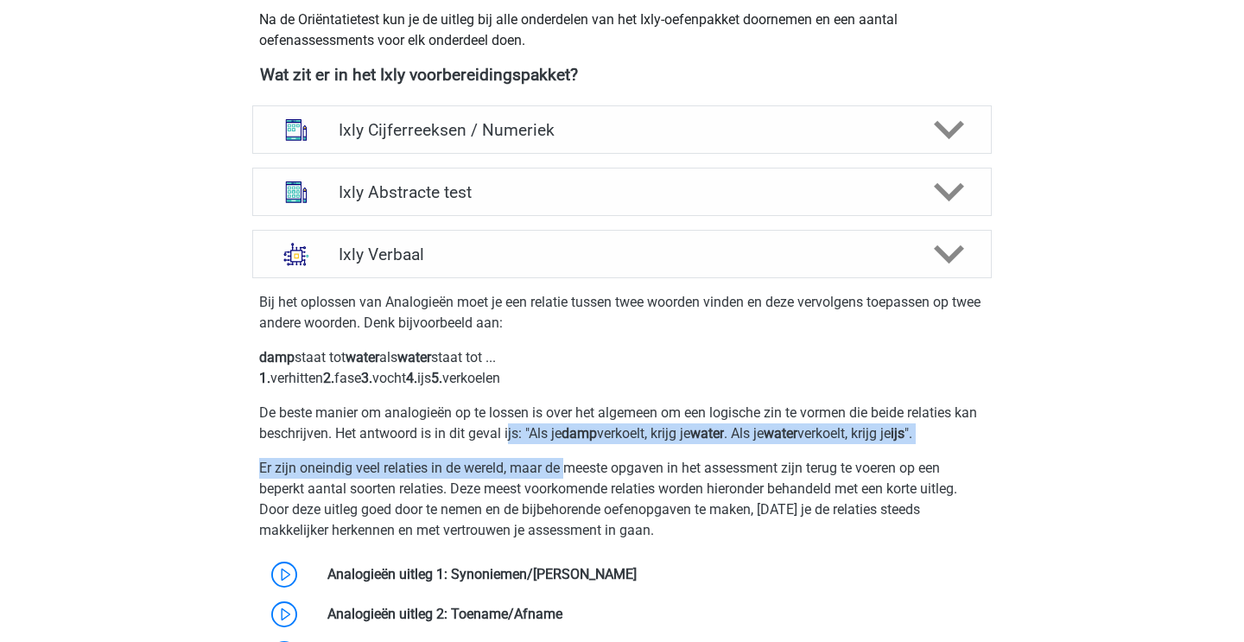
drag, startPoint x: 540, startPoint y: 439, endPoint x: 575, endPoint y: 483, distance: 56.5
click at [574, 480] on div "Bij het oplossen van Analogieën moet je een relatie tussen twee woorden vinden …" at bounding box center [621, 539] width 753 height 508
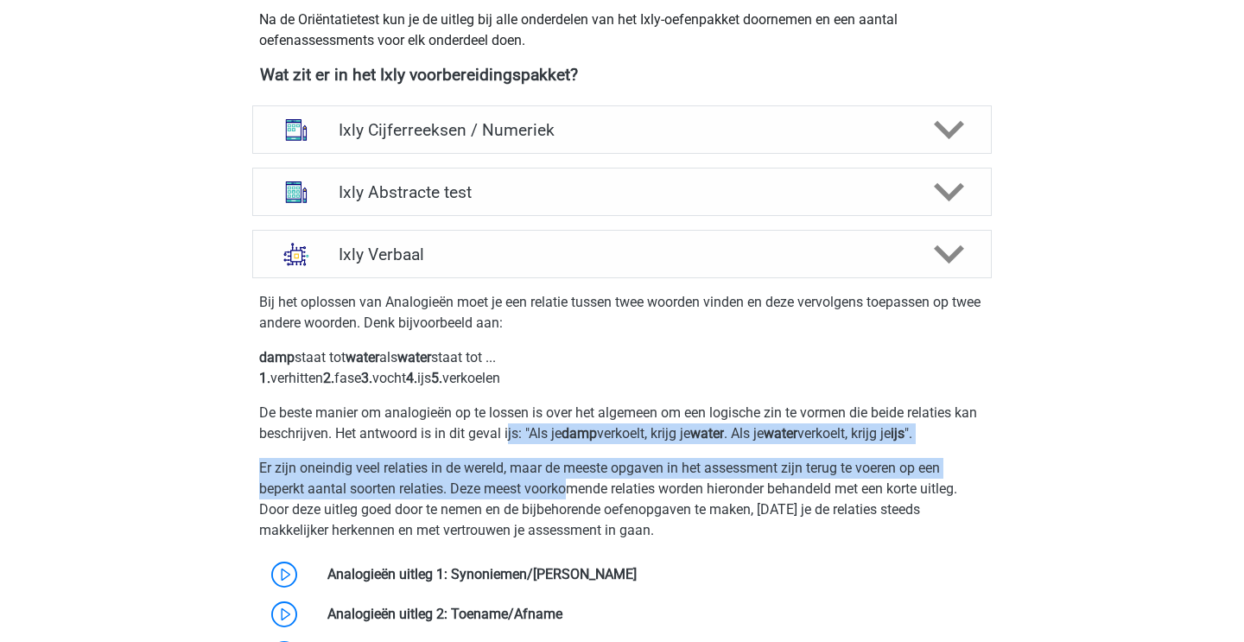
click at [575, 483] on p "Er zijn oneindig veel relaties in de wereld, maar de meeste opgaven in het asse…" at bounding box center [622, 499] width 726 height 83
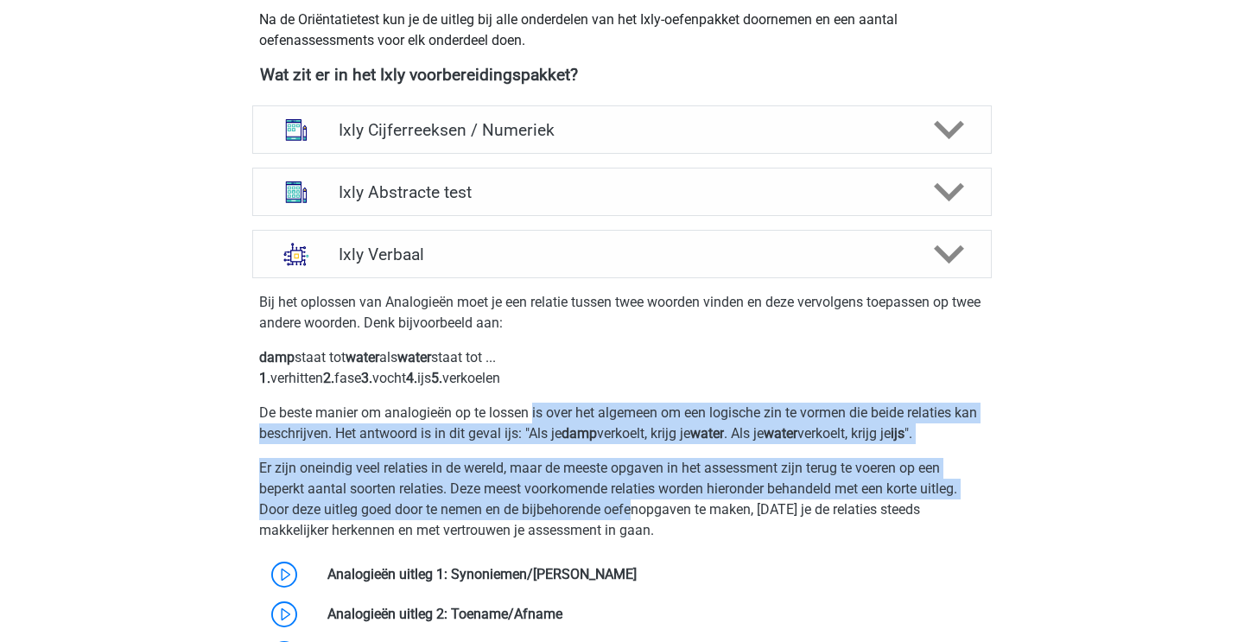
drag, startPoint x: 534, startPoint y: 415, endPoint x: 644, endPoint y: 523, distance: 154.5
click at [644, 520] on div "Bij het oplossen van Analogieën moet je een relatie tussen twee woorden vinden …" at bounding box center [621, 539] width 753 height 508
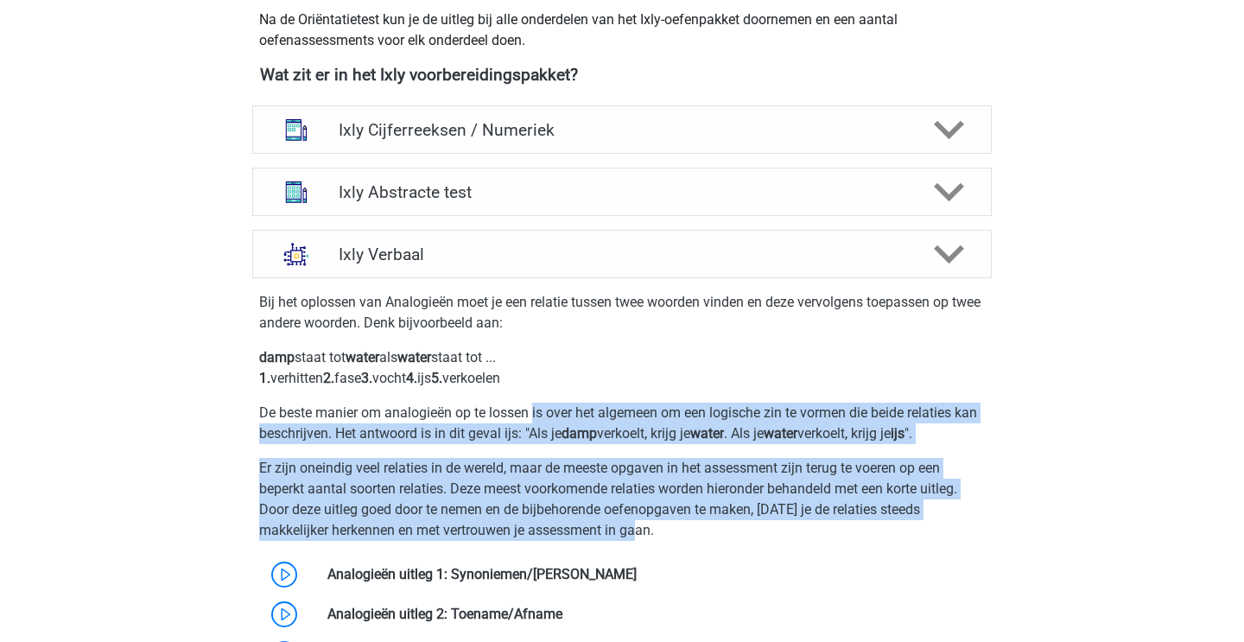
click at [644, 523] on p "Er zijn oneindig veel relaties in de wereld, maar de meeste opgaven in het asse…" at bounding box center [622, 499] width 726 height 83
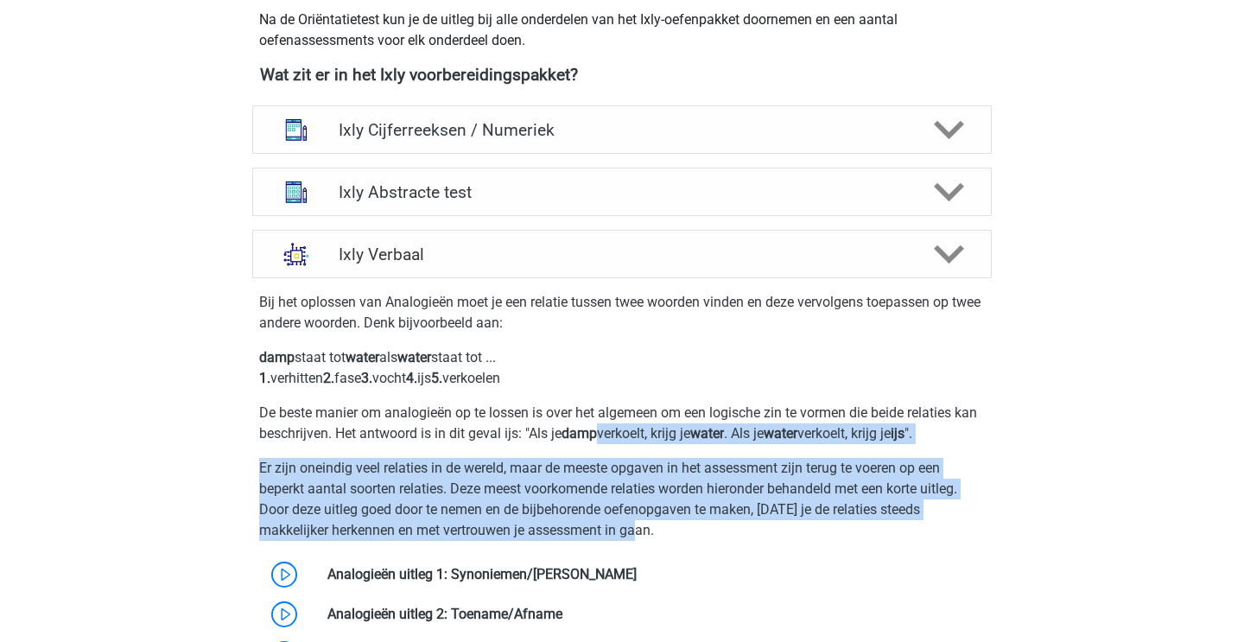
drag, startPoint x: 629, startPoint y: 428, endPoint x: 692, endPoint y: 530, distance: 119.9
click at [690, 526] on div "Bij het oplossen van Analogieën moet je een relatie tussen twee woorden vinden …" at bounding box center [621, 539] width 753 height 508
click at [692, 530] on p "Er zijn oneindig veel relaties in de wereld, maar de meeste opgaven in het asse…" at bounding box center [622, 499] width 726 height 83
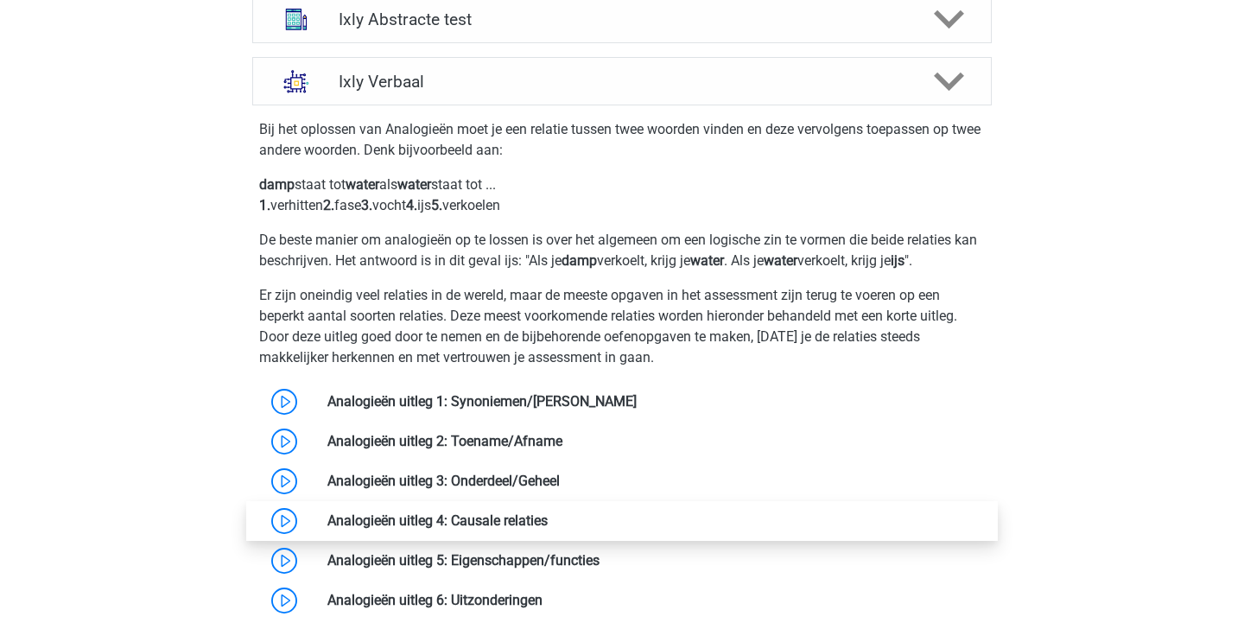
scroll to position [832, 0]
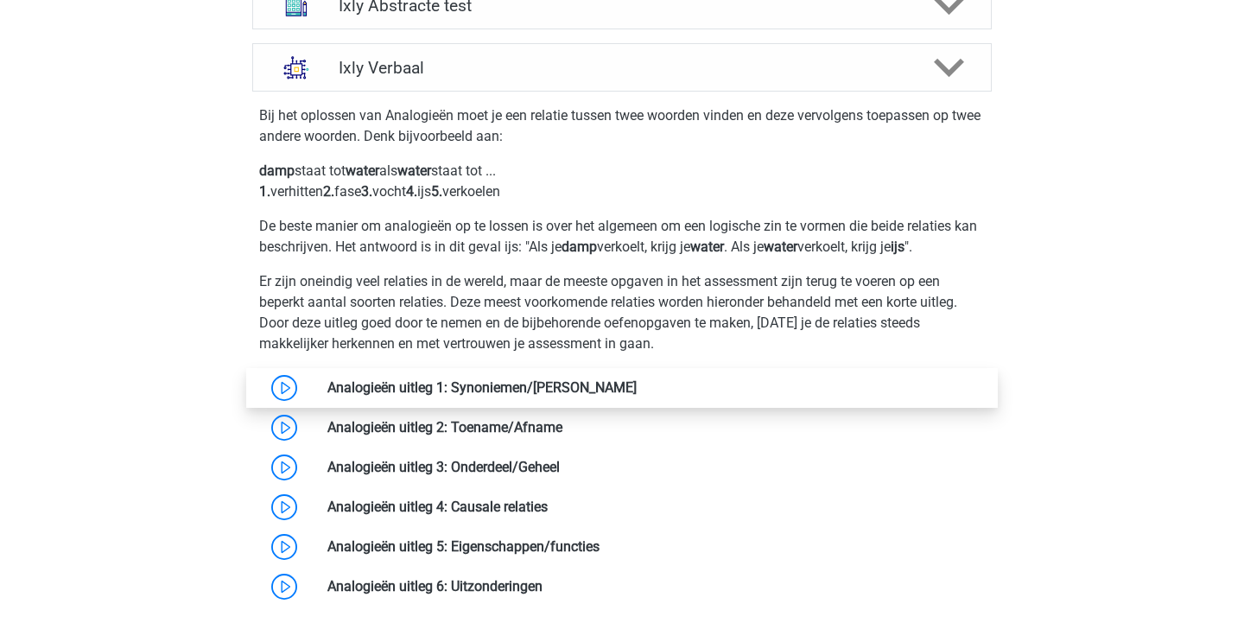
click at [637, 382] on link at bounding box center [637, 387] width 0 height 16
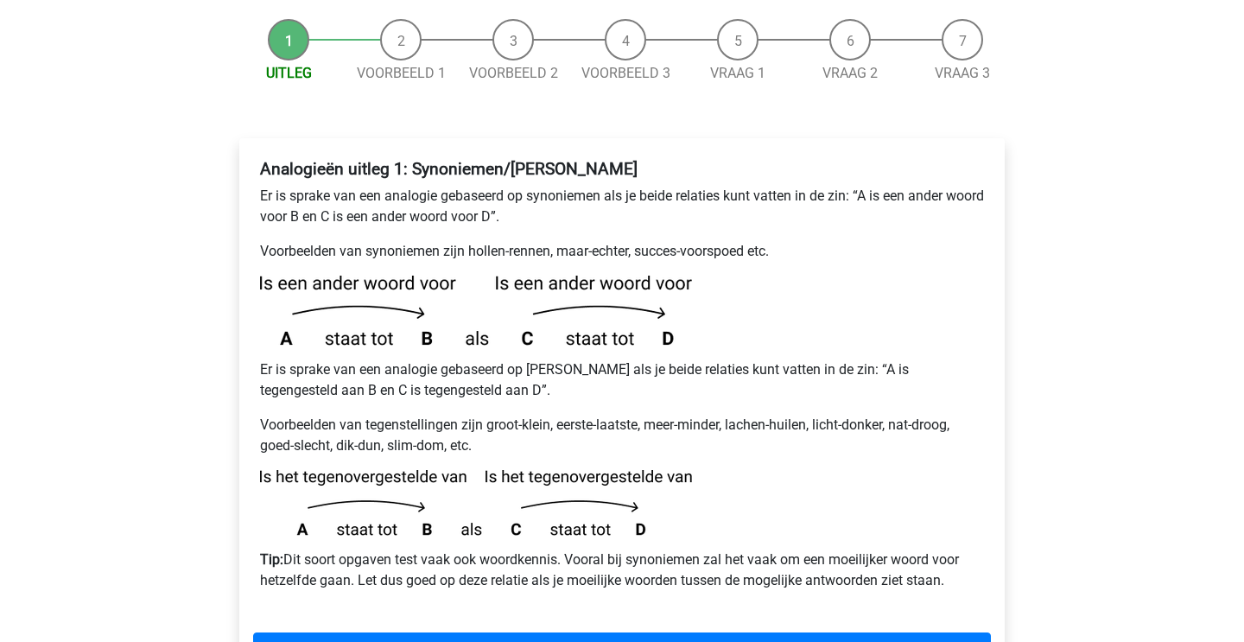
scroll to position [214, 0]
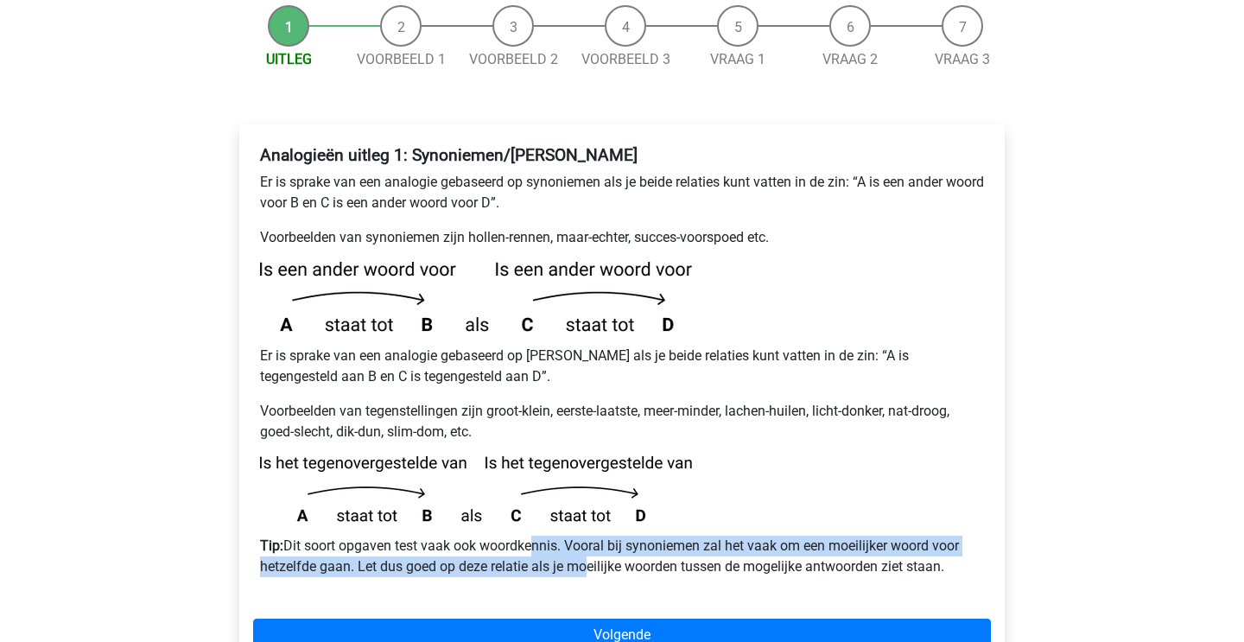
drag, startPoint x: 533, startPoint y: 501, endPoint x: 581, endPoint y: 523, distance: 53.0
click at [581, 536] on p "Tip: Dit soort opgaven test vaak ook woordkennis. Vooral bij synoniemen zal het…" at bounding box center [622, 556] width 724 height 41
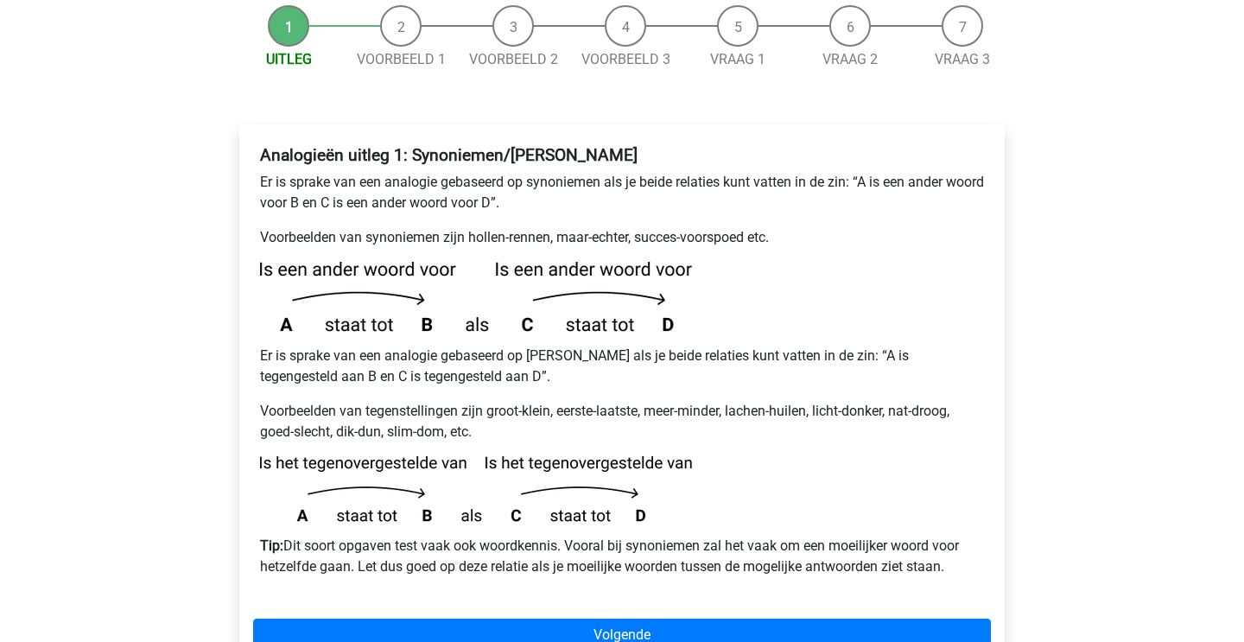
click at [587, 536] on p "Tip: Dit soort opgaven test vaak ook woordkennis. Vooral bij synoniemen zal het…" at bounding box center [622, 556] width 724 height 41
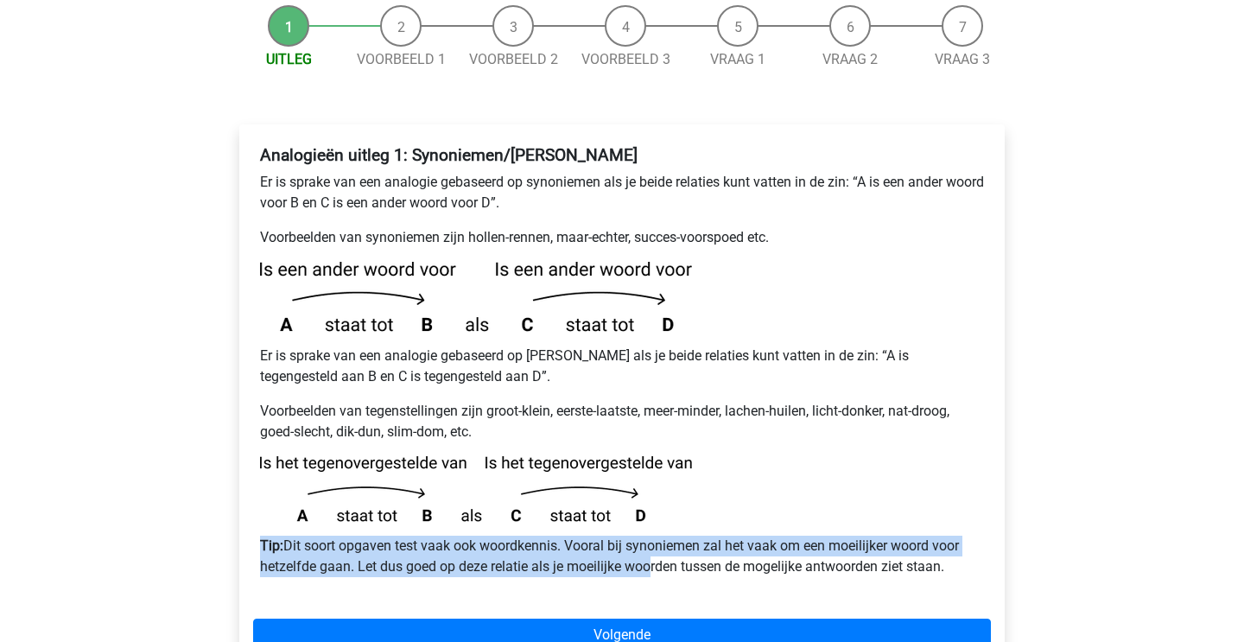
drag, startPoint x: 574, startPoint y: 485, endPoint x: 650, endPoint y: 535, distance: 89.8
click at [650, 534] on div "Analogieën uitleg 1: Synoniemen/[PERSON_NAME] Er is sprake van een analogie geb…" at bounding box center [622, 368] width 738 height 460
click at [650, 536] on p "Tip: Dit soort opgaven test vaak ook woordkennis. Vooral bij synoniemen zal het…" at bounding box center [622, 556] width 724 height 41
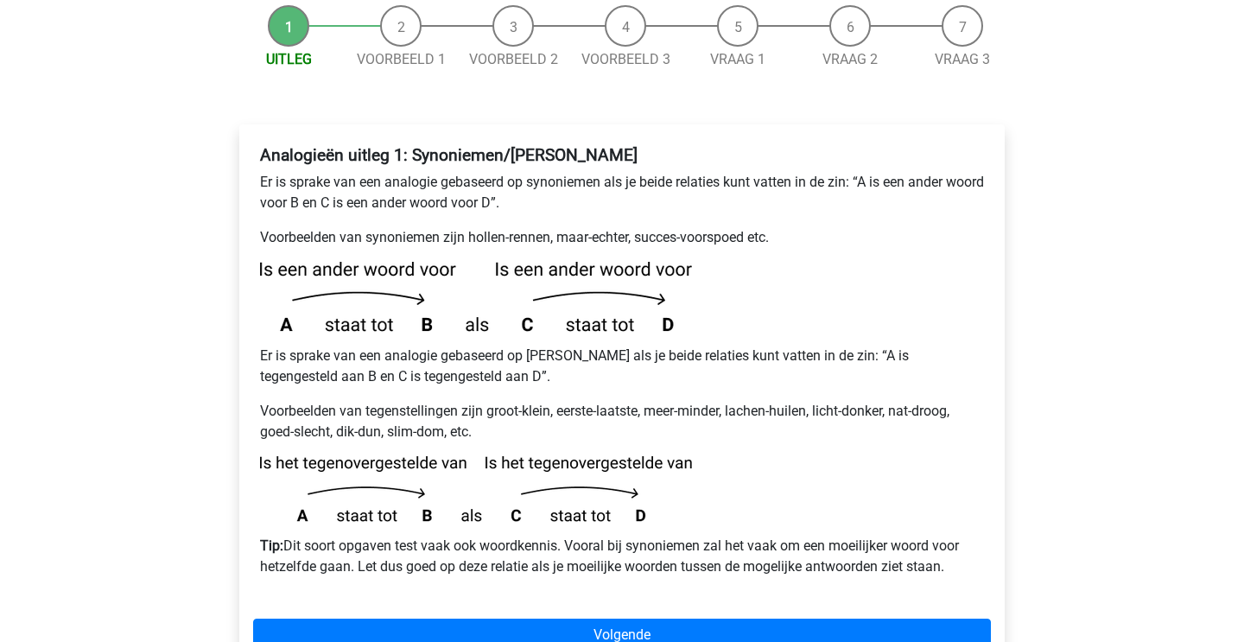
drag, startPoint x: 694, startPoint y: 503, endPoint x: 753, endPoint y: 568, distance: 87.4
click at [752, 567] on div "Analogieën uitleg 1: Synoniemen/[PERSON_NAME] Er is sprake van een analogie geb…" at bounding box center [621, 401] width 765 height 555
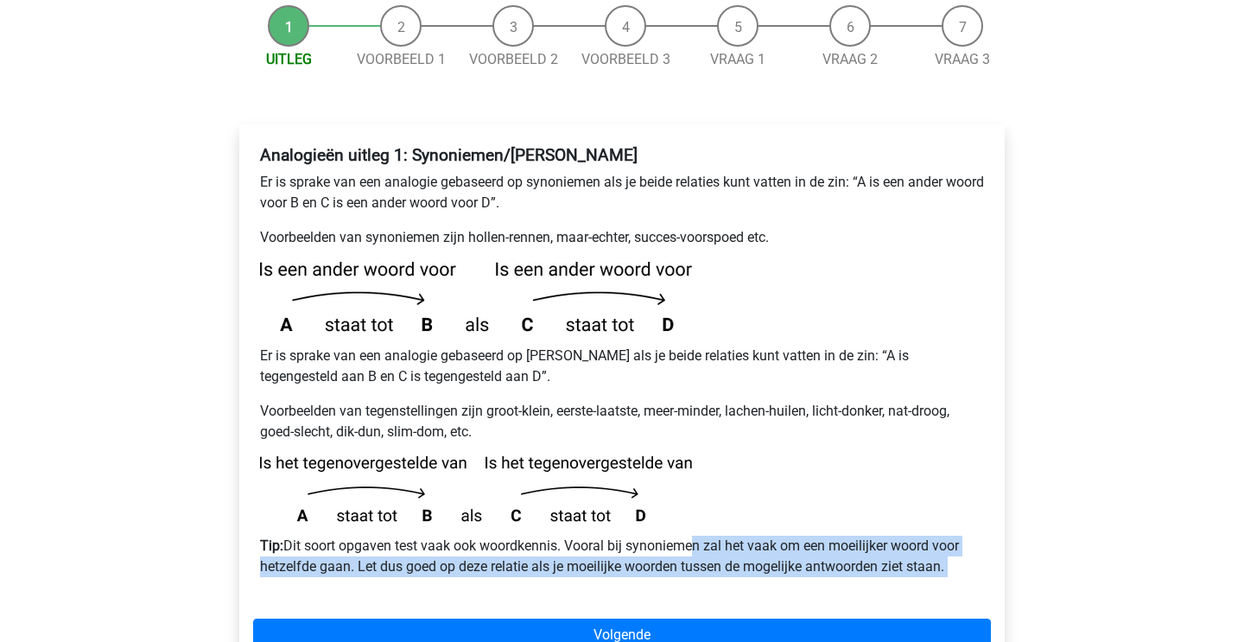
click at [753, 568] on div "Analogieën uitleg 1: Synoniemen/[PERSON_NAME] Er is sprake van een analogie geb…" at bounding box center [621, 401] width 765 height 555
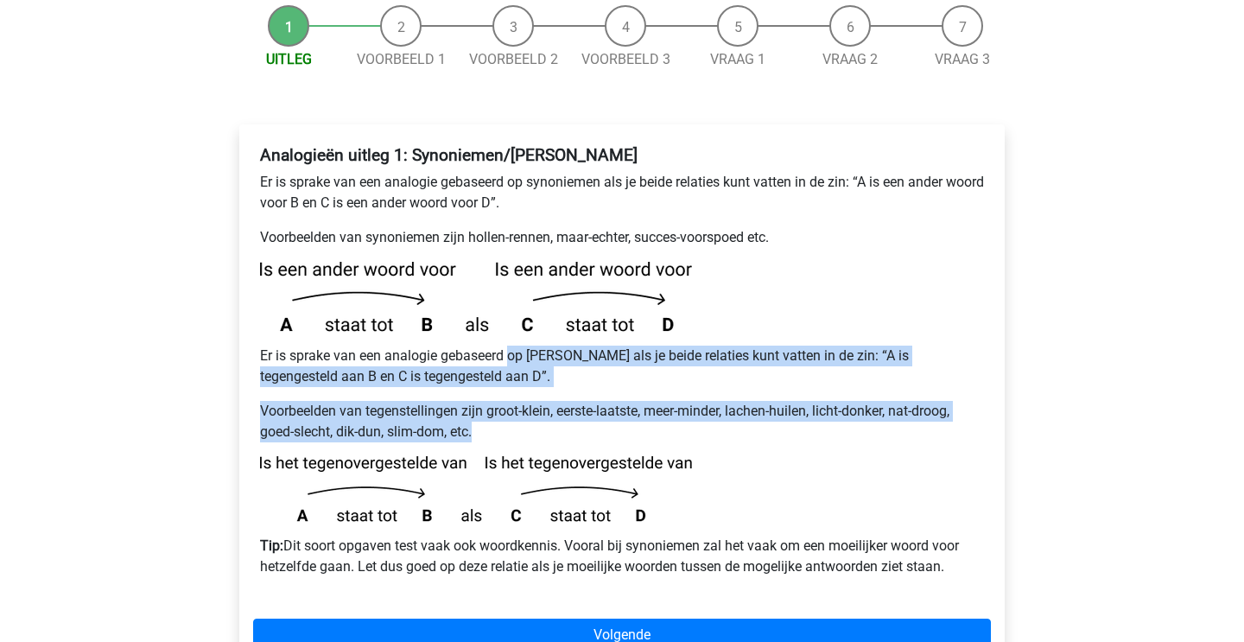
drag, startPoint x: 512, startPoint y: 320, endPoint x: 594, endPoint y: 400, distance: 114.8
click at [593, 399] on div "Analogieën uitleg 1: Synoniemen/[PERSON_NAME] Er is sprake van een analogie geb…" at bounding box center [622, 368] width 738 height 460
click at [594, 401] on p "Voorbeelden van tegenstellingen zijn groot-klein, eerste-laatste, meer-minder, …" at bounding box center [622, 421] width 724 height 41
drag, startPoint x: 534, startPoint y: 318, endPoint x: 604, endPoint y: 403, distance: 110.5
click at [604, 403] on div "Analogieën uitleg 1: Synoniemen/[PERSON_NAME] Er is sprake van een analogie geb…" at bounding box center [622, 368] width 738 height 460
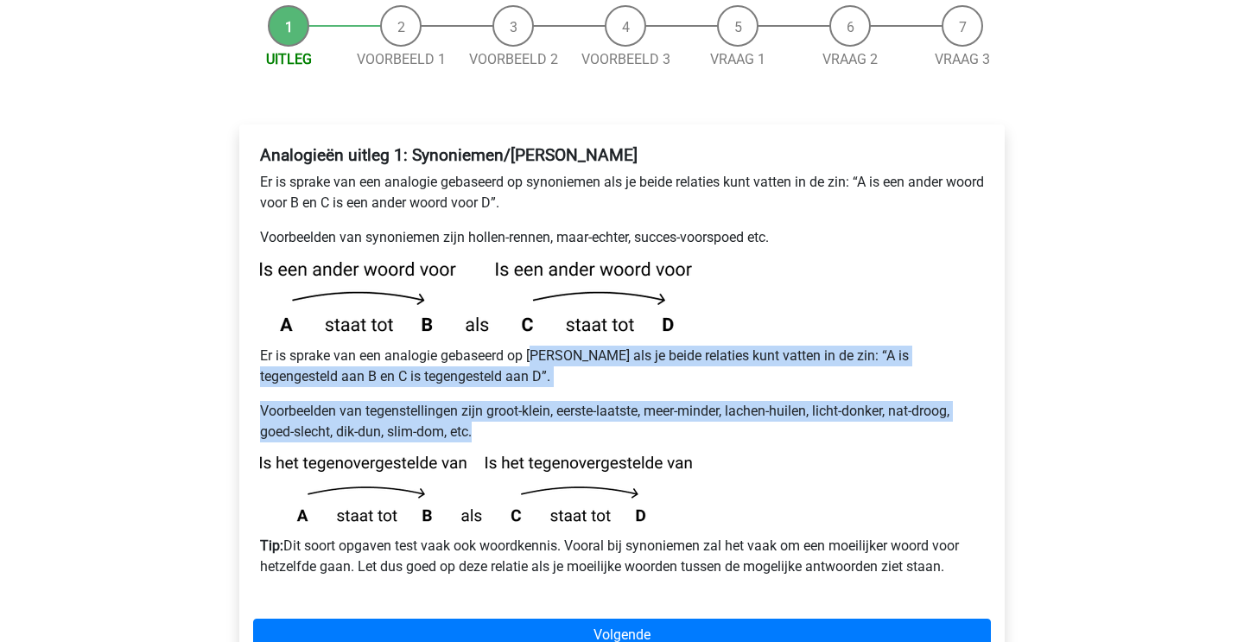
click at [604, 403] on div "Analogieën uitleg 1: Synoniemen/Antoniemen Er is sprake van een analogie gebase…" at bounding box center [622, 368] width 738 height 460
drag, startPoint x: 511, startPoint y: 307, endPoint x: 587, endPoint y: 405, distance: 124.4
click at [586, 405] on div "Analogieën uitleg 1: Synoniemen/Antoniemen Er is sprake van een analogie gebase…" at bounding box center [622, 368] width 738 height 460
click at [587, 405] on div "Analogieën uitleg 1: Synoniemen/Antoniemen Er is sprake van een analogie gebase…" at bounding box center [622, 368] width 738 height 460
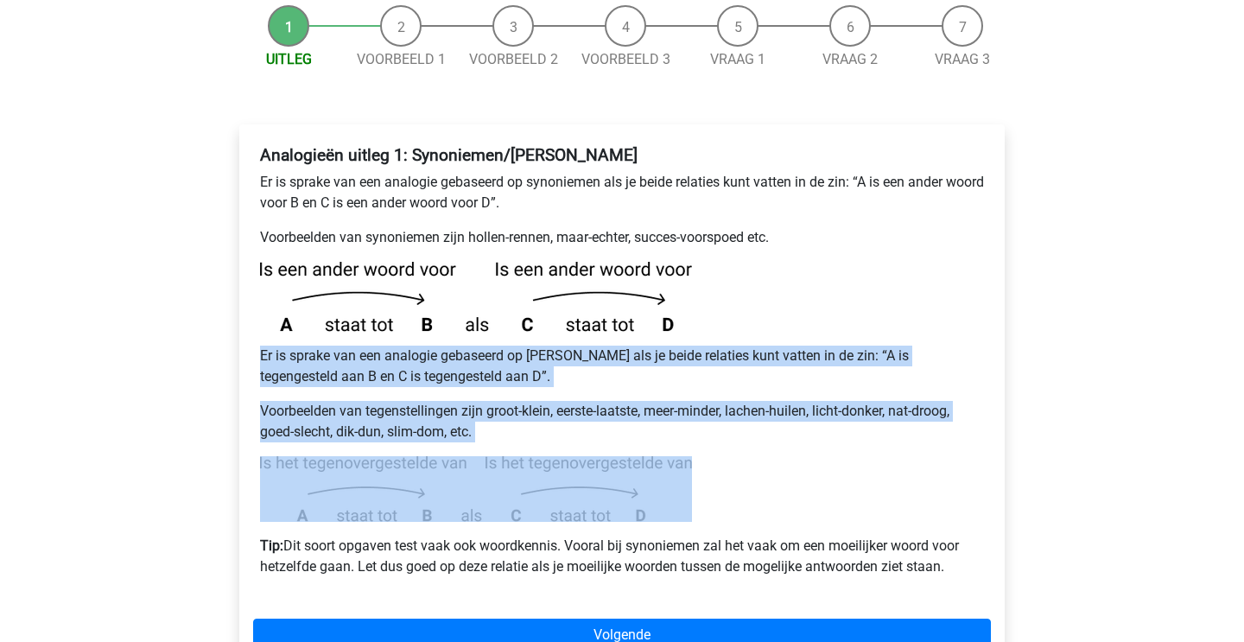
drag, startPoint x: 525, startPoint y: 299, endPoint x: 613, endPoint y: 427, distance: 155.3
click at [612, 425] on div "Analogieën uitleg 1: Synoniemen/Antoniemen Er is sprake van een analogie gebase…" at bounding box center [622, 368] width 738 height 460
click at [613, 456] on img at bounding box center [476, 489] width 432 height 66
click at [523, 346] on div "Analogieën uitleg 1: Synoniemen/Antoniemen Er is sprake van een analogie gebase…" at bounding box center [622, 368] width 738 height 460
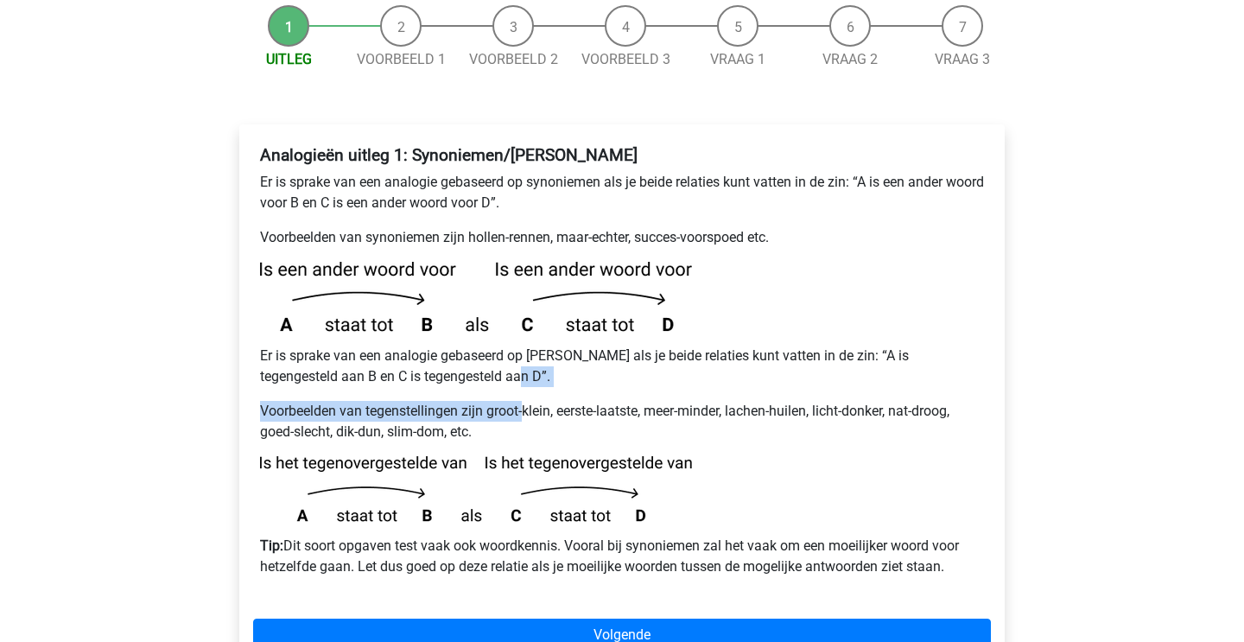
drag, startPoint x: 503, startPoint y: 330, endPoint x: 545, endPoint y: 384, distance: 68.9
click at [544, 384] on div "Analogieën uitleg 1: Synoniemen/Antoniemen Er is sprake van een analogie gebase…" at bounding box center [622, 368] width 738 height 460
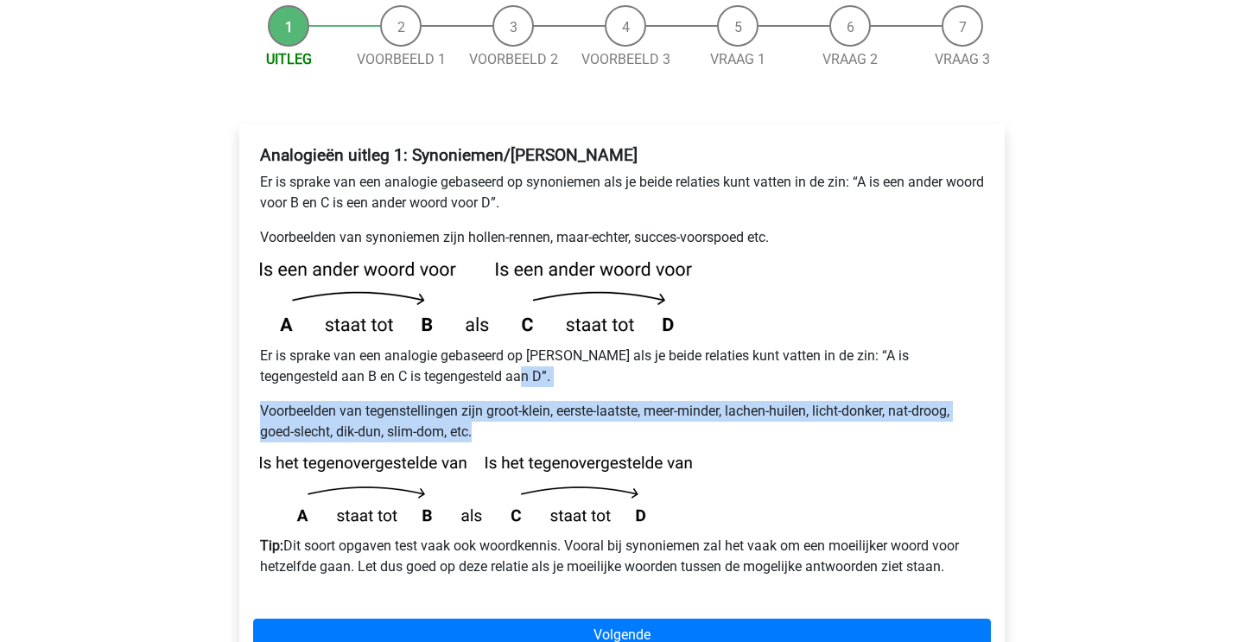
click at [545, 401] on p "Voorbeelden van tegenstellingen zijn groot-klein, eerste-laatste, meer-minder, …" at bounding box center [622, 421] width 724 height 41
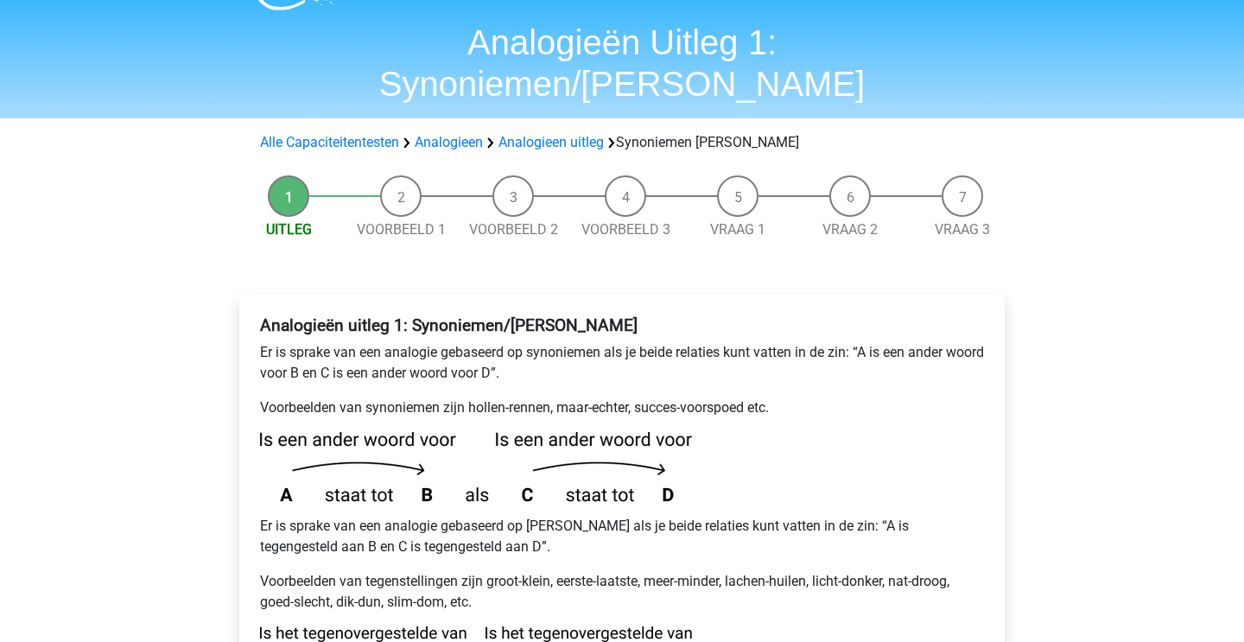
scroll to position [43, 0]
click at [561, 135] on link "Analogieen uitleg" at bounding box center [550, 143] width 105 height 16
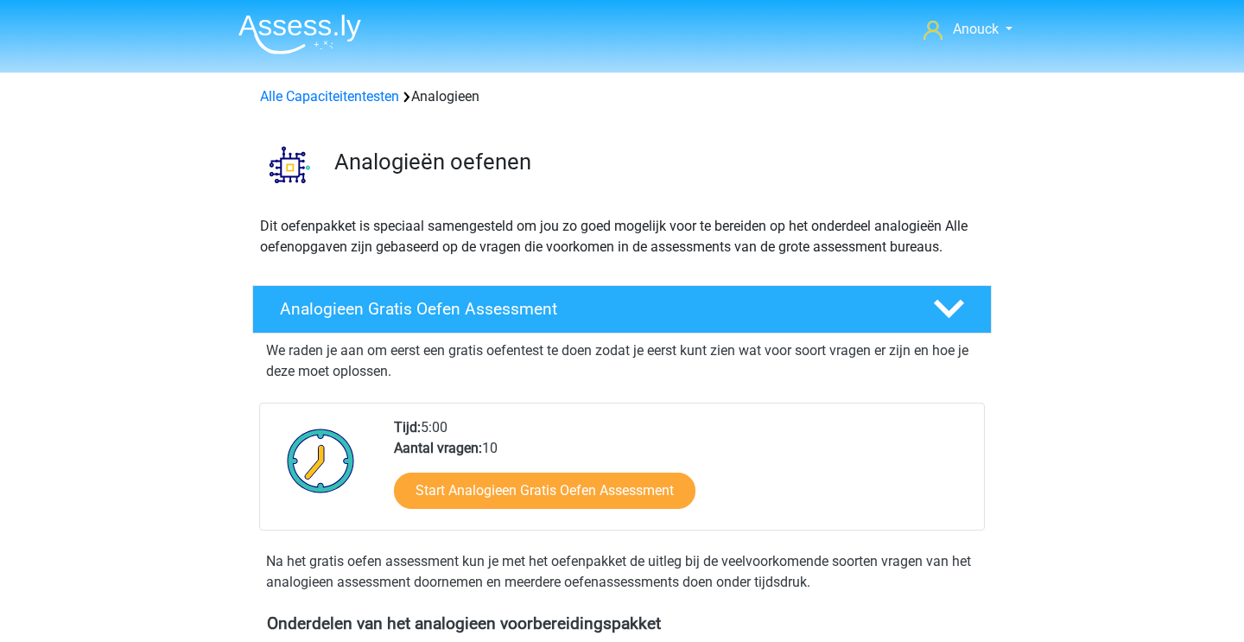
scroll to position [647, 0]
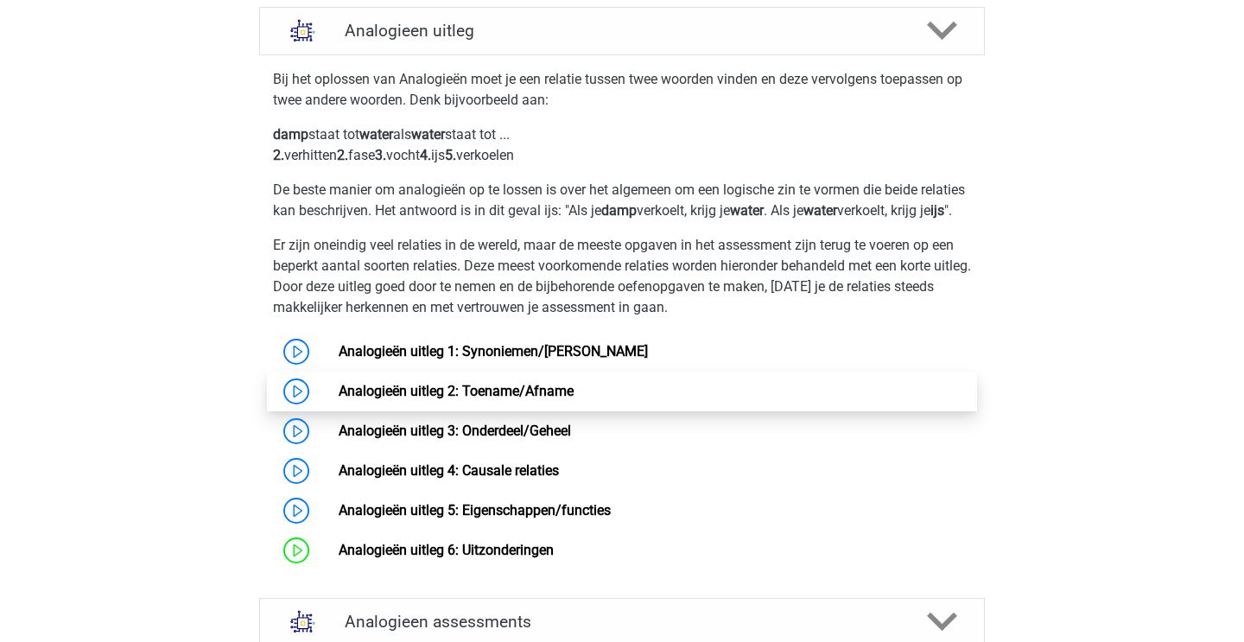
click at [561, 399] on link "Analogieën uitleg 2: Toename/Afname" at bounding box center [456, 391] width 235 height 16
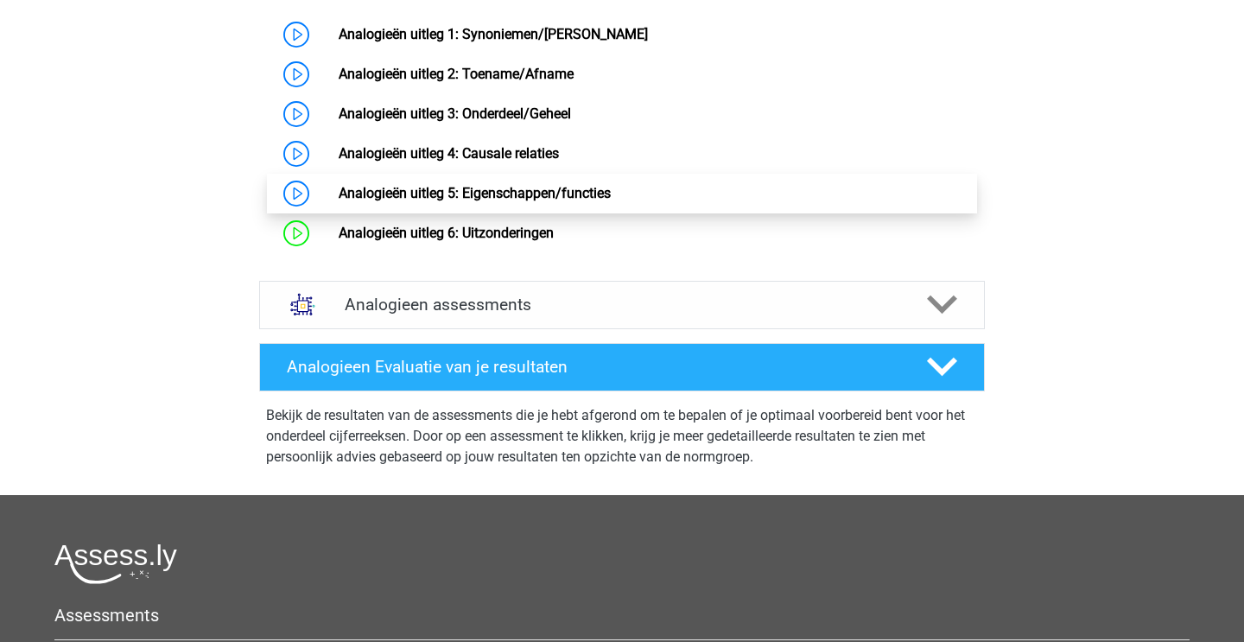
scroll to position [966, 0]
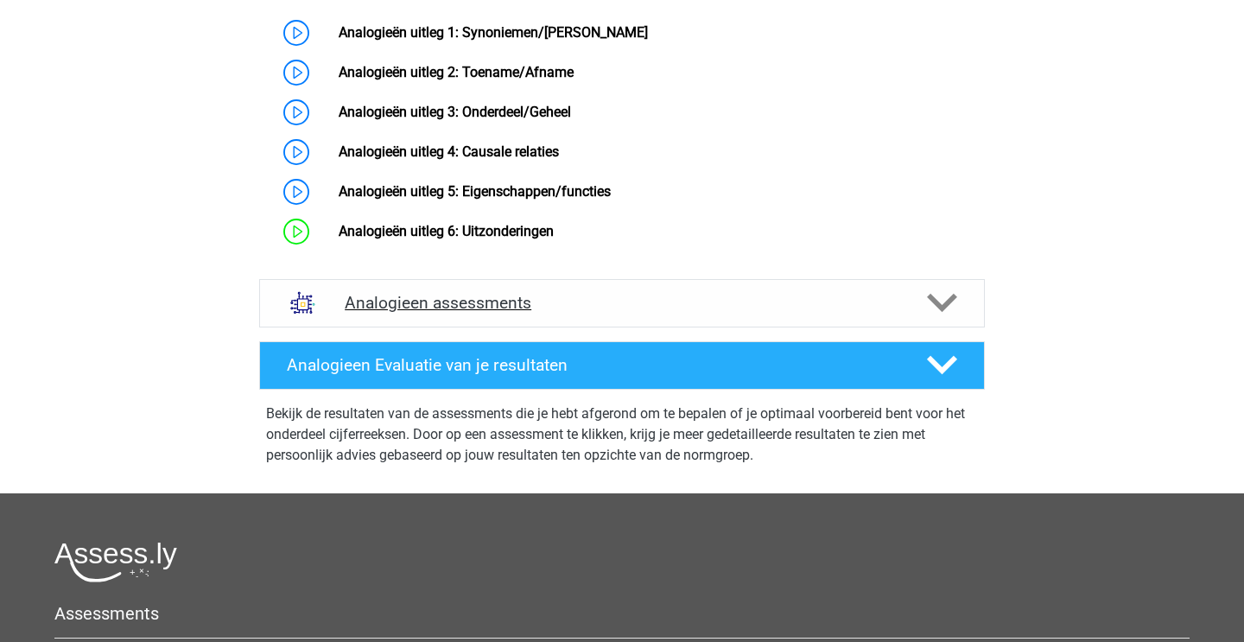
click at [542, 310] on div "Analogieen assessments" at bounding box center [622, 303] width 726 height 48
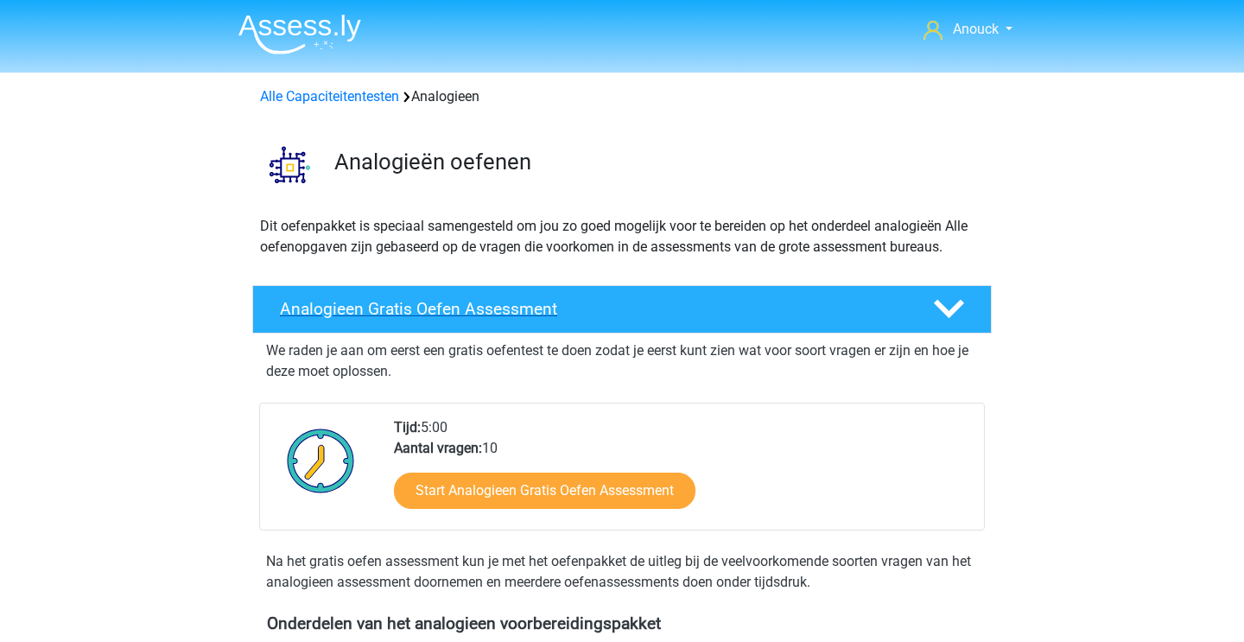
scroll to position [0, 0]
click at [455, 307] on h4 "Analogieen Gratis Oefen Assessment" at bounding box center [592, 309] width 625 height 20
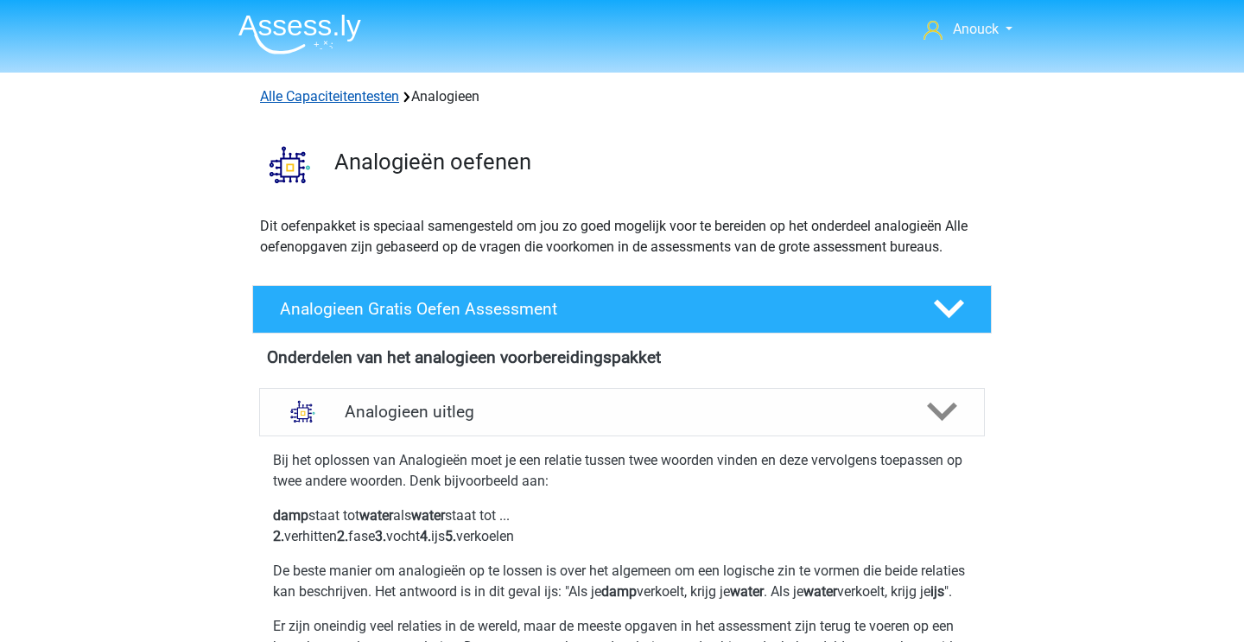
click at [377, 103] on link "Alle Capaciteitentesten" at bounding box center [329, 96] width 139 height 16
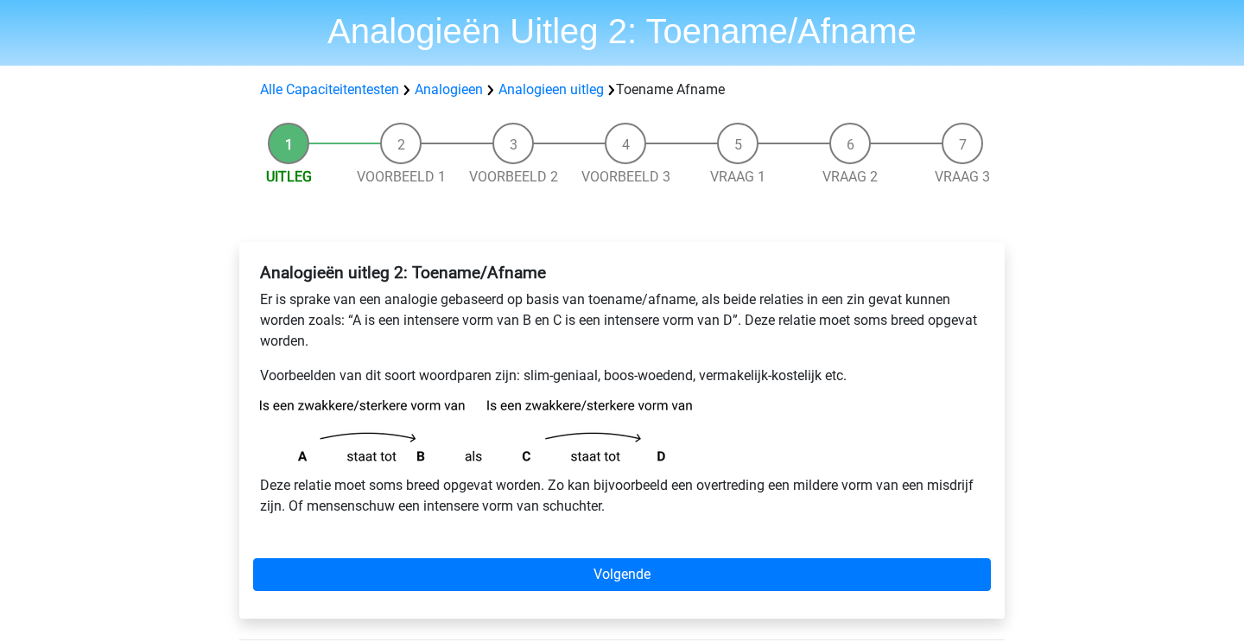
scroll to position [56, 0]
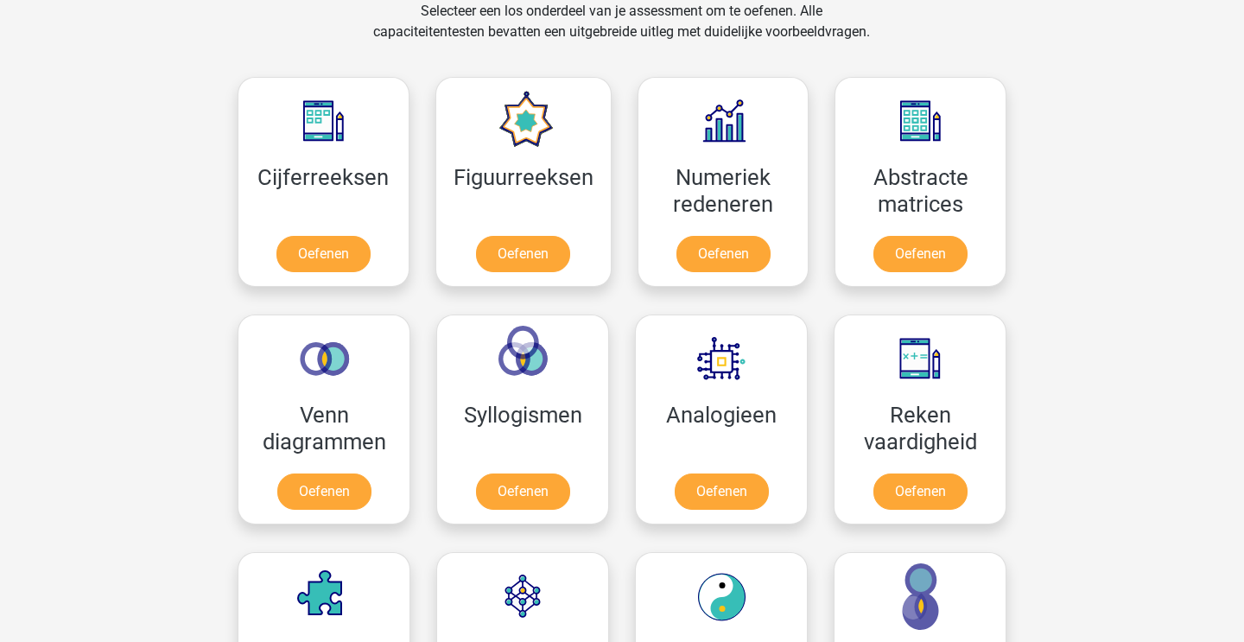
scroll to position [733, 0]
click at [542, 251] on link "Oefenen" at bounding box center [522, 257] width 98 height 38
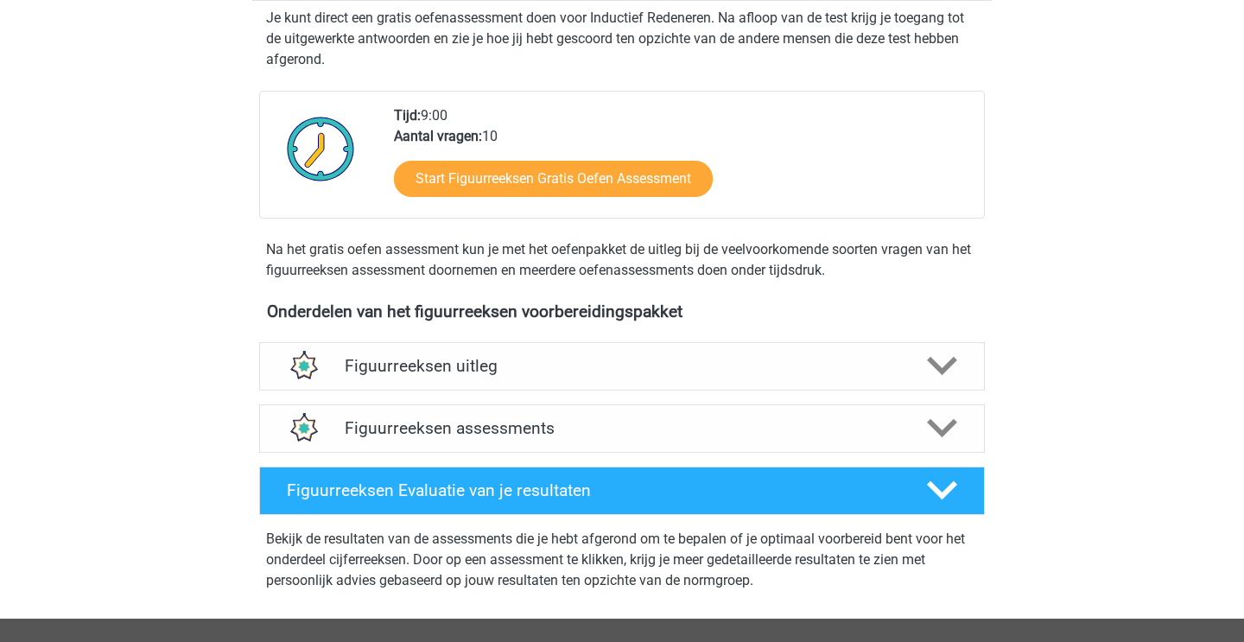
scroll to position [356, 0]
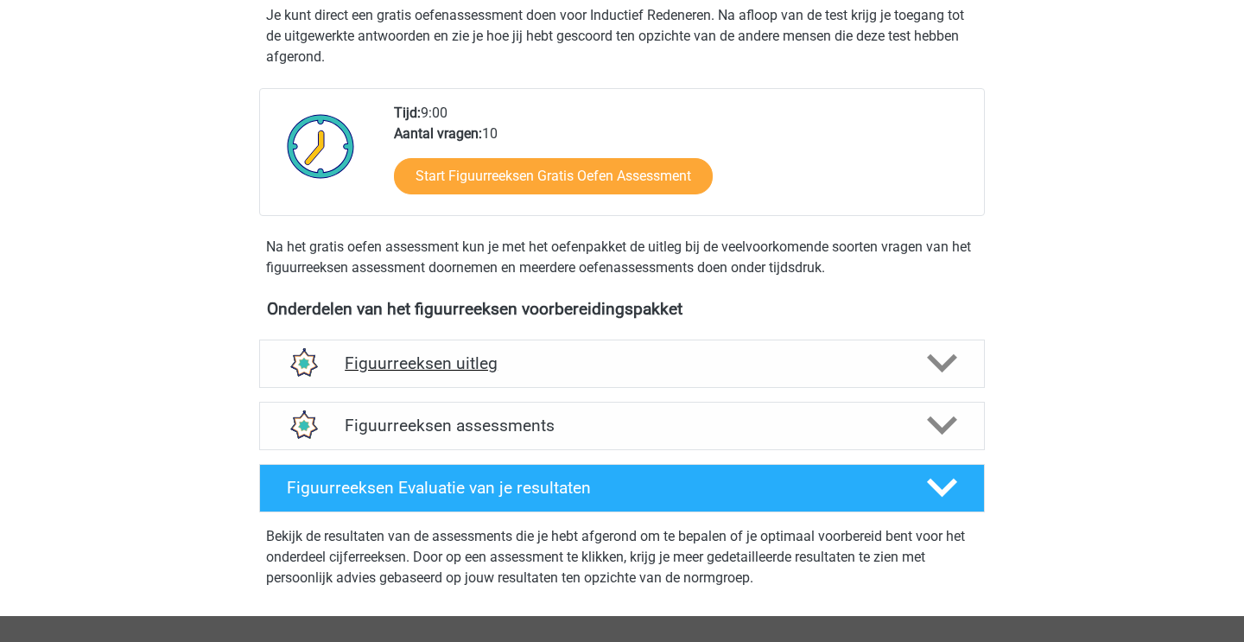
click at [500, 361] on h4 "Figuurreeksen uitleg" at bounding box center [622, 363] width 555 height 20
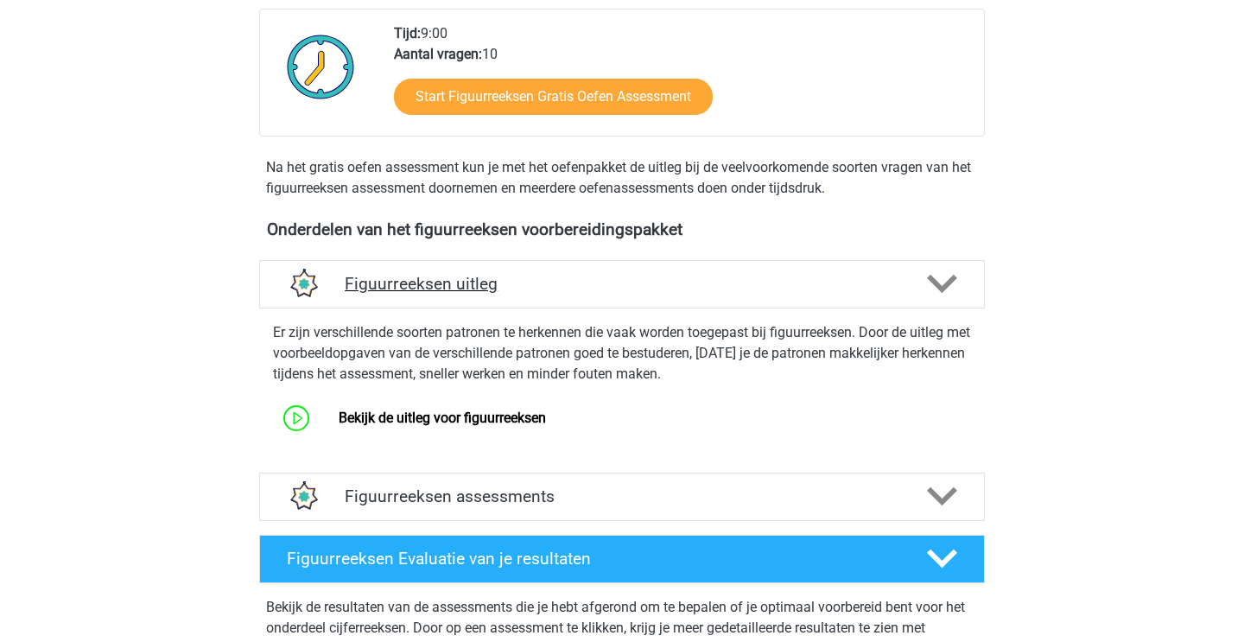
scroll to position [438, 0]
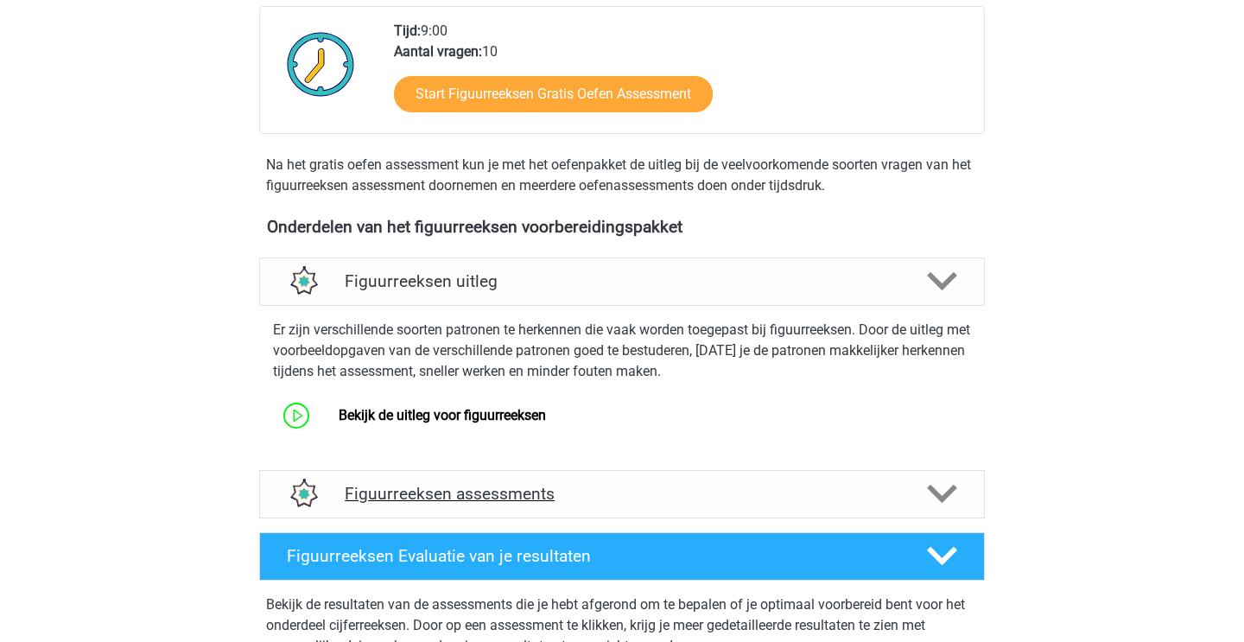
click at [478, 503] on h4 "Figuurreeksen assessments" at bounding box center [622, 494] width 555 height 20
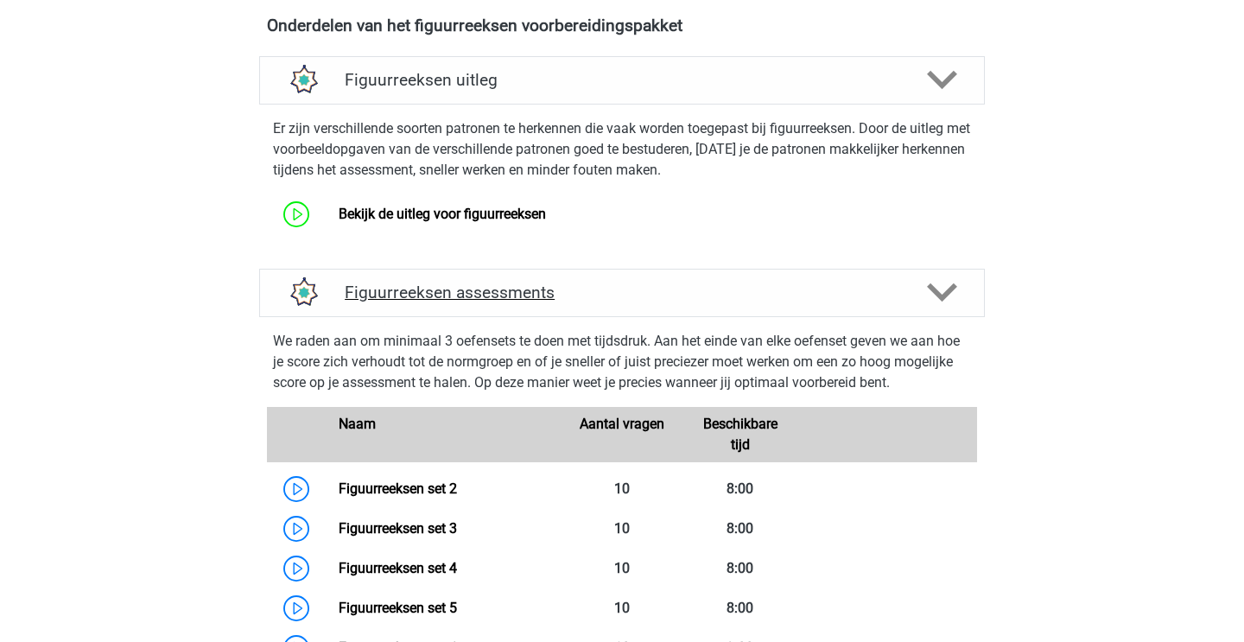
scroll to position [649, 0]
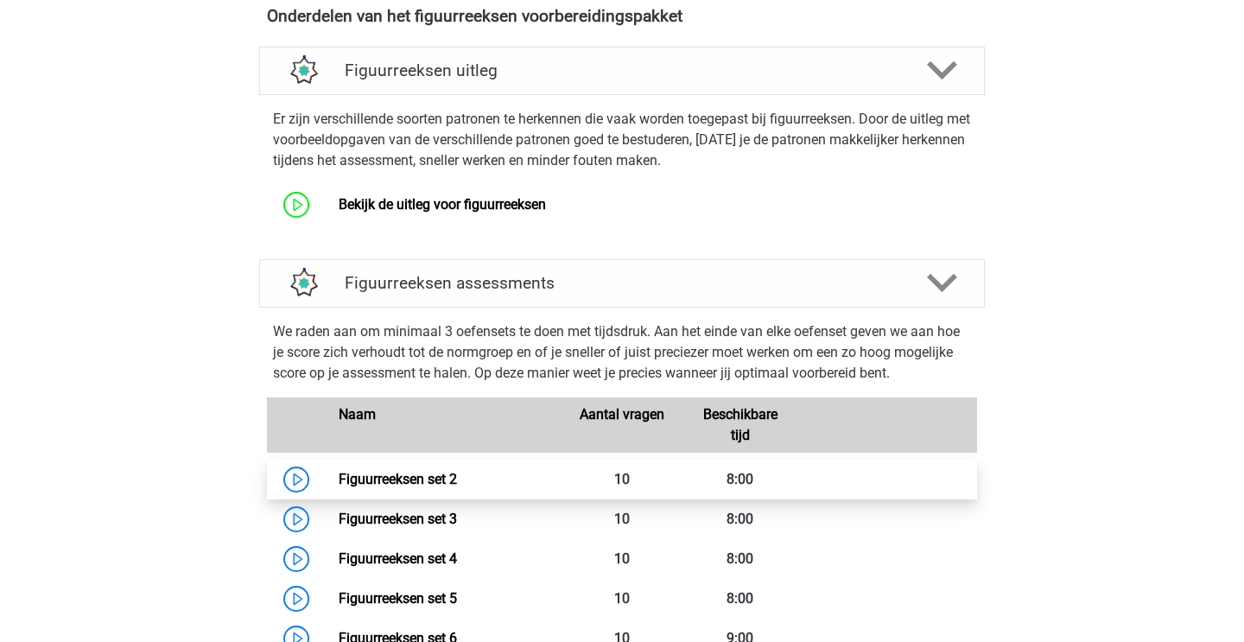
click at [434, 478] on link "Figuurreeksen set 2" at bounding box center [398, 479] width 118 height 16
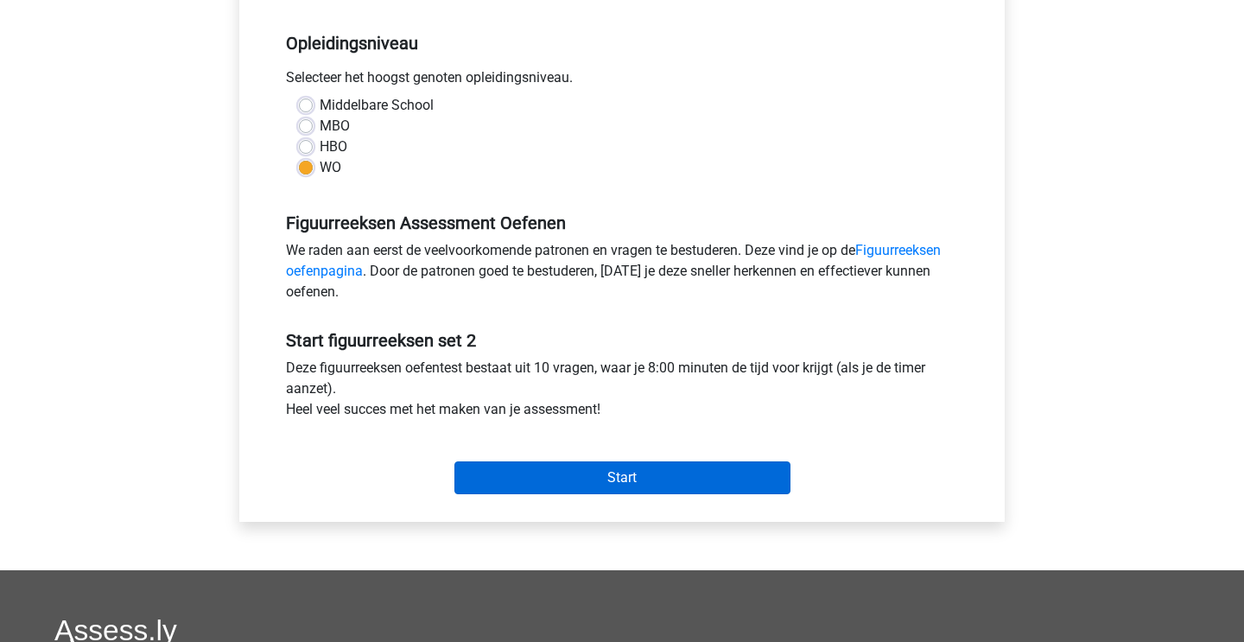
scroll to position [346, 0]
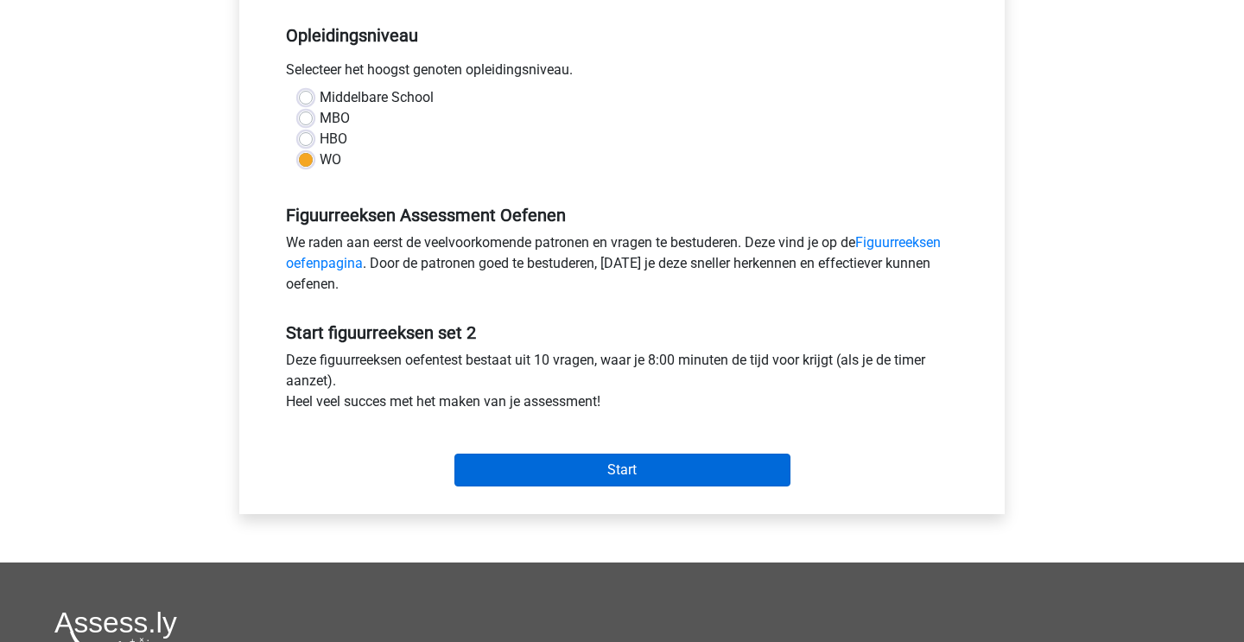
click at [606, 472] on input "Start" at bounding box center [622, 469] width 336 height 33
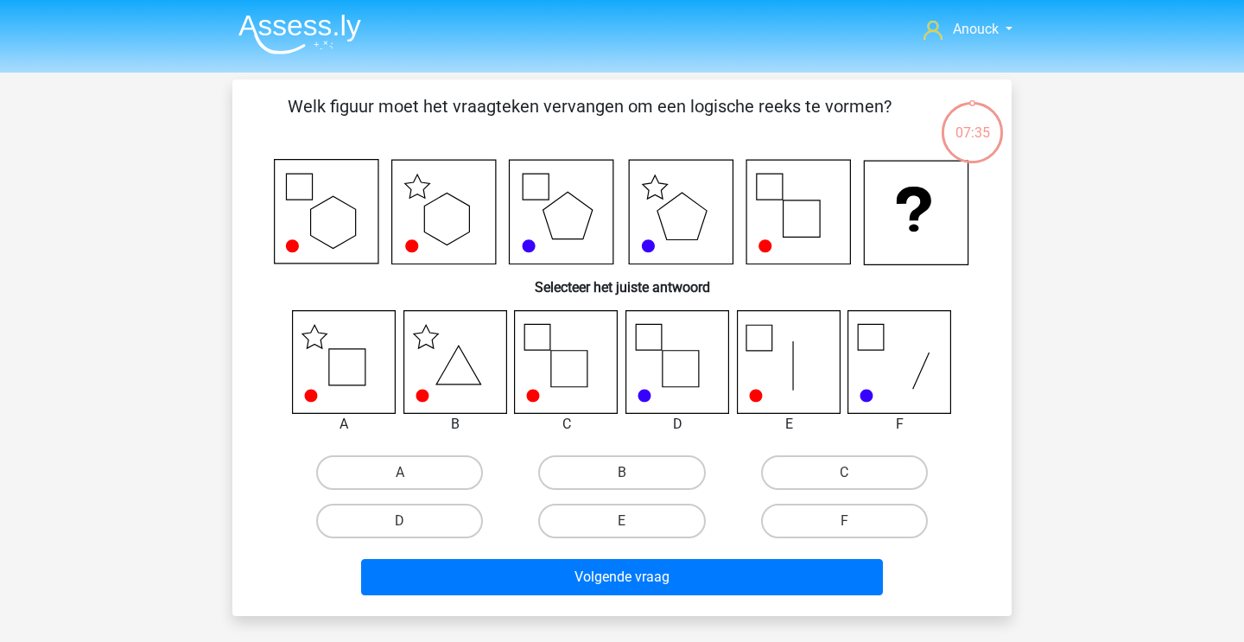
click at [358, 343] on icon at bounding box center [344, 361] width 103 height 103
click at [414, 473] on label "A" at bounding box center [399, 472] width 167 height 35
click at [411, 473] on input "A" at bounding box center [405, 477] width 11 height 11
radio input "true"
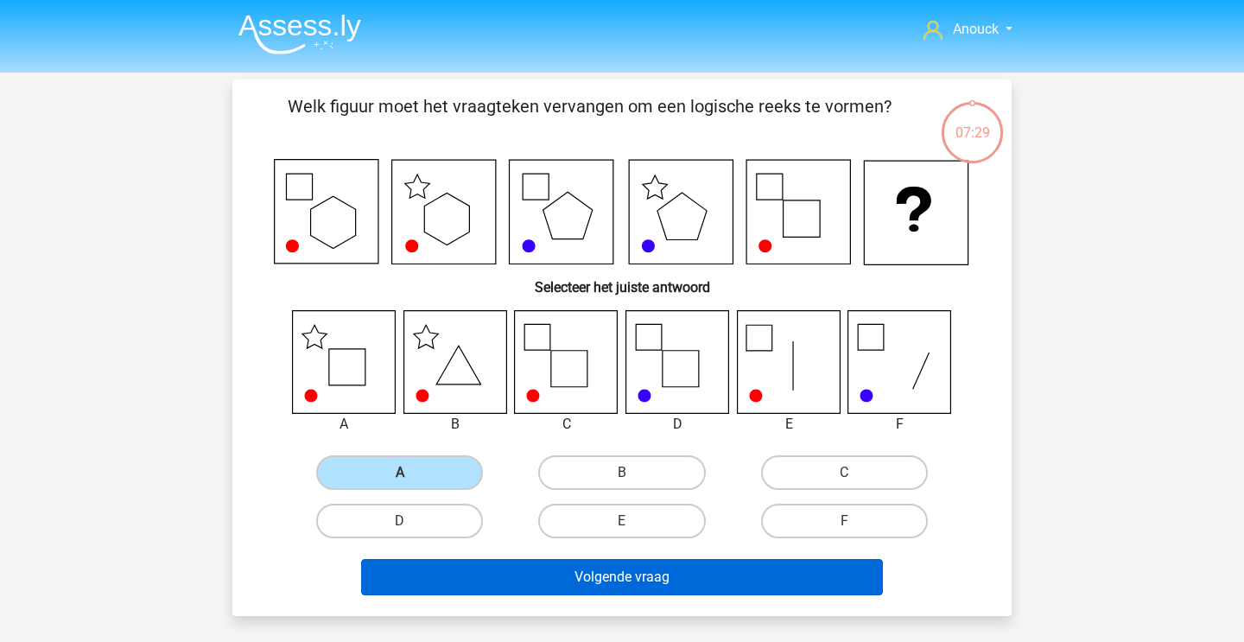
click at [467, 579] on button "Volgende vraag" at bounding box center [622, 577] width 523 height 36
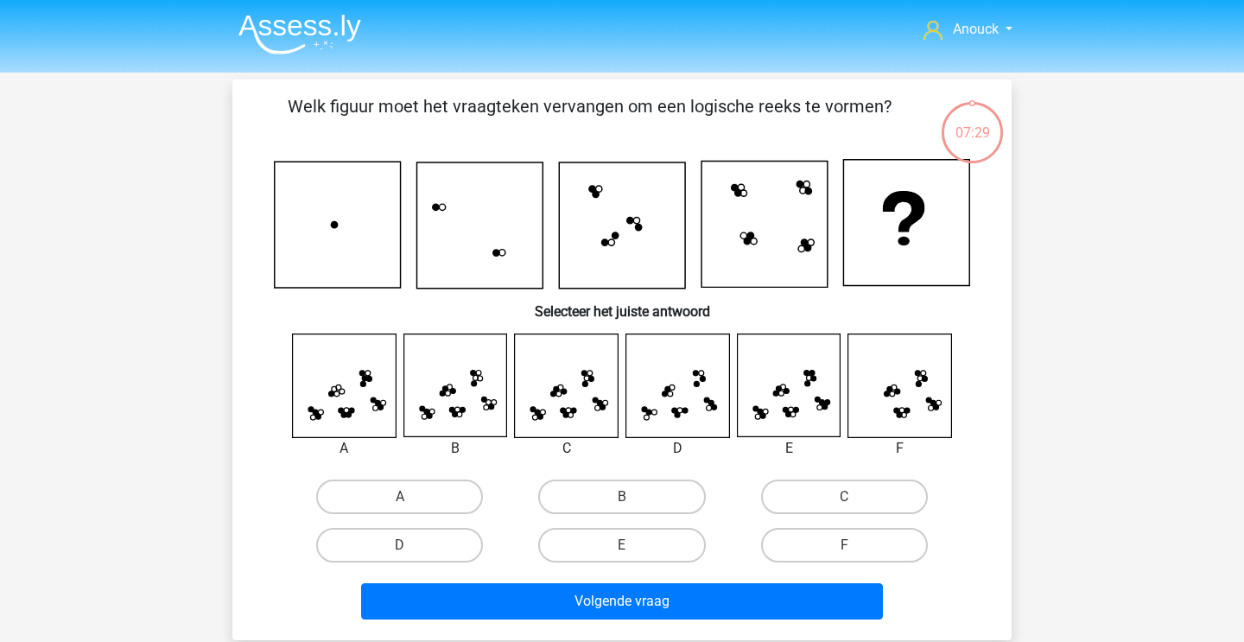
scroll to position [79, 0]
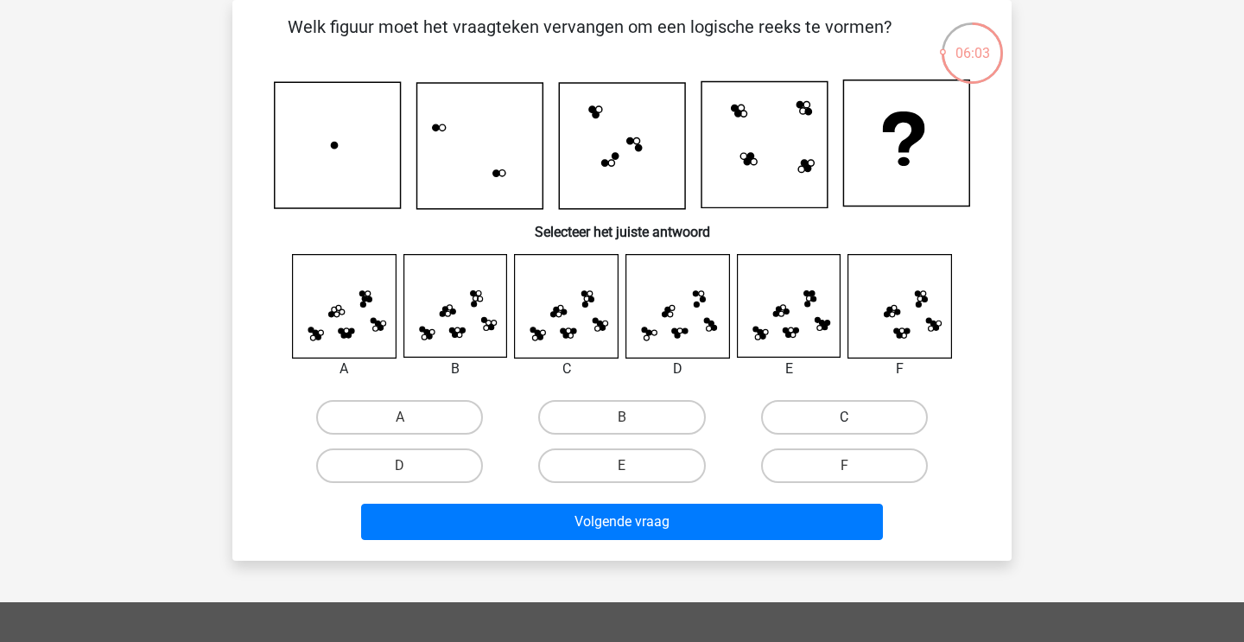
click at [788, 409] on label "C" at bounding box center [844, 417] width 167 height 35
click at [844, 417] on input "C" at bounding box center [849, 422] width 11 height 11
radio input "true"
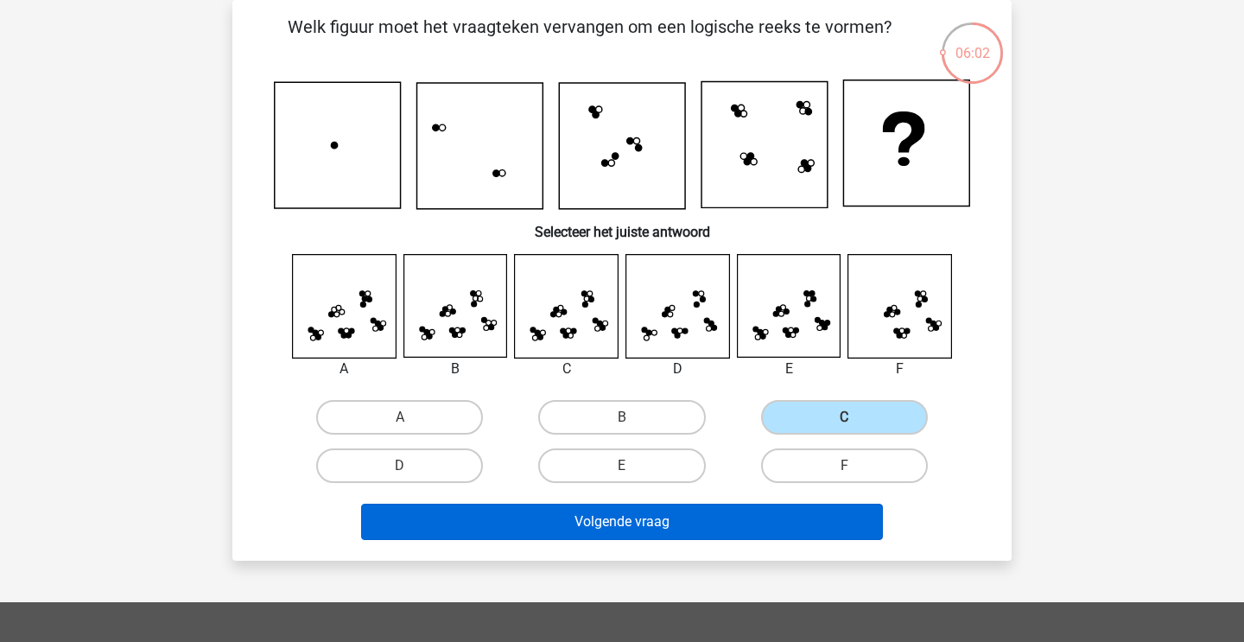
click at [654, 524] on button "Volgende vraag" at bounding box center [622, 522] width 523 height 36
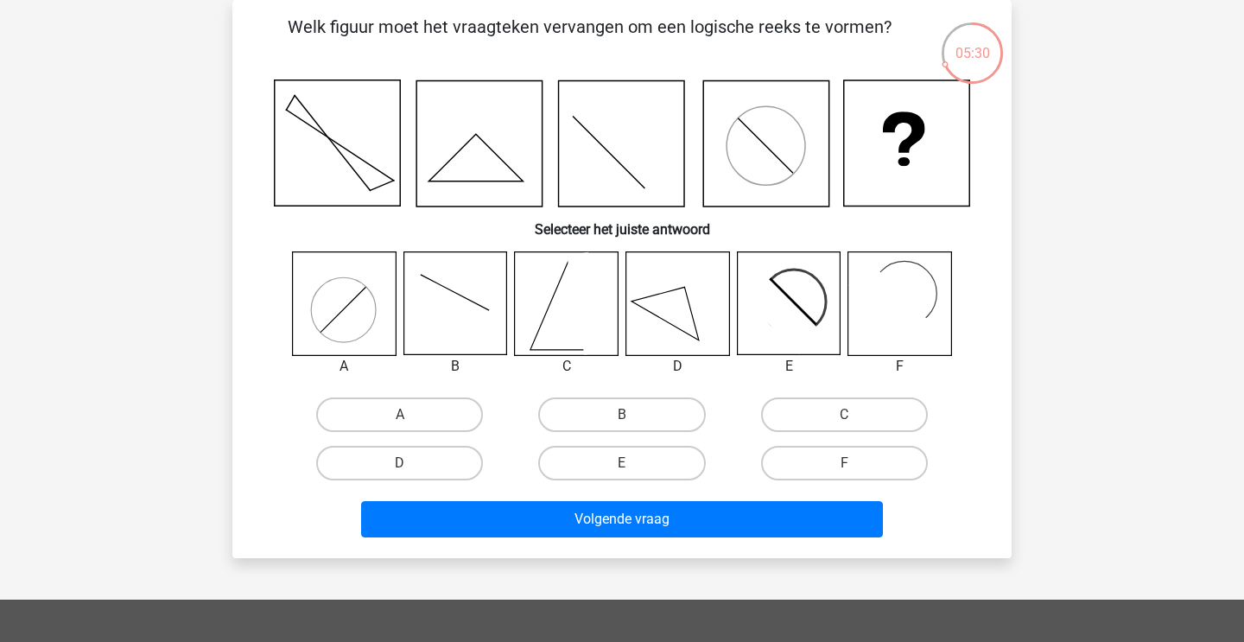
click at [701, 292] on icon at bounding box center [677, 303] width 103 height 103
click at [416, 466] on label "D" at bounding box center [399, 463] width 167 height 35
click at [411, 466] on input "D" at bounding box center [405, 468] width 11 height 11
radio input "true"
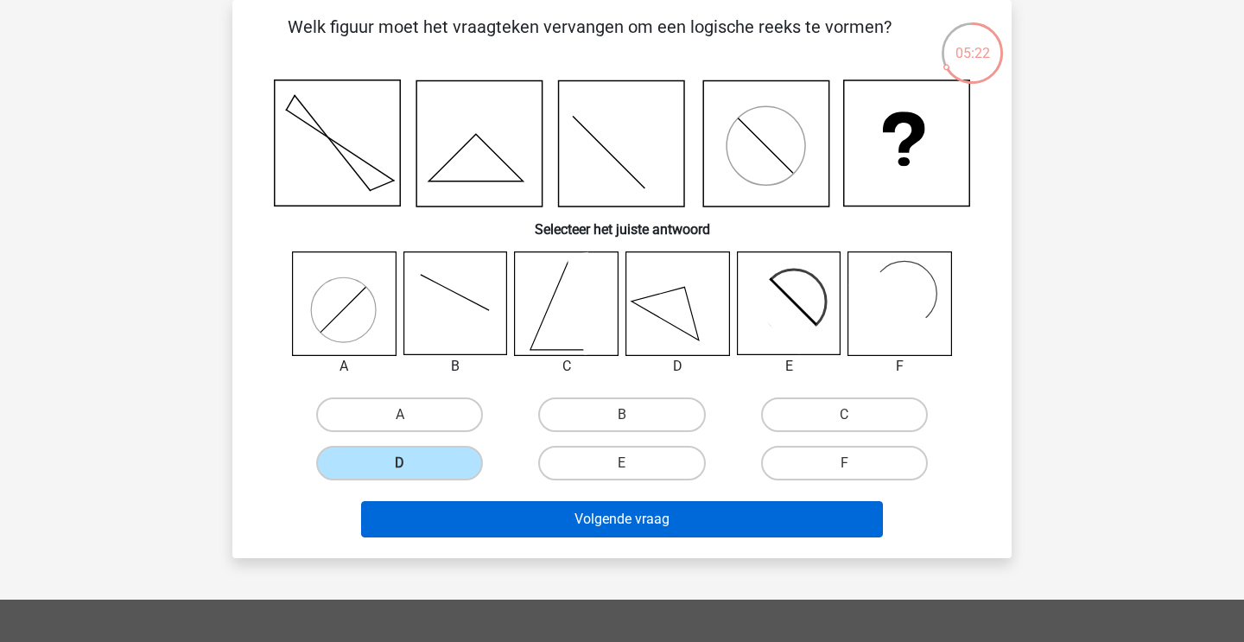
click at [608, 518] on button "Volgende vraag" at bounding box center [622, 519] width 523 height 36
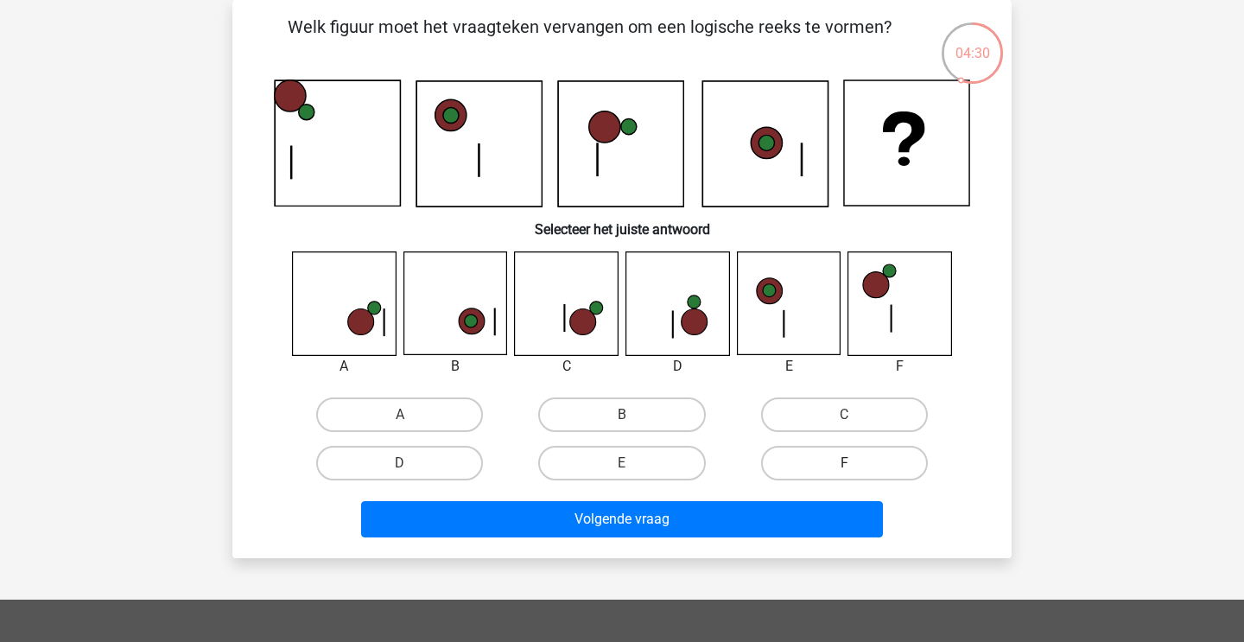
click at [788, 464] on label "F" at bounding box center [844, 463] width 167 height 35
click at [844, 464] on input "F" at bounding box center [849, 468] width 11 height 11
radio input "true"
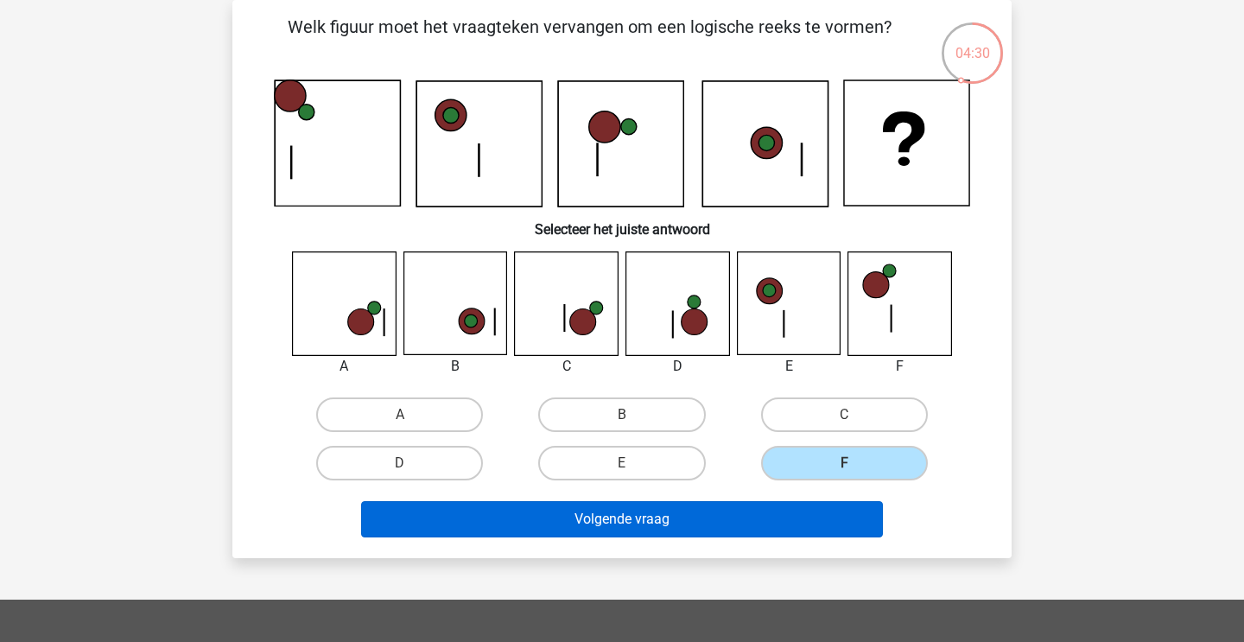
click at [708, 523] on button "Volgende vraag" at bounding box center [622, 519] width 523 height 36
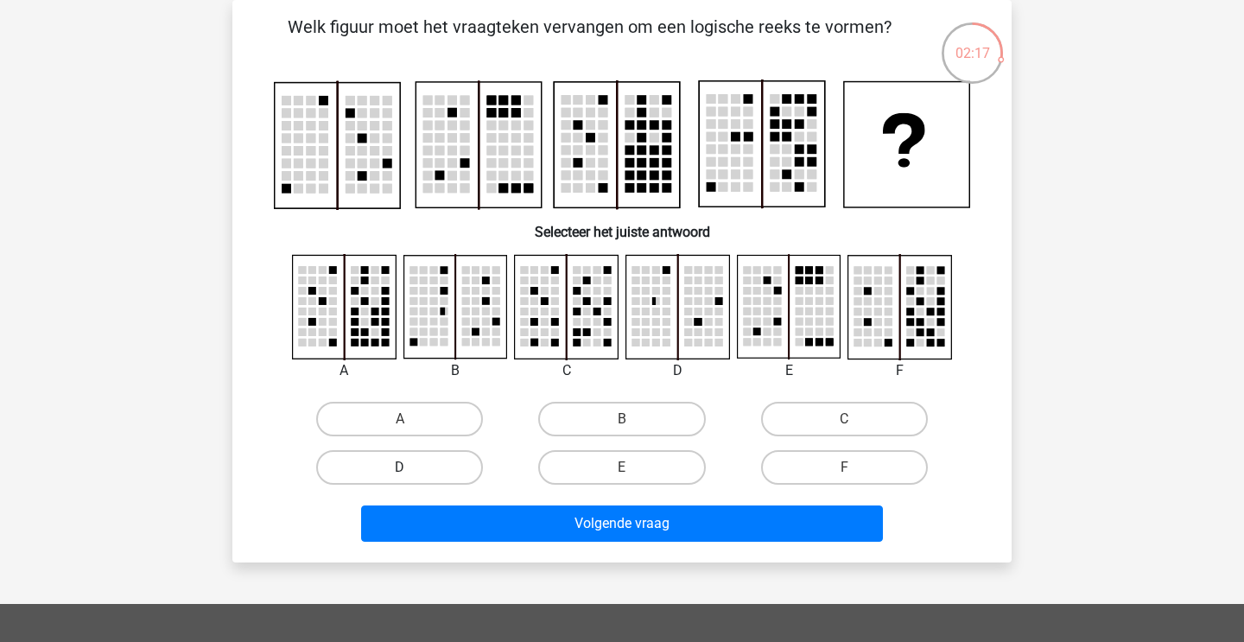
click at [420, 455] on label "D" at bounding box center [399, 467] width 167 height 35
click at [411, 467] on input "D" at bounding box center [405, 472] width 11 height 11
radio input "true"
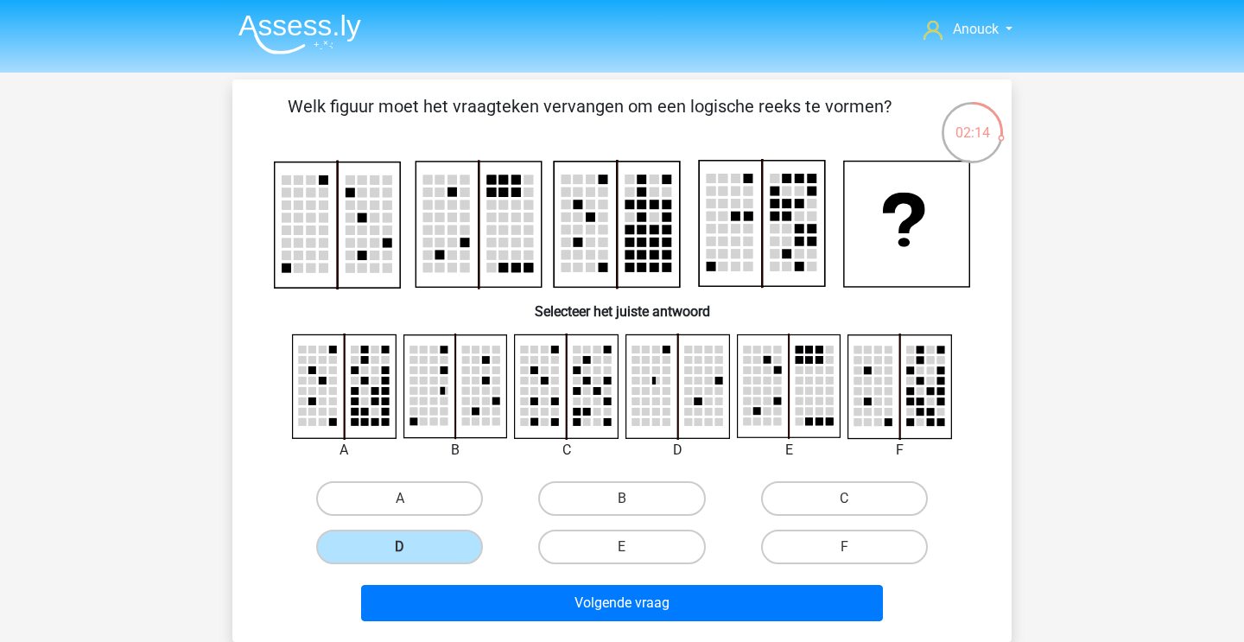
scroll to position [51, 0]
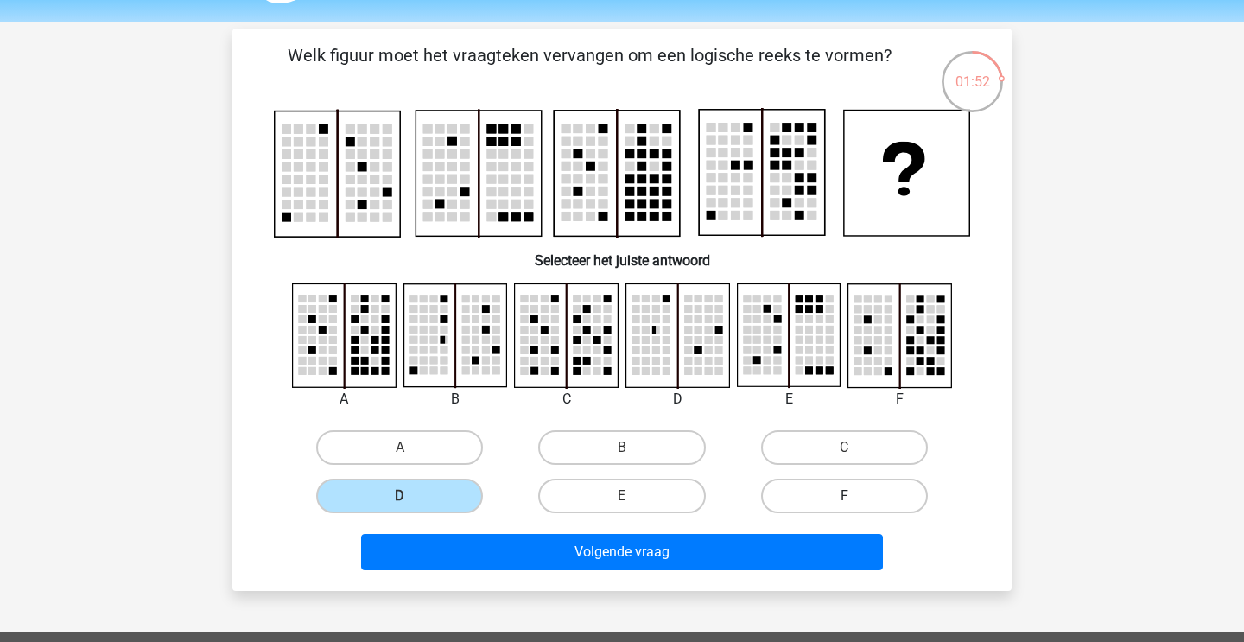
click at [852, 489] on label "F" at bounding box center [844, 496] width 167 height 35
click at [852, 496] on input "F" at bounding box center [849, 501] width 11 height 11
radio input "true"
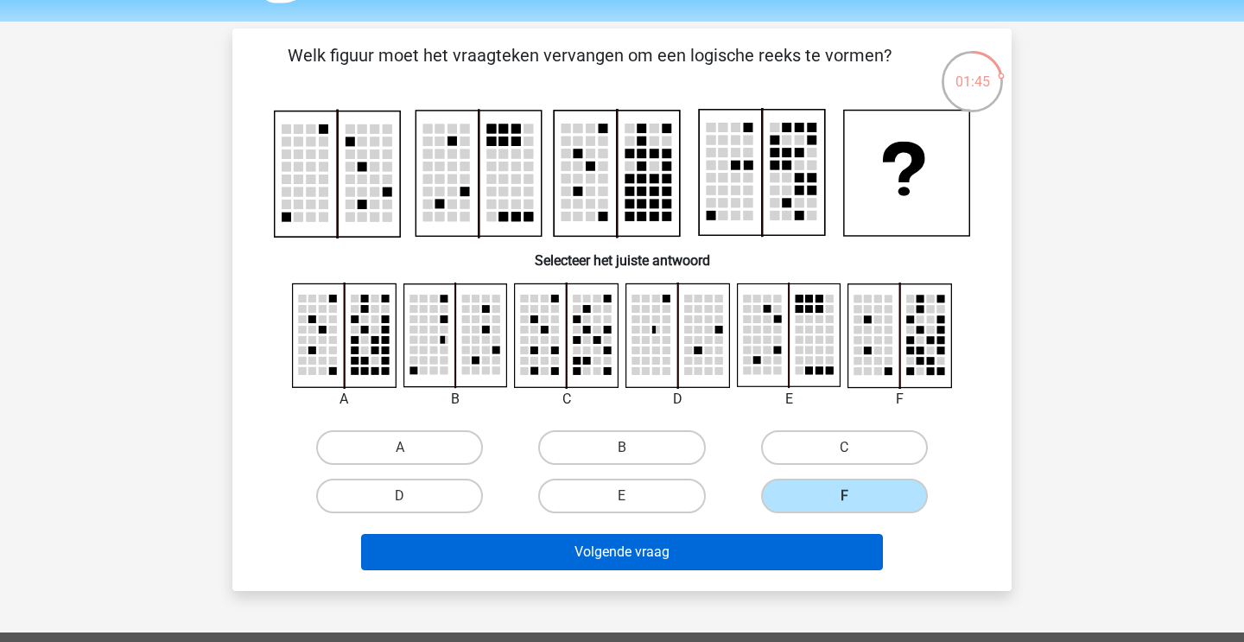
click at [656, 550] on button "Volgende vraag" at bounding box center [622, 552] width 523 height 36
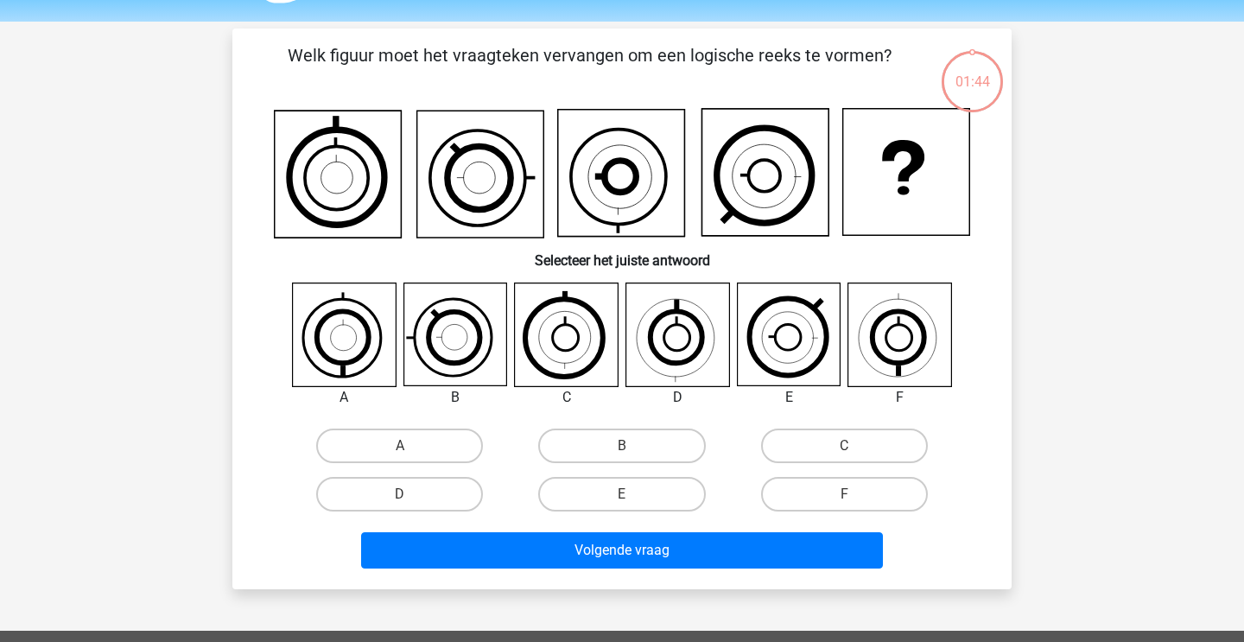
scroll to position [79, 0]
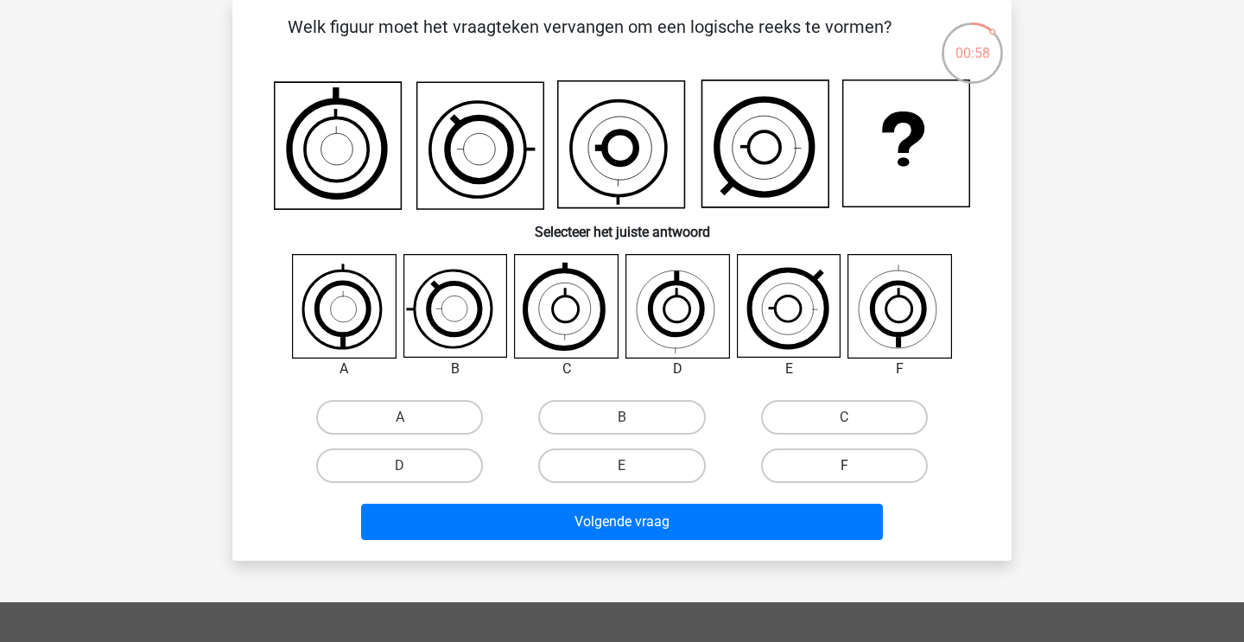
click at [853, 453] on label "F" at bounding box center [844, 465] width 167 height 35
click at [853, 466] on input "F" at bounding box center [849, 471] width 11 height 11
radio input "true"
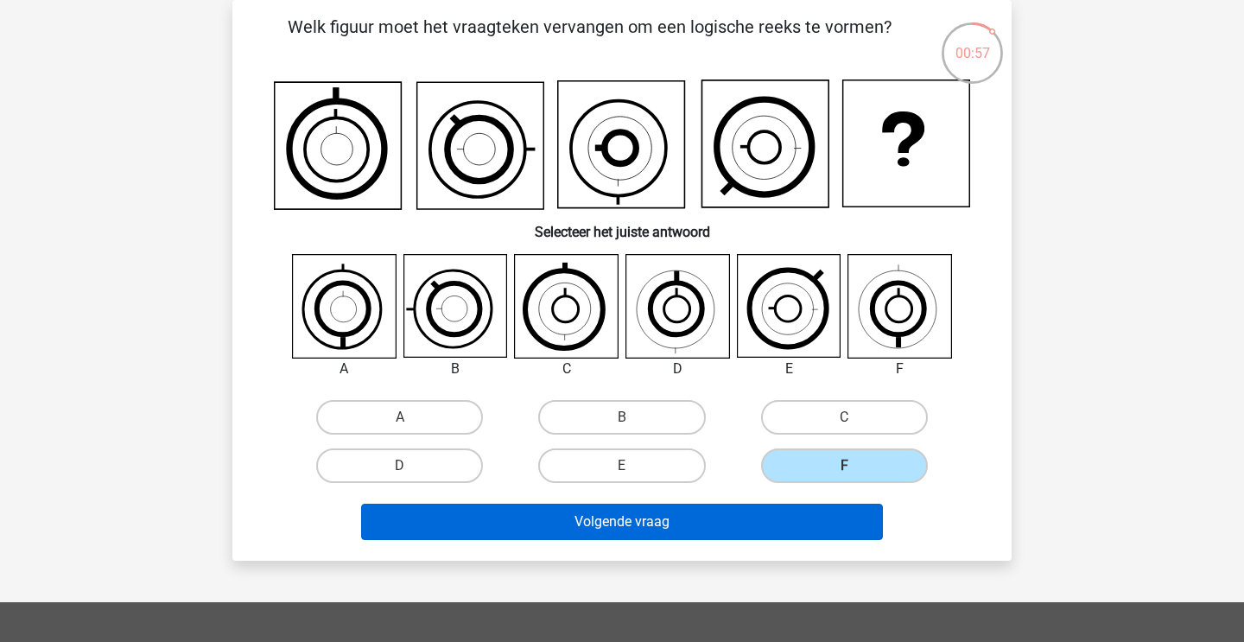
click at [799, 517] on button "Volgende vraag" at bounding box center [622, 522] width 523 height 36
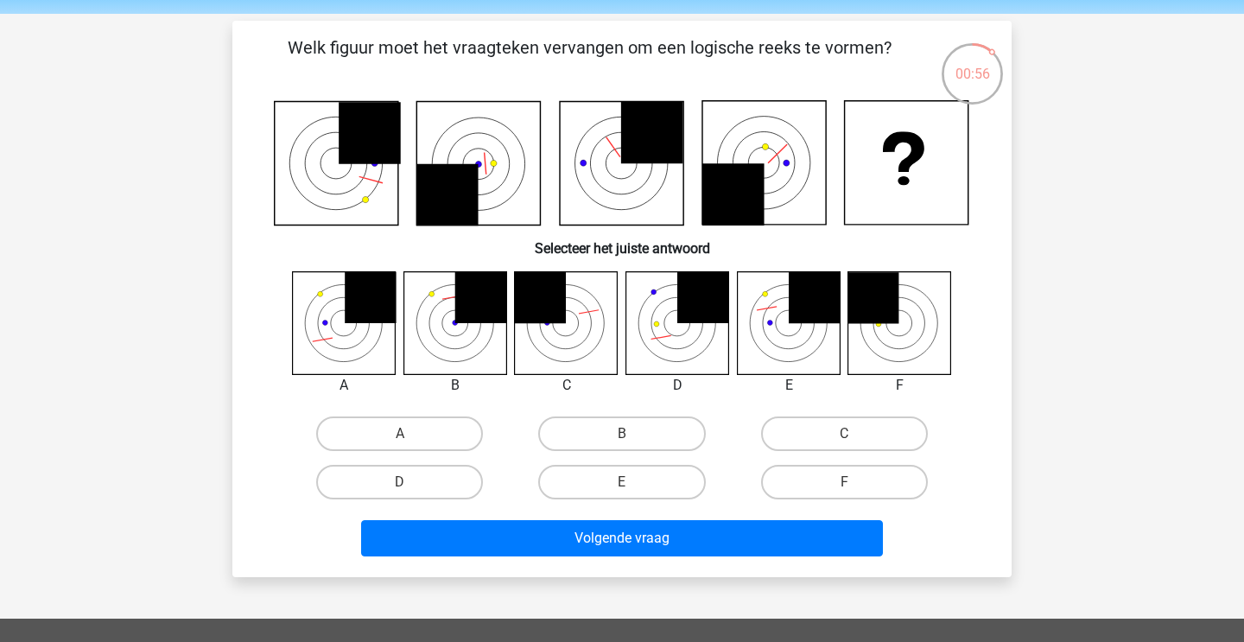
scroll to position [48, 0]
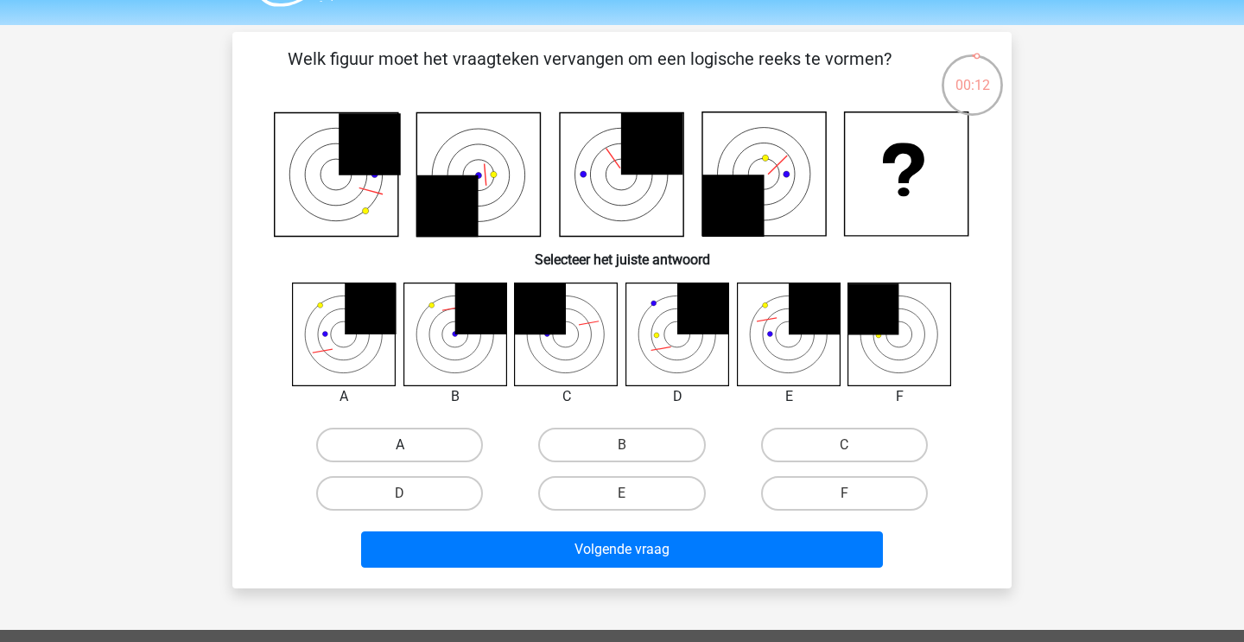
click at [378, 443] on label "A" at bounding box center [399, 445] width 167 height 35
click at [400, 445] on input "A" at bounding box center [405, 450] width 11 height 11
radio input "true"
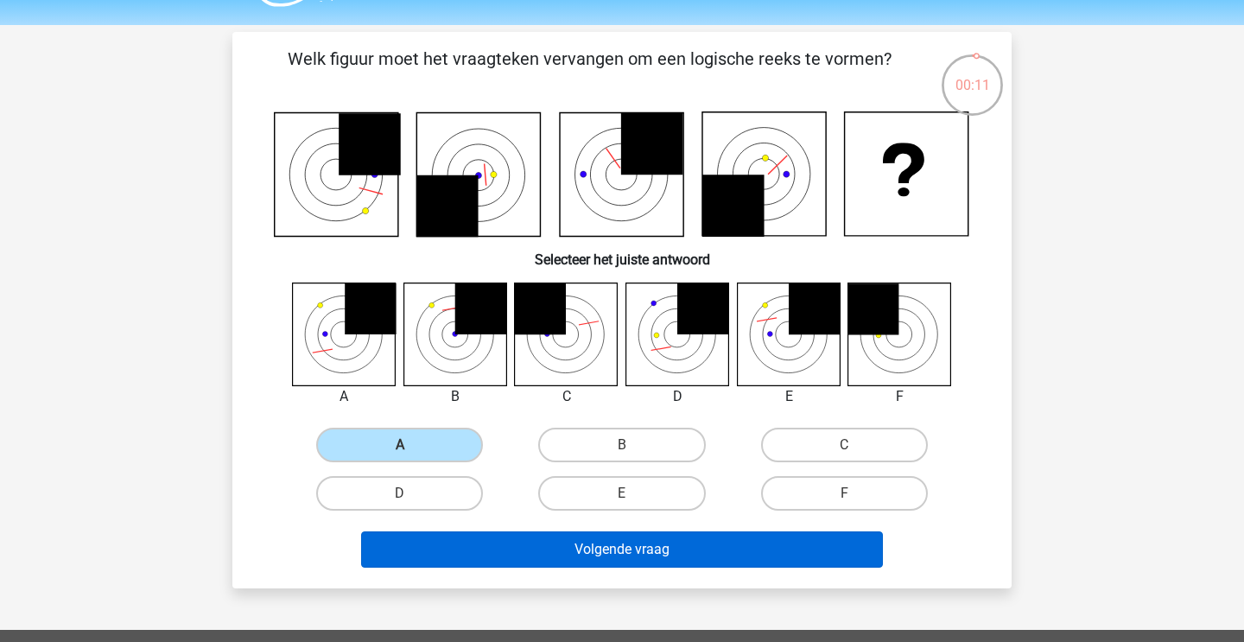
click at [503, 565] on button "Volgende vraag" at bounding box center [622, 549] width 523 height 36
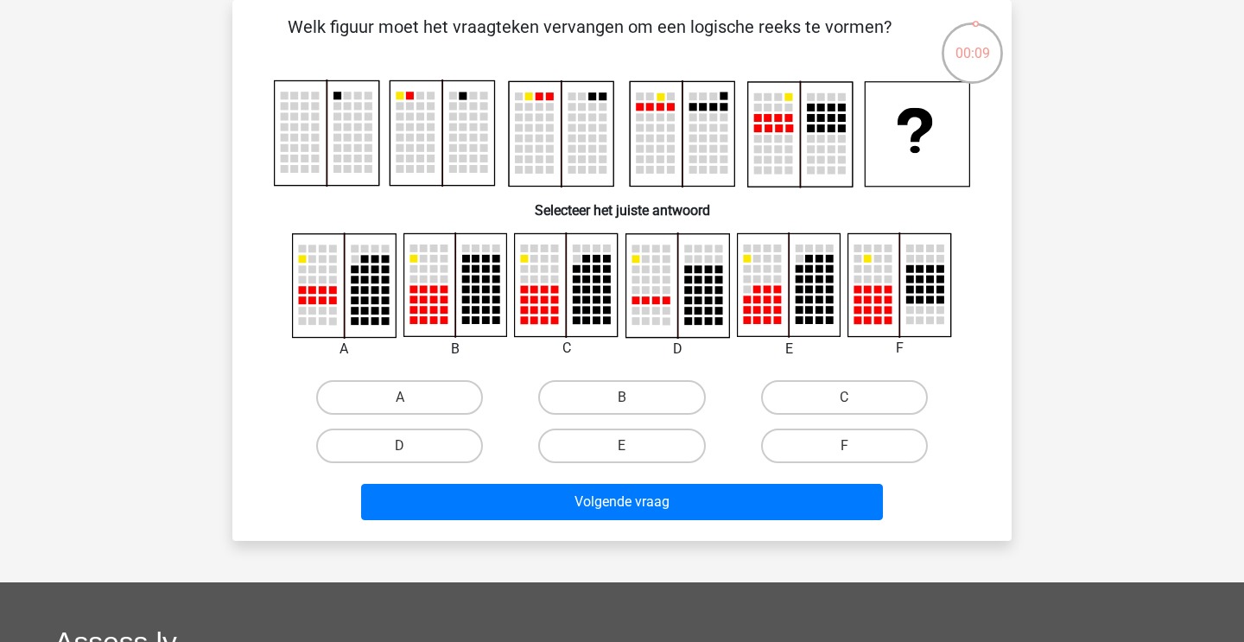
scroll to position [29, 0]
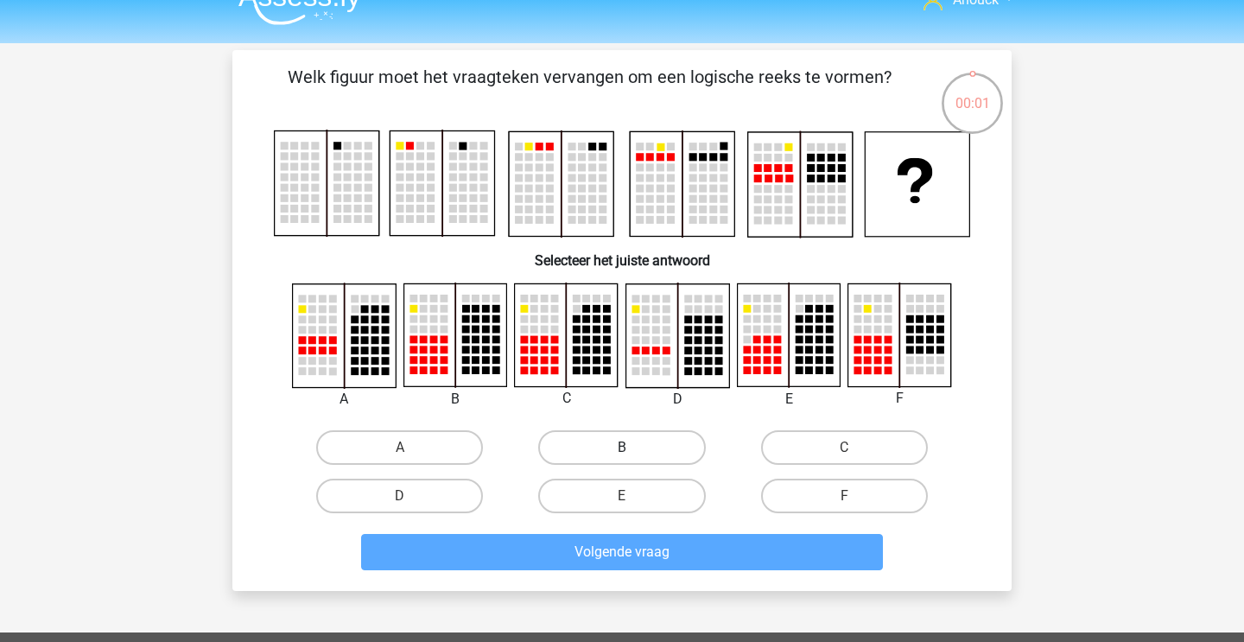
click at [608, 446] on label "B" at bounding box center [621, 447] width 167 height 35
click at [622, 447] on input "B" at bounding box center [627, 452] width 11 height 11
radio input "true"
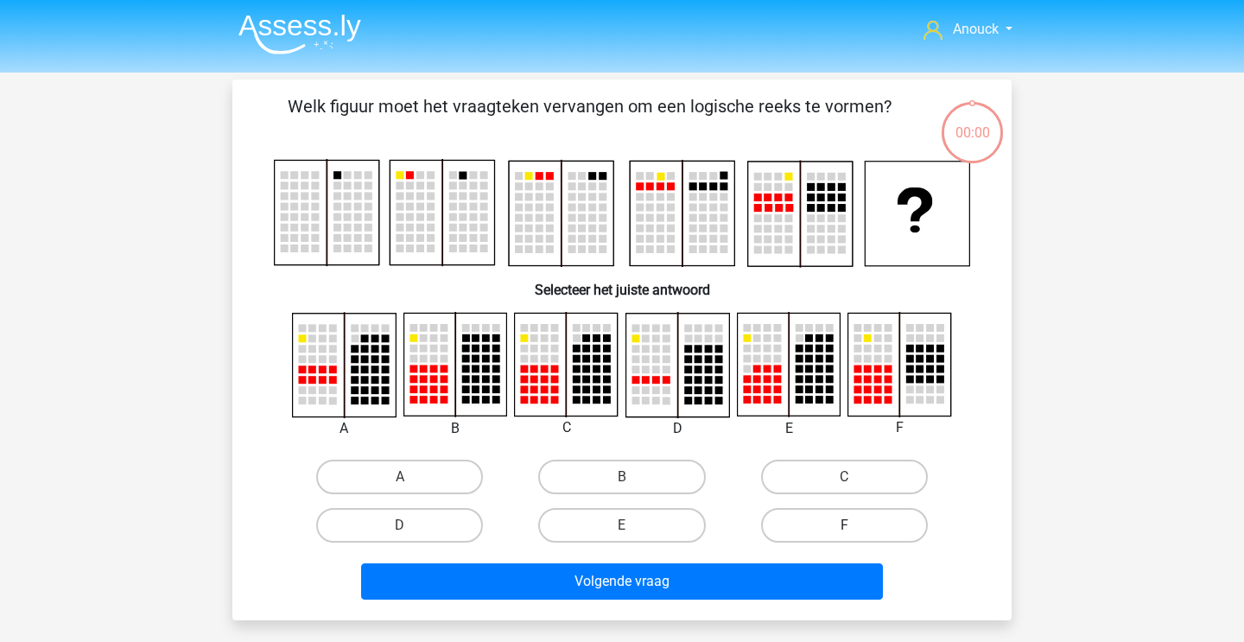
scroll to position [29, 0]
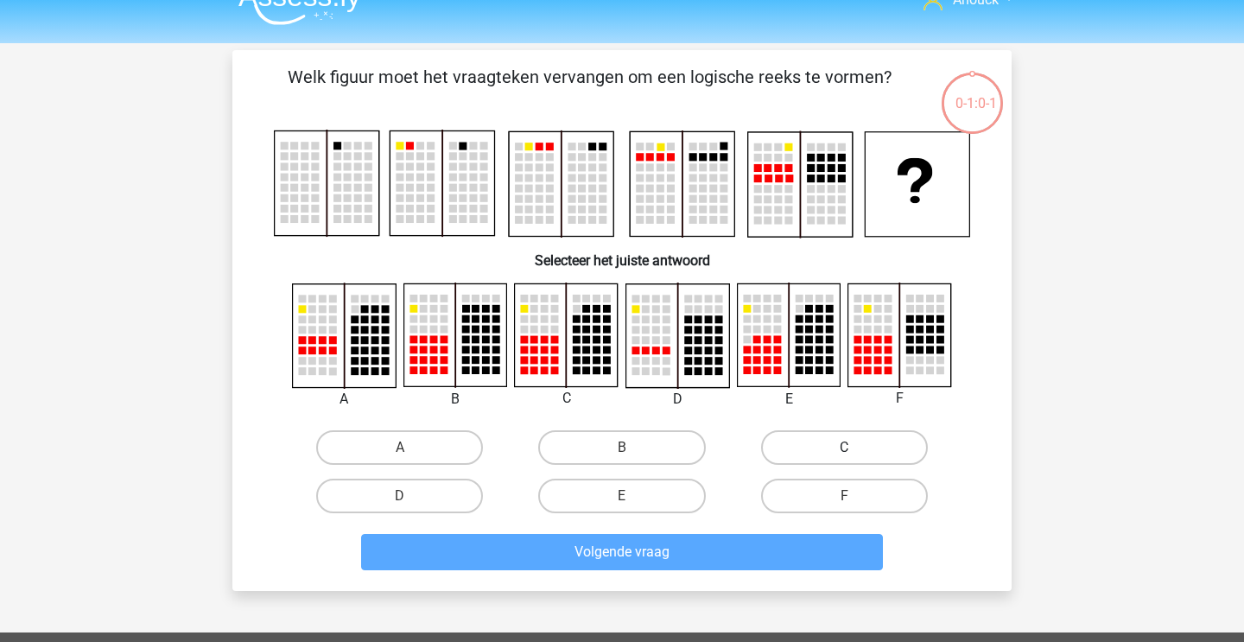
click at [823, 442] on label "C" at bounding box center [844, 447] width 167 height 35
click at [844, 447] on input "C" at bounding box center [849, 452] width 11 height 11
radio input "true"
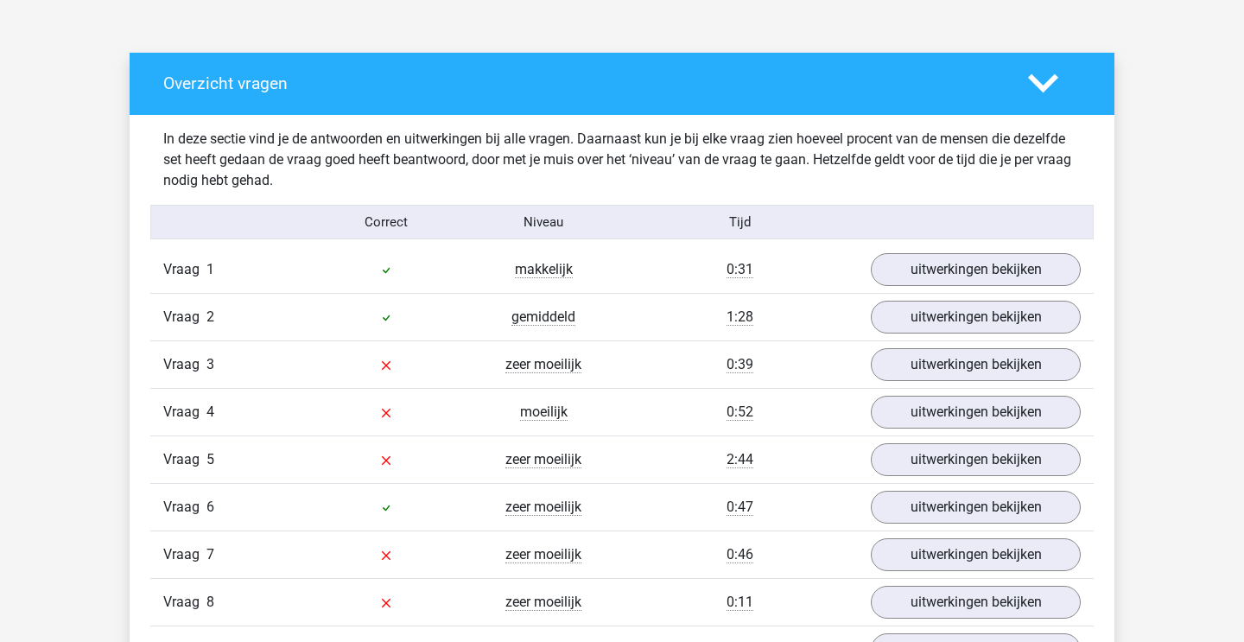
scroll to position [961, 0]
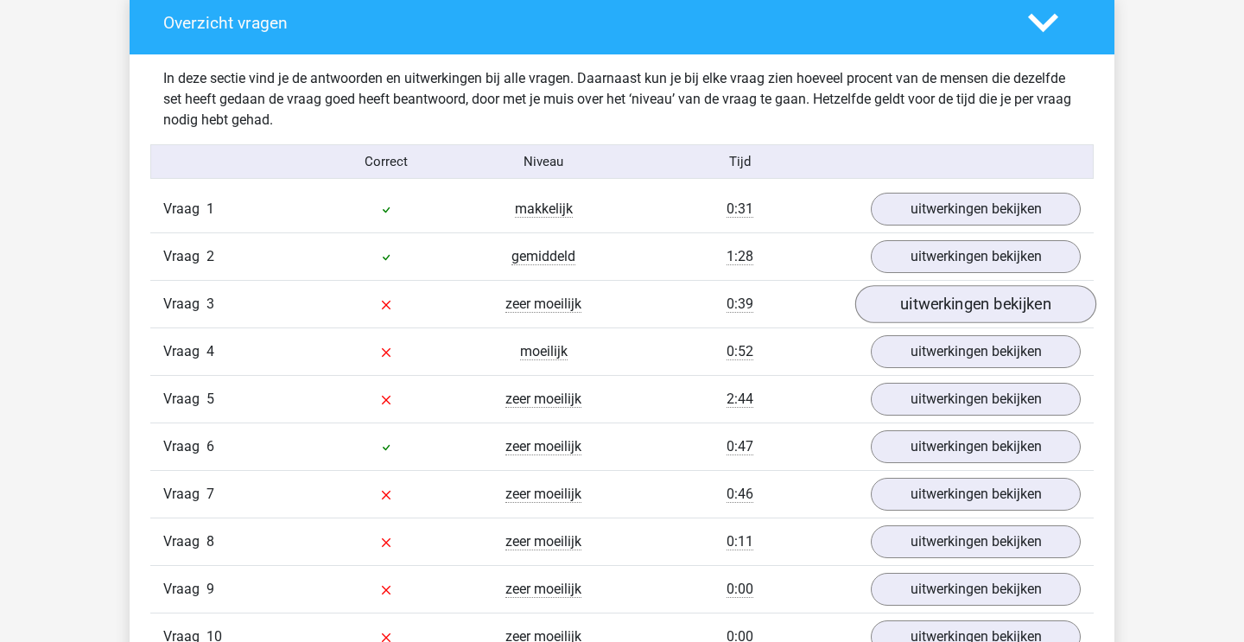
click at [944, 303] on link "uitwerkingen bekijken" at bounding box center [975, 304] width 241 height 38
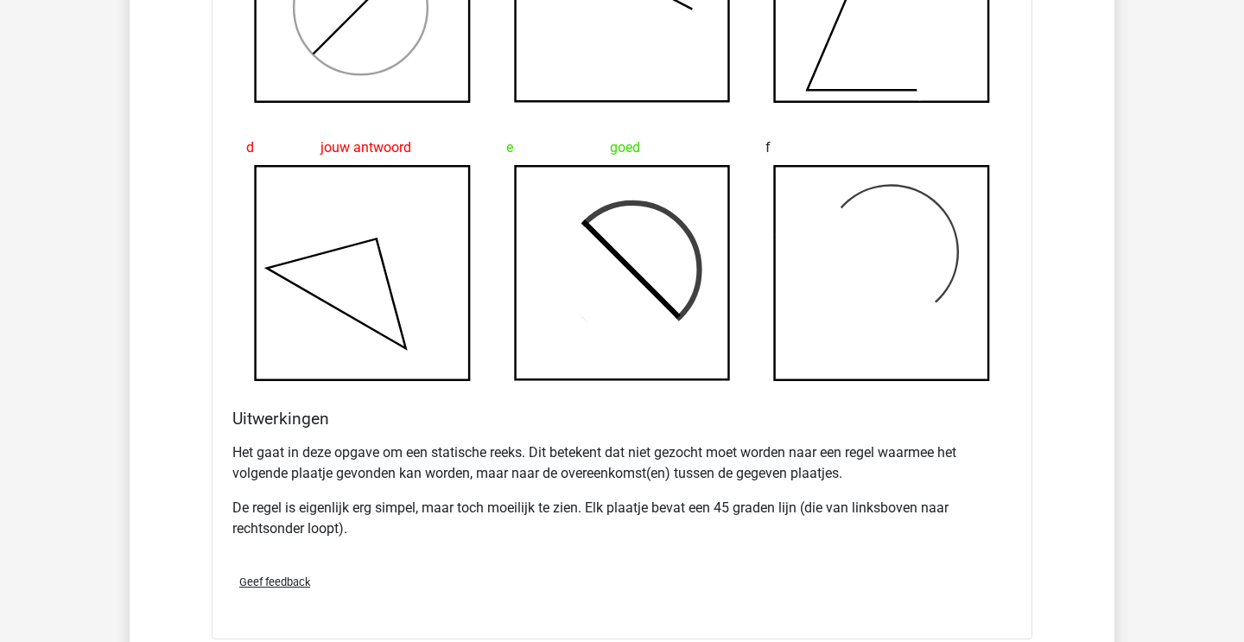
scroll to position [1677, 0]
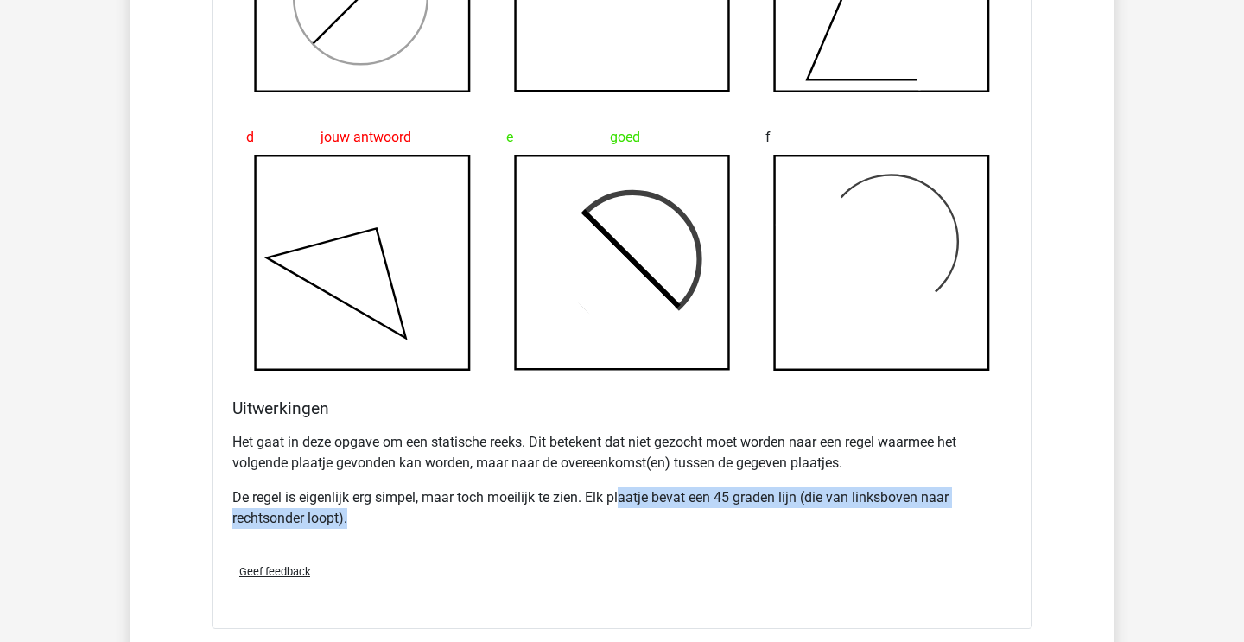
drag, startPoint x: 621, startPoint y: 491, endPoint x: 669, endPoint y: 530, distance: 62.1
click at [669, 530] on div "Het gaat in deze opgave om een statische reeks. Dit betekent dat niet gezocht m…" at bounding box center [621, 487] width 779 height 124
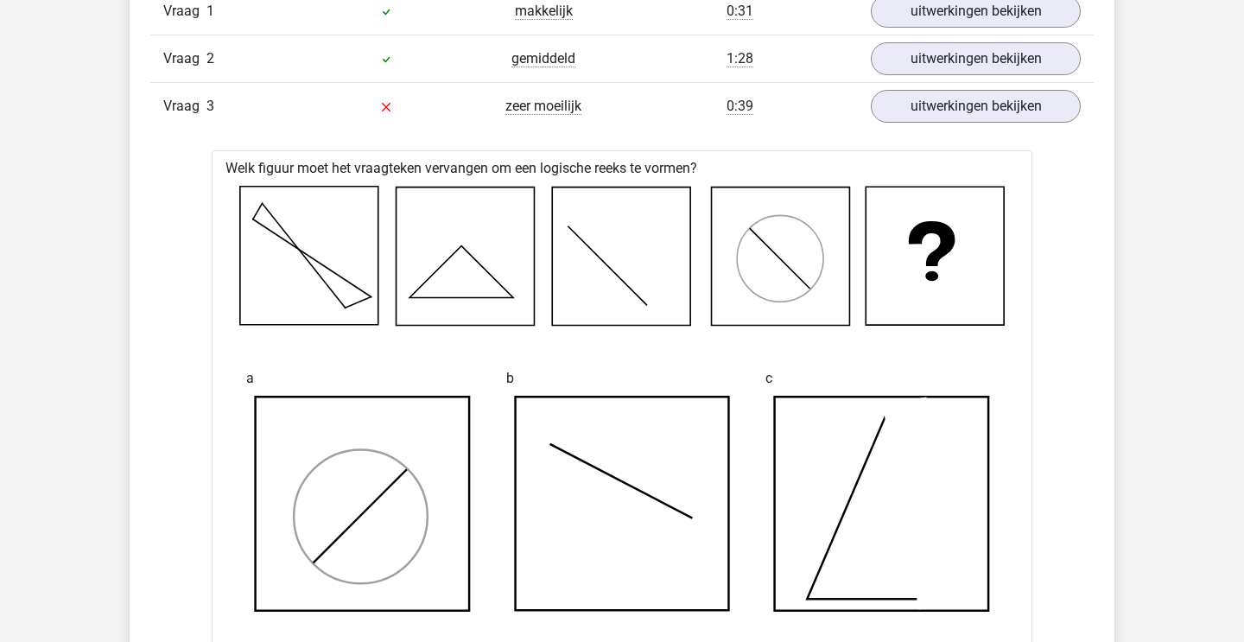
scroll to position [1148, 0]
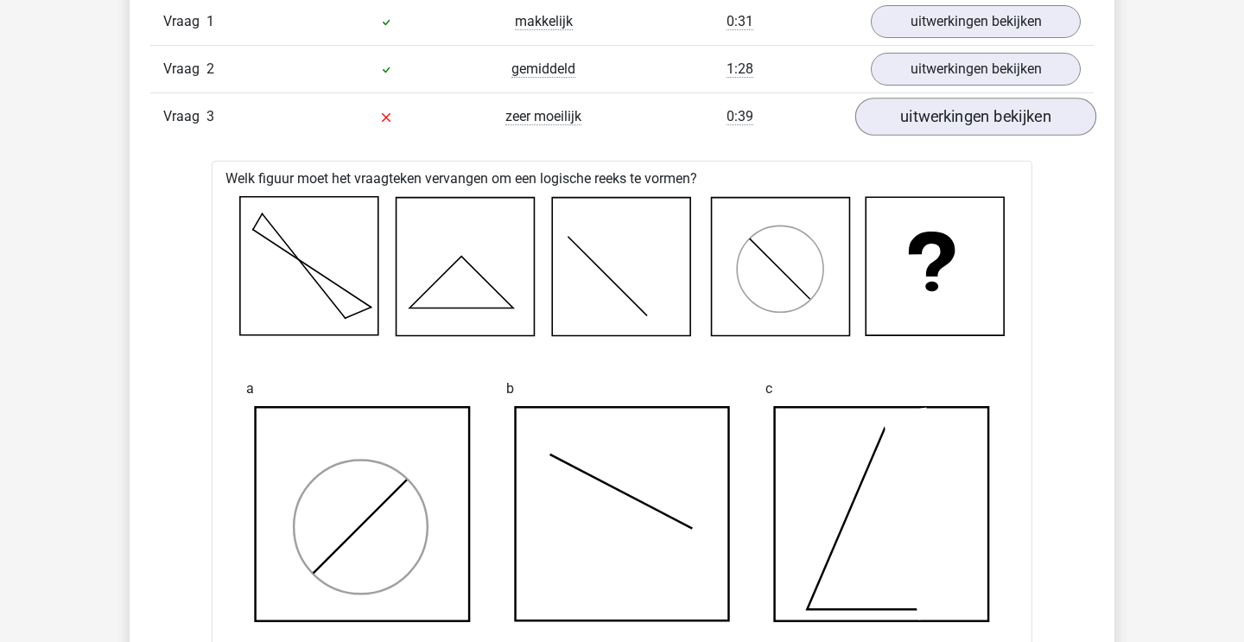
click at [964, 122] on link "uitwerkingen bekijken" at bounding box center [975, 117] width 241 height 38
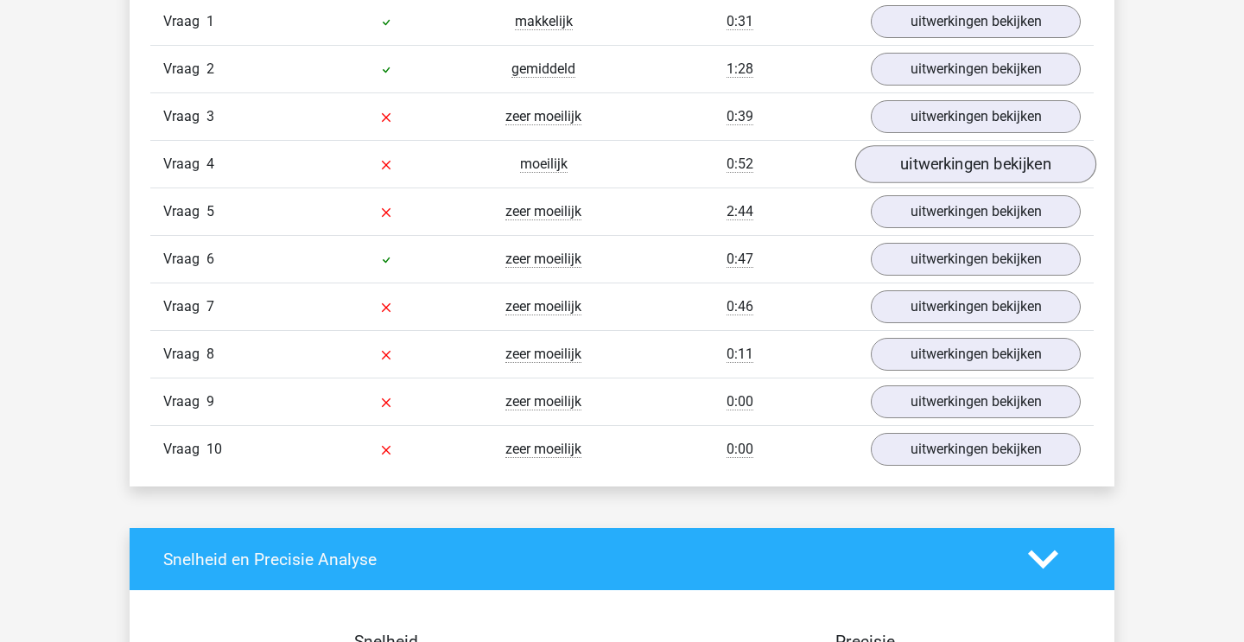
click at [952, 162] on link "uitwerkingen bekijken" at bounding box center [975, 164] width 241 height 38
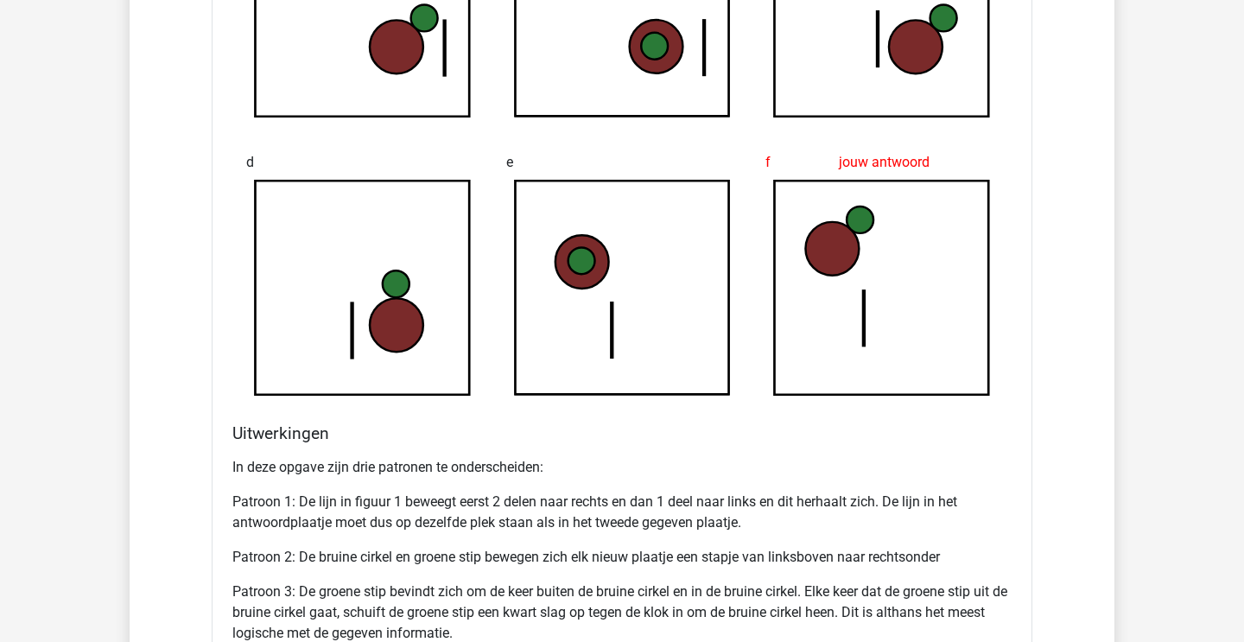
scroll to position [1701, 0]
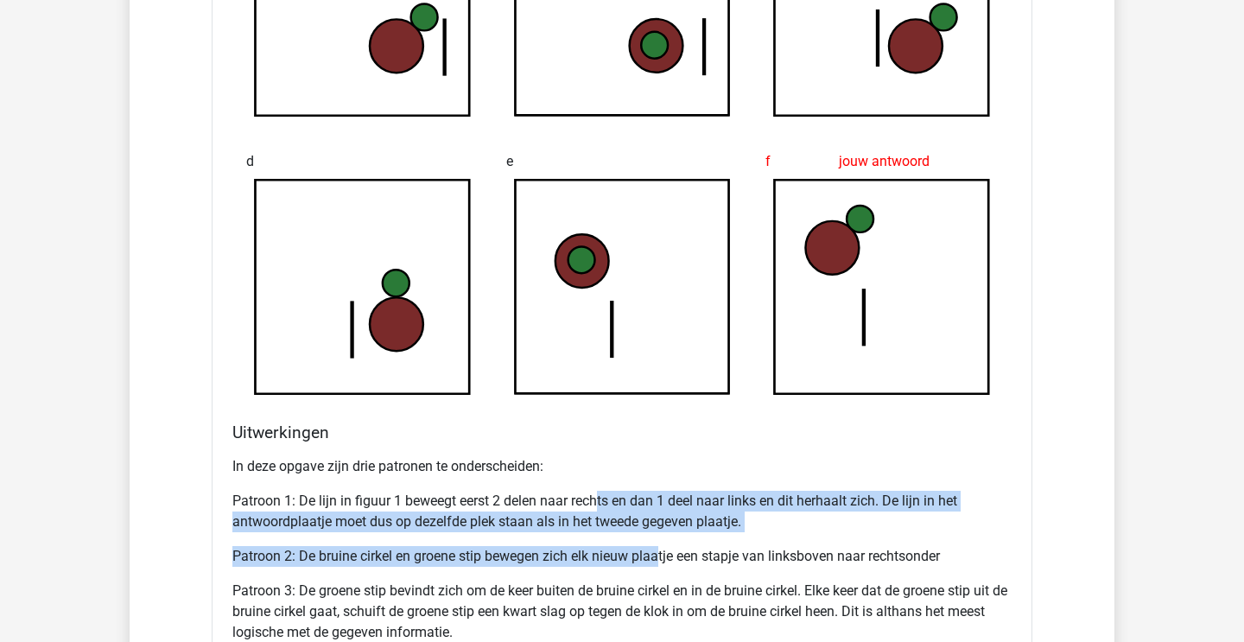
drag, startPoint x: 602, startPoint y: 501, endPoint x: 664, endPoint y: 558, distance: 84.4
click at [663, 557] on div "In deze opgave zijn drie patronen te onderscheiden: Patroon 1: De lijn in figuu…" at bounding box center [621, 556] width 779 height 214
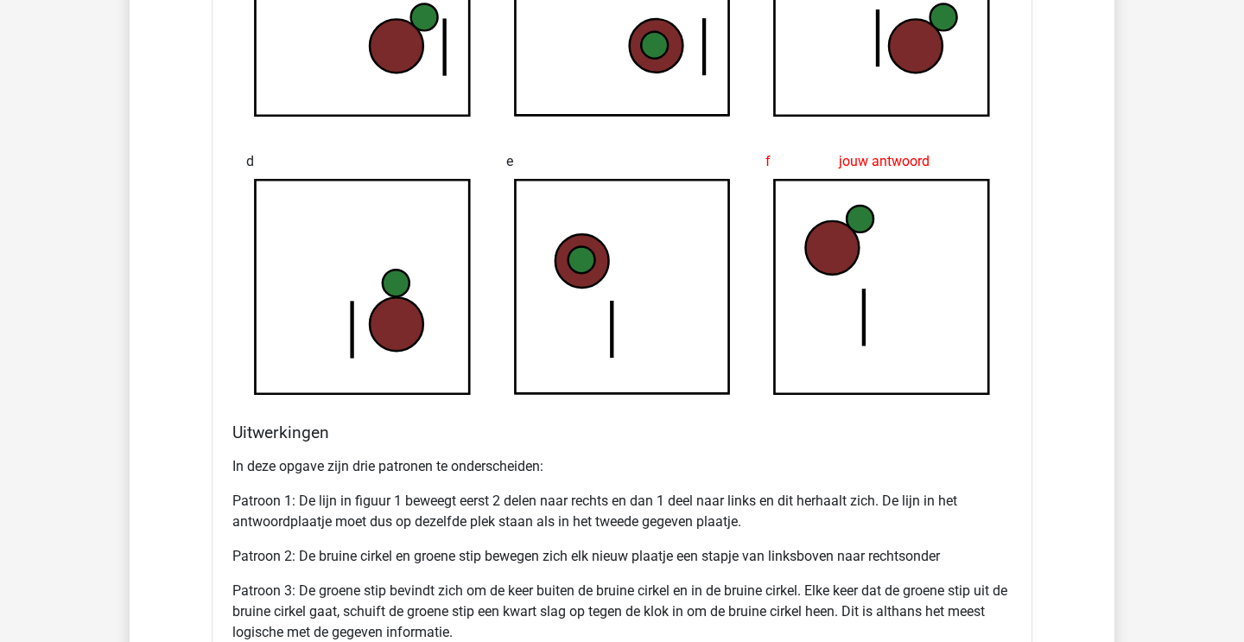
click at [664, 558] on p "Patroon 2: De bruine cirkel en groene stip bewegen zich elk nieuw plaatje een s…" at bounding box center [621, 556] width 779 height 21
drag, startPoint x: 591, startPoint y: 511, endPoint x: 631, endPoint y: 549, distance: 55.6
click at [631, 549] on div "In deze opgave zijn drie patronen te onderscheiden: Patroon 1: De lijn in figuu…" at bounding box center [621, 556] width 779 height 214
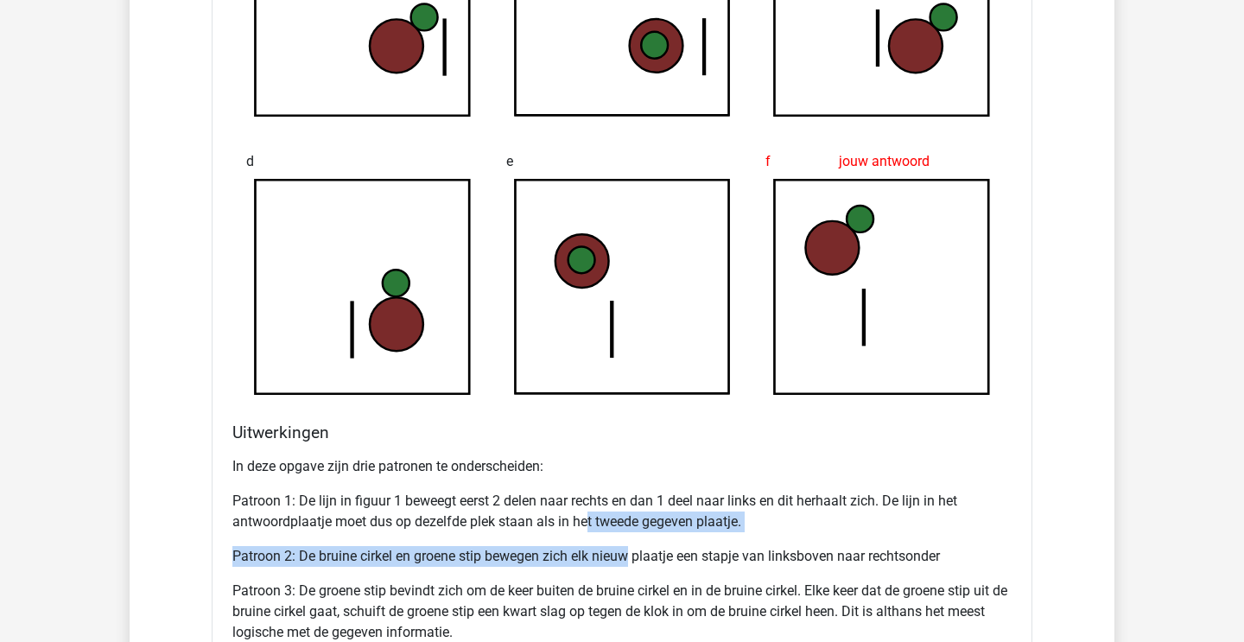
click at [631, 549] on p "Patroon 2: De bruine cirkel en groene stip bewegen zich elk nieuw plaatje een s…" at bounding box center [621, 556] width 779 height 21
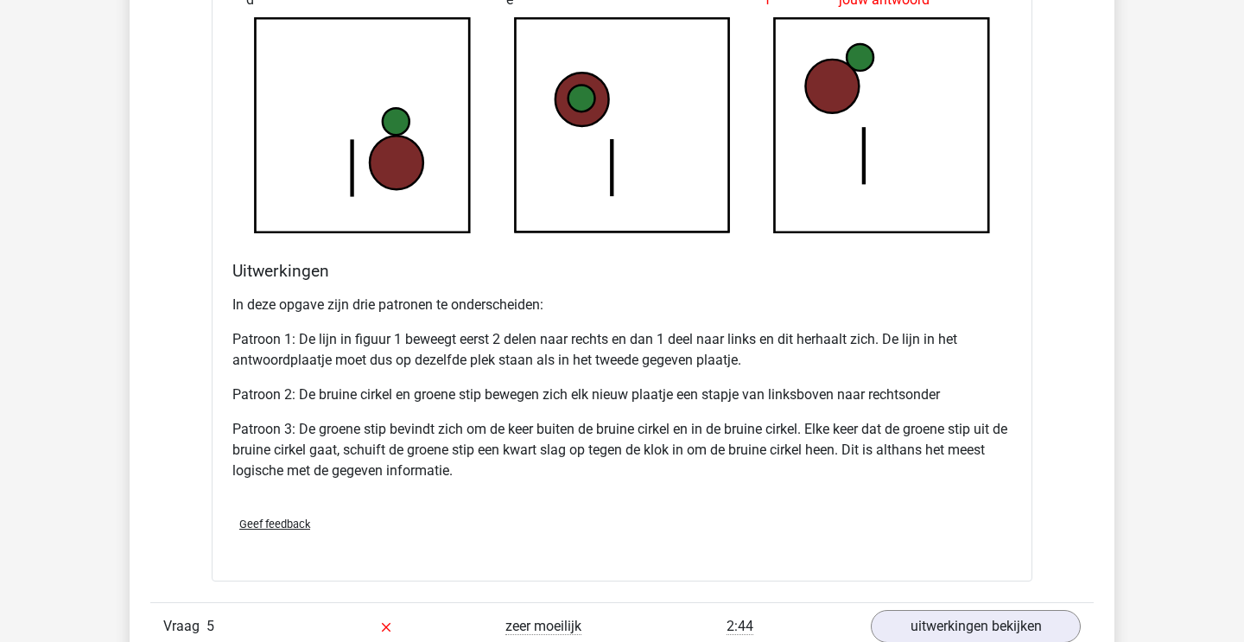
scroll to position [1887, 0]
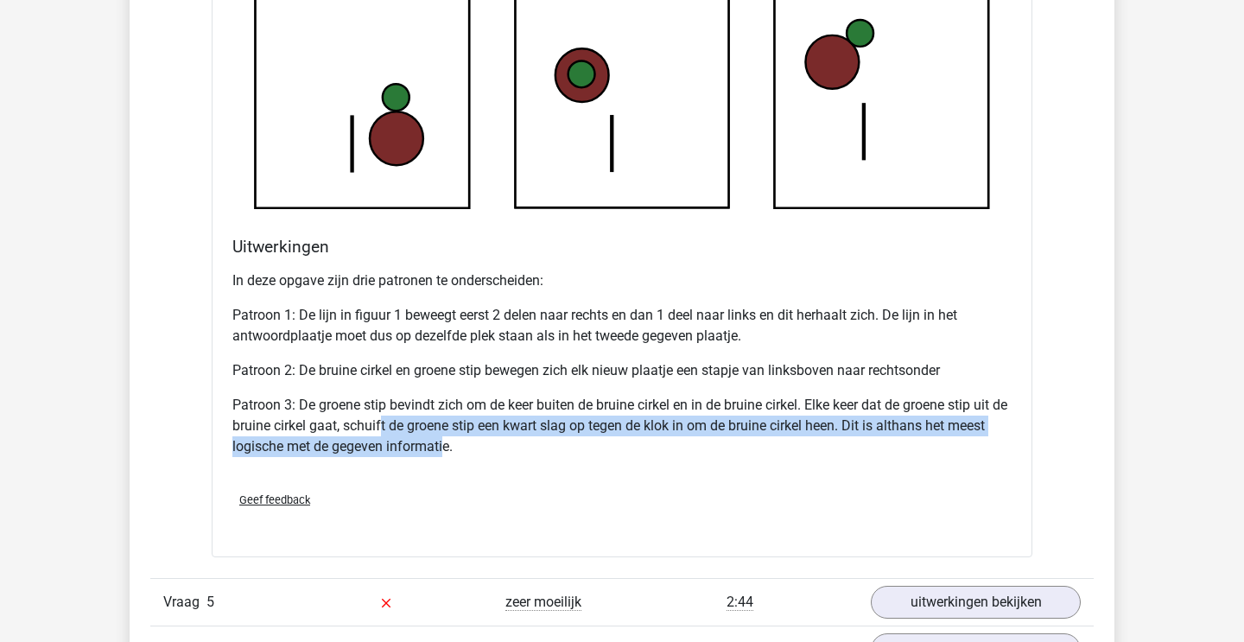
drag, startPoint x: 399, startPoint y: 415, endPoint x: 488, endPoint y: 452, distance: 96.1
click at [488, 452] on p "Patroon 3: De groene stip bevindt zich om de keer buiten de bruine cirkel en in…" at bounding box center [621, 426] width 779 height 62
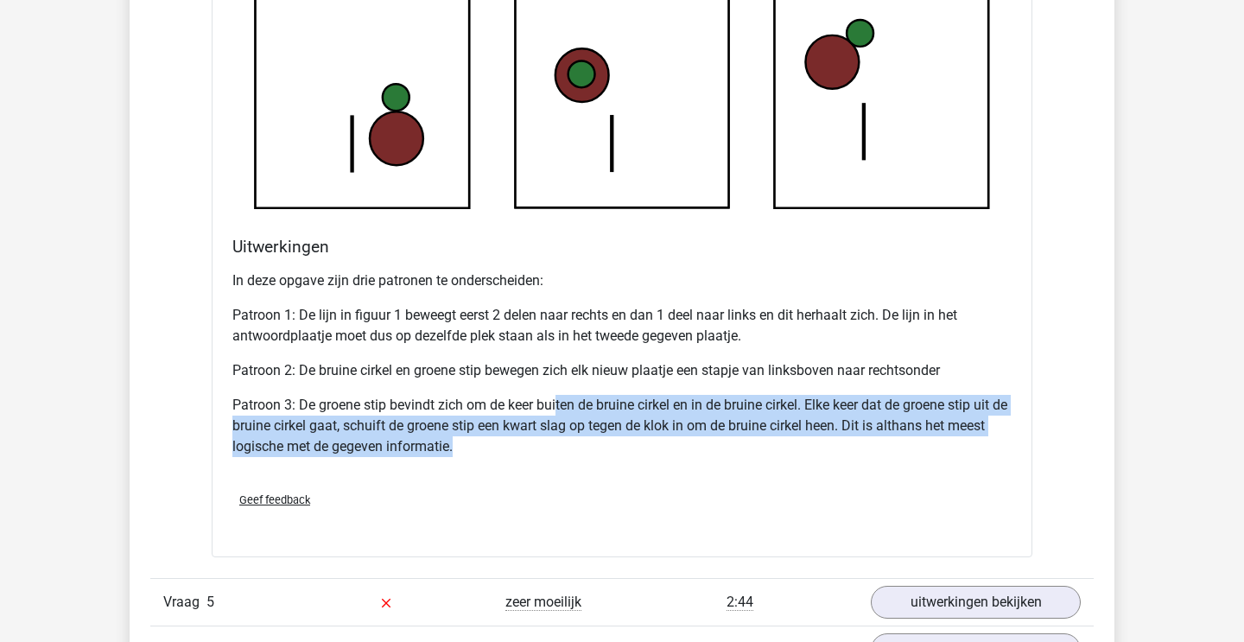
drag, startPoint x: 557, startPoint y: 401, endPoint x: 587, endPoint y: 439, distance: 48.0
click at [584, 437] on p "Patroon 3: De groene stip bevindt zich om de keer buiten de bruine cirkel en in…" at bounding box center [621, 426] width 779 height 62
click at [587, 439] on p "Patroon 3: De groene stip bevindt zich om de keer buiten de bruine cirkel en in…" at bounding box center [621, 426] width 779 height 62
drag, startPoint x: 562, startPoint y: 409, endPoint x: 593, endPoint y: 451, distance: 52.5
click at [593, 449] on p "Patroon 3: De groene stip bevindt zich om de keer buiten de bruine cirkel en in…" at bounding box center [621, 426] width 779 height 62
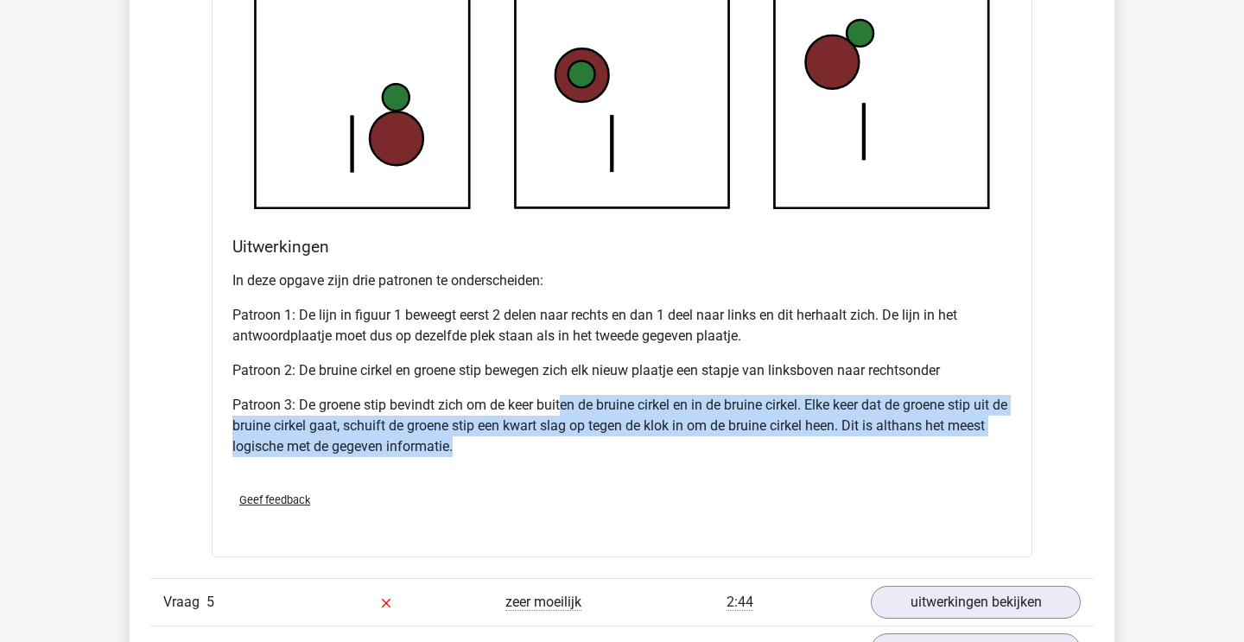
click at [593, 451] on p "Patroon 3: De groene stip bevindt zich om de keer buiten de bruine cirkel en in…" at bounding box center [621, 426] width 779 height 62
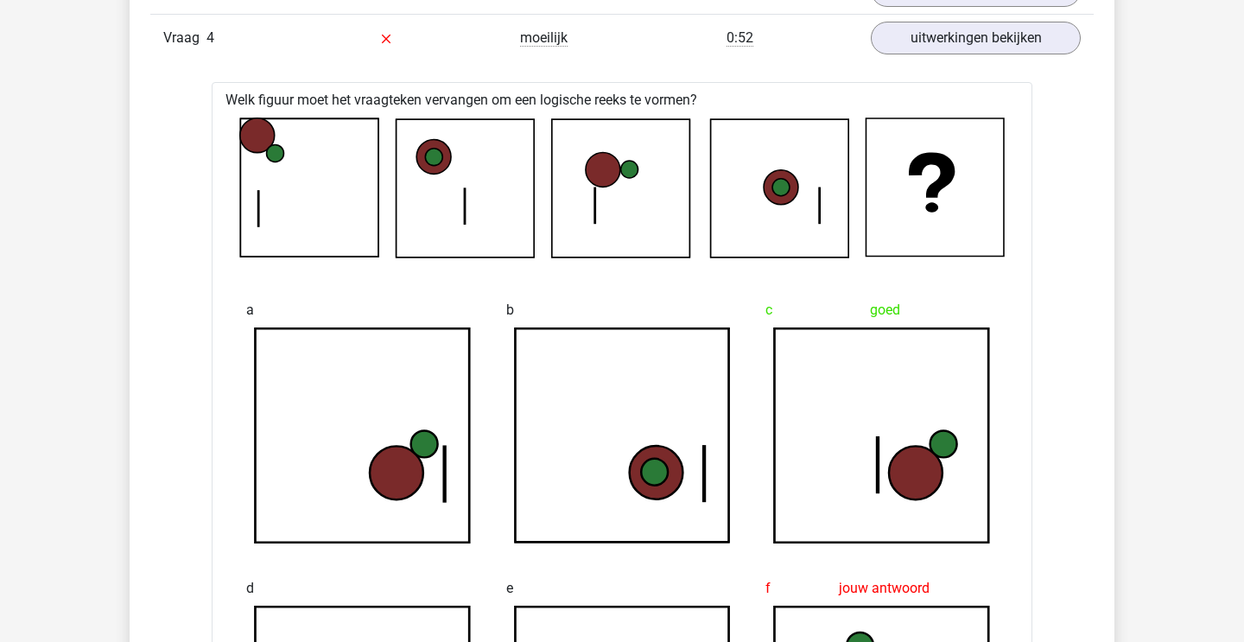
scroll to position [1265, 0]
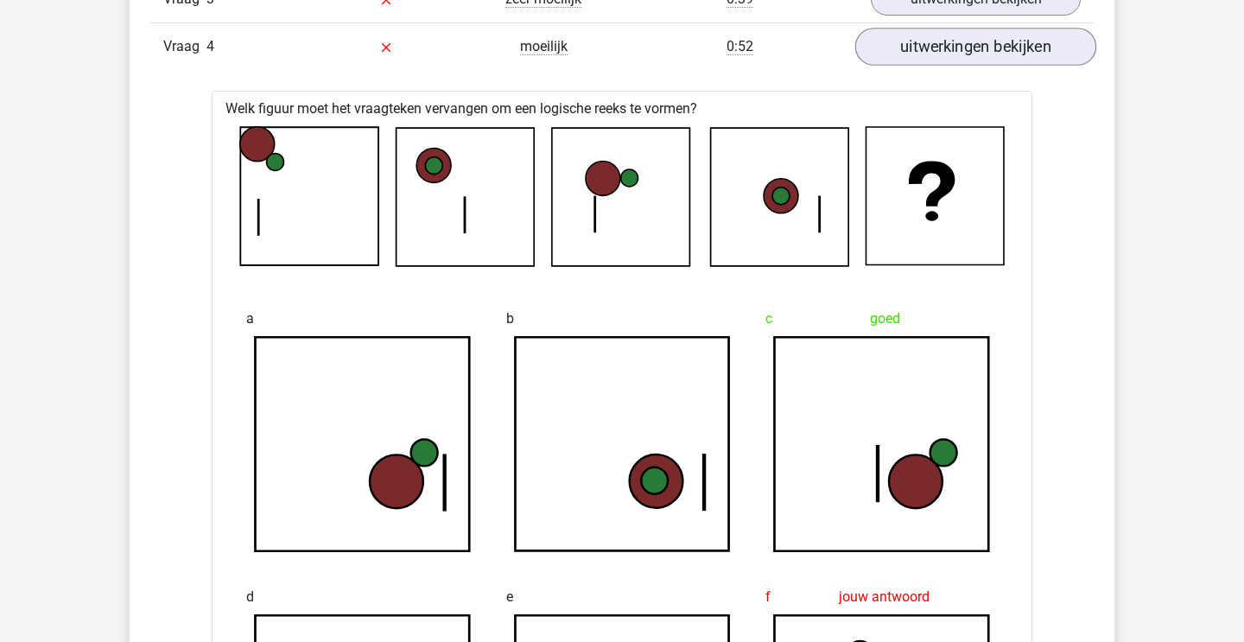
click at [949, 55] on link "uitwerkingen bekijken" at bounding box center [975, 47] width 241 height 38
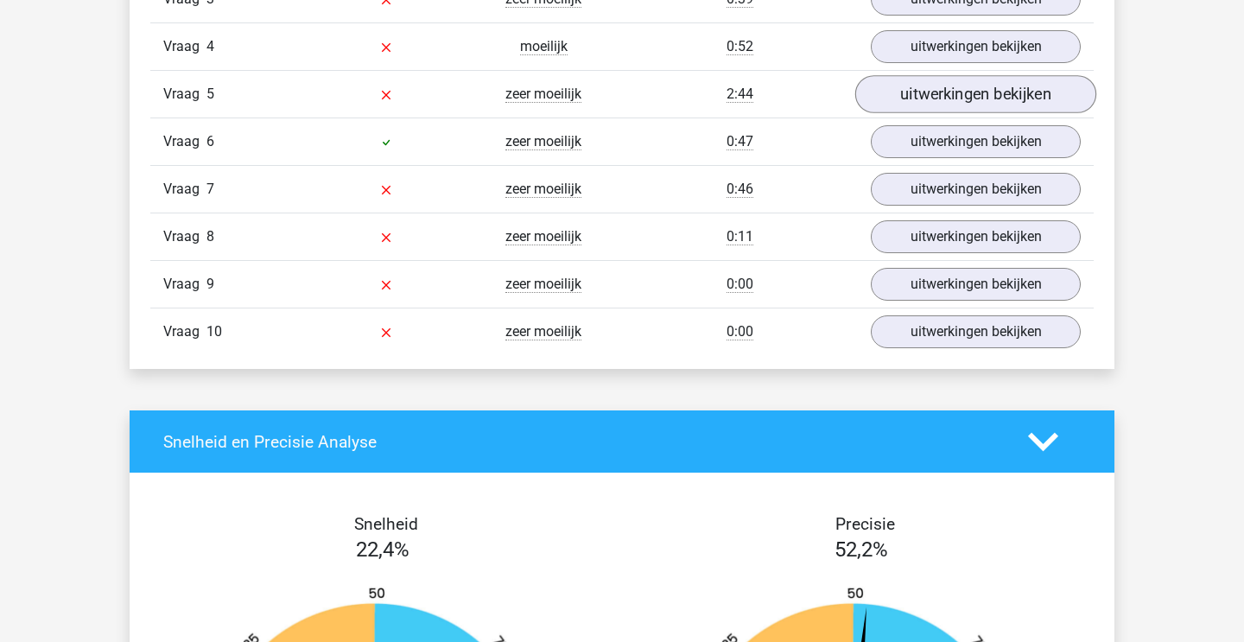
click at [938, 102] on link "uitwerkingen bekijken" at bounding box center [975, 94] width 241 height 38
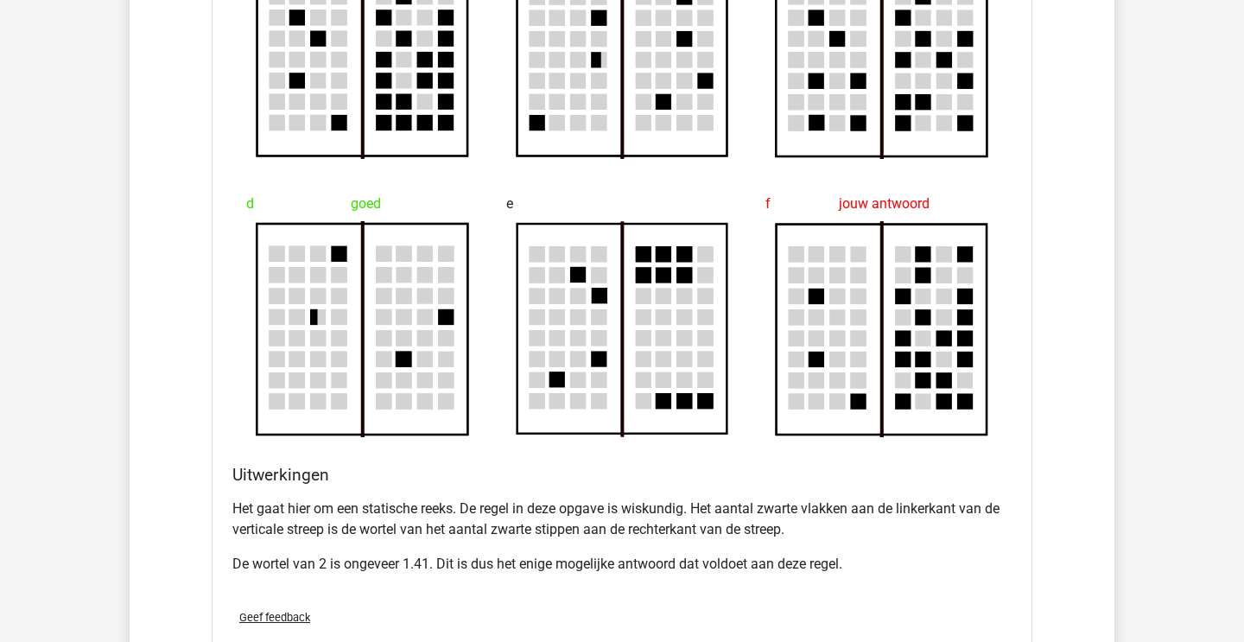
scroll to position [1714, 0]
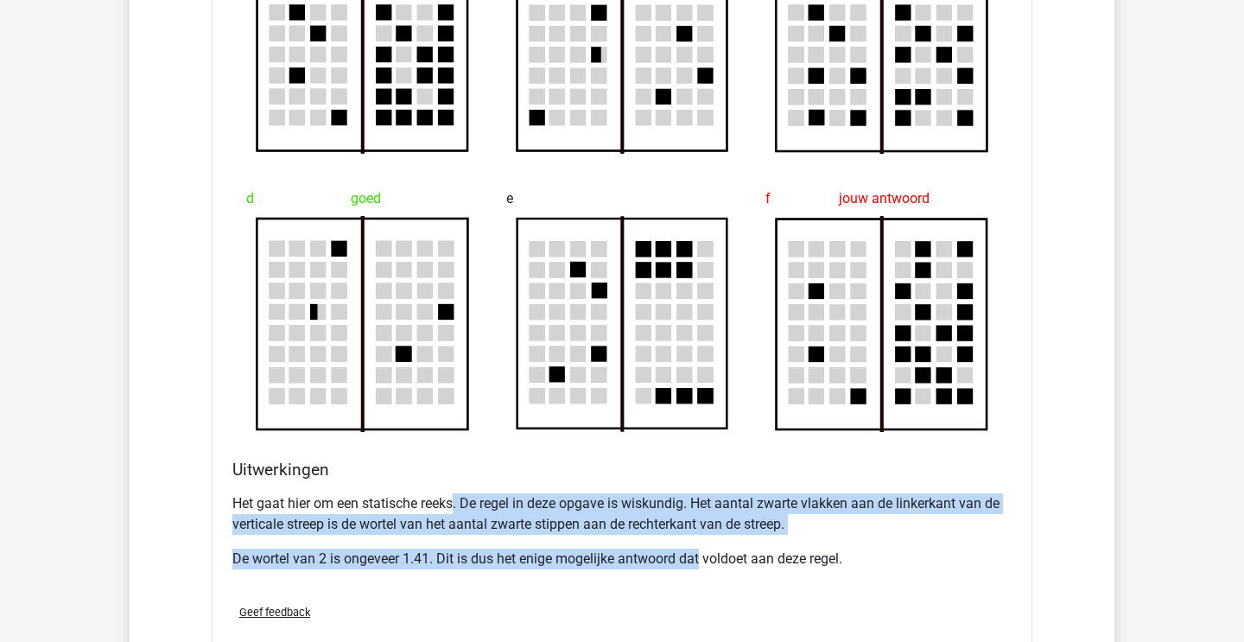
drag, startPoint x: 453, startPoint y: 505, endPoint x: 705, endPoint y: 562, distance: 257.7
click at [702, 561] on div "Het gaat hier om een statische reeks. De regel in deze opgave is wiskundig. Het…" at bounding box center [621, 538] width 779 height 104
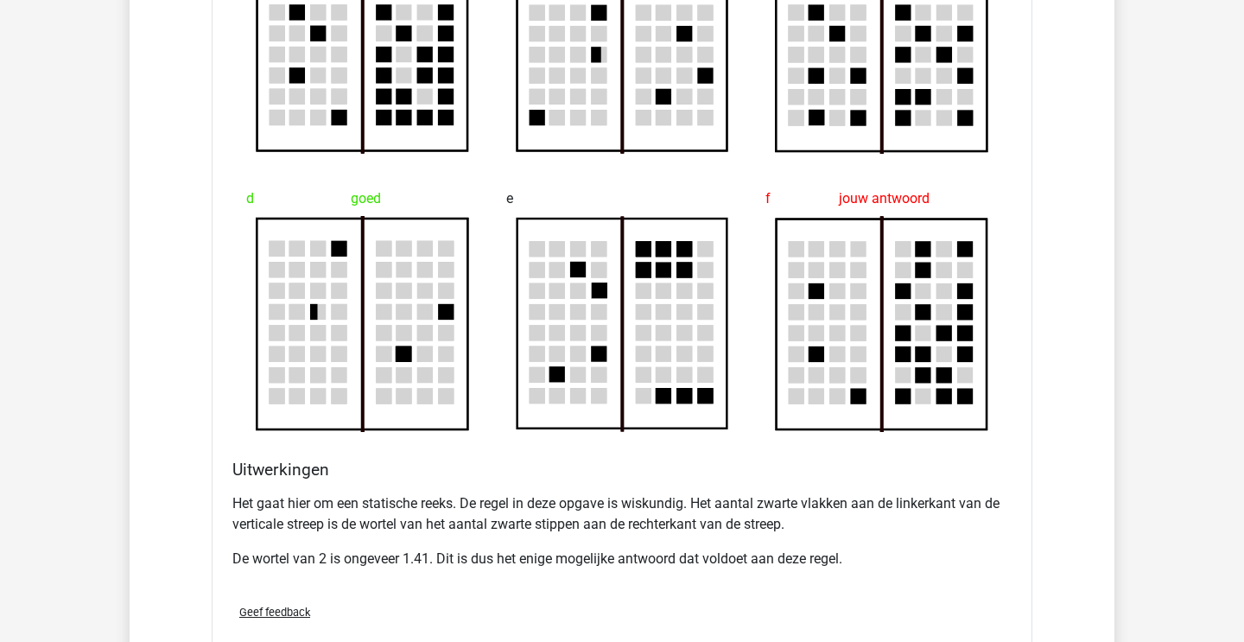
click at [705, 562] on p "De wortel van 2 is ongeveer 1.41. Dit is dus het enige mogelijke antwoord dat v…" at bounding box center [621, 559] width 779 height 21
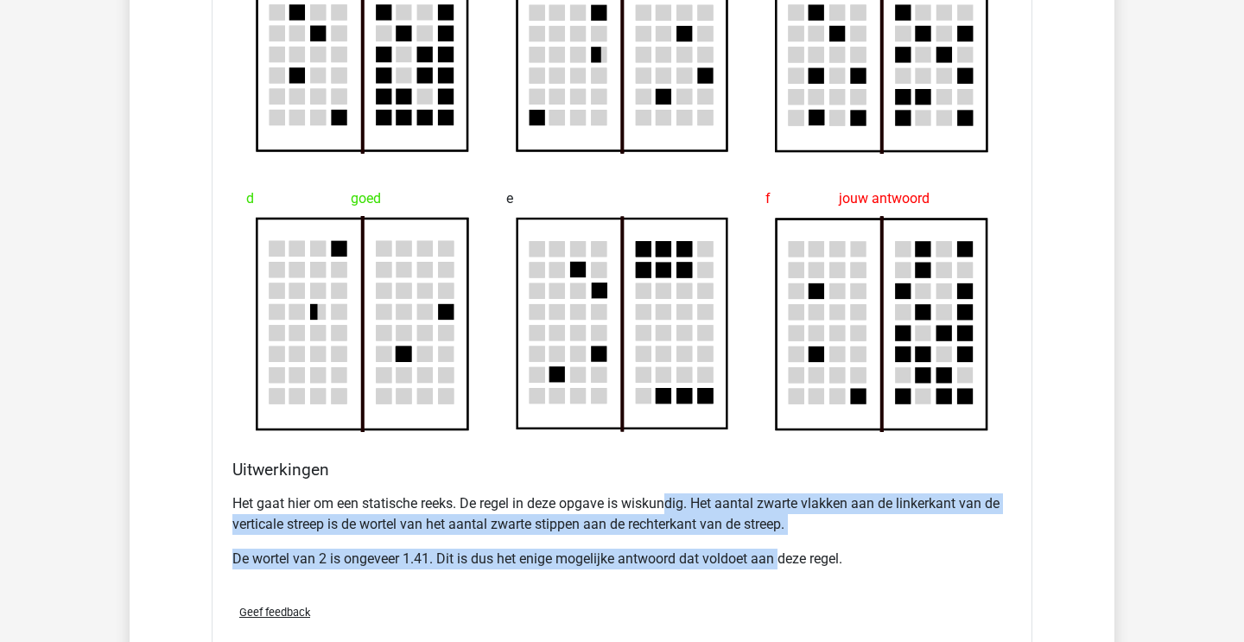
drag, startPoint x: 673, startPoint y: 504, endPoint x: 786, endPoint y: 549, distance: 121.7
click at [783, 549] on div "Het gaat hier om een statische reeks. De regel in deze opgave is wiskundig. Het…" at bounding box center [621, 538] width 779 height 104
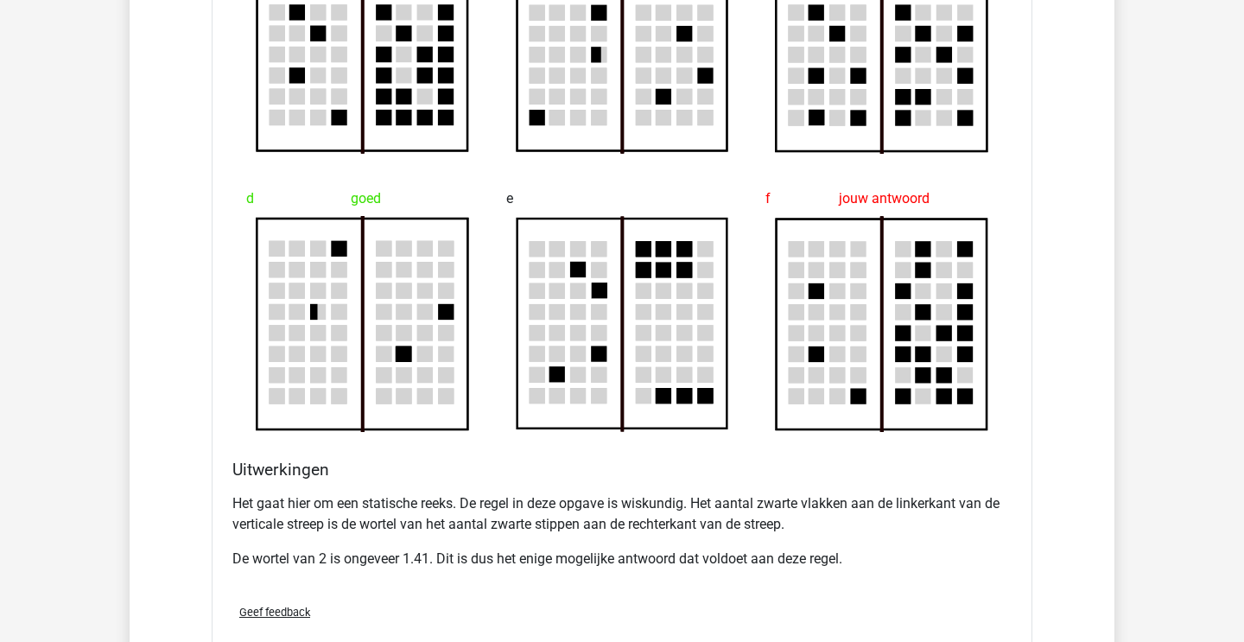
click at [786, 549] on p "De wortel van 2 is ongeveer 1.41. Dit is dus het enige mogelijke antwoord dat v…" at bounding box center [621, 559] width 779 height 21
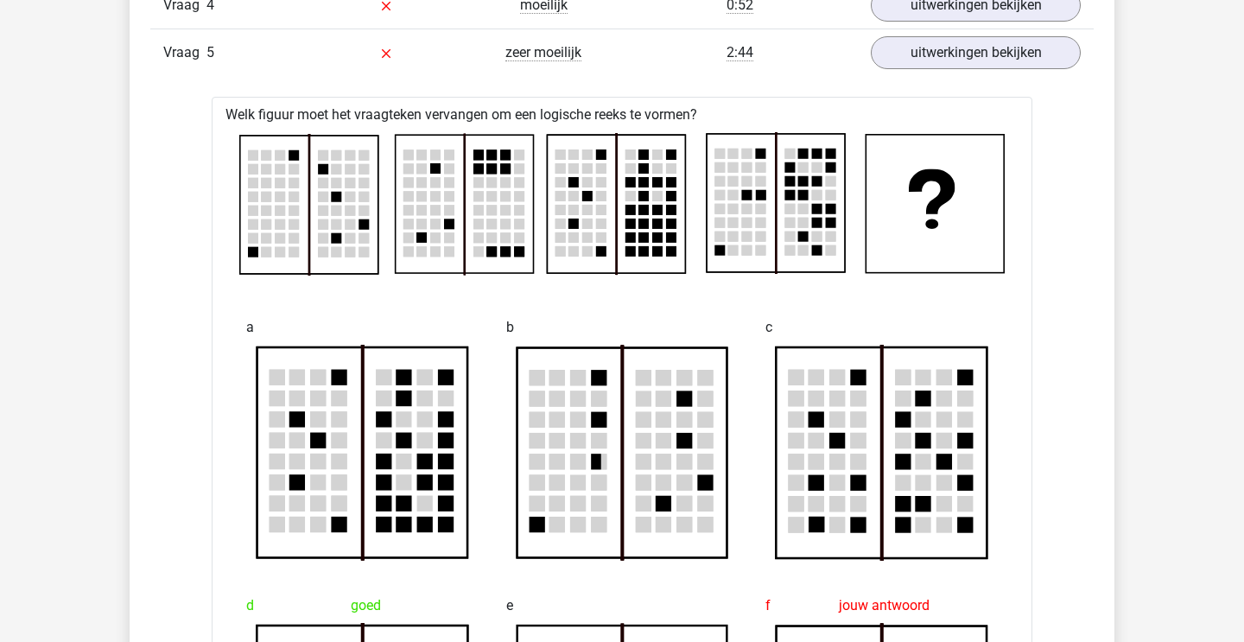
scroll to position [1241, 0]
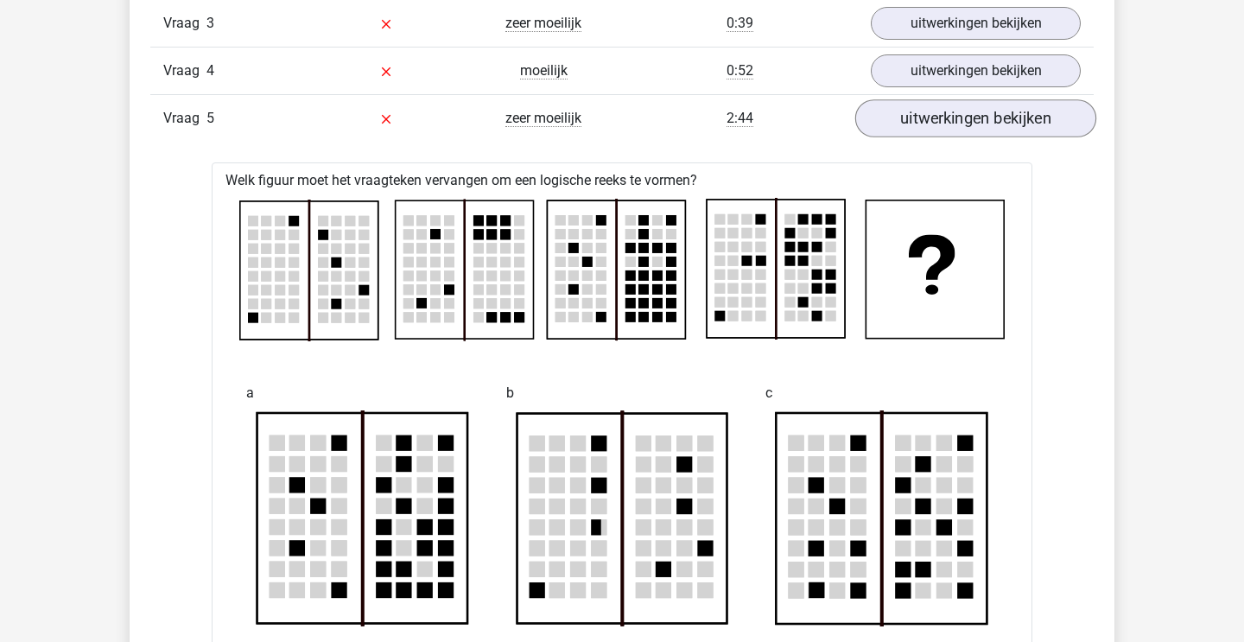
click at [928, 118] on link "uitwerkingen bekijken" at bounding box center [975, 118] width 241 height 38
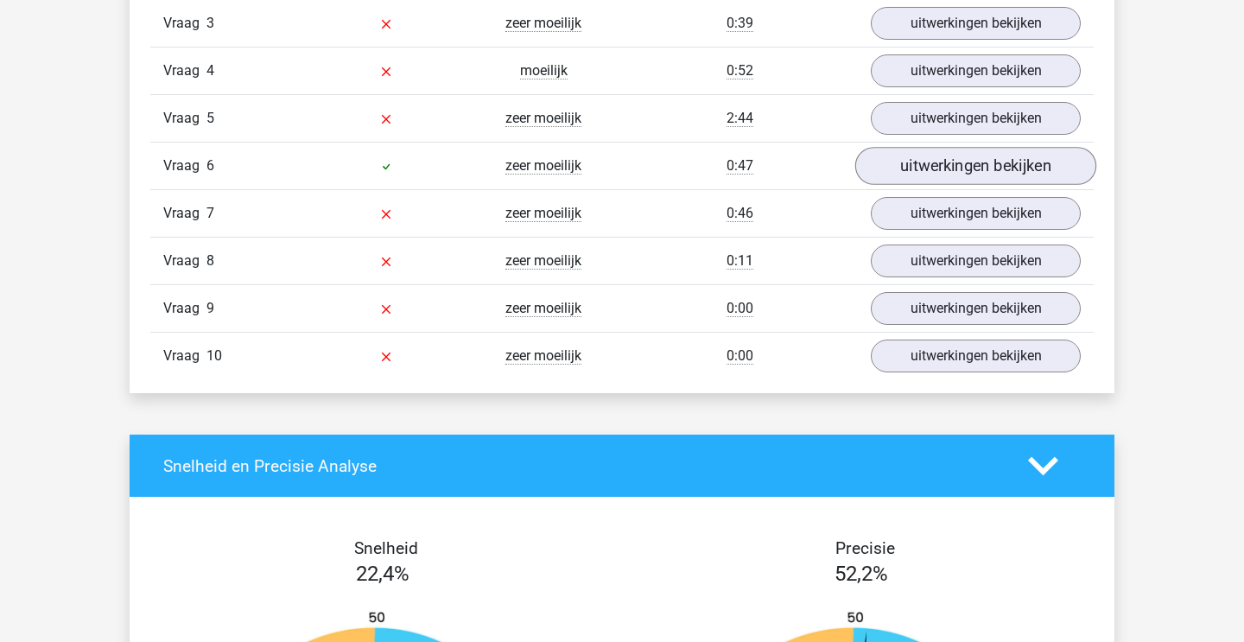
click at [910, 170] on link "uitwerkingen bekijken" at bounding box center [975, 166] width 241 height 38
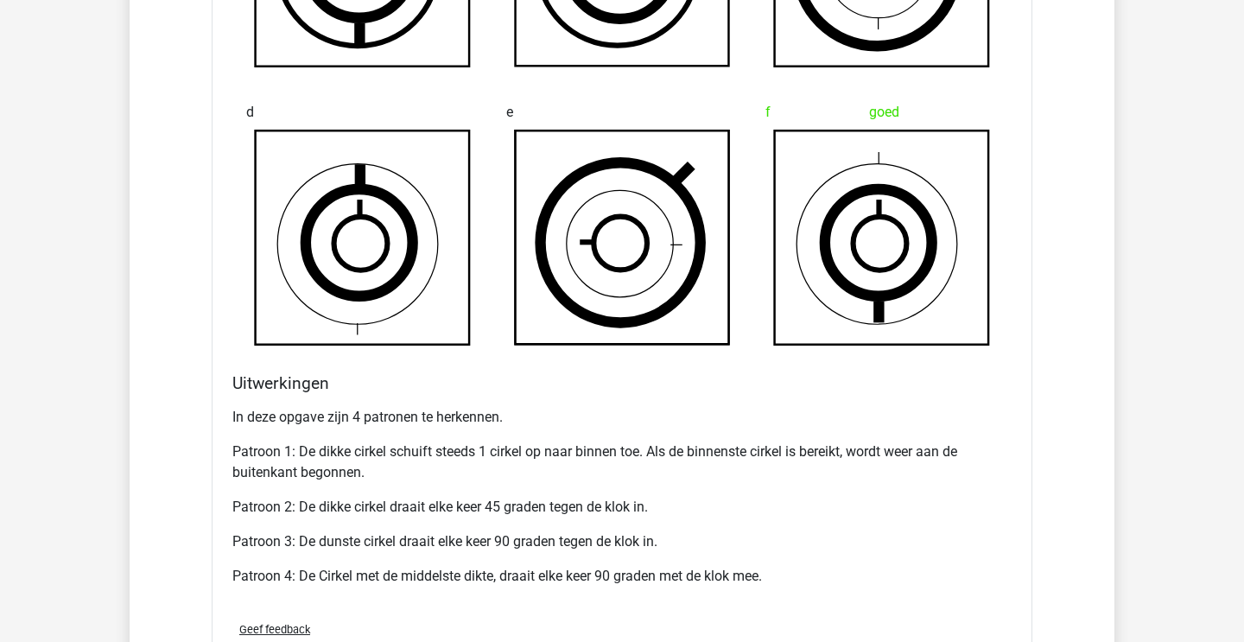
scroll to position [1855, 0]
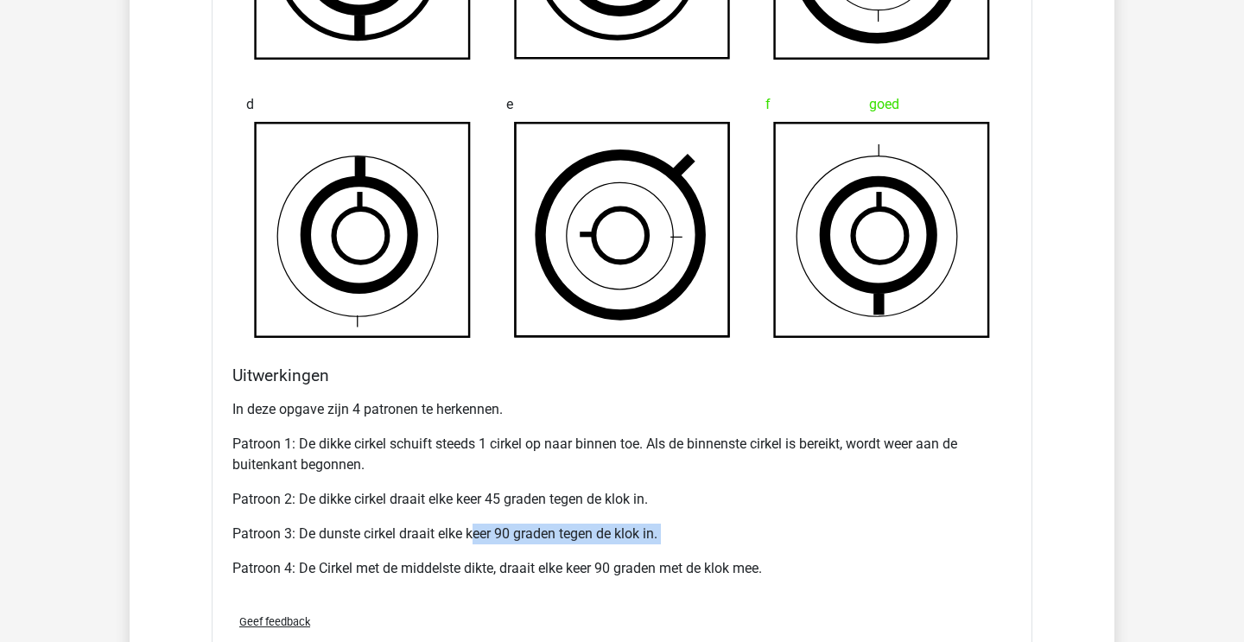
drag, startPoint x: 472, startPoint y: 526, endPoint x: 558, endPoint y: 543, distance: 88.1
click at [558, 544] on div "In deze opgave zijn 4 patronen te herkennen. Patroon 1: De dikke cirkel schuift…" at bounding box center [621, 495] width 779 height 207
click at [558, 543] on p "Patroon 3: De dunste cirkel draait elke keer 90 graden tegen de klok in." at bounding box center [621, 533] width 779 height 21
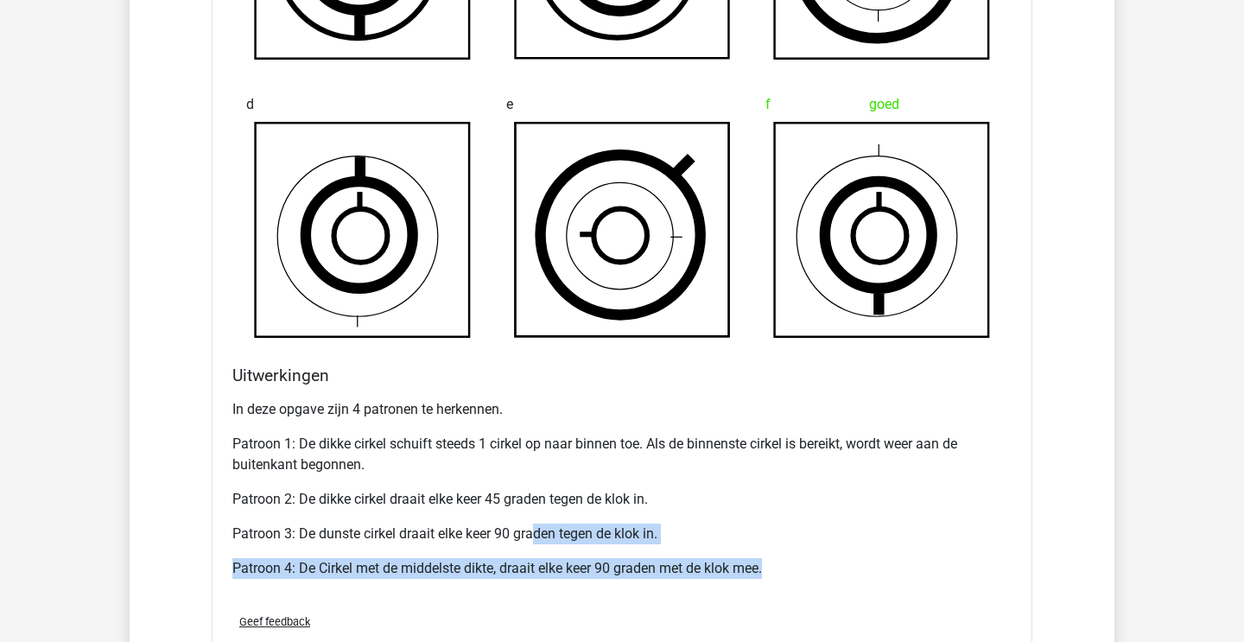
drag, startPoint x: 534, startPoint y: 527, endPoint x: 602, endPoint y: 587, distance: 91.2
click at [602, 587] on div "In deze opgave zijn 4 patronen te herkennen. Patroon 1: De dikke cirkel schuift…" at bounding box center [621, 495] width 779 height 207
drag, startPoint x: 584, startPoint y: 540, endPoint x: 617, endPoint y: 581, distance: 52.9
click at [617, 581] on div "In deze opgave zijn 4 patronen te herkennen. Patroon 1: De dikke cirkel schuift…" at bounding box center [621, 495] width 779 height 207
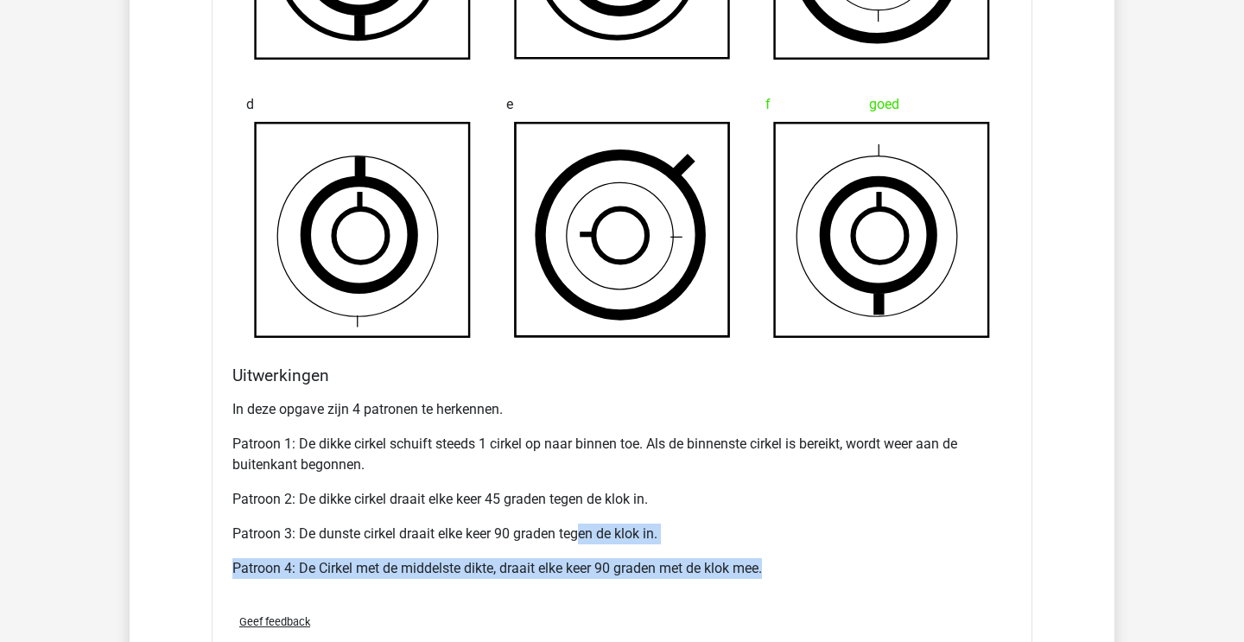
click at [617, 581] on div "In deze opgave zijn 4 patronen te herkennen. Patroon 1: De dikke cirkel schuift…" at bounding box center [621, 495] width 779 height 207
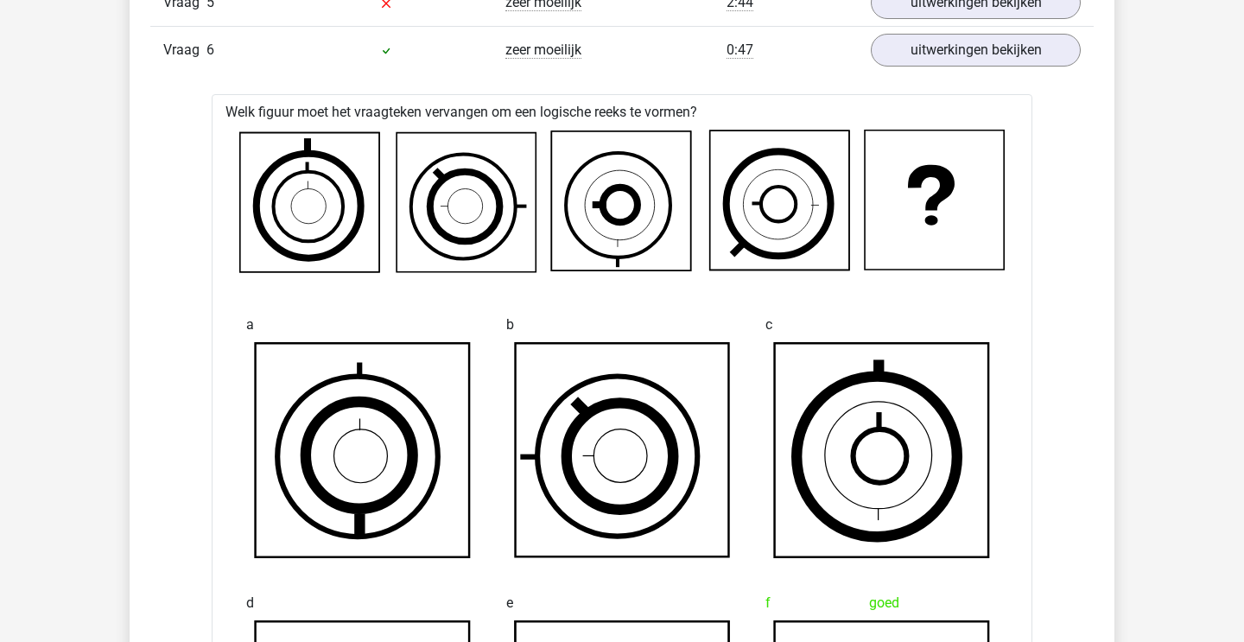
scroll to position [1342, 0]
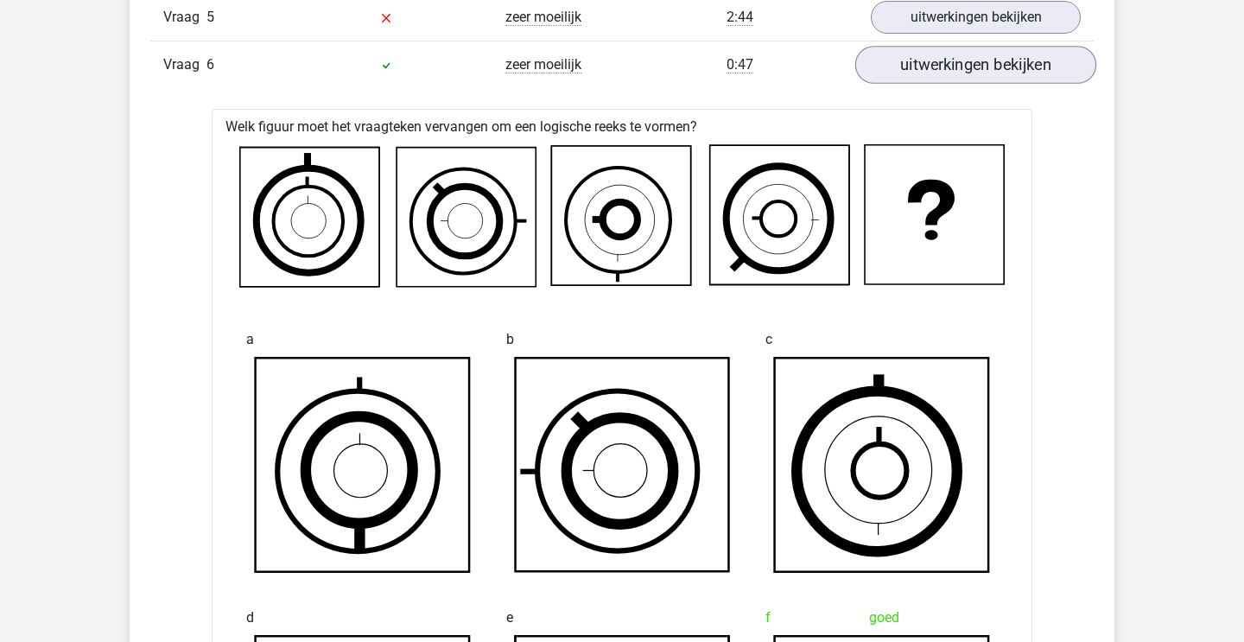
click at [898, 72] on link "uitwerkingen bekijken" at bounding box center [975, 65] width 241 height 38
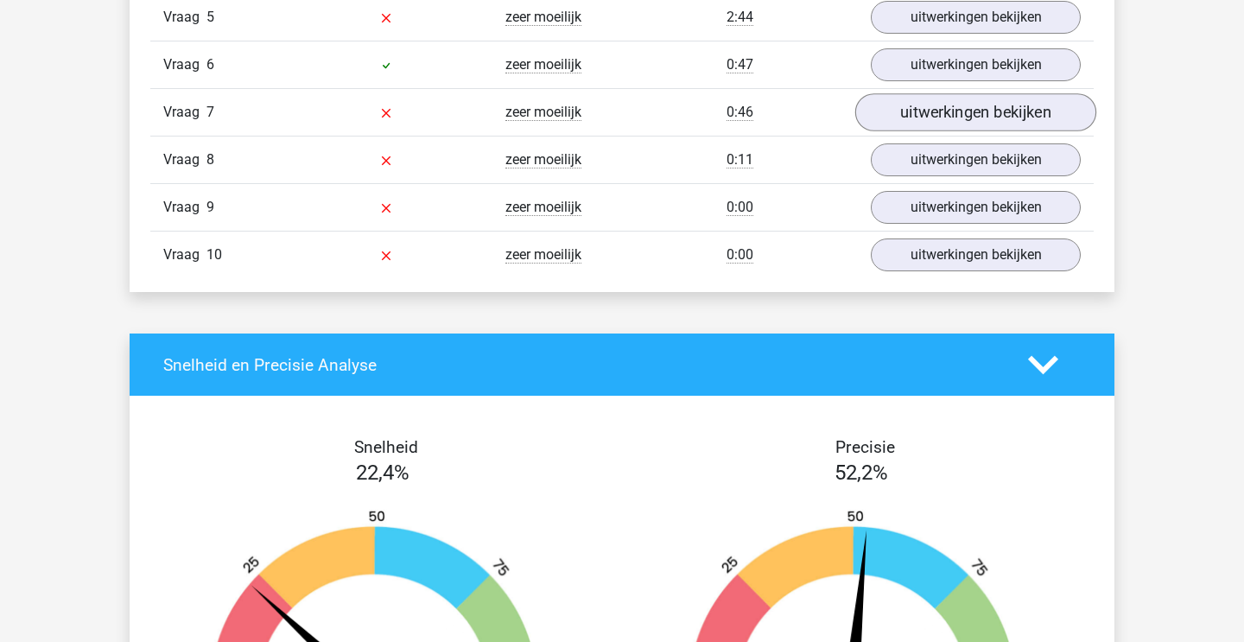
click at [908, 114] on link "uitwerkingen bekijken" at bounding box center [975, 112] width 241 height 38
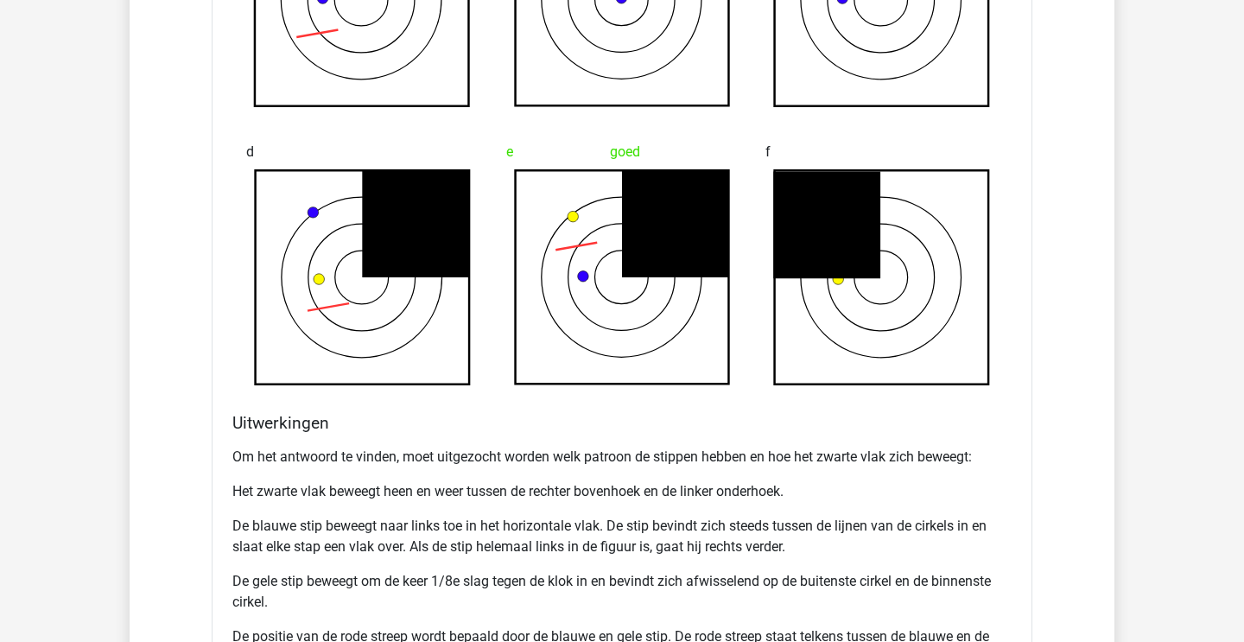
scroll to position [1852, 0]
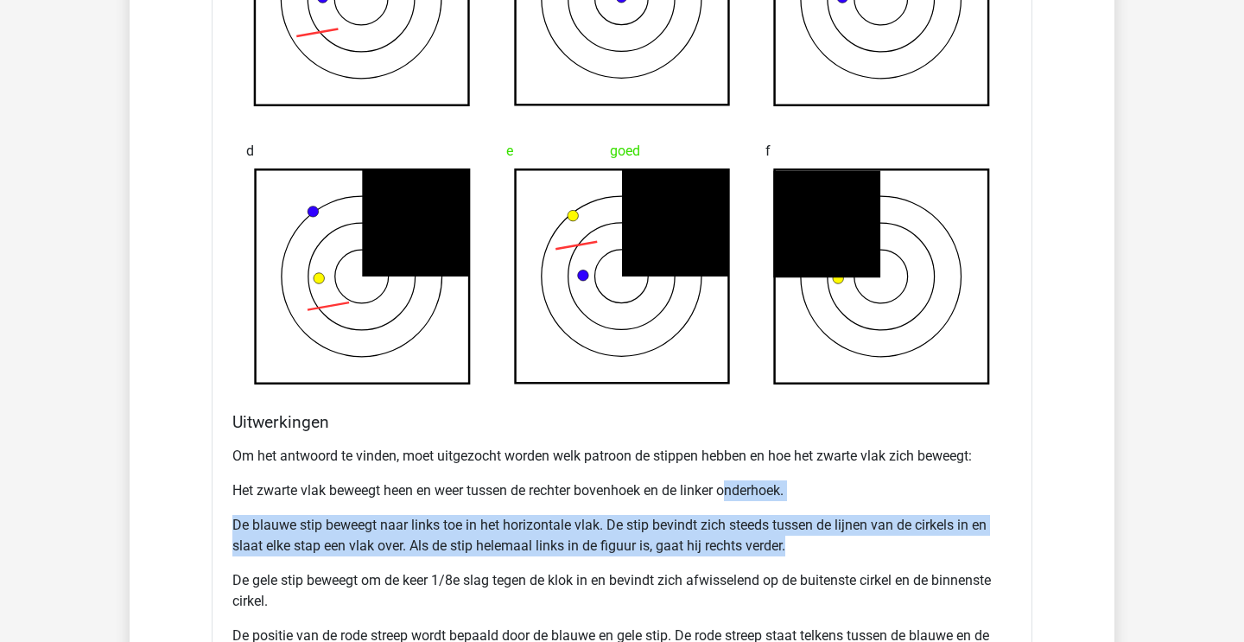
drag, startPoint x: 730, startPoint y: 491, endPoint x: 804, endPoint y: 543, distance: 90.6
click at [802, 543] on div "Om het antwoord te vinden, moet uitgezocht worden welk patroon de stippen hebbe…" at bounding box center [621, 563] width 779 height 249
click at [804, 543] on p "De blauwe stip beweegt naar links toe in het horizontale vlak. De stip bevindt …" at bounding box center [621, 535] width 779 height 41
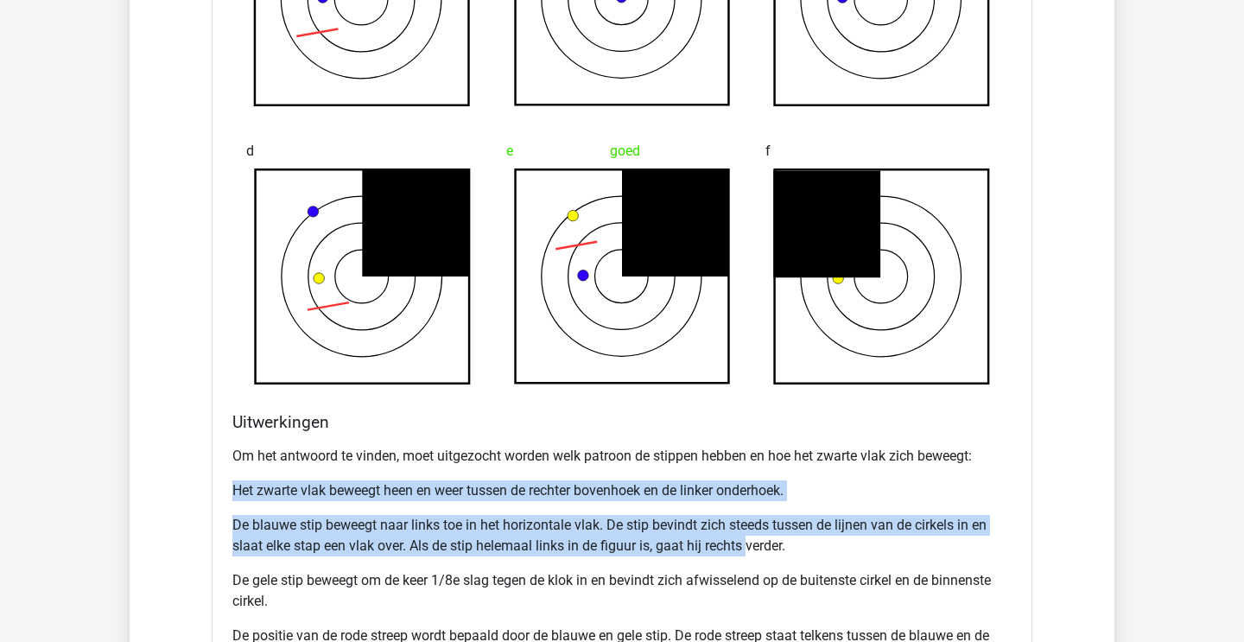
drag, startPoint x: 687, startPoint y: 483, endPoint x: 756, endPoint y: 542, distance: 91.3
click at [752, 542] on div "Om het antwoord te vinden, moet uitgezocht worden welk patroon de stippen hebbe…" at bounding box center [621, 563] width 779 height 249
click at [756, 542] on p "De blauwe stip beweegt naar links toe in het horizontale vlak. De stip bevindt …" at bounding box center [621, 535] width 779 height 41
drag, startPoint x: 695, startPoint y: 478, endPoint x: 751, endPoint y: 557, distance: 96.8
click at [751, 557] on div "Om het antwoord te vinden, moet uitgezocht worden welk patroon de stippen hebbe…" at bounding box center [621, 563] width 779 height 249
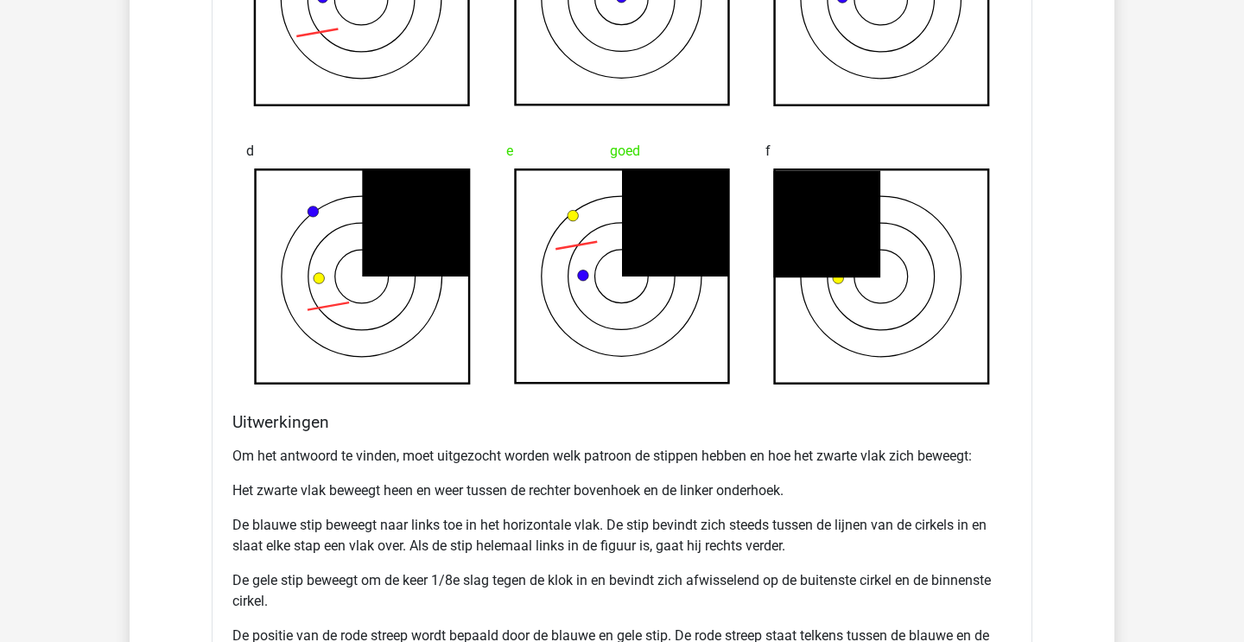
click at [752, 558] on div "Om het antwoord te vinden, moet uitgezocht worden welk patroon de stippen hebbe…" at bounding box center [621, 563] width 779 height 249
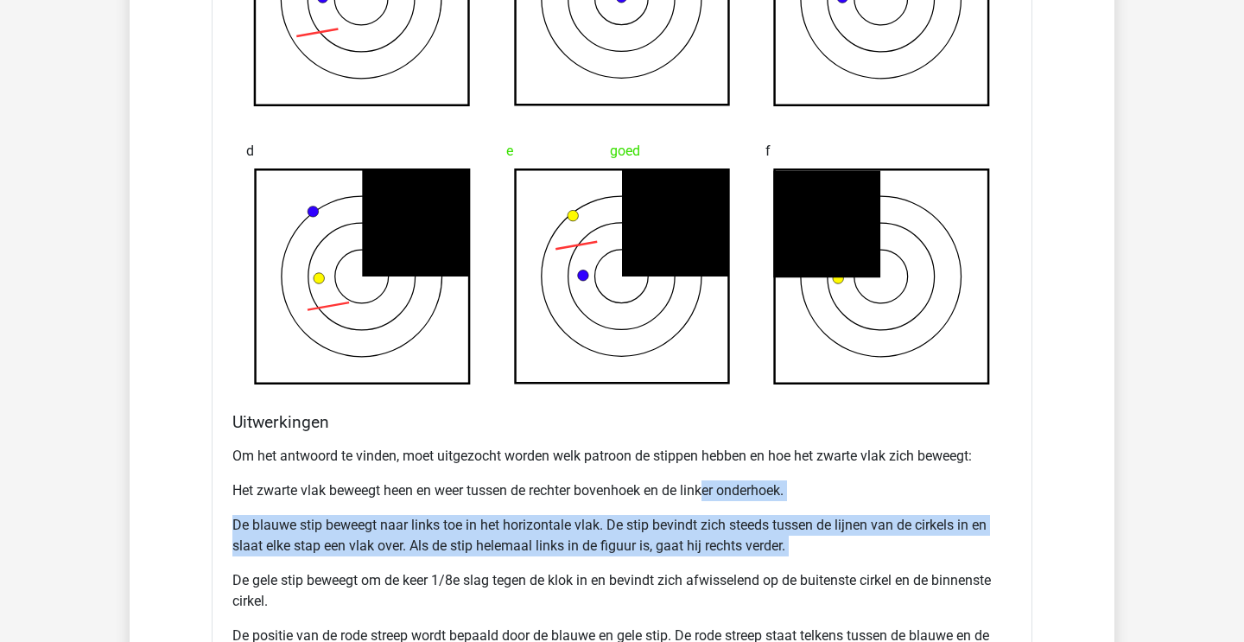
drag, startPoint x: 710, startPoint y: 488, endPoint x: 766, endPoint y: 562, distance: 93.1
click at [764, 562] on div "Om het antwoord te vinden, moet uitgezocht worden welk patroon de stippen hebbe…" at bounding box center [621, 563] width 779 height 249
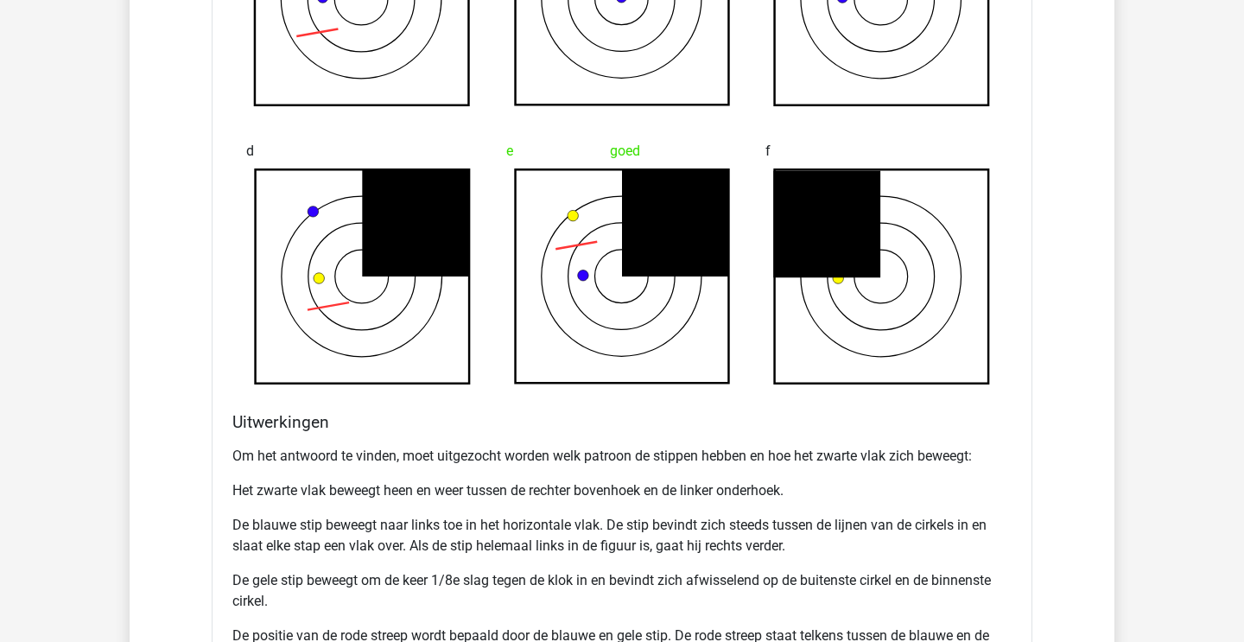
click at [766, 562] on div "Om het antwoord te vinden, moet uitgezocht worden welk patroon de stippen hebbe…" at bounding box center [621, 563] width 779 height 249
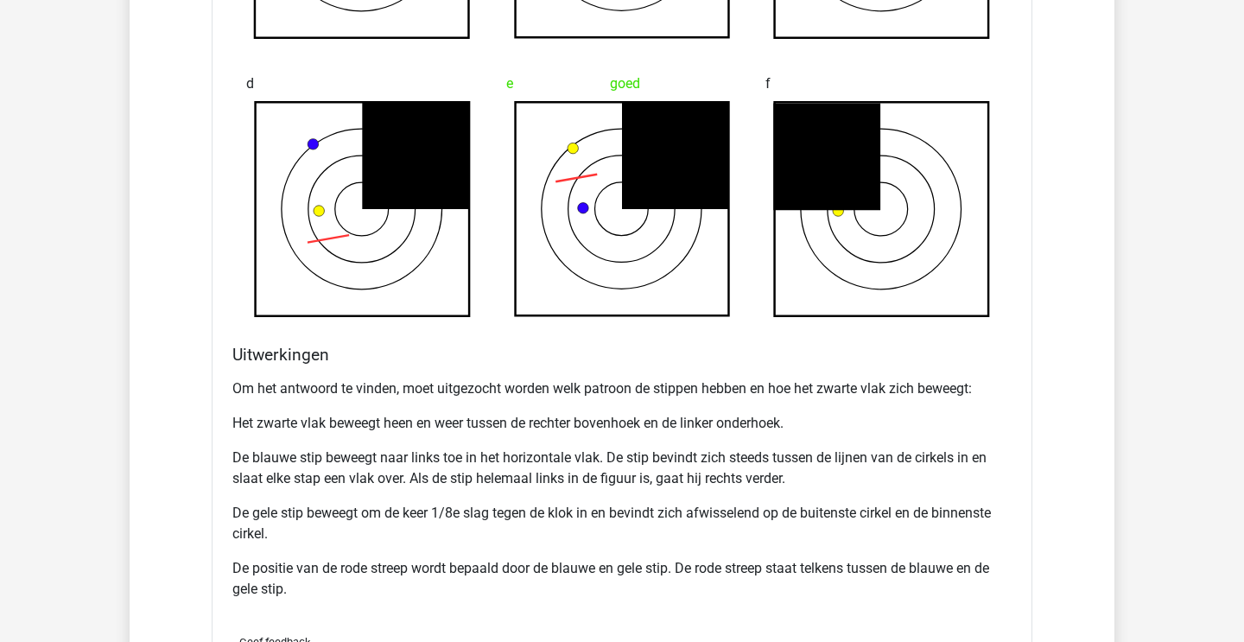
scroll to position [1927, 0]
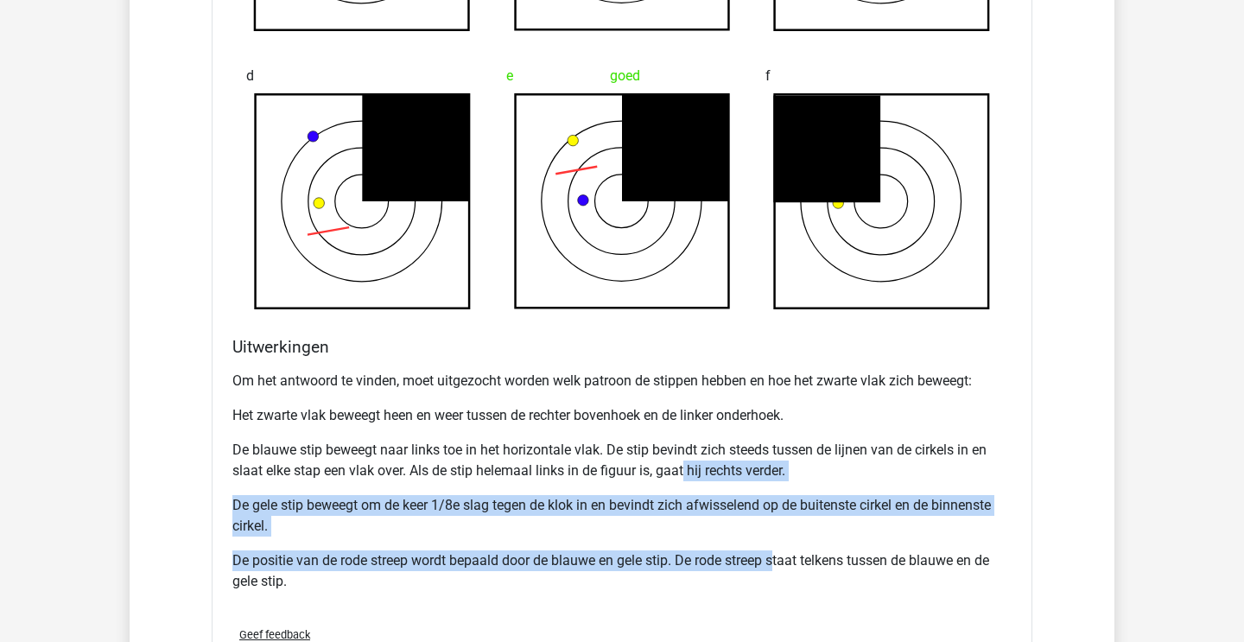
drag, startPoint x: 686, startPoint y: 460, endPoint x: 781, endPoint y: 559, distance: 137.5
click at [781, 559] on div "Om het antwoord te vinden, moet uitgezocht worden welk patroon de stippen hebbe…" at bounding box center [621, 488] width 779 height 249
click at [781, 559] on p "De positie van de rode streep wordt bepaald door de blauwe en gele stip. De rod…" at bounding box center [621, 570] width 779 height 41
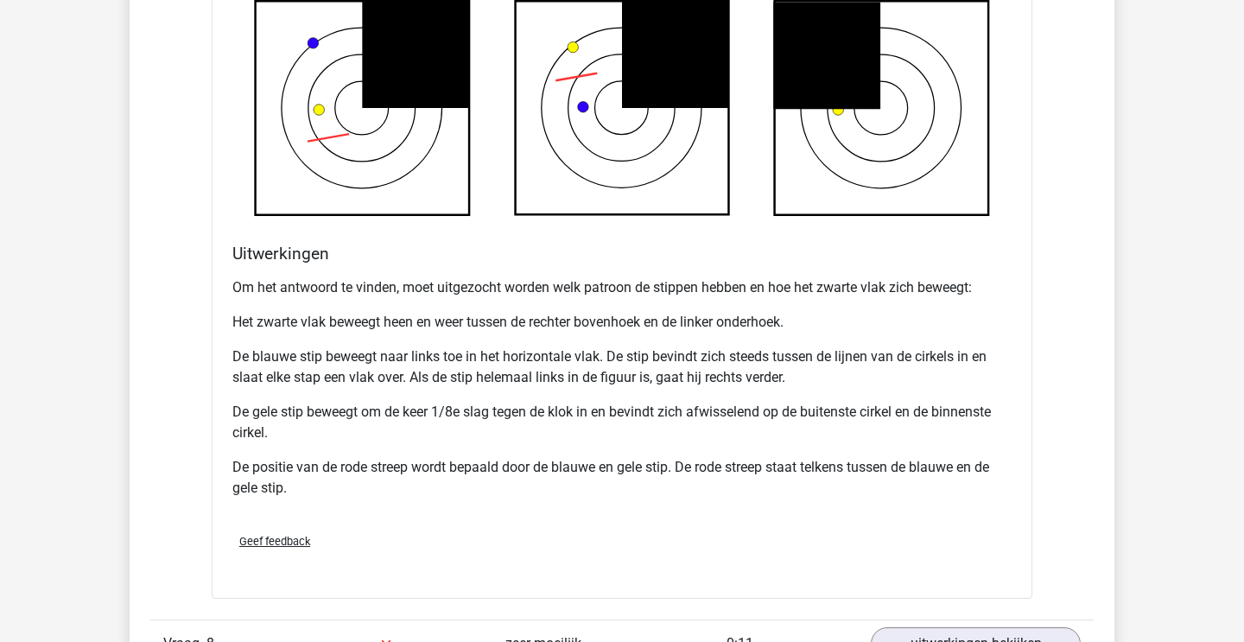
scroll to position [2028, 0]
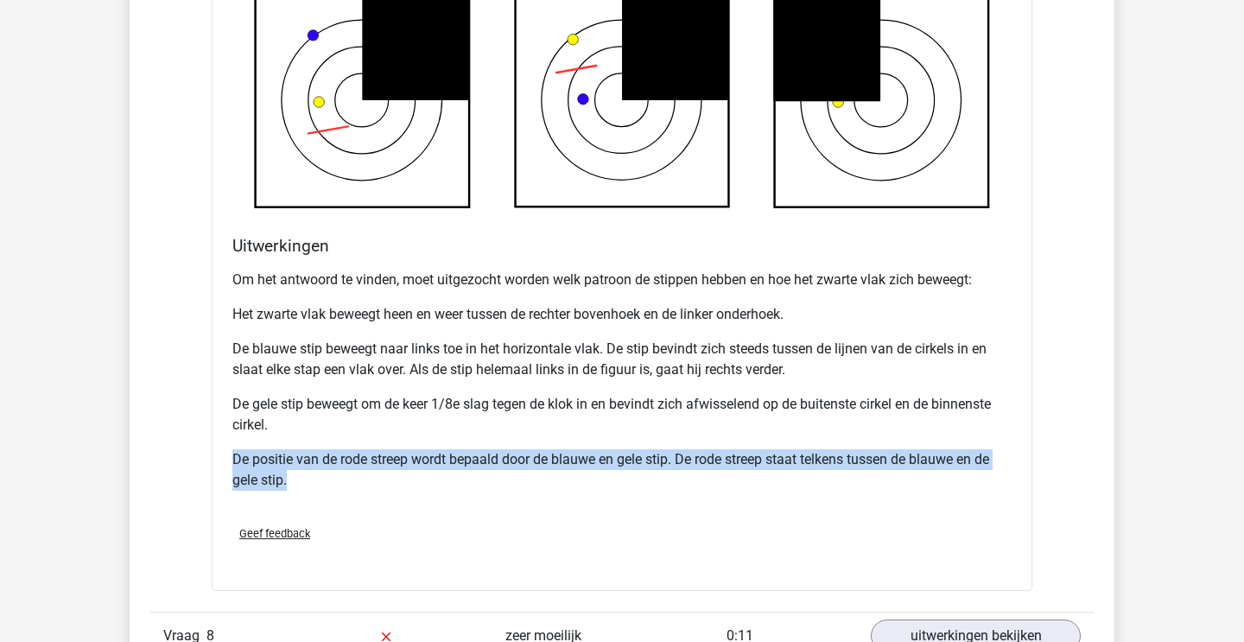
drag, startPoint x: 745, startPoint y: 434, endPoint x: 813, endPoint y: 509, distance: 100.9
click at [812, 509] on div "Om het antwoord te vinden, moet uitgezocht worden welk patroon de stippen hebbe…" at bounding box center [621, 387] width 779 height 249
click at [813, 509] on div "Om het antwoord te vinden, moet uitgezocht worden welk patroon de stippen hebbe…" at bounding box center [621, 387] width 779 height 249
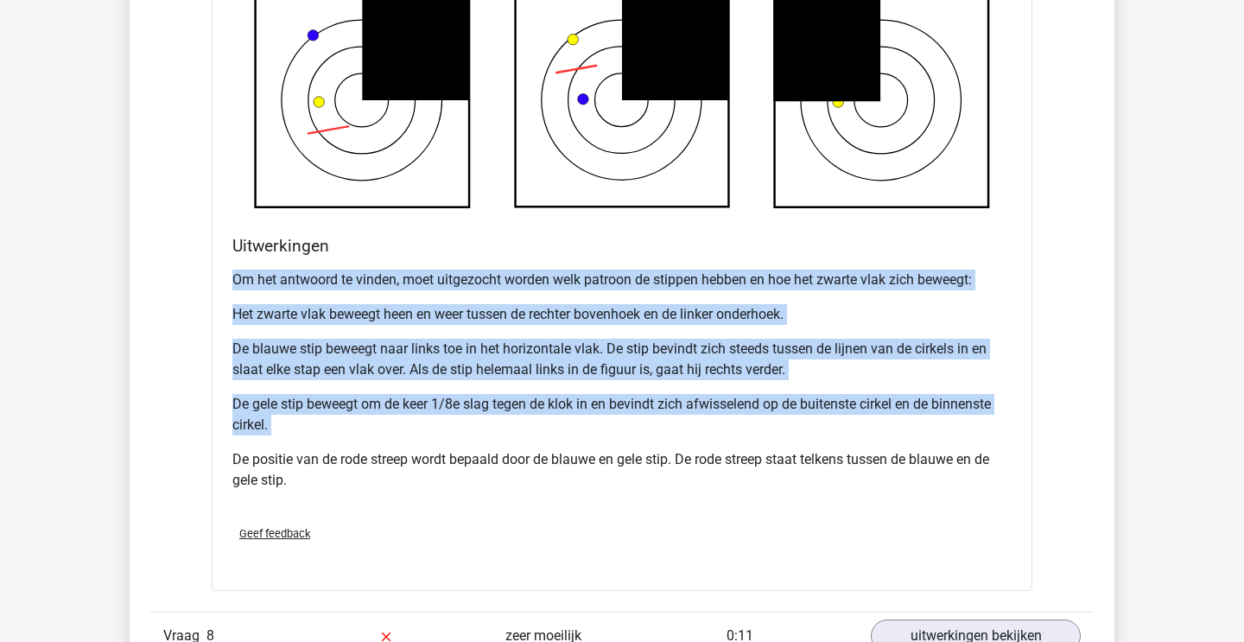
drag, startPoint x: 395, startPoint y: 266, endPoint x: 532, endPoint y: 460, distance: 237.3
click at [531, 458] on div "Om het antwoord te vinden, moet uitgezocht worden welk patroon de stippen hebbe…" at bounding box center [621, 387] width 779 height 249
click at [532, 460] on p "De positie van de rode streep wordt bepaald door de blauwe en gele stip. De rod…" at bounding box center [621, 469] width 779 height 41
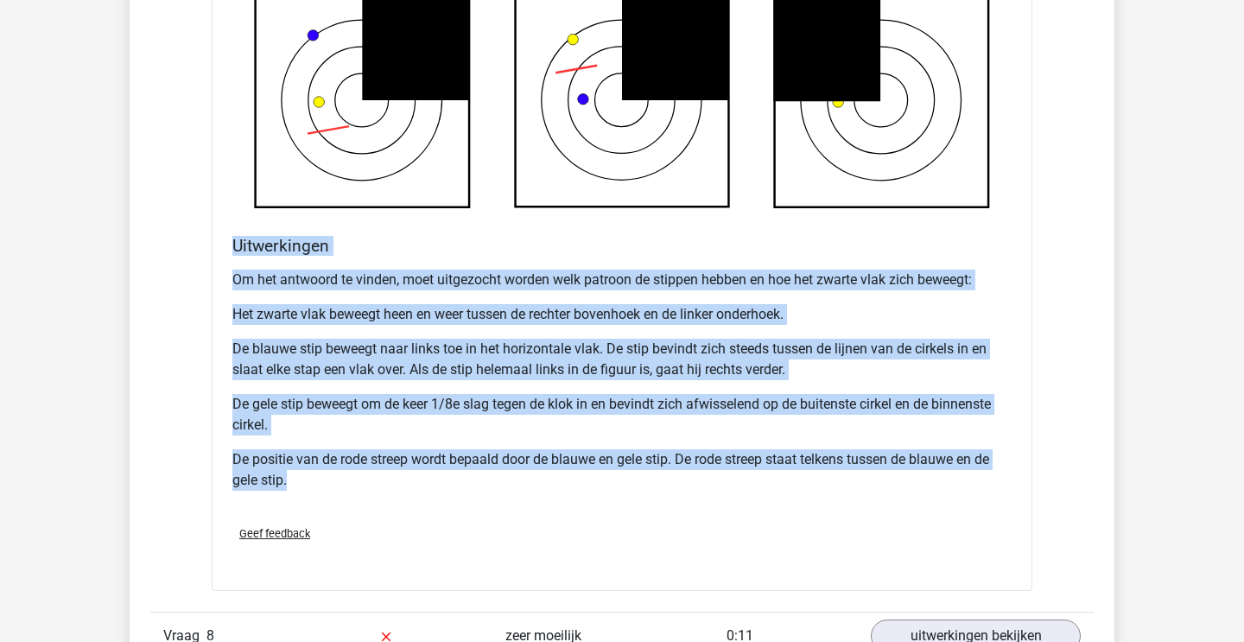
drag, startPoint x: 231, startPoint y: 238, endPoint x: 447, endPoint y: 490, distance: 332.0
click at [443, 485] on div "Uitwerkingen Om het antwoord te vinden, moet uitgezocht worden welk patroon de …" at bounding box center [621, 374] width 793 height 276
click at [447, 490] on p "De positie van de rode streep wordt bepaald door de blauwe en gele stip. De rod…" at bounding box center [621, 469] width 779 height 41
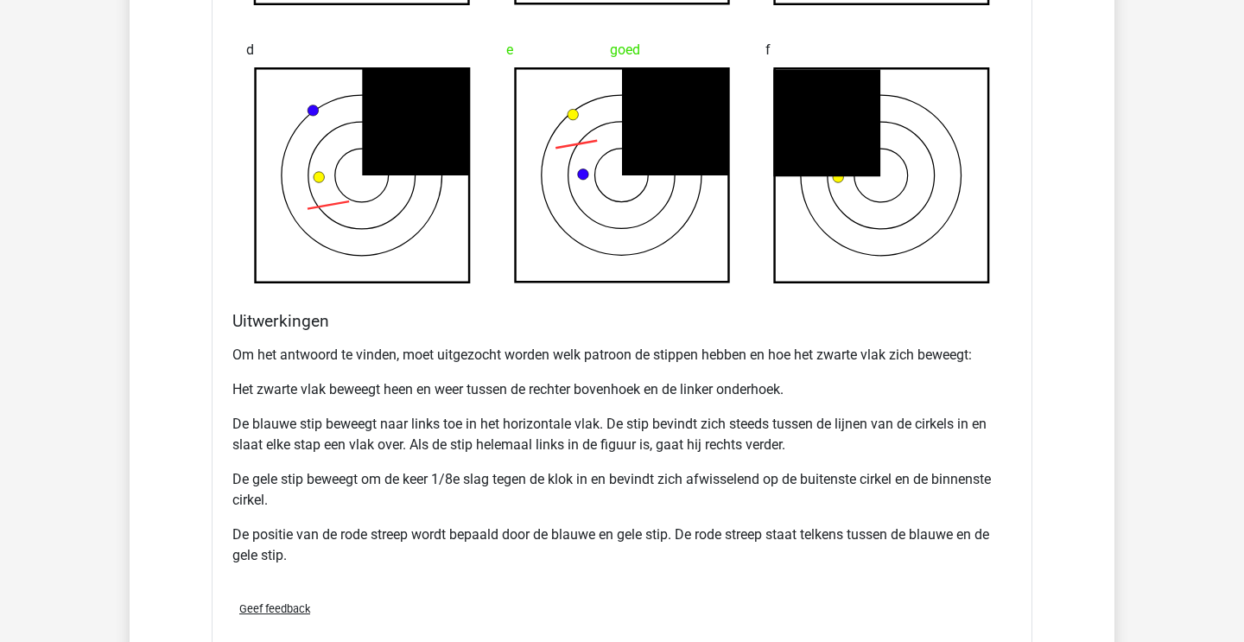
scroll to position [1950, 0]
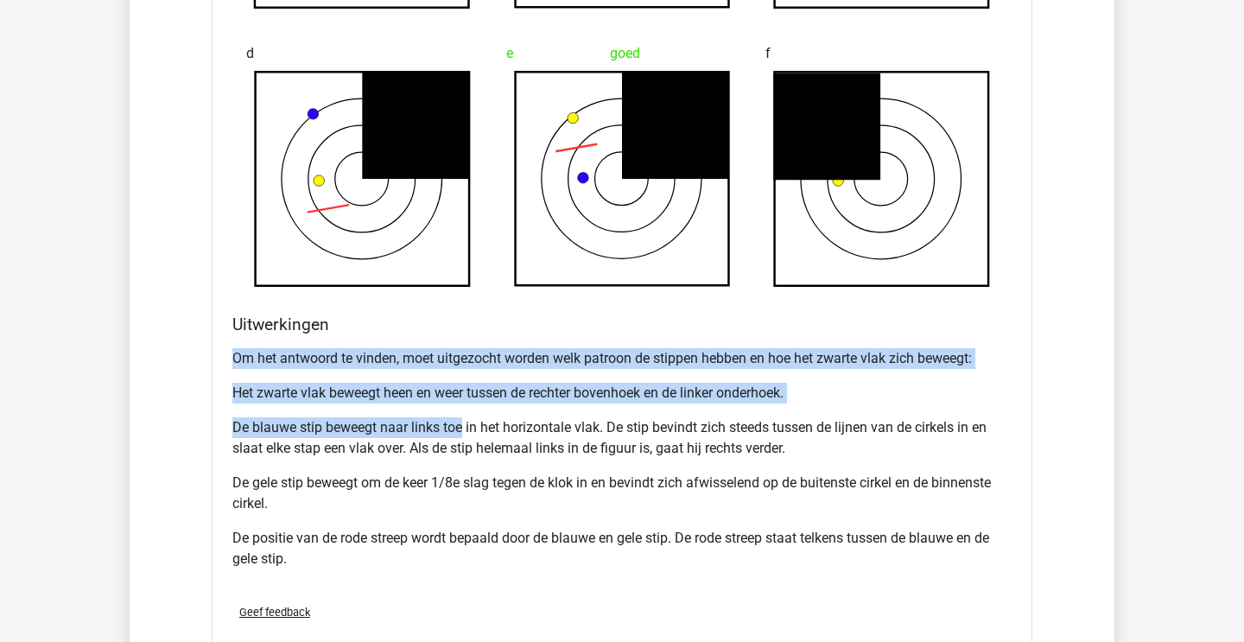
drag, startPoint x: 417, startPoint y: 346, endPoint x: 477, endPoint y: 450, distance: 120.3
click at [476, 448] on div "Om het antwoord te vinden, moet uitgezocht worden welk patroon de stippen hebbe…" at bounding box center [621, 465] width 779 height 249
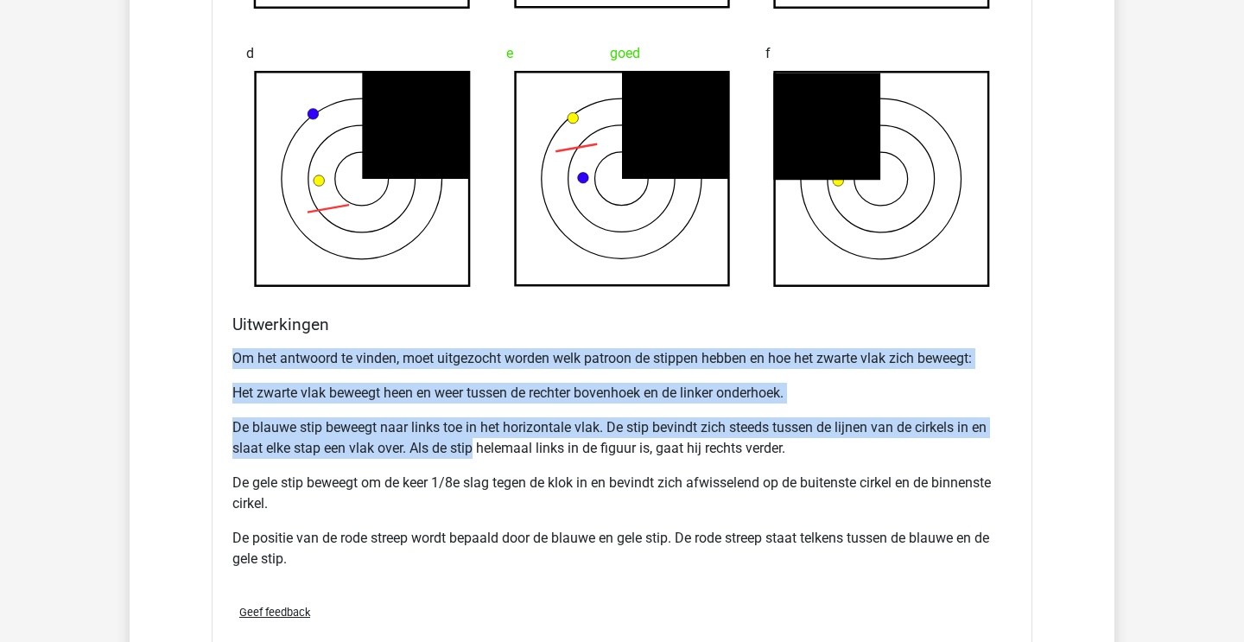
click at [477, 450] on p "De blauwe stip beweegt naar links toe in het horizontale vlak. De stip bevindt …" at bounding box center [621, 437] width 779 height 41
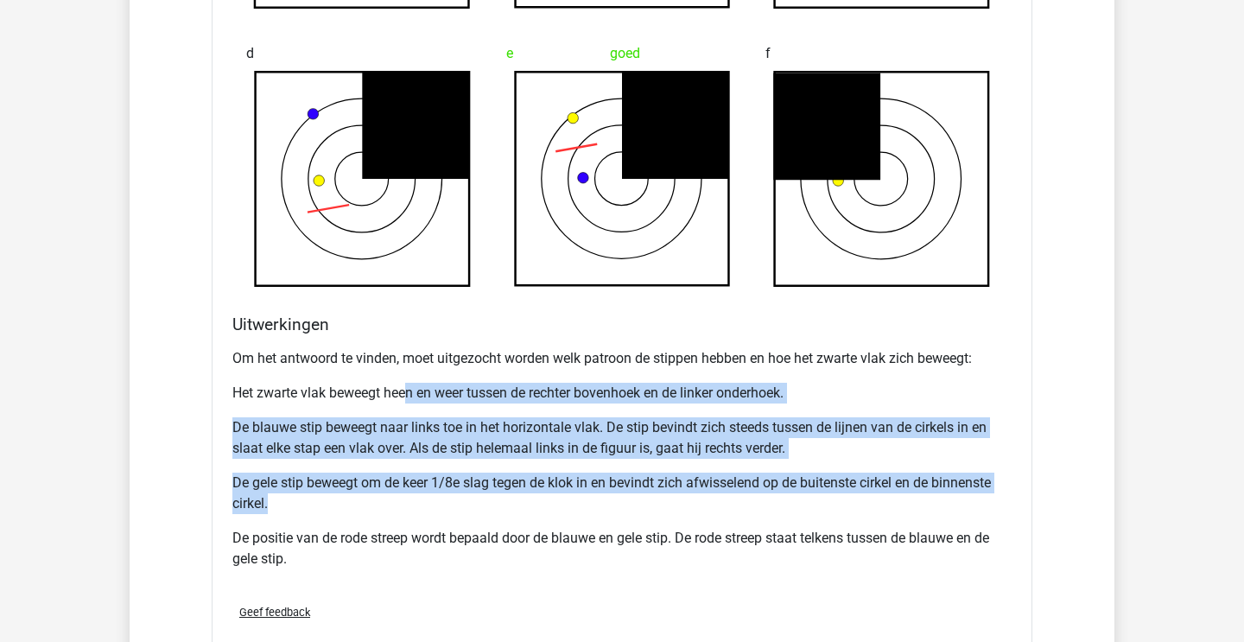
drag, startPoint x: 412, startPoint y: 396, endPoint x: 487, endPoint y: 516, distance: 141.6
click at [486, 515] on div "Om het antwoord te vinden, moet uitgezocht worden welk patroon de stippen hebbe…" at bounding box center [621, 465] width 779 height 249
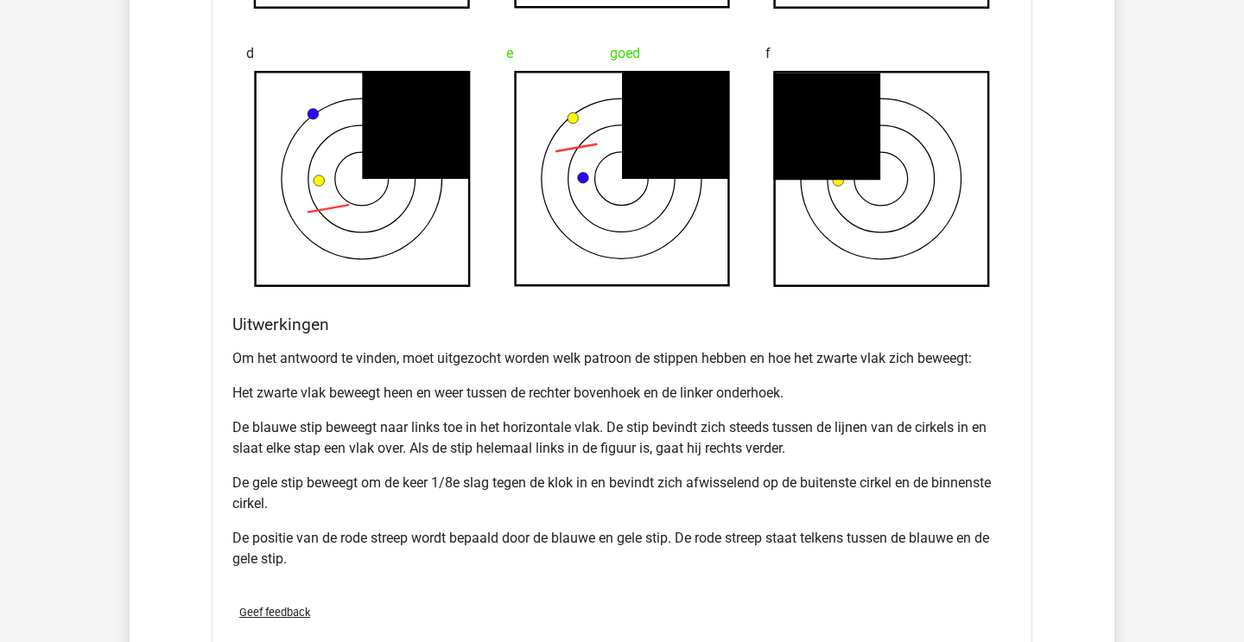
click at [487, 516] on div "Om het antwoord te vinden, moet uitgezocht worden welk patroon de stippen hebbe…" at bounding box center [621, 465] width 779 height 249
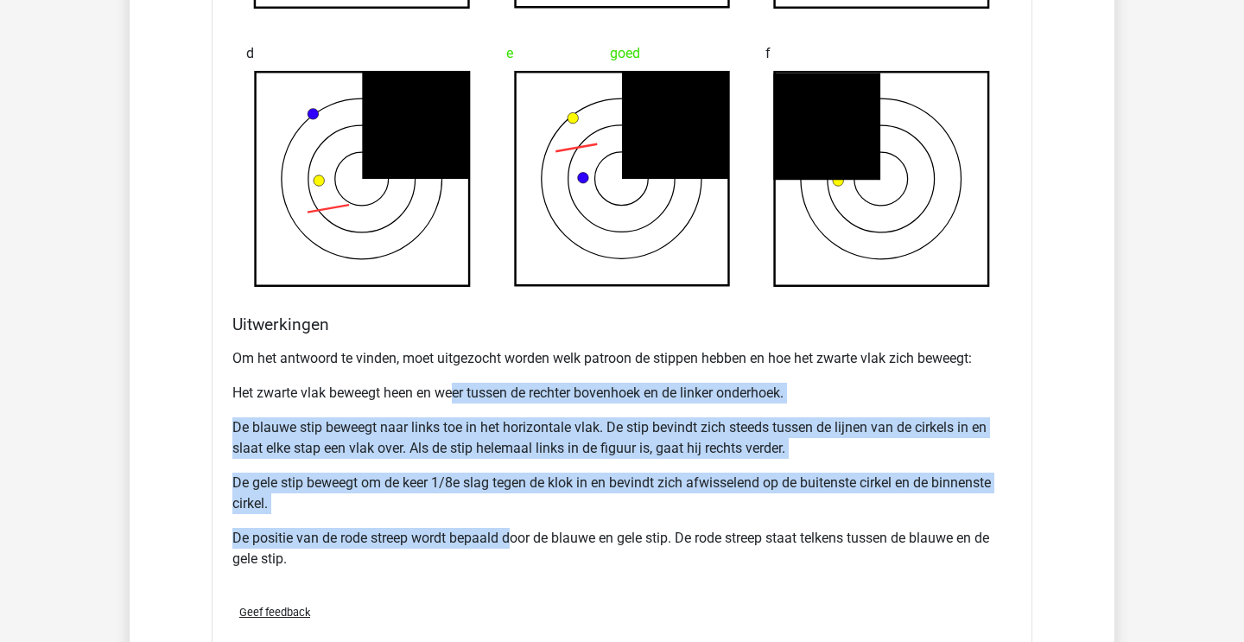
drag, startPoint x: 459, startPoint y: 396, endPoint x: 527, endPoint y: 558, distance: 176.1
click at [525, 555] on div "Om het antwoord te vinden, moet uitgezocht worden welk patroon de stippen hebbe…" at bounding box center [621, 465] width 779 height 249
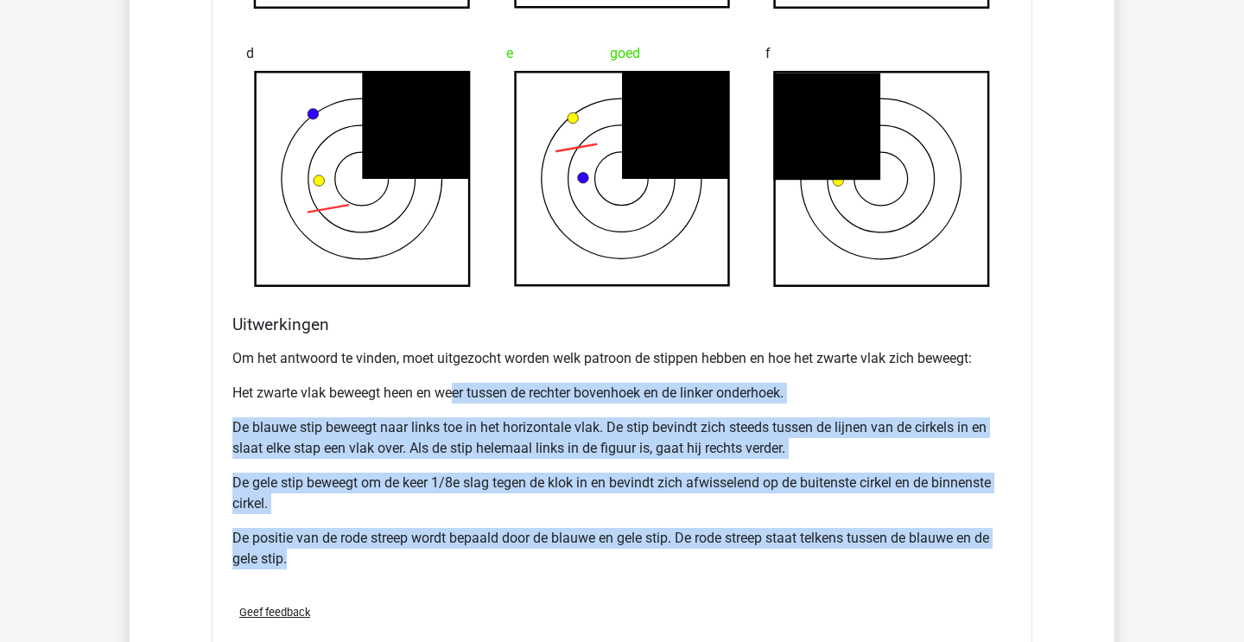
click at [527, 558] on p "De positie van de rode streep wordt bepaald door de blauwe en gele stip. De rod…" at bounding box center [621, 548] width 779 height 41
drag, startPoint x: 491, startPoint y: 379, endPoint x: 631, endPoint y: 653, distance: 307.5
click at [631, 641] on html "Anouck anouckdl@gmail.com" at bounding box center [622, 207] width 1244 height 4315
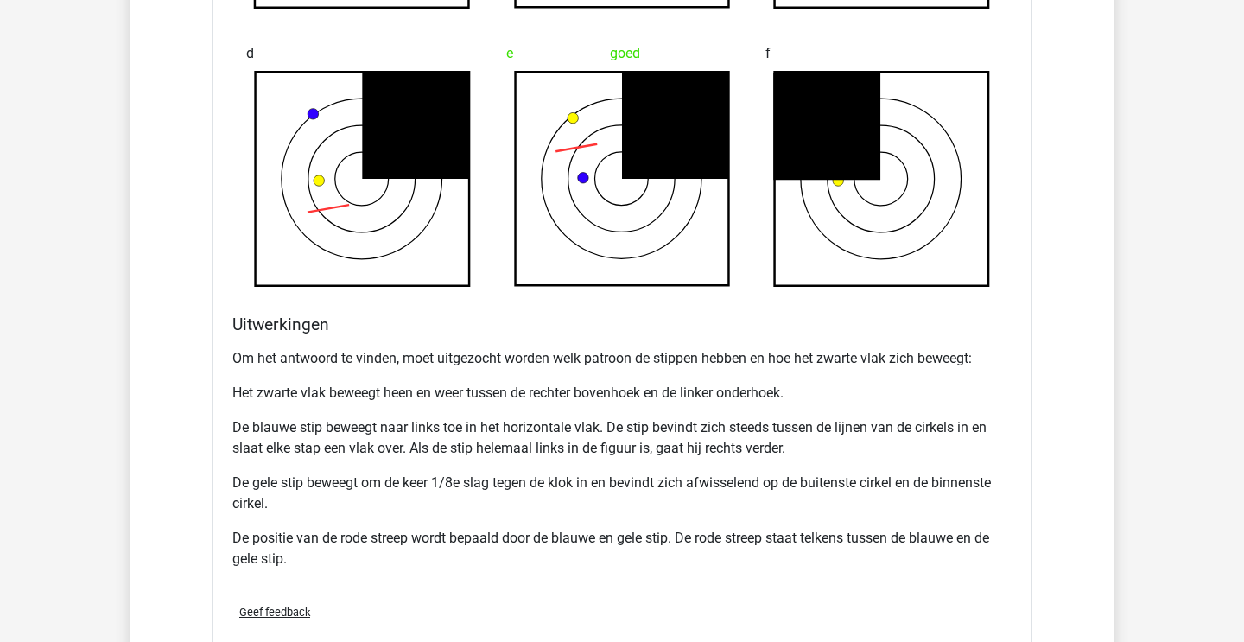
click at [246, 428] on p "De blauwe stip beweegt naar links toe in het horizontale vlak. De stip bevindt …" at bounding box center [621, 437] width 779 height 41
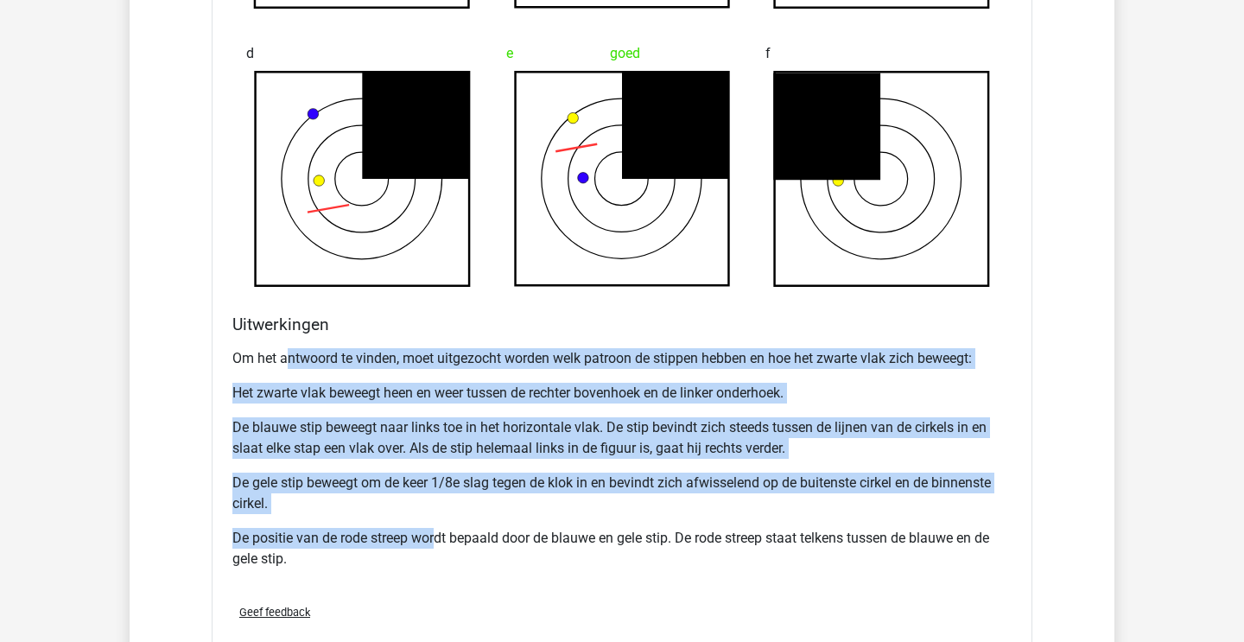
drag, startPoint x: 293, startPoint y: 365, endPoint x: 435, endPoint y: 546, distance: 230.7
click at [434, 542] on div "Om het antwoord te vinden, moet uitgezocht worden welk patroon de stippen hebbe…" at bounding box center [621, 465] width 779 height 249
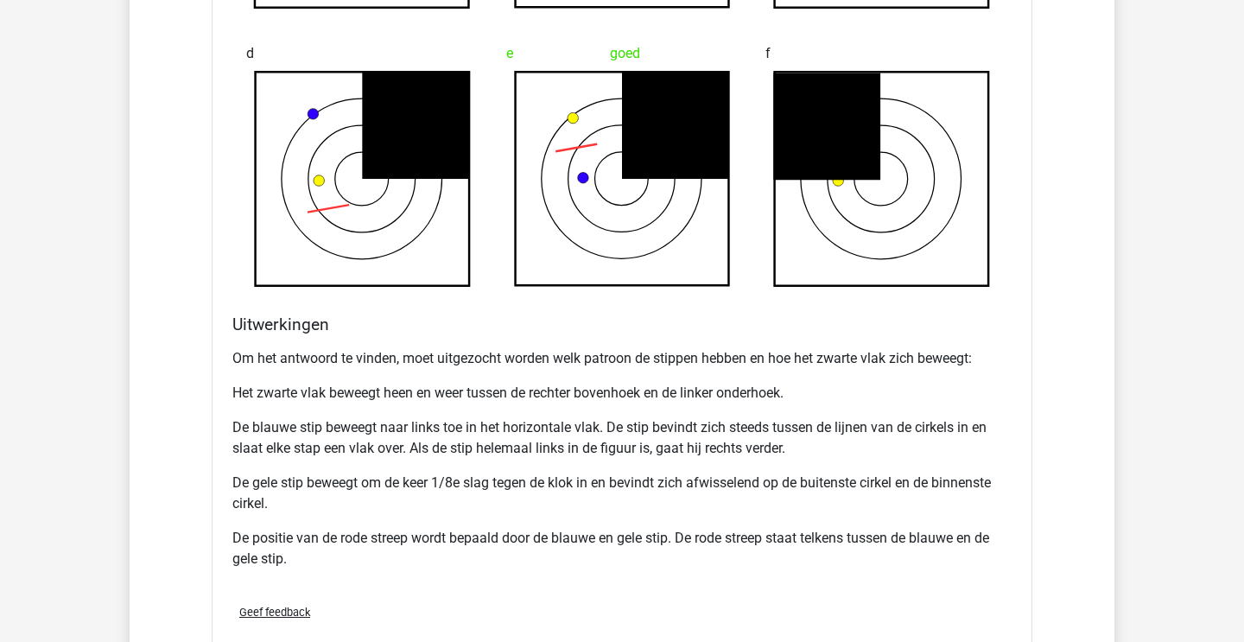
click at [435, 546] on p "De positie van de rode streep wordt bepaald door de blauwe en gele stip. De rod…" at bounding box center [621, 548] width 779 height 41
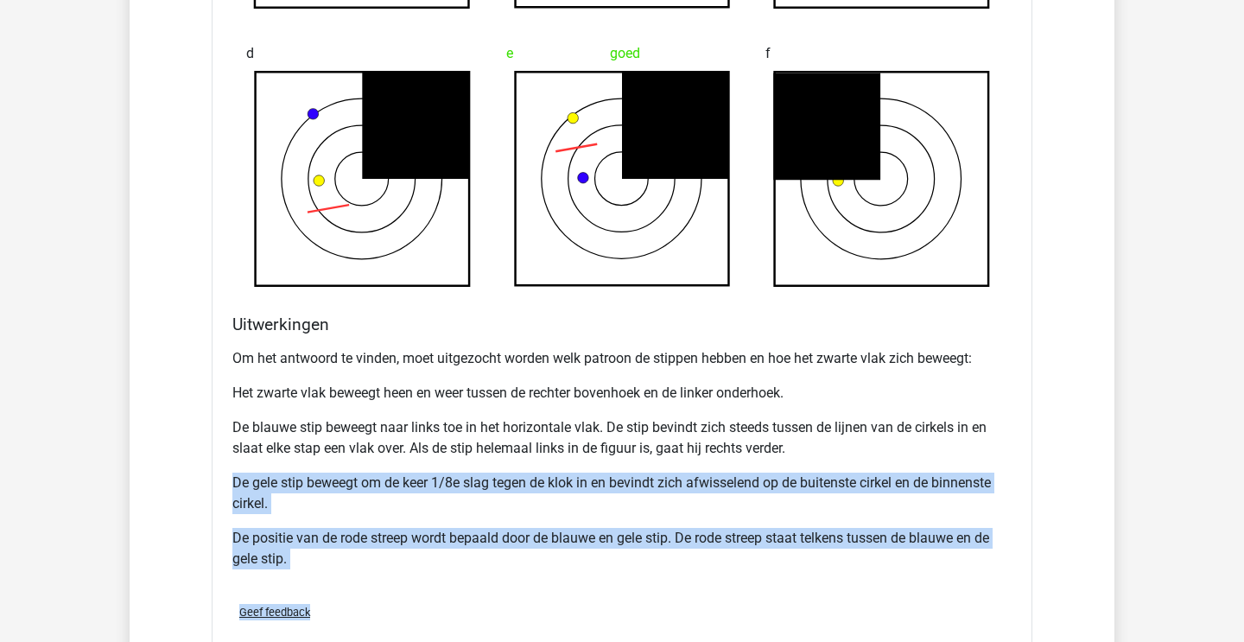
drag, startPoint x: 409, startPoint y: 465, endPoint x: 522, endPoint y: 644, distance: 211.9
click at [522, 641] on html "Anouck anouckdl@gmail.com" at bounding box center [622, 207] width 1244 height 4315
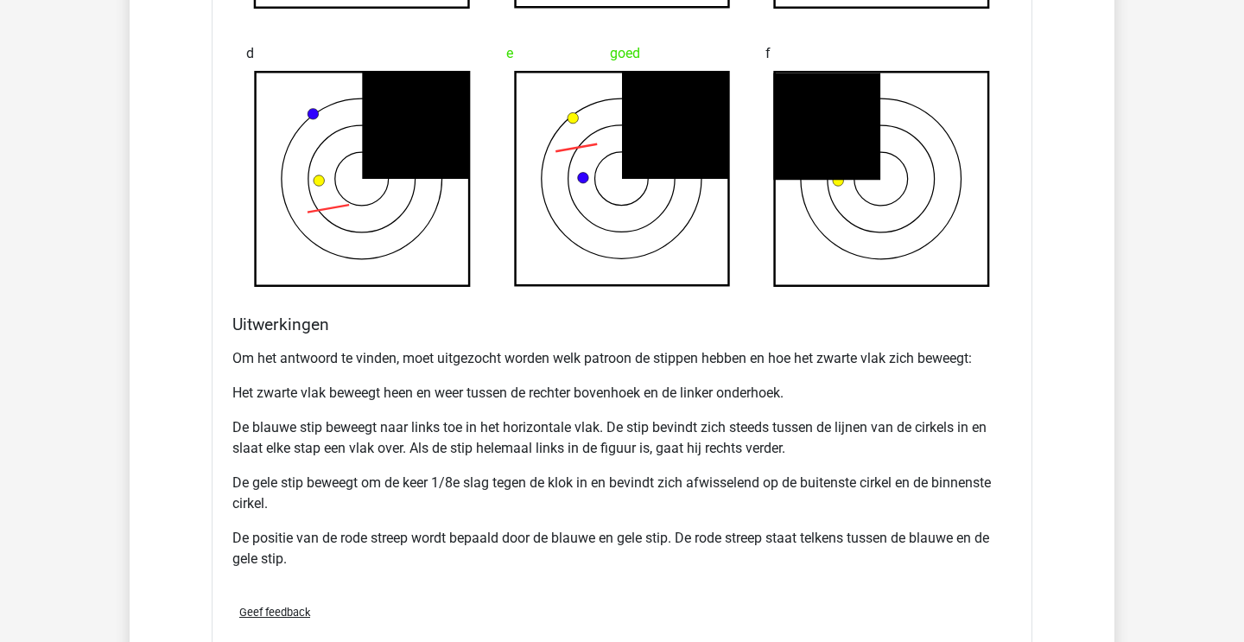
click at [394, 442] on p "De blauwe stip beweegt naar links toe in het horizontale vlak. De stip bevindt …" at bounding box center [621, 437] width 779 height 41
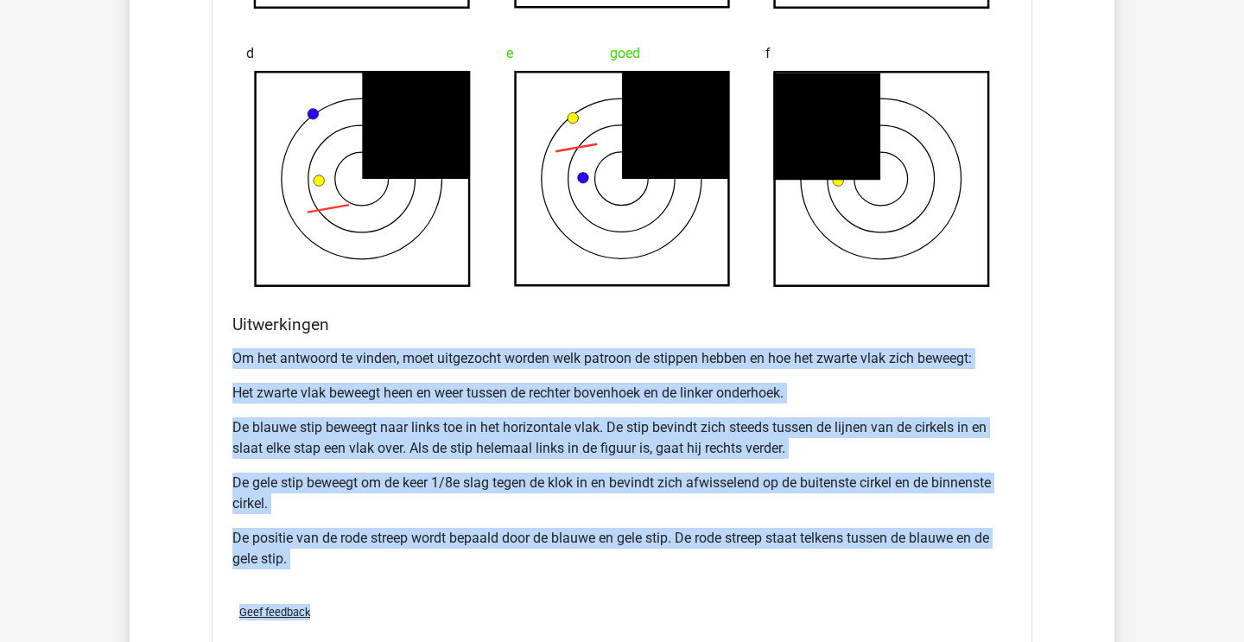
drag, startPoint x: 352, startPoint y: 339, endPoint x: 600, endPoint y: 623, distance: 377.0
click at [598, 621] on div "Welk figuur moet het vraagteken vervangen om een logische reeks te vormen? a jo…" at bounding box center [622, 109] width 821 height 1120
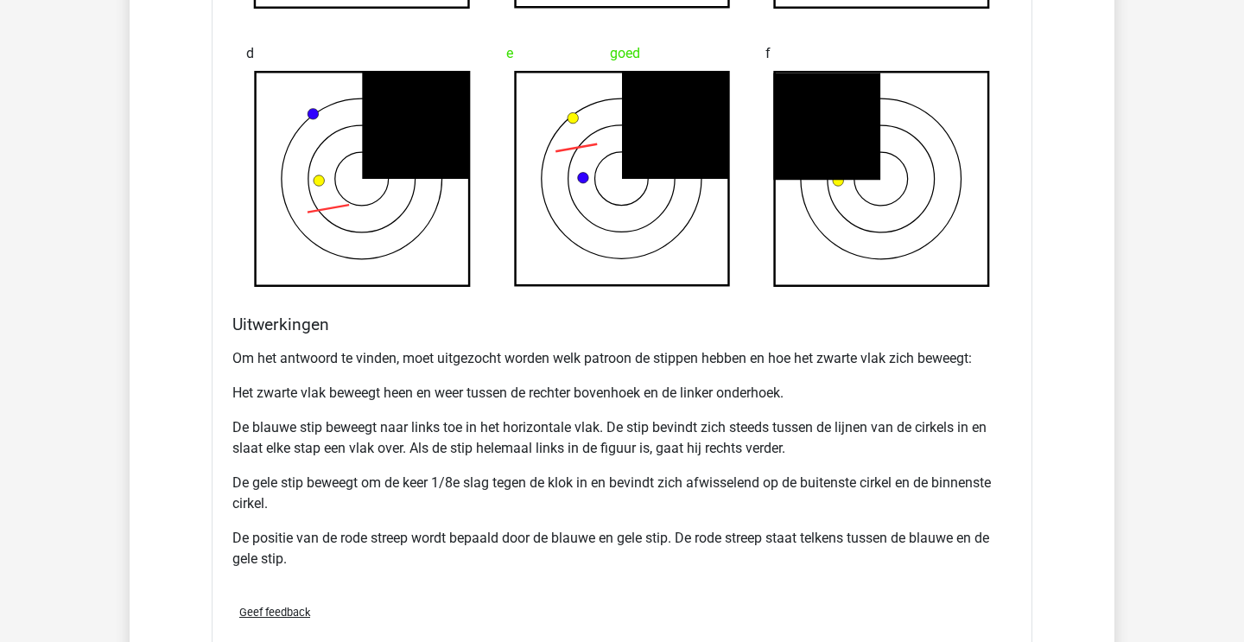
click at [565, 571] on div "Om het antwoord te vinden, moet uitgezocht worden welk patroon de stippen hebbe…" at bounding box center [621, 465] width 779 height 249
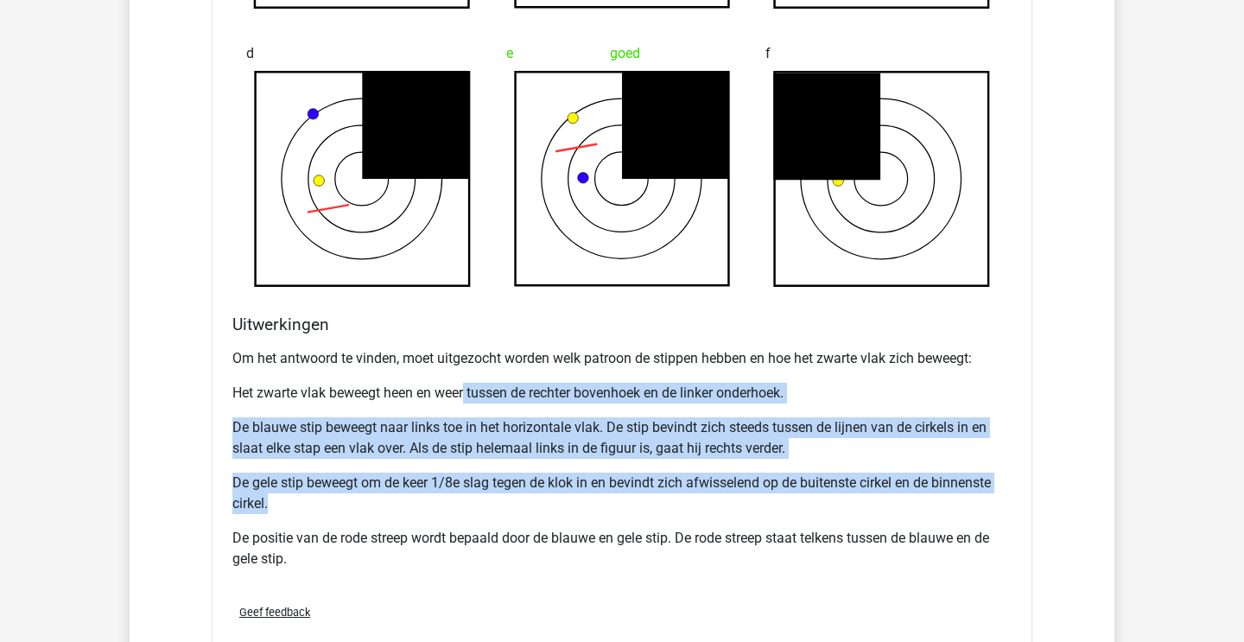
drag, startPoint x: 467, startPoint y: 396, endPoint x: 555, endPoint y: 501, distance: 136.1
click at [555, 501] on div "Om het antwoord te vinden, moet uitgezocht worden welk patroon de stippen hebbe…" at bounding box center [621, 465] width 779 height 249
click at [556, 507] on p "De gele stip beweegt om de keer 1/8e slag tegen de klok in en bevindt zich afwi…" at bounding box center [621, 492] width 779 height 41
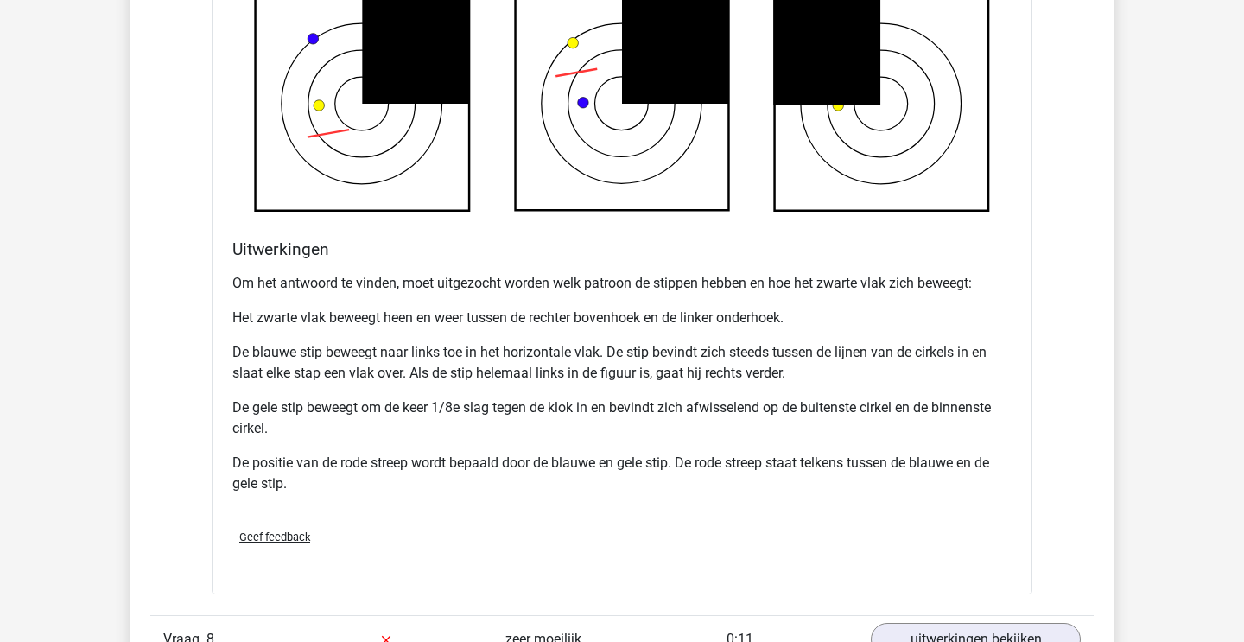
scroll to position [2032, 0]
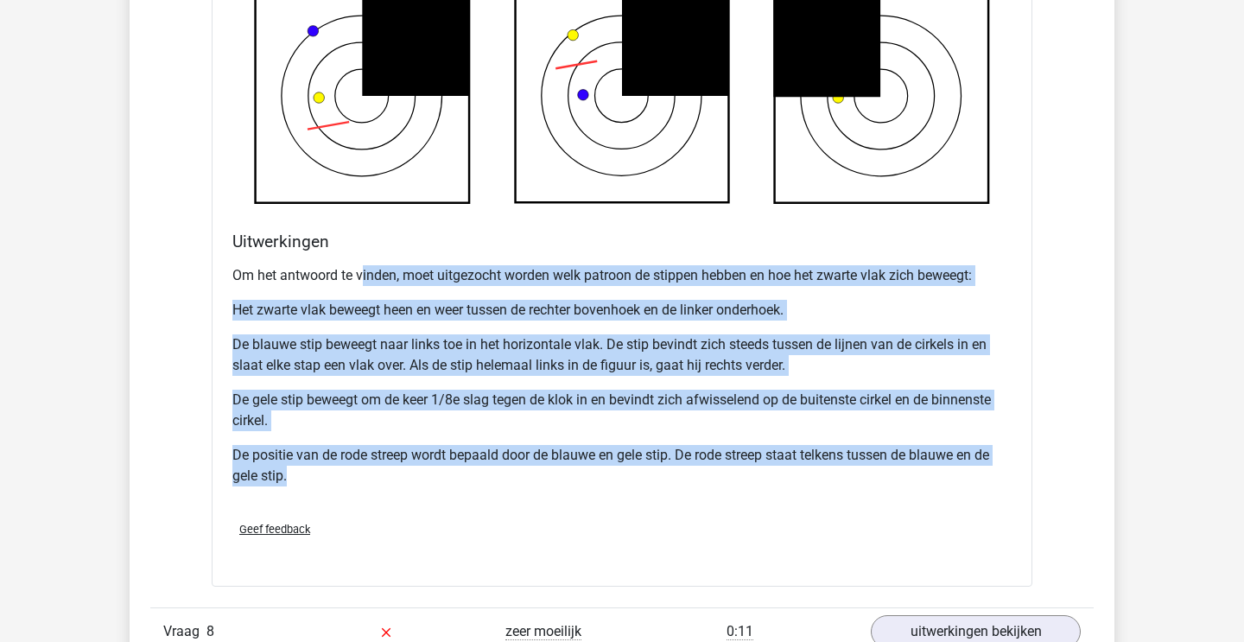
drag, startPoint x: 363, startPoint y: 272, endPoint x: 558, endPoint y: 502, distance: 301.5
click at [557, 499] on div "Om het antwoord te vinden, moet uitgezocht worden welk patroon de stippen hebbe…" at bounding box center [621, 382] width 779 height 249
click at [558, 502] on div "Om het antwoord te vinden, moet uitgezocht worden welk patroon de stippen hebbe…" at bounding box center [621, 382] width 779 height 249
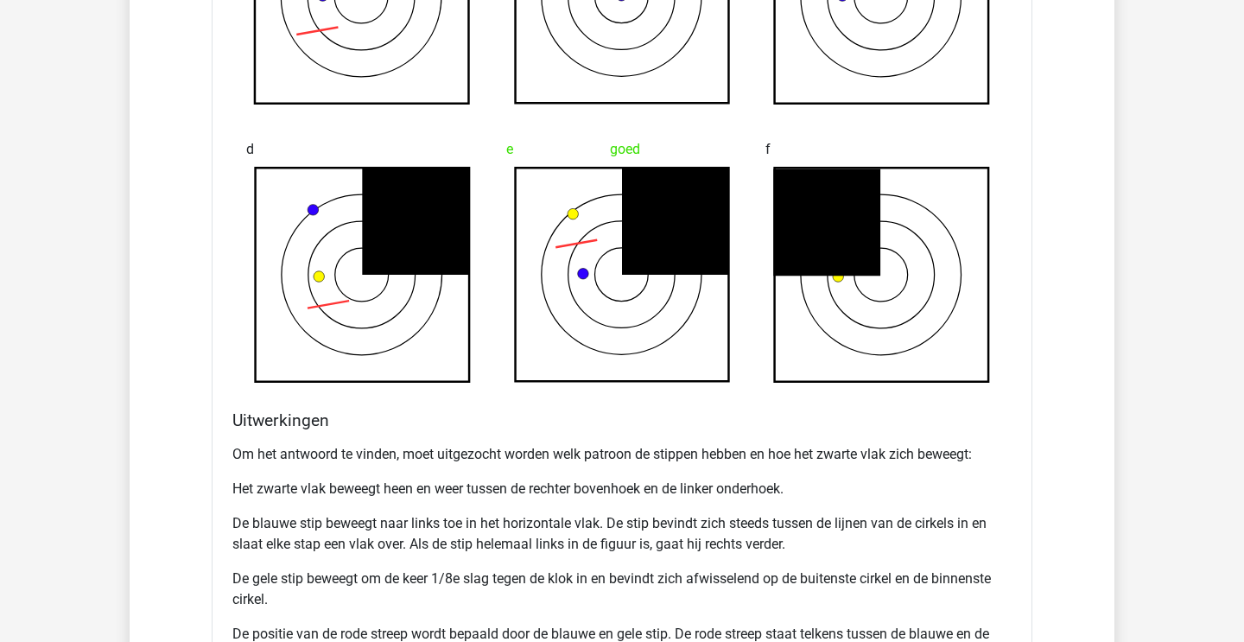
scroll to position [1852, 0]
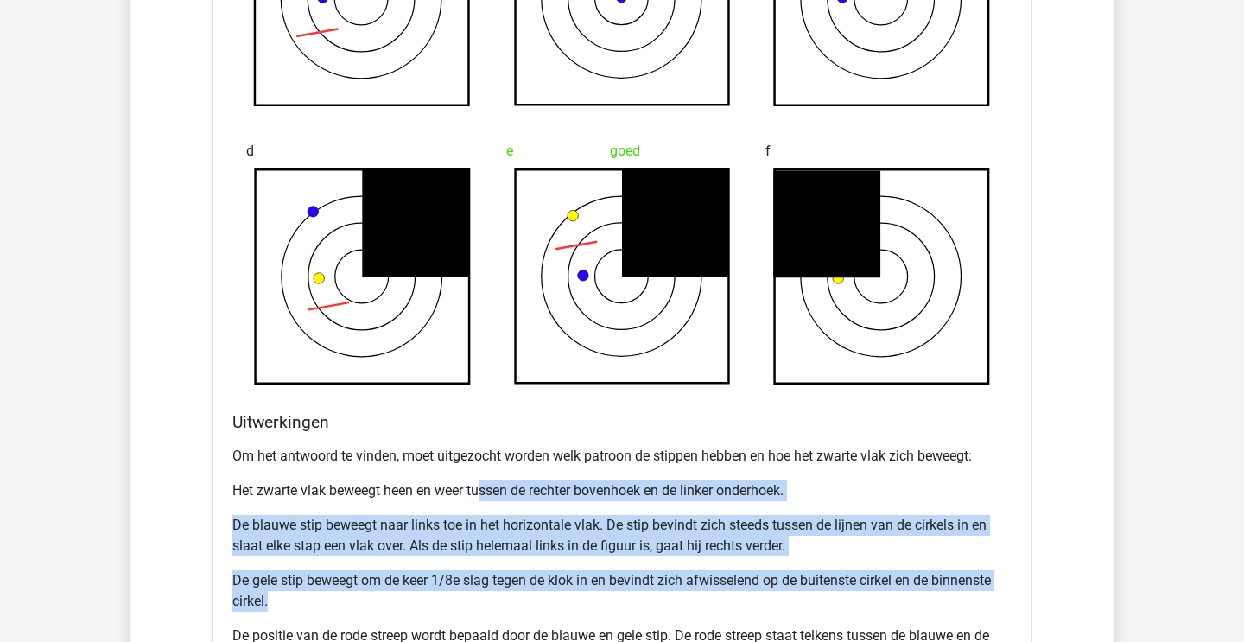
drag, startPoint x: 485, startPoint y: 488, endPoint x: 636, endPoint y: 618, distance: 199.0
click at [634, 617] on div "Om het antwoord te vinden, moet uitgezocht worden welk patroon de stippen hebbe…" at bounding box center [621, 563] width 779 height 249
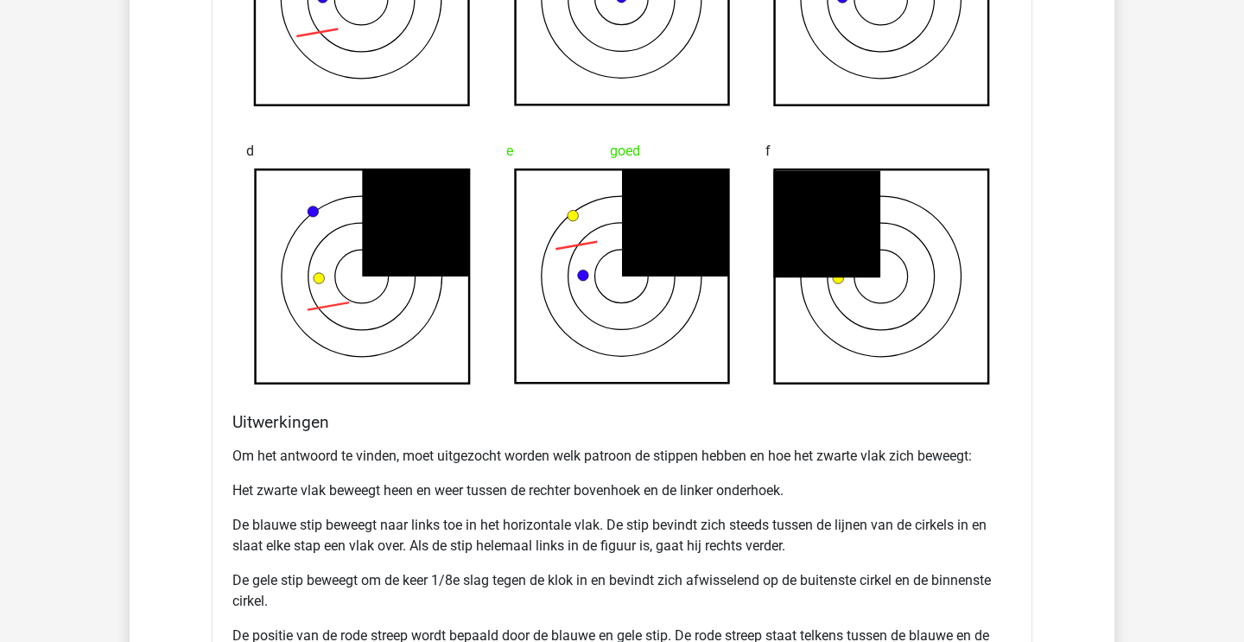
click at [636, 618] on div "Om het antwoord te vinden, moet uitgezocht worden welk patroon de stippen hebbe…" at bounding box center [621, 563] width 779 height 249
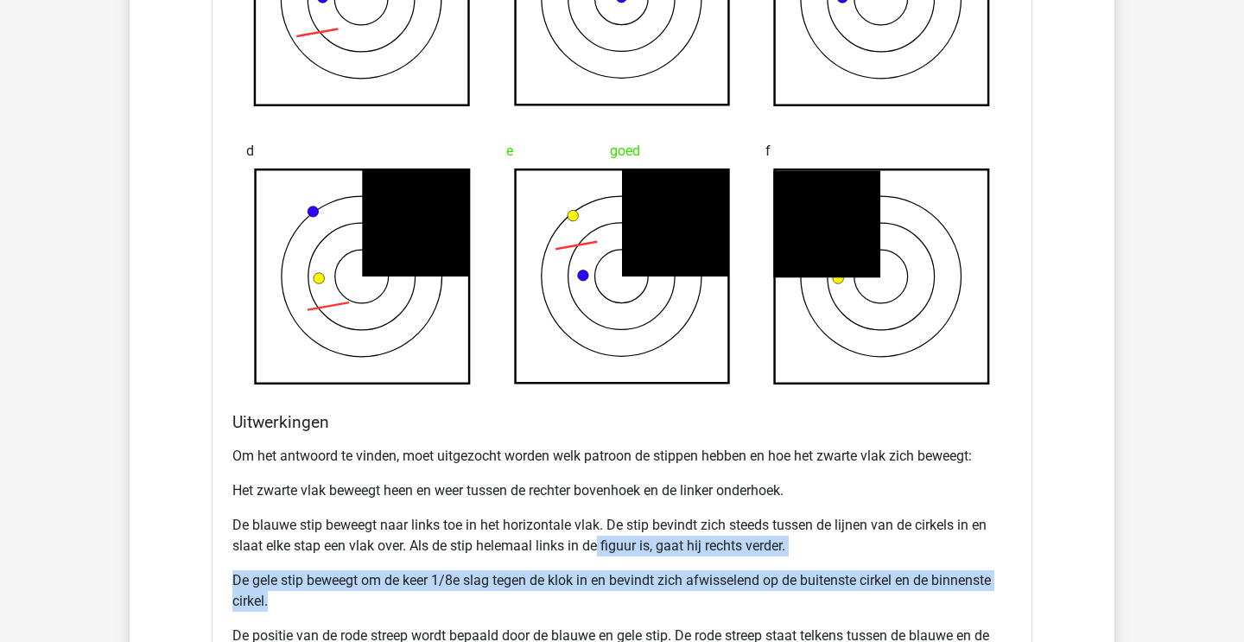
drag, startPoint x: 599, startPoint y: 534, endPoint x: 688, endPoint y: 605, distance: 113.0
click at [689, 608] on div "Om het antwoord te vinden, moet uitgezocht worden welk patroon de stippen hebbe…" at bounding box center [621, 563] width 779 height 249
click at [688, 605] on p "De gele stip beweegt om de keer 1/8e slag tegen de klok in en bevindt zich afwi…" at bounding box center [621, 590] width 779 height 41
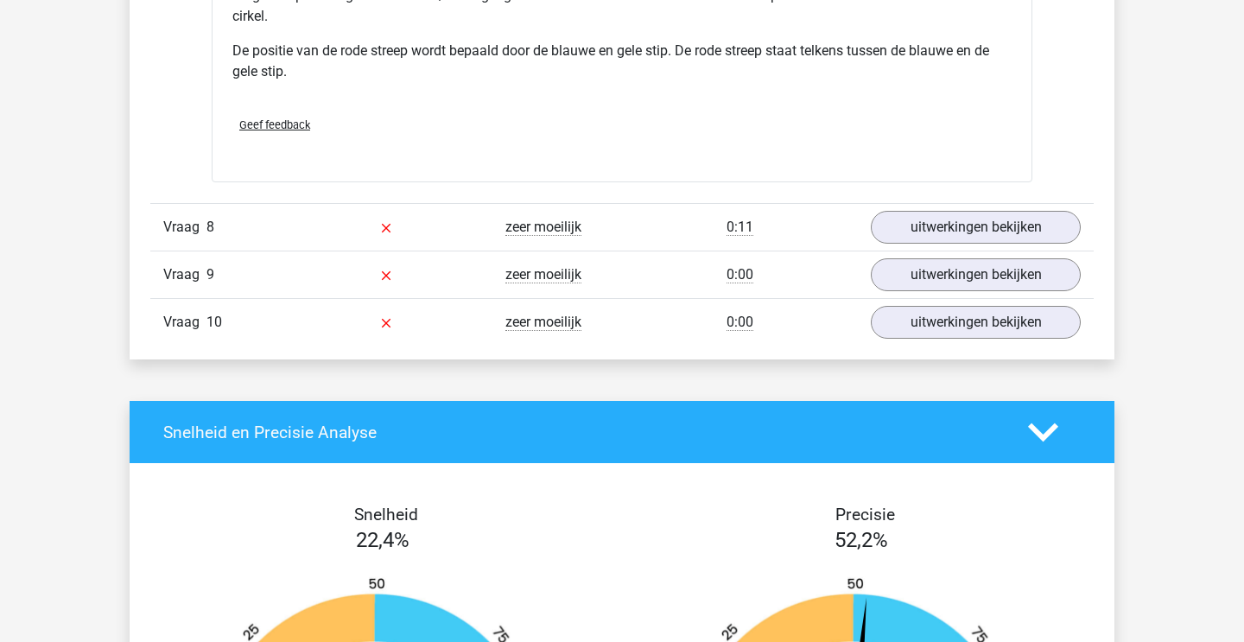
scroll to position [2477, 0]
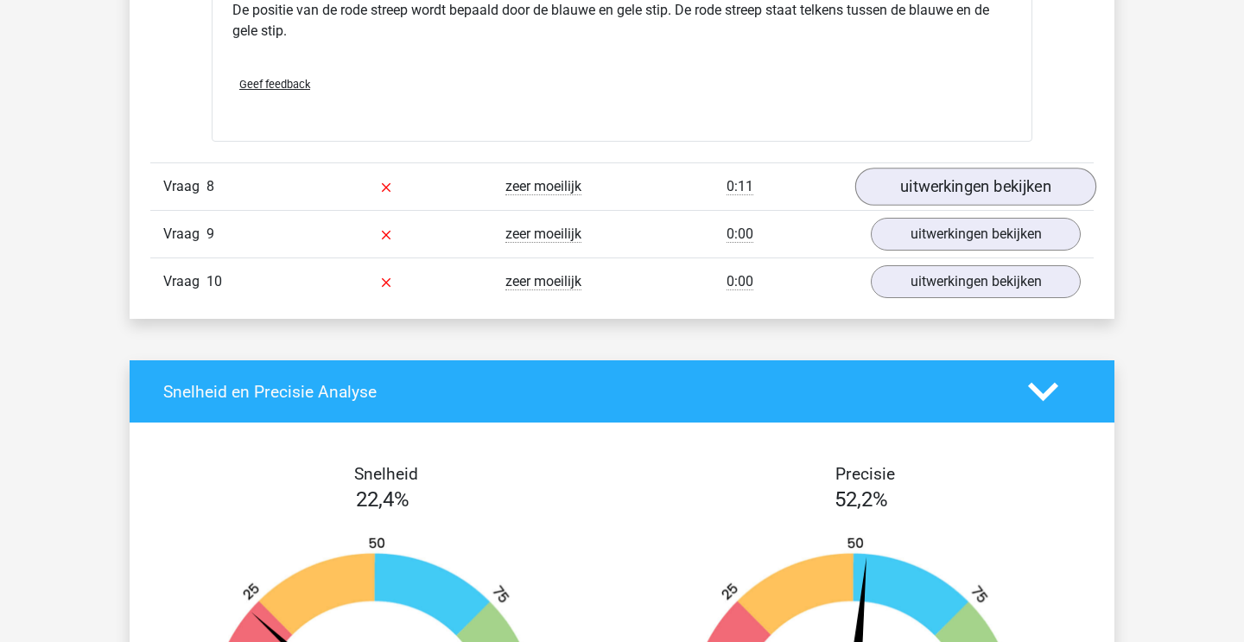
click at [974, 181] on link "uitwerkingen bekijken" at bounding box center [975, 187] width 241 height 38
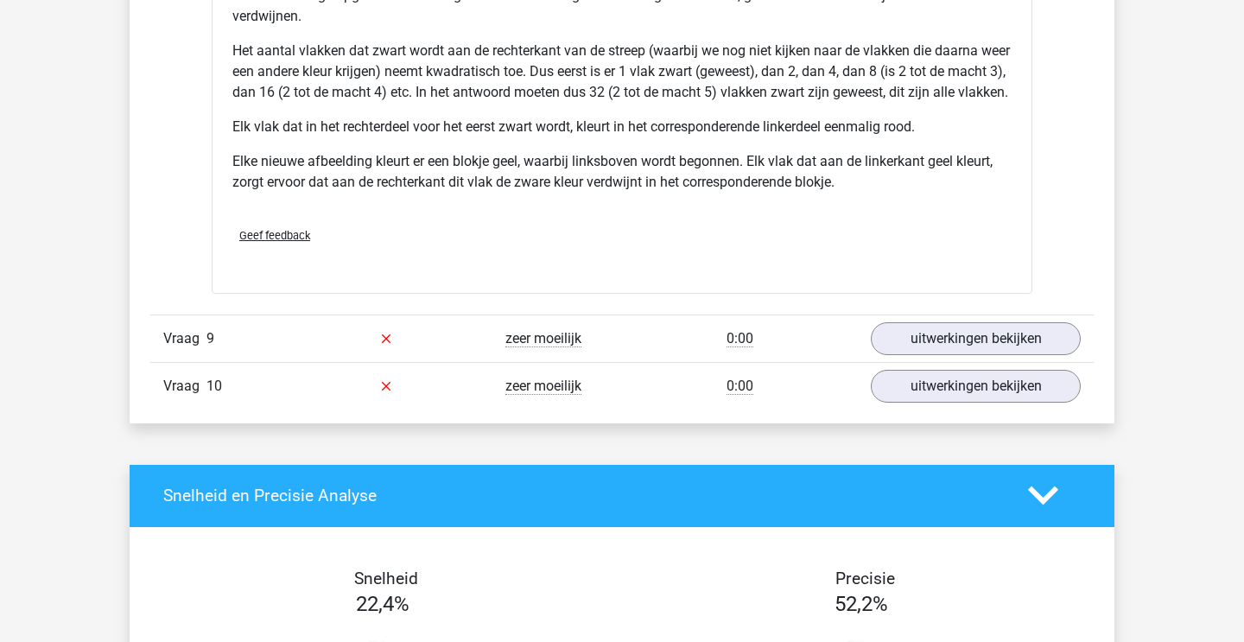
scroll to position [3573, 0]
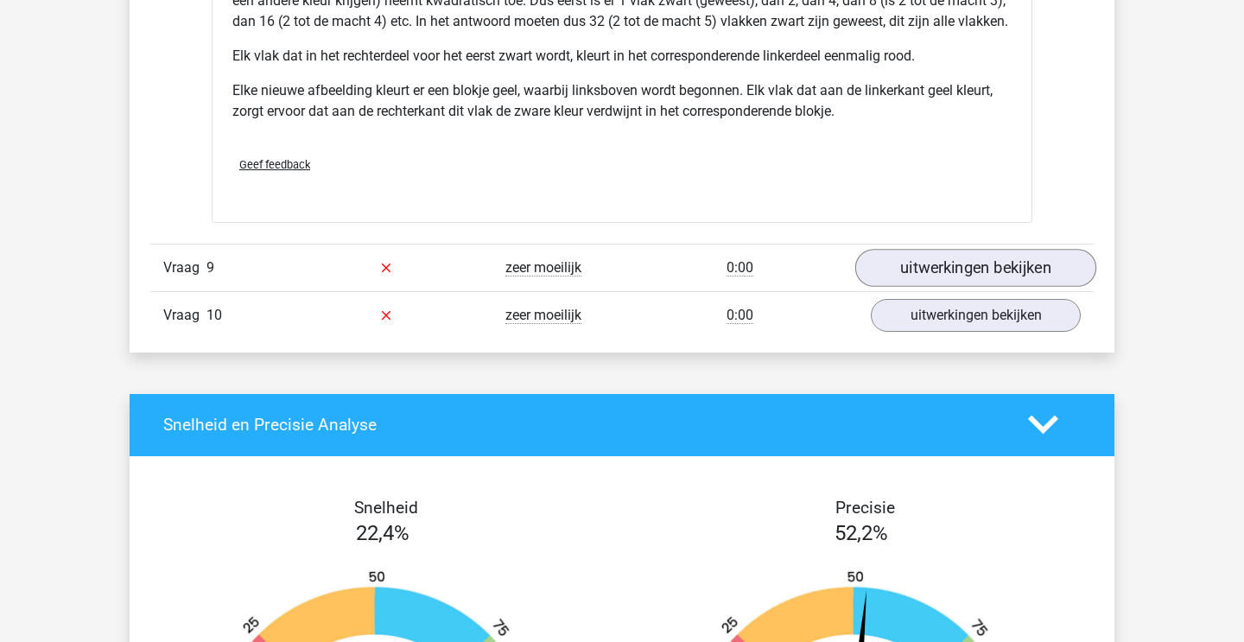
click at [914, 287] on link "uitwerkingen bekijken" at bounding box center [975, 268] width 241 height 38
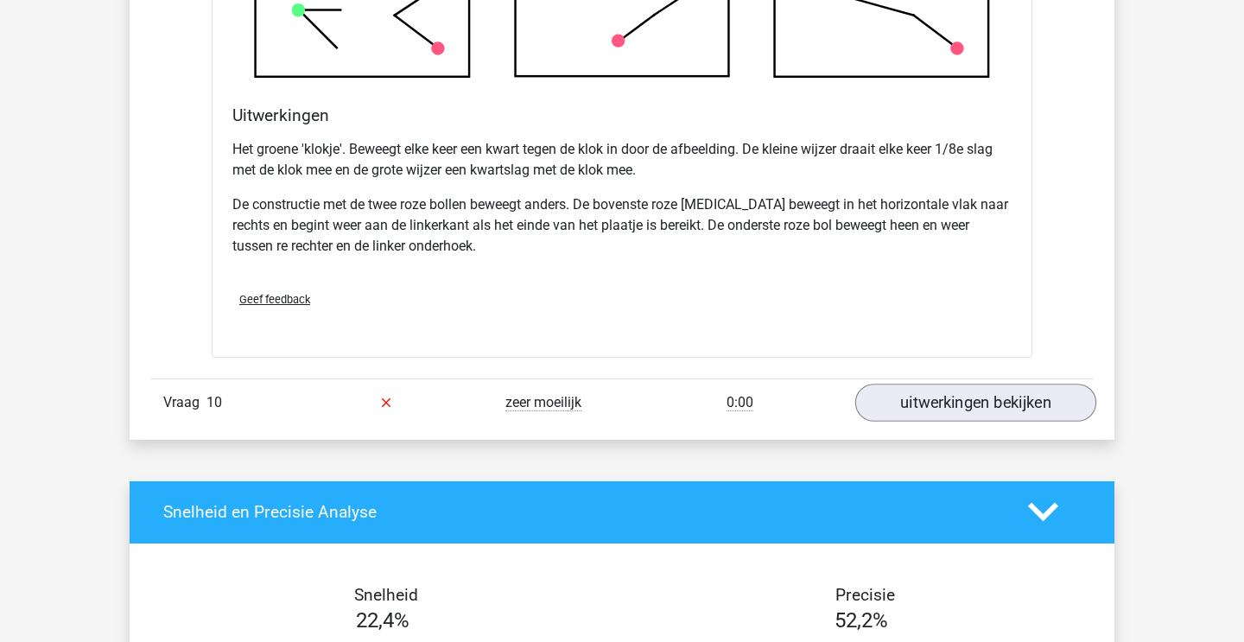
click at [913, 422] on link "uitwerkingen bekijken" at bounding box center [975, 403] width 241 height 38
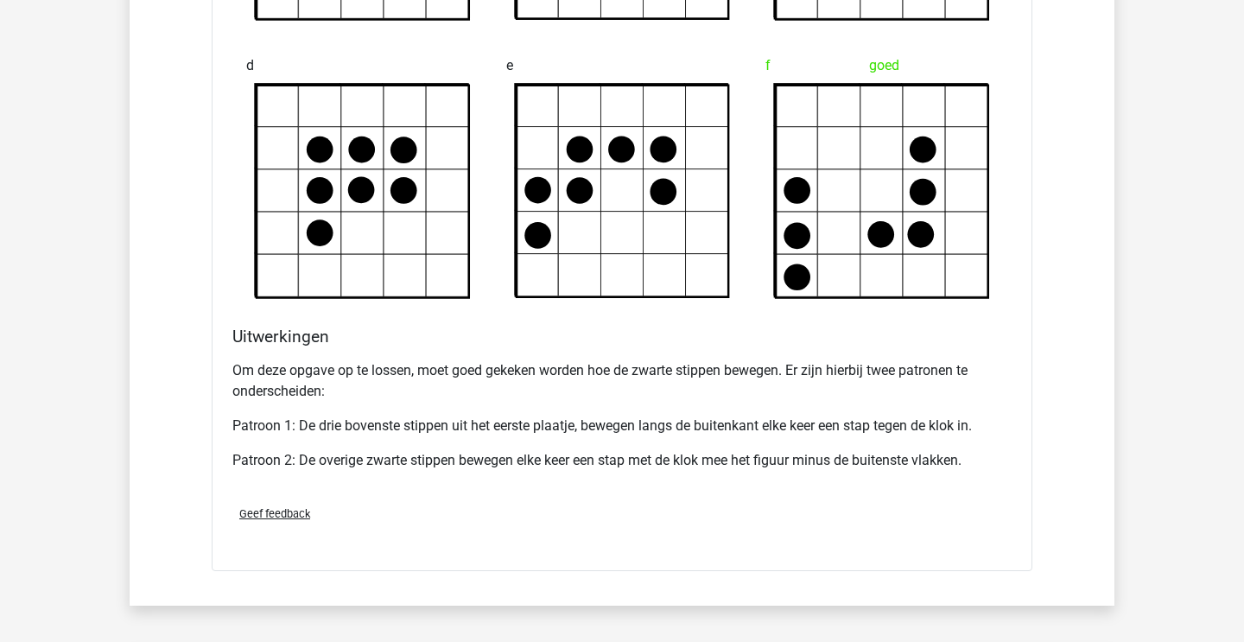
scroll to position [5432, 0]
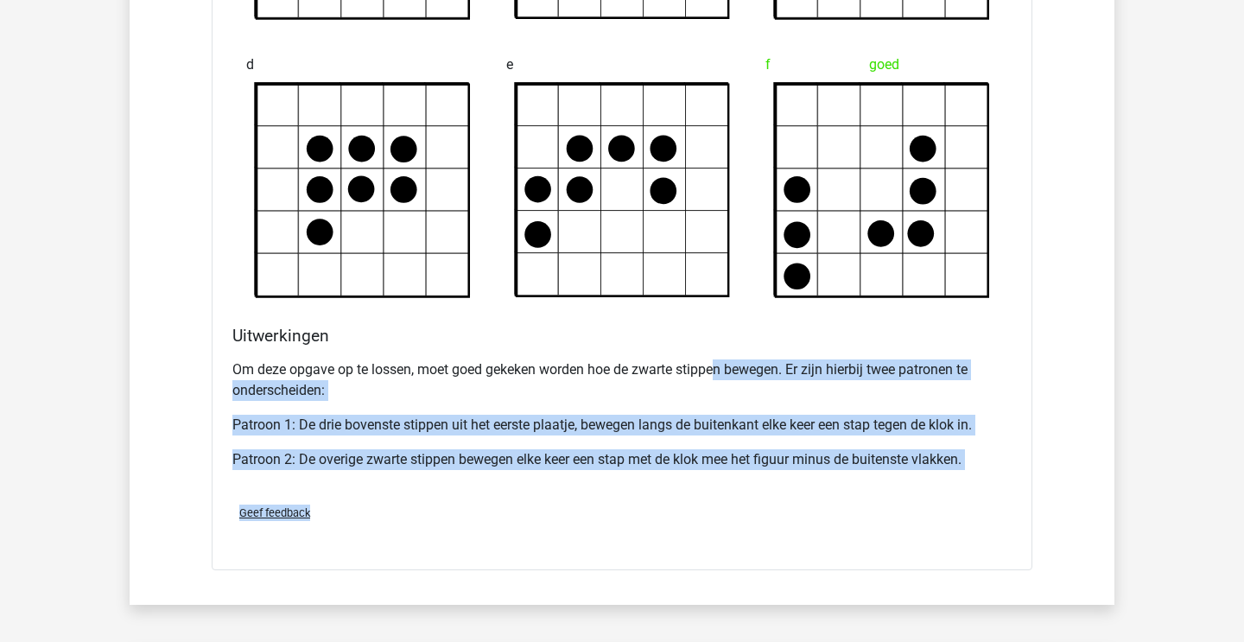
drag, startPoint x: 719, startPoint y: 393, endPoint x: 848, endPoint y: 551, distance: 204.4
click at [846, 548] on div "Welk figuur moet het vraagteken vervangen om een logische reeks te vormen?" at bounding box center [622, 64] width 821 height 1012
click at [848, 535] on div "Geef feedback" at bounding box center [621, 513] width 793 height 44
drag, startPoint x: 610, startPoint y: 395, endPoint x: 734, endPoint y: 519, distance: 175.9
click at [732, 518] on div "Welk figuur moet het vraagteken vervangen om een logische reeks te vormen?" at bounding box center [622, 64] width 821 height 1012
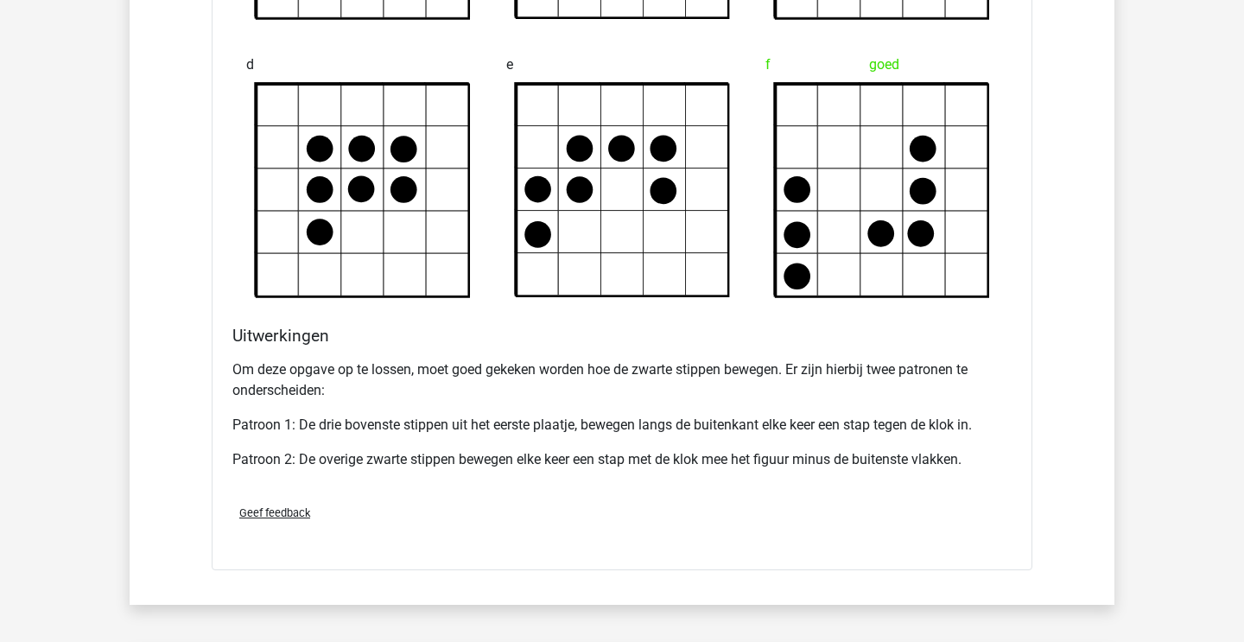
click at [734, 519] on div "Geef feedback" at bounding box center [621, 513] width 793 height 44
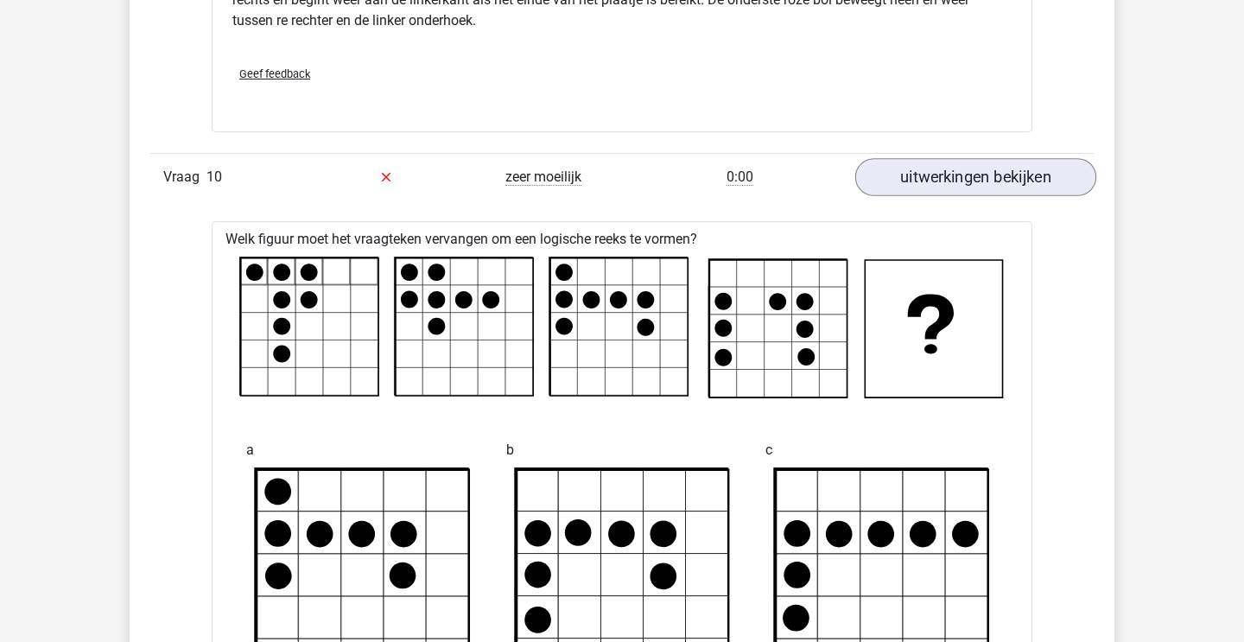
scroll to position [4753, 0]
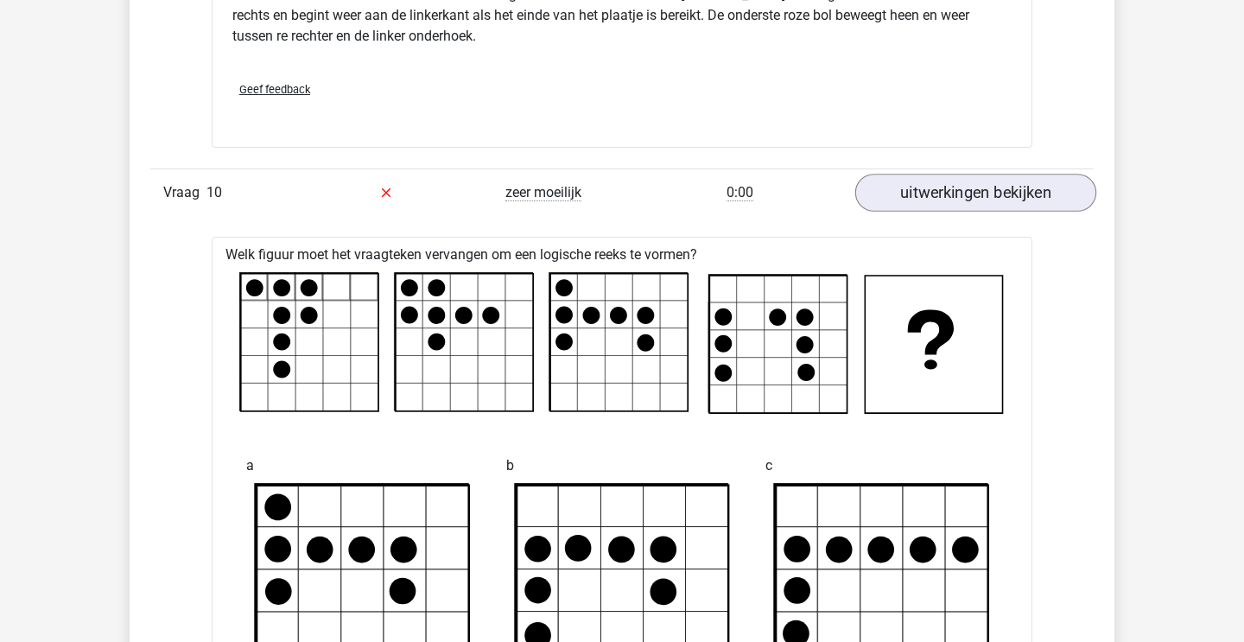
click at [941, 207] on link "uitwerkingen bekijken" at bounding box center [975, 193] width 241 height 38
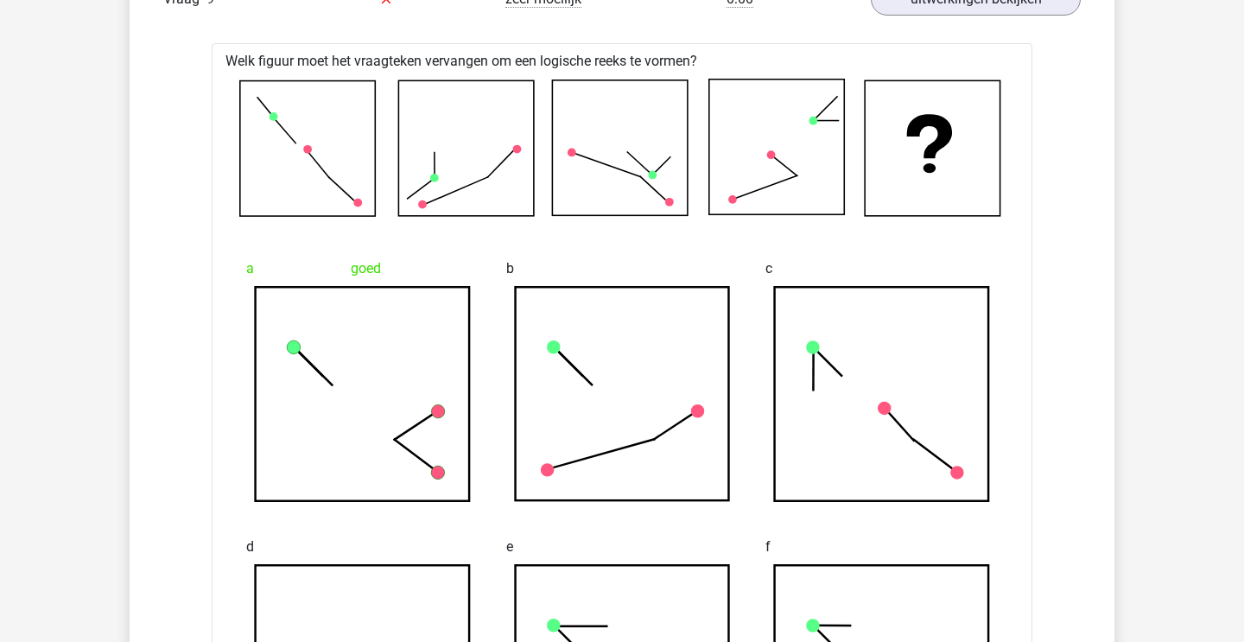
scroll to position [3851, 0]
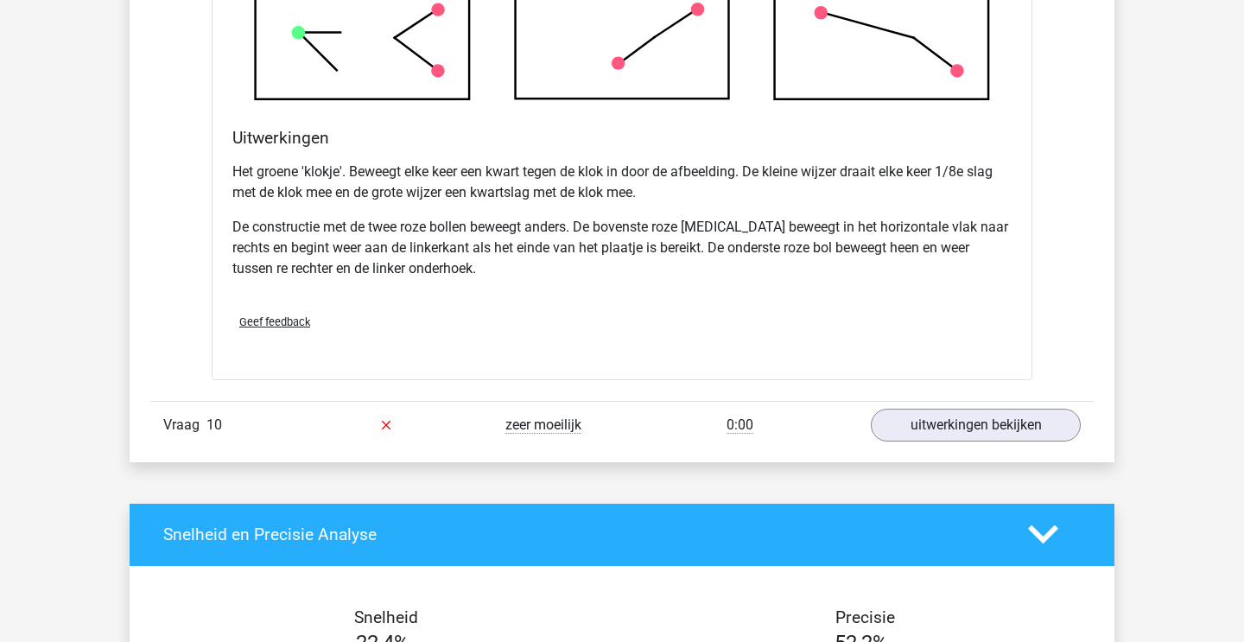
scroll to position [4524, 0]
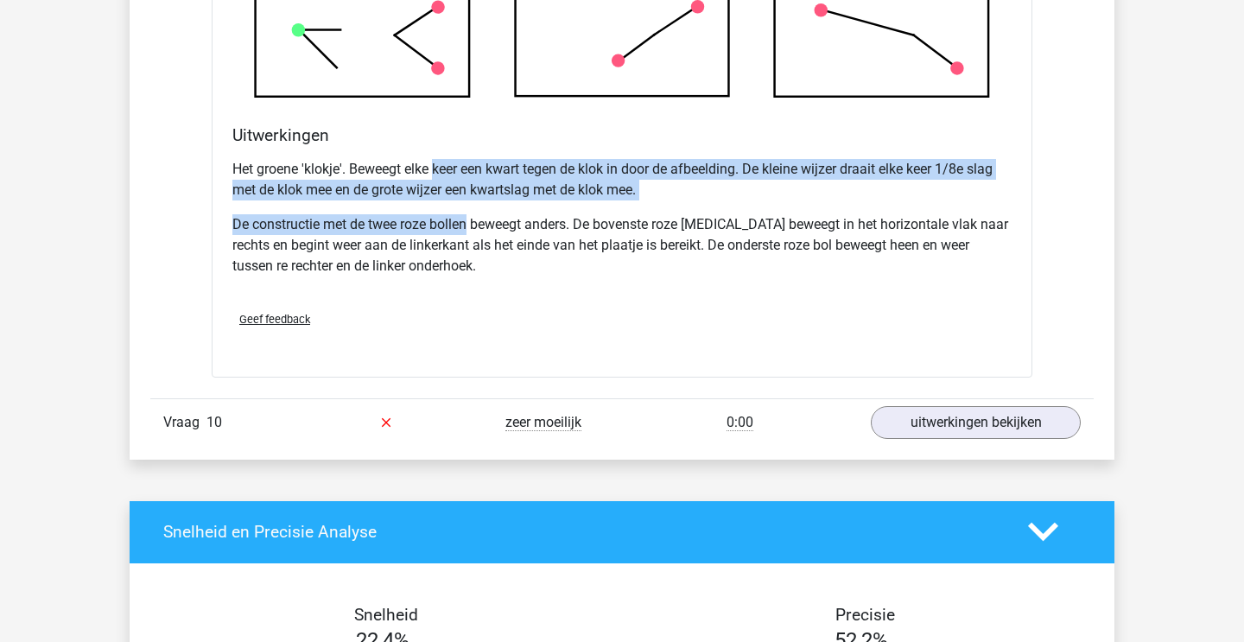
drag, startPoint x: 434, startPoint y: 183, endPoint x: 485, endPoint y: 263, distance: 94.7
click at [483, 259] on div "Het groene 'klokje'. Beweegt elke keer een kwart tegen de klok in door de afbee…" at bounding box center [621, 224] width 779 height 145
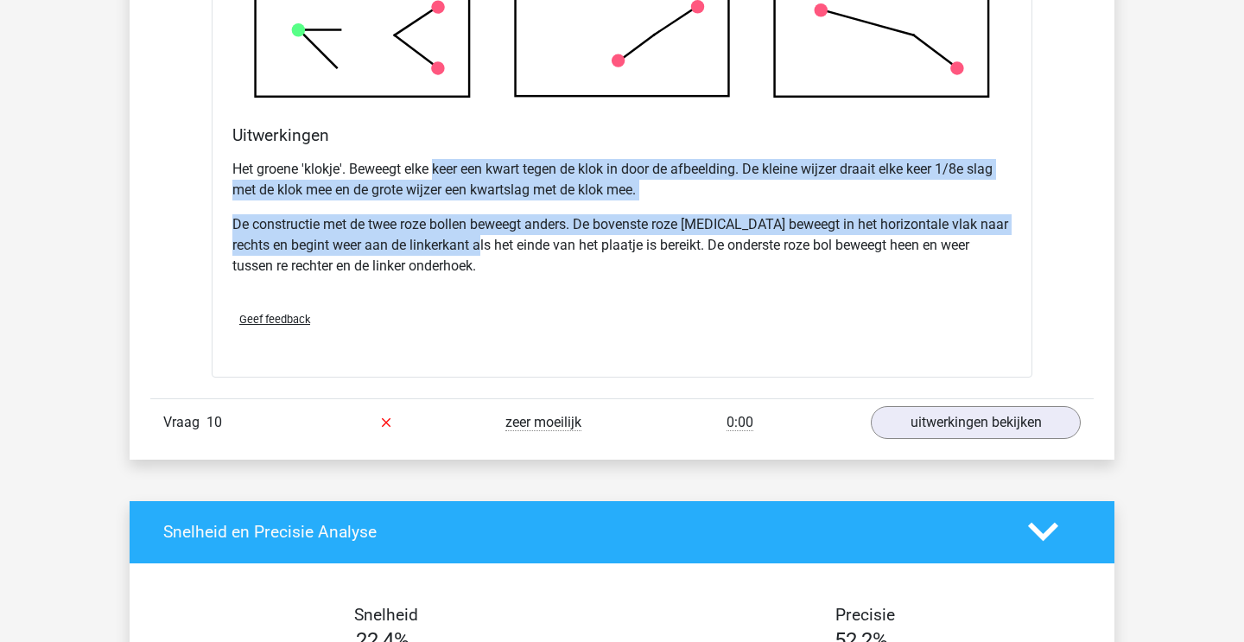
click at [485, 263] on p "De constructie met de twee roze bollen beweegt anders. De bovenste roze bal bew…" at bounding box center [621, 245] width 779 height 62
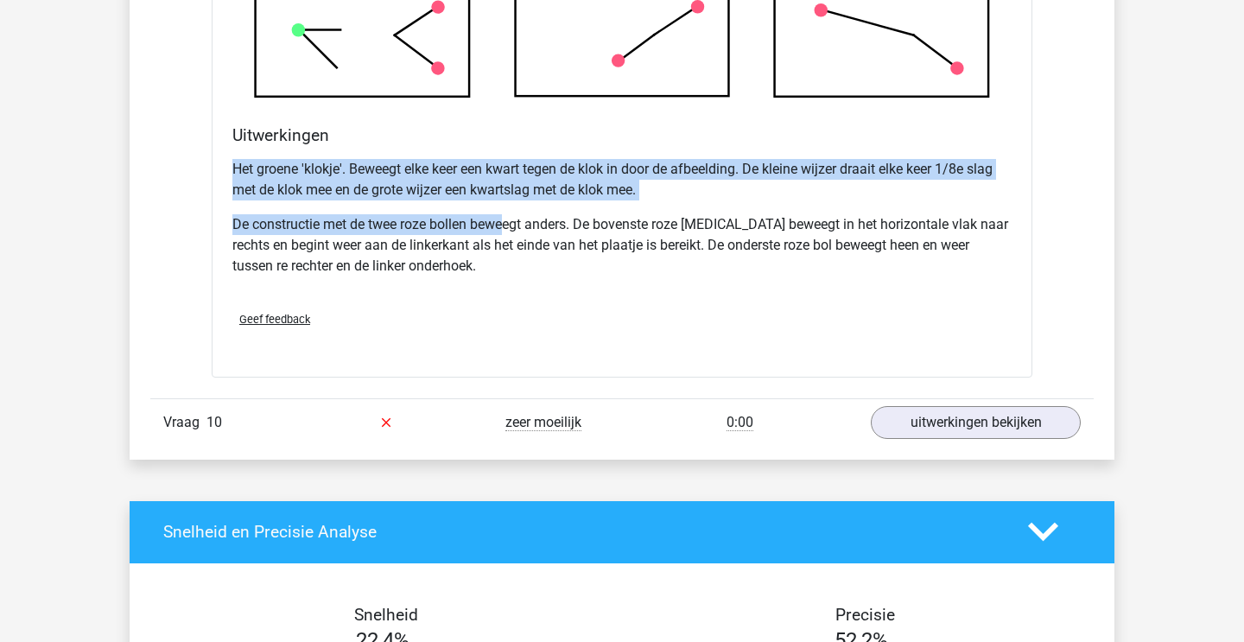
drag, startPoint x: 469, startPoint y: 173, endPoint x: 515, endPoint y: 255, distance: 94.0
click at [514, 252] on div "Het groene 'klokje'. Beweegt elke keer een kwart tegen de klok in door de afbee…" at bounding box center [621, 224] width 779 height 145
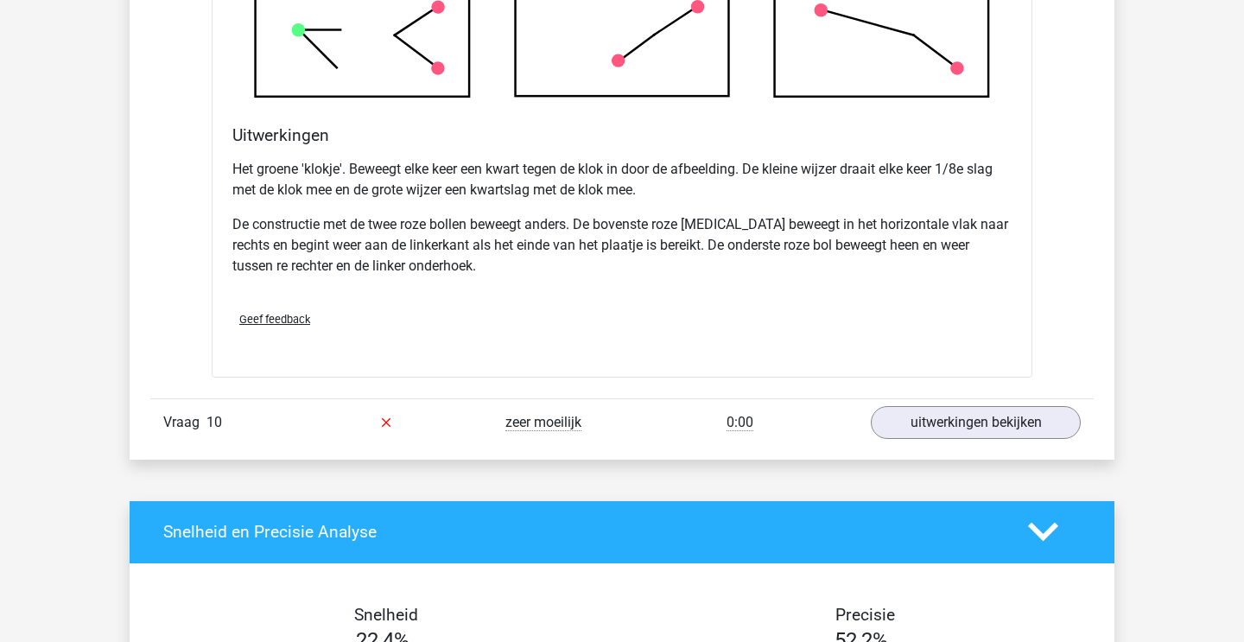
click at [515, 255] on p "De constructie met de twee roze bollen beweegt anders. De bovenste roze bal bew…" at bounding box center [621, 245] width 779 height 62
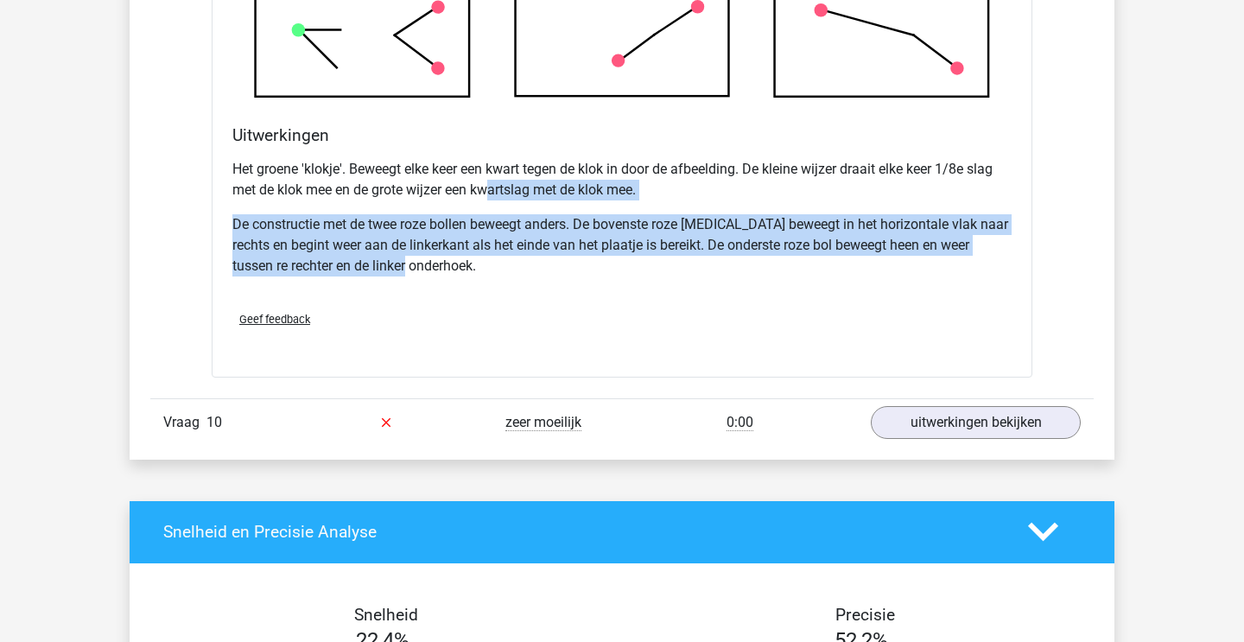
drag, startPoint x: 487, startPoint y: 202, endPoint x: 539, endPoint y: 278, distance: 92.0
click at [539, 277] on div "Het groene 'klokje'. Beweegt elke keer een kwart tegen de klok in door de afbee…" at bounding box center [621, 224] width 779 height 145
click at [539, 276] on p "De constructie met de twee roze bollen beweegt anders. De bovenste roze bal bew…" at bounding box center [621, 245] width 779 height 62
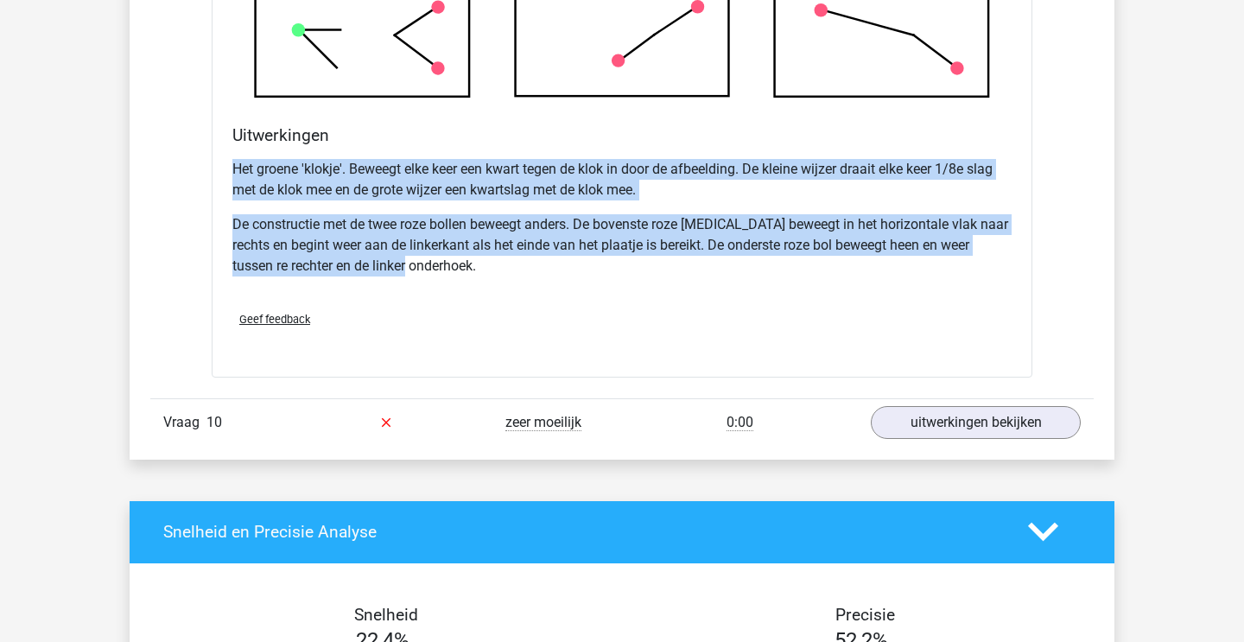
drag, startPoint x: 508, startPoint y: 178, endPoint x: 585, endPoint y: 311, distance: 153.6
click at [583, 297] on div "Het groene 'klokje'. Beweegt elke keer een kwart tegen de klok in door de afbee…" at bounding box center [621, 224] width 779 height 145
click at [585, 297] on div "Het groene 'klokje'. Beweegt elke keer een kwart tegen de klok in door de afbee…" at bounding box center [621, 224] width 779 height 145
drag, startPoint x: 507, startPoint y: 195, endPoint x: 593, endPoint y: 302, distance: 137.1
click at [589, 297] on div "Het groene 'klokje'. Beweegt elke keer een kwart tegen de klok in door de afbee…" at bounding box center [621, 224] width 779 height 145
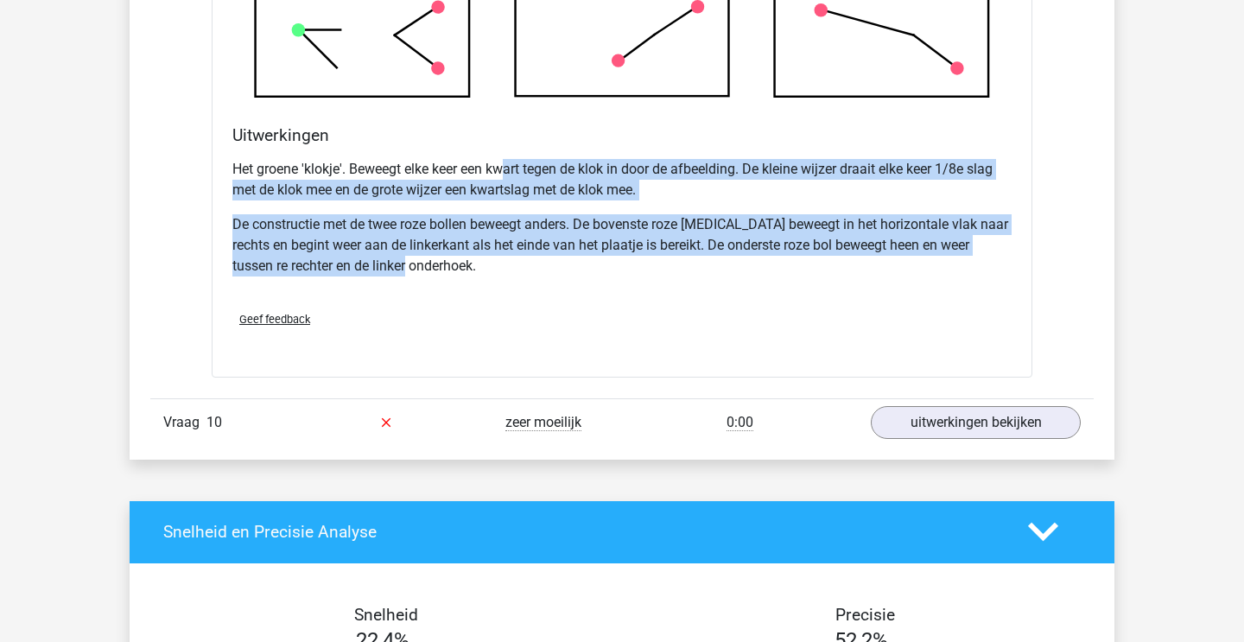
click at [593, 297] on div "Het groene 'klokje'. Beweegt elke keer een kwart tegen de klok in door de afbee…" at bounding box center [621, 224] width 779 height 145
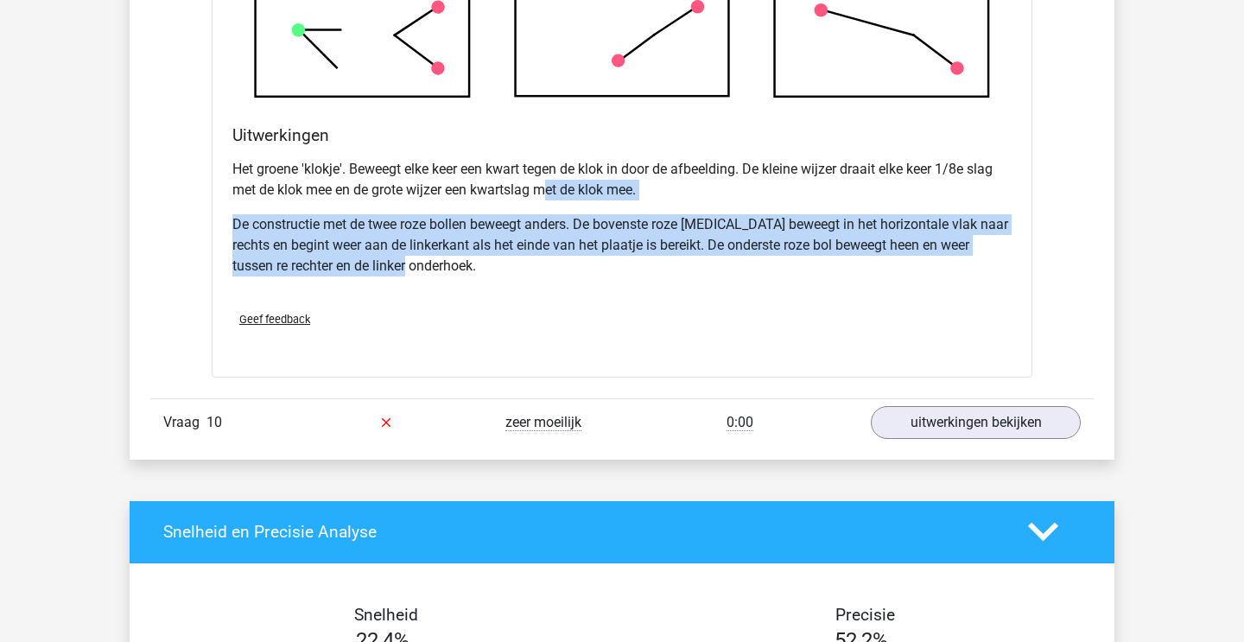
drag, startPoint x: 547, startPoint y: 199, endPoint x: 612, endPoint y: 290, distance: 112.2
click at [612, 290] on div "Het groene 'klokje'. Beweegt elke keer een kwart tegen de klok in door de afbee…" at bounding box center [621, 224] width 779 height 145
click at [612, 276] on p "De constructie met de twee roze bollen beweegt anders. De bovenste roze bal bew…" at bounding box center [621, 245] width 779 height 62
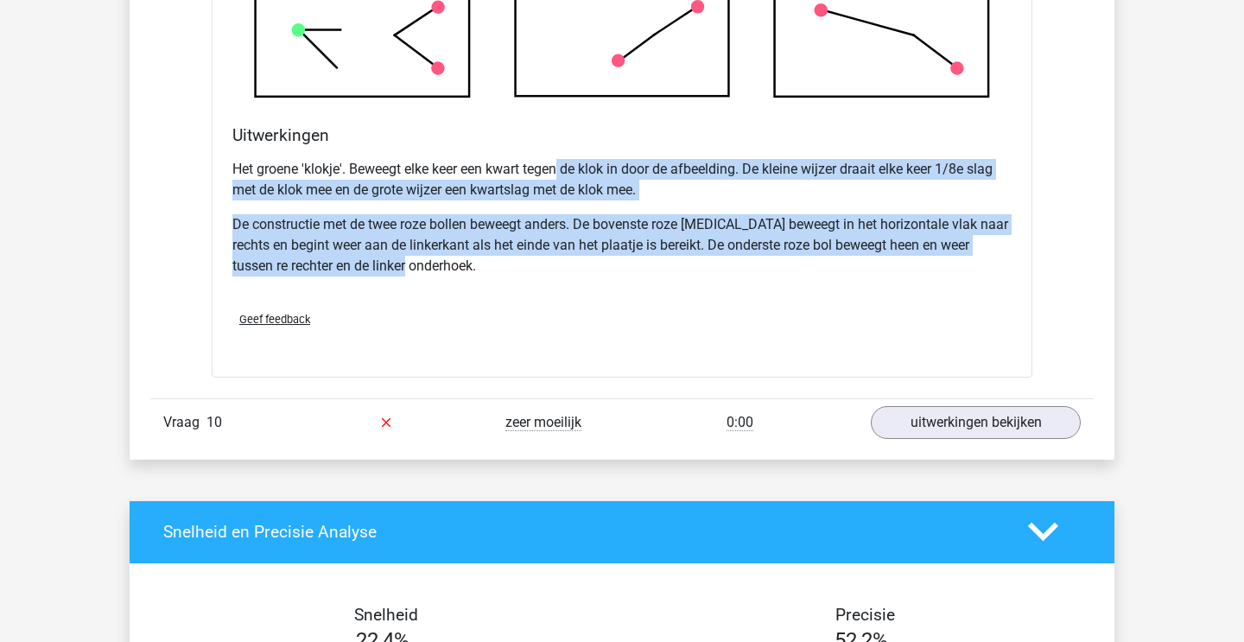
drag, startPoint x: 563, startPoint y: 192, endPoint x: 632, endPoint y: 289, distance: 119.6
click at [632, 289] on div "Het groene 'klokje'. Beweegt elke keer een kwart tegen de klok in door de afbee…" at bounding box center [621, 224] width 779 height 145
click at [632, 276] on p "De constructie met de twee roze bollen beweegt anders. De bovenste roze bal bew…" at bounding box center [621, 245] width 779 height 62
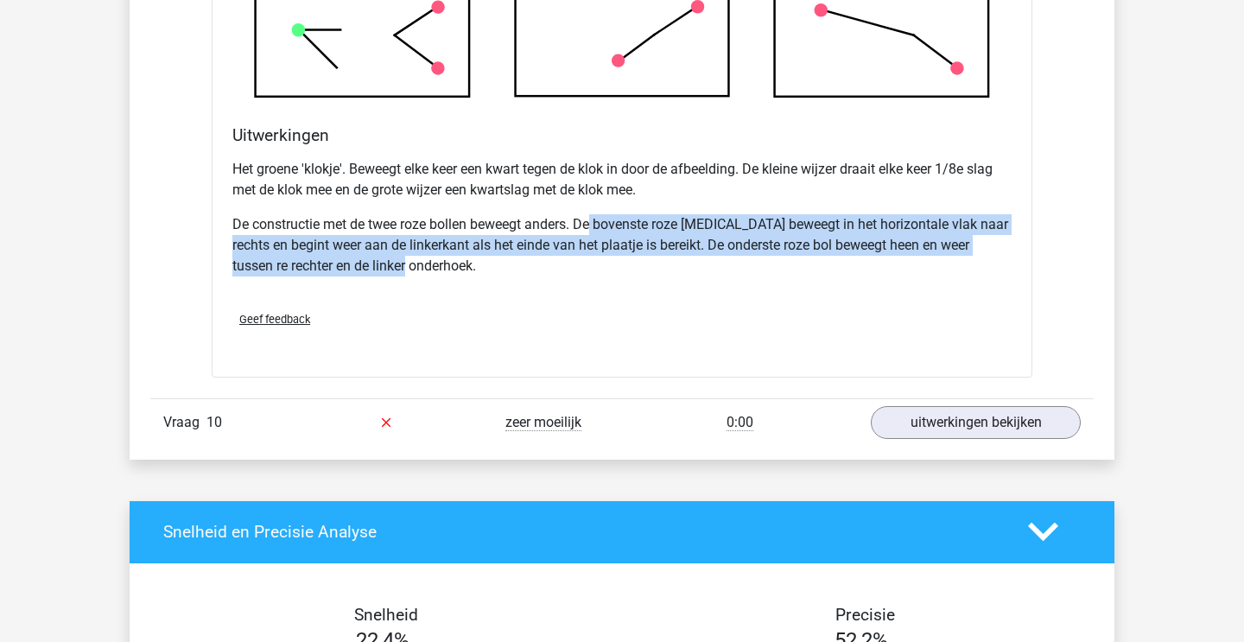
drag, startPoint x: 596, startPoint y: 238, endPoint x: 658, endPoint y: 316, distance: 99.6
click at [656, 297] on div "Het groene 'klokje'. Beweegt elke keer een kwart tegen de klok in door de afbee…" at bounding box center [621, 224] width 779 height 145
click at [658, 297] on div "Het groene 'klokje'. Beweegt elke keer een kwart tegen de klok in door de afbee…" at bounding box center [621, 224] width 779 height 145
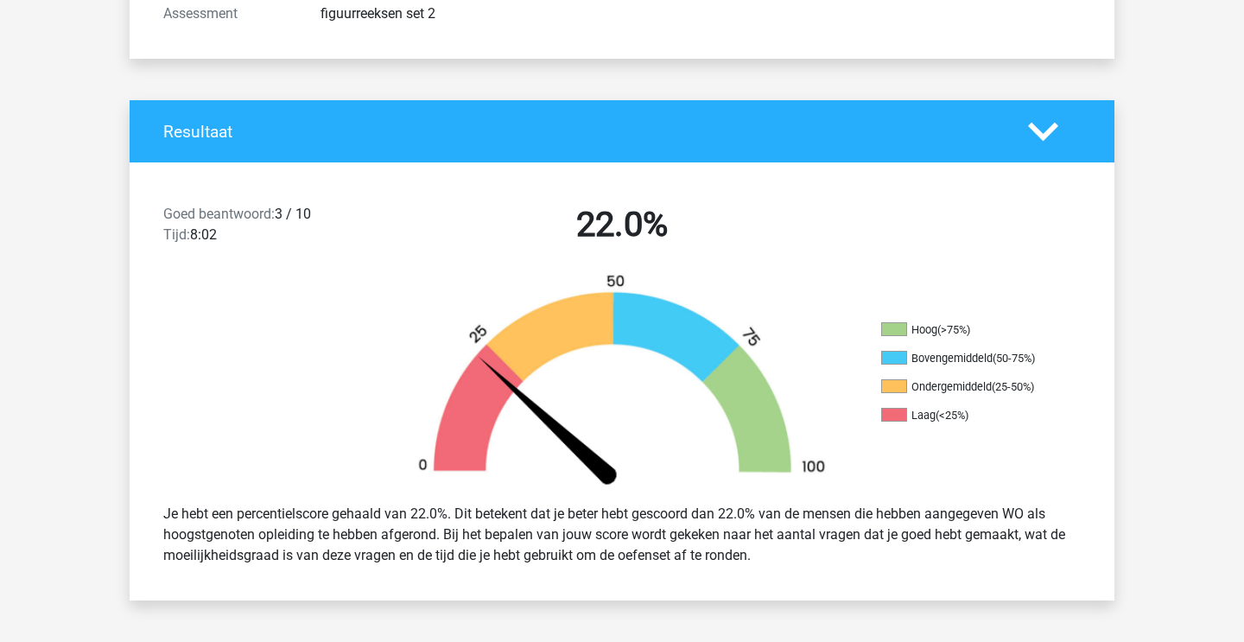
scroll to position [286, 0]
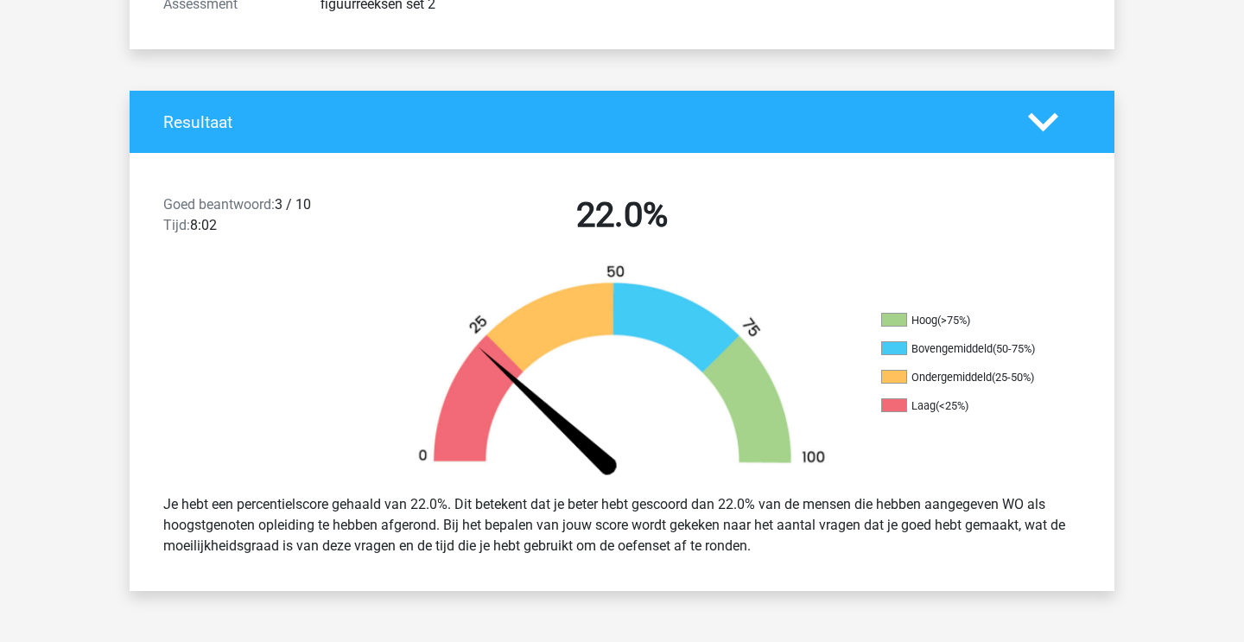
click at [663, 134] on div "Resultaat" at bounding box center [622, 122] width 985 height 62
drag, startPoint x: 719, startPoint y: 483, endPoint x: 782, endPoint y: 549, distance: 91.7
click at [782, 549] on div "Je hebt een percentielscore gehaald van 22.0%. Dit betekent dat je beter hebt g…" at bounding box center [622, 525] width 985 height 90
click at [782, 549] on div "Je hebt een percentielscore gehaald van 22.0%. Dit betekent dat je beter hebt g…" at bounding box center [621, 525] width 943 height 76
drag, startPoint x: 734, startPoint y: 496, endPoint x: 783, endPoint y: 564, distance: 84.1
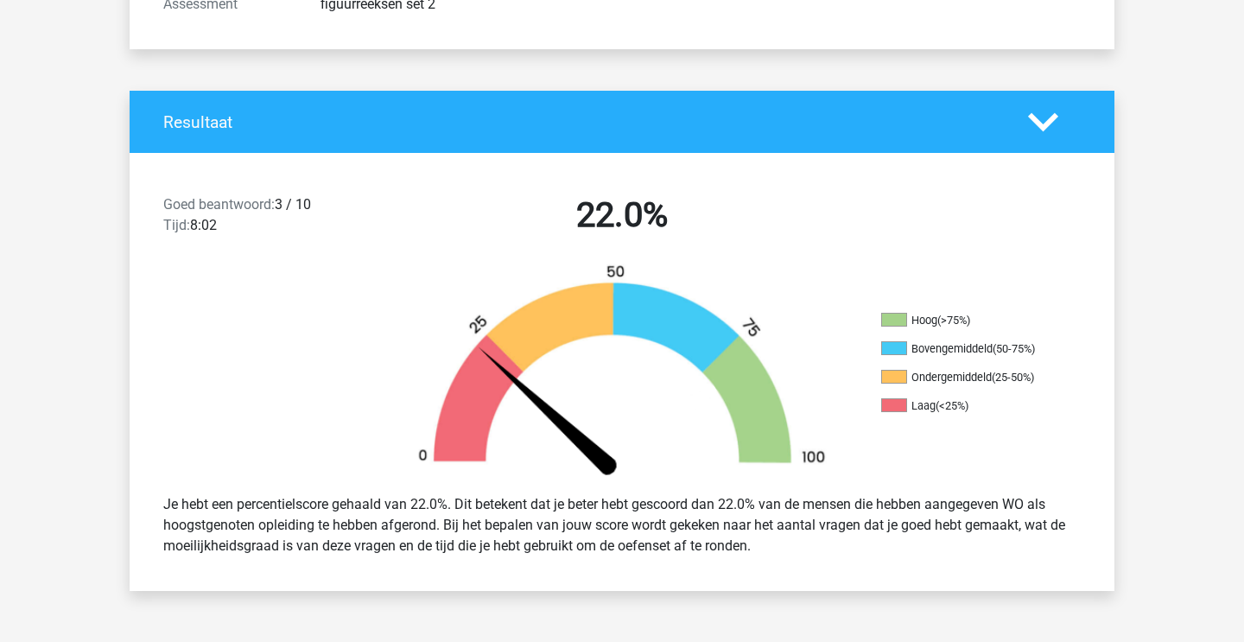
click at [785, 564] on div "Je hebt een percentielscore gehaald van 22.0%. Dit betekent dat je beter hebt g…" at bounding box center [622, 525] width 985 height 90
click at [783, 564] on div "Je hebt een percentielscore gehaald van 22.0%. Dit betekent dat je beter hebt g…" at bounding box center [622, 525] width 985 height 90
drag, startPoint x: 743, startPoint y: 491, endPoint x: 814, endPoint y: 565, distance: 102.6
click at [813, 565] on div "Je hebt een percentielscore gehaald van 22.0%. Dit betekent dat je beter hebt g…" at bounding box center [622, 525] width 985 height 90
click at [814, 565] on div "Je hebt een percentielscore gehaald van 22.0%. Dit betekent dat je beter hebt g…" at bounding box center [622, 525] width 985 height 90
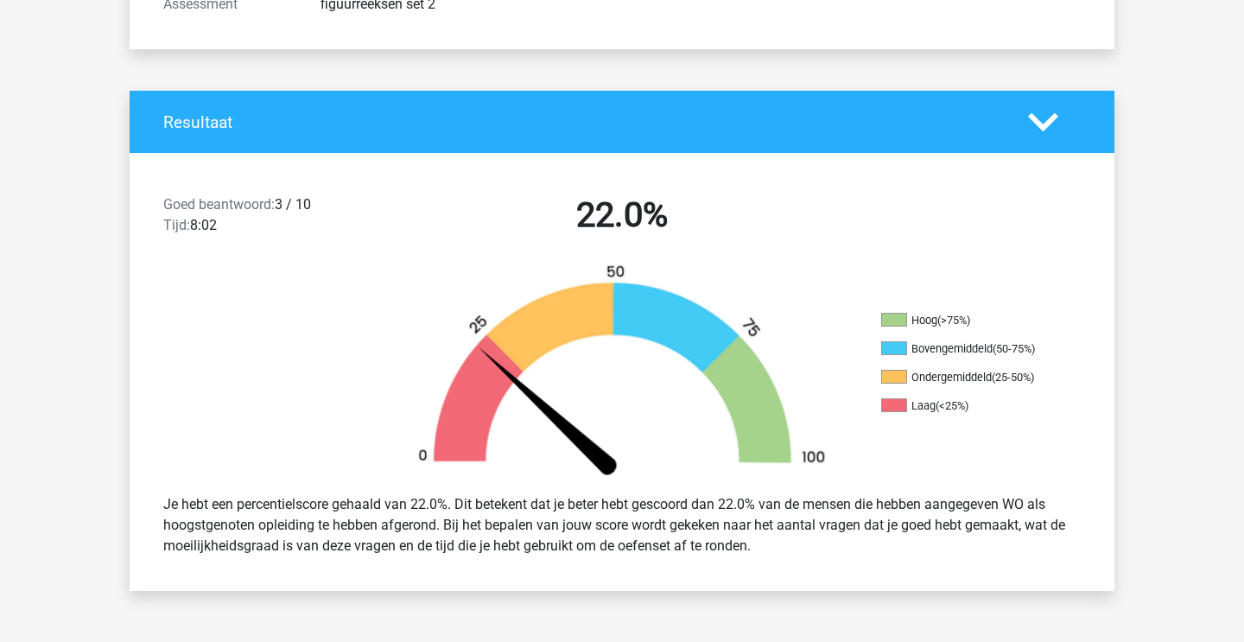
drag, startPoint x: 750, startPoint y: 517, endPoint x: 802, endPoint y: 571, distance: 75.1
click at [799, 570] on div "Goed beantwoord: 3 / 10 Tijd: 8:02 22.0% Hoog (>75%) Bovengemiddeld (50-75%) On…" at bounding box center [622, 372] width 959 height 438
click at [802, 571] on div "Goed beantwoord: 3 / 10 Tijd: 8:02 22.0% Hoog (>75%) Bovengemiddeld (50-75%) On…" at bounding box center [622, 372] width 959 height 438
click at [820, 544] on div "Je hebt een percentielscore gehaald van 22.0%. Dit betekent dat je beter hebt g…" at bounding box center [621, 525] width 943 height 76
drag, startPoint x: 729, startPoint y: 488, endPoint x: 808, endPoint y: 559, distance: 105.8
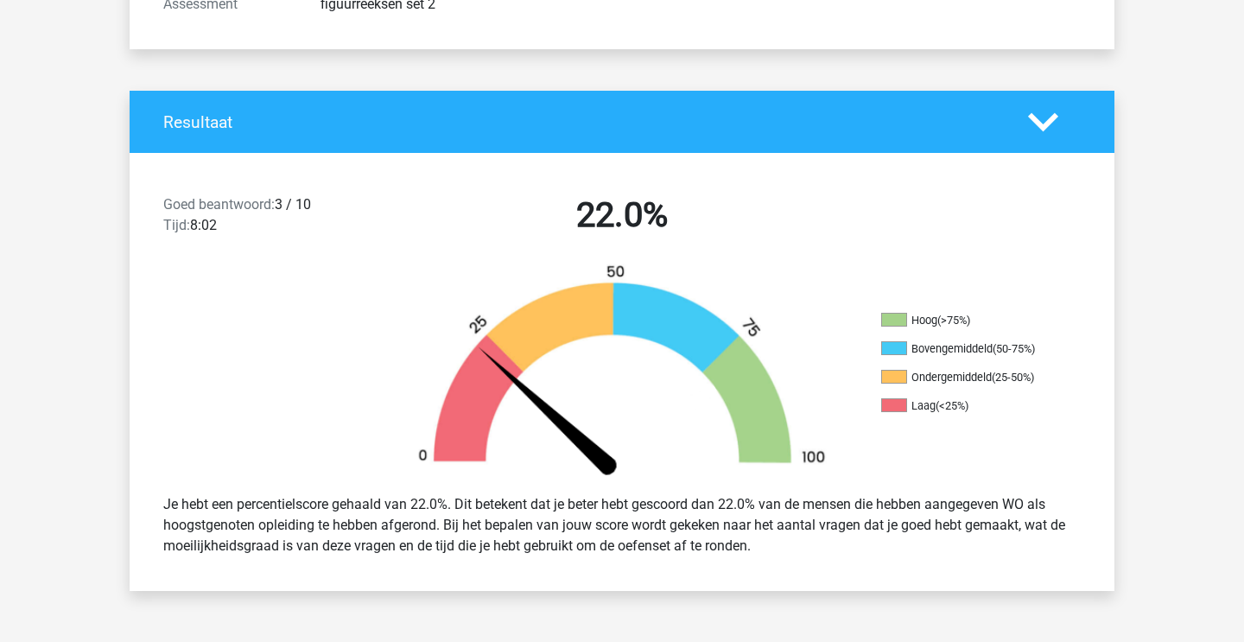
click at [806, 557] on div "Je hebt een percentielscore gehaald van 22.0%. Dit betekent dat je beter hebt g…" at bounding box center [621, 525] width 943 height 76
click at [808, 559] on div "Je hebt een percentielscore gehaald van 22.0%. Dit betekent dat je beter hebt g…" at bounding box center [621, 525] width 943 height 76
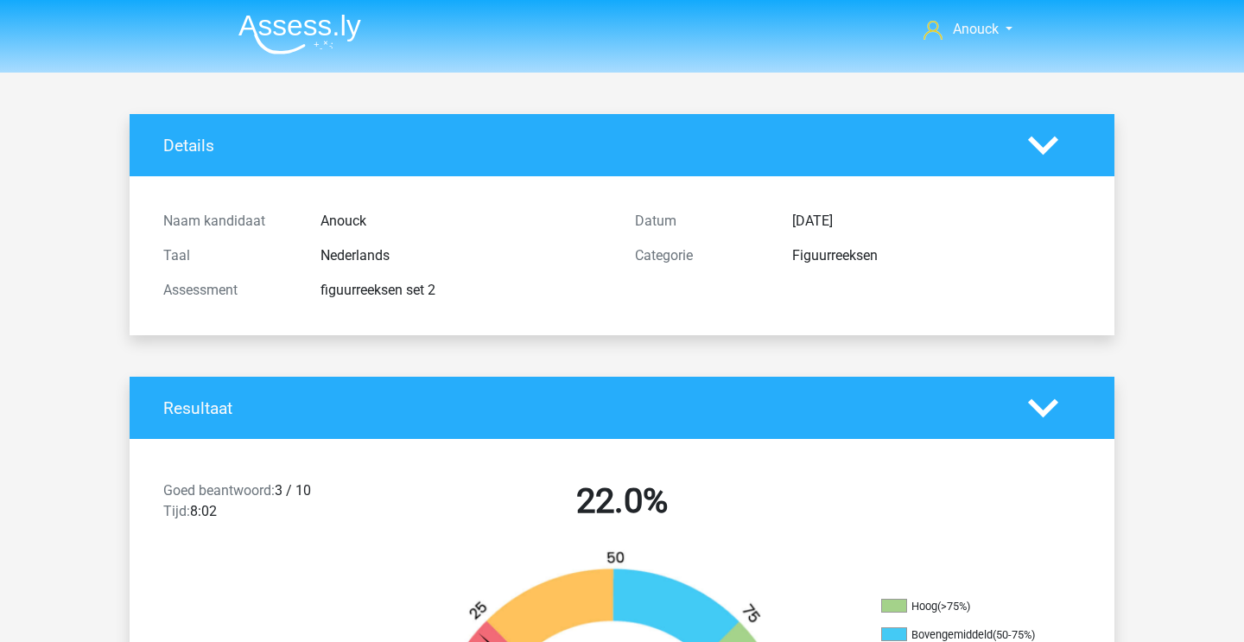
scroll to position [0, 0]
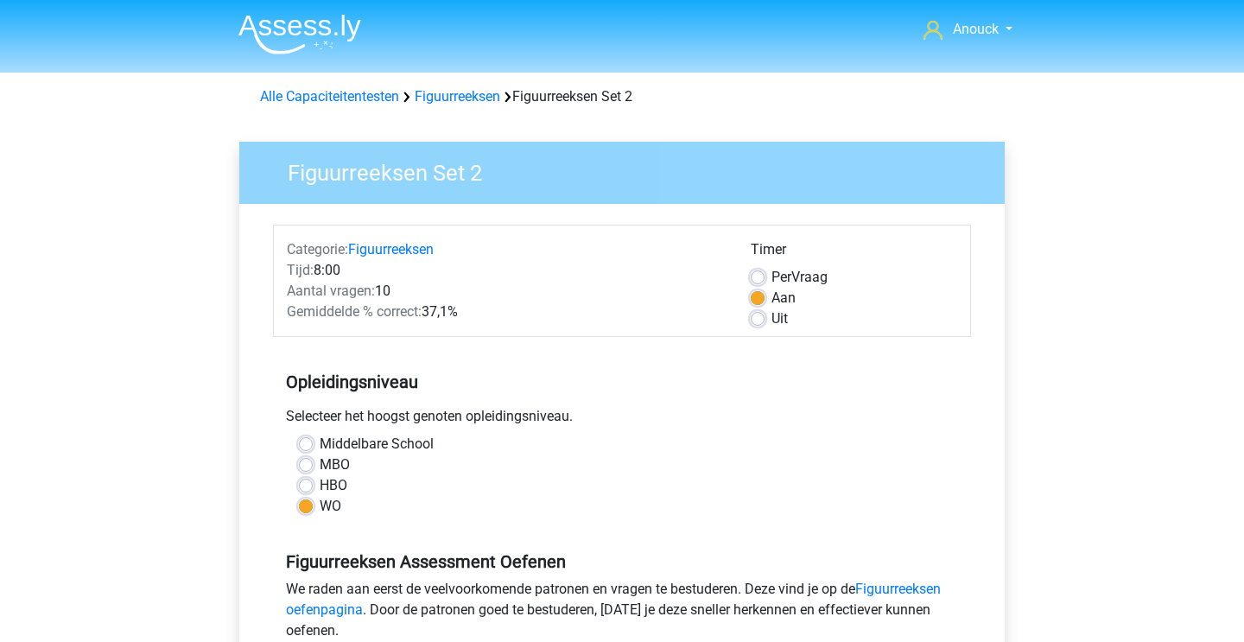
scroll to position [346, 0]
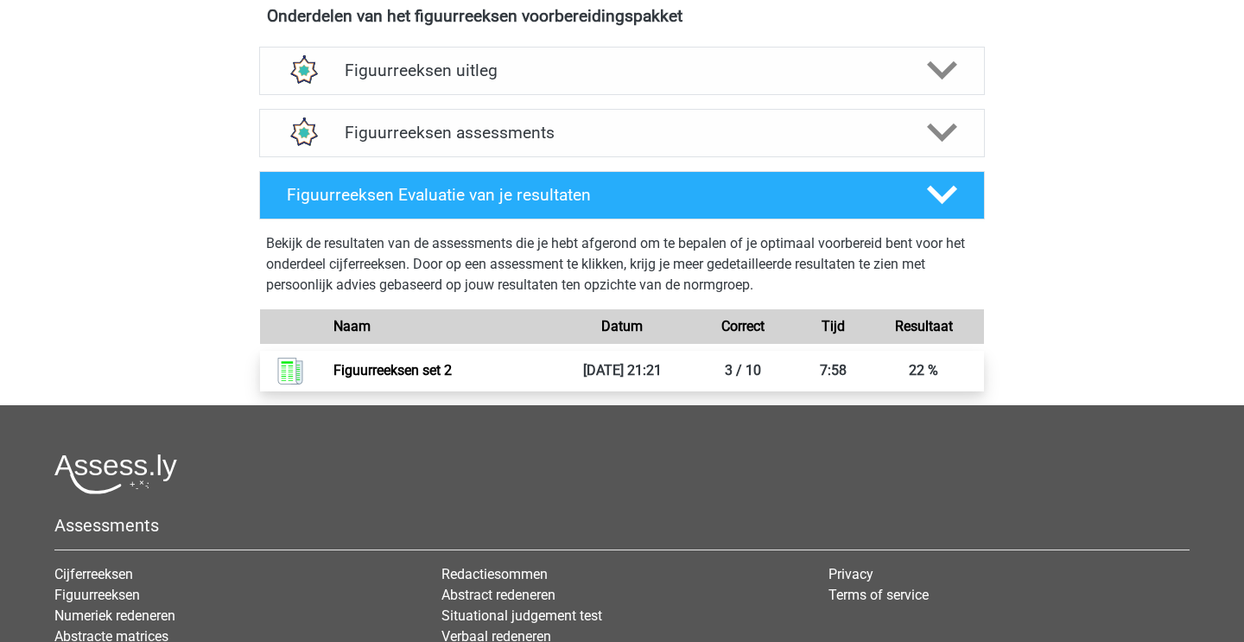
scroll to position [628, 0]
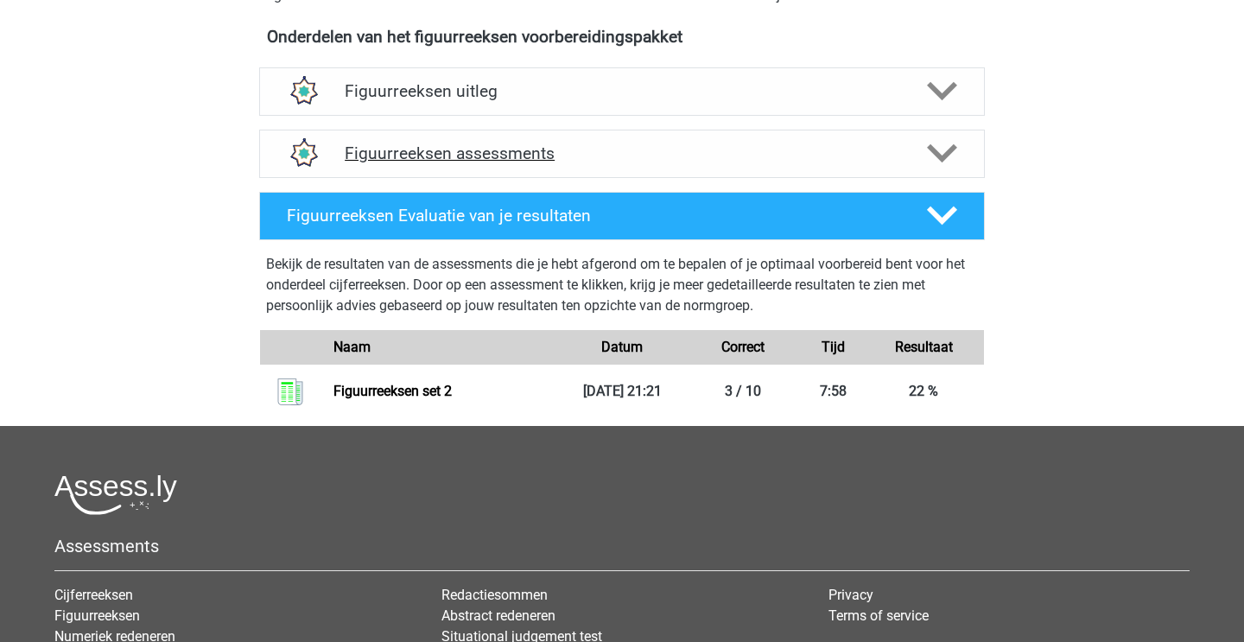
click at [428, 150] on h4 "Figuurreeksen assessments" at bounding box center [622, 153] width 555 height 20
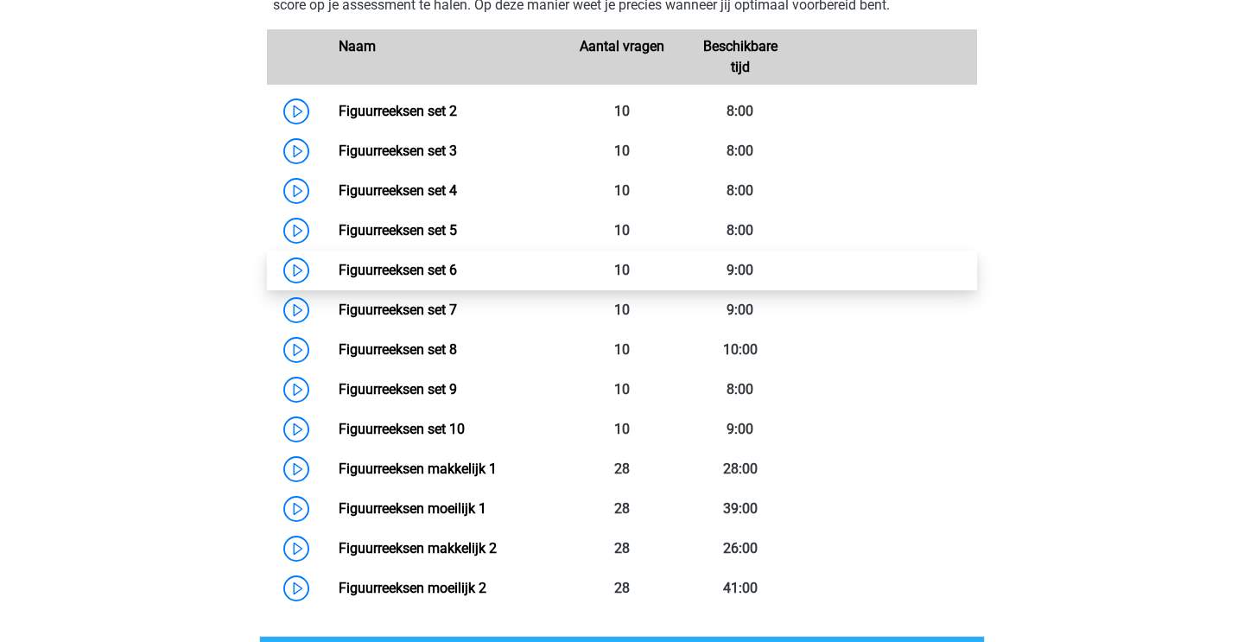
scroll to position [866, 0]
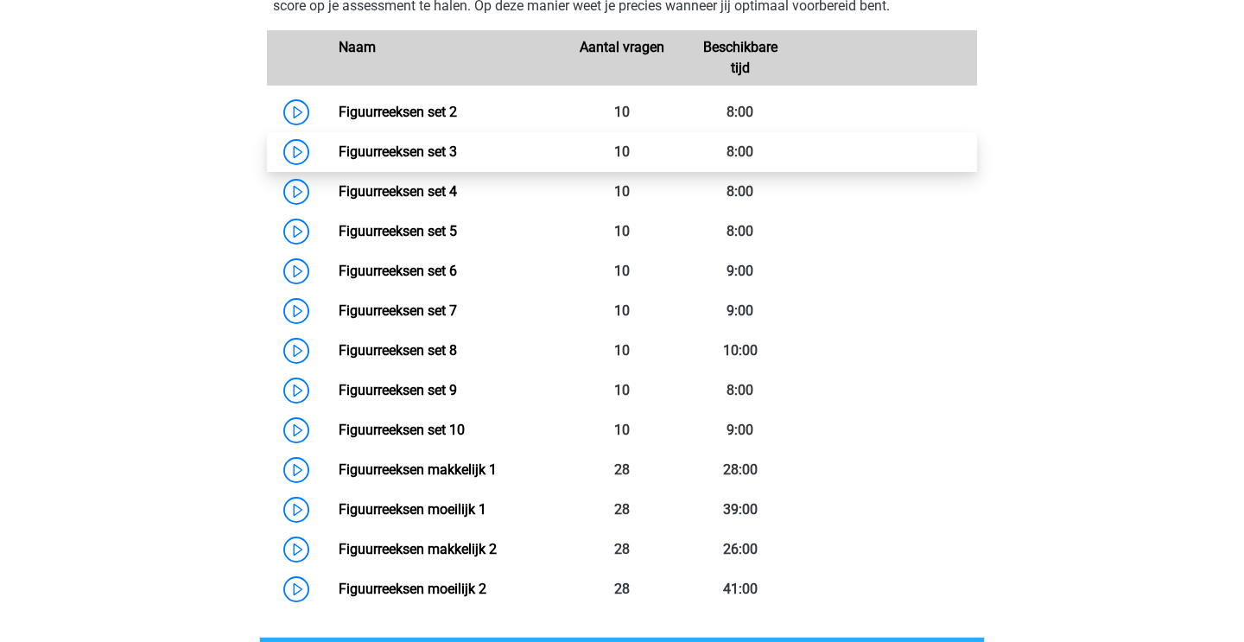
click at [431, 155] on link "Figuurreeksen set 3" at bounding box center [398, 151] width 118 height 16
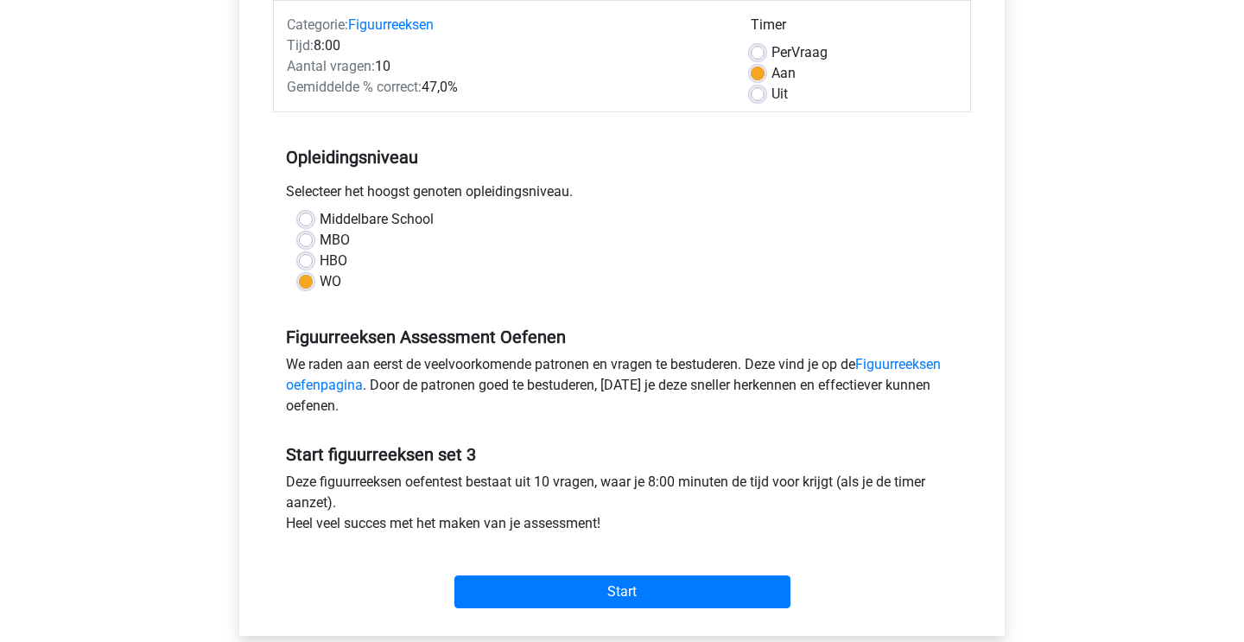
scroll to position [243, 0]
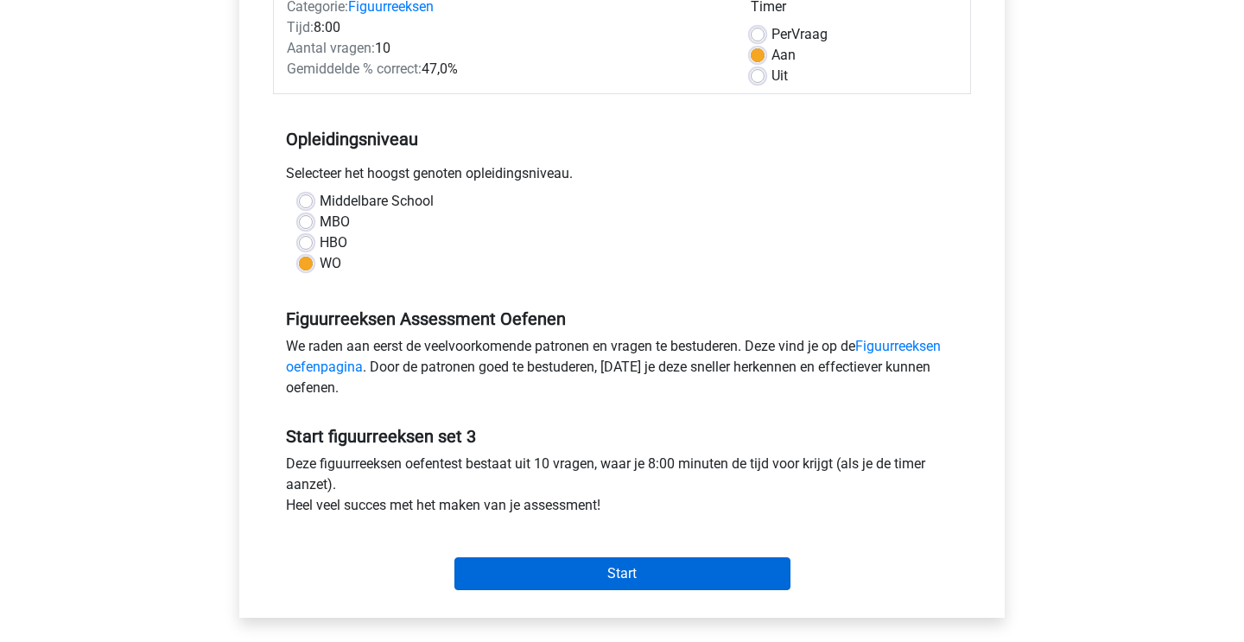
click at [555, 570] on input "Start" at bounding box center [622, 573] width 336 height 33
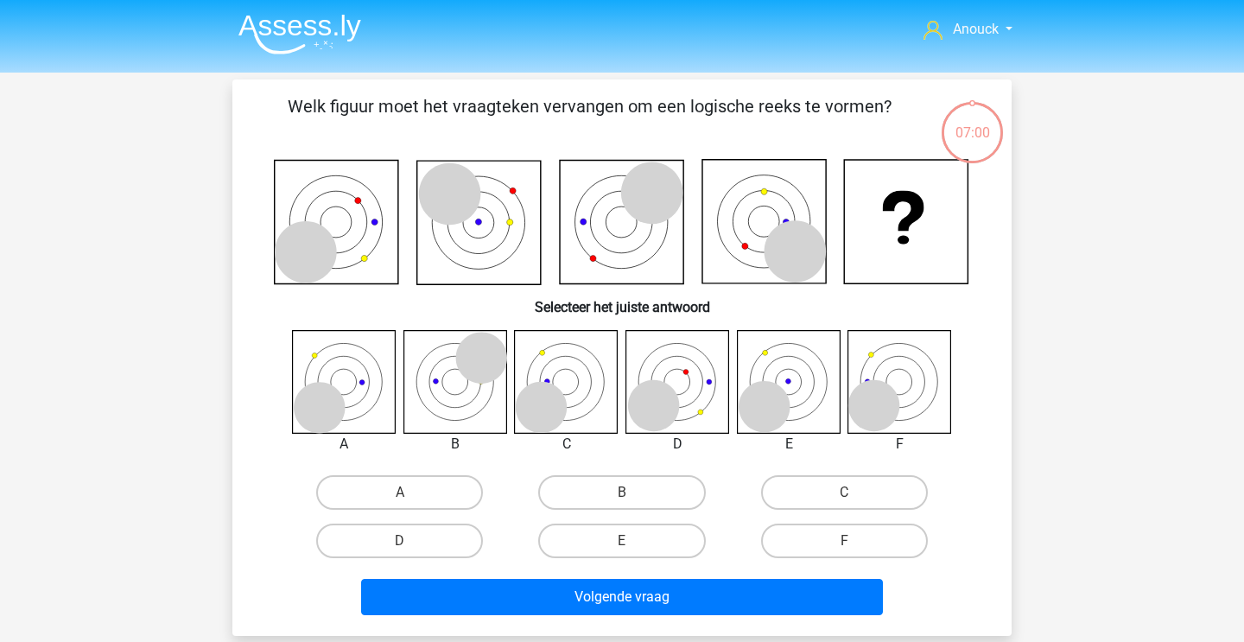
scroll to position [17, 0]
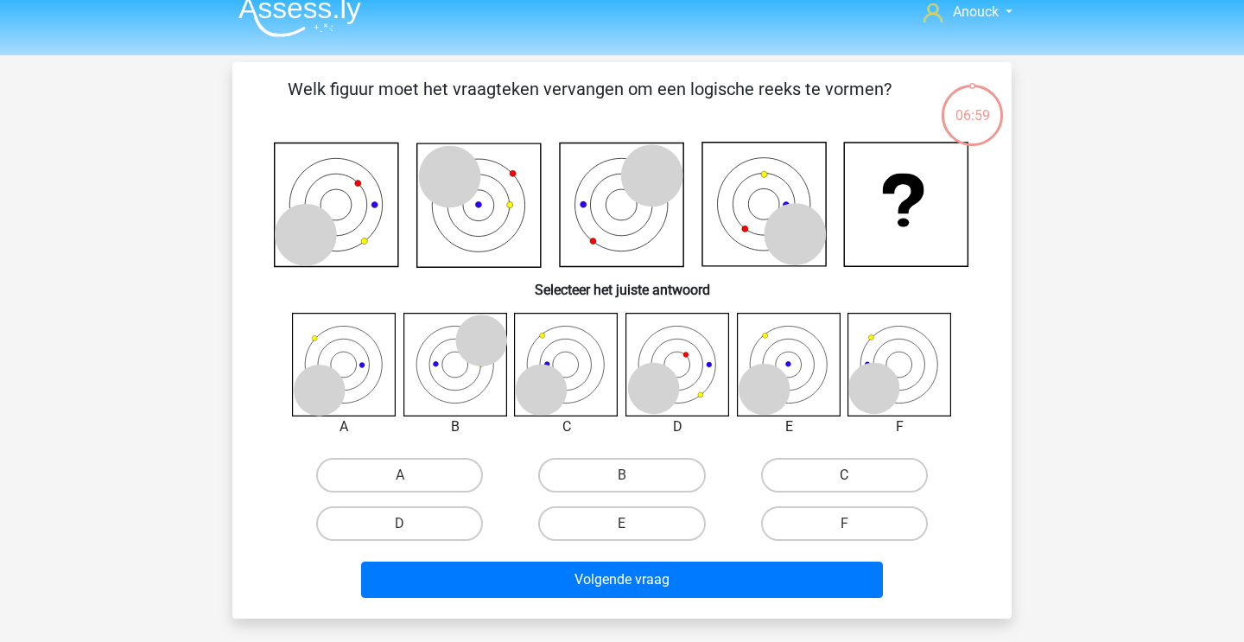
click at [839, 467] on label "C" at bounding box center [844, 475] width 167 height 35
click at [844, 475] on input "C" at bounding box center [849, 480] width 11 height 11
radio input "true"
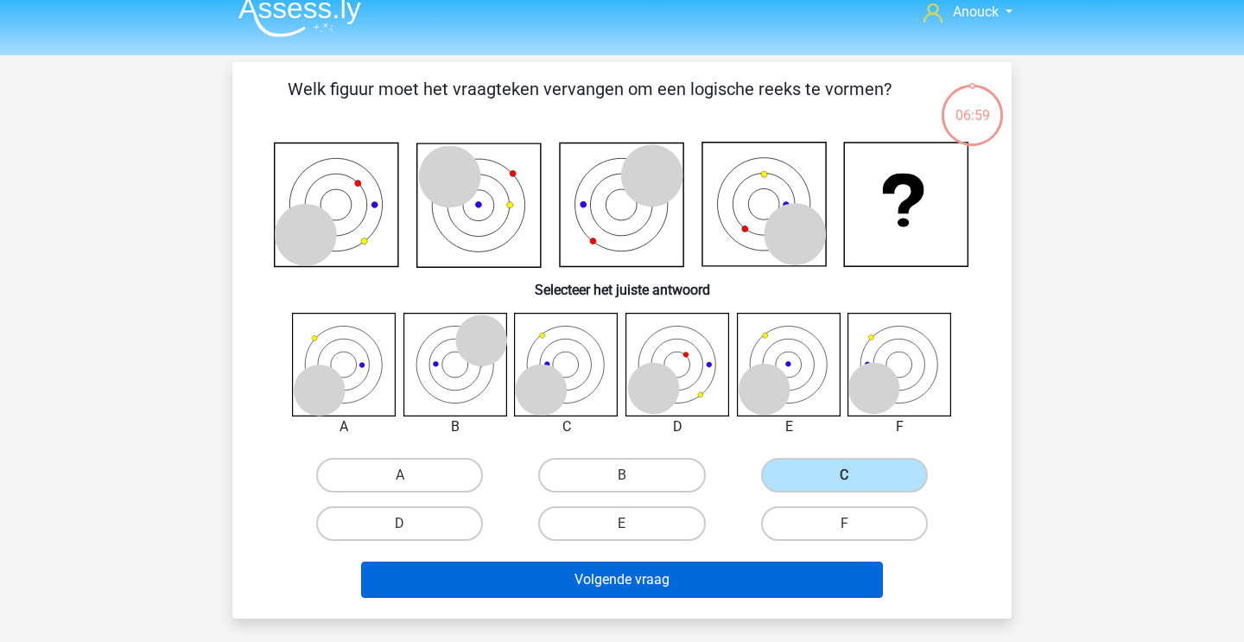
click at [669, 584] on button "Volgende vraag" at bounding box center [622, 579] width 523 height 36
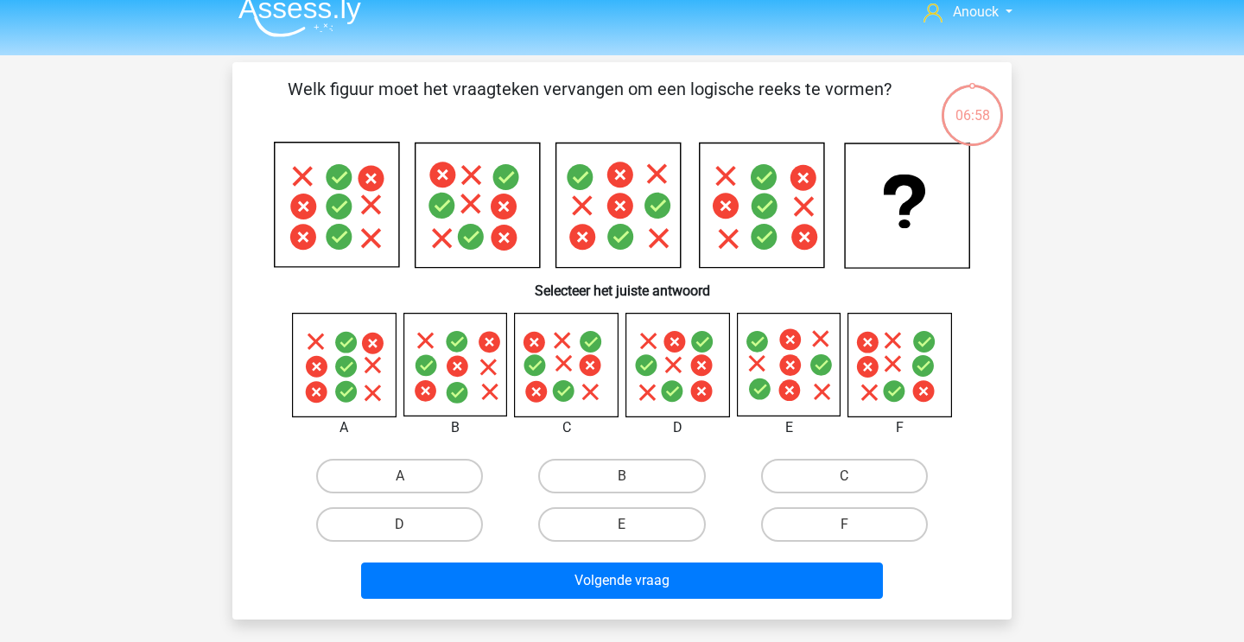
scroll to position [79, 0]
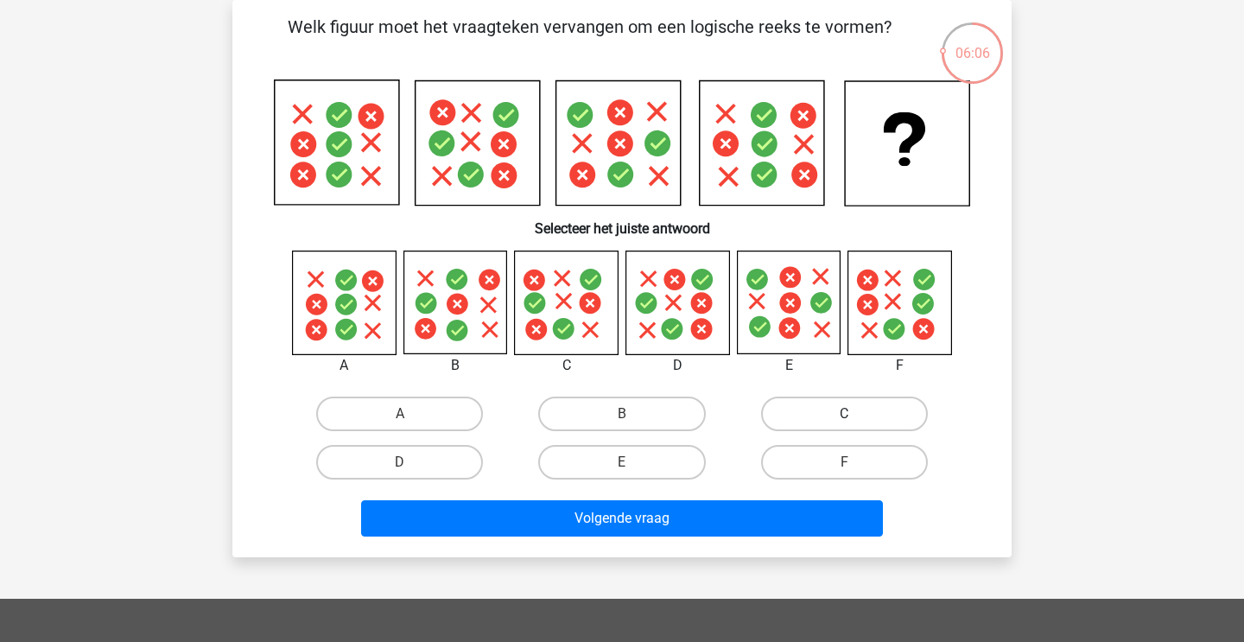
click at [842, 419] on label "C" at bounding box center [844, 413] width 167 height 35
click at [844, 419] on input "C" at bounding box center [849, 419] width 11 height 11
radio input "true"
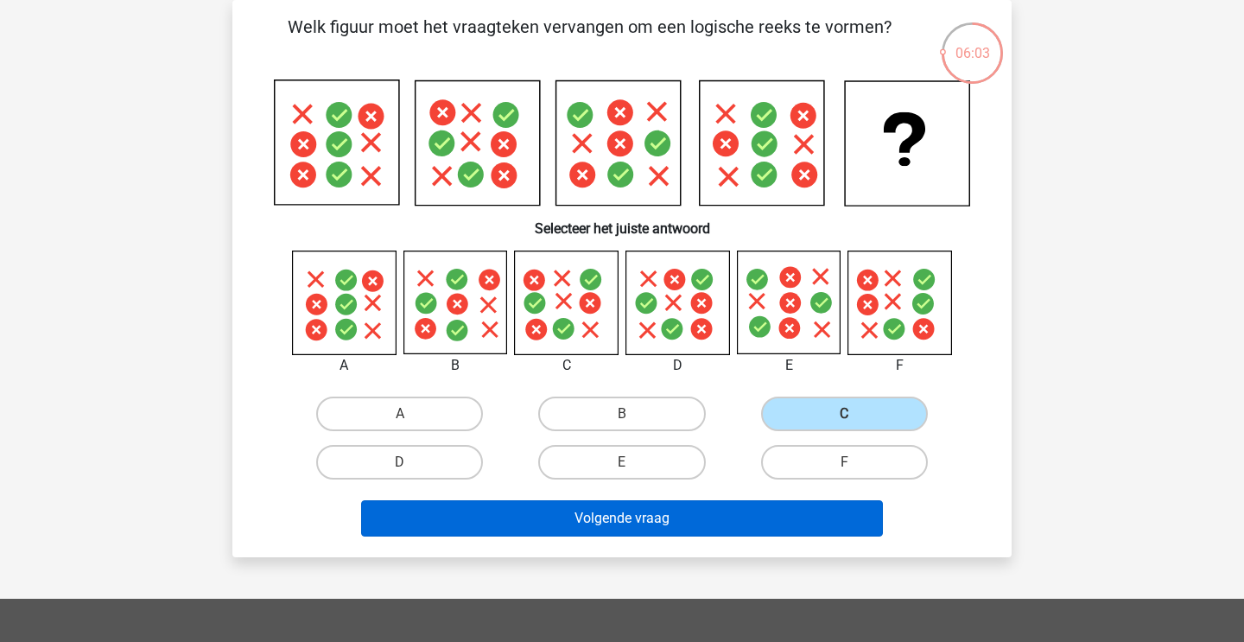
click at [712, 514] on button "Volgende vraag" at bounding box center [622, 518] width 523 height 36
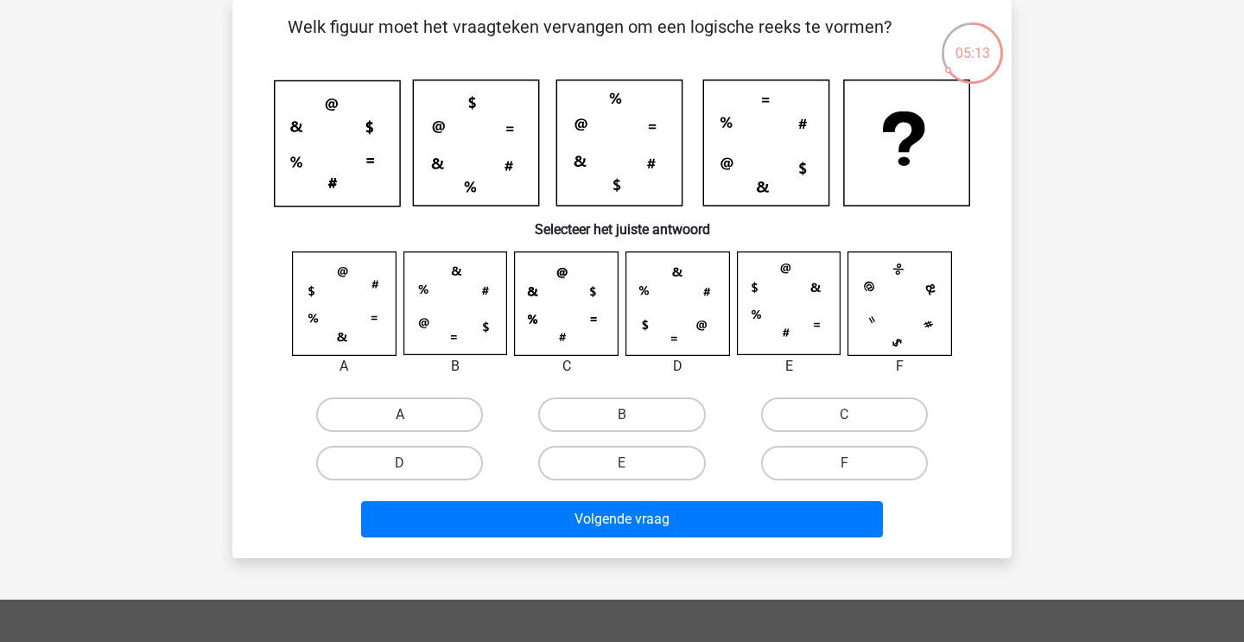
click at [384, 402] on label "A" at bounding box center [399, 414] width 167 height 35
click at [400, 415] on input "A" at bounding box center [405, 420] width 11 height 11
radio input "true"
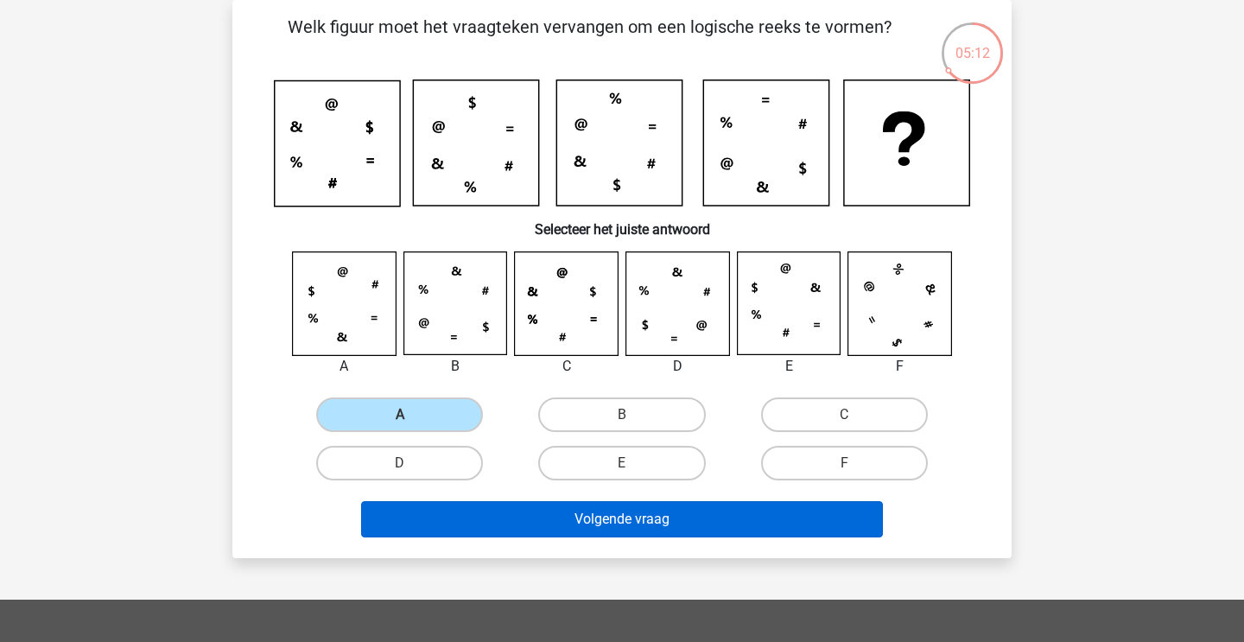
click at [479, 525] on button "Volgende vraag" at bounding box center [622, 519] width 523 height 36
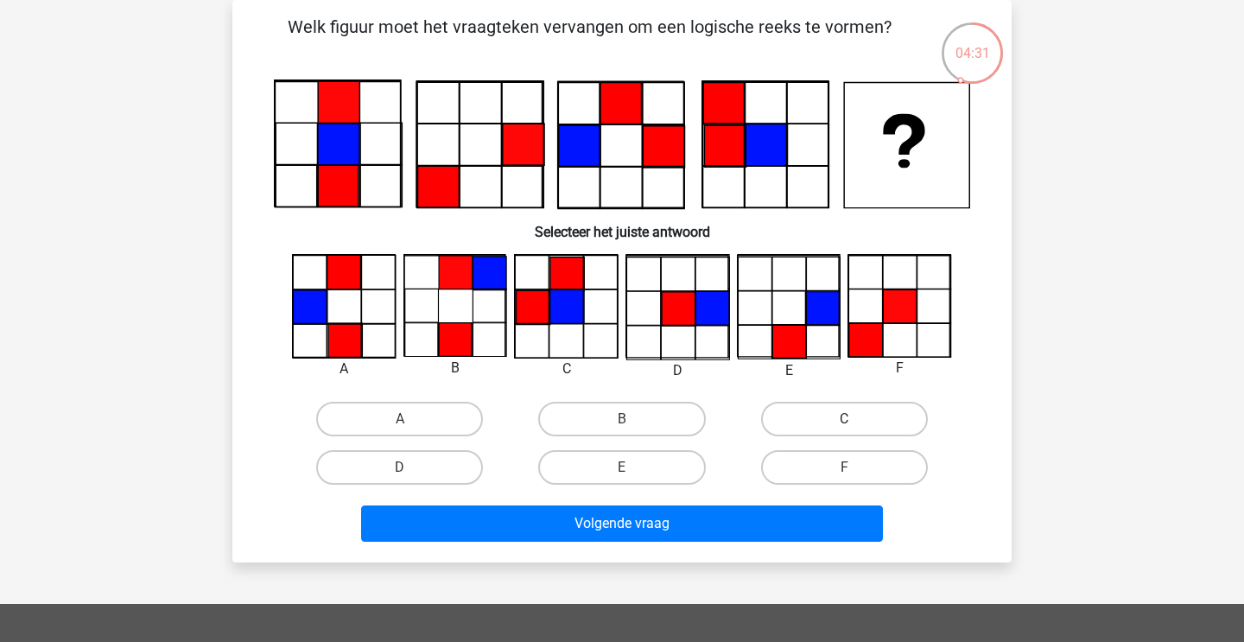
click at [814, 423] on label "C" at bounding box center [844, 419] width 167 height 35
click at [844, 423] on input "C" at bounding box center [849, 424] width 11 height 11
radio input "true"
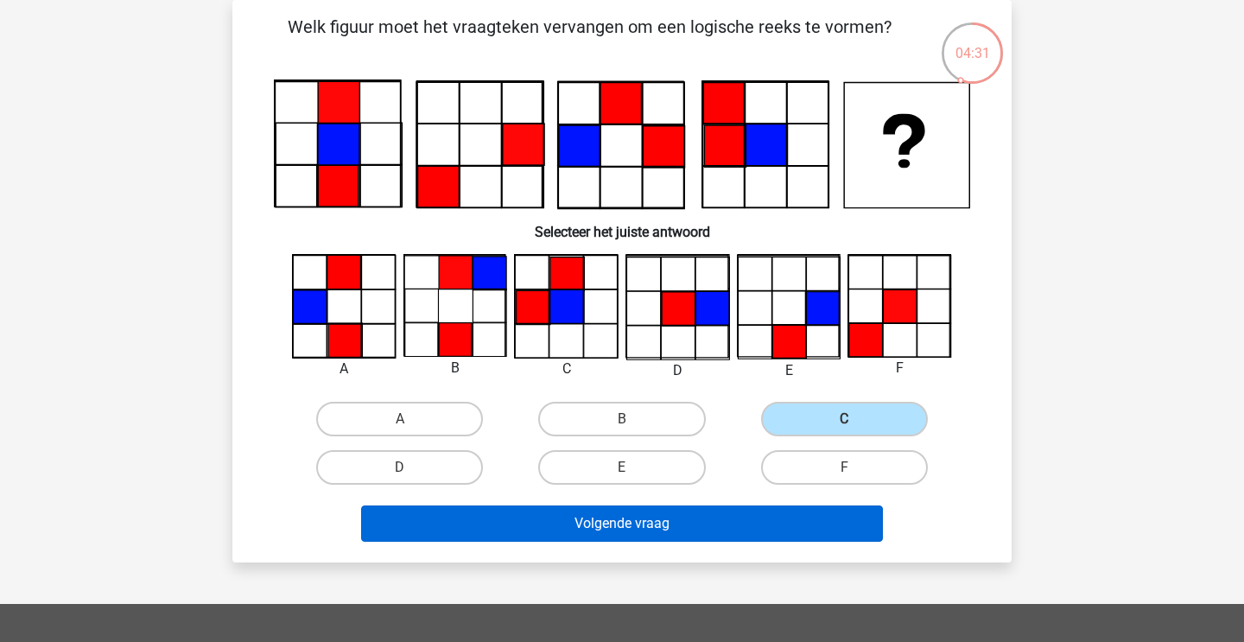
click at [702, 523] on button "Volgende vraag" at bounding box center [622, 523] width 523 height 36
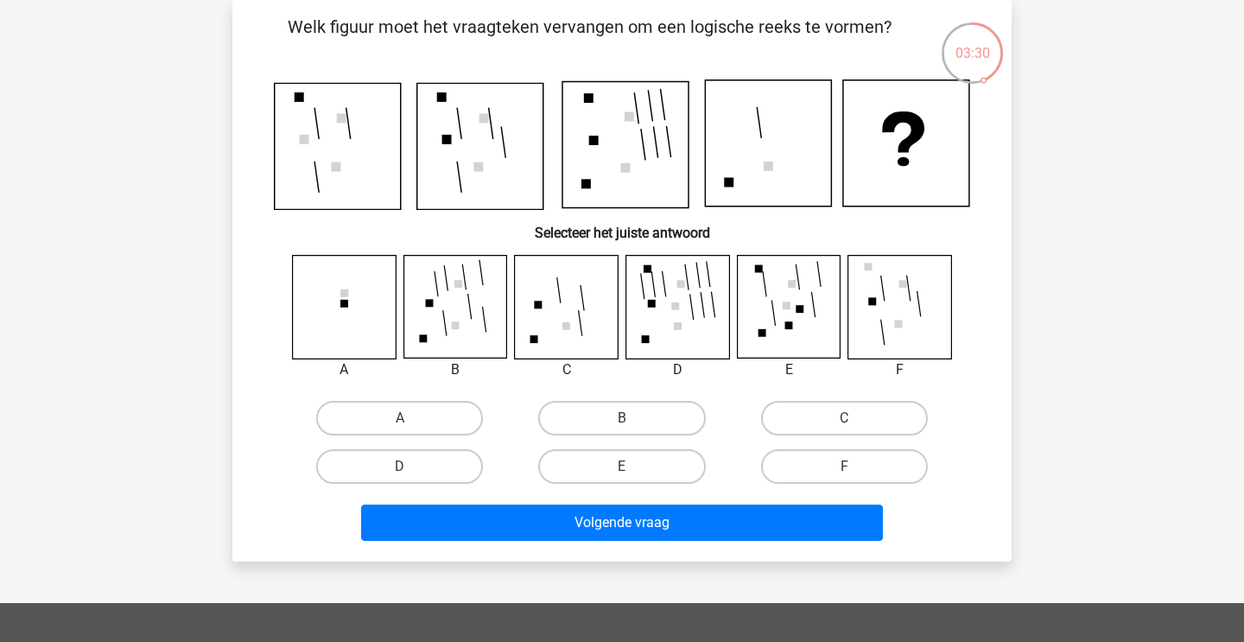
click at [823, 436] on div "C" at bounding box center [844, 418] width 222 height 48
click at [795, 411] on label "C" at bounding box center [844, 418] width 167 height 35
click at [844, 418] on input "C" at bounding box center [849, 423] width 11 height 11
radio input "true"
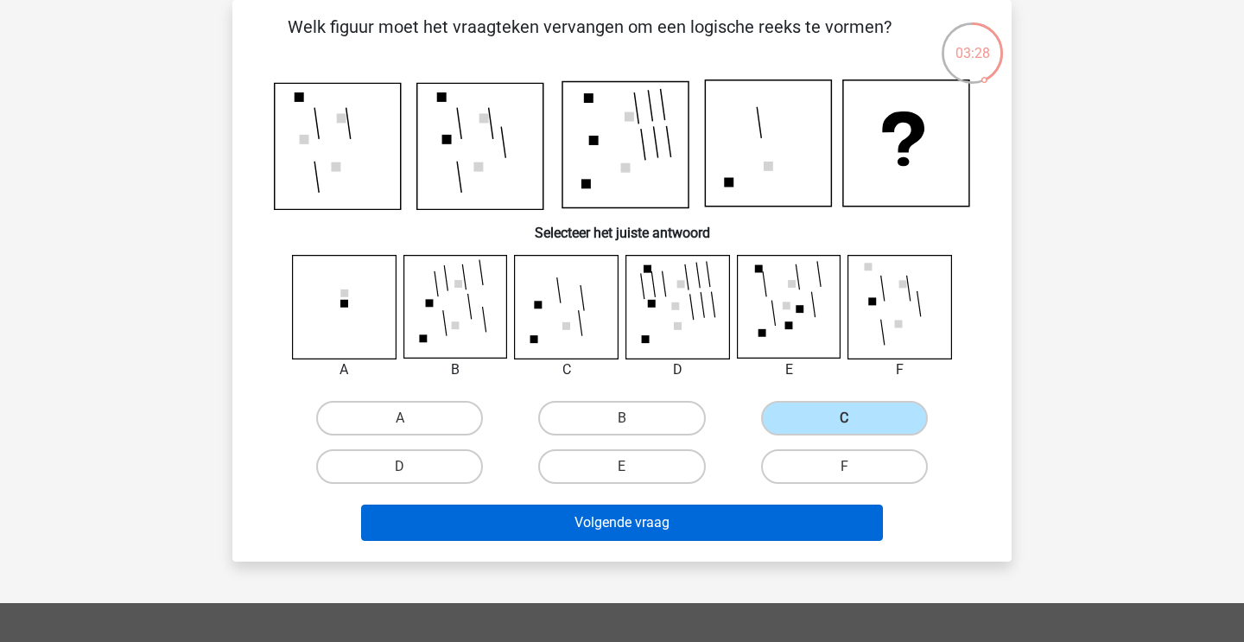
click at [706, 517] on button "Volgende vraag" at bounding box center [622, 522] width 523 height 36
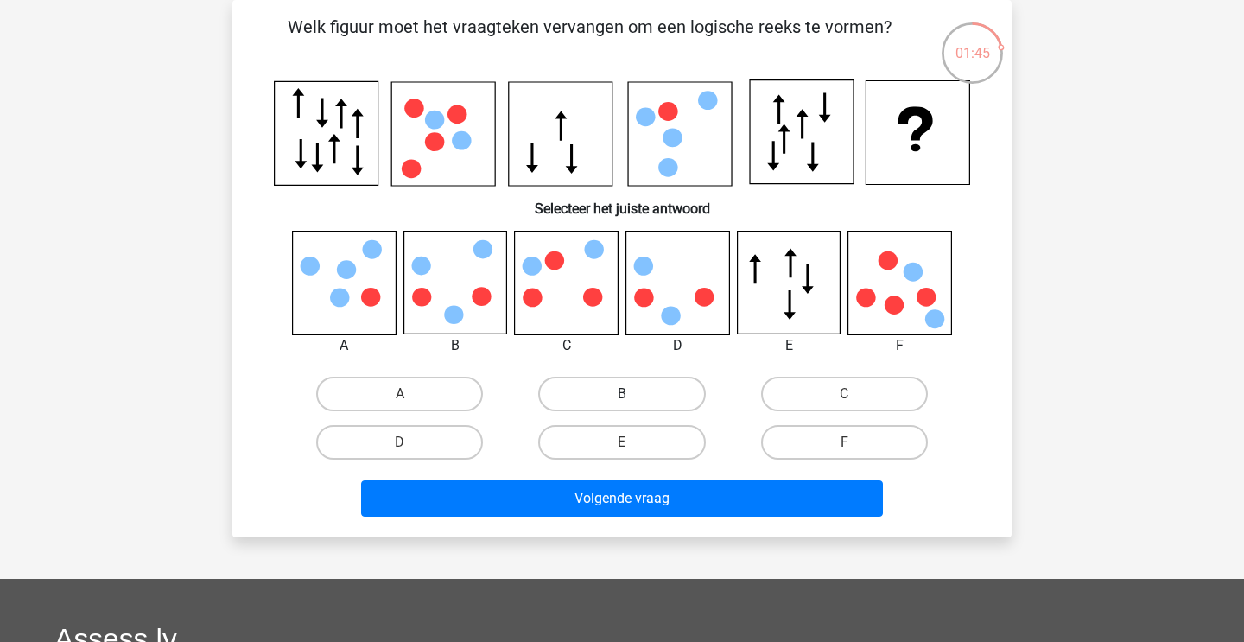
click at [600, 389] on label "B" at bounding box center [621, 394] width 167 height 35
click at [622, 394] on input "B" at bounding box center [627, 399] width 11 height 11
radio input "true"
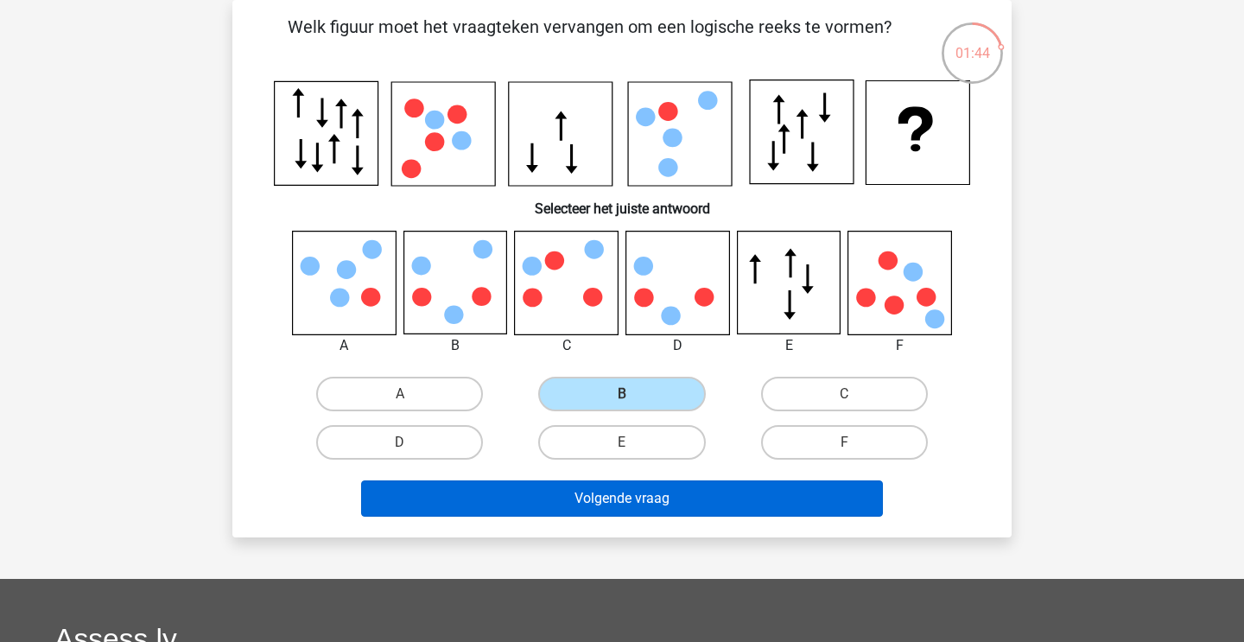
click at [586, 498] on button "Volgende vraag" at bounding box center [622, 498] width 523 height 36
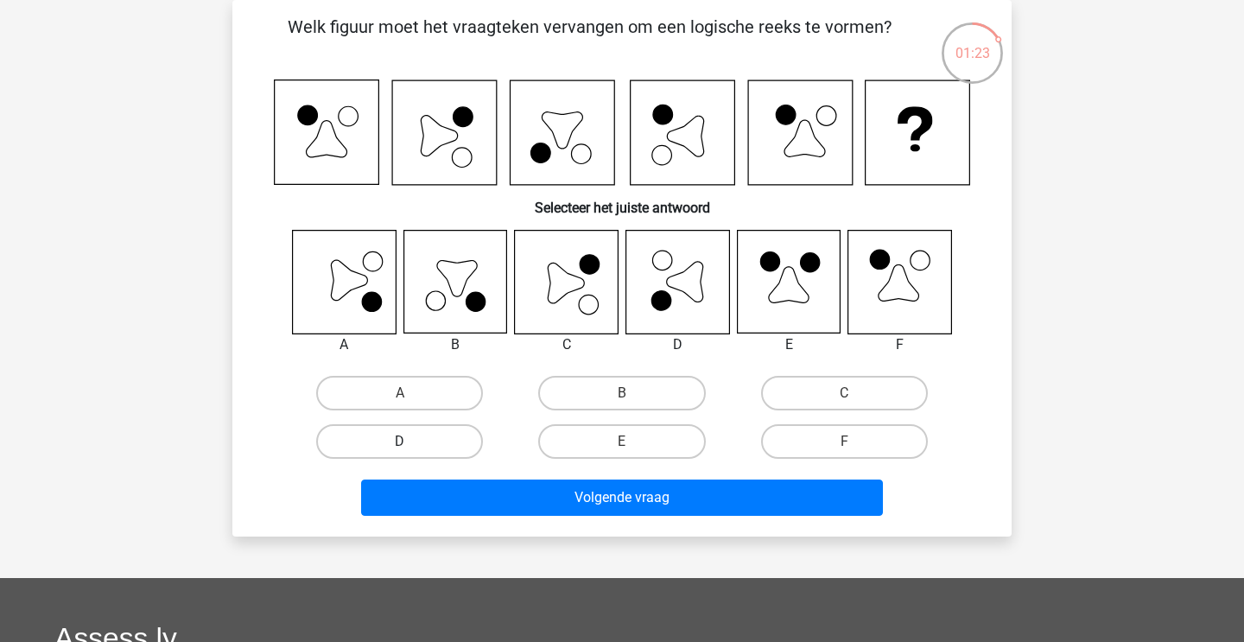
click at [458, 439] on label "D" at bounding box center [399, 441] width 167 height 35
click at [411, 441] on input "D" at bounding box center [405, 446] width 11 height 11
radio input "true"
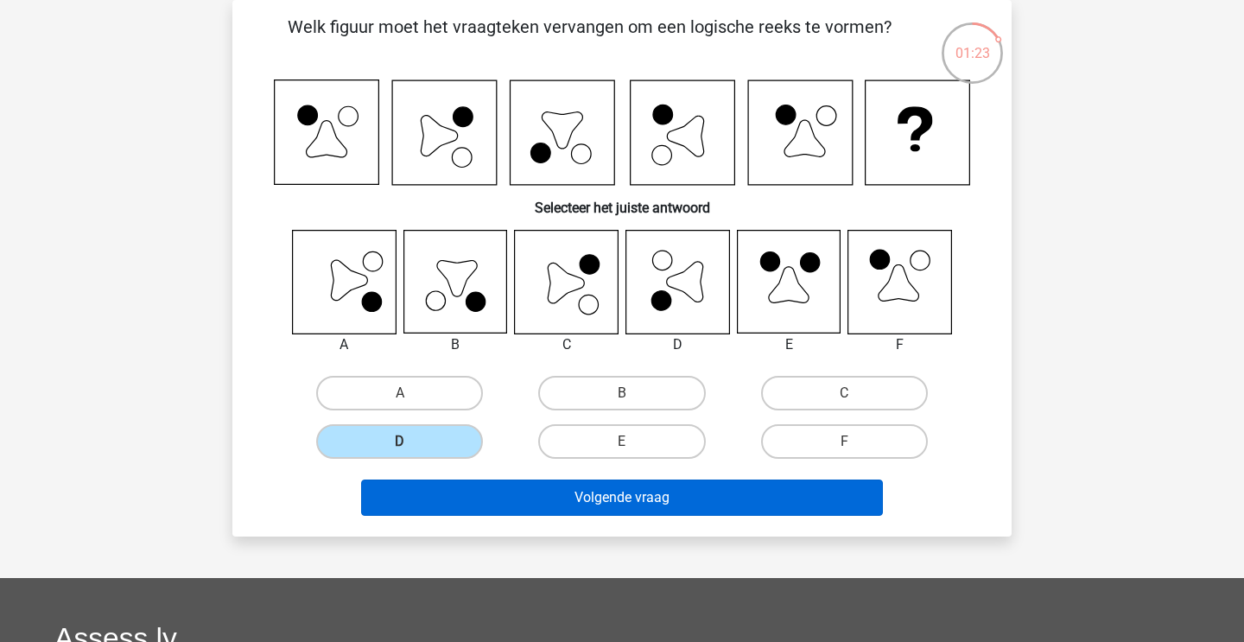
click at [459, 485] on button "Volgende vraag" at bounding box center [622, 497] width 523 height 36
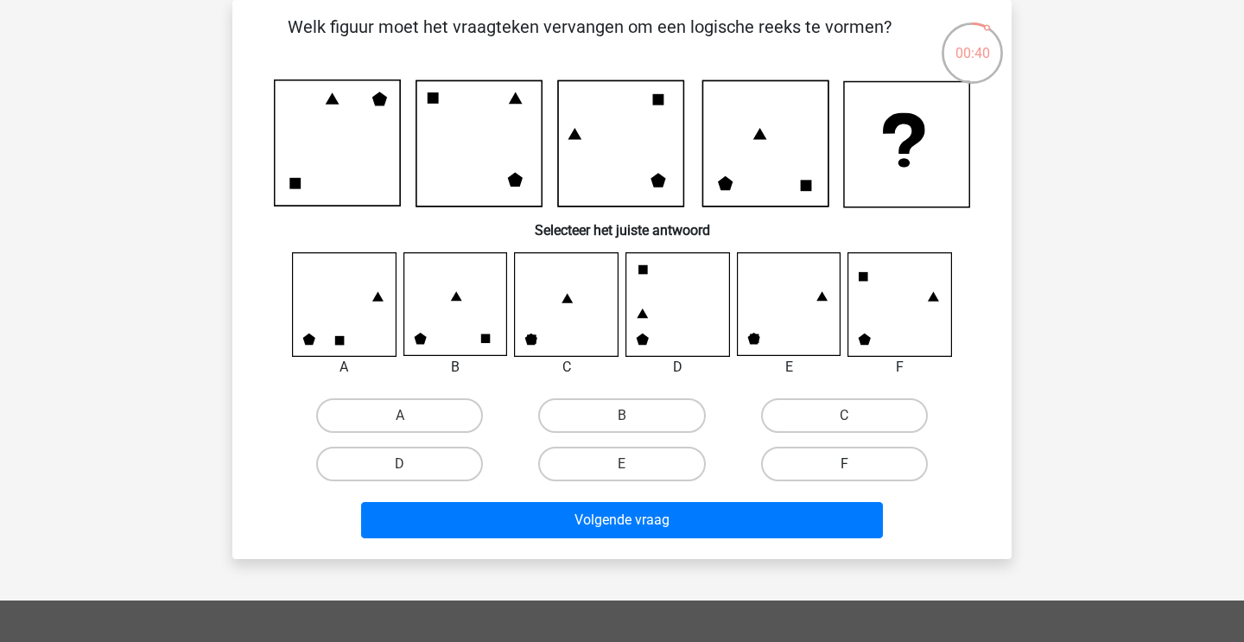
click at [824, 459] on label "F" at bounding box center [844, 464] width 167 height 35
click at [844, 464] on input "F" at bounding box center [849, 469] width 11 height 11
radio input "true"
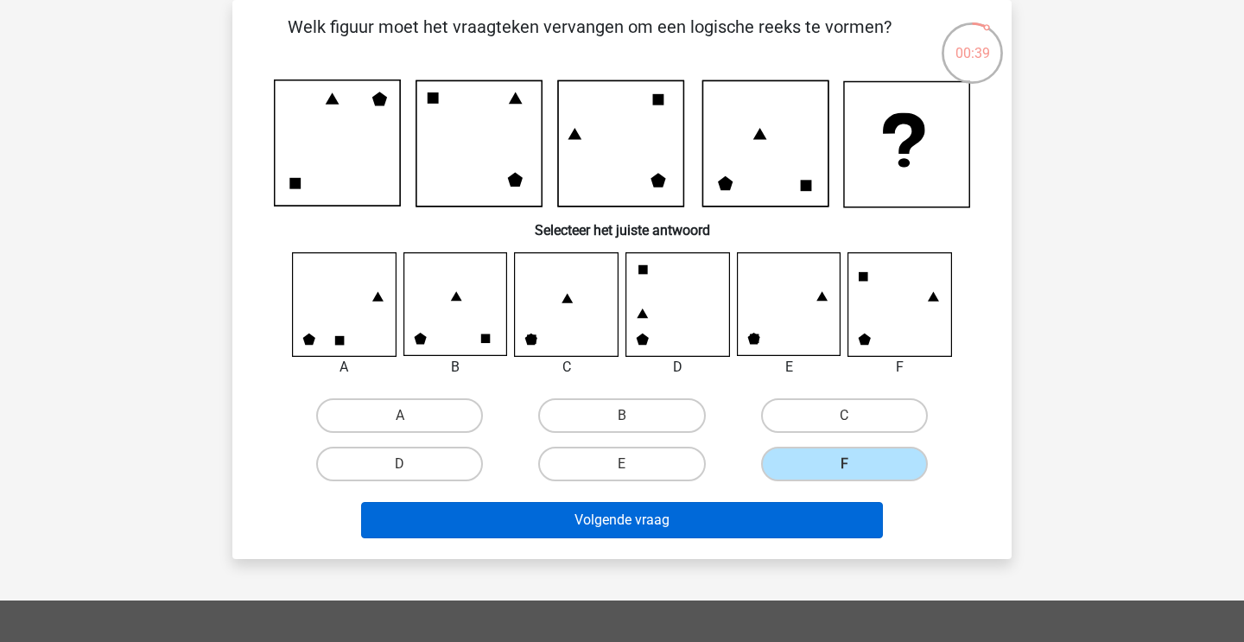
click at [754, 517] on button "Volgende vraag" at bounding box center [622, 520] width 523 height 36
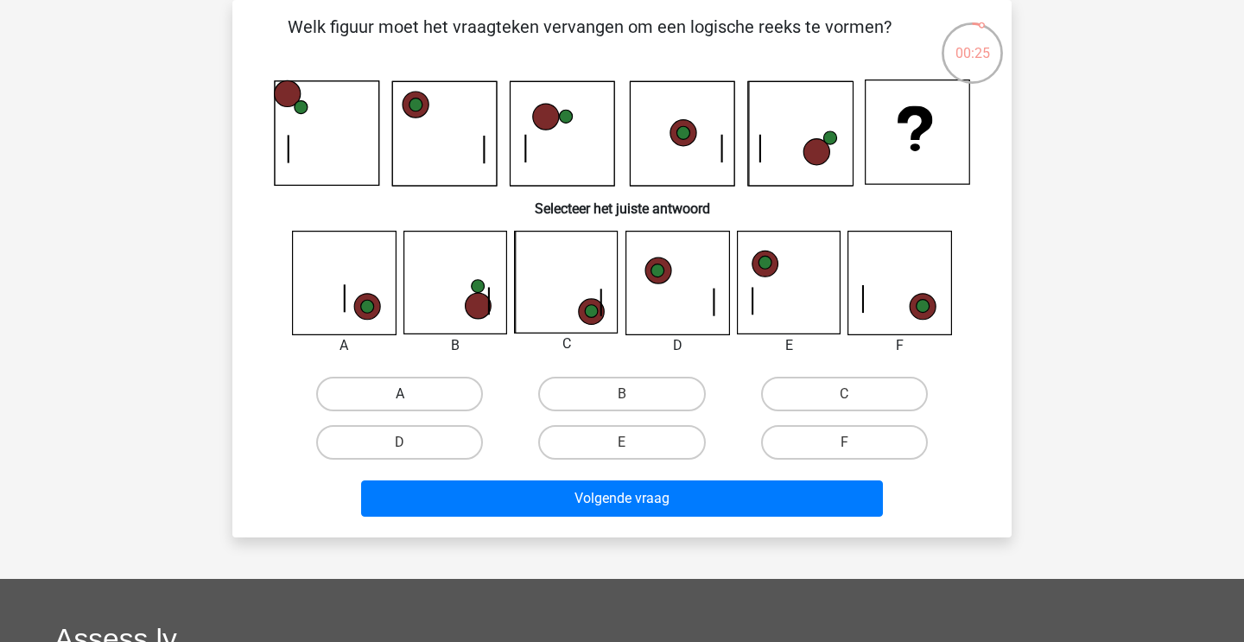
click at [375, 396] on label "A" at bounding box center [399, 394] width 167 height 35
click at [400, 396] on input "A" at bounding box center [405, 399] width 11 height 11
radio input "true"
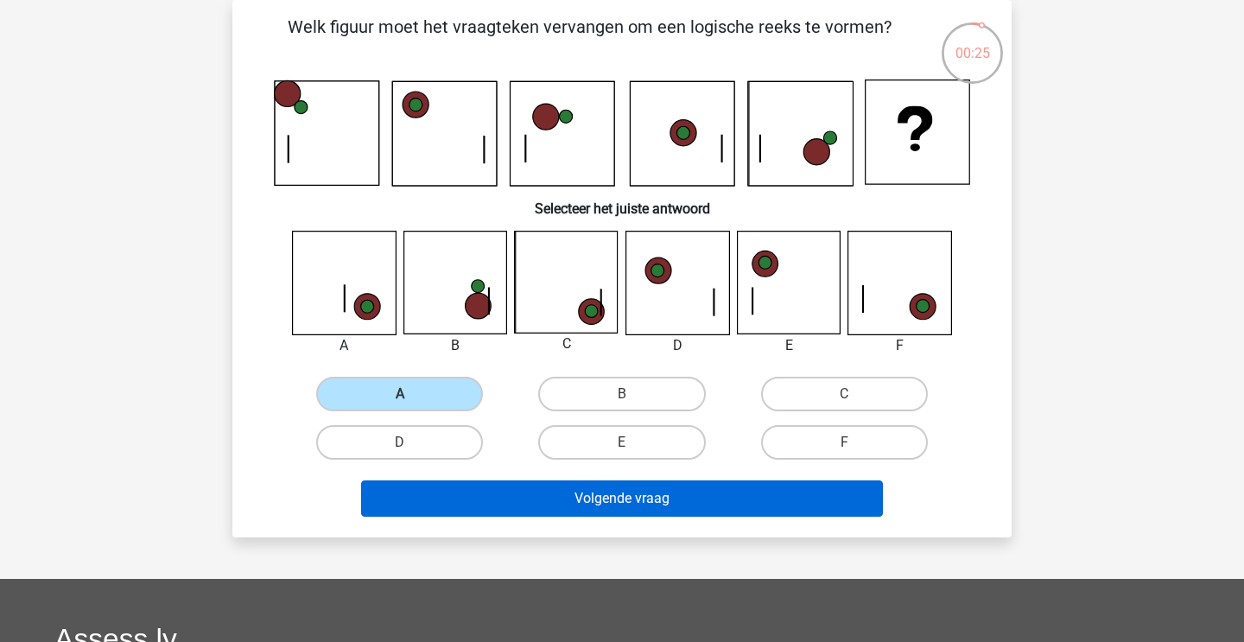
click at [456, 508] on button "Volgende vraag" at bounding box center [622, 498] width 523 height 36
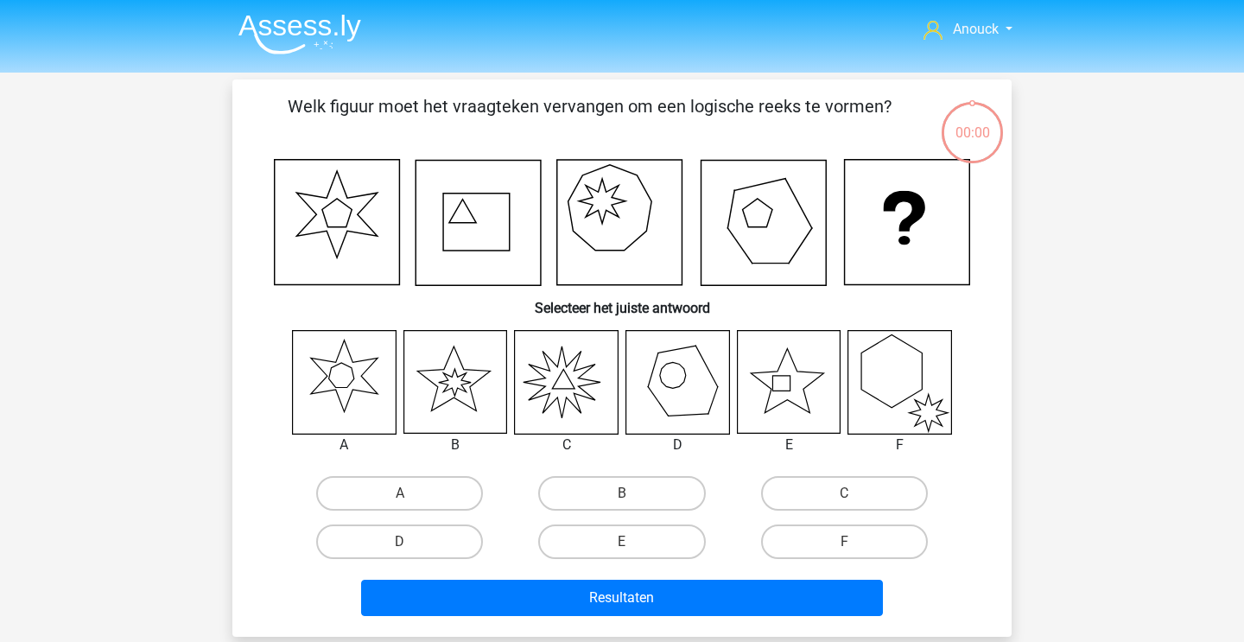
scroll to position [79, 0]
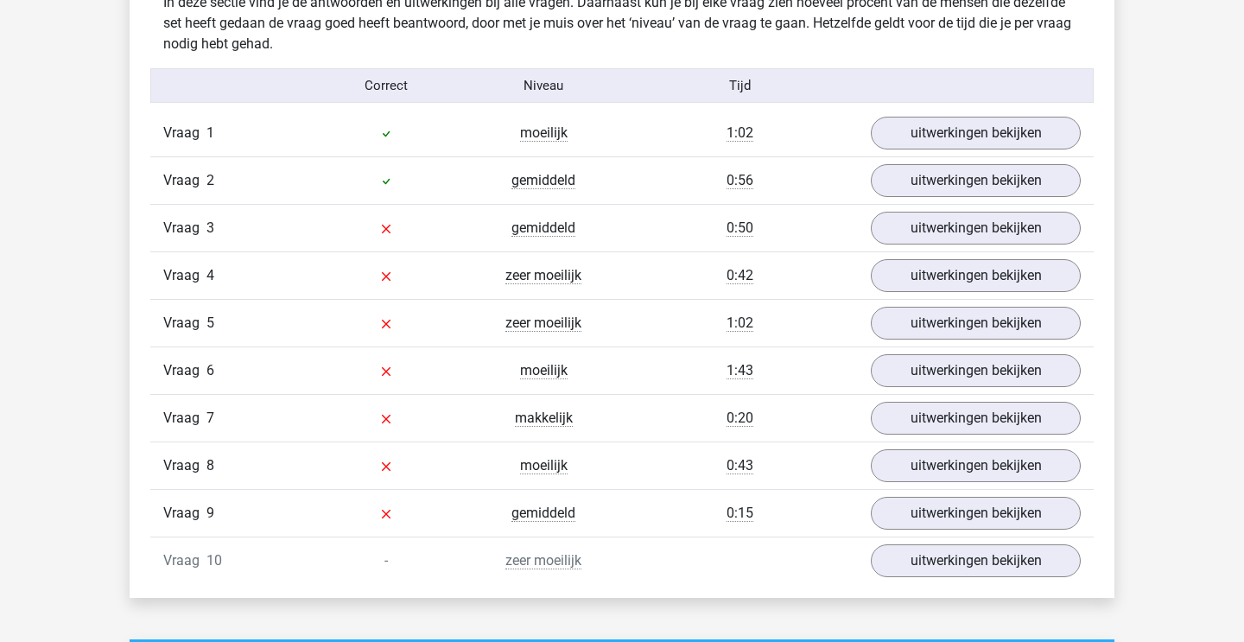
scroll to position [1043, 0]
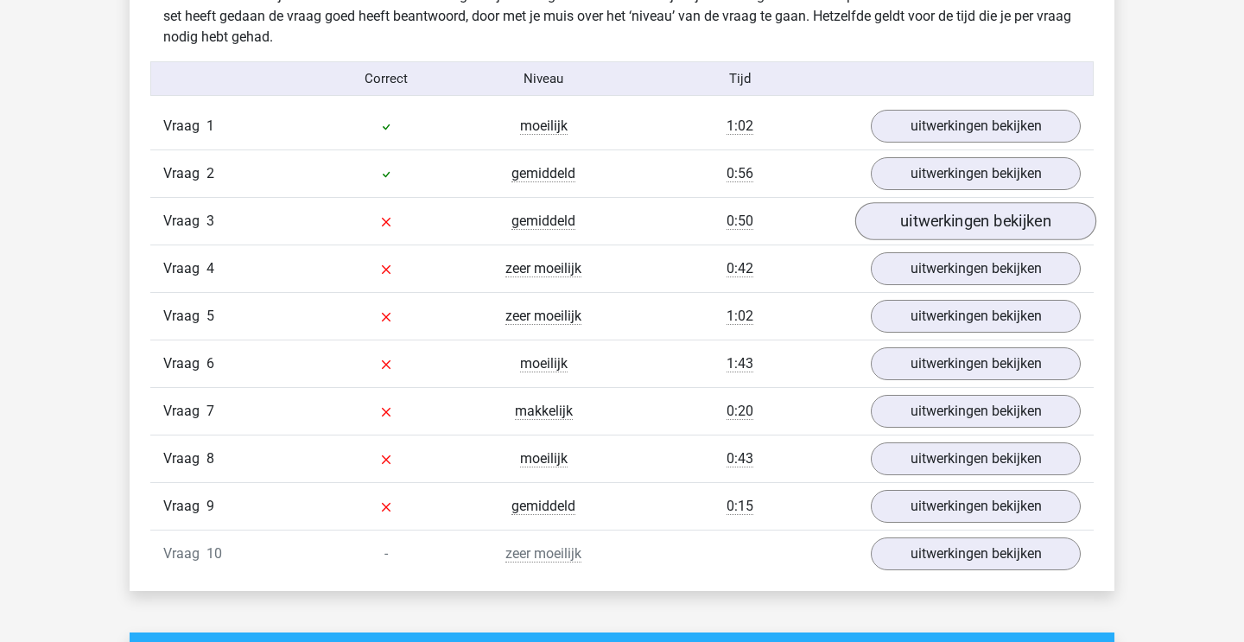
click at [929, 225] on link "uitwerkingen bekijken" at bounding box center [975, 221] width 241 height 38
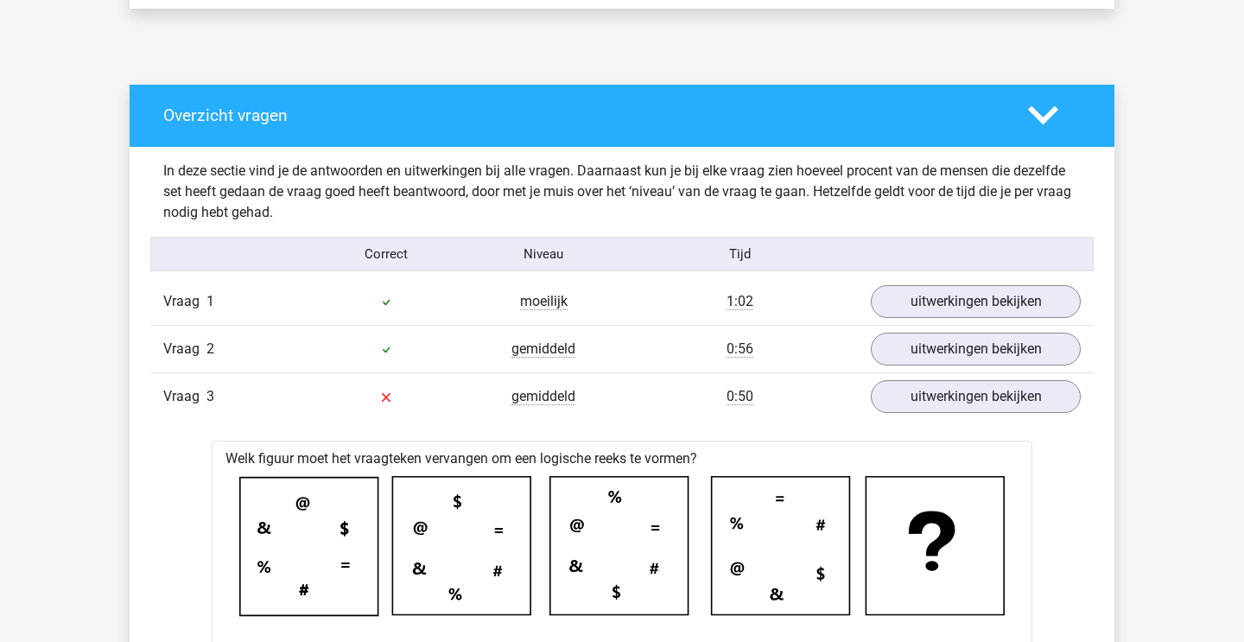
scroll to position [859, 0]
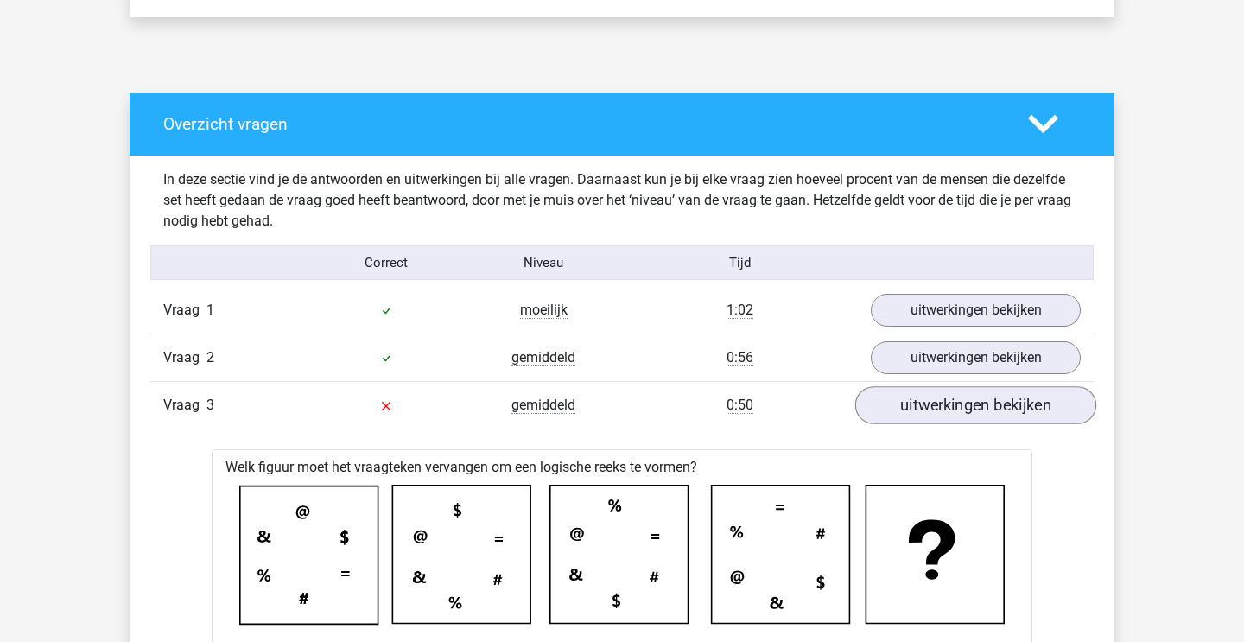
click at [946, 410] on link "uitwerkingen bekijken" at bounding box center [975, 405] width 241 height 38
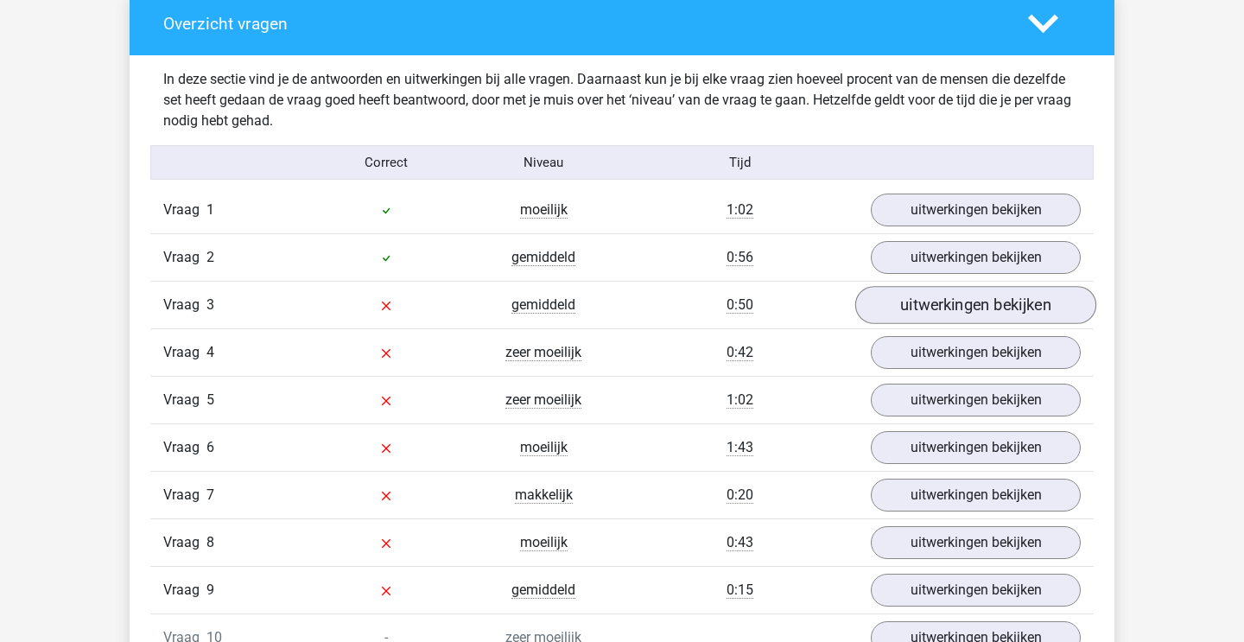
scroll to position [964, 0]
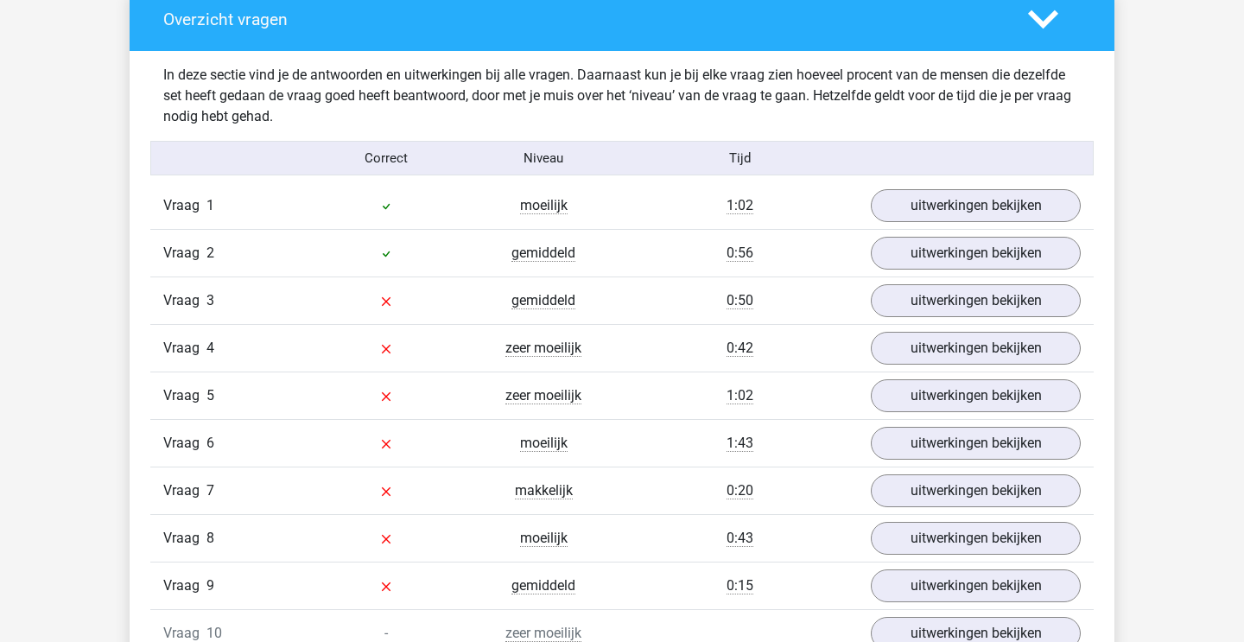
click at [942, 369] on div "Vraag 4 zeer moeilijk 0:42 uitwerkingen bekijken" at bounding box center [621, 348] width 943 height 48
click at [939, 358] on link "uitwerkingen bekijken" at bounding box center [975, 348] width 241 height 38
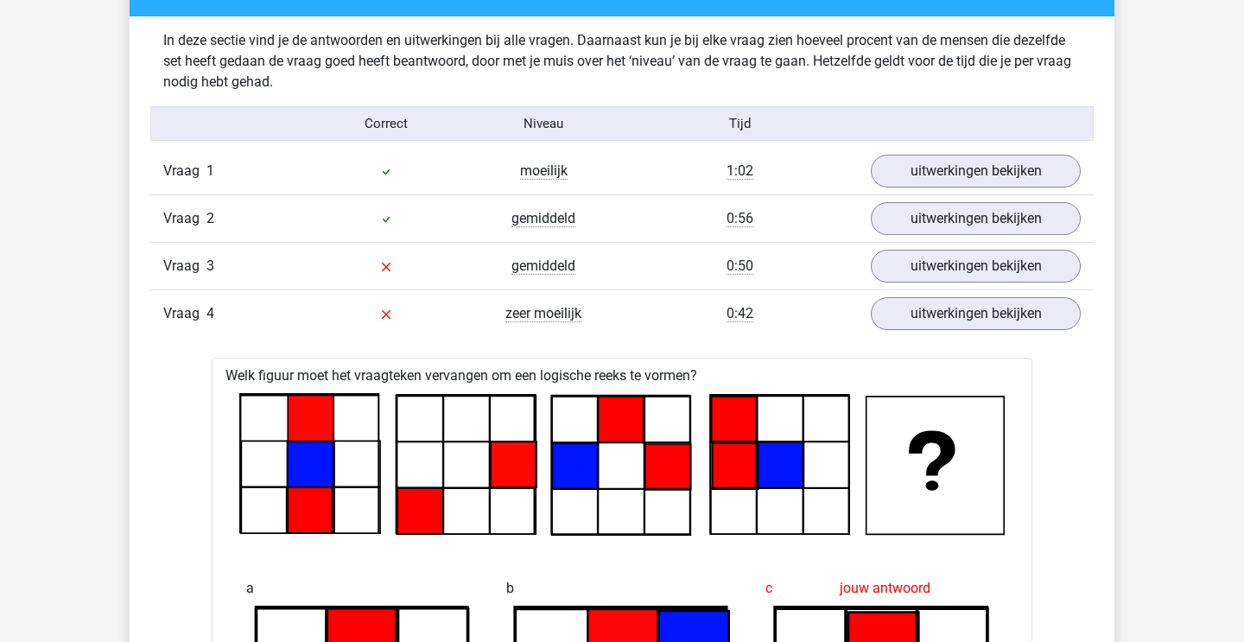
scroll to position [934, 0]
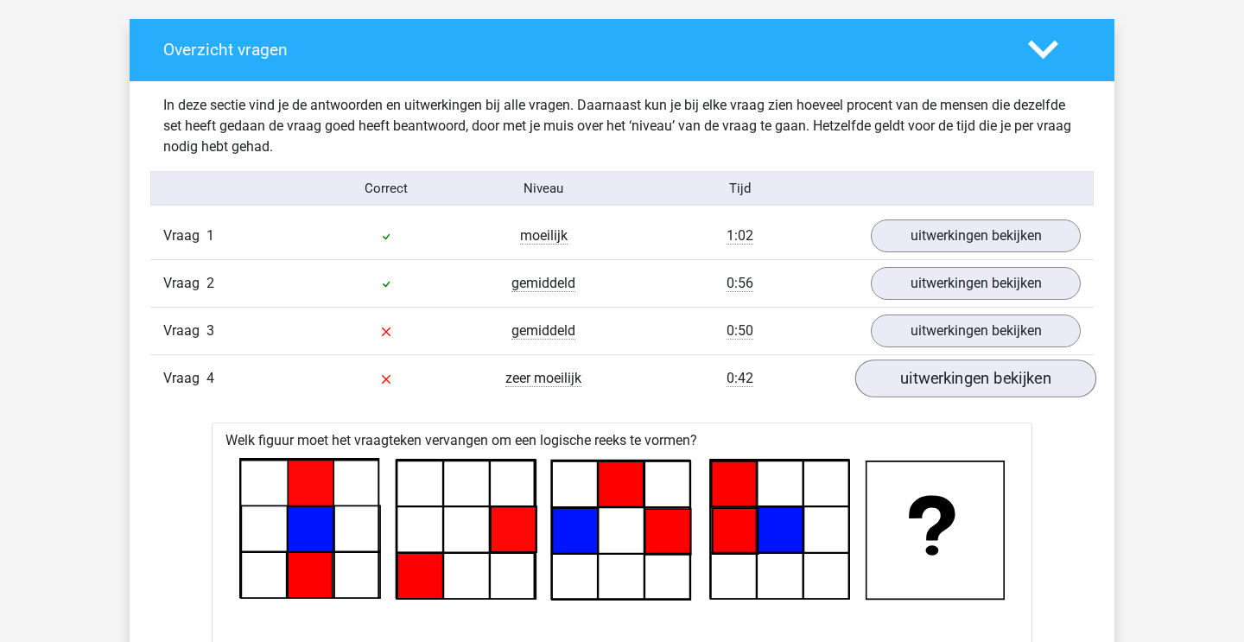
click at [916, 370] on link "uitwerkingen bekijken" at bounding box center [975, 378] width 241 height 38
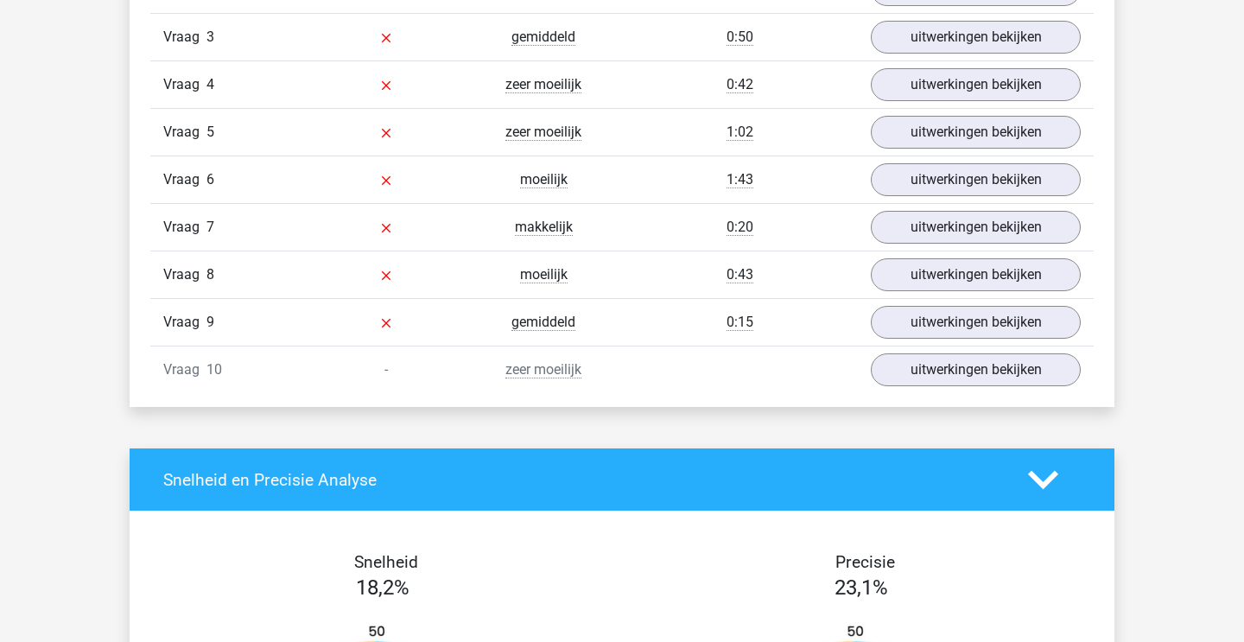
scroll to position [1240, 0]
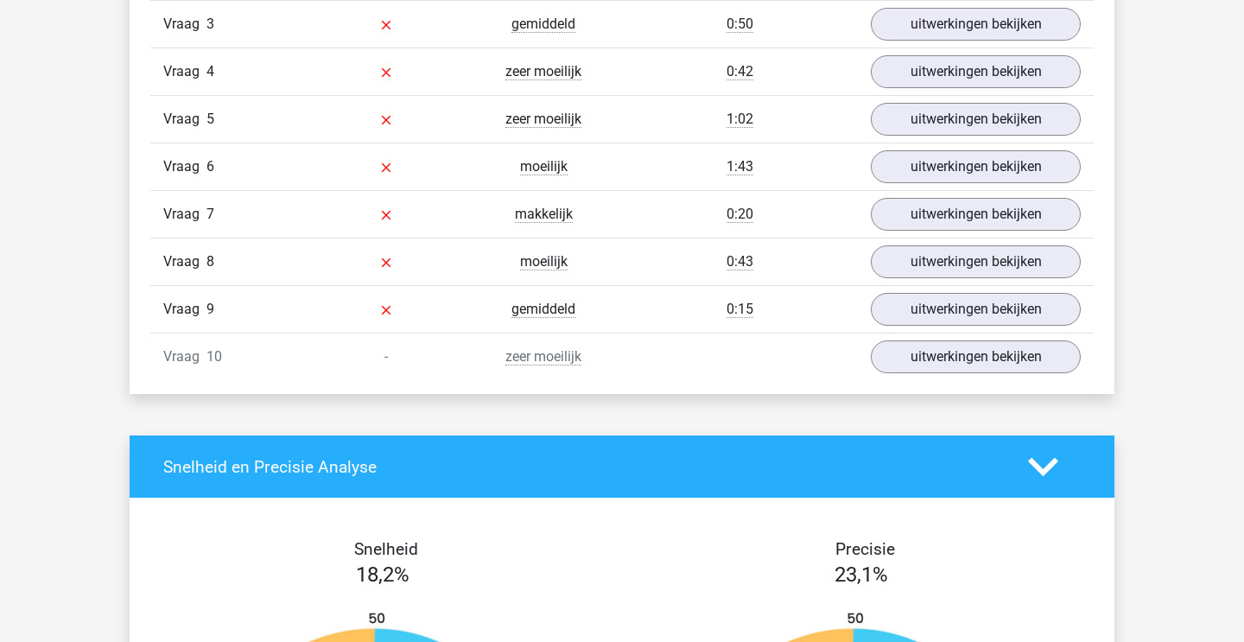
click at [916, 231] on div "Vraag 7 makkelijk 0:20 uitwerkingen bekijken" at bounding box center [621, 214] width 943 height 48
click at [916, 220] on link "uitwerkingen bekijken" at bounding box center [975, 214] width 241 height 38
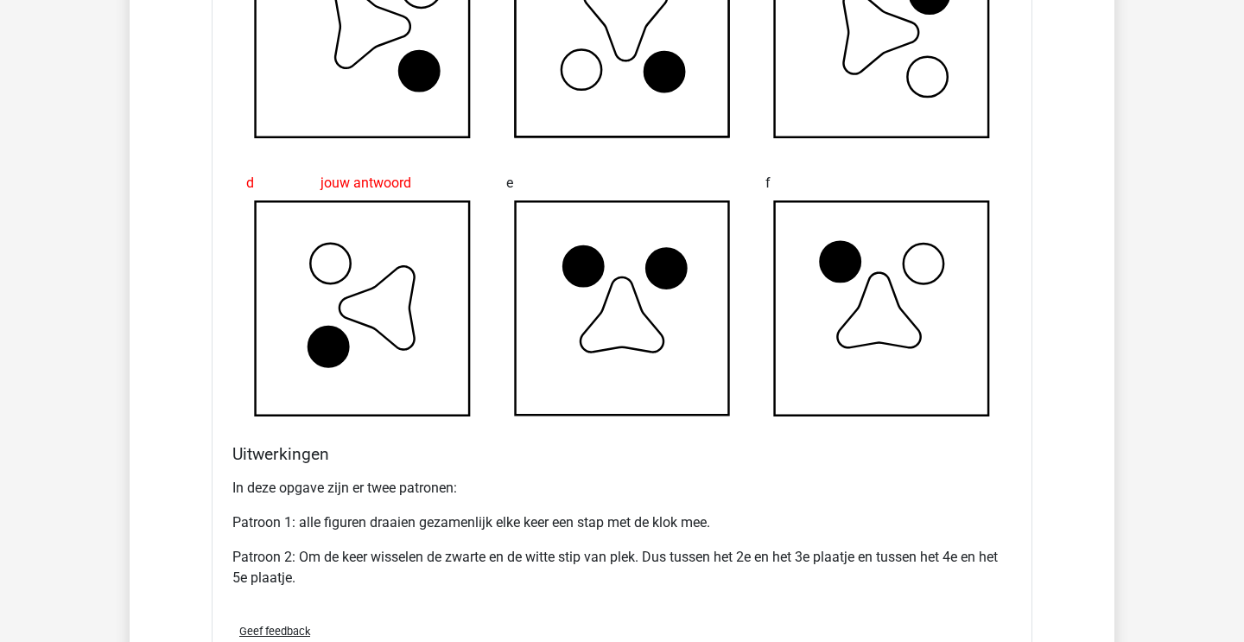
scroll to position [1802, 0]
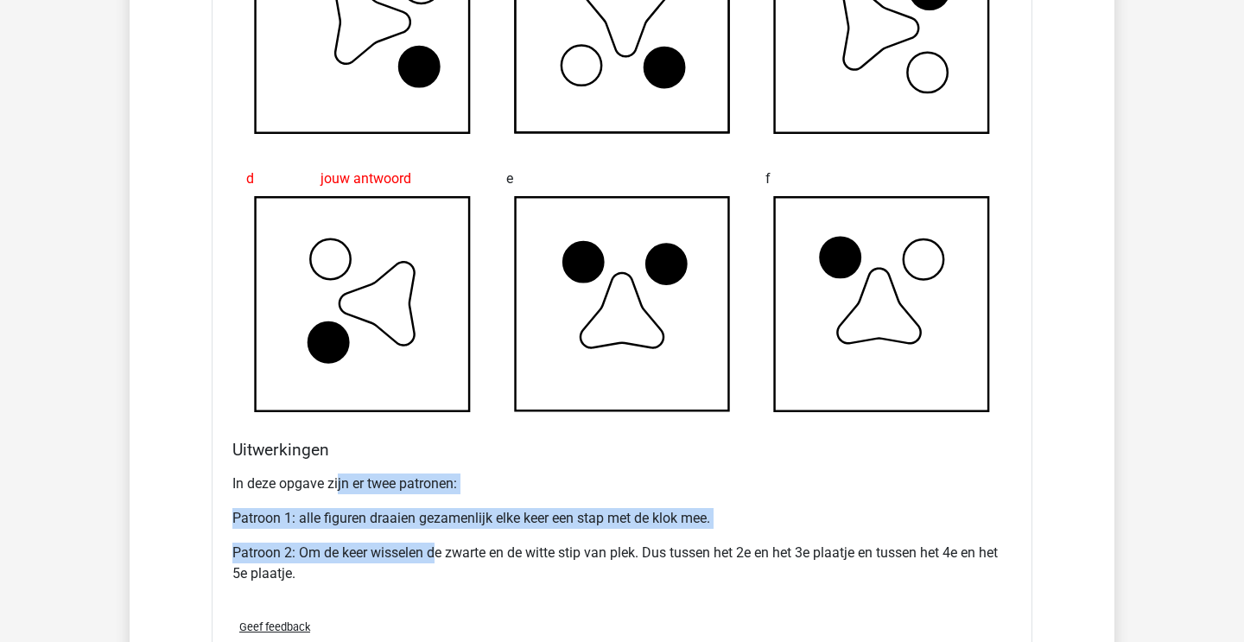
drag, startPoint x: 337, startPoint y: 480, endPoint x: 441, endPoint y: 559, distance: 130.8
click at [441, 558] on div "In deze opgave zijn er twee patronen: Patroon 1: alle figuren draaien gezamenli…" at bounding box center [621, 535] width 779 height 138
click at [441, 559] on p "Patroon 2: Om de keer wisselen de zwarte en de witte stip van plek. Dus tussen …" at bounding box center [621, 562] width 779 height 41
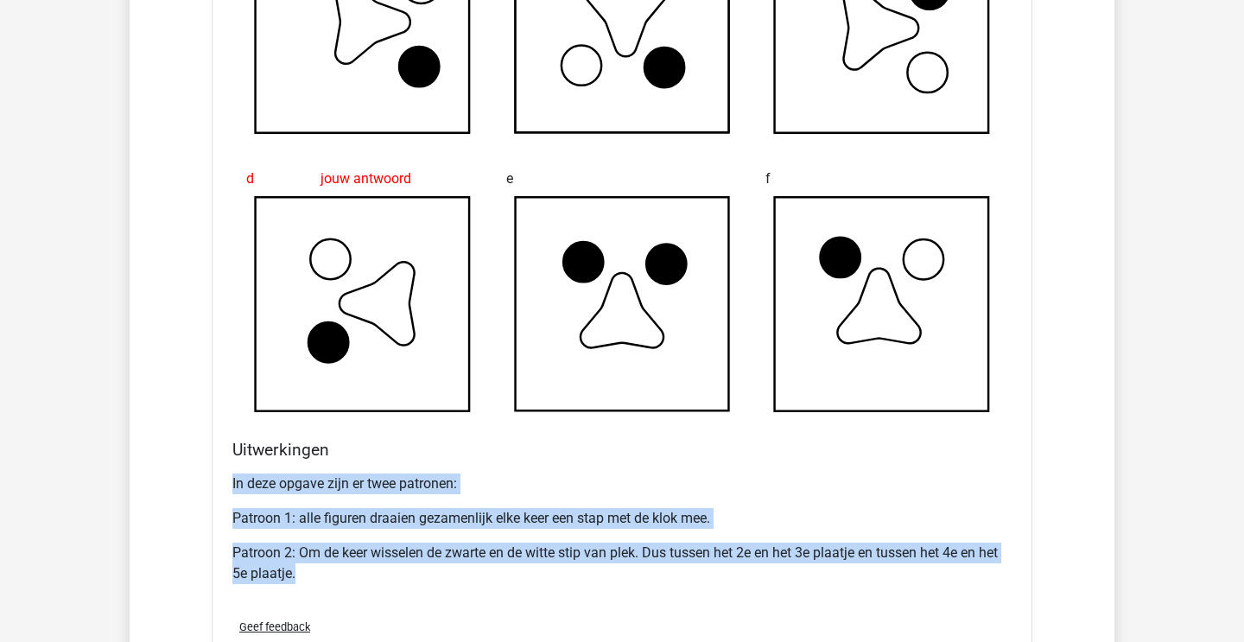
drag, startPoint x: 355, startPoint y: 442, endPoint x: 432, endPoint y: 578, distance: 155.9
click at [433, 578] on div "Uitwerkingen In deze opgave zijn er twee patronen: Patroon 1: alle figuren draa…" at bounding box center [621, 522] width 793 height 165
click at [432, 578] on p "Patroon 2: Om de keer wisselen de zwarte en de witte stip van plek. Dus tussen …" at bounding box center [621, 562] width 779 height 41
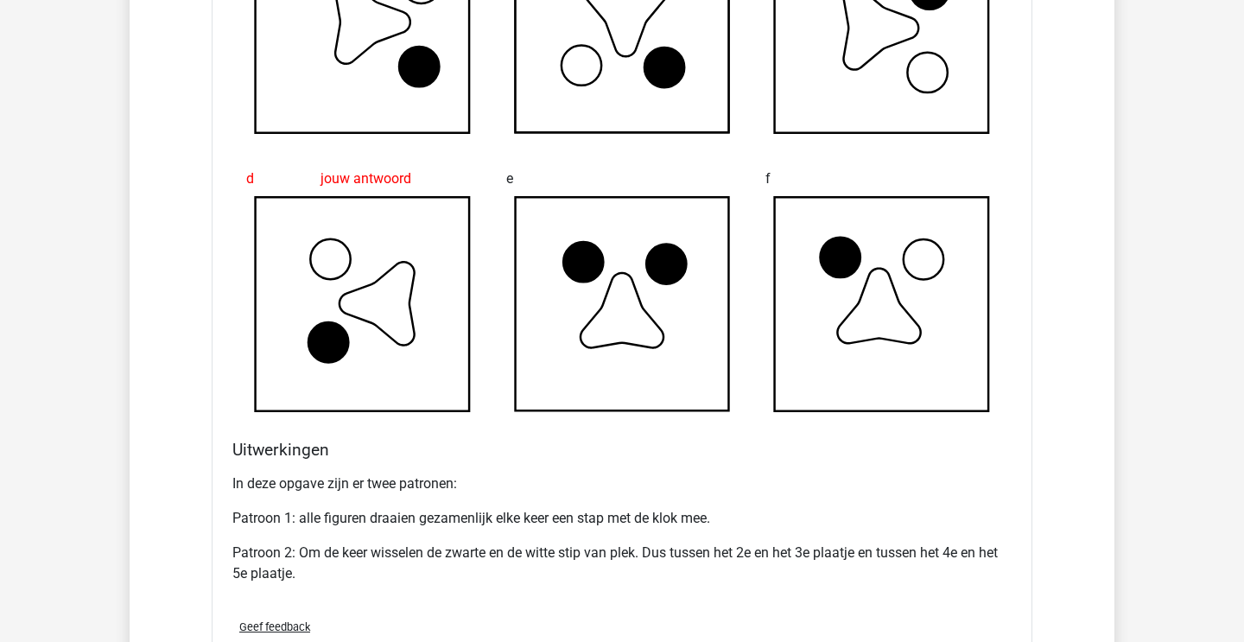
scroll to position [1767, 0]
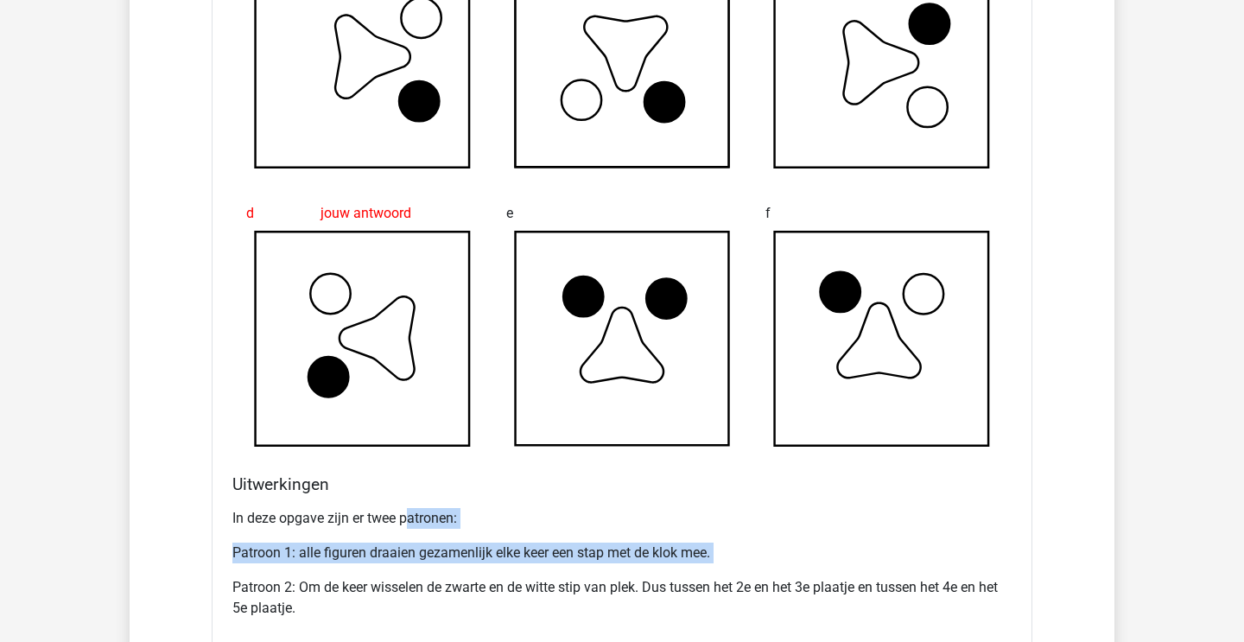
drag, startPoint x: 405, startPoint y: 511, endPoint x: 441, endPoint y: 566, distance: 65.4
click at [441, 566] on div "In deze opgave zijn er twee patronen: Patroon 1: alle figuren draaien gezamenli…" at bounding box center [621, 570] width 779 height 138
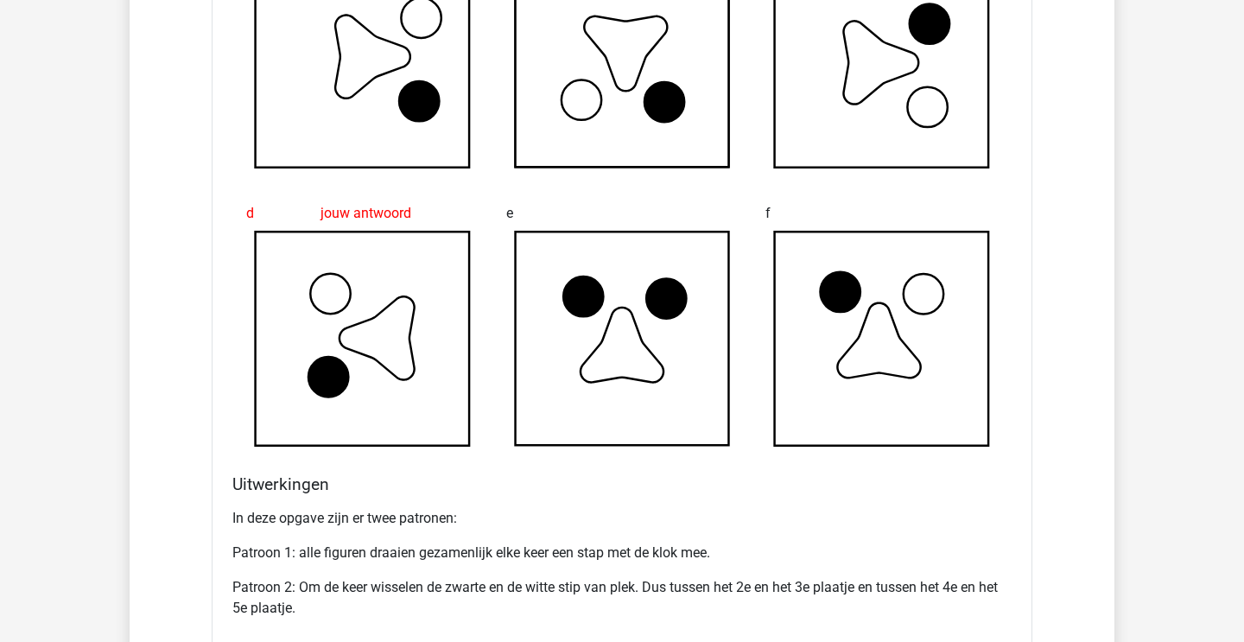
click at [441, 566] on div "In deze opgave zijn er twee patronen: Patroon 1: alle figuren draaien gezamenli…" at bounding box center [621, 570] width 779 height 138
